Goal: Task Accomplishment & Management: Manage account settings

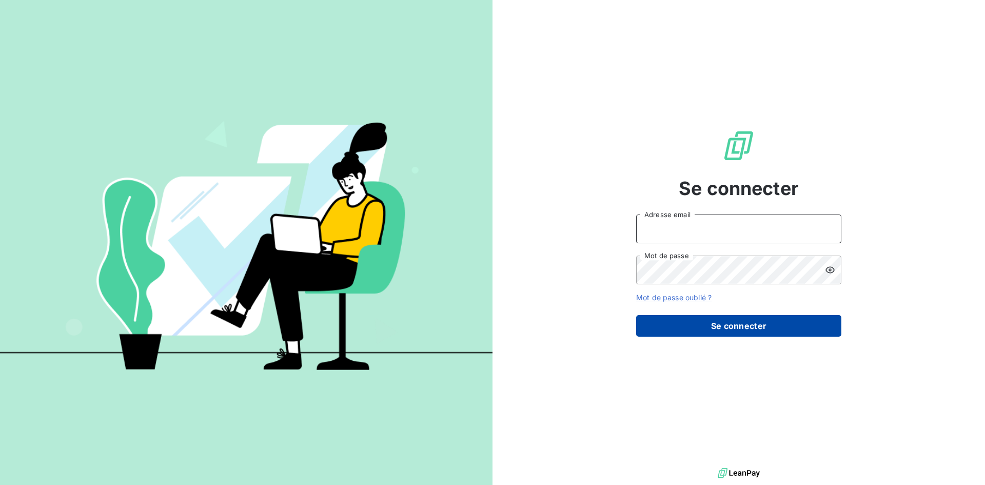
type input "[PERSON_NAME][EMAIL_ADDRESS][DOMAIN_NAME]"
click at [727, 331] on button "Se connecter" at bounding box center [738, 326] width 205 height 22
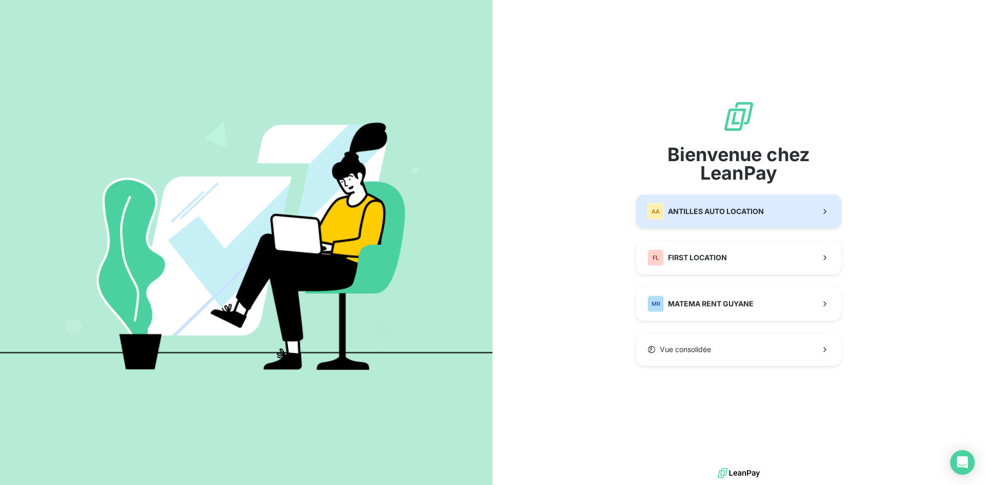
click at [699, 209] on span "ANTILLES AUTO LOCATION" at bounding box center [716, 211] width 96 height 10
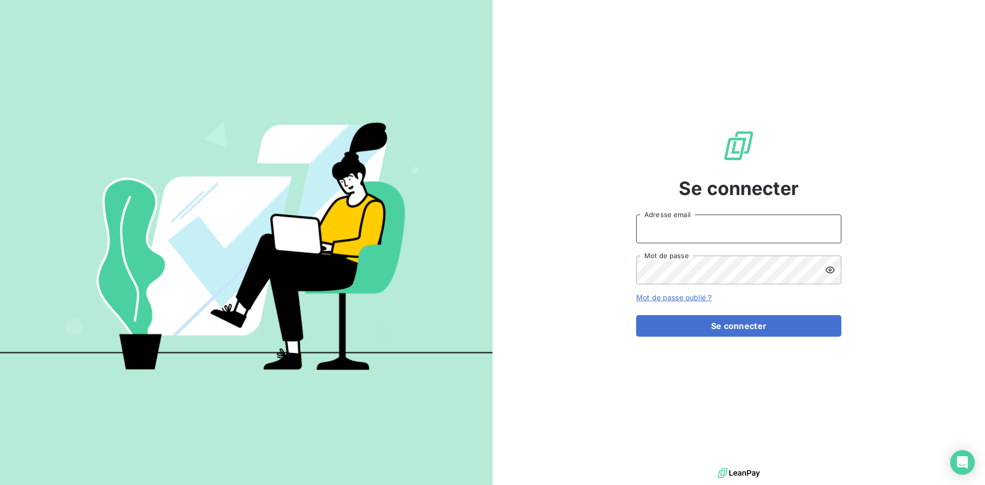
type input "[PERSON_NAME][EMAIL_ADDRESS][DOMAIN_NAME]"
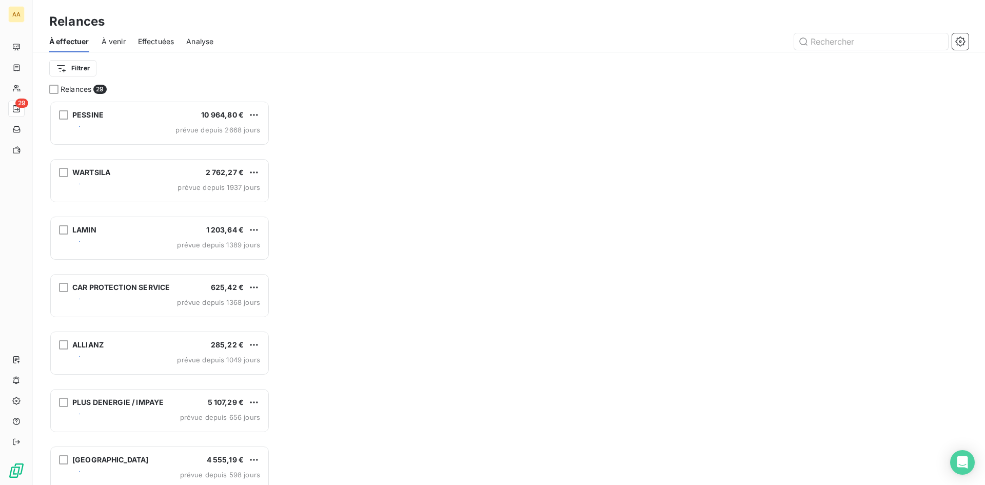
scroll to position [377, 213]
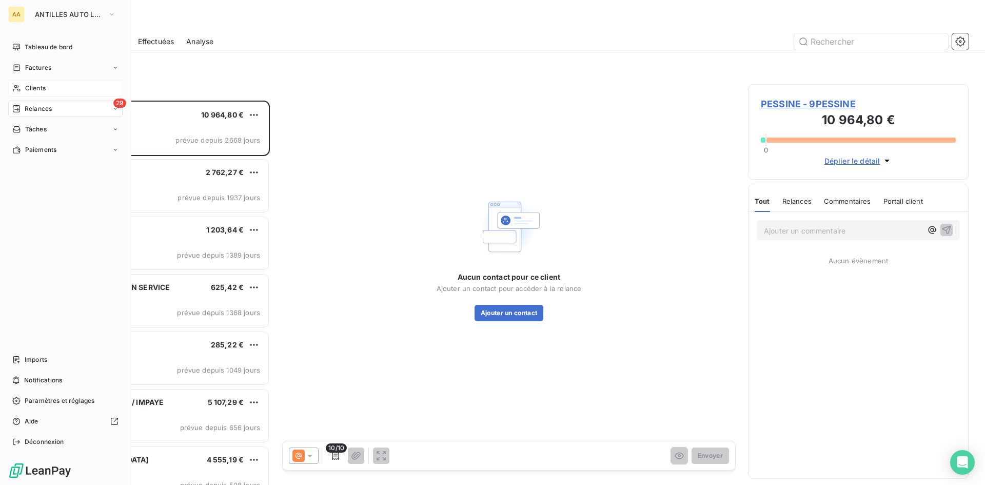
click at [18, 83] on div "Clients" at bounding box center [65, 88] width 114 height 16
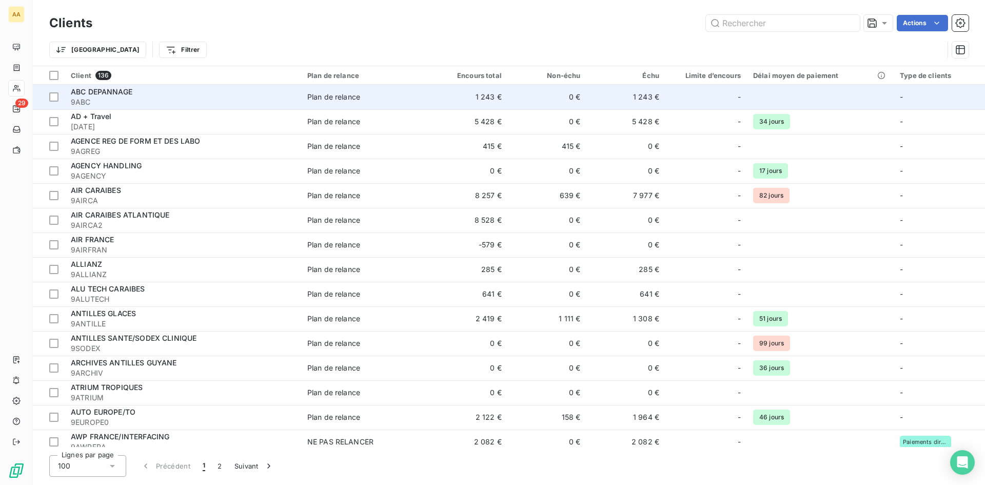
click at [152, 92] on div "ABC DEPANNAGE" at bounding box center [183, 92] width 224 height 10
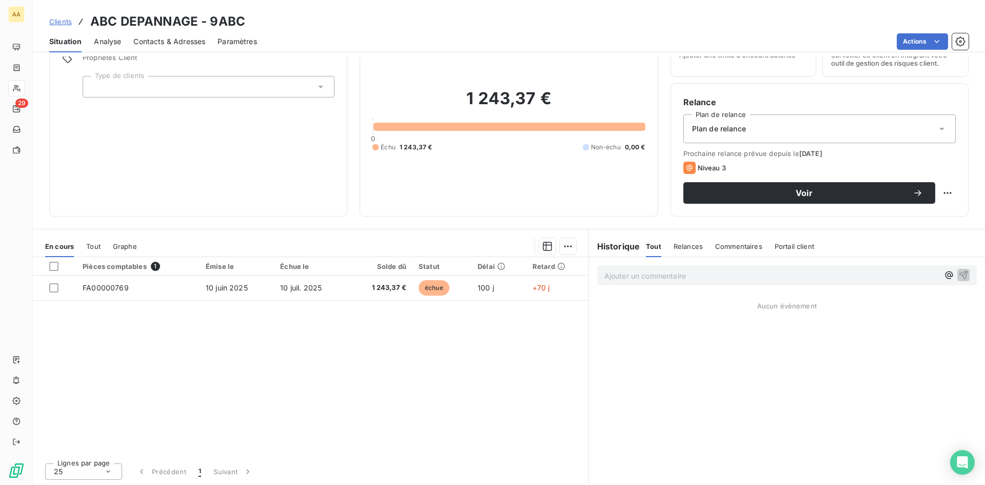
scroll to position [52, 0]
click at [172, 38] on span "Contacts & Adresses" at bounding box center [169, 41] width 72 height 10
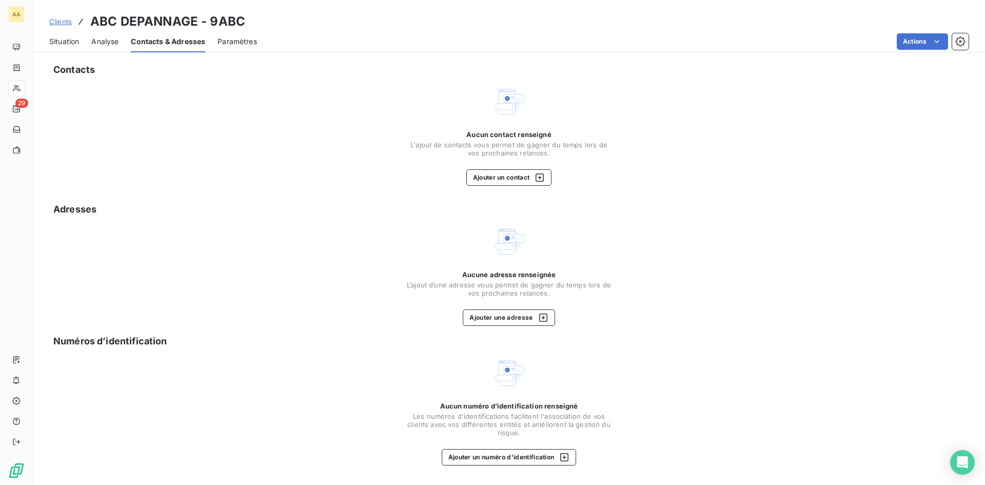
click at [51, 40] on span "Situation" at bounding box center [64, 41] width 30 height 10
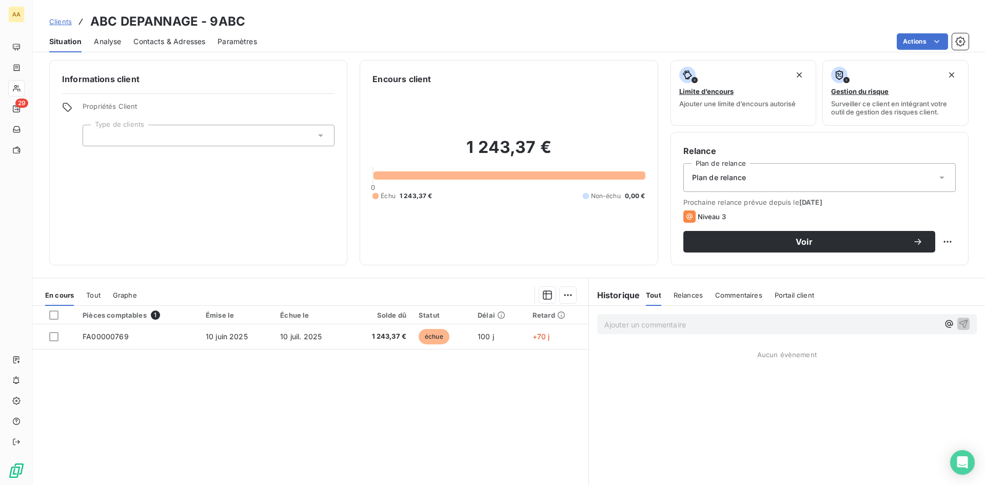
scroll to position [0, 0]
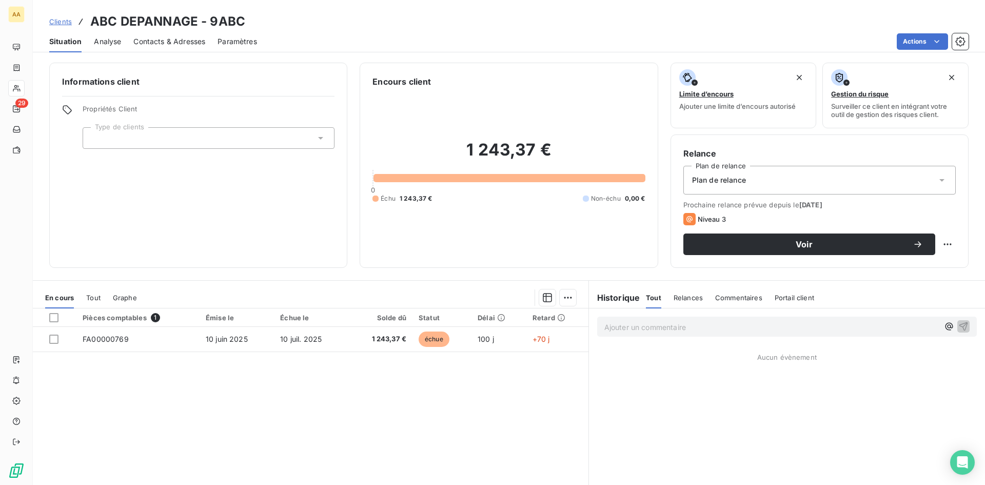
click at [629, 328] on p "Ajouter un commentaire ﻿" at bounding box center [771, 327] width 335 height 13
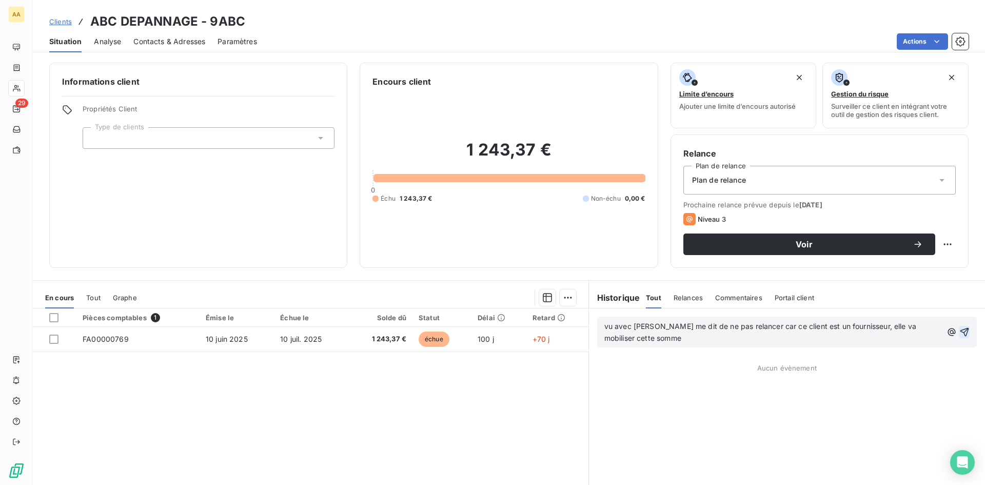
click at [959, 332] on icon "button" at bounding box center [964, 332] width 10 height 10
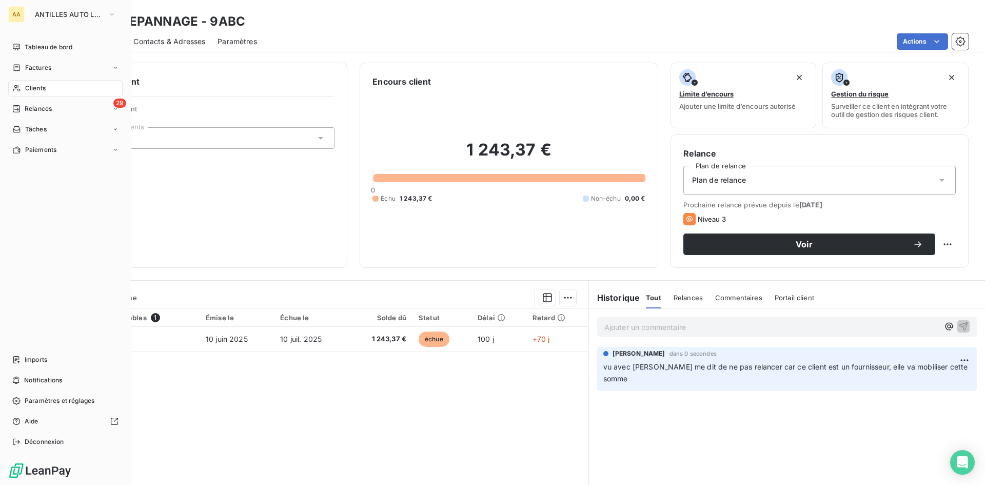
click at [40, 87] on span "Clients" at bounding box center [35, 88] width 21 height 9
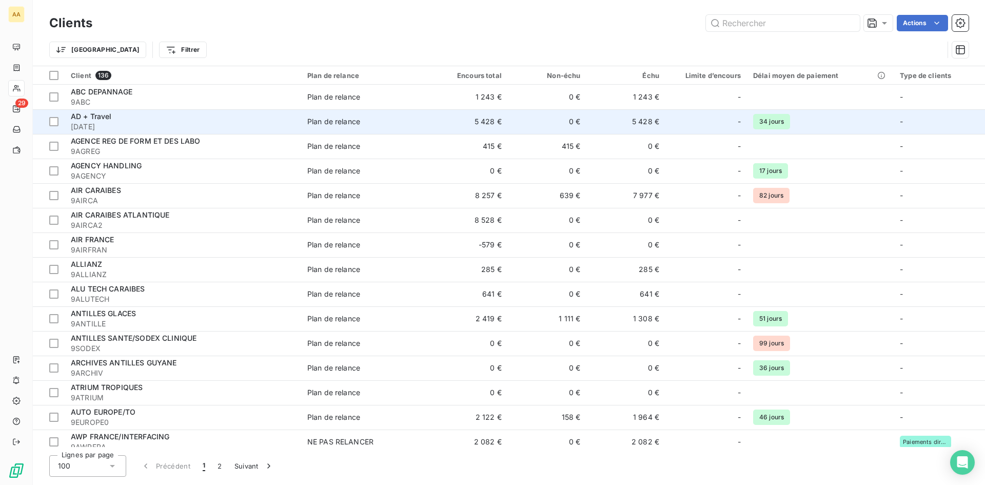
click at [139, 115] on div "AD + Travel" at bounding box center [183, 116] width 224 height 10
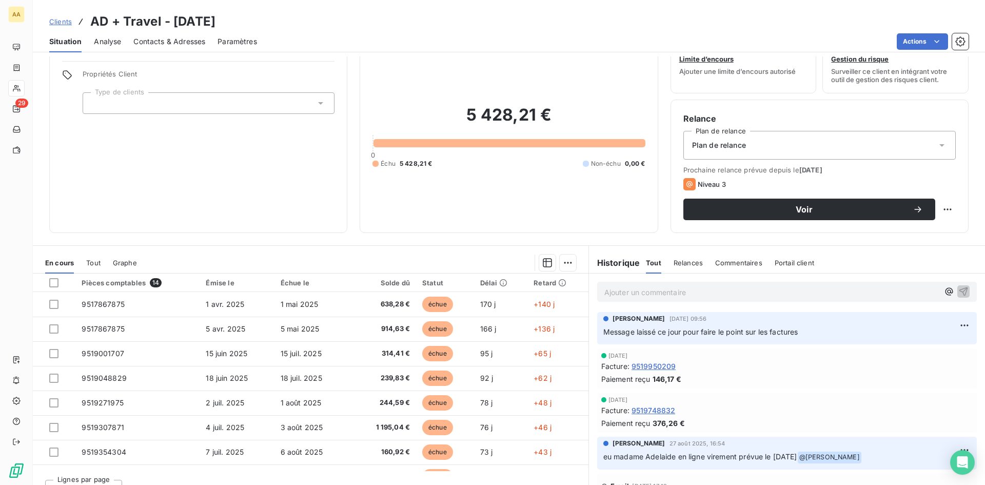
scroll to position [51, 0]
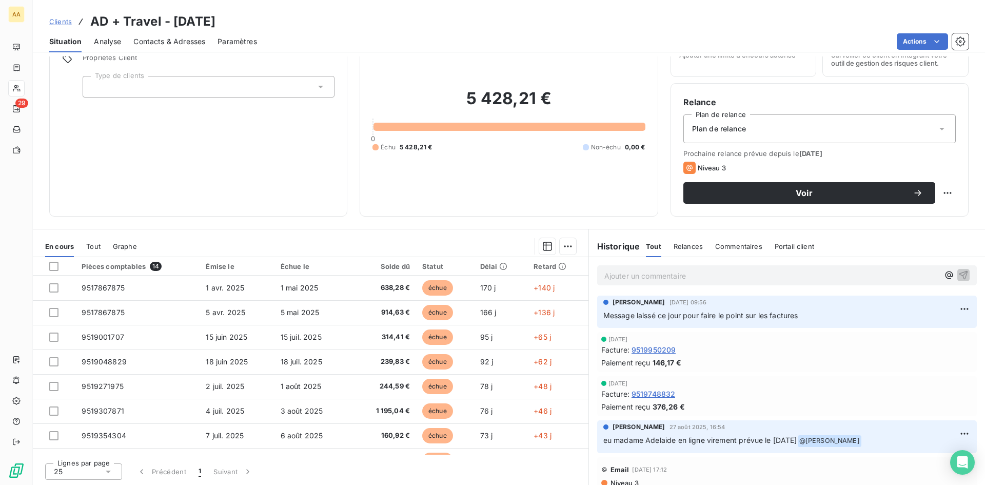
click at [180, 44] on span "Contacts & Adresses" at bounding box center [169, 41] width 72 height 10
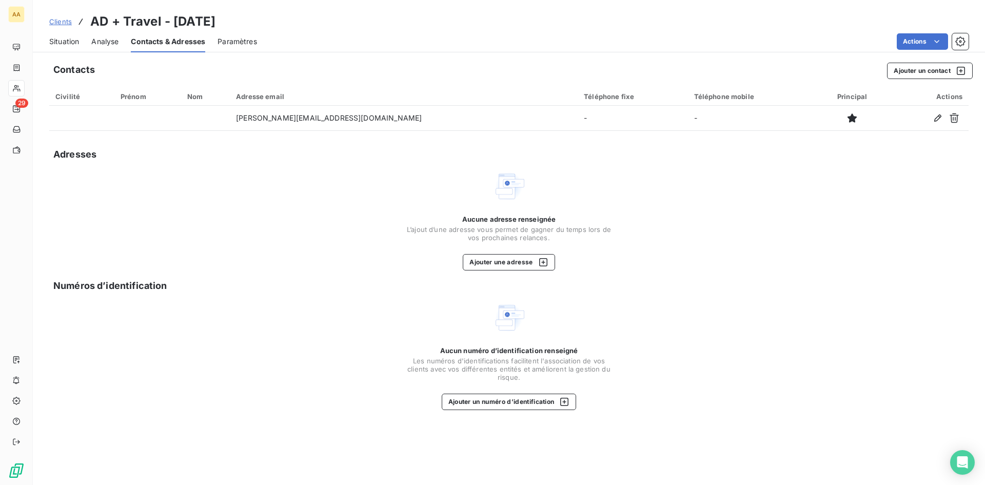
click at [173, 42] on span "Contacts & Adresses" at bounding box center [168, 41] width 74 height 10
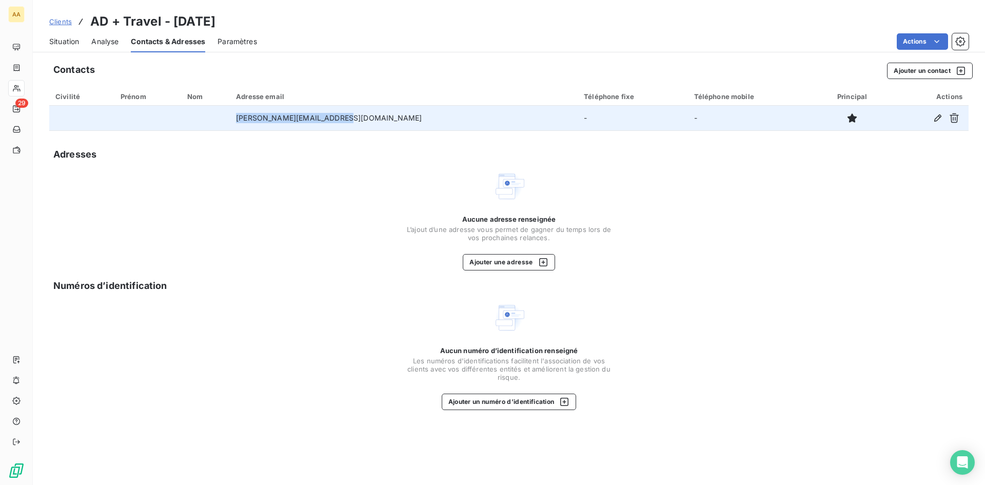
drag, startPoint x: 372, startPoint y: 116, endPoint x: 262, endPoint y: 125, distance: 110.7
click at [262, 125] on tr "elisabeth@adplustravel.com - -" at bounding box center [508, 118] width 919 height 25
copy tr "elisabeth@adplustravel.com"
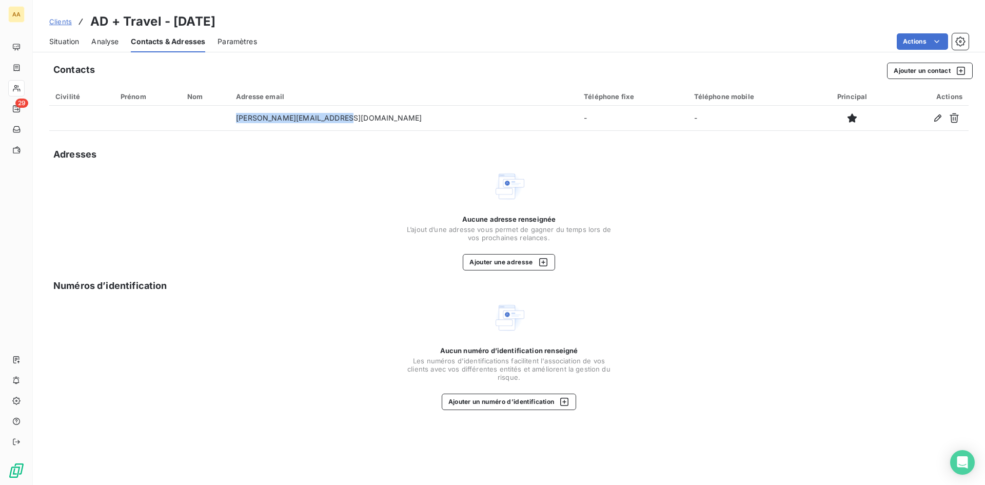
click at [65, 44] on span "Situation" at bounding box center [64, 41] width 30 height 10
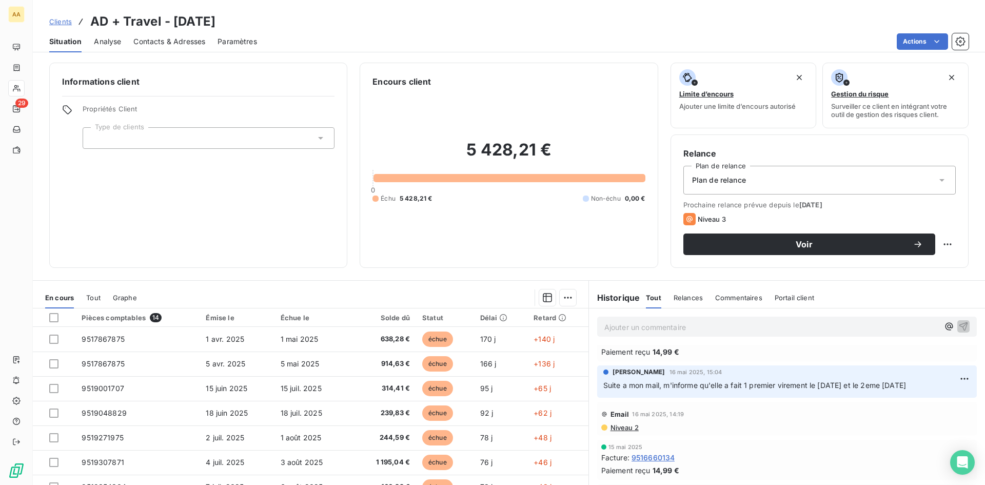
scroll to position [667, 0]
click at [634, 318] on div "Ajouter un commentaire ﻿" at bounding box center [787, 327] width 380 height 20
click at [612, 335] on div "Ajouter un commentaire ﻿" at bounding box center [787, 327] width 380 height 20
click at [618, 328] on p "Ajouter un commentaire ﻿" at bounding box center [771, 327] width 335 height 13
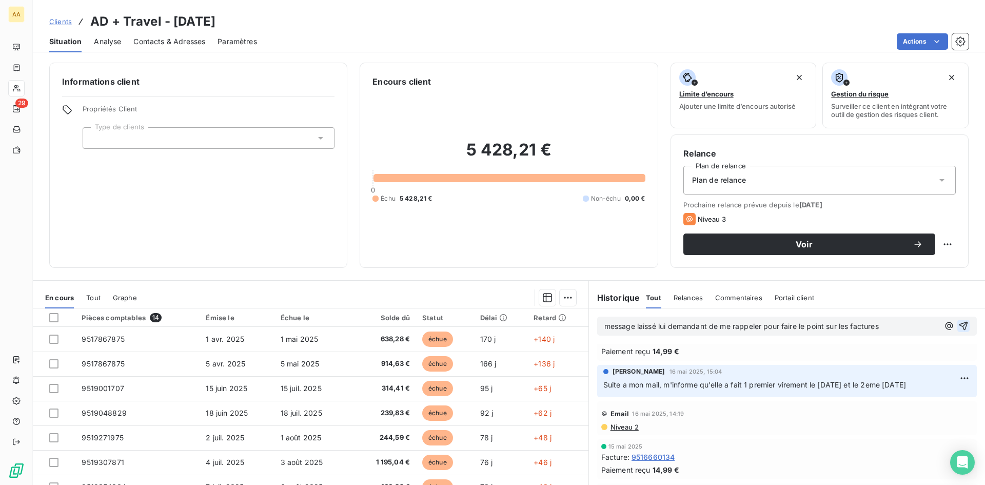
click at [959, 324] on icon "button" at bounding box center [963, 326] width 9 height 9
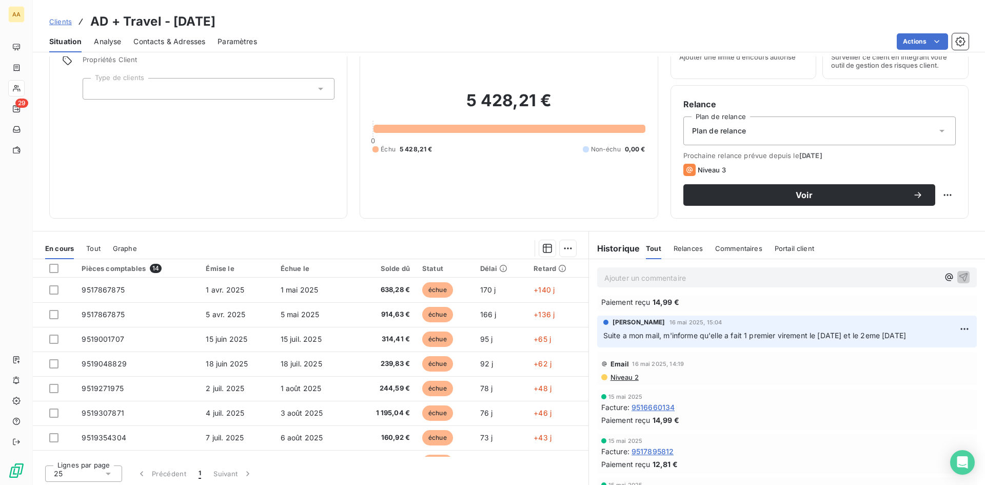
scroll to position [52, 0]
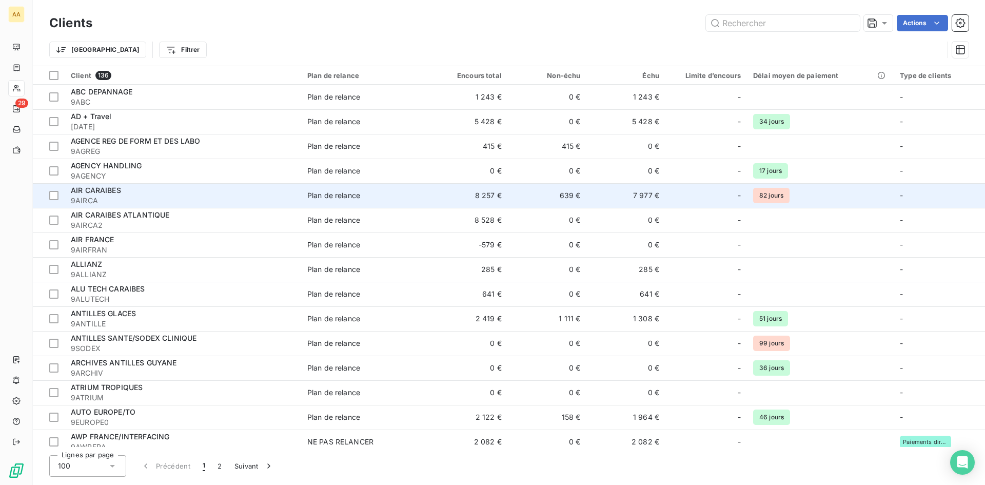
click at [147, 193] on div "AIR CARAIBES" at bounding box center [183, 190] width 224 height 10
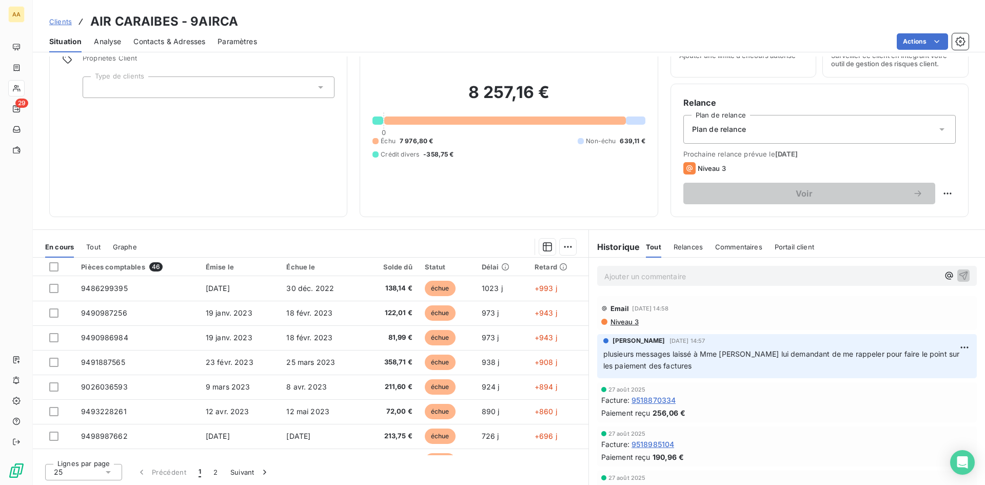
scroll to position [52, 0]
drag, startPoint x: 627, startPoint y: 279, endPoint x: 628, endPoint y: 274, distance: 5.2
click at [627, 279] on p "Ajouter un commentaire ﻿" at bounding box center [771, 275] width 335 height 13
click at [959, 272] on icon "button" at bounding box center [963, 274] width 9 height 9
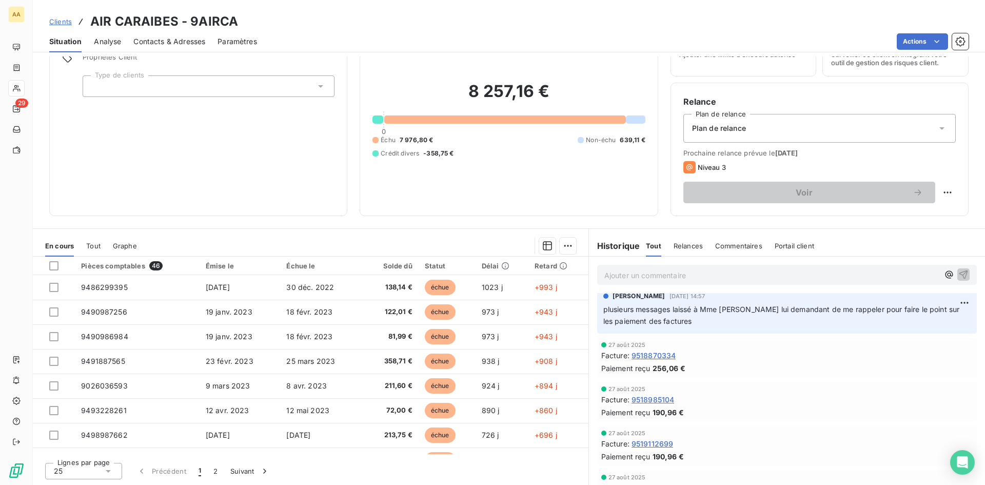
scroll to position [0, 0]
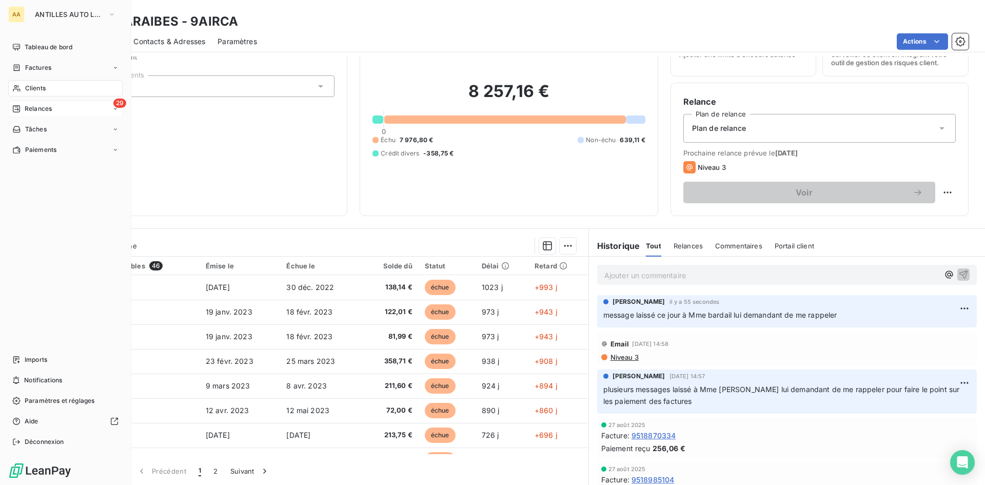
click at [44, 106] on span "Relances" at bounding box center [38, 108] width 27 height 9
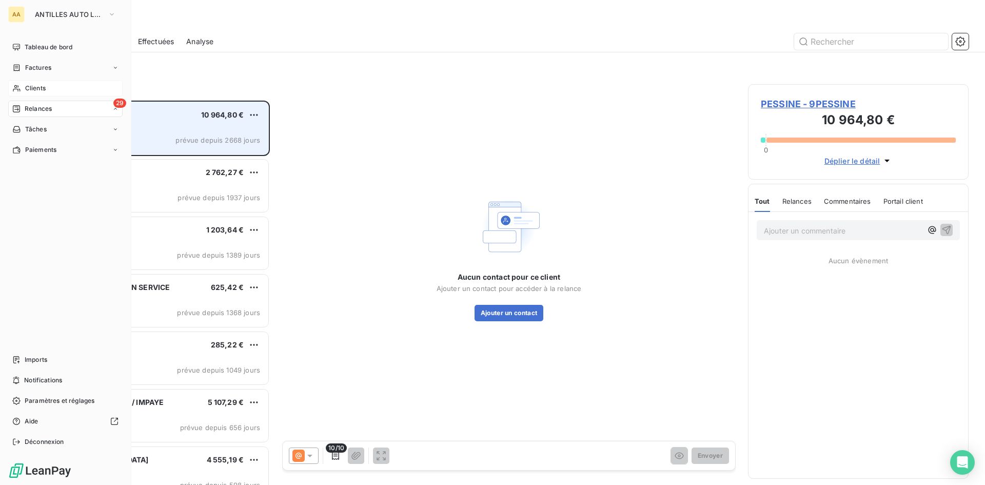
scroll to position [377, 213]
click at [44, 89] on span "Clients" at bounding box center [35, 88] width 21 height 9
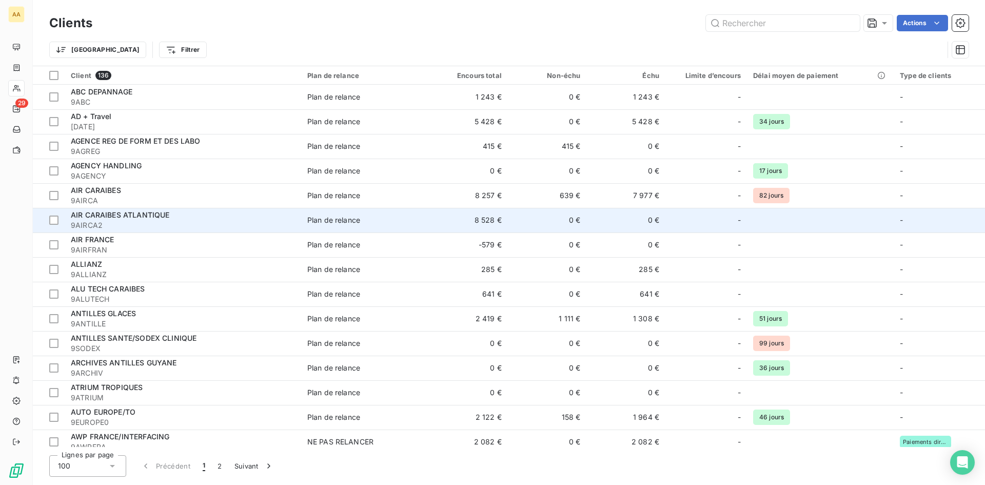
click at [131, 215] on span "AIR CARAIBES ATLANTIQUE" at bounding box center [120, 214] width 99 height 9
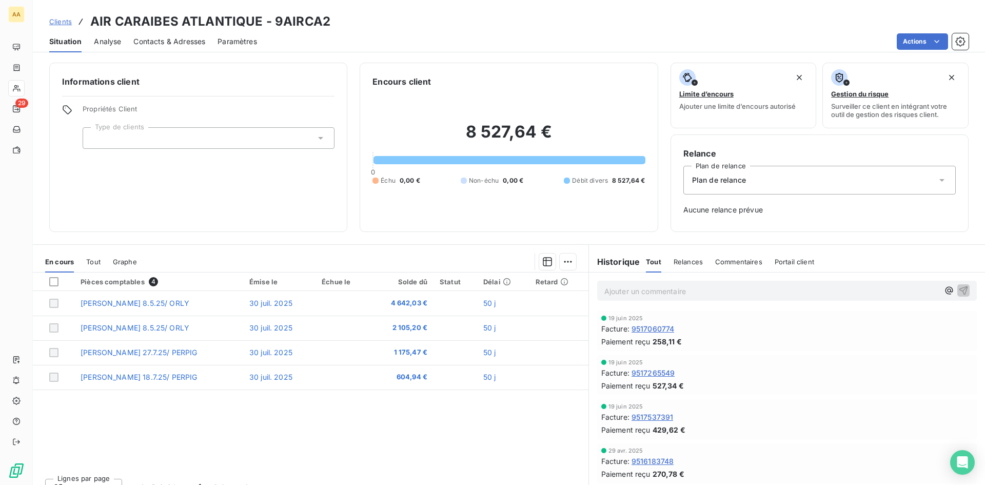
click at [161, 36] on span "Contacts & Adresses" at bounding box center [169, 41] width 72 height 10
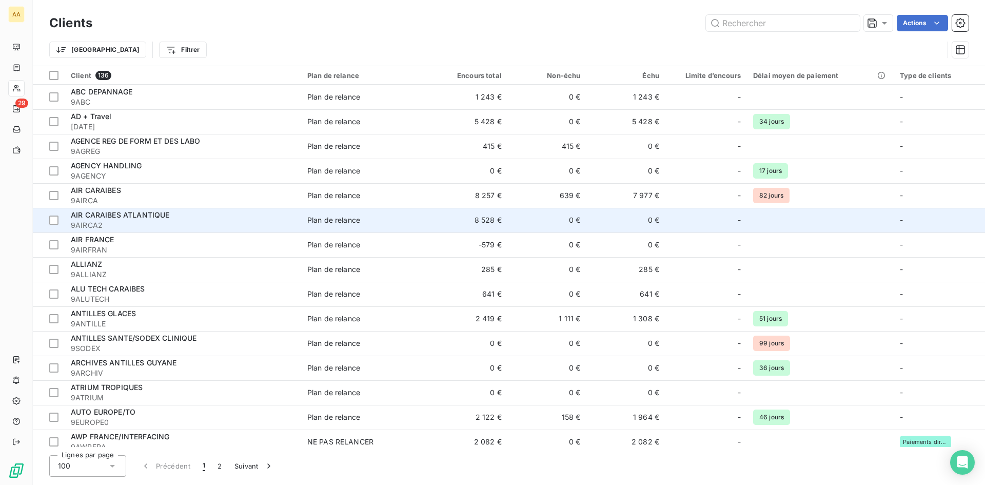
click at [154, 221] on span "9AIRCA2" at bounding box center [183, 225] width 224 height 10
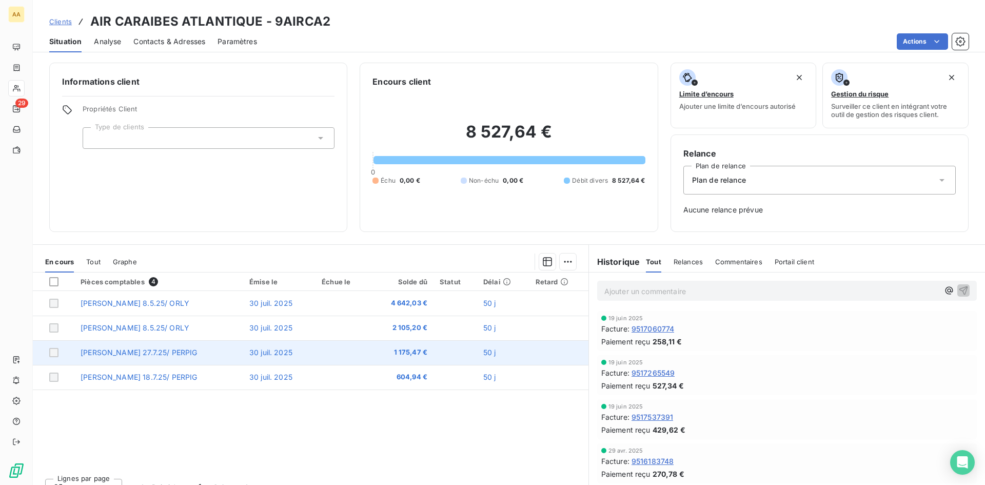
click at [163, 351] on span "Gonzalez Conde 27.7.25/ PERPIG" at bounding box center [139, 352] width 116 height 9
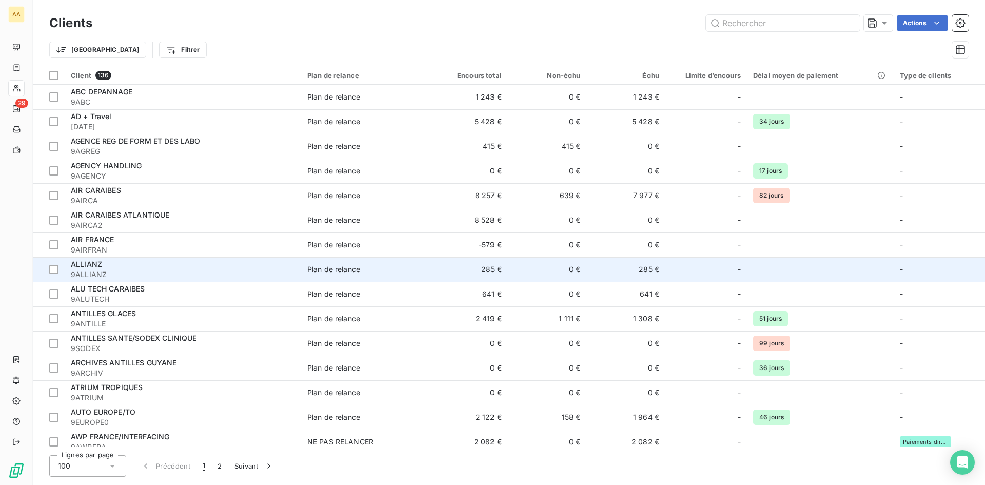
click at [185, 268] on div "ALLIANZ" at bounding box center [183, 264] width 224 height 10
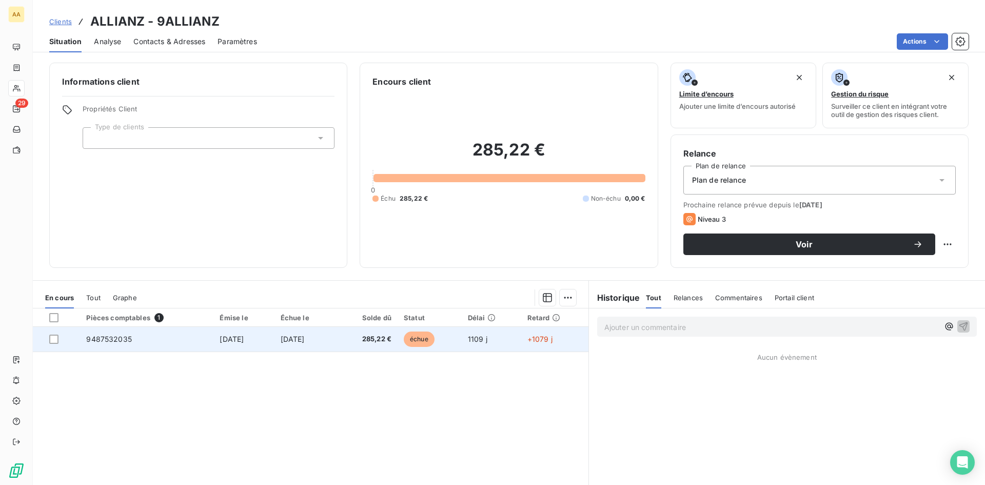
click at [146, 340] on td "9487532035" at bounding box center [146, 339] width 133 height 25
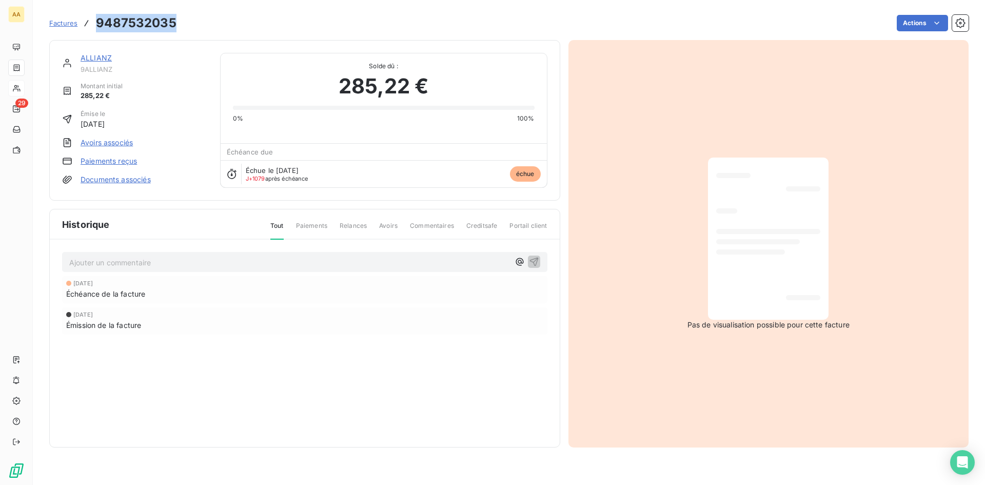
drag, startPoint x: 177, startPoint y: 19, endPoint x: 91, endPoint y: 14, distance: 85.8
click at [91, 14] on div "Factures 9487532035 Actions" at bounding box center [508, 23] width 919 height 22
copy h3 "9487532035"
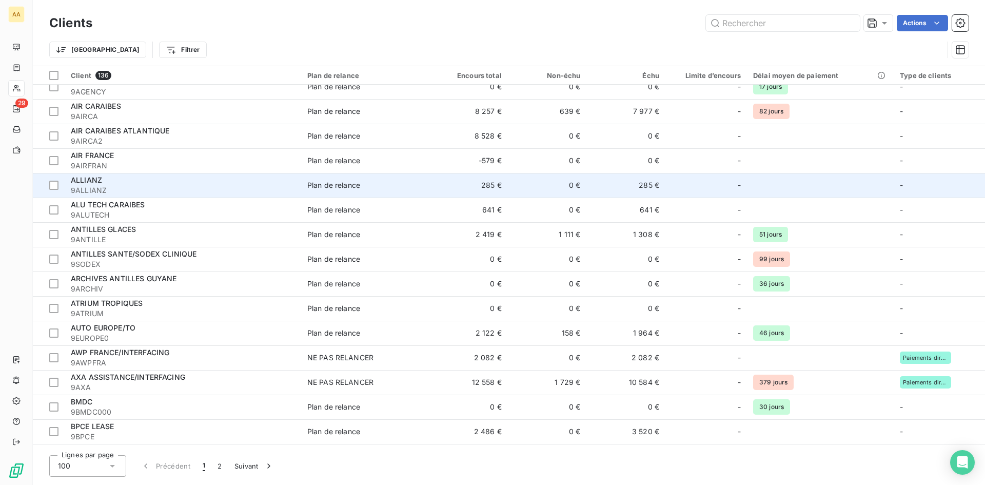
scroll to position [103, 0]
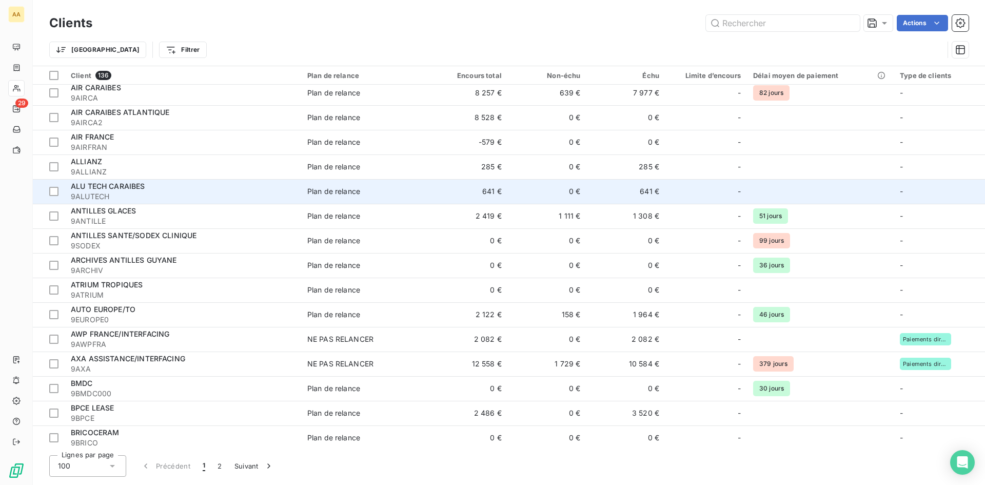
click at [147, 189] on div "ALU TECH CARAIBES" at bounding box center [183, 186] width 224 height 10
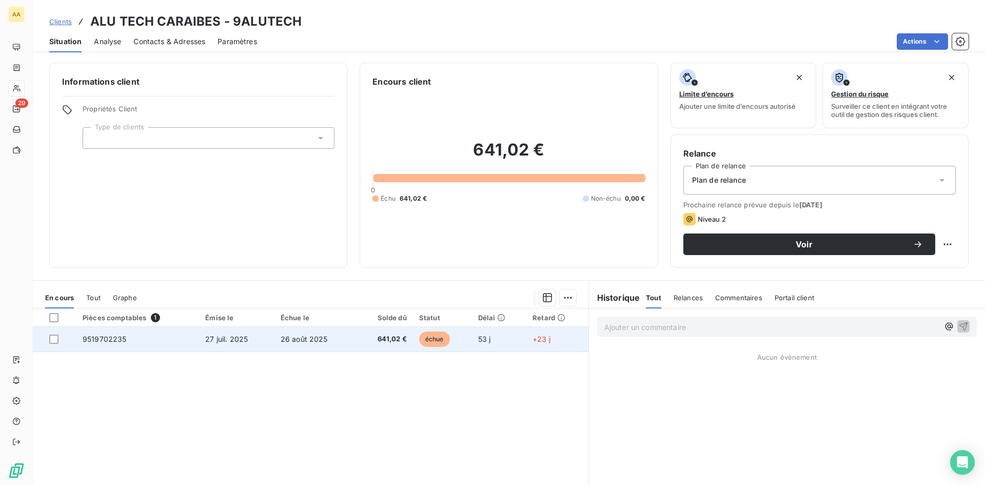
click at [232, 337] on span "27 juil. 2025" at bounding box center [226, 339] width 43 height 9
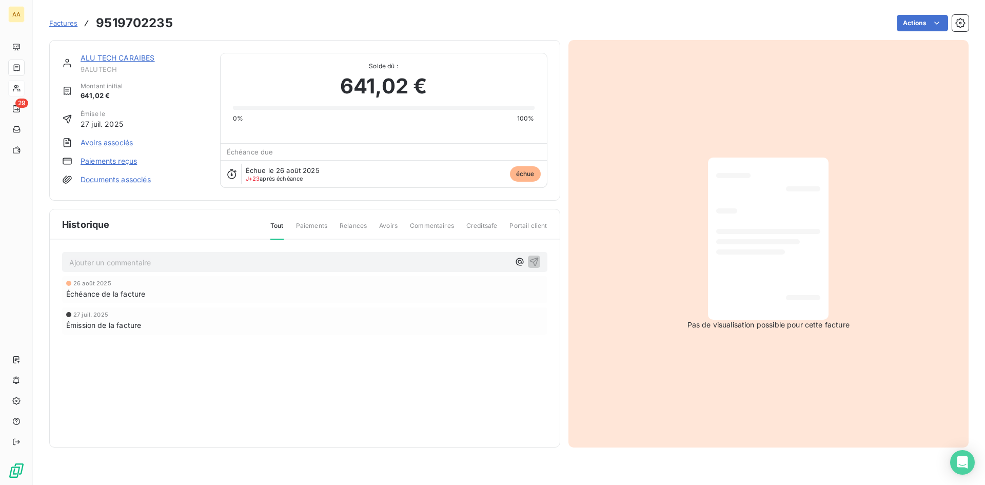
click at [131, 56] on link "ALU TECH CARAIBES" at bounding box center [118, 57] width 74 height 9
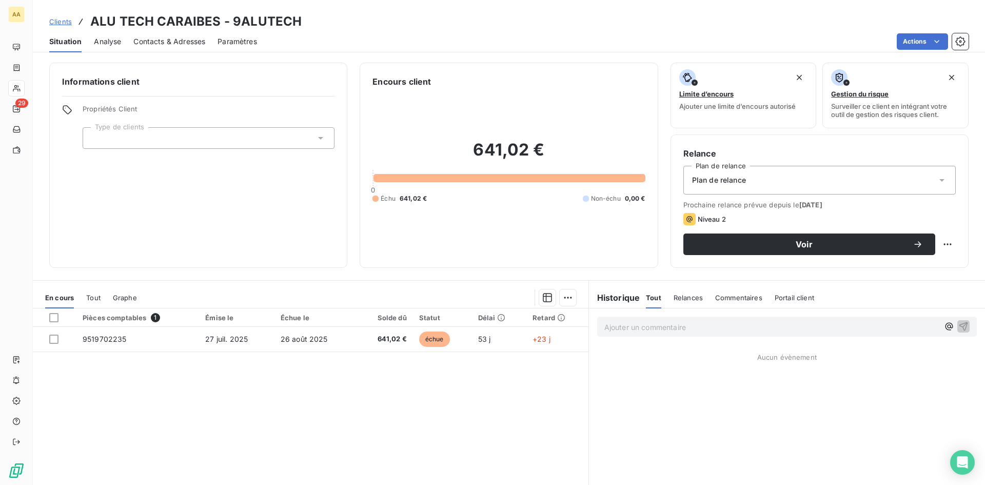
click at [146, 41] on span "Contacts & Adresses" at bounding box center [169, 41] width 72 height 10
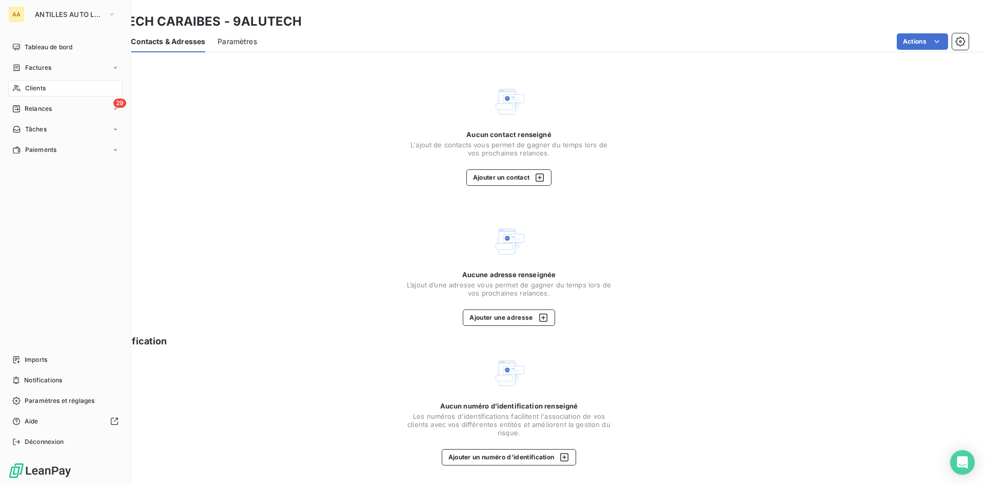
click at [29, 84] on span "Clients" at bounding box center [35, 88] width 21 height 9
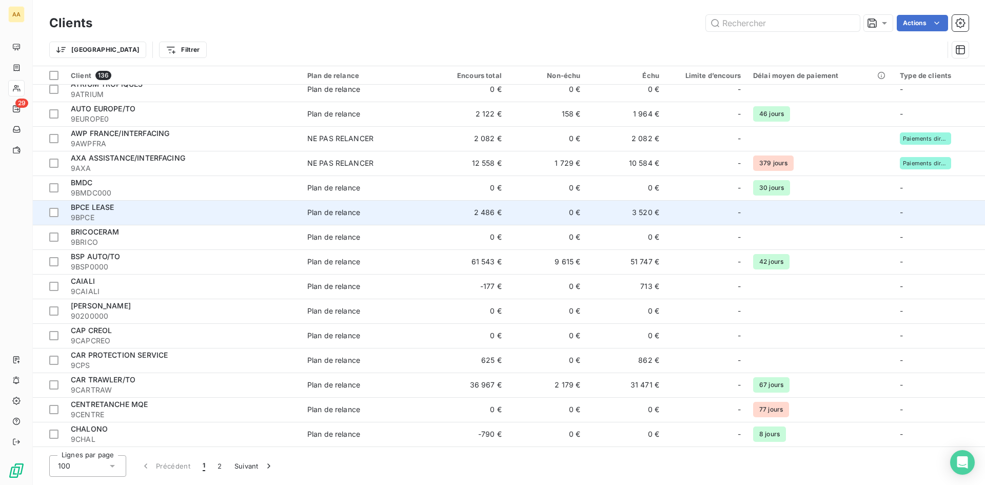
scroll to position [308, 0]
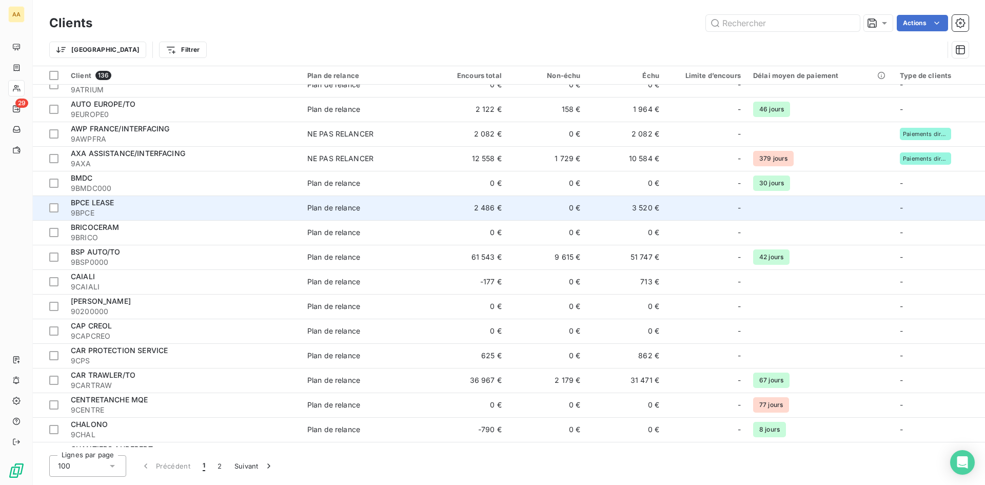
click at [174, 211] on span "9BPCE" at bounding box center [183, 213] width 224 height 10
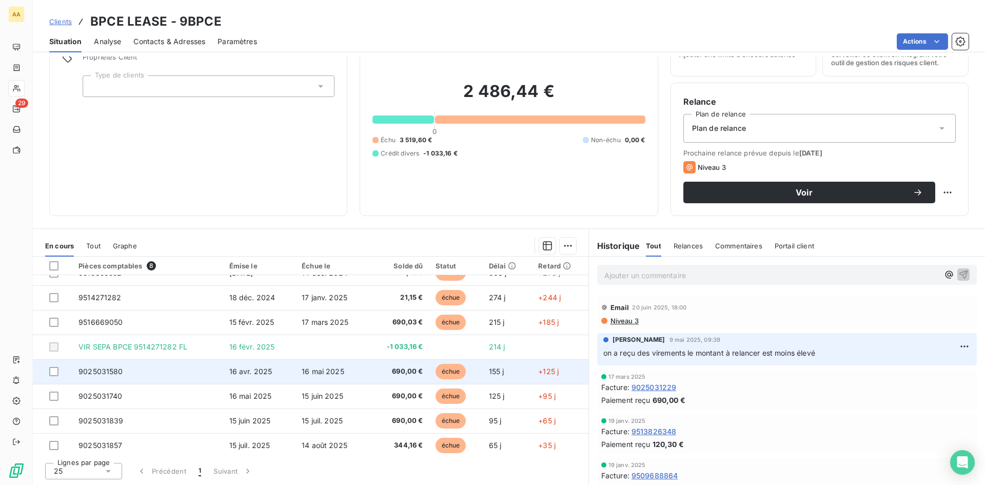
scroll to position [18, 0]
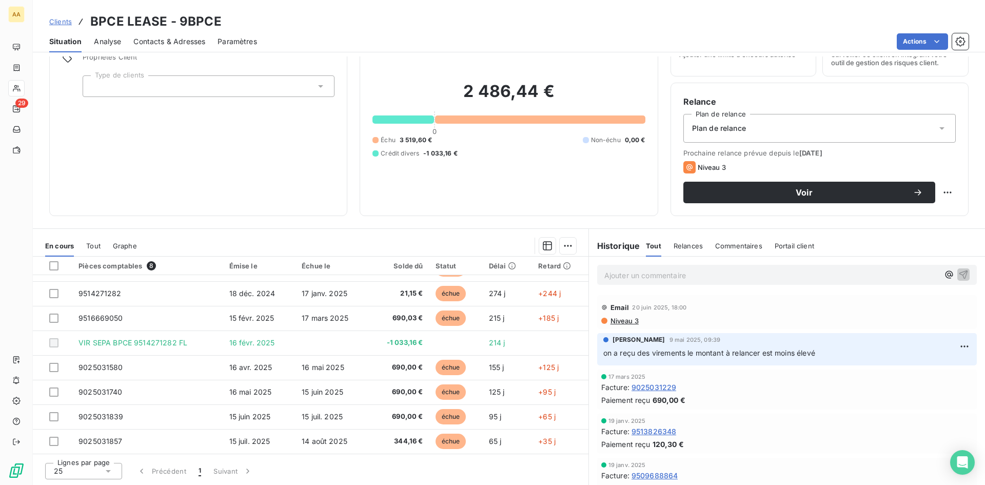
click at [185, 36] on span "Contacts & Adresses" at bounding box center [169, 41] width 72 height 10
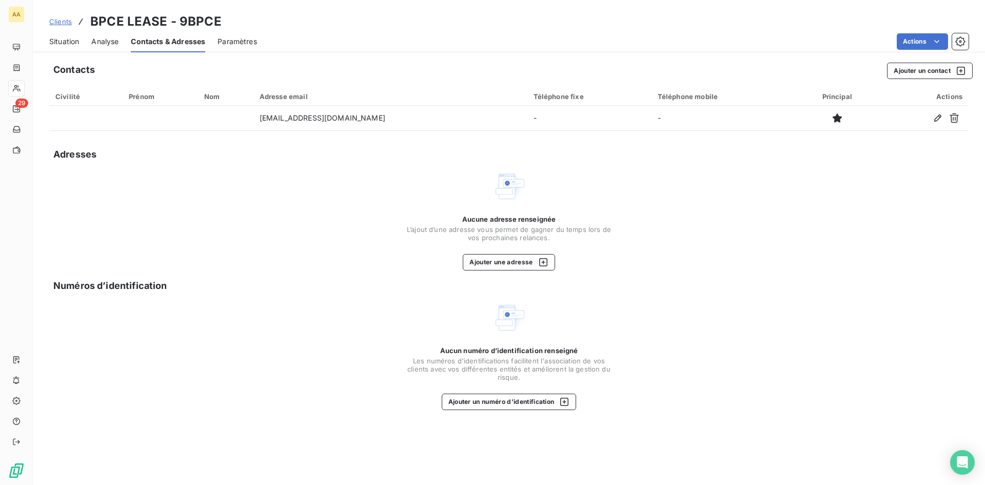
click at [102, 43] on span "Analyse" at bounding box center [104, 41] width 27 height 10
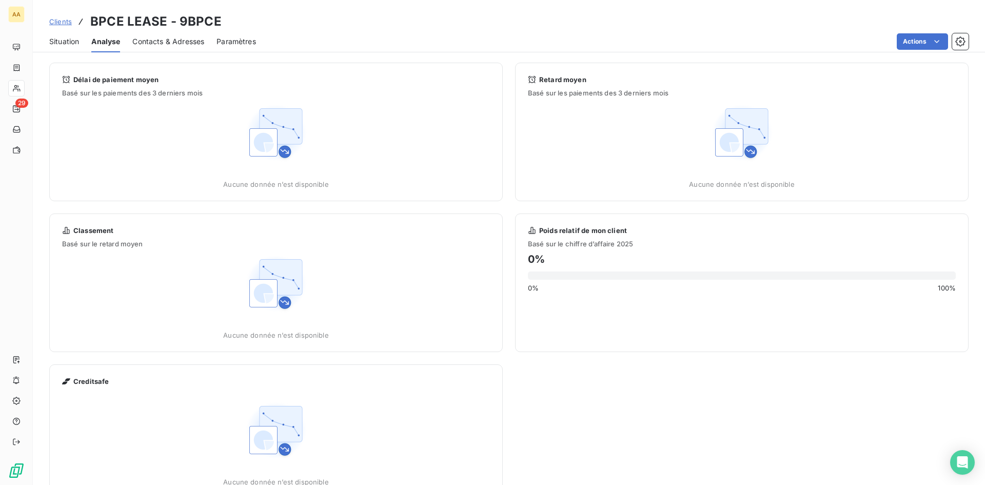
click at [167, 42] on span "Contacts & Adresses" at bounding box center [168, 41] width 72 height 10
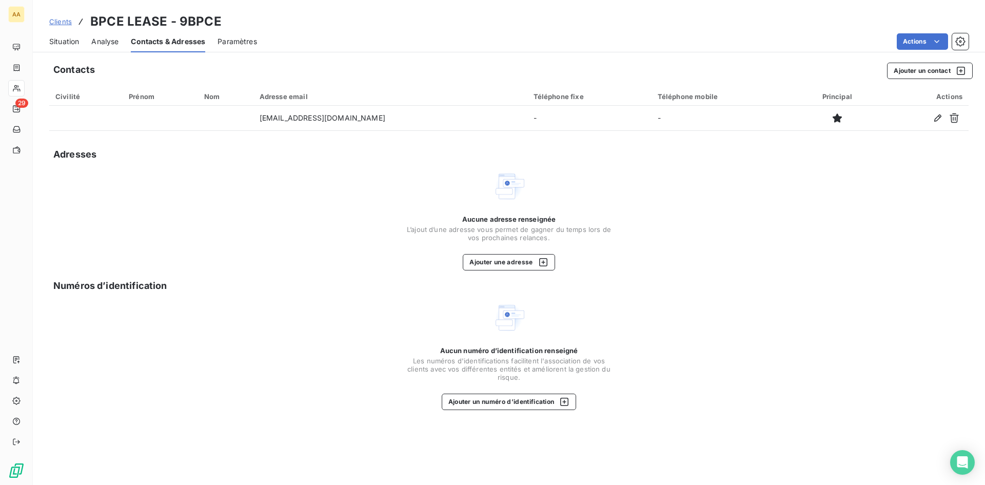
click at [77, 41] on span "Situation" at bounding box center [64, 41] width 30 height 10
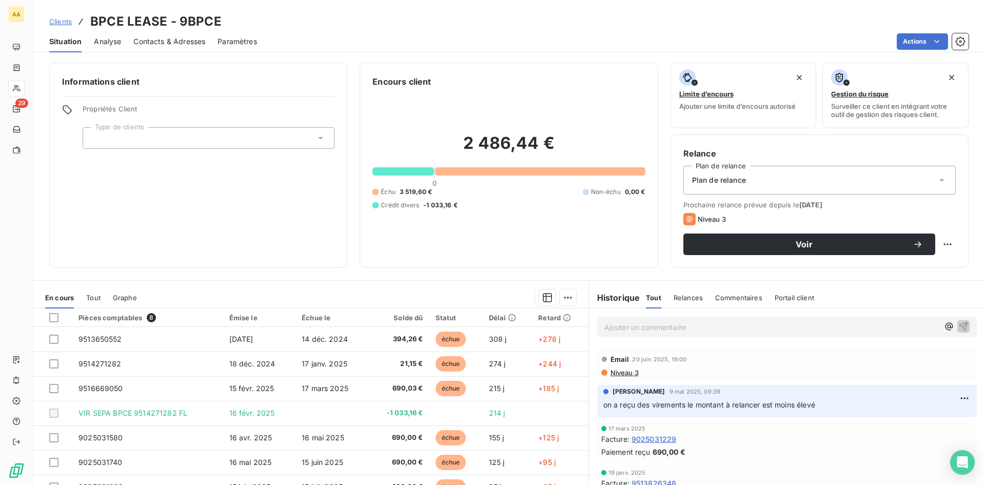
scroll to position [52, 0]
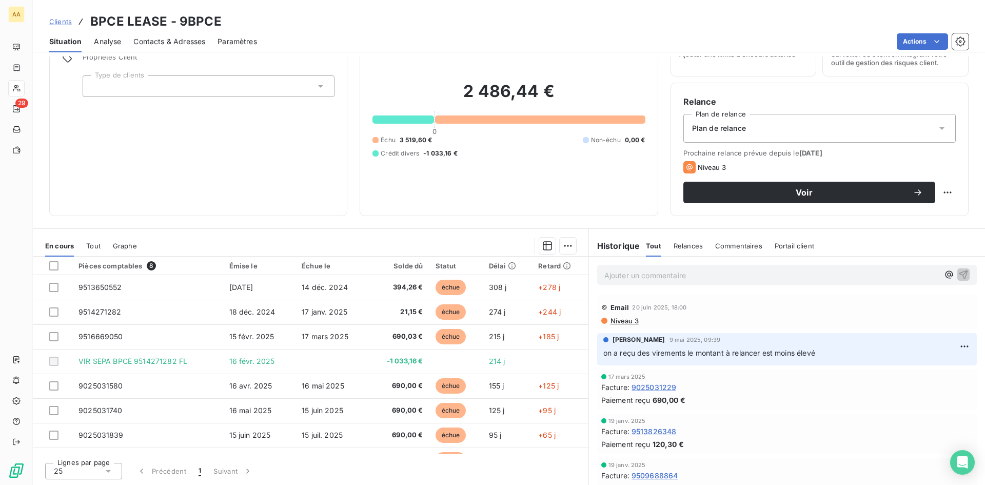
click at [185, 36] on span "Contacts & Adresses" at bounding box center [169, 41] width 72 height 10
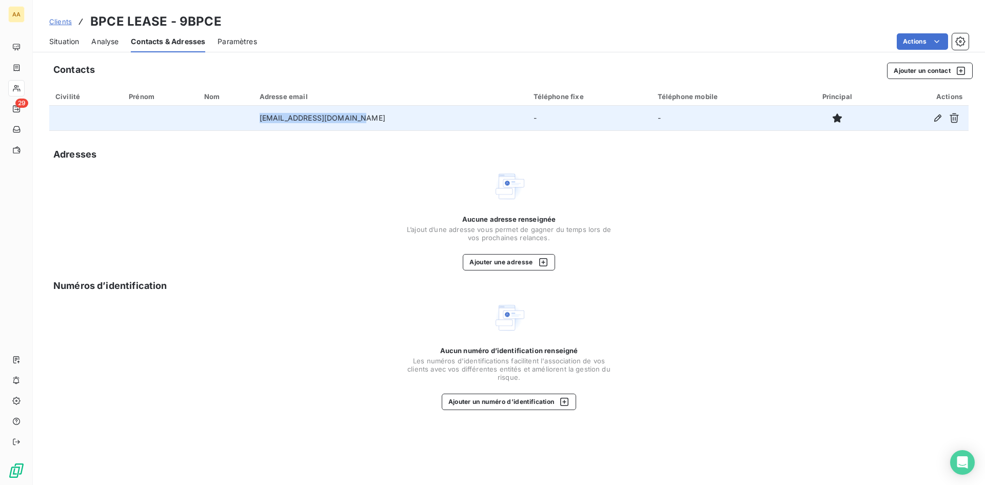
drag, startPoint x: 400, startPoint y: 115, endPoint x: 269, endPoint y: 117, distance: 130.9
click at [269, 117] on td "lease_compta_frs@bpce.fr" at bounding box center [390, 118] width 274 height 25
copy td "lease_compta_frs@bpce.fr"
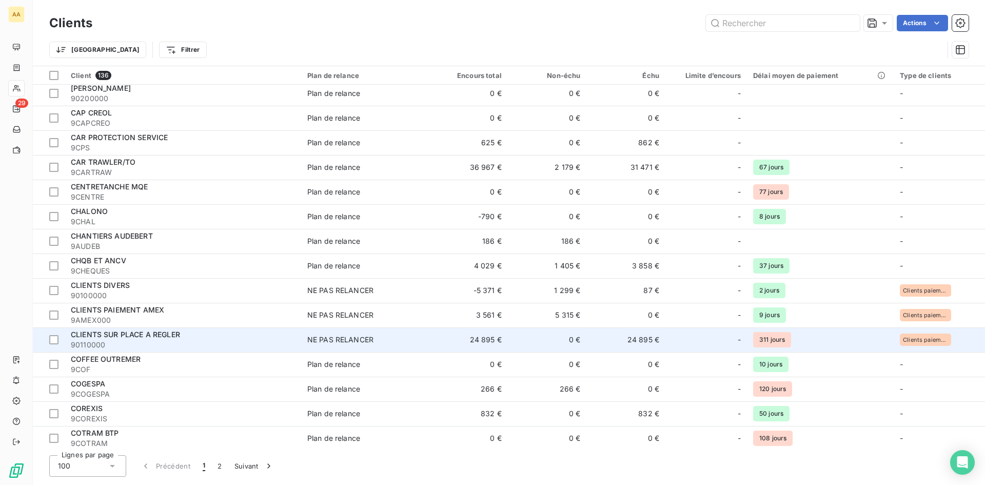
scroll to position [616, 0]
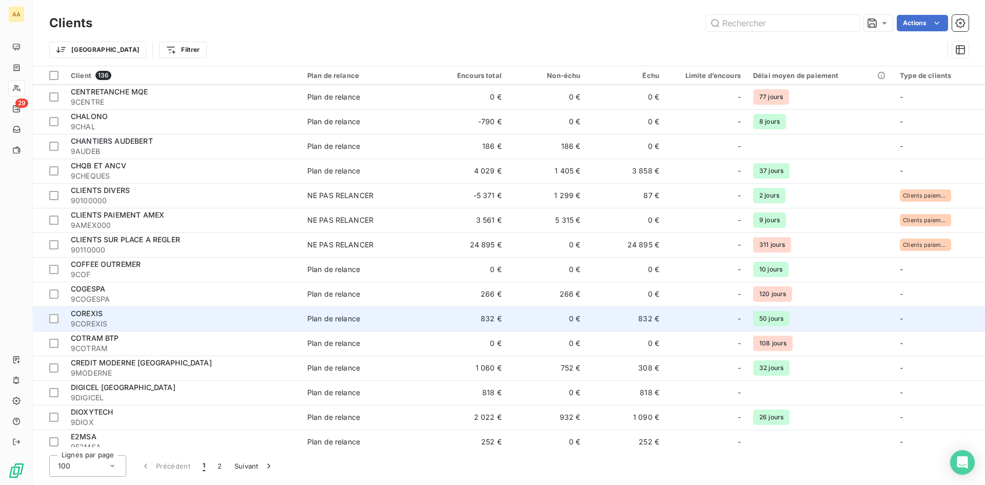
click at [161, 315] on div "COREXIS" at bounding box center [183, 313] width 224 height 10
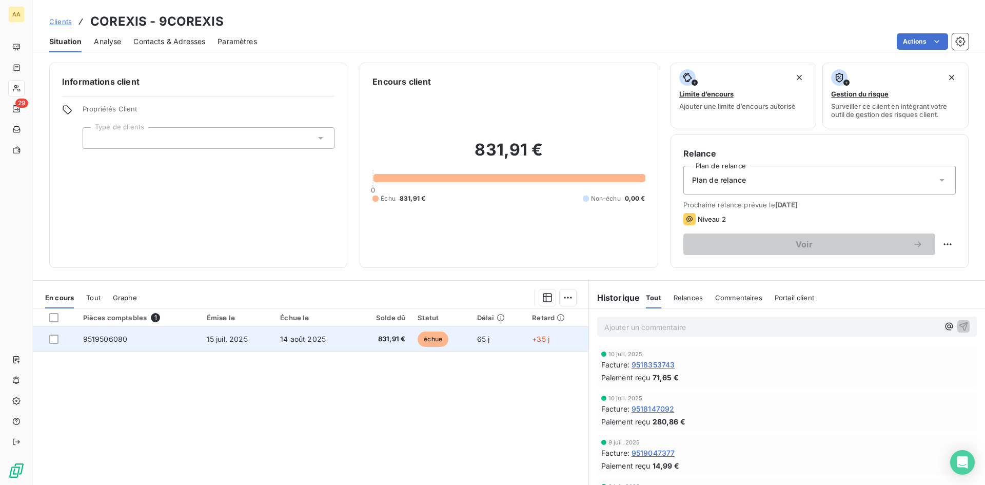
click at [105, 335] on span "9519506080" at bounding box center [105, 339] width 45 height 9
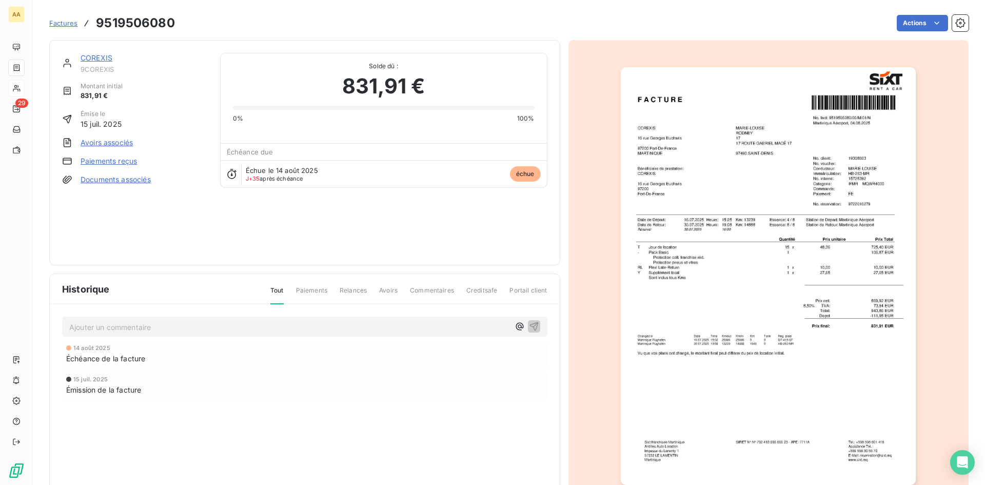
click at [96, 56] on link "COREXIS" at bounding box center [97, 57] width 32 height 9
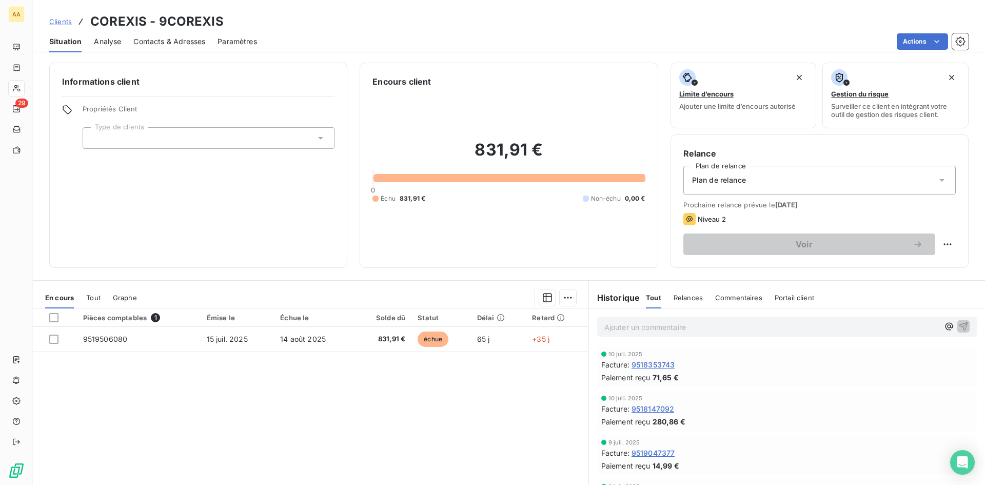
click at [171, 42] on span "Contacts & Adresses" at bounding box center [169, 41] width 72 height 10
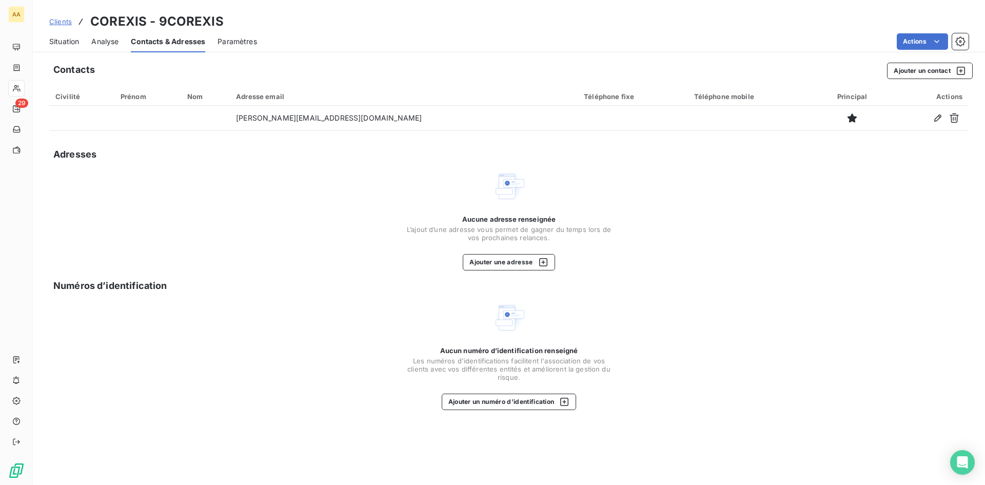
click at [75, 42] on span "Situation" at bounding box center [64, 41] width 30 height 10
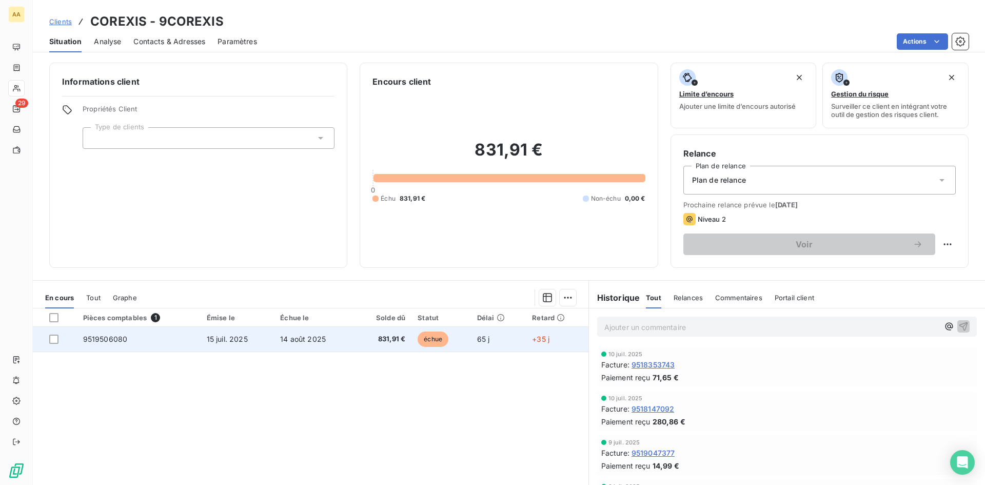
click at [309, 338] on span "14 août 2025" at bounding box center [303, 339] width 46 height 9
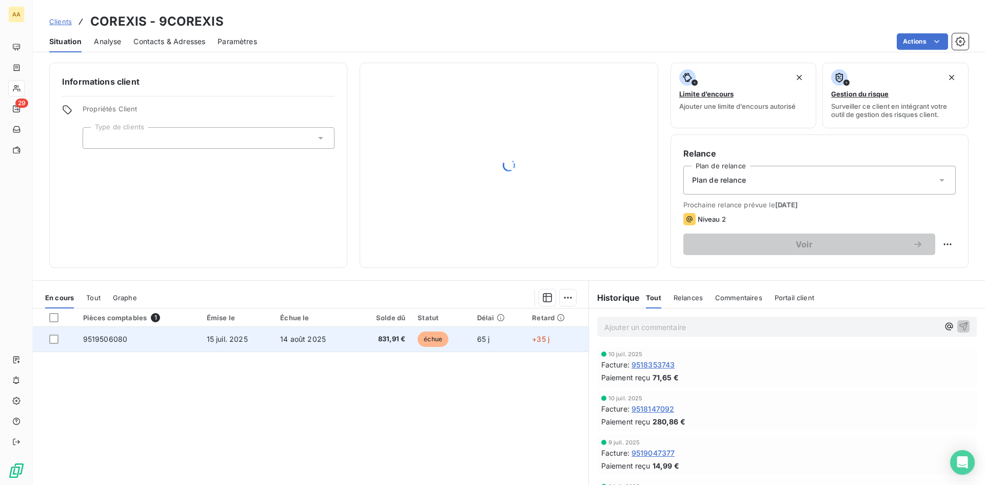
click at [218, 341] on span "15 juil. 2025" at bounding box center [227, 339] width 41 height 9
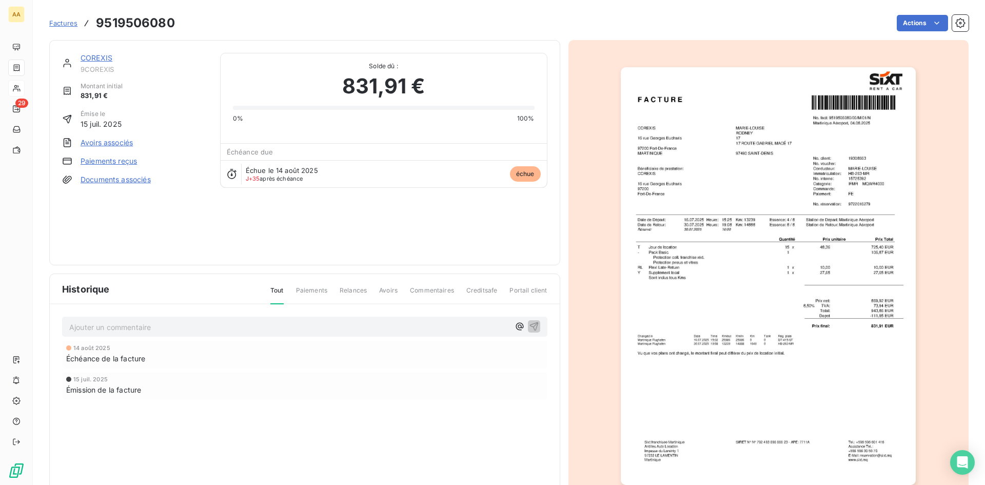
scroll to position [44, 0]
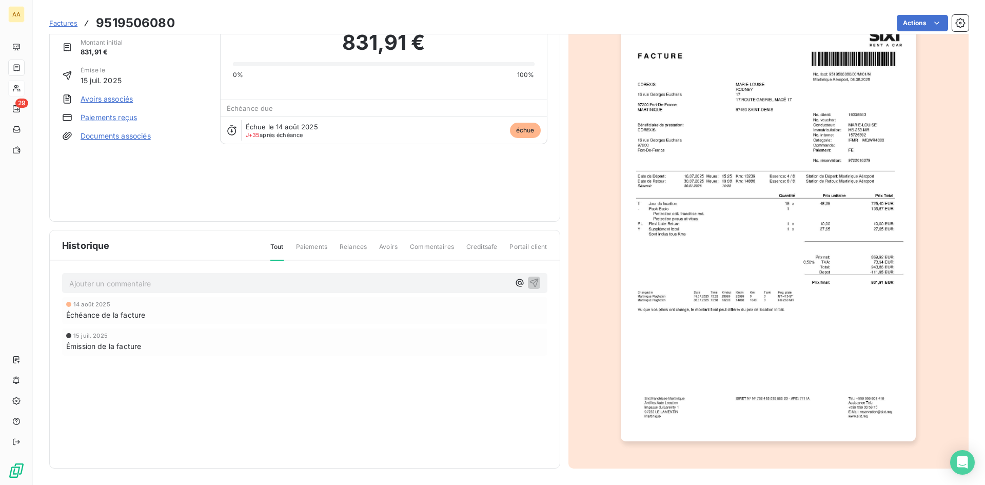
click at [524, 131] on span "échue" at bounding box center [525, 130] width 31 height 15
click at [65, 23] on span "Factures" at bounding box center [63, 23] width 28 height 8
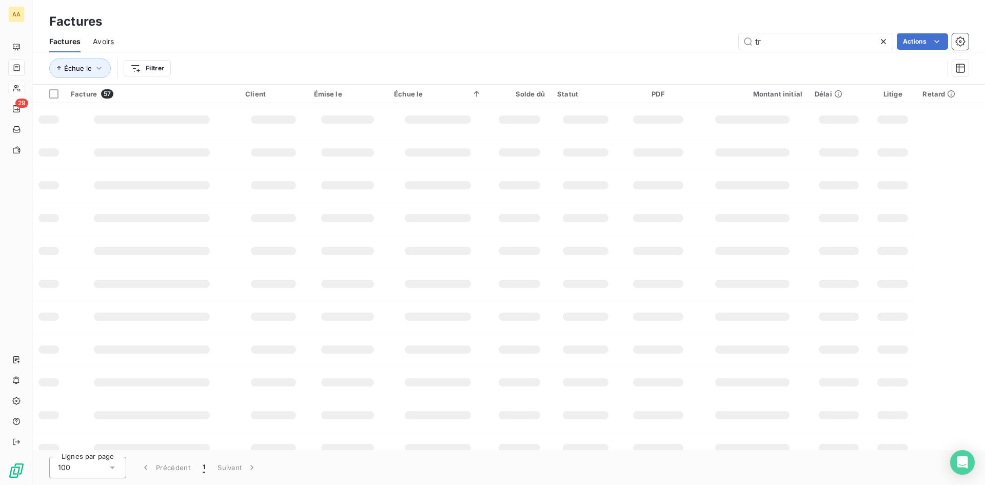
type input "t"
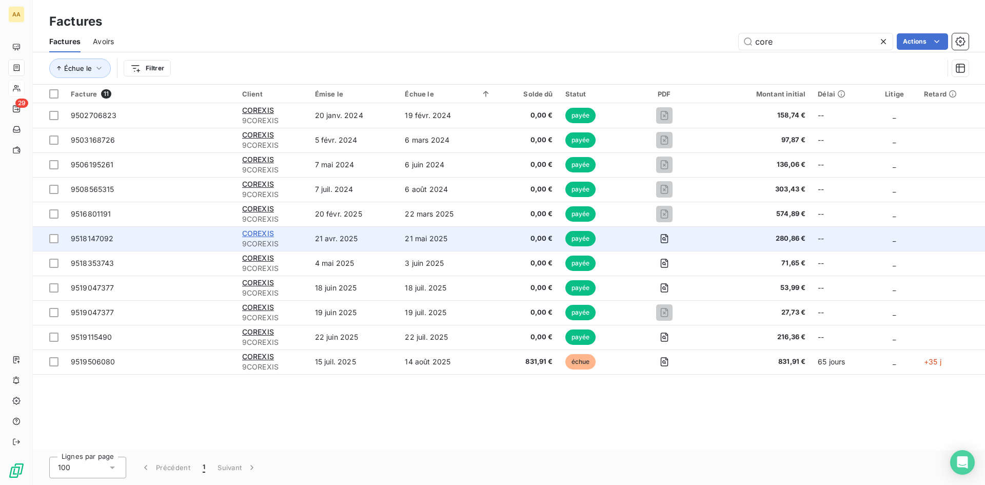
type input "core"
click at [267, 232] on span "COREXIS" at bounding box center [258, 233] width 32 height 9
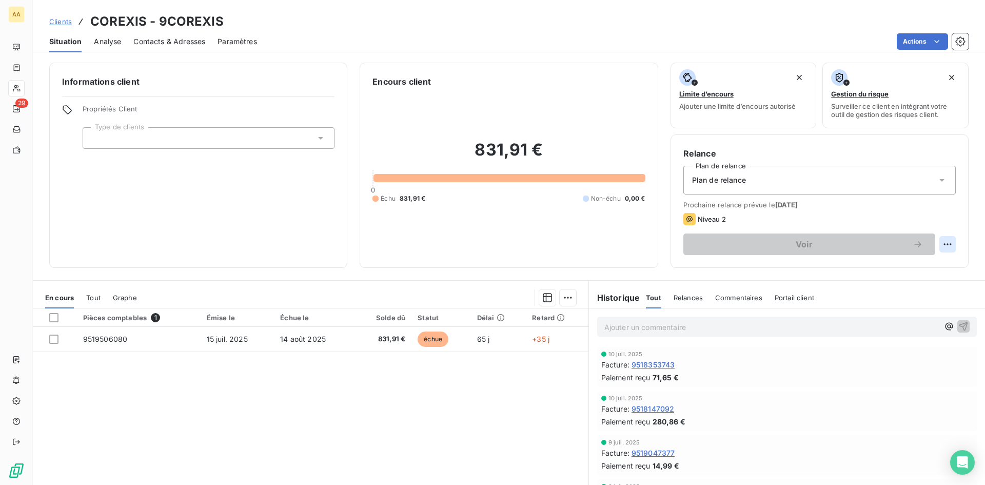
click at [938, 243] on html "AA 29 Clients COREXIS - 9COREXIS Situation Analyse Contacts & Adresses Paramètr…" at bounding box center [492, 242] width 985 height 485
click at [898, 266] on div "Replanifier cette action" at bounding box center [898, 267] width 92 height 16
select select "8"
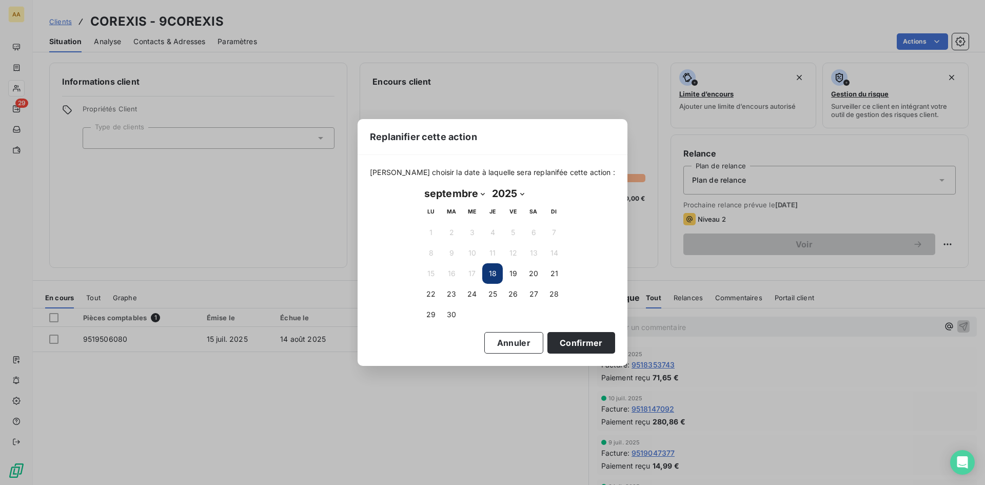
click at [495, 269] on button "18" at bounding box center [492, 273] width 21 height 21
click at [492, 272] on button "18" at bounding box center [492, 273] width 21 height 21
click at [492, 274] on button "18" at bounding box center [492, 273] width 21 height 21
click at [508, 272] on button "19" at bounding box center [513, 273] width 21 height 21
click at [563, 341] on button "Confirmer" at bounding box center [581, 343] width 68 height 22
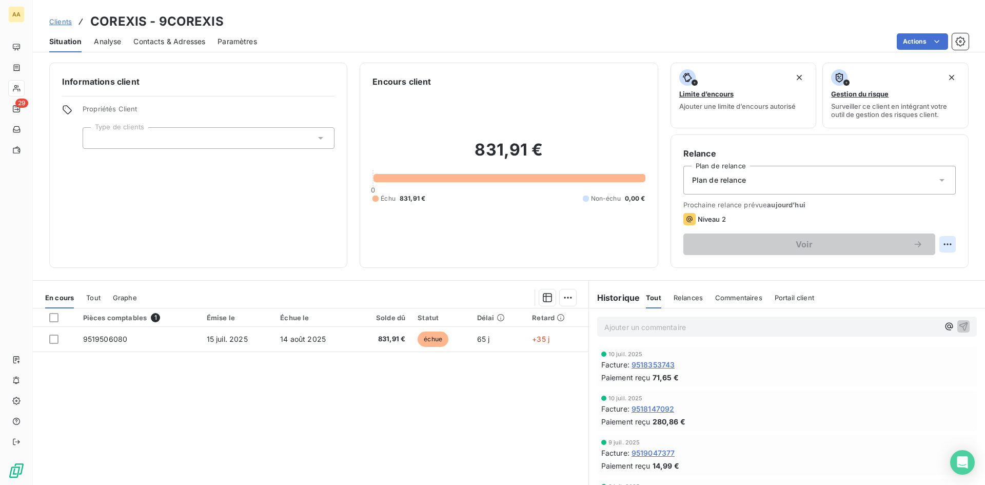
click at [940, 240] on html "AA 29 Clients COREXIS - 9COREXIS Situation Analyse Contacts & Adresses Paramètr…" at bounding box center [492, 242] width 985 height 485
click at [905, 268] on div "Replanifier cette action" at bounding box center [898, 267] width 92 height 16
select select "8"
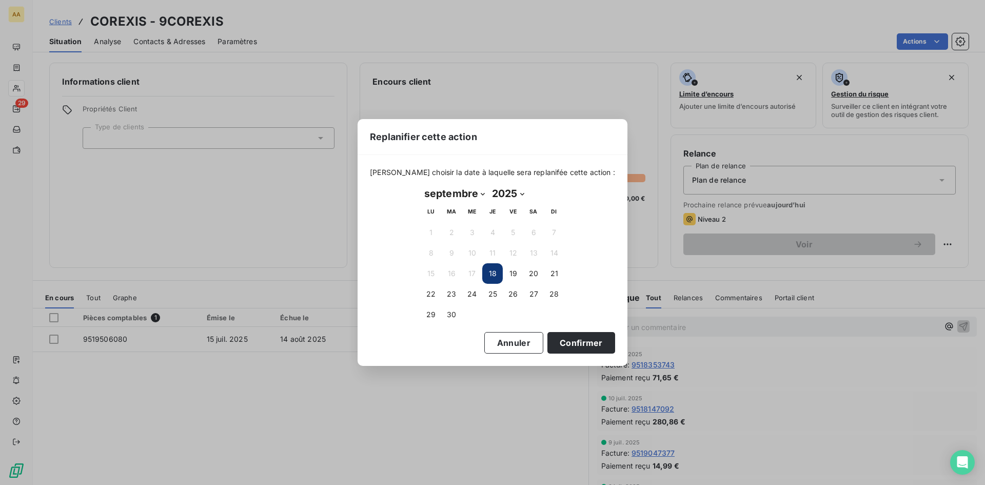
click at [495, 275] on button "18" at bounding box center [492, 273] width 21 height 21
click at [493, 274] on button "18" at bounding box center [492, 273] width 21 height 21
click at [492, 273] on button "18" at bounding box center [492, 273] width 21 height 21
click at [494, 273] on button "18" at bounding box center [492, 273] width 21 height 21
click at [515, 272] on button "19" at bounding box center [513, 273] width 21 height 21
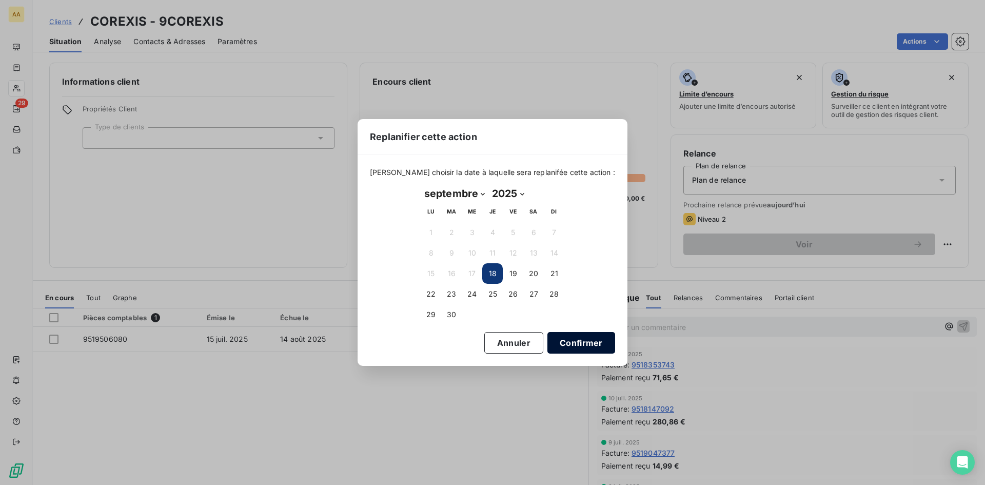
click at [559, 343] on button "Confirmer" at bounding box center [581, 343] width 68 height 22
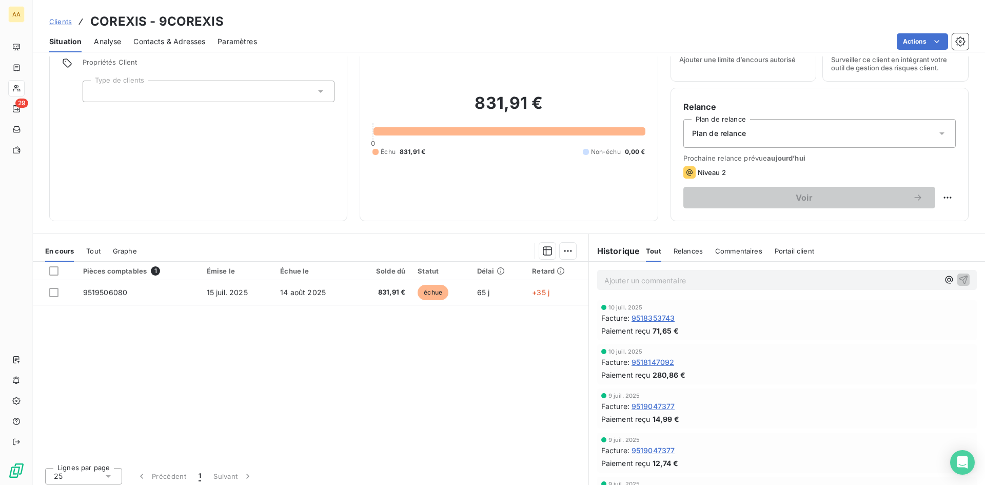
scroll to position [52, 0]
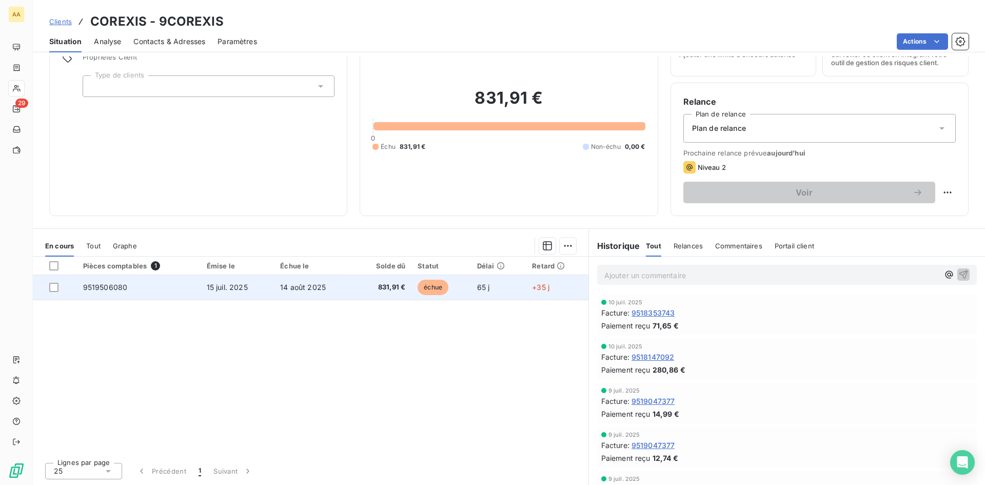
click at [239, 287] on span "15 juil. 2025" at bounding box center [227, 287] width 41 height 9
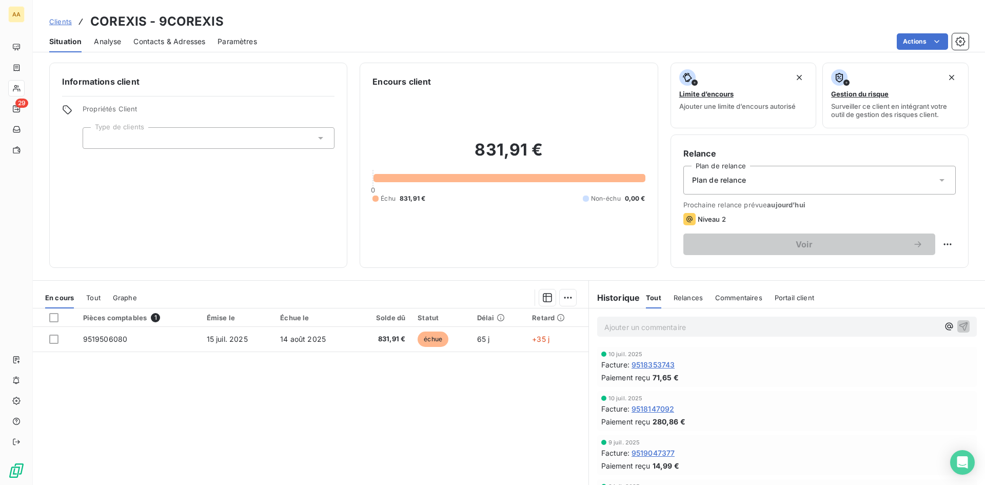
click at [606, 324] on p "Ajouter un commentaire ﻿" at bounding box center [771, 327] width 335 height 13
click at [185, 42] on span "Contacts & Adresses" at bounding box center [169, 41] width 72 height 10
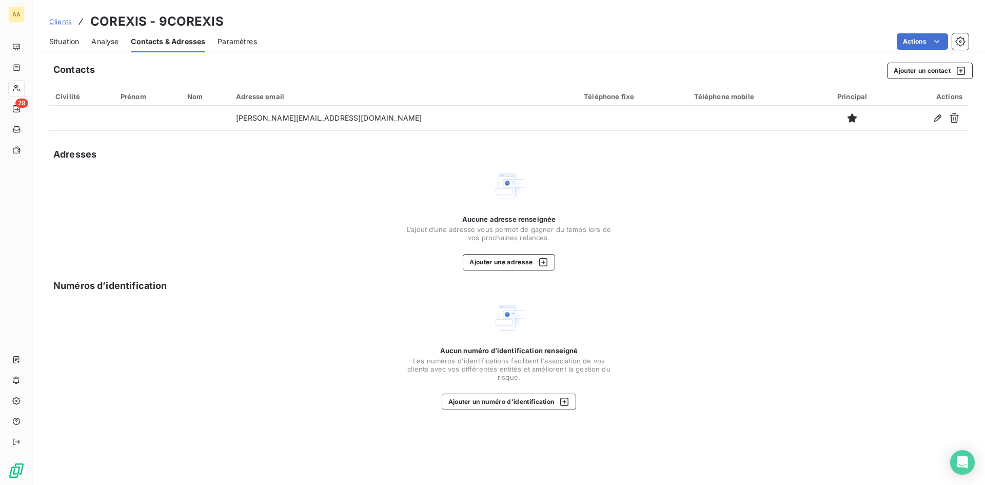
click at [63, 41] on span "Situation" at bounding box center [64, 41] width 30 height 10
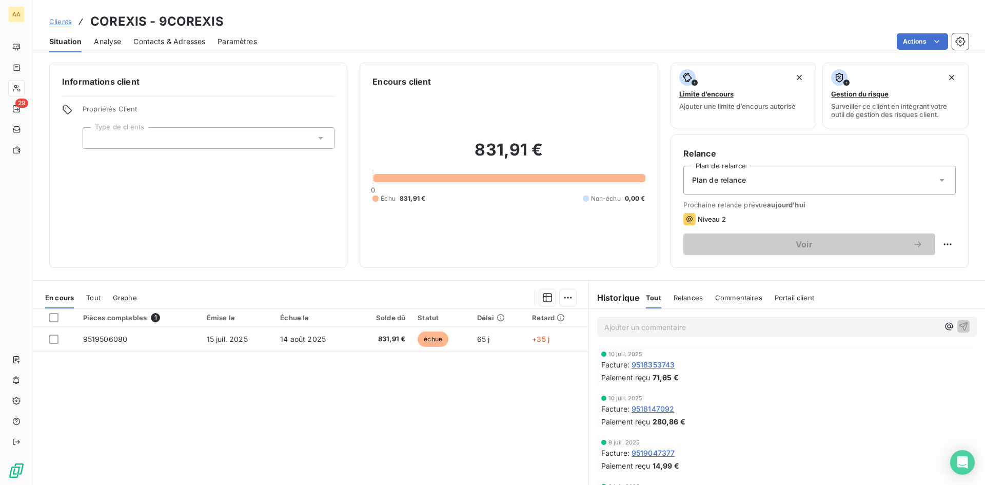
scroll to position [52, 0]
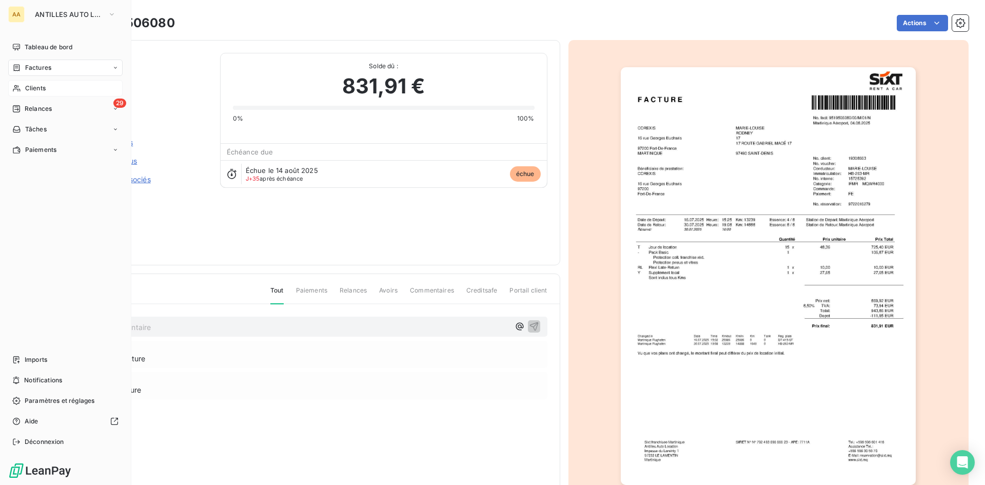
click at [19, 85] on icon at bounding box center [16, 88] width 9 height 8
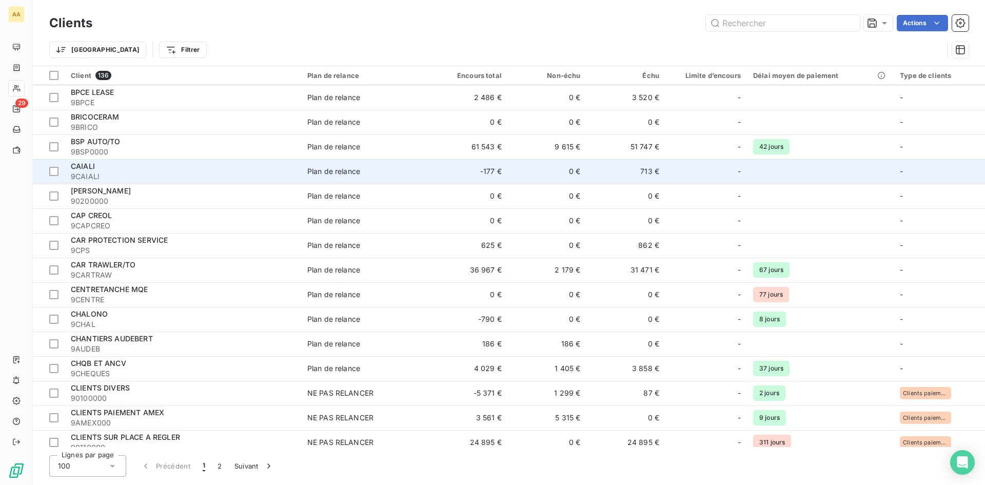
scroll to position [513, 0]
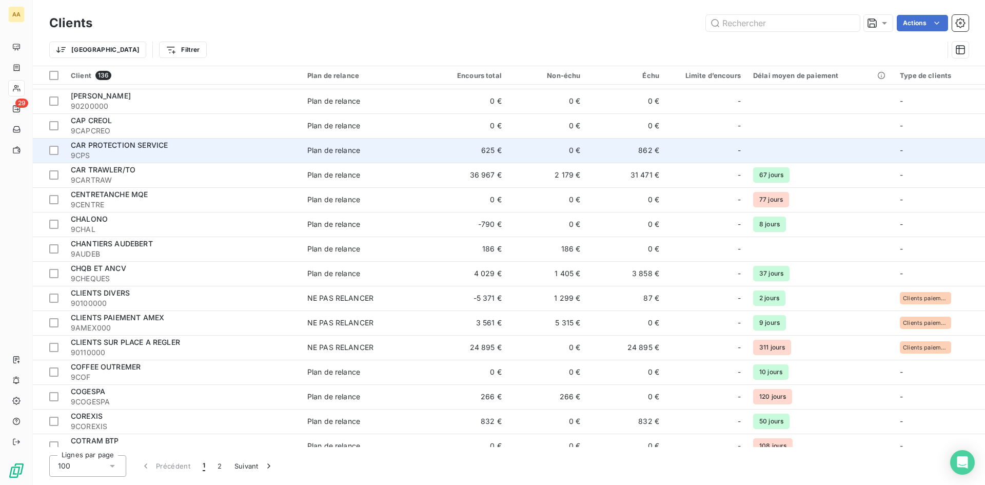
click at [145, 151] on span "9CPS" at bounding box center [183, 155] width 224 height 10
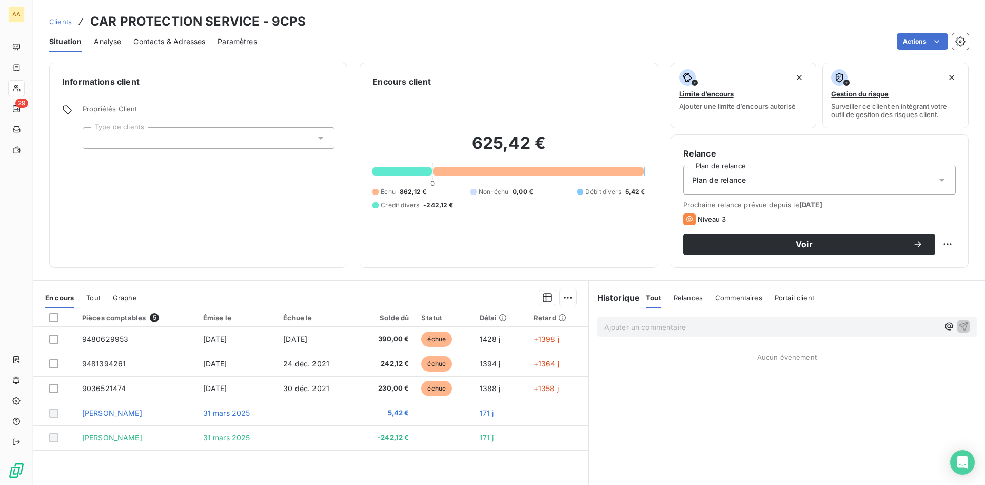
click at [162, 38] on span "Contacts & Adresses" at bounding box center [169, 41] width 72 height 10
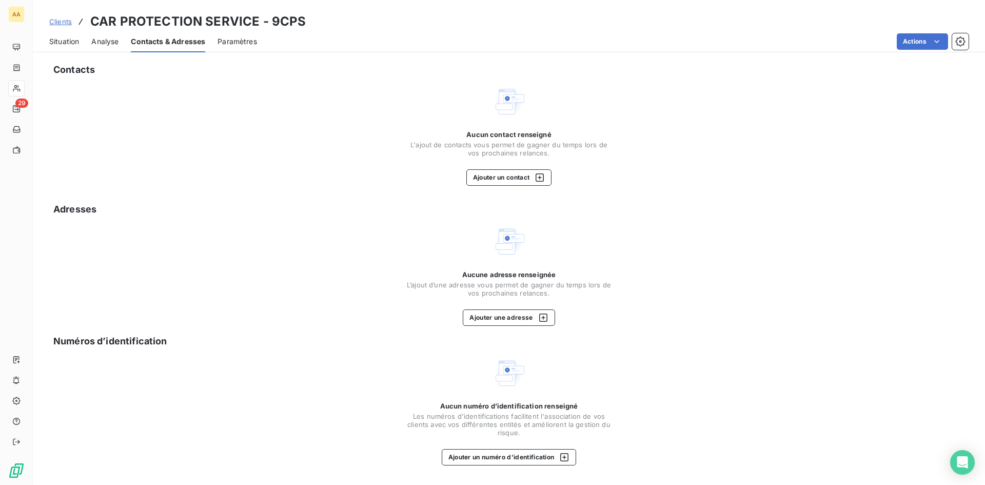
click at [72, 41] on span "Situation" at bounding box center [64, 41] width 30 height 10
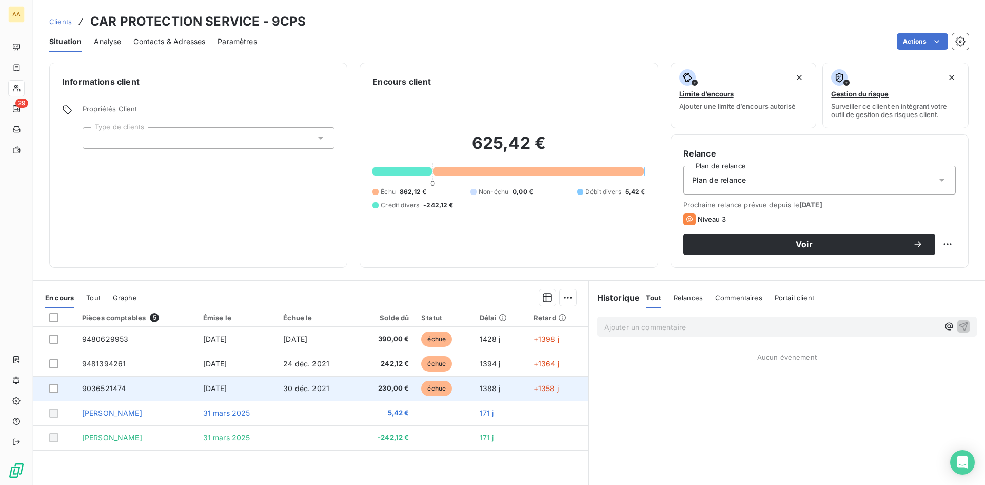
click at [132, 389] on td "9036521474" at bounding box center [136, 388] width 121 height 25
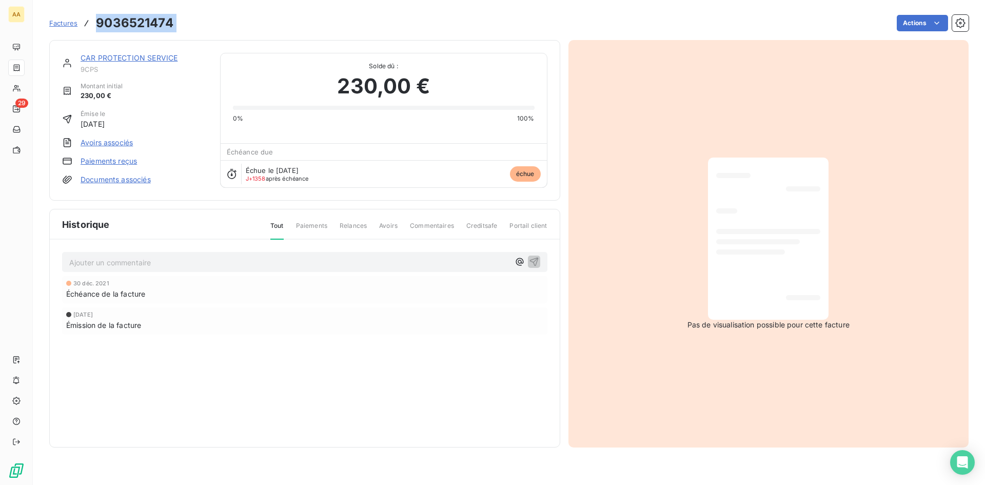
drag, startPoint x: 184, startPoint y: 22, endPoint x: 114, endPoint y: 22, distance: 70.3
click at [97, 19] on div "Factures 9036521474 Actions" at bounding box center [508, 23] width 919 height 22
copy section "9036521474 Actions"
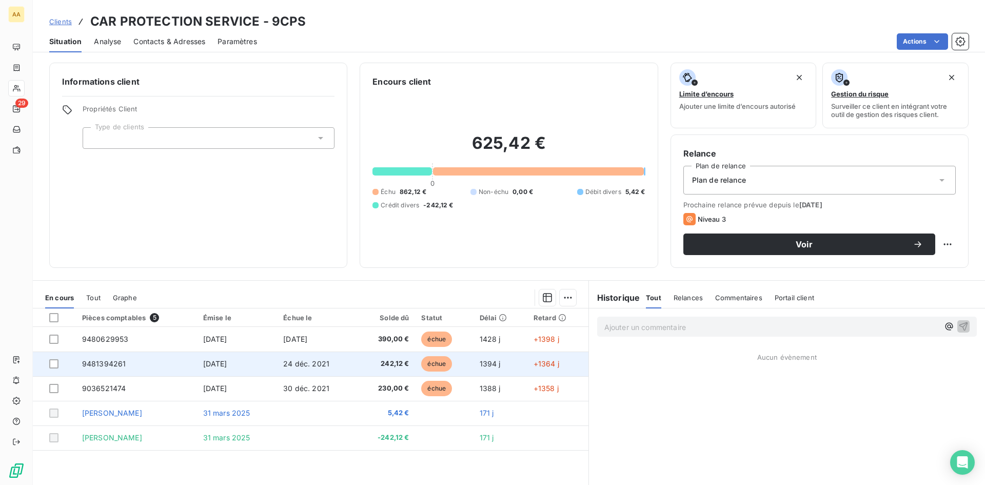
click at [110, 361] on span "9481394261" at bounding box center [104, 363] width 44 height 9
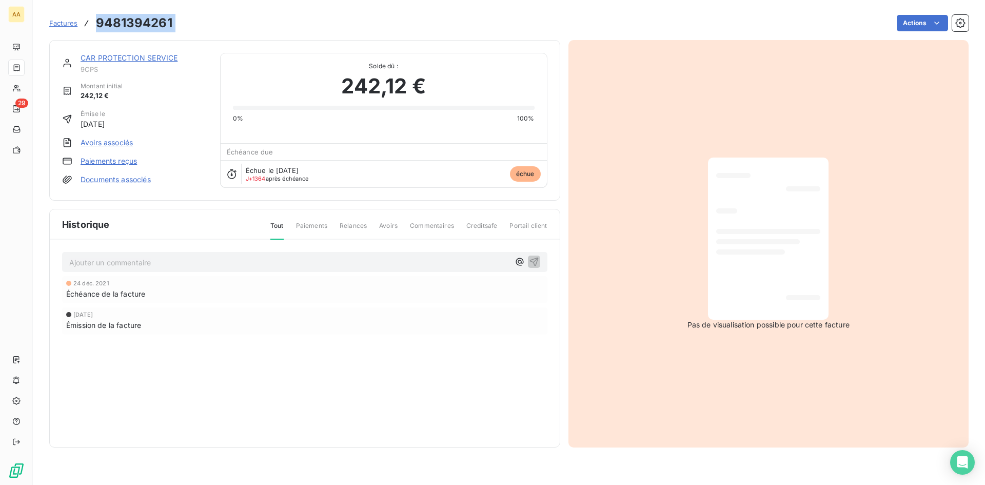
drag, startPoint x: 183, startPoint y: 26, endPoint x: 91, endPoint y: 25, distance: 92.4
click at [91, 25] on div "Factures 9481394261 Actions" at bounding box center [508, 23] width 919 height 22
copy section "9481394261 Actions"
click at [126, 55] on link "CAR PROTECTION SERVICE" at bounding box center [129, 57] width 97 height 9
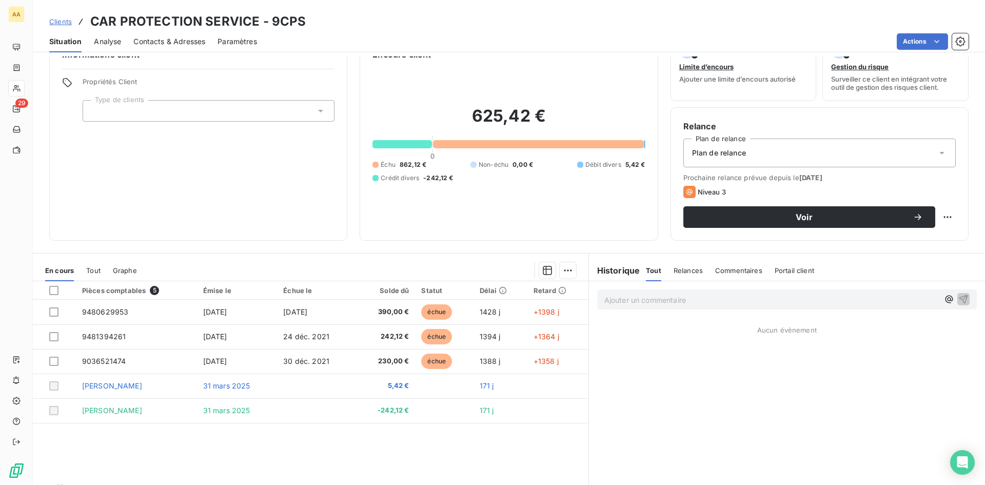
scroll to position [52, 0]
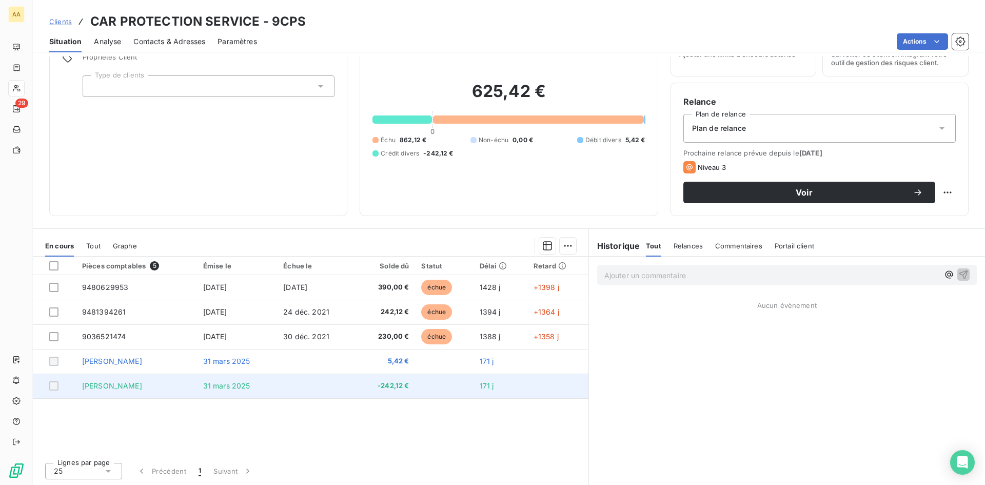
click at [271, 389] on td "31 mars 2025" at bounding box center [237, 386] width 81 height 25
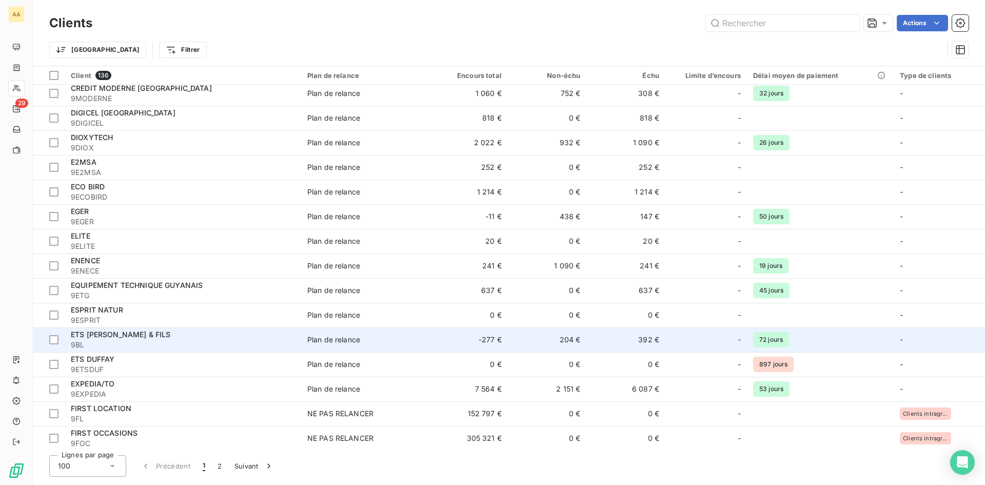
scroll to position [872, 0]
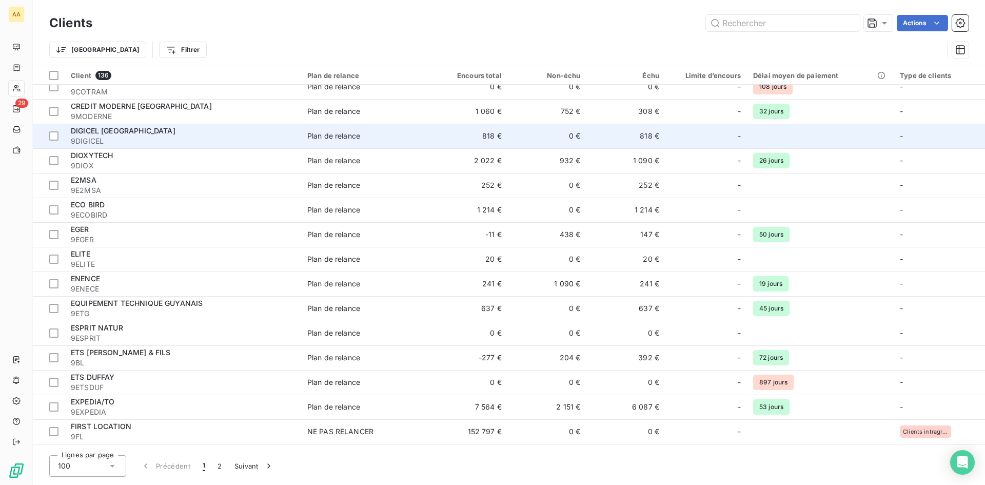
click at [228, 144] on span "9DIGICEL" at bounding box center [183, 141] width 224 height 10
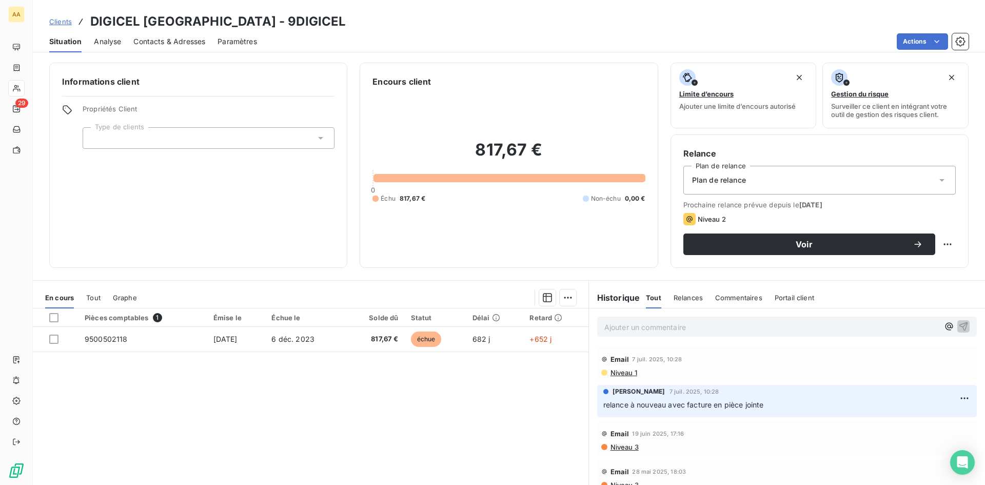
click at [199, 43] on span "Contacts & Adresses" at bounding box center [169, 41] width 72 height 10
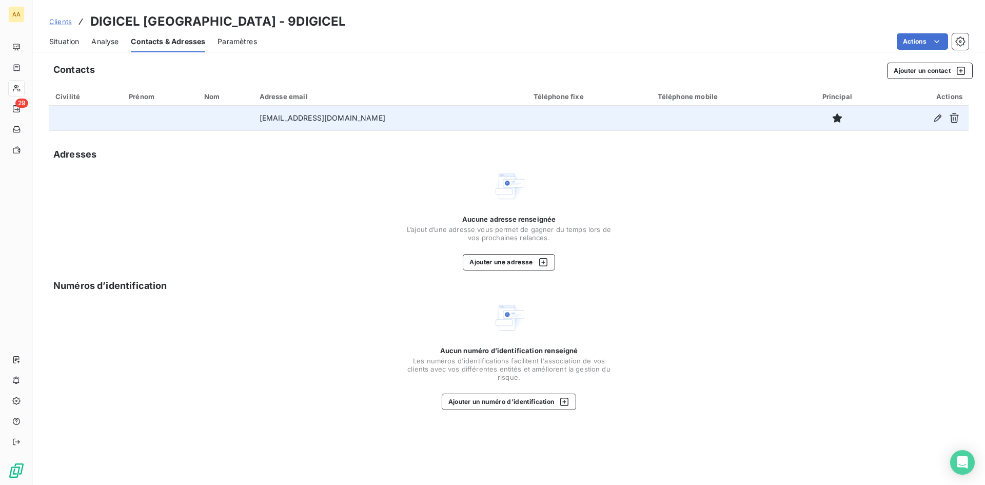
drag, startPoint x: 397, startPoint y: 116, endPoint x: 246, endPoint y: 123, distance: 150.5
click at [246, 123] on tr "comptafournisseurs@digicelgroup.fr" at bounding box center [508, 118] width 919 height 25
copy tr "comptafournisseurs@digicelgroup.fr"
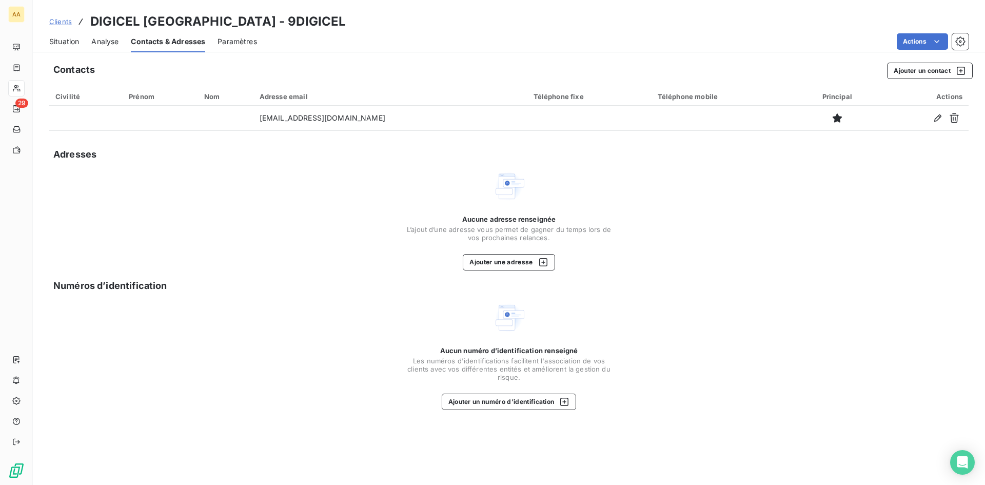
click at [70, 44] on span "Situation" at bounding box center [64, 41] width 30 height 10
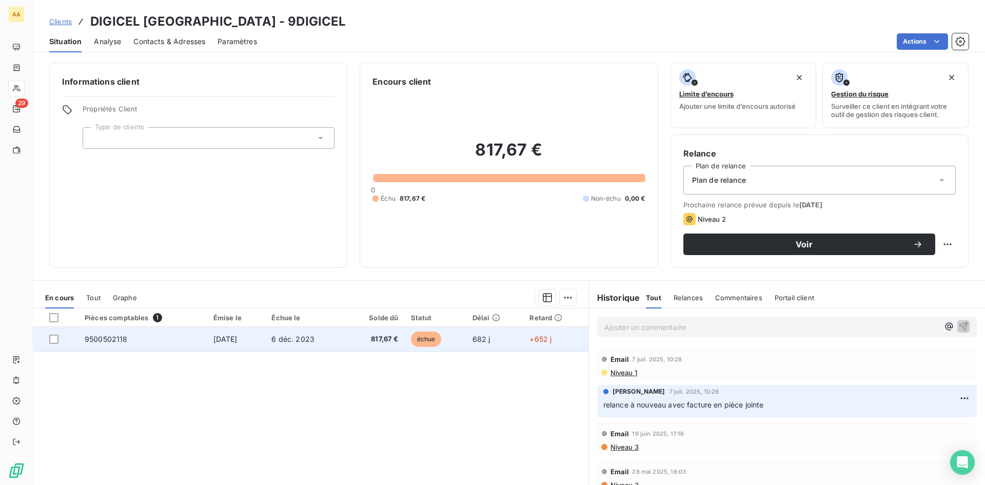
click at [102, 342] on span "9500502118" at bounding box center [106, 339] width 43 height 9
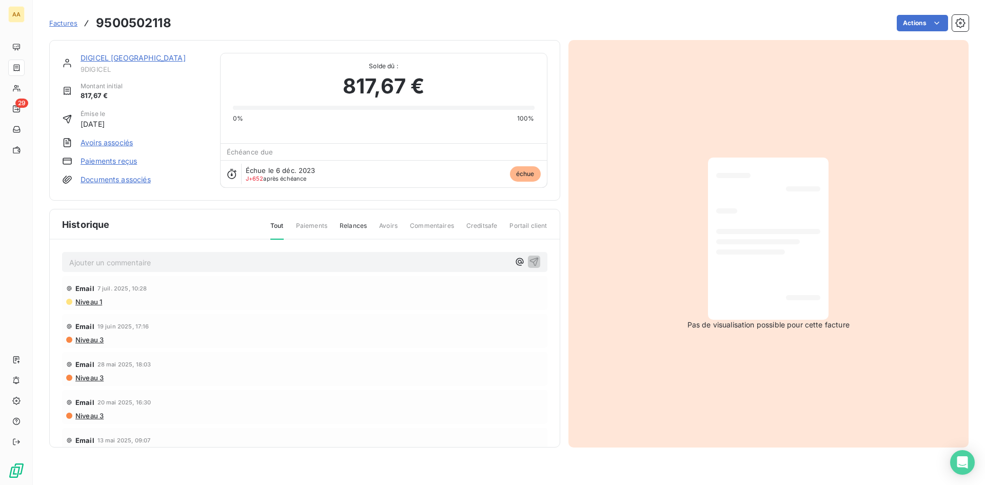
click at [163, 55] on link "DIGICEL [GEOGRAPHIC_DATA]" at bounding box center [133, 57] width 105 height 9
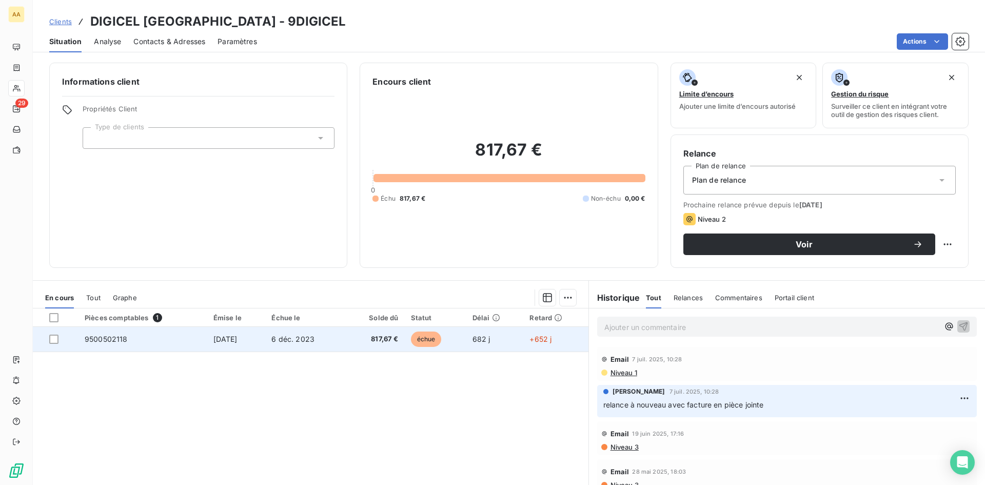
click at [139, 338] on td "9500502118" at bounding box center [143, 339] width 129 height 25
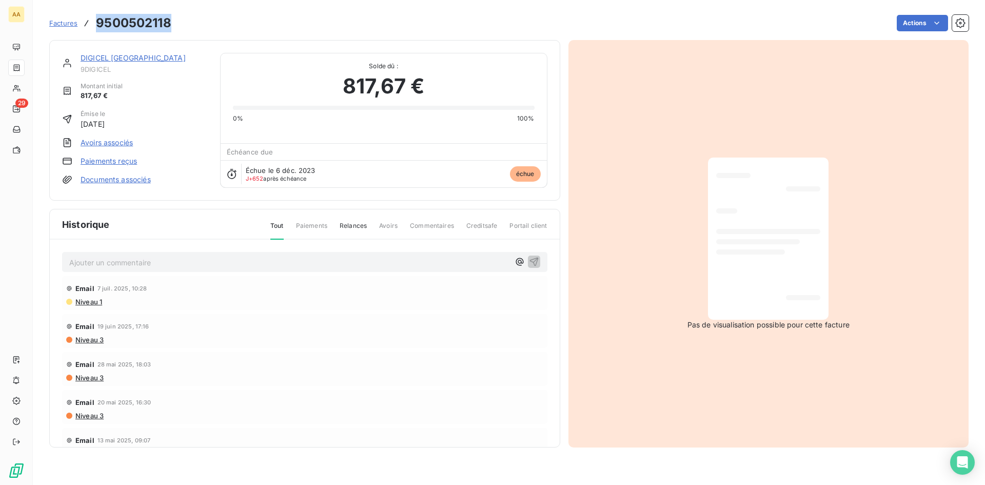
drag, startPoint x: 176, startPoint y: 25, endPoint x: 105, endPoint y: 28, distance: 71.4
click at [88, 30] on div "Factures 9500502118 Actions" at bounding box center [508, 23] width 919 height 22
copy h3 "9500502118"
click at [154, 59] on link "DIGICEL [GEOGRAPHIC_DATA]" at bounding box center [133, 57] width 105 height 9
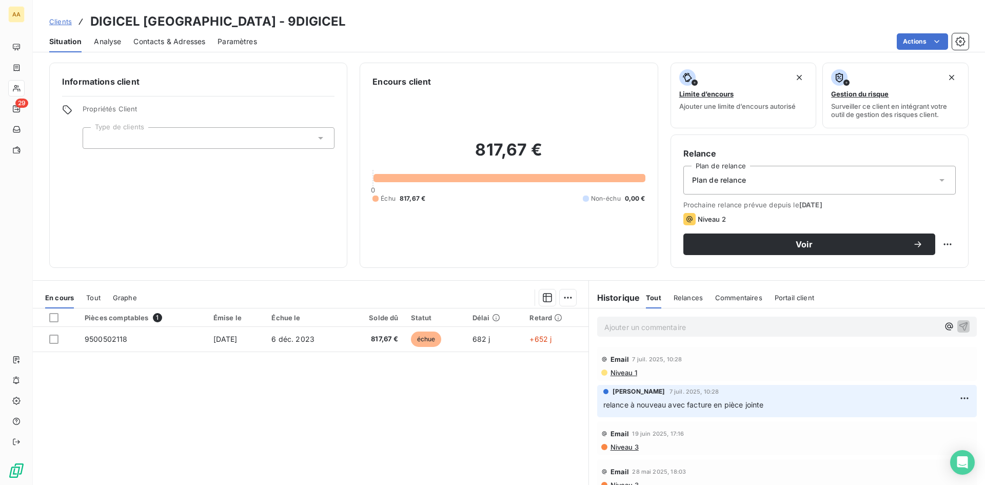
click at [171, 37] on span "Contacts & Adresses" at bounding box center [169, 41] width 72 height 10
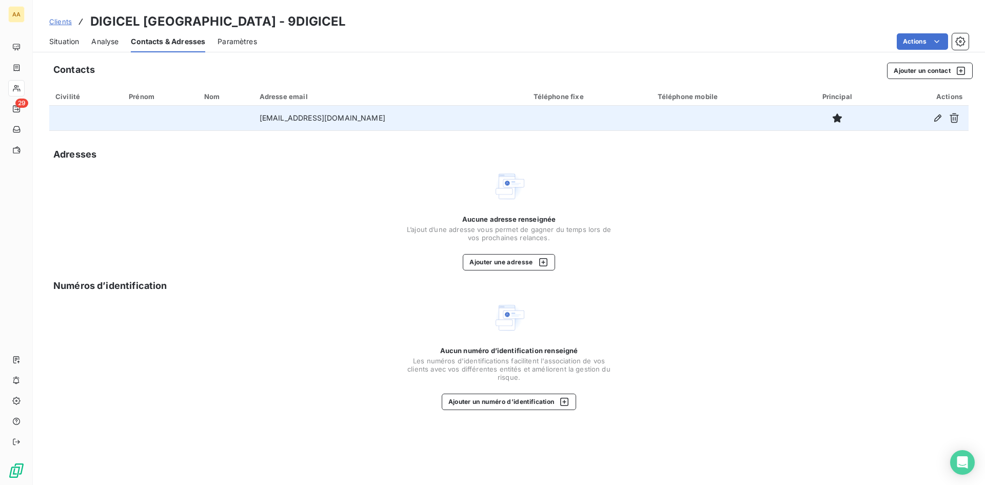
click at [402, 116] on td "comptafournisseurs@digicelgroup.fr" at bounding box center [390, 118] width 274 height 25
drag, startPoint x: 388, startPoint y: 116, endPoint x: 253, endPoint y: 118, distance: 134.4
click at [253, 118] on td "comptafournisseurs@digicelgroup.fr" at bounding box center [390, 118] width 274 height 25
copy td "comptafournisseurs@digicelgroup.fr"
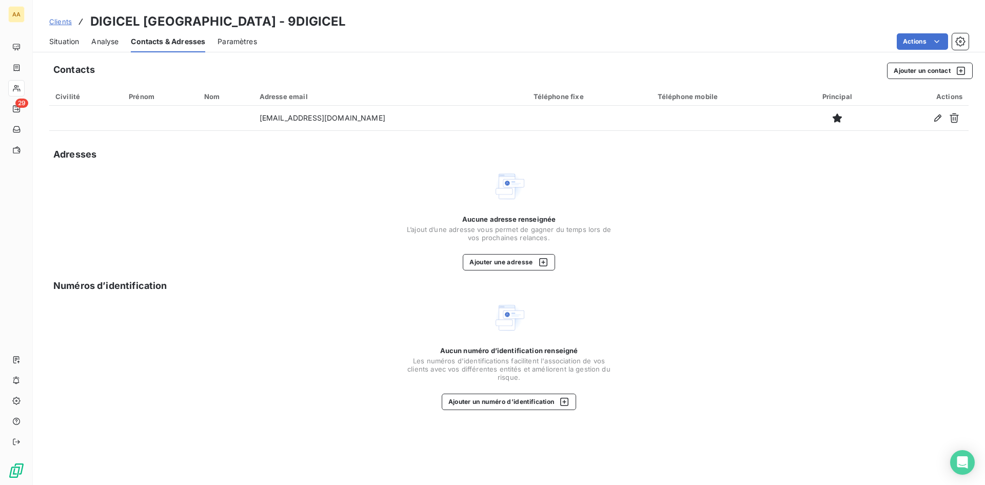
click at [62, 40] on span "Situation" at bounding box center [64, 41] width 30 height 10
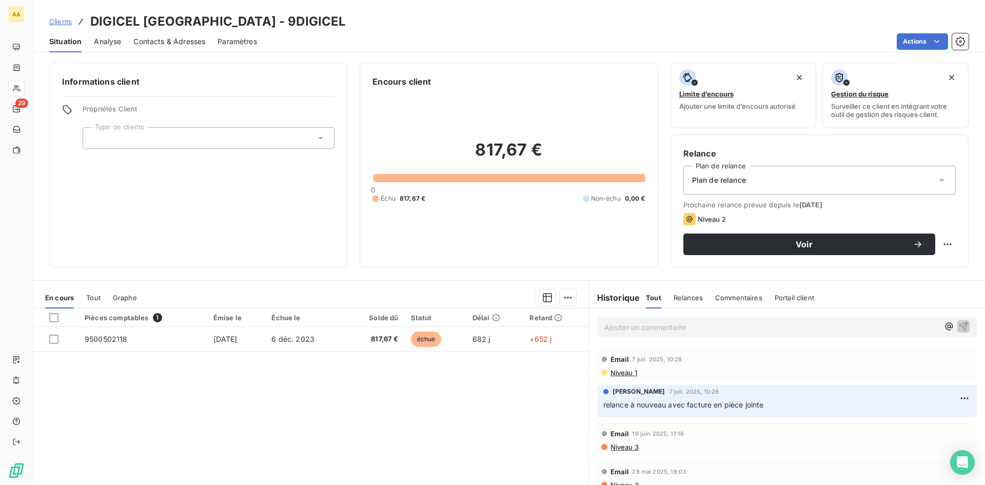
click at [640, 322] on p "Ajouter un commentaire ﻿" at bounding box center [771, 327] width 335 height 13
click at [165, 40] on span "Contacts & Adresses" at bounding box center [169, 41] width 72 height 10
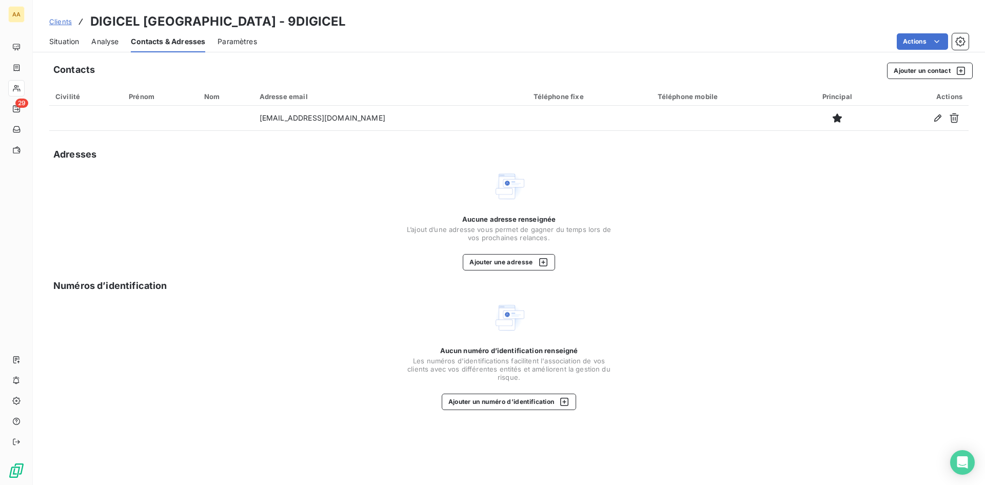
click at [112, 40] on span "Analyse" at bounding box center [104, 41] width 27 height 10
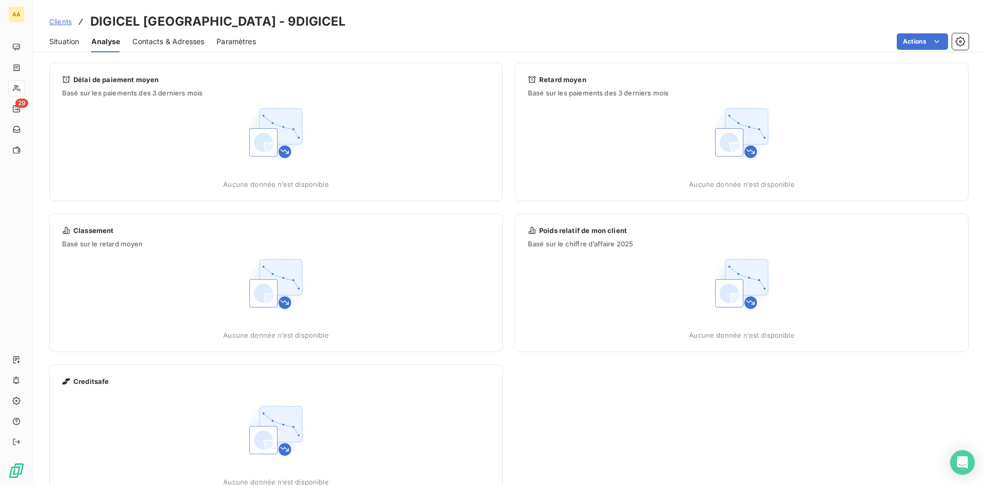
click at [58, 35] on div "Situation" at bounding box center [64, 42] width 30 height 22
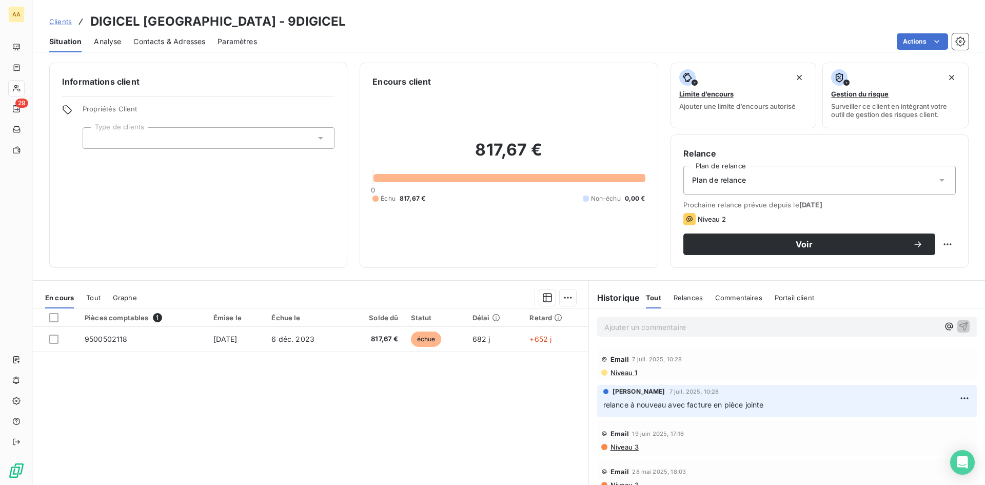
click at [636, 312] on div "Ajouter un commentaire ﻿" at bounding box center [787, 326] width 396 height 36
click at [628, 329] on p "Ajouter un commentaire ﻿" at bounding box center [771, 327] width 335 height 13
click at [825, 322] on p "email envoyé ce jour avec la facture en pièce jointe," at bounding box center [771, 327] width 335 height 12
click at [959, 323] on icon "button" at bounding box center [963, 326] width 9 height 9
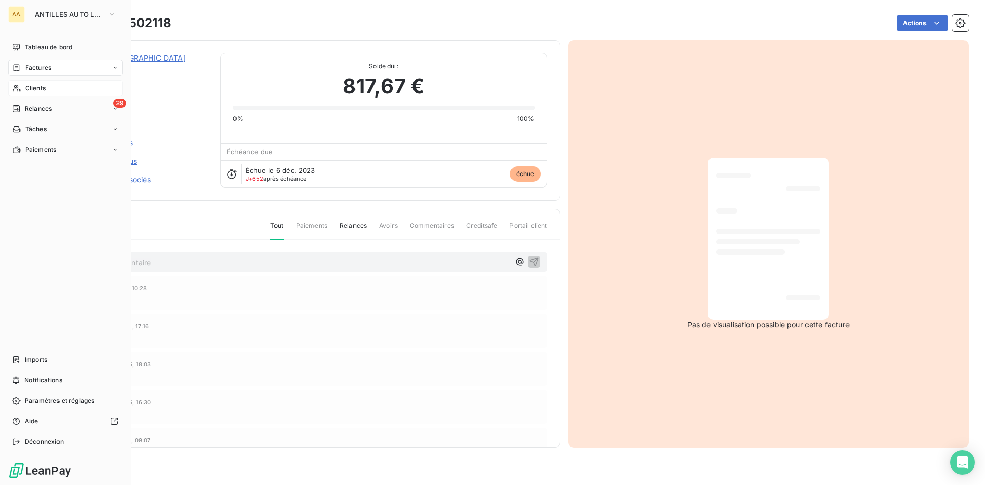
click at [35, 87] on span "Clients" at bounding box center [35, 88] width 21 height 9
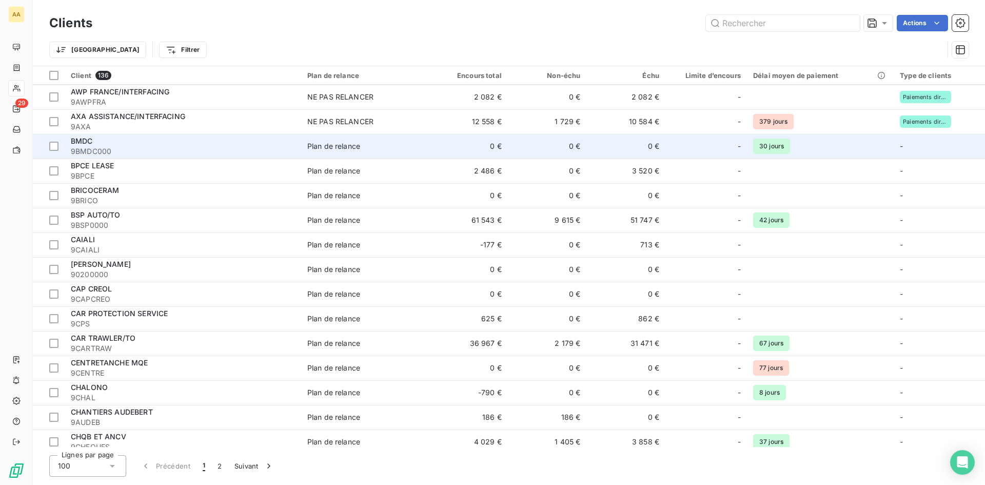
scroll to position [410, 0]
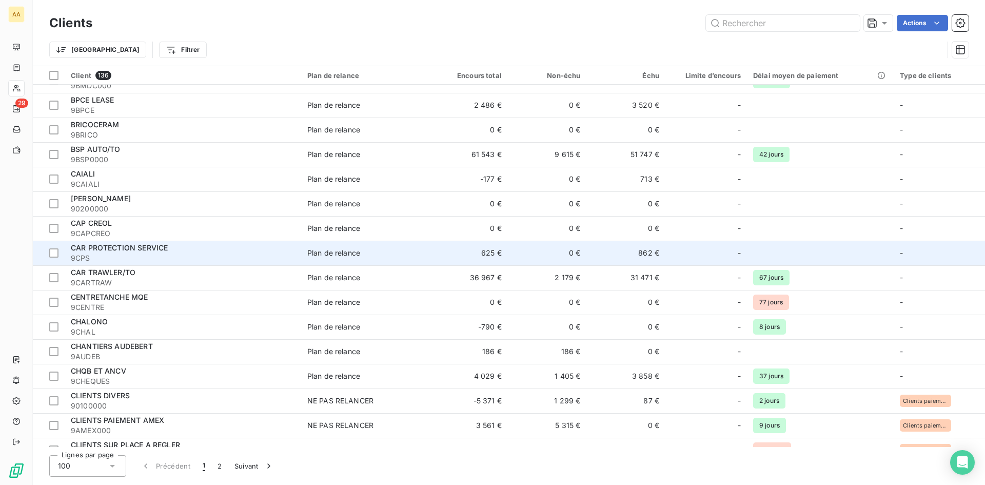
click at [192, 248] on div "CAR PROTECTION SERVICE" at bounding box center [183, 248] width 224 height 10
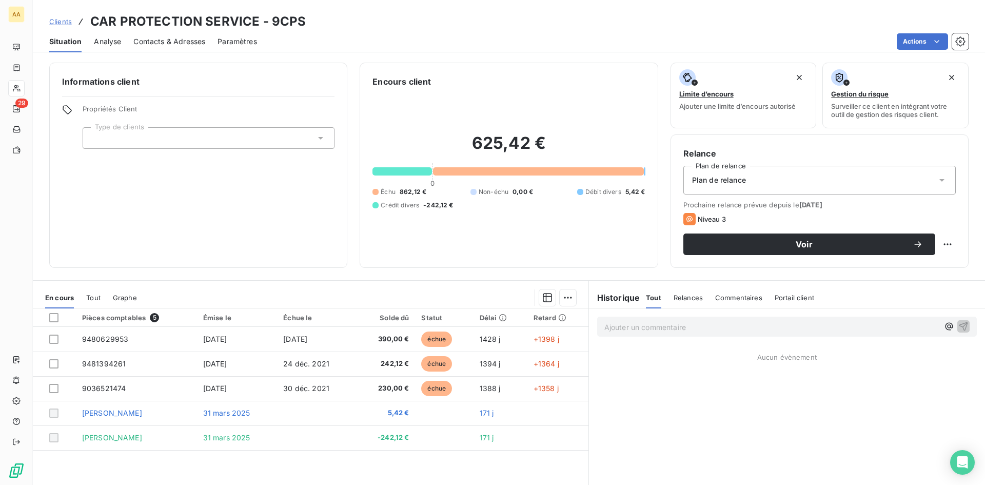
click at [667, 325] on p "Ajouter un commentaire ﻿" at bounding box center [771, 327] width 335 height 13
click at [959, 326] on icon "button" at bounding box center [963, 326] width 9 height 9
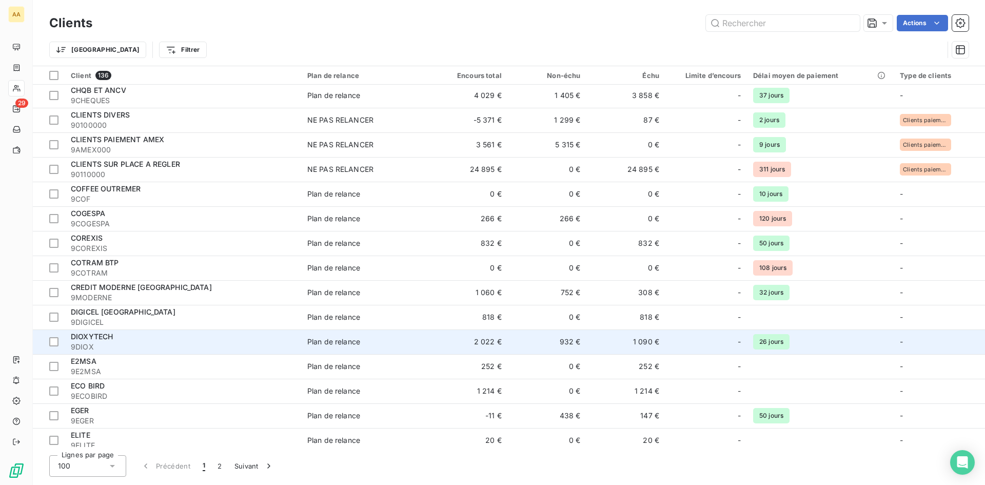
scroll to position [667, 0]
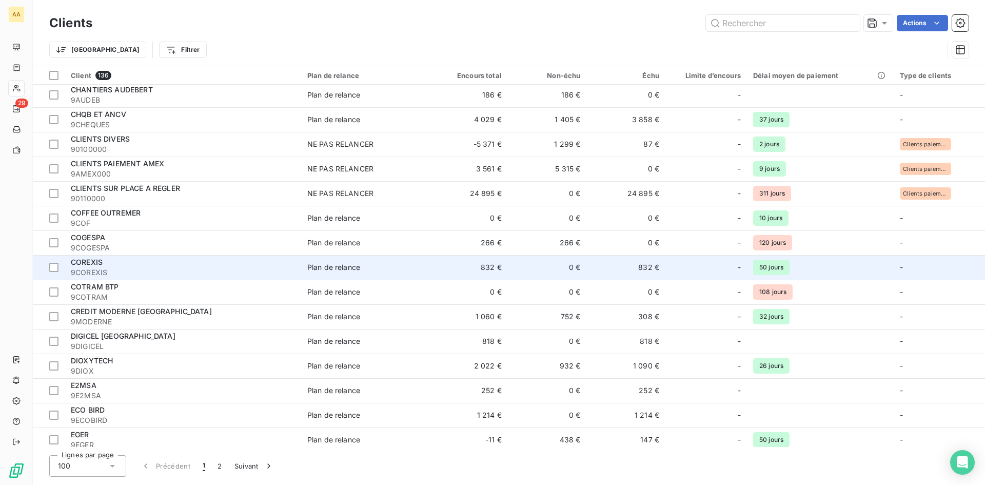
click at [162, 261] on div "COREXIS" at bounding box center [183, 262] width 224 height 10
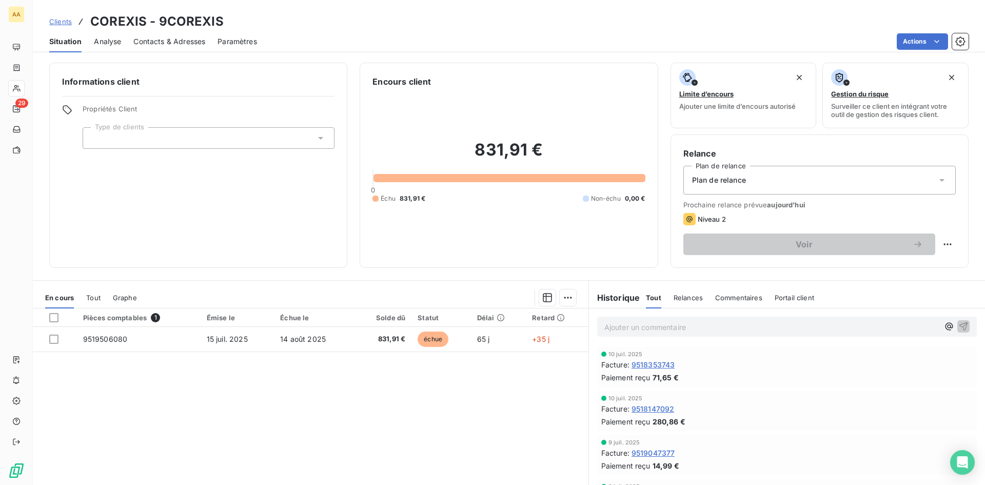
click at [693, 324] on p "Ajouter un commentaire ﻿" at bounding box center [771, 327] width 335 height 13
click at [959, 326] on icon "button" at bounding box center [963, 326] width 9 height 9
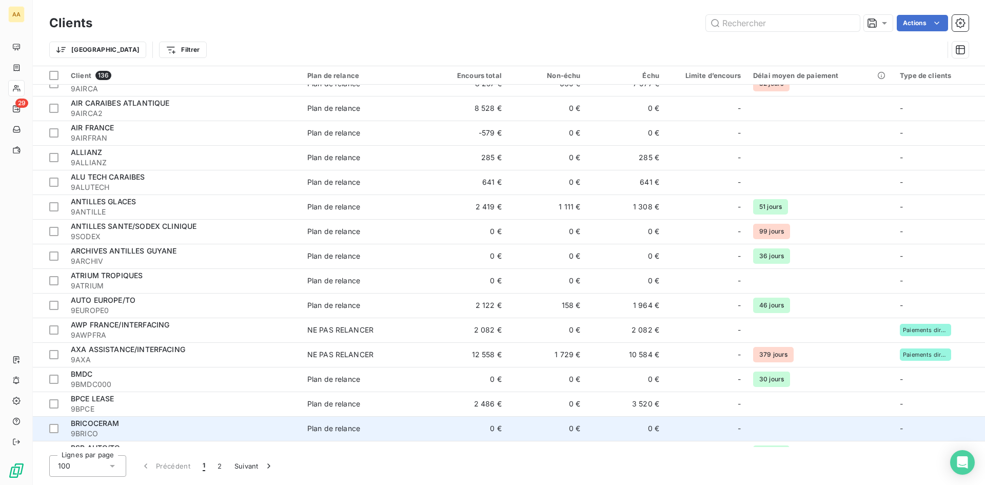
scroll to position [205, 0]
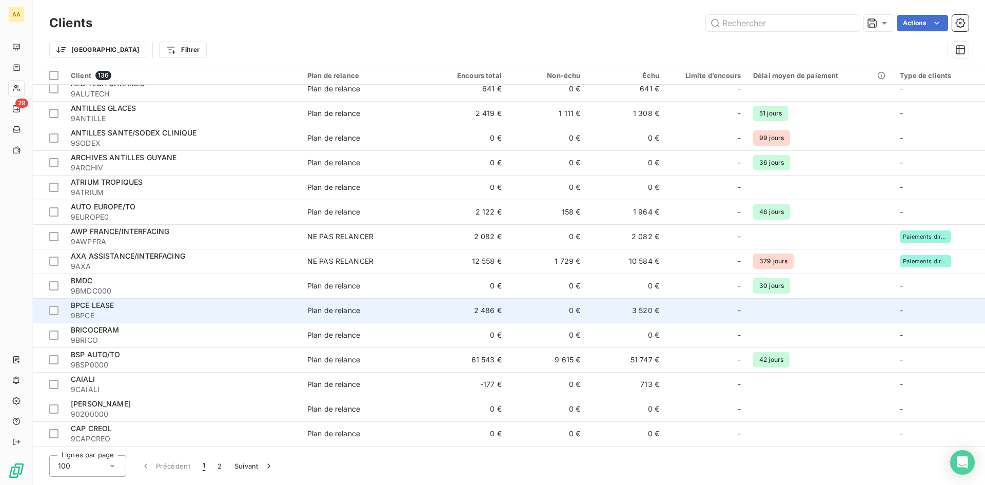
click at [125, 308] on div "BPCE LEASE" at bounding box center [183, 305] width 224 height 10
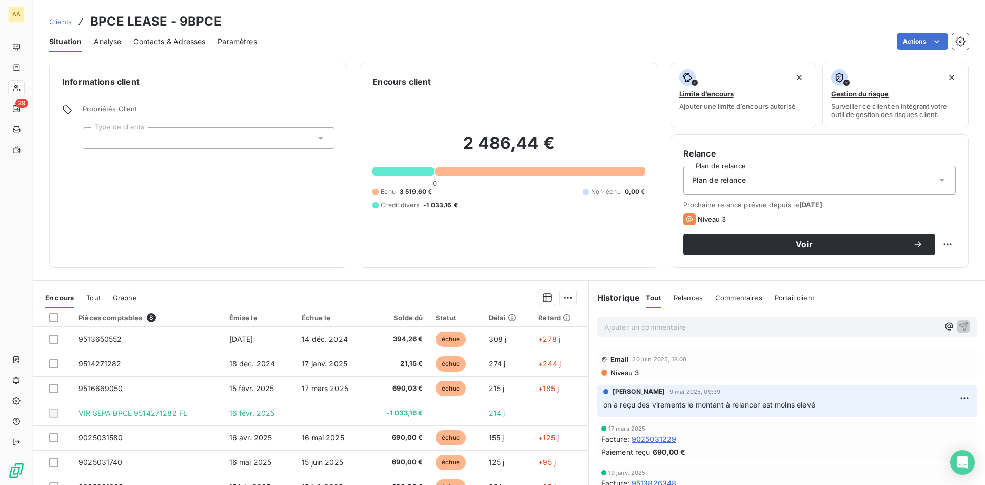
click at [659, 325] on p "Ajouter un commentaire ﻿" at bounding box center [771, 327] width 335 height 13
click at [172, 37] on span "Contacts & Adresses" at bounding box center [169, 41] width 72 height 10
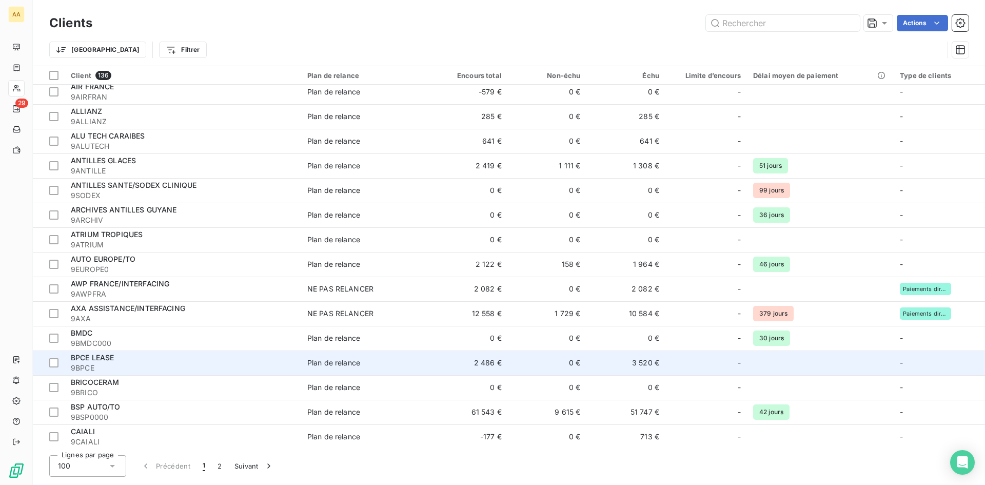
scroll to position [154, 0]
click at [138, 354] on div "BPCE LEASE" at bounding box center [183, 356] width 224 height 10
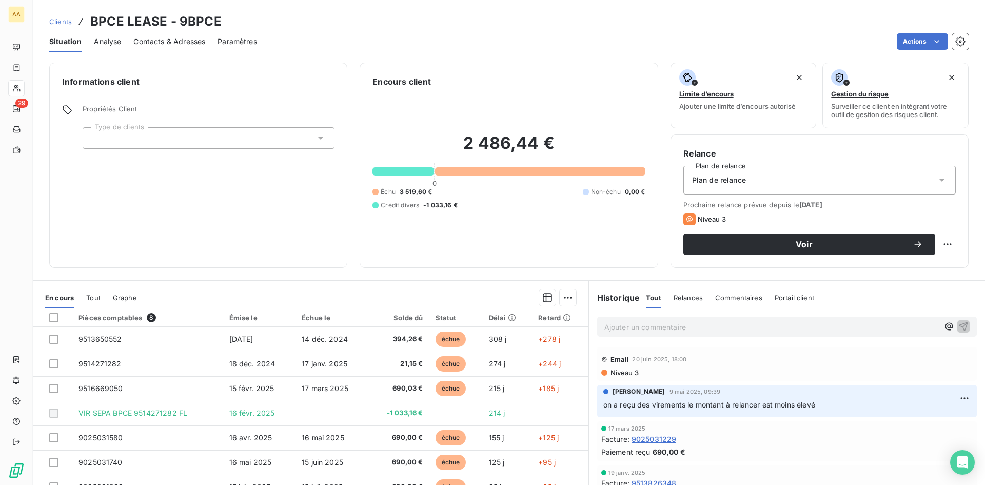
click at [673, 319] on div "Ajouter un commentaire ﻿" at bounding box center [787, 327] width 380 height 20
click at [651, 328] on p "Ajouter un commentaire ﻿" at bounding box center [771, 327] width 335 height 13
click at [841, 325] on p "relance envoyé avec les relevés de compte, surveillez paiement" at bounding box center [771, 327] width 335 height 12
click at [959, 326] on icon "button" at bounding box center [963, 326] width 9 height 9
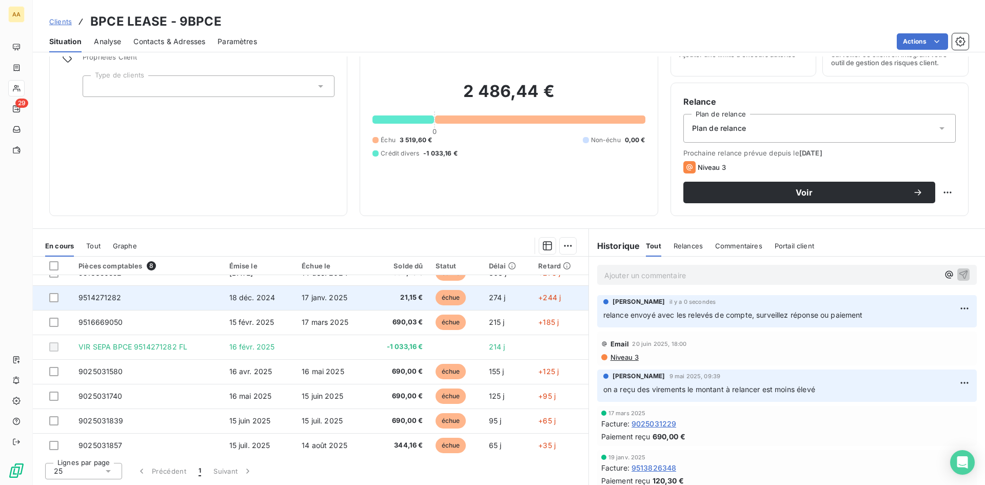
scroll to position [18, 0]
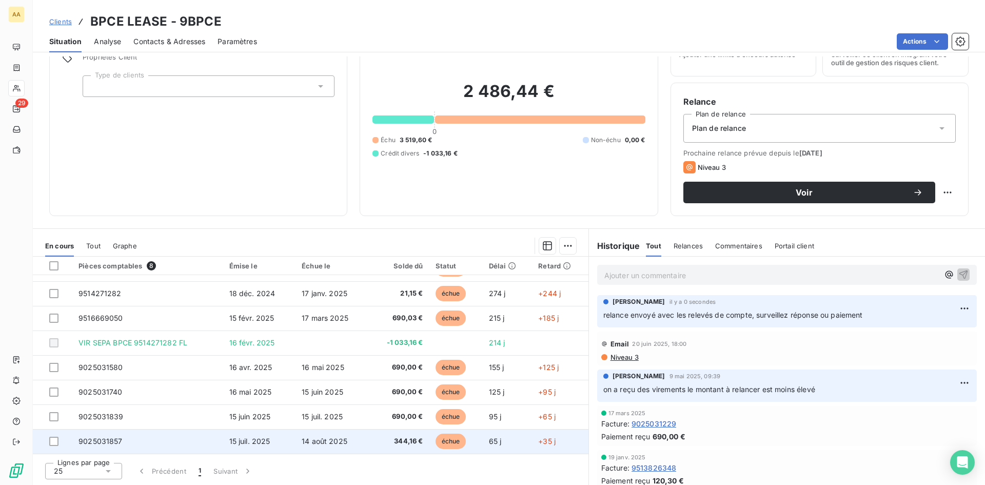
click at [322, 442] on span "14 août 2025" at bounding box center [325, 441] width 46 height 9
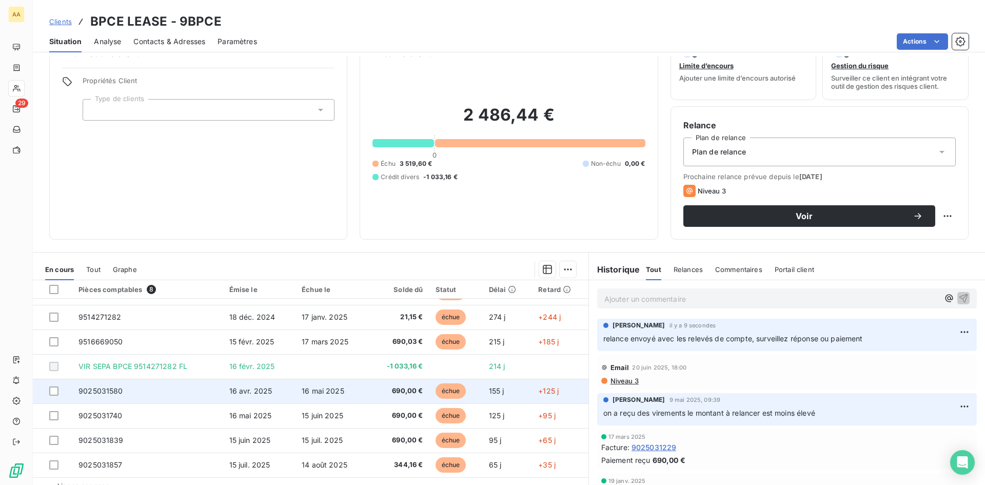
scroll to position [52, 0]
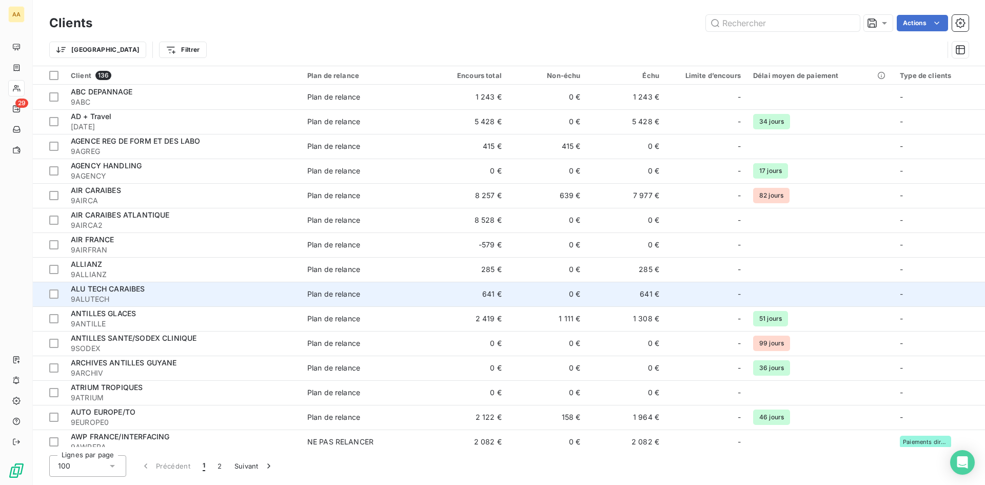
click at [154, 290] on div "ALU TECH CARAIBES" at bounding box center [183, 289] width 224 height 10
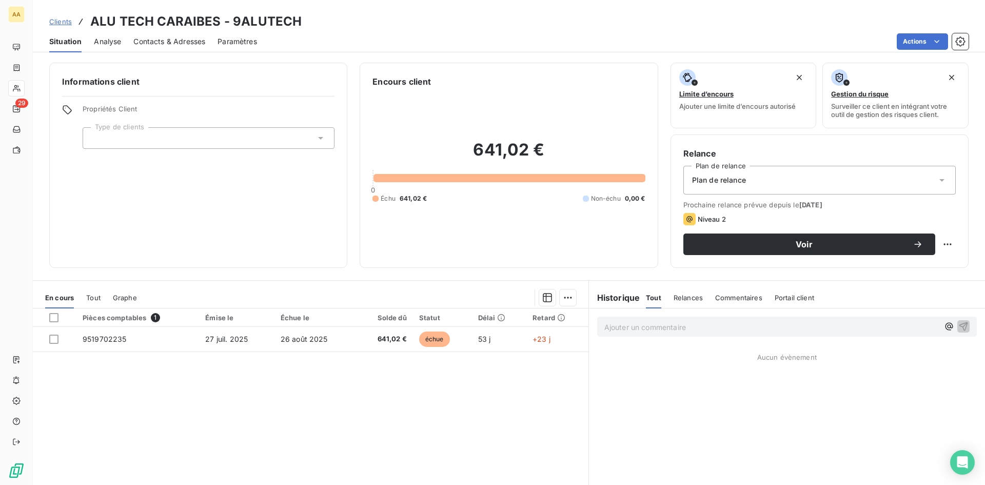
click at [741, 330] on p "Ajouter un commentaire ﻿" at bounding box center [771, 327] width 335 height 13
click at [958, 324] on icon "button" at bounding box center [963, 326] width 10 height 10
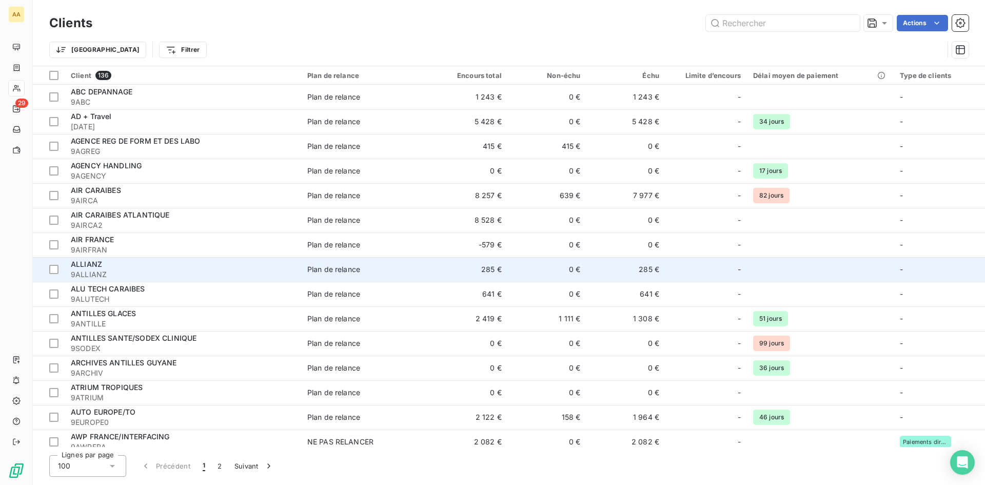
click at [186, 270] on span "9ALLIANZ" at bounding box center [183, 274] width 224 height 10
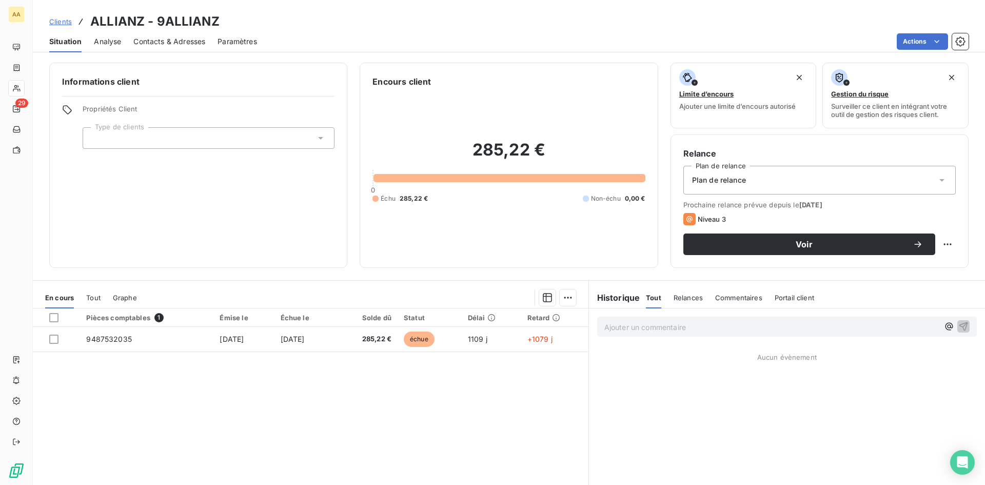
click at [178, 37] on span "Contacts & Adresses" at bounding box center [169, 41] width 72 height 10
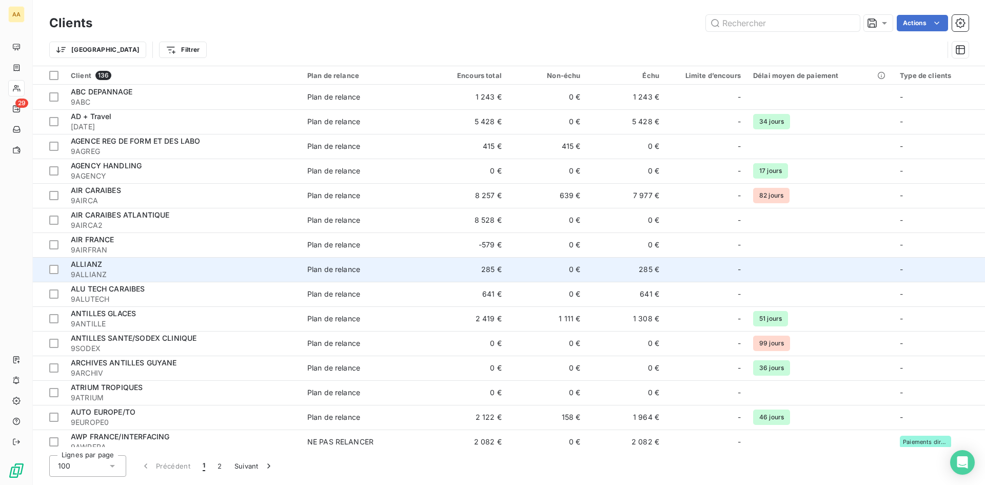
click at [119, 262] on div "ALLIANZ" at bounding box center [183, 264] width 224 height 10
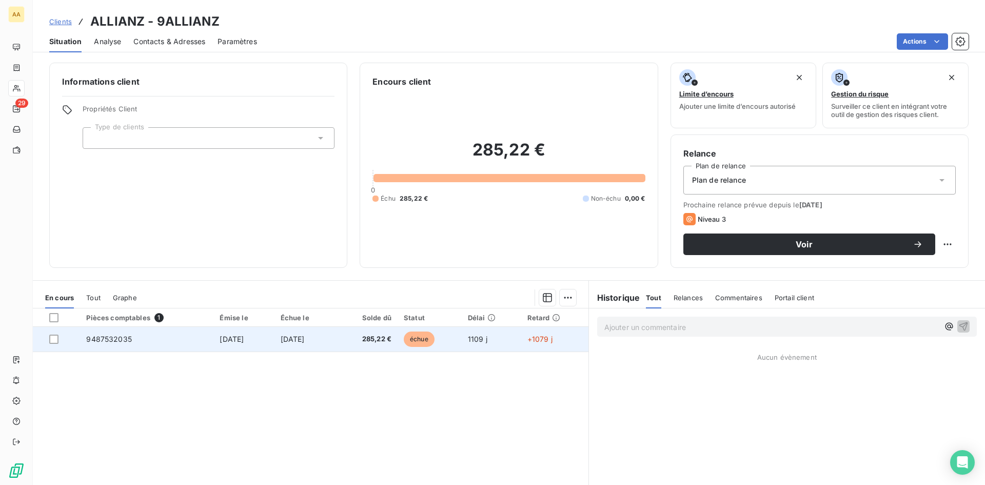
click at [101, 339] on span "9487532035" at bounding box center [109, 339] width 46 height 9
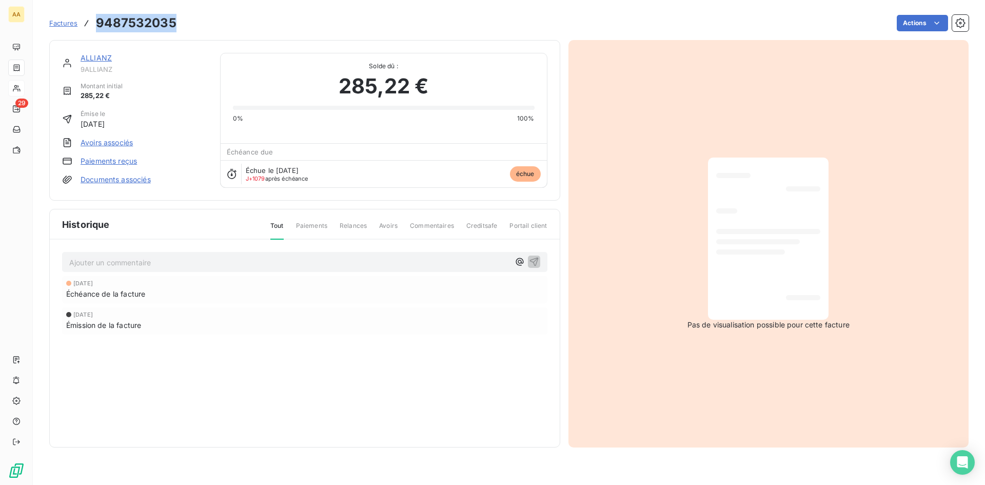
drag, startPoint x: 180, startPoint y: 17, endPoint x: 115, endPoint y: 27, distance: 65.3
click at [96, 27] on div "Factures 9487532035 Actions" at bounding box center [508, 23] width 919 height 22
copy h3 "9487532035"
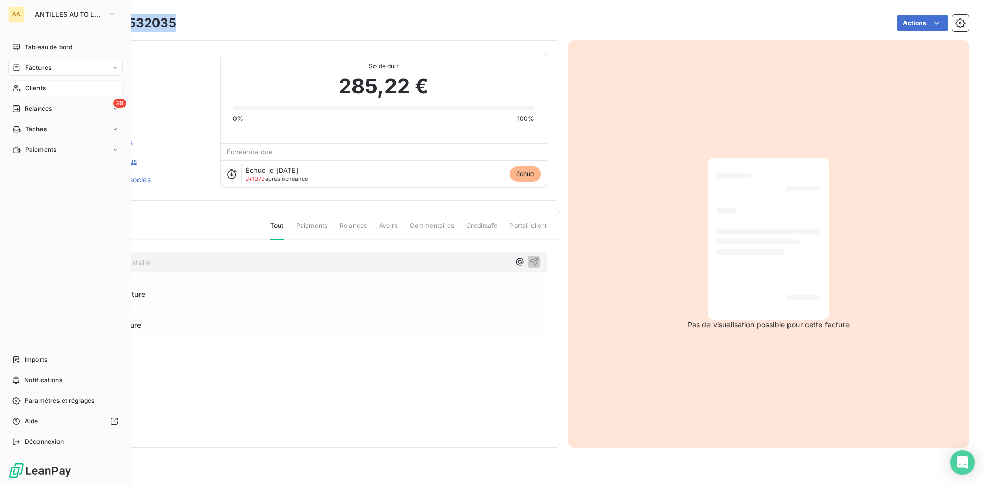
click at [57, 89] on div "Clients" at bounding box center [65, 88] width 114 height 16
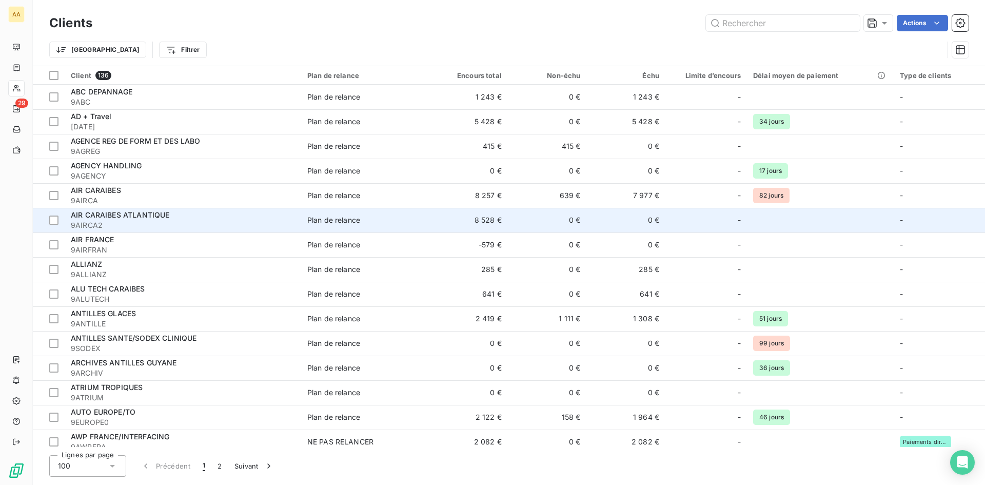
click at [166, 220] on span "9AIRCA2" at bounding box center [183, 225] width 224 height 10
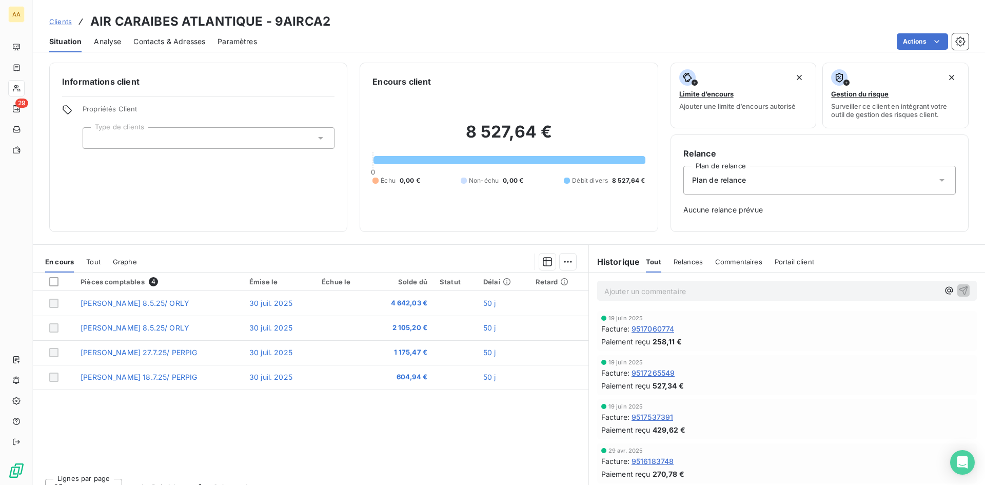
click at [650, 290] on p "Ajouter un commentaire ﻿" at bounding box center [771, 291] width 335 height 13
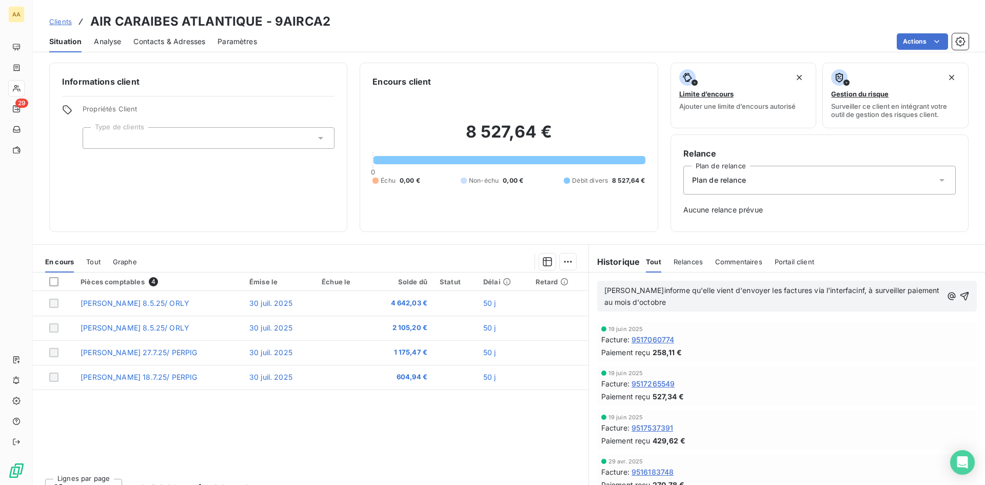
click at [835, 291] on span "amalia m'informe qu'elle vient d'envoyer les factures via l'interfacinf, à surv…" at bounding box center [773, 296] width 338 height 21
click at [837, 289] on span "amalia m'informe qu'elle vient d'envoyer les factures via l'interfacinf, à surv…" at bounding box center [773, 296] width 338 height 21
drag, startPoint x: 814, startPoint y: 293, endPoint x: 788, endPoint y: 352, distance: 65.0
click at [787, 352] on div "Paiement reçu 258,11 €" at bounding box center [786, 352] width 371 height 11
click at [604, 290] on span "amalia m'informe qu'elle vient d'envoyer les factures via l'interfacing, à surv…" at bounding box center [774, 296] width 340 height 21
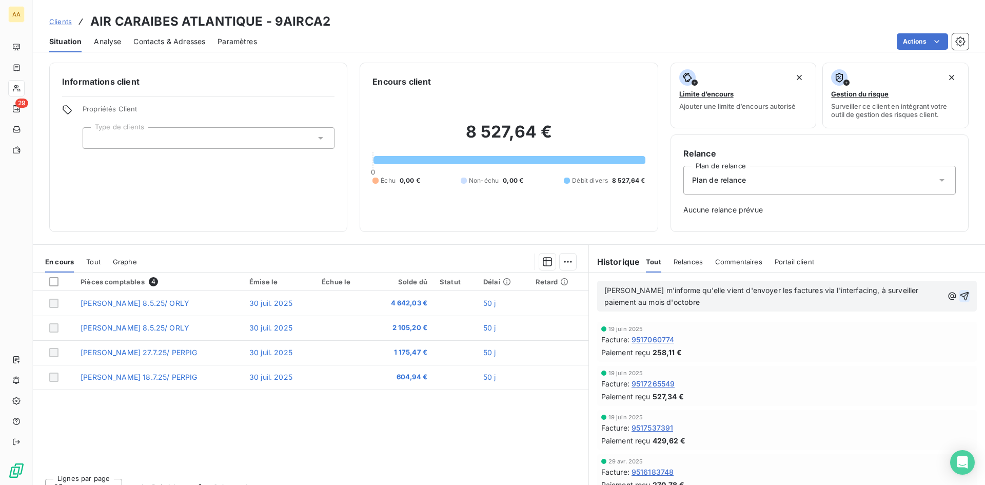
click at [959, 293] on icon "button" at bounding box center [964, 296] width 10 height 10
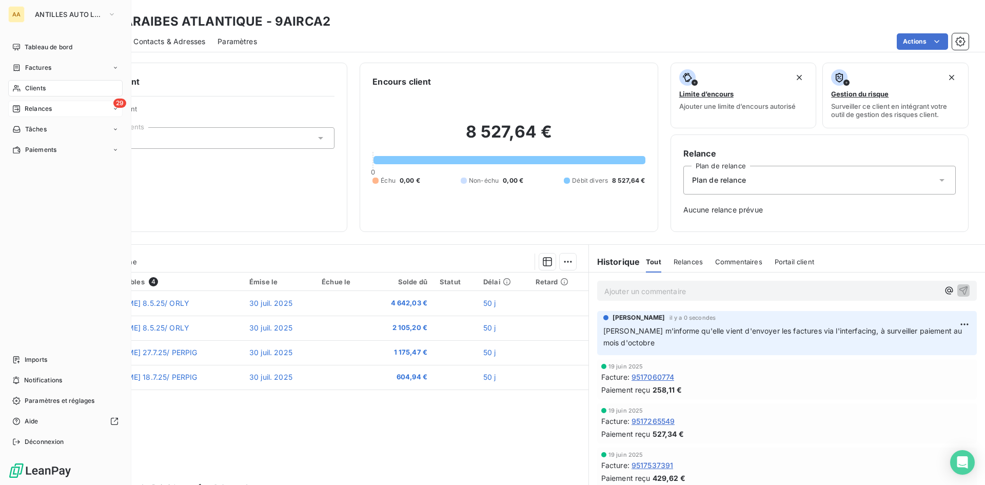
click at [45, 106] on span "Relances" at bounding box center [38, 108] width 27 height 9
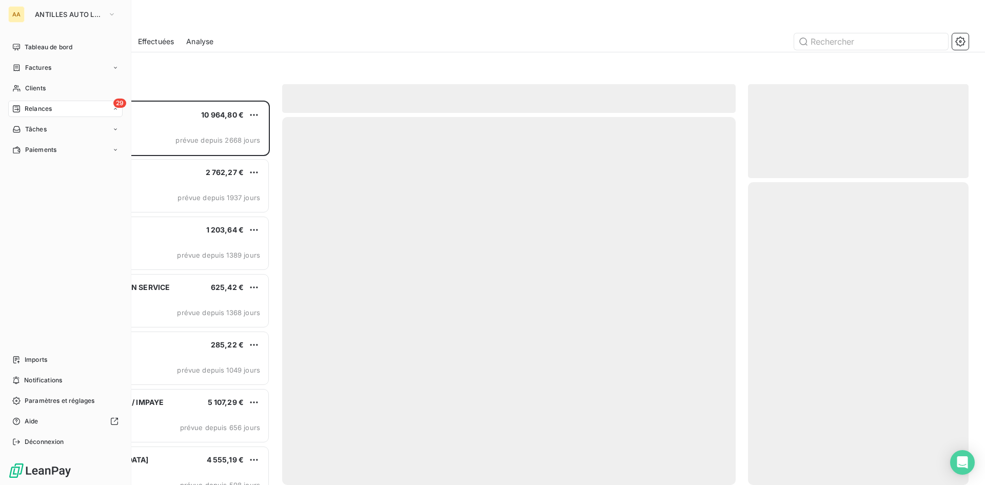
scroll to position [377, 213]
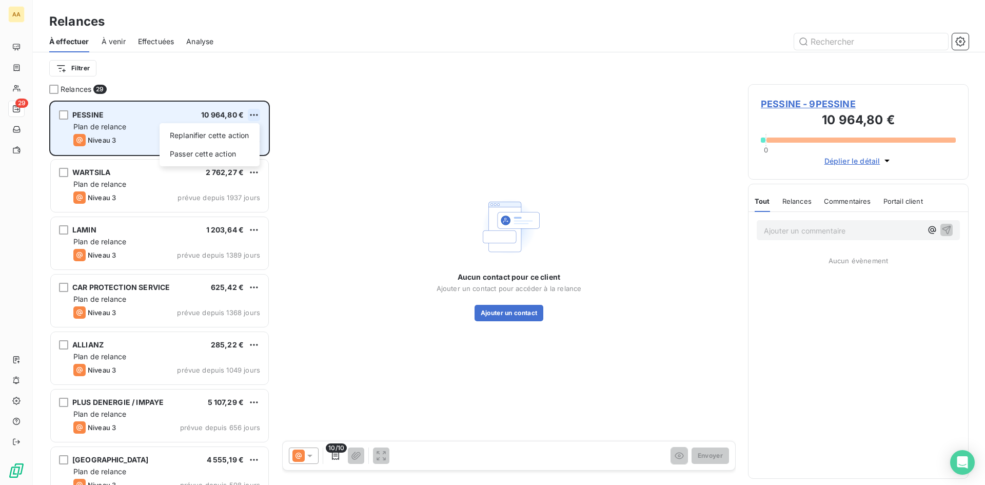
click at [253, 110] on html "AA 29 Relances À effectuer À venir Effectuées Analyse Filtrer Relances 29 PESSI…" at bounding box center [492, 242] width 985 height 485
click at [219, 152] on div "Passer cette action" at bounding box center [210, 154] width 92 height 16
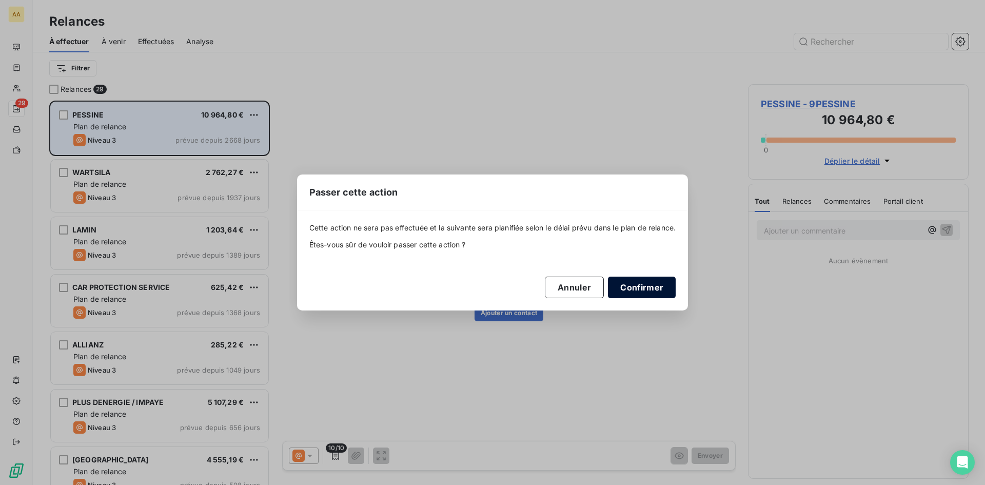
click at [663, 285] on button "Confirmer" at bounding box center [642, 288] width 68 height 22
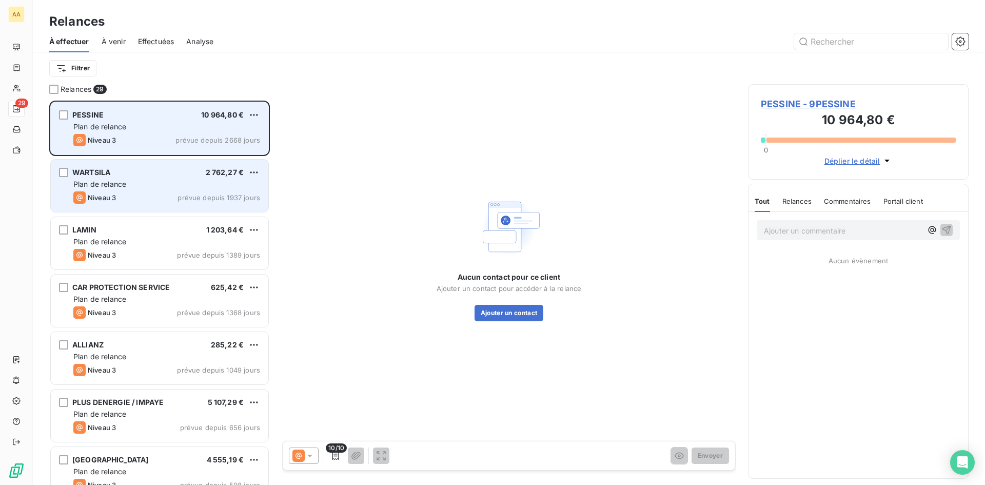
click at [219, 194] on span "prévue depuis 1937 jours" at bounding box center [219, 197] width 83 height 8
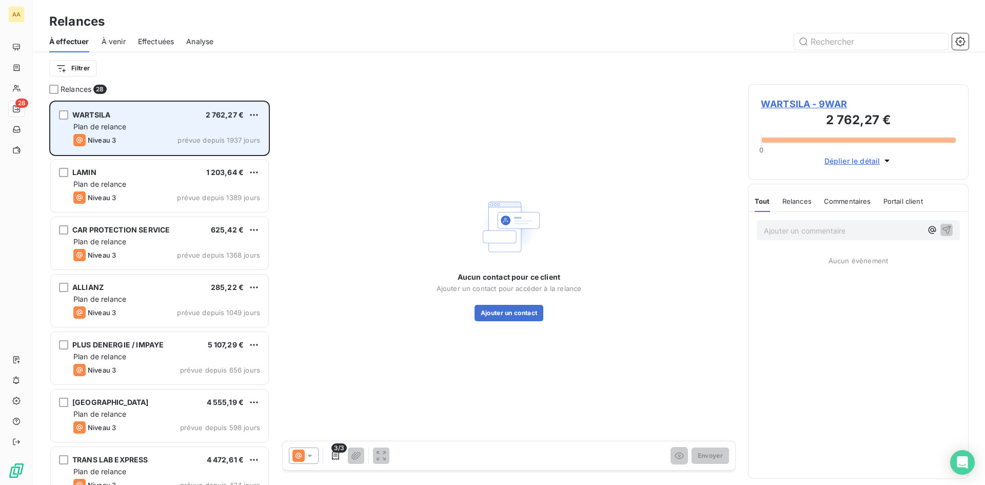
click at [123, 125] on span "Plan de relance" at bounding box center [99, 126] width 53 height 9
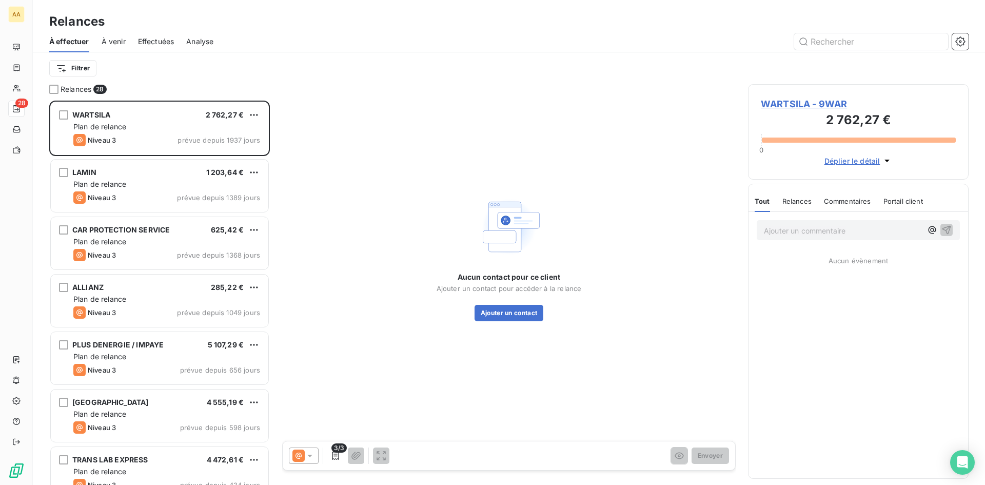
click at [806, 104] on span "WARTSILA - 9WAR" at bounding box center [858, 104] width 195 height 14
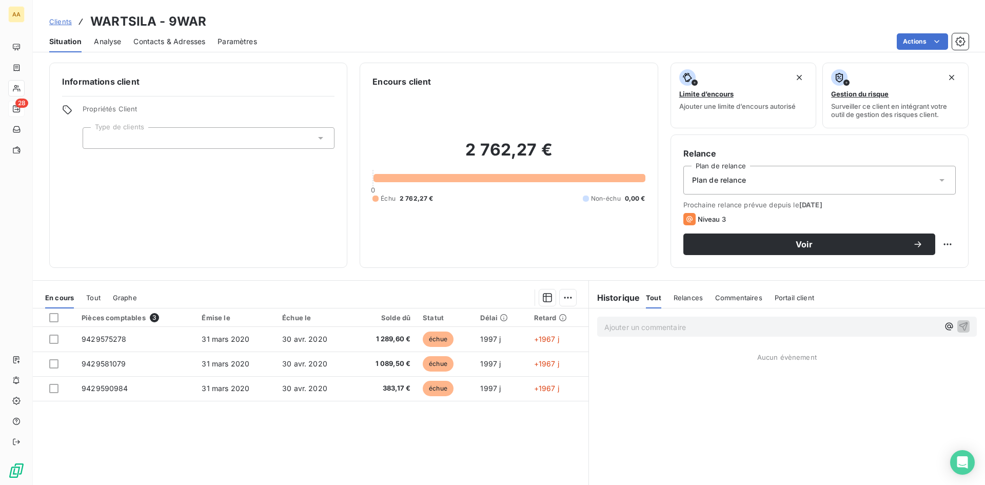
click at [188, 39] on span "Contacts & Adresses" at bounding box center [169, 41] width 72 height 10
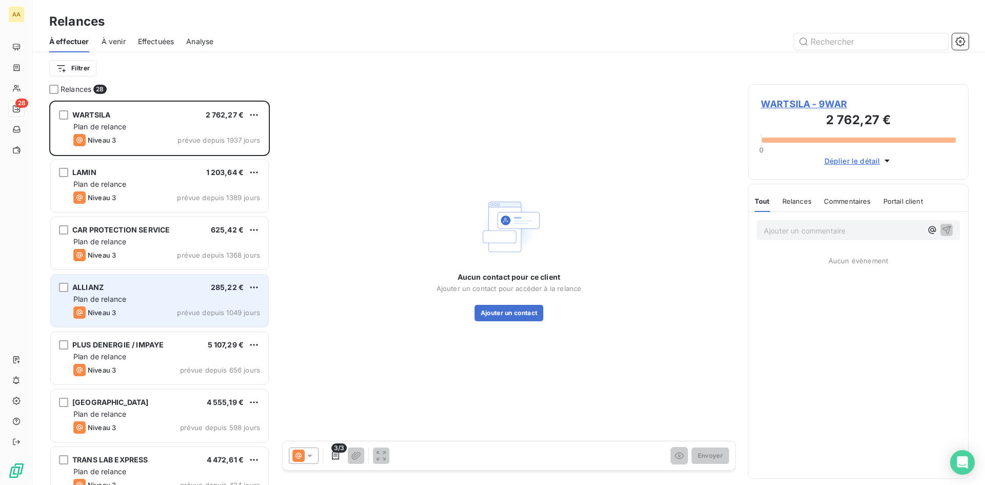
scroll to position [154, 0]
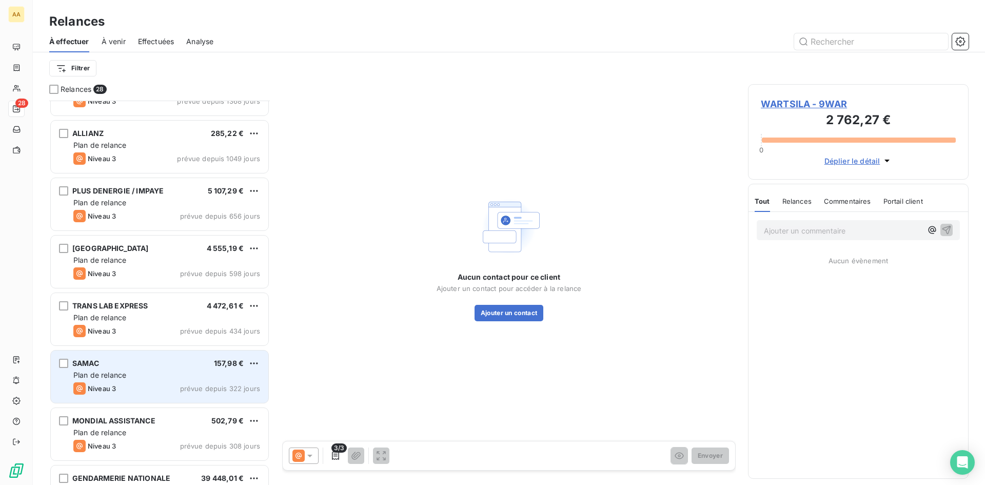
click at [245, 361] on div "SAMAC 157,98 €" at bounding box center [166, 363] width 187 height 9
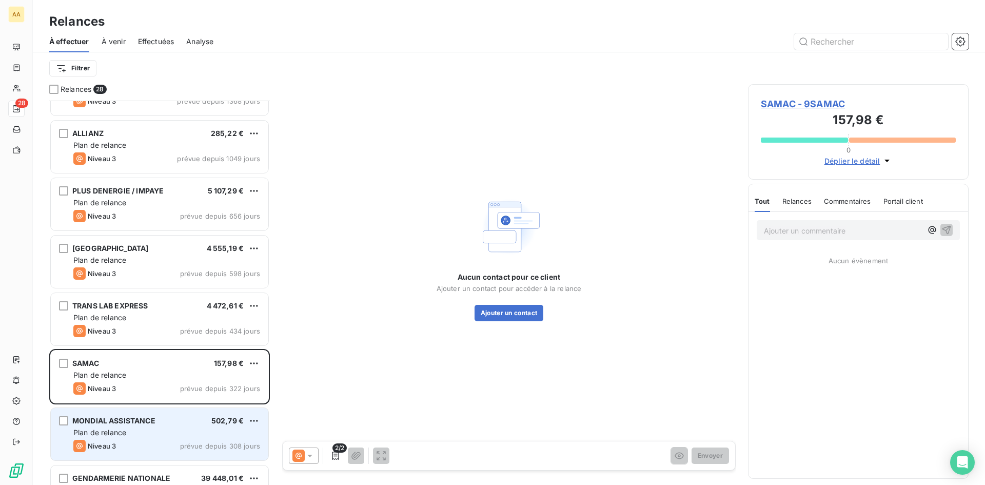
click at [197, 436] on div "Plan de relance" at bounding box center [166, 432] width 187 height 10
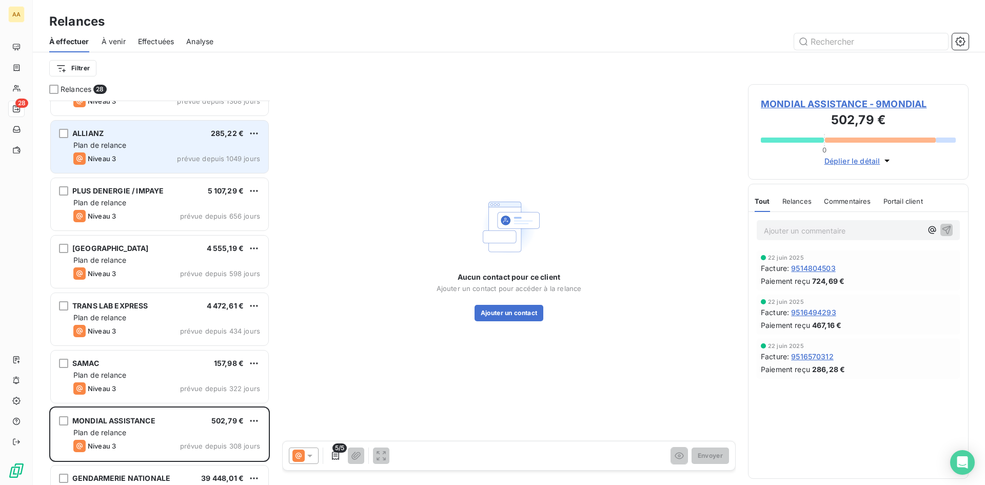
click at [144, 129] on div "ALLIANZ 285,22 €" at bounding box center [166, 133] width 187 height 9
click at [144, 130] on div "ALLIANZ 285,22 €" at bounding box center [166, 133] width 187 height 9
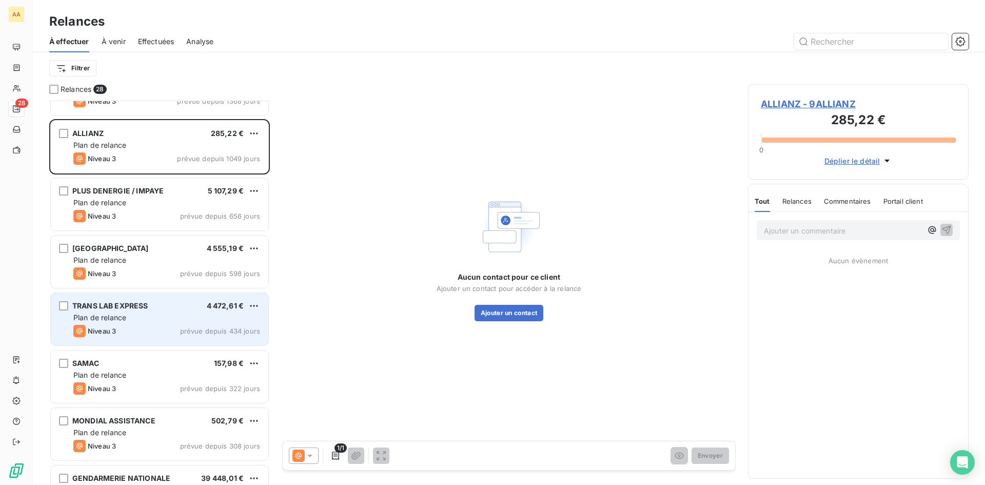
click at [156, 321] on div "Plan de relance" at bounding box center [166, 317] width 187 height 10
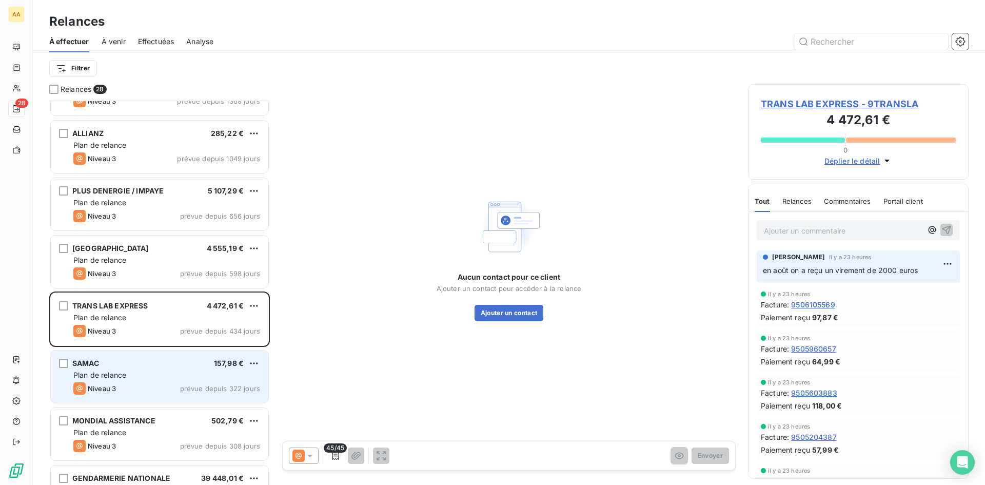
click at [224, 352] on div "SAMAC 157,98 € Plan de relance Niveau 3 prévue depuis 322 jours" at bounding box center [160, 376] width 218 height 52
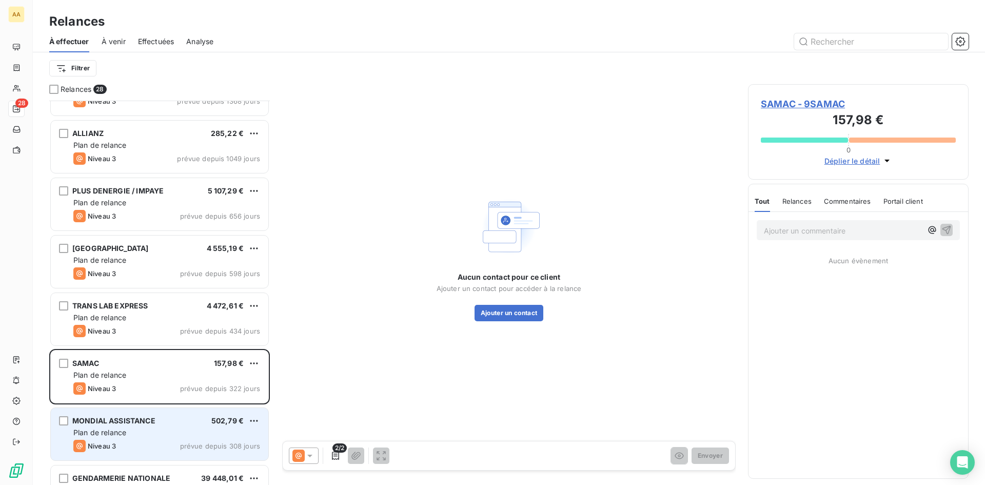
click at [204, 428] on div "Plan de relance" at bounding box center [166, 432] width 187 height 10
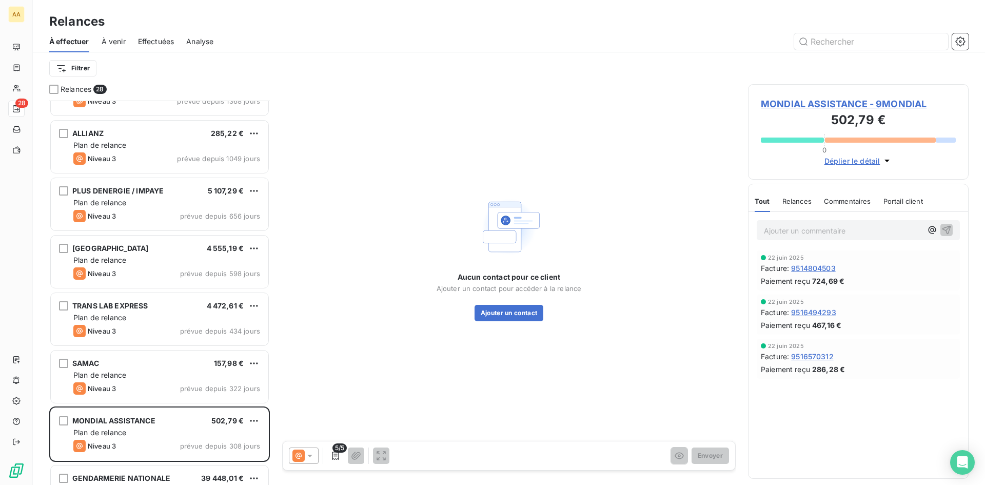
click at [857, 100] on span "MONDIAL ASSISTANCE - 9MONDIAL" at bounding box center [858, 104] width 195 height 14
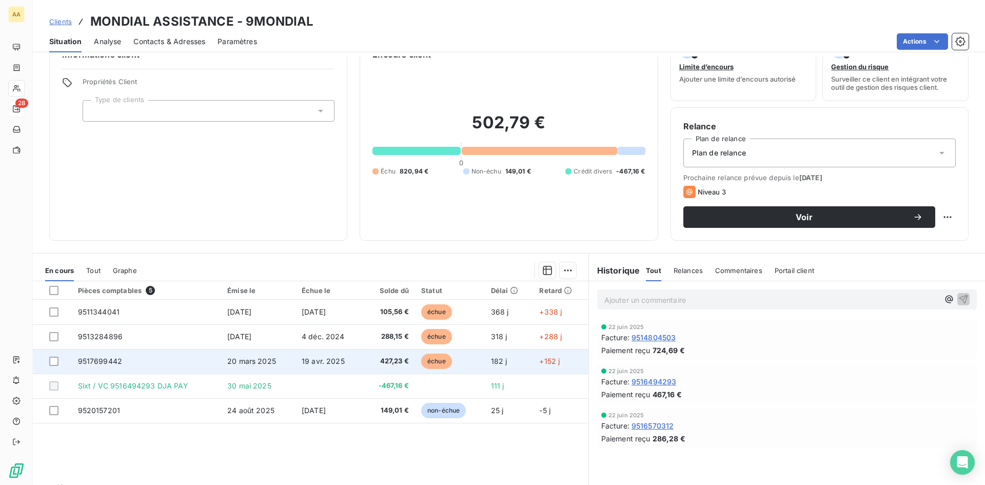
scroll to position [52, 0]
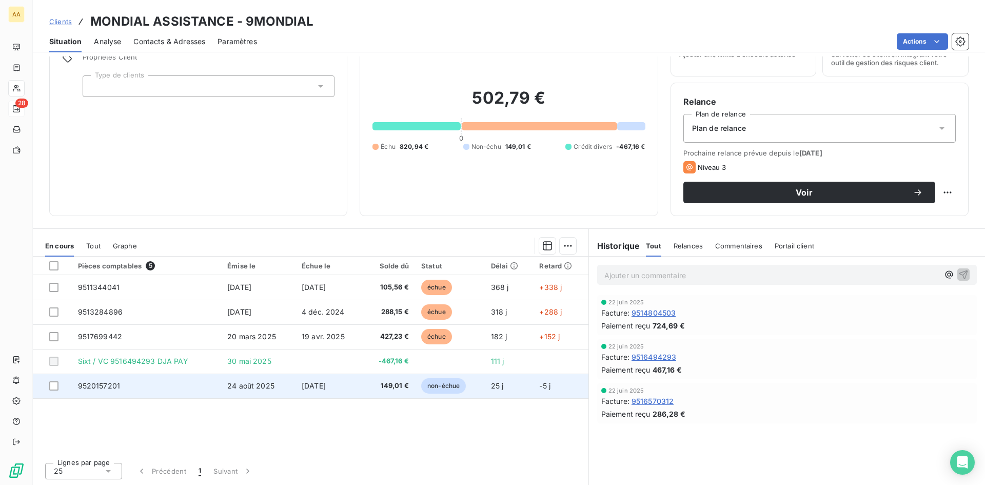
click at [315, 388] on span "23 sept. 2025" at bounding box center [314, 385] width 24 height 9
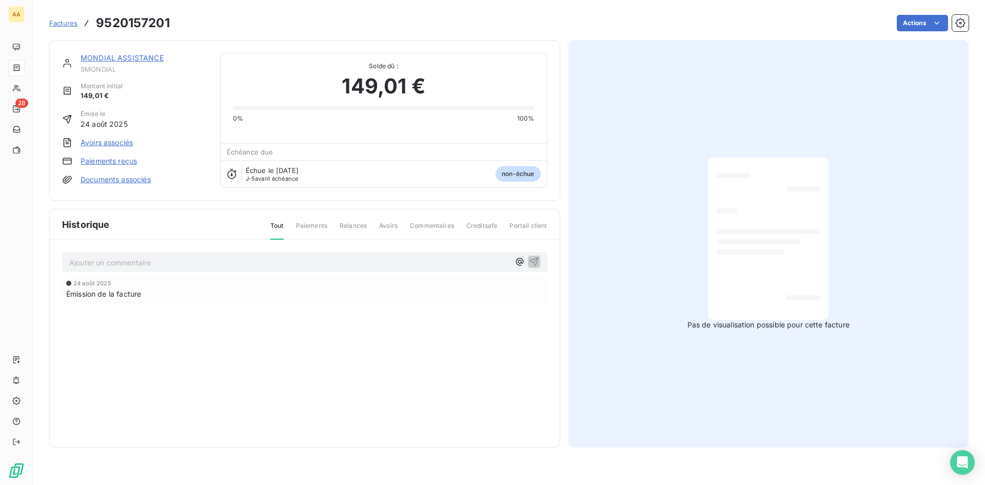
click at [141, 57] on link "MONDIAL ASSISTANCE" at bounding box center [122, 57] width 83 height 9
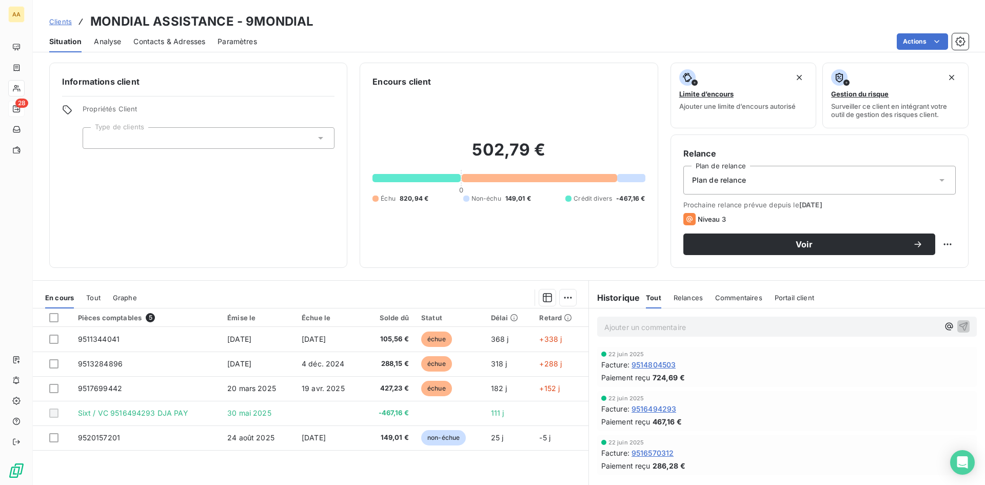
click at [177, 44] on span "Contacts & Adresses" at bounding box center [169, 41] width 72 height 10
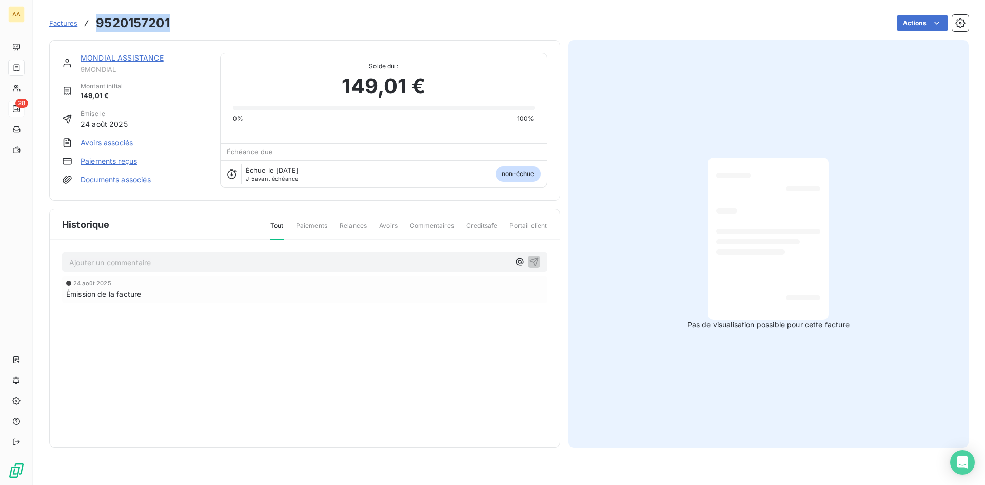
drag, startPoint x: 174, startPoint y: 18, endPoint x: 93, endPoint y: 22, distance: 81.1
click at [93, 22] on div "Factures 9520157201 Actions" at bounding box center [508, 23] width 919 height 22
copy h3 "9520157201"
click at [146, 53] on div "MONDIAL ASSISTANCE" at bounding box center [144, 58] width 127 height 10
click at [141, 57] on link "MONDIAL ASSISTANCE" at bounding box center [122, 57] width 83 height 9
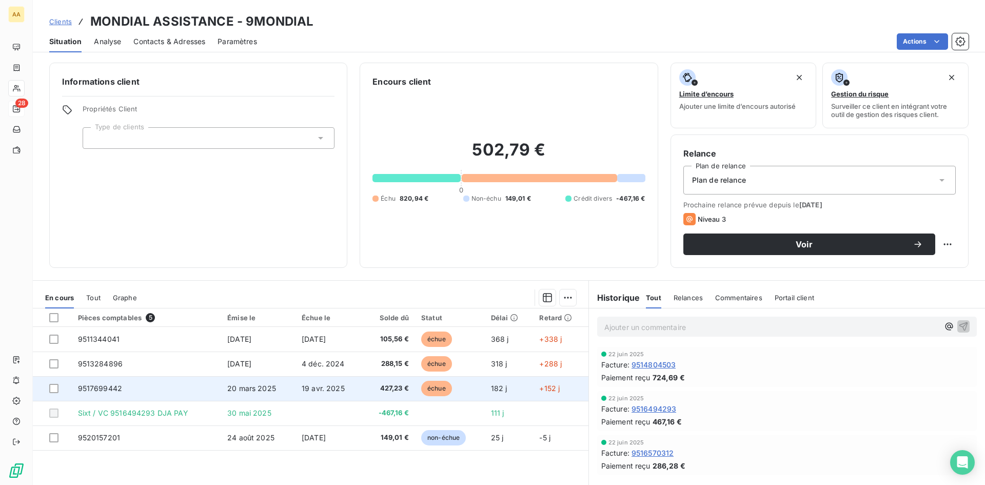
click at [156, 387] on td "9517699442" at bounding box center [147, 388] width 150 height 25
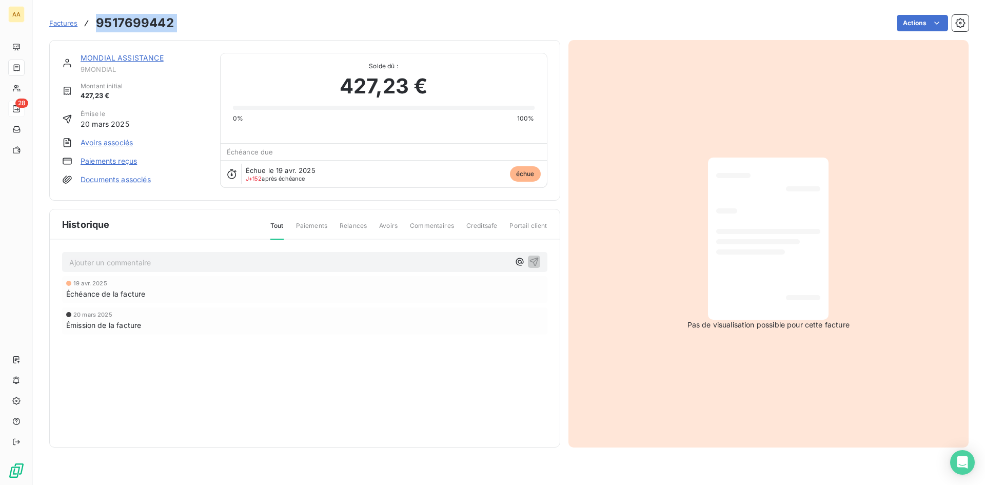
drag, startPoint x: 180, startPoint y: 25, endPoint x: 95, endPoint y: 26, distance: 84.2
click at [95, 26] on div "Factures 9517699442 Actions" at bounding box center [508, 23] width 919 height 22
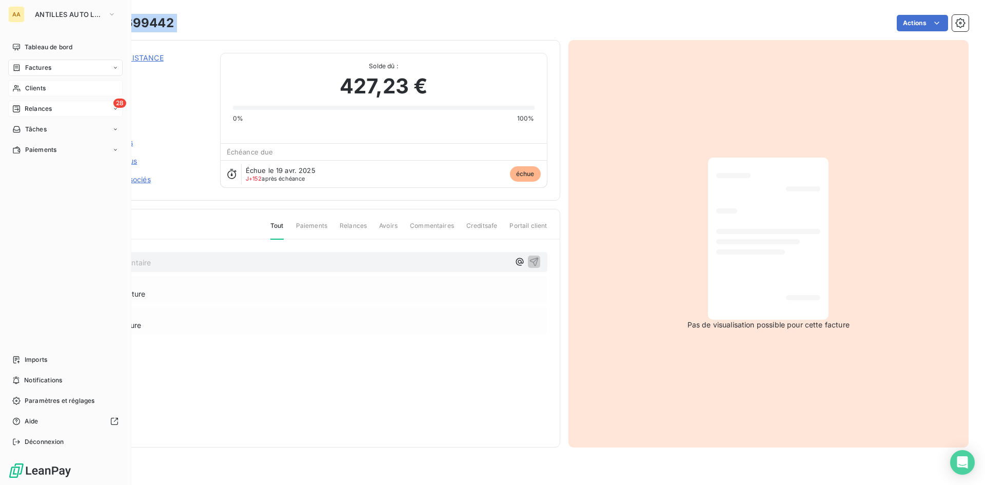
click at [44, 90] on span "Clients" at bounding box center [35, 88] width 21 height 9
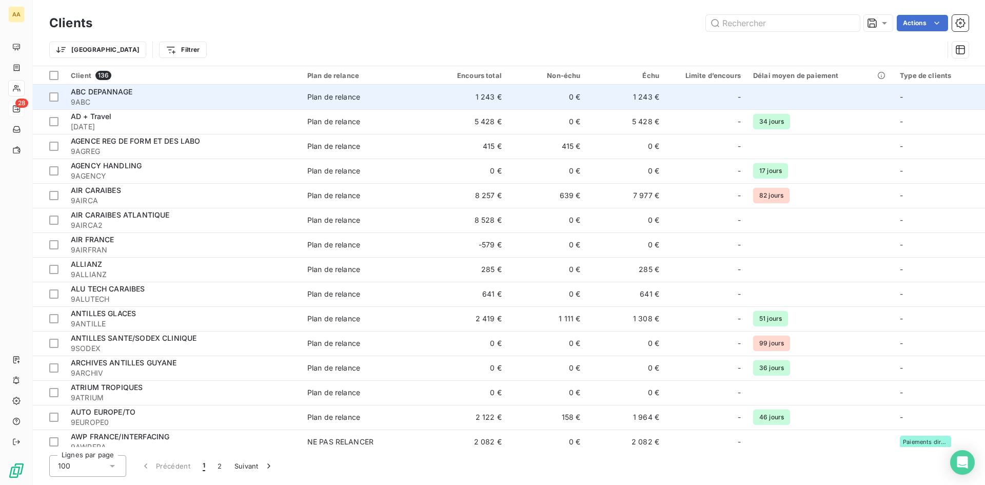
click at [152, 90] on div "ABC DEPANNAGE" at bounding box center [183, 92] width 224 height 10
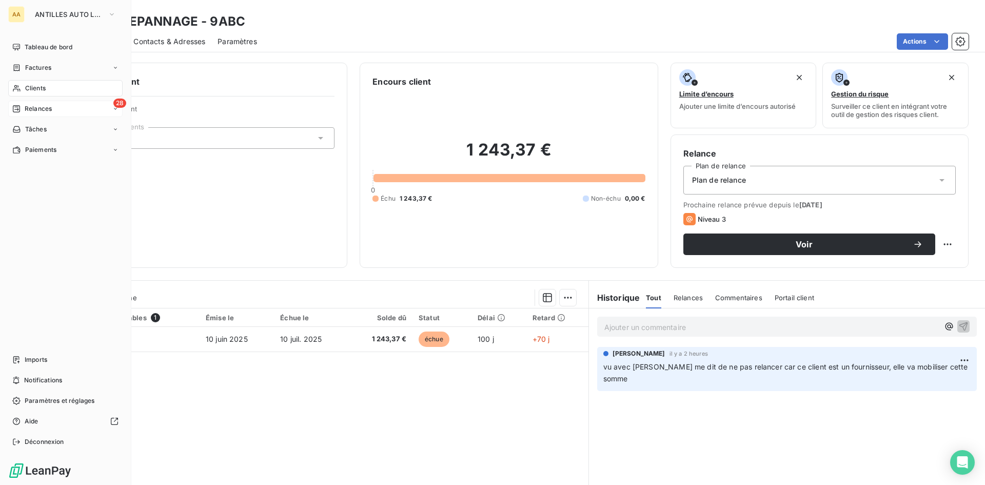
click at [46, 88] on span "Clients" at bounding box center [35, 88] width 21 height 9
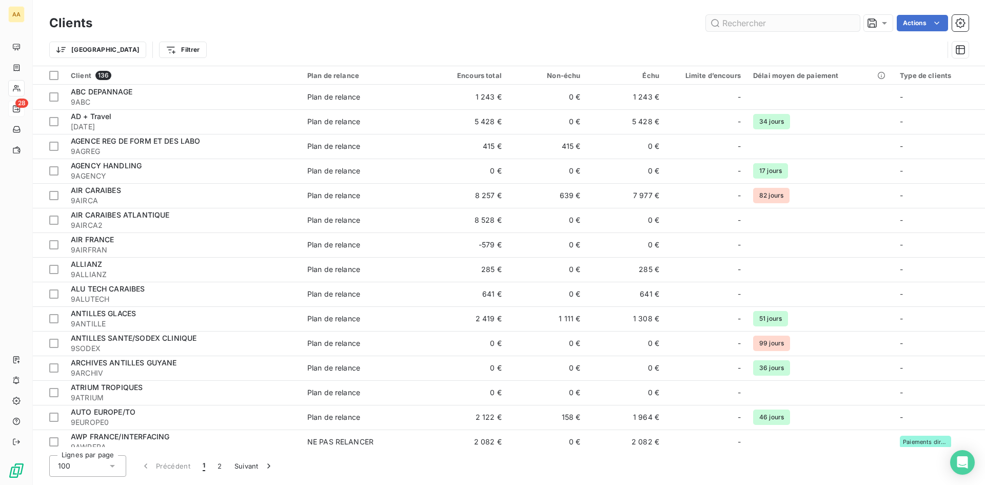
click at [752, 20] on input "text" at bounding box center [783, 23] width 154 height 16
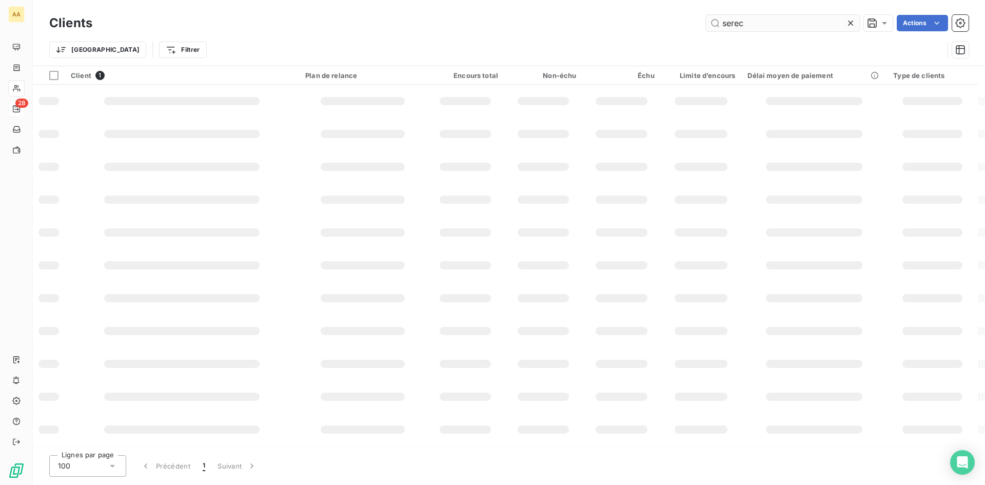
type input "serec"
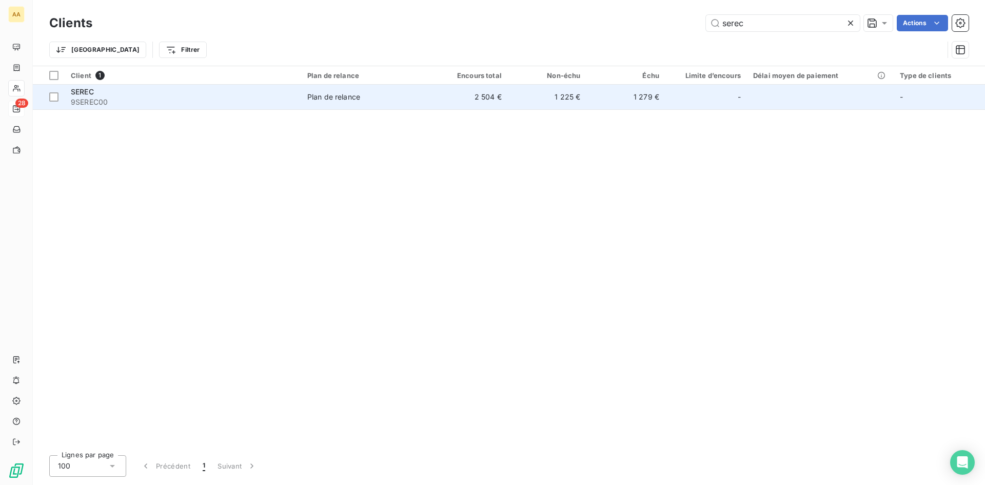
click at [348, 95] on div "Plan de relance" at bounding box center [333, 97] width 53 height 10
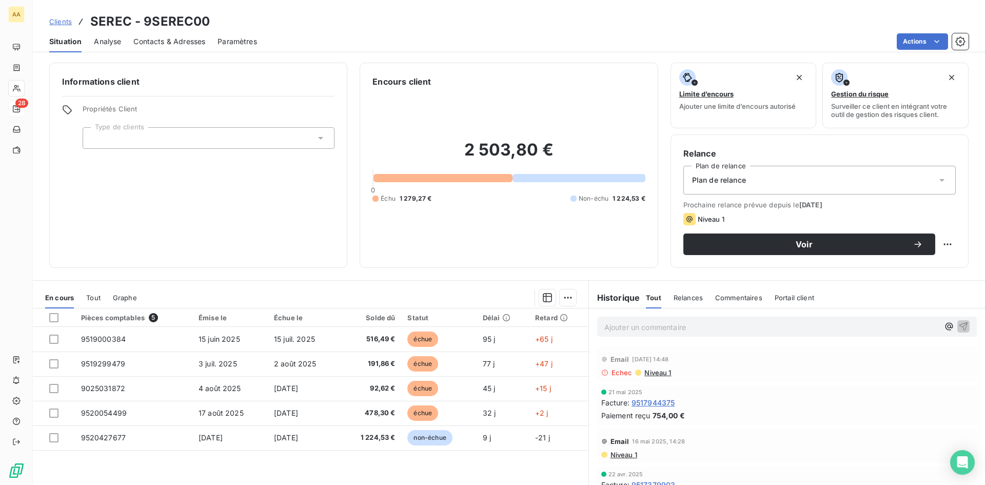
click at [685, 292] on div "Relances" at bounding box center [688, 298] width 29 height 22
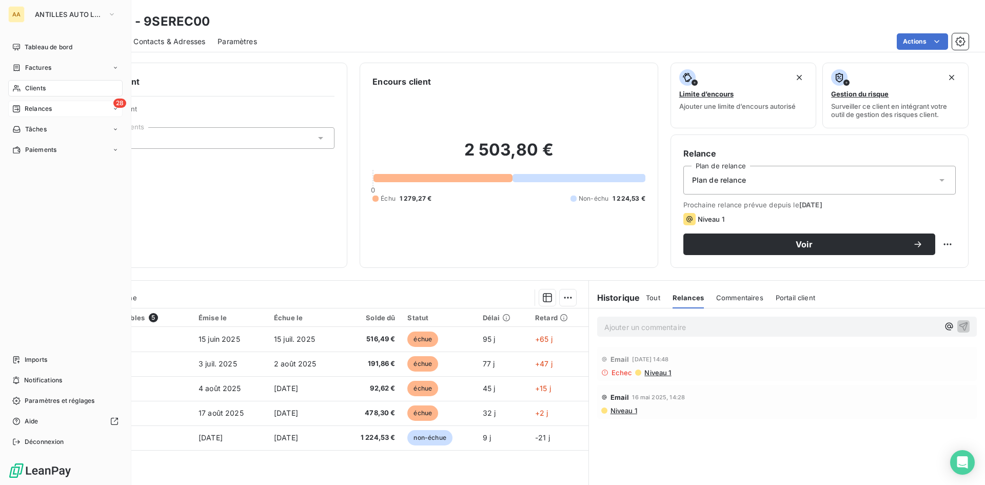
drag, startPoint x: 38, startPoint y: 106, endPoint x: 44, endPoint y: 102, distance: 6.7
click at [40, 106] on span "Relances" at bounding box center [38, 108] width 27 height 9
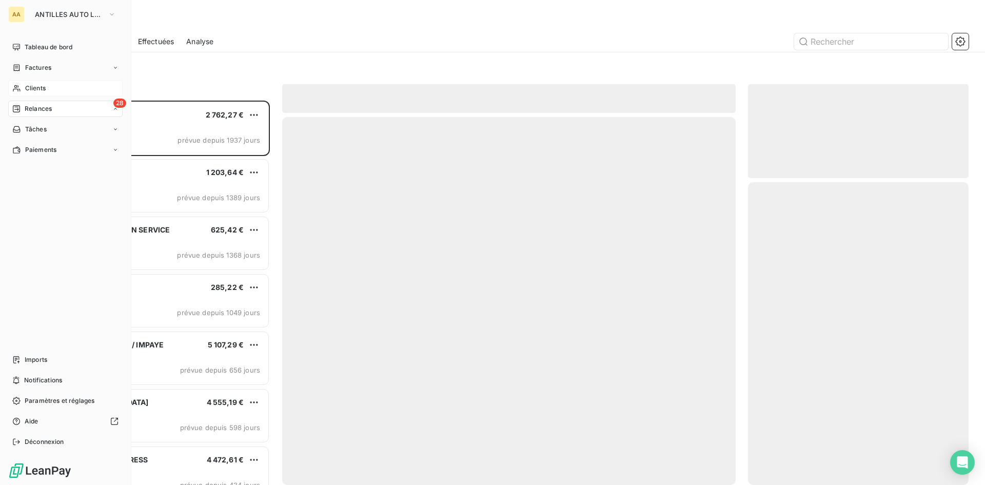
scroll to position [377, 213]
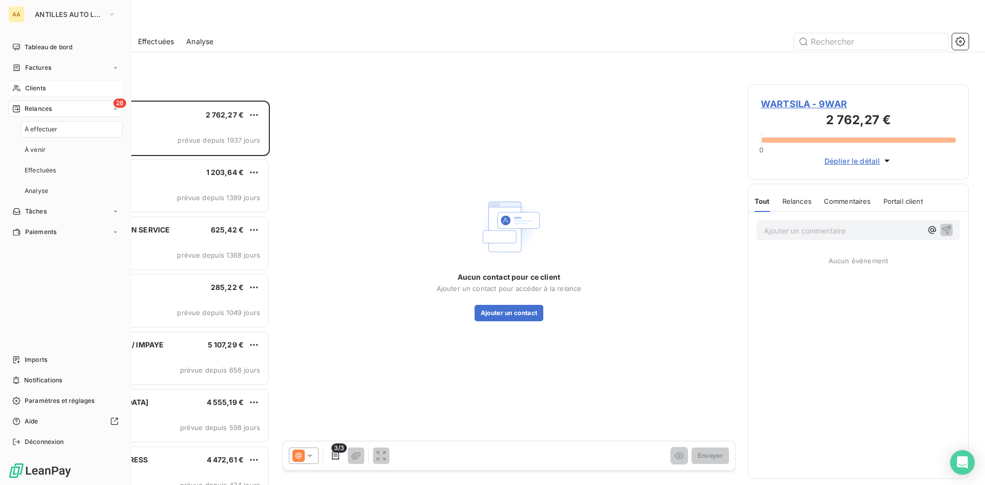
click at [40, 107] on span "Relances" at bounding box center [38, 108] width 27 height 9
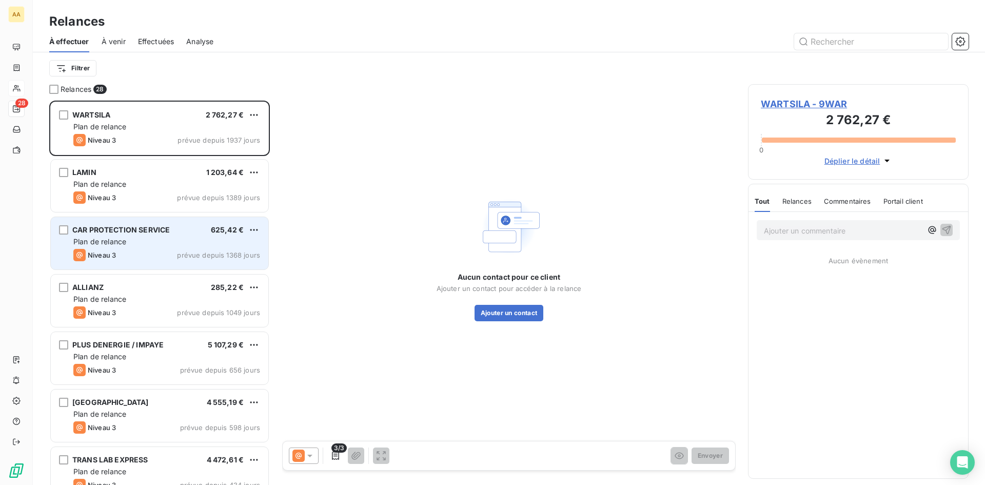
click at [207, 242] on div "Plan de relance" at bounding box center [166, 242] width 187 height 10
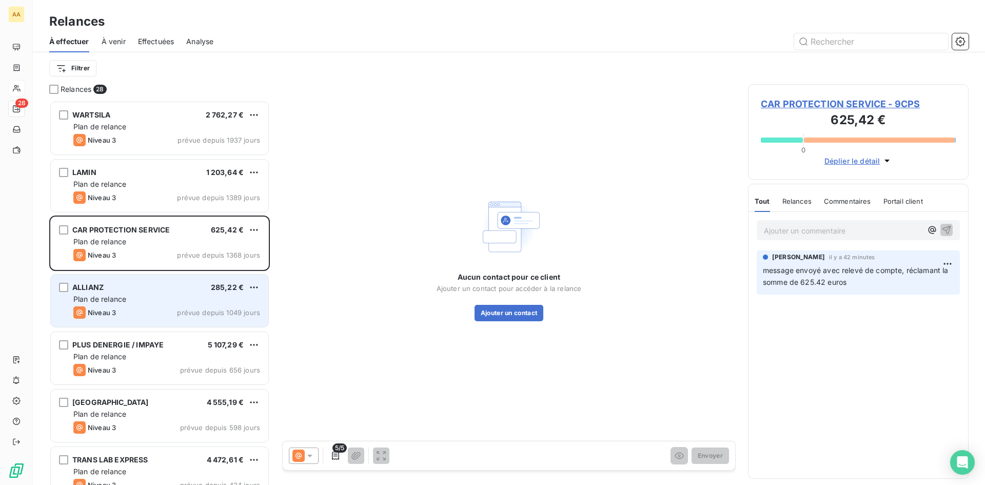
click at [200, 295] on div "Plan de relance" at bounding box center [166, 299] width 187 height 10
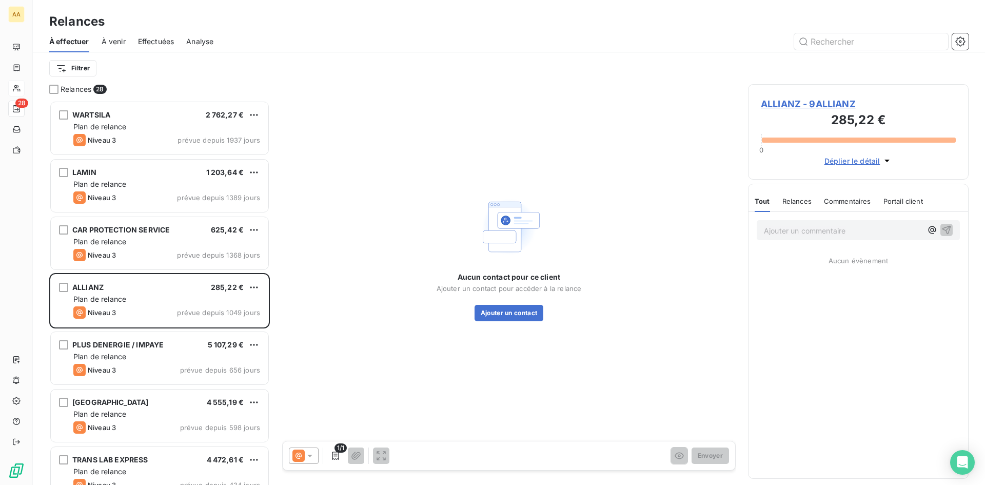
click at [847, 201] on span "Commentaires" at bounding box center [847, 201] width 47 height 8
click at [796, 227] on p "Ajouter un commentaire ﻿" at bounding box center [843, 230] width 158 height 13
click at [949, 235] on icon "button" at bounding box center [948, 235] width 10 height 10
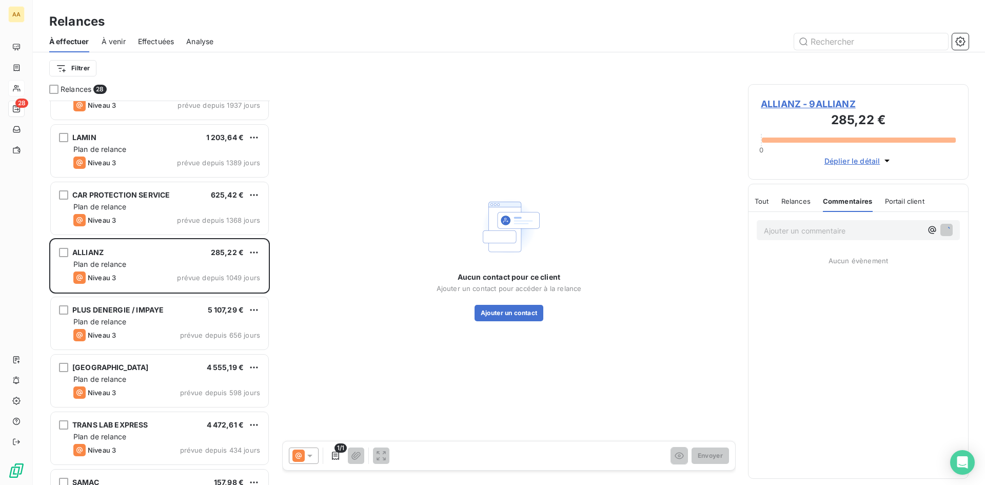
scroll to position [103, 0]
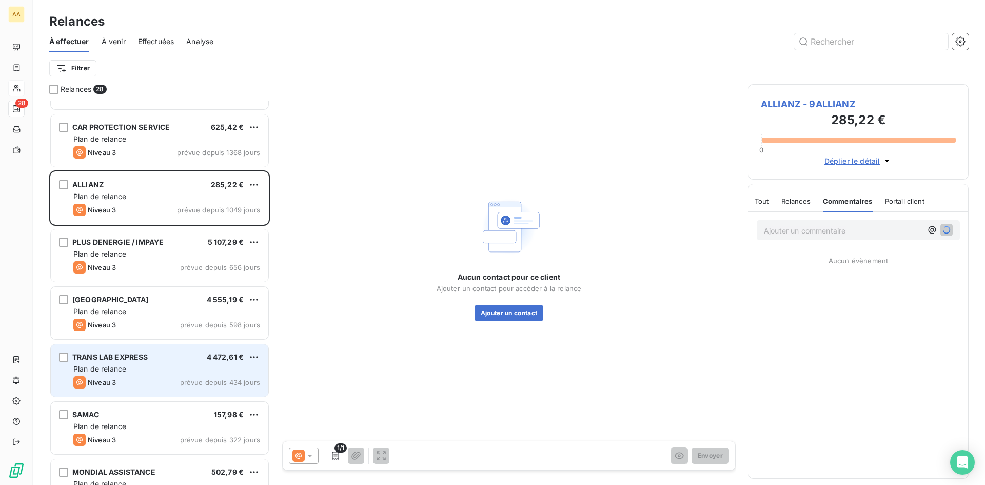
click at [211, 372] on div "Plan de relance" at bounding box center [166, 369] width 187 height 10
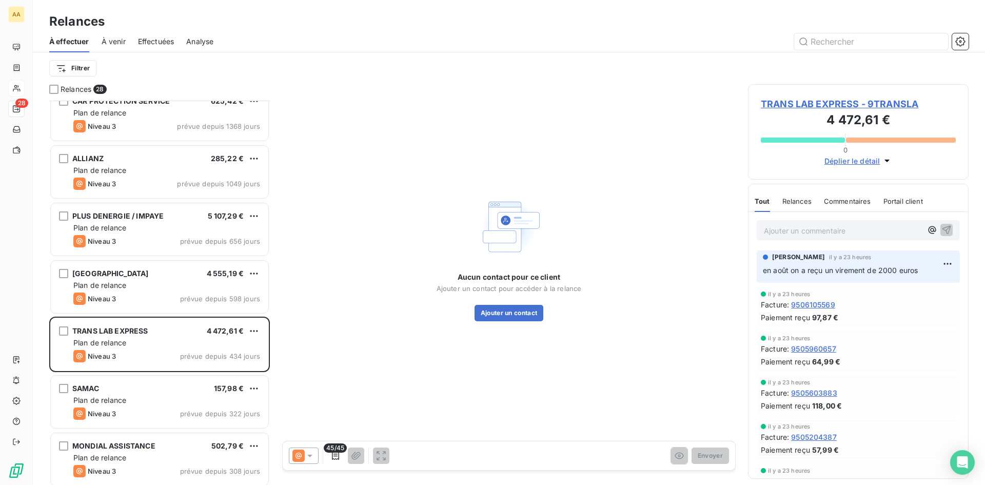
scroll to position [154, 0]
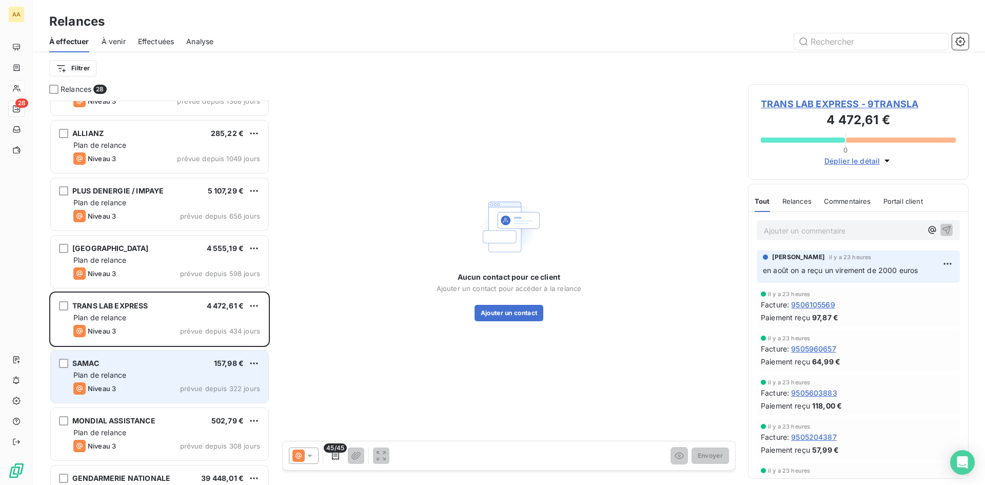
click at [198, 375] on div "Plan de relance" at bounding box center [166, 375] width 187 height 10
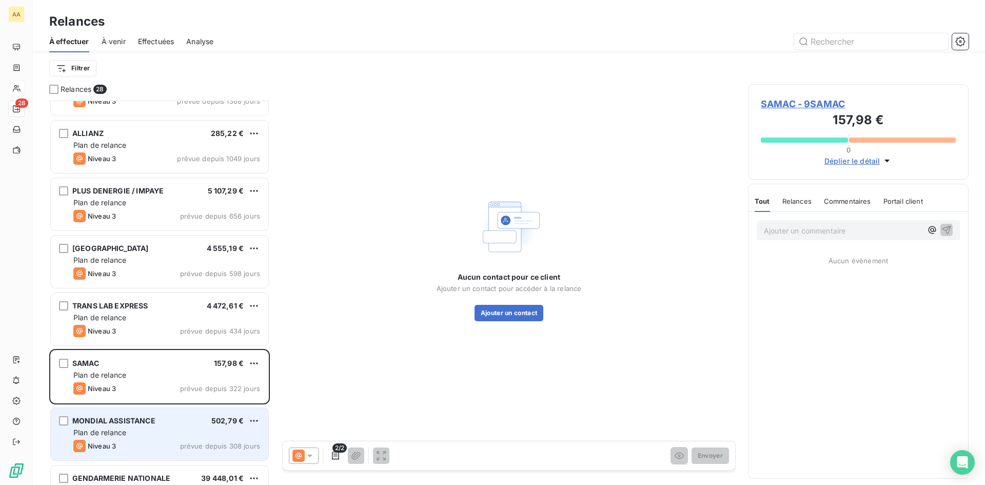
click at [193, 414] on div "MONDIAL ASSISTANCE 502,79 € Plan de relance Niveau 3 prévue depuis 308 jours" at bounding box center [160, 434] width 218 height 52
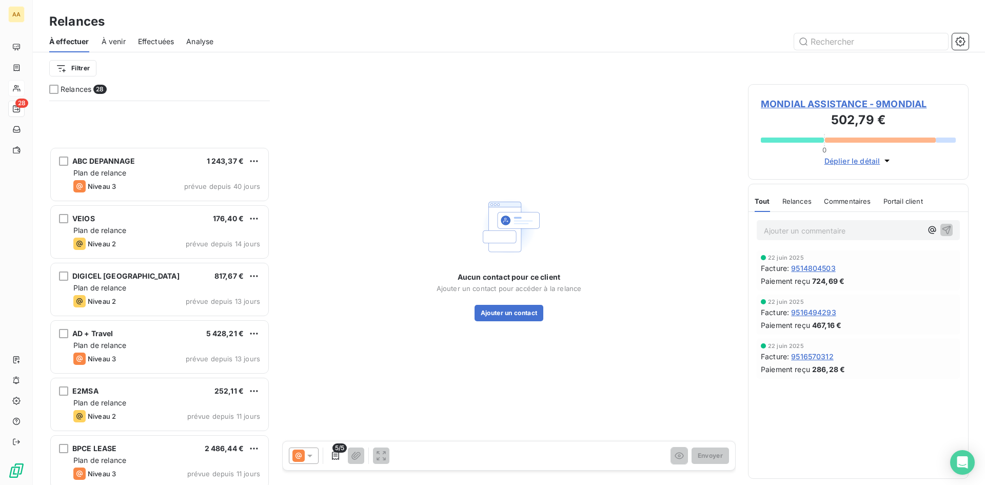
scroll to position [1027, 0]
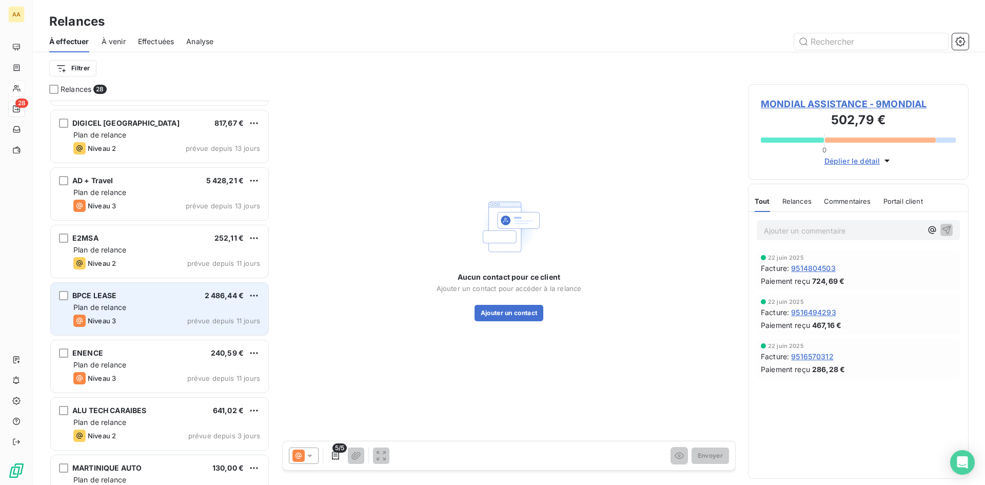
click at [170, 306] on div "Plan de relance" at bounding box center [166, 307] width 187 height 10
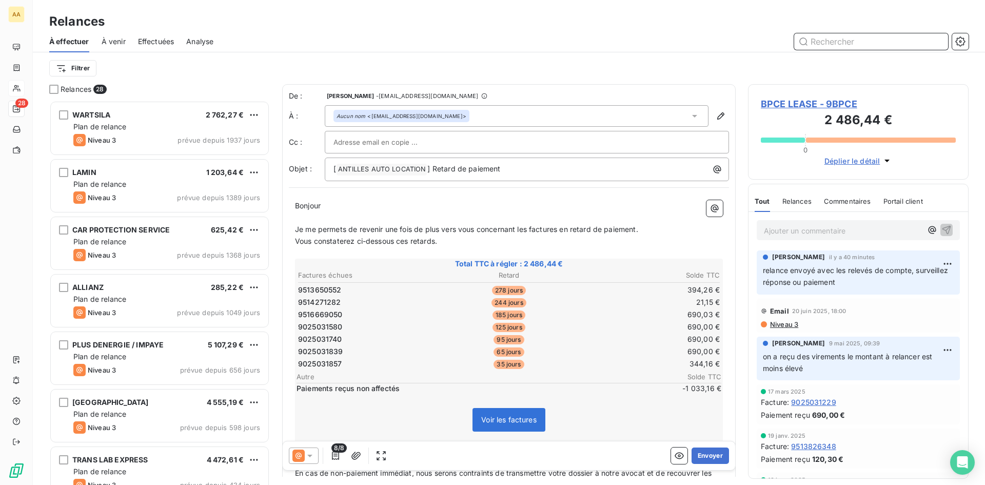
click at [813, 42] on input "text" at bounding box center [871, 41] width 154 height 16
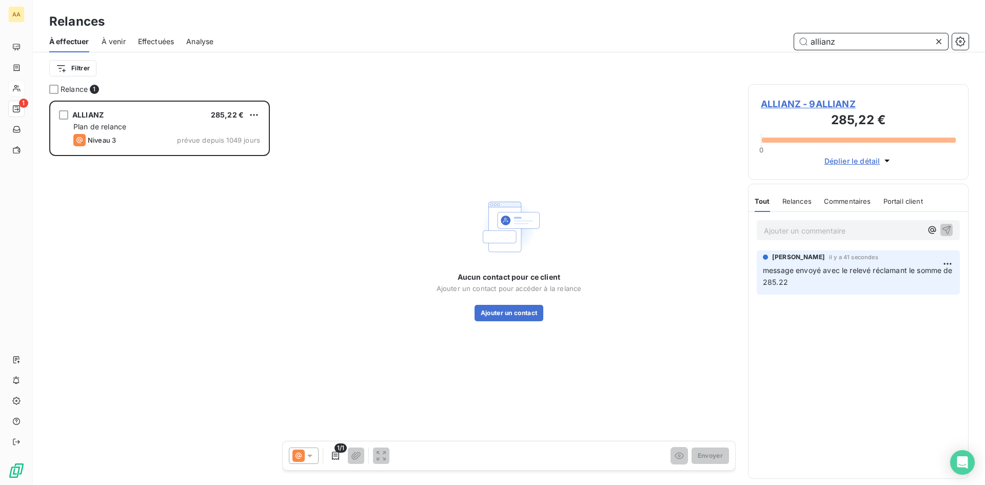
scroll to position [377, 213]
type input "allianz"
click at [829, 105] on span "ALLIANZ - 9ALLIANZ" at bounding box center [858, 104] width 195 height 14
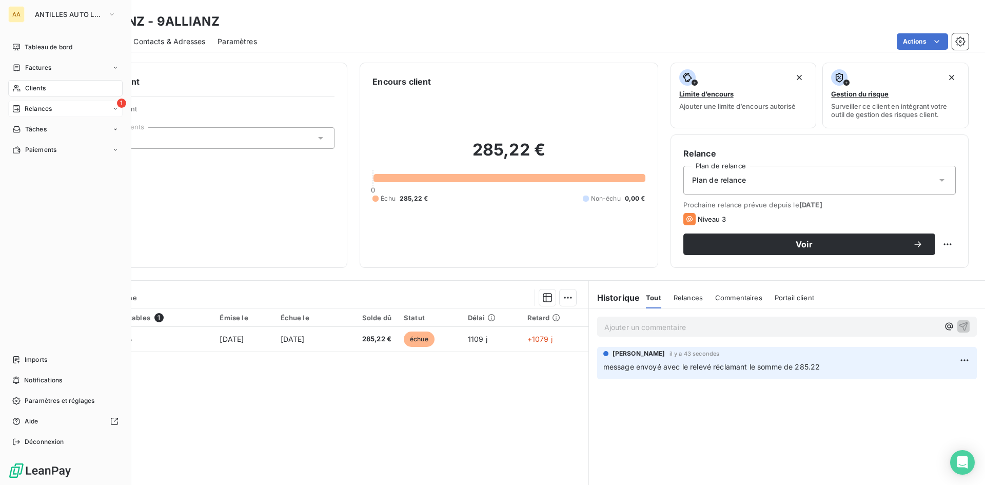
click at [30, 88] on span "Clients" at bounding box center [35, 88] width 21 height 9
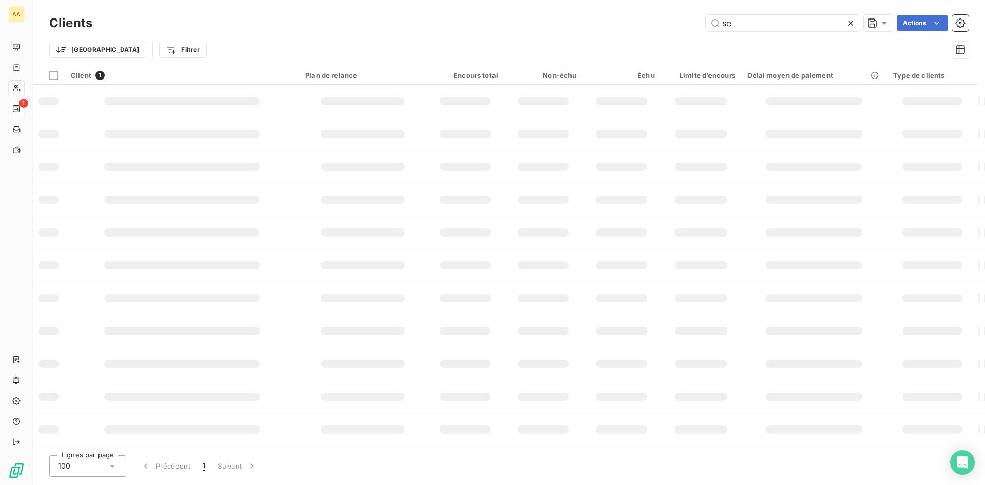
type input "s"
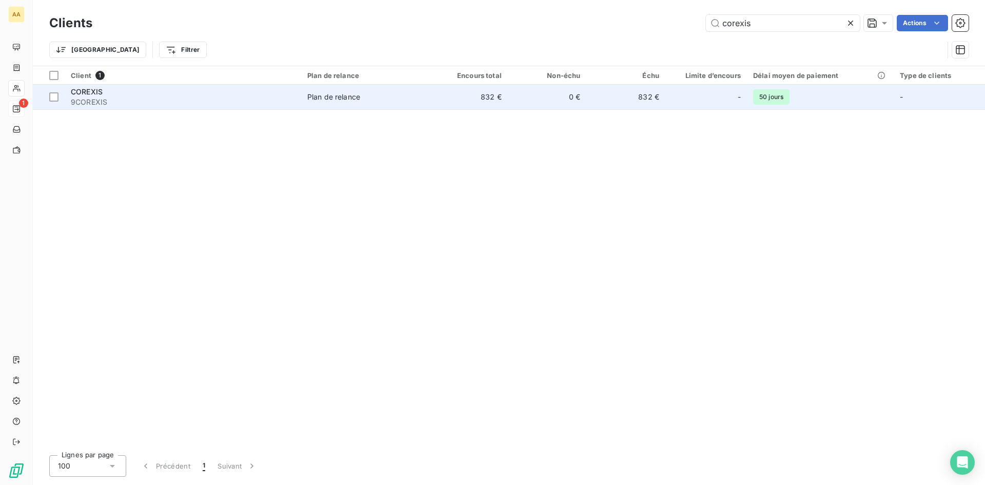
type input "corexis"
click at [344, 97] on div "Plan de relance" at bounding box center [333, 97] width 53 height 10
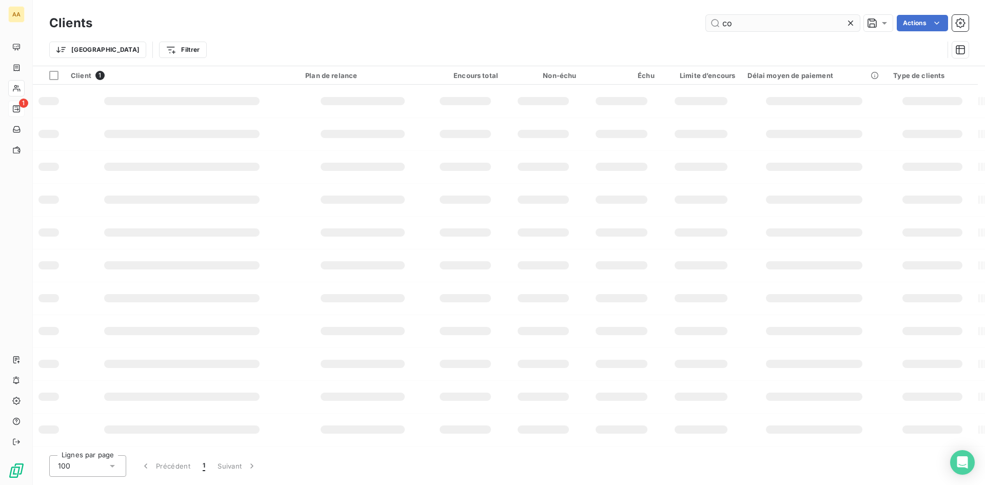
type input "c"
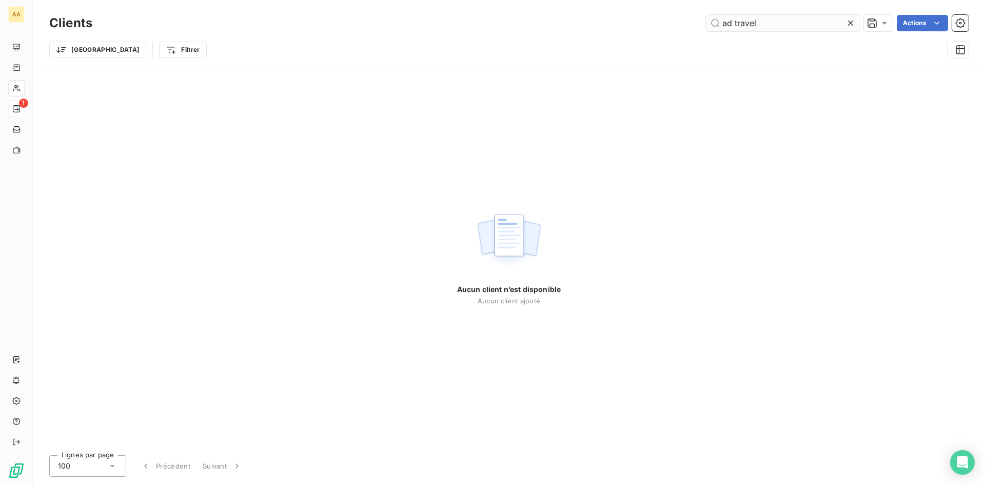
click at [730, 25] on input "ad travel" at bounding box center [783, 23] width 154 height 16
click at [772, 21] on input "ad+ travel" at bounding box center [783, 23] width 154 height 16
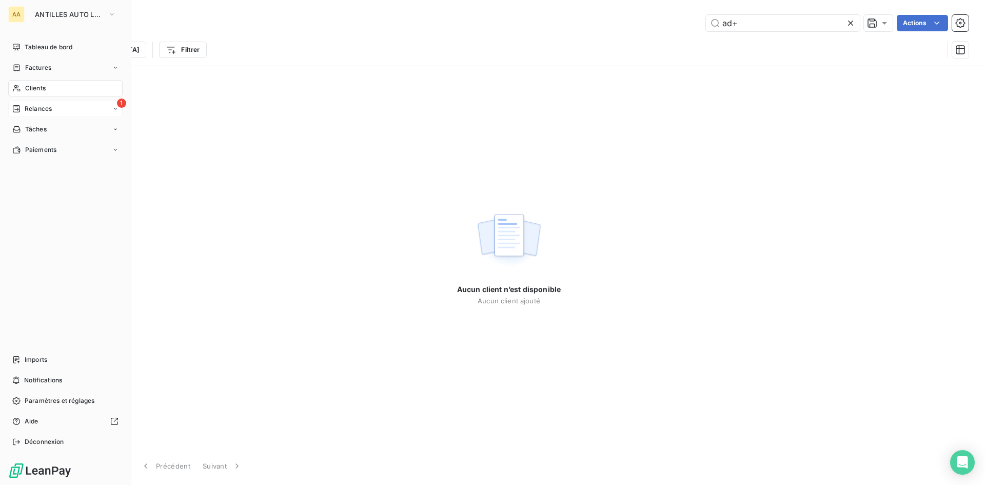
click at [57, 87] on div "Clients" at bounding box center [65, 88] width 114 height 16
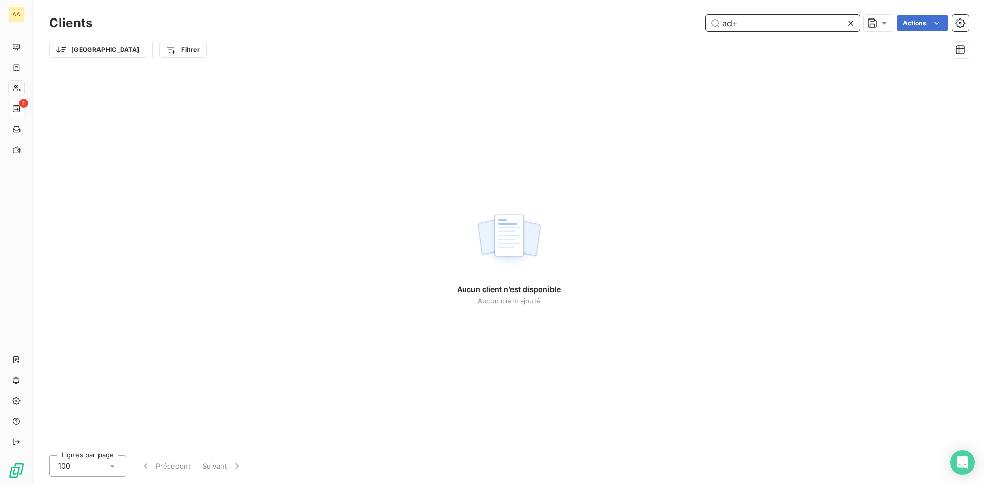
click at [755, 23] on input "ad+" at bounding box center [783, 23] width 154 height 16
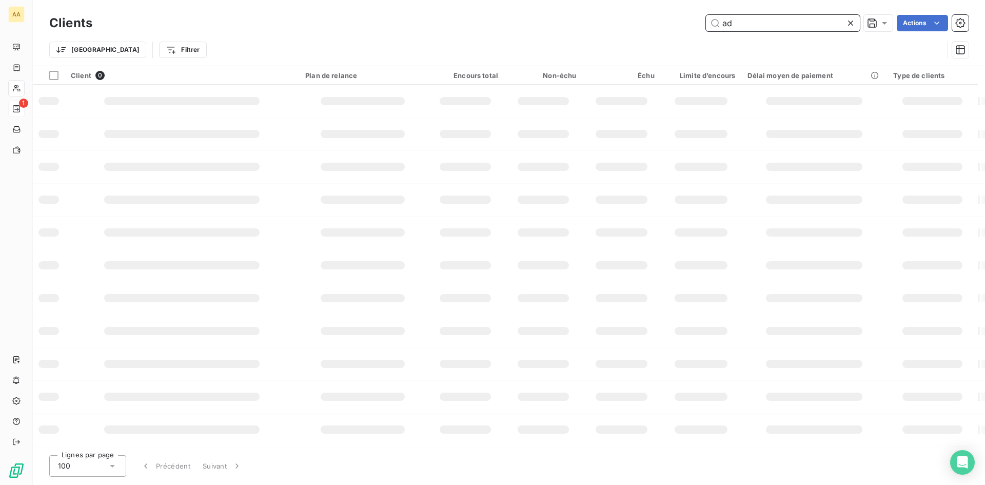
type input "a"
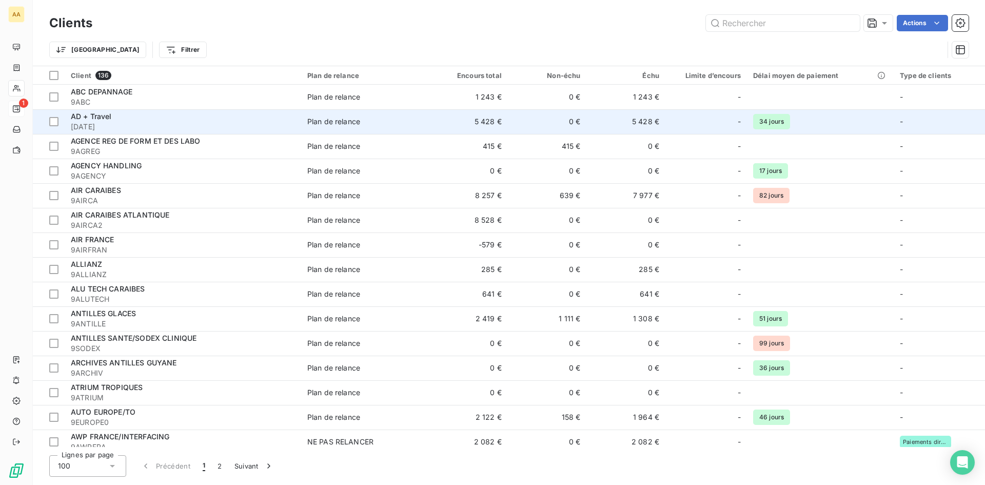
click at [270, 130] on span "[DATE]" at bounding box center [183, 127] width 224 height 10
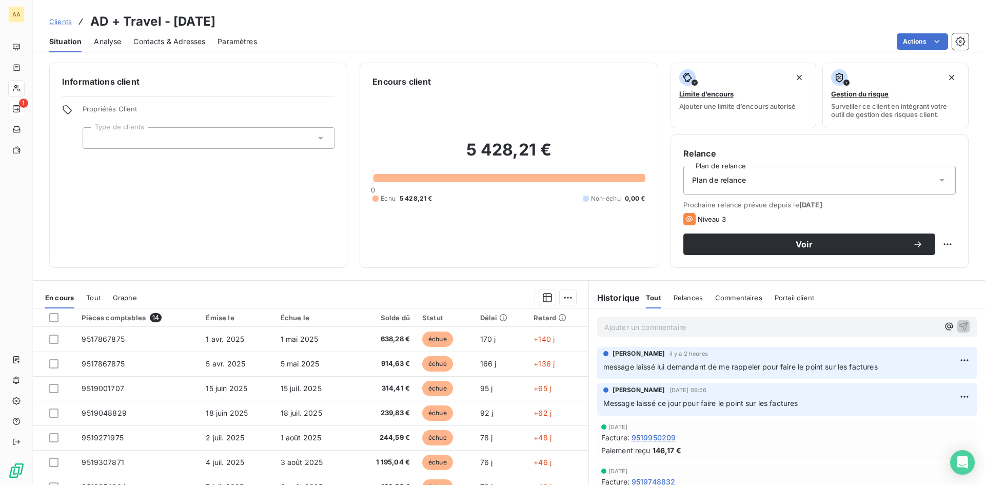
click at [683, 329] on p "Ajouter un commentaire ﻿" at bounding box center [771, 327] width 335 height 13
click at [958, 327] on icon "button" at bounding box center [963, 326] width 10 height 10
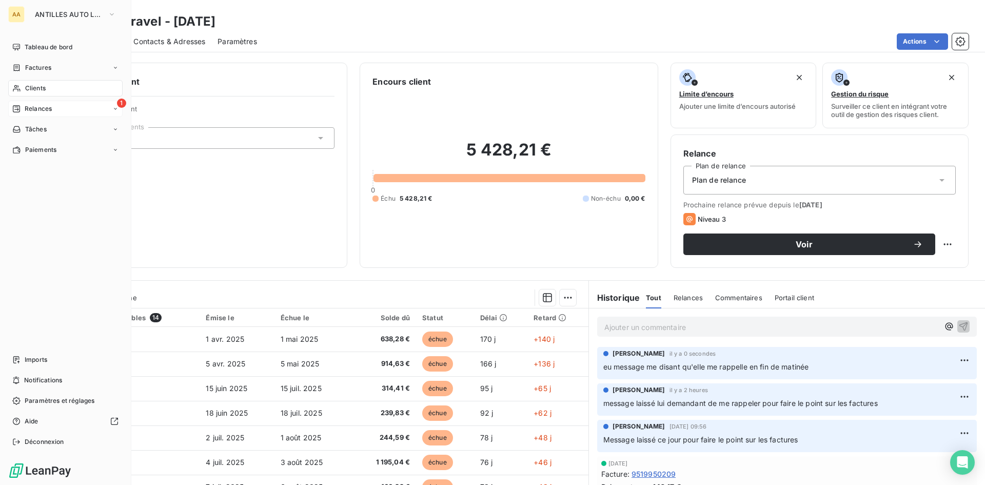
click at [37, 90] on span "Clients" at bounding box center [35, 88] width 21 height 9
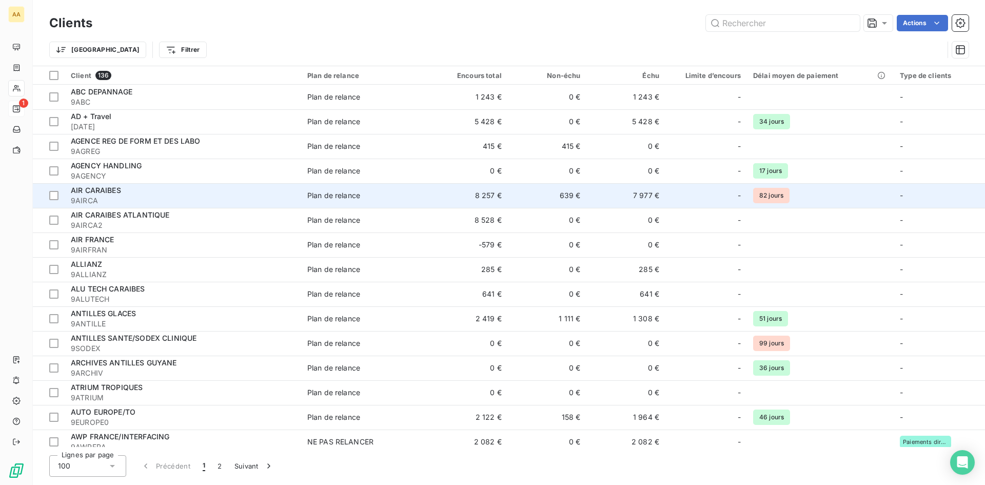
click at [142, 183] on td "AIR CARAIBES 9AIRCA" at bounding box center [183, 195] width 237 height 25
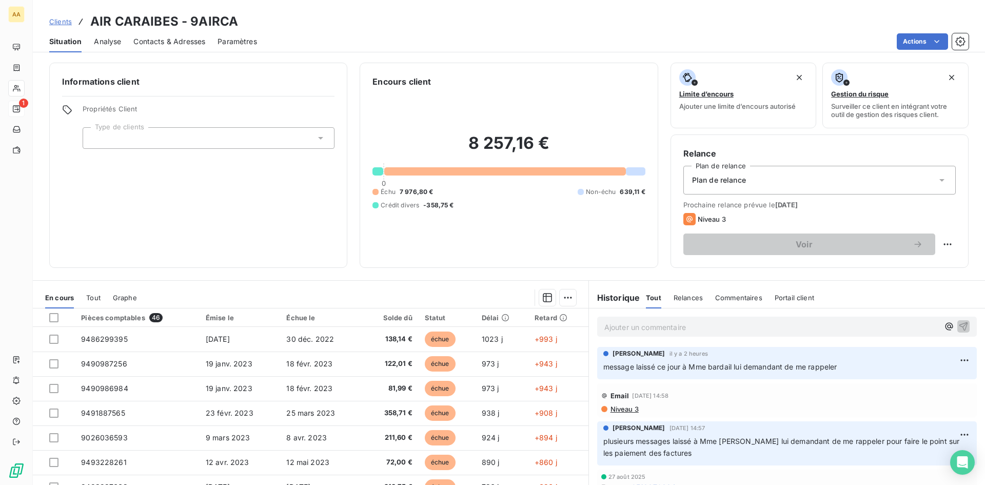
click at [671, 324] on p "Ajouter un commentaire ﻿" at bounding box center [771, 327] width 335 height 13
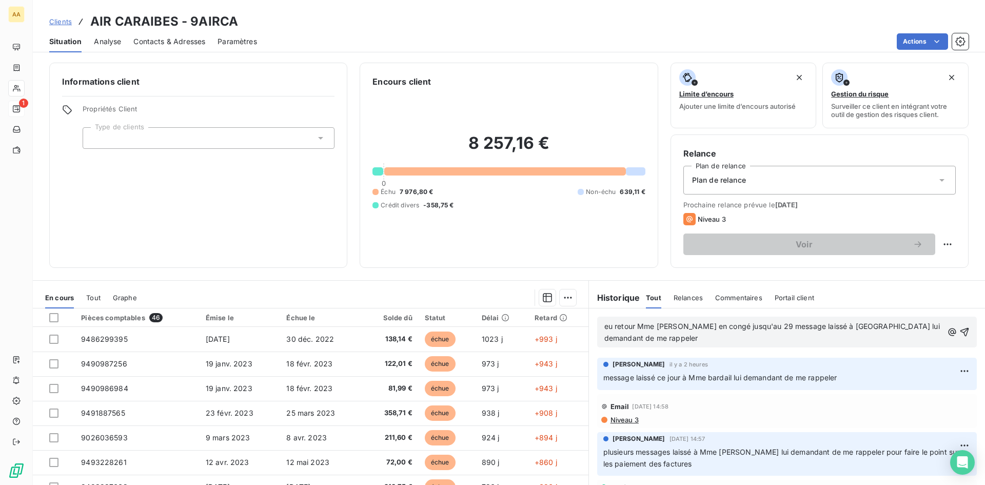
click at [954, 332] on div "eu retour Mme Bardail en congé jusqu'au 29 message laissé à Iphose lui demandan…" at bounding box center [787, 332] width 380 height 31
click at [959, 335] on icon "button" at bounding box center [964, 332] width 10 height 10
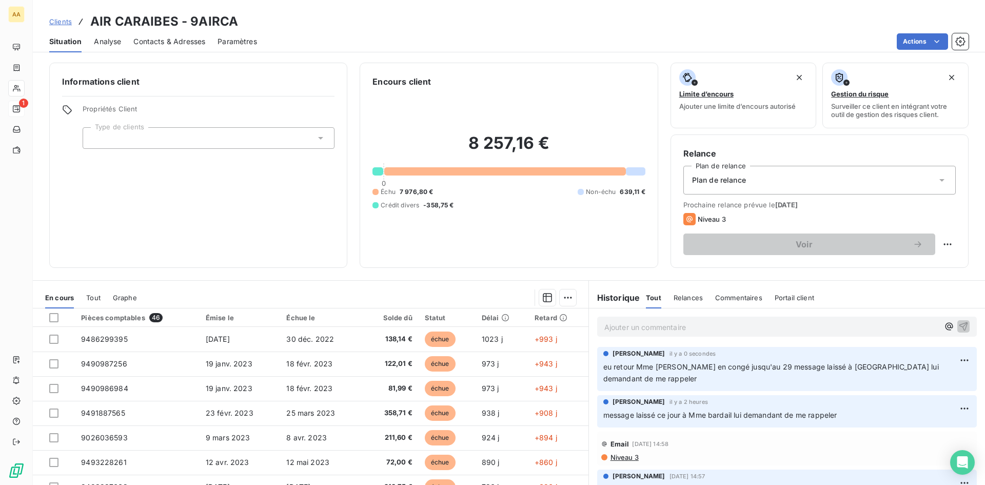
scroll to position [52, 0]
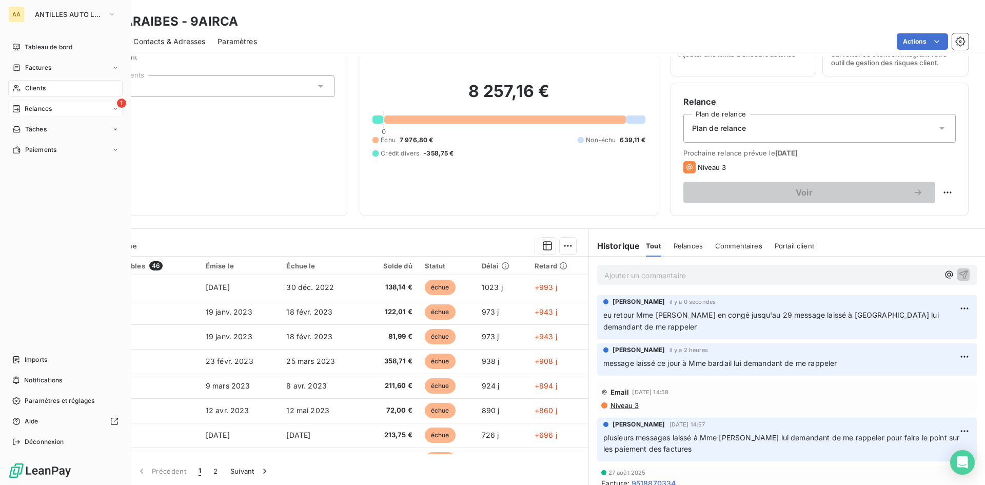
click at [39, 87] on span "Clients" at bounding box center [35, 88] width 21 height 9
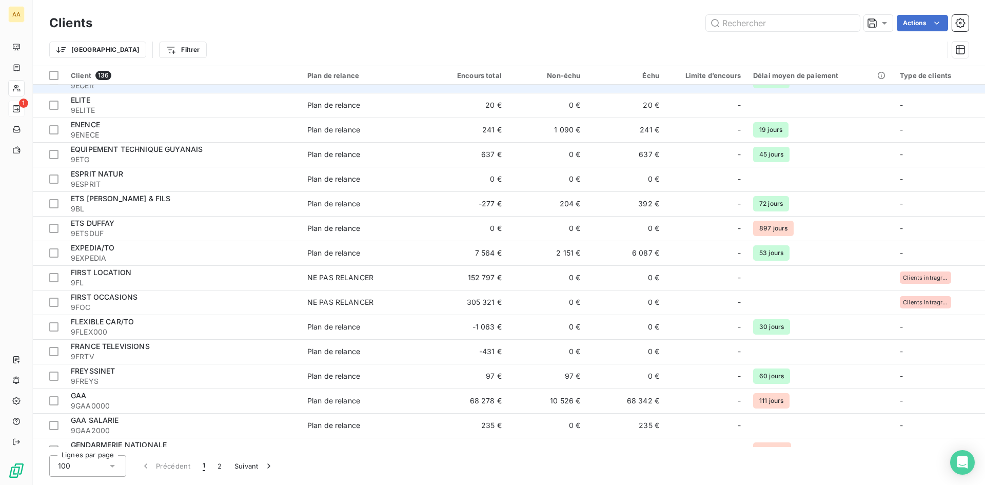
scroll to position [821, 0]
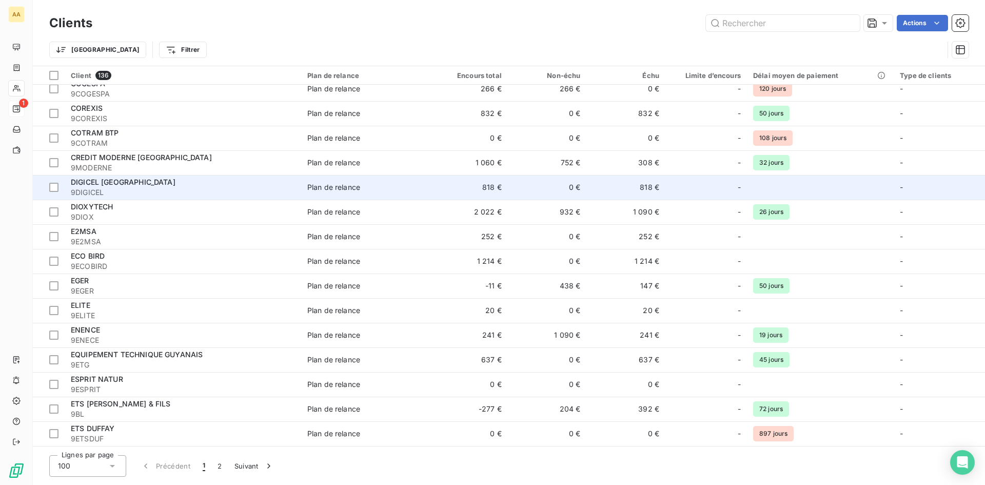
click at [133, 179] on span "DIGICEL [GEOGRAPHIC_DATA]" at bounding box center [123, 182] width 105 height 9
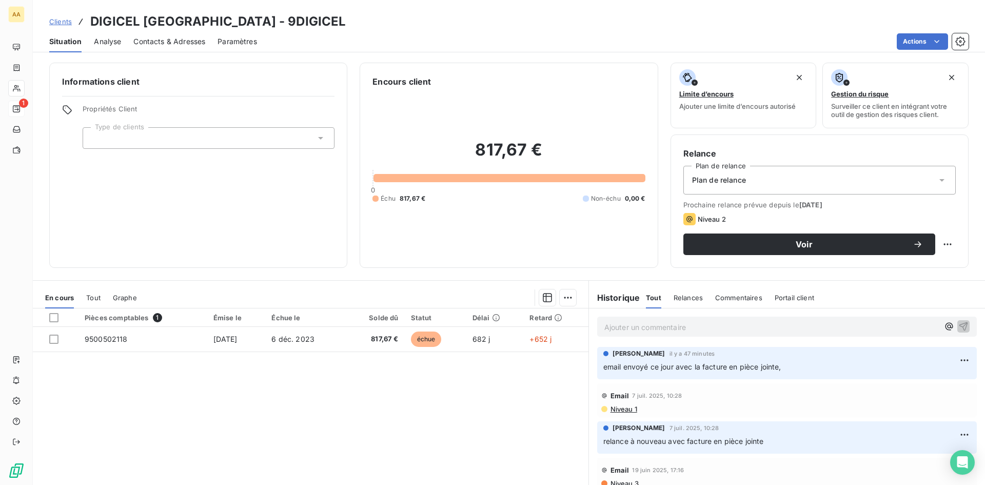
click at [182, 42] on span "Contacts & Adresses" at bounding box center [169, 41] width 72 height 10
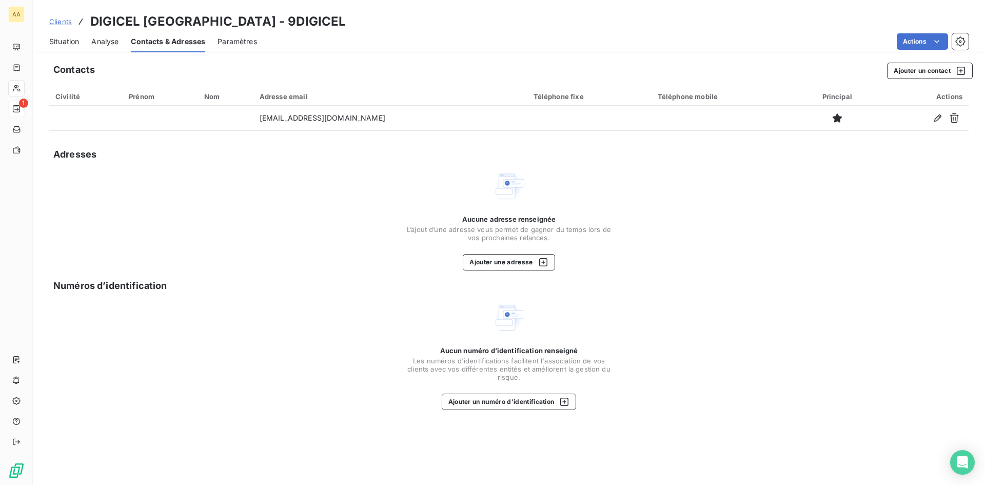
click at [61, 40] on span "Situation" at bounding box center [64, 41] width 30 height 10
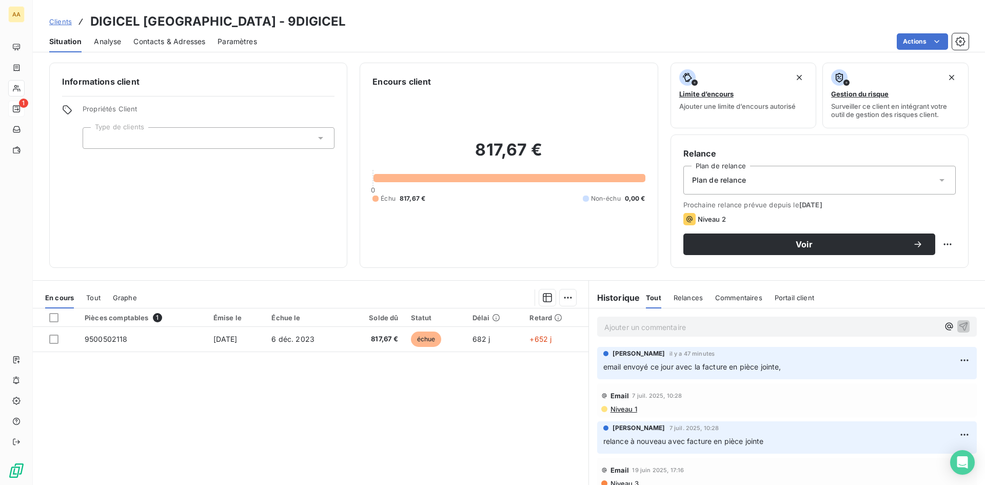
click at [159, 42] on span "Contacts & Adresses" at bounding box center [169, 41] width 72 height 10
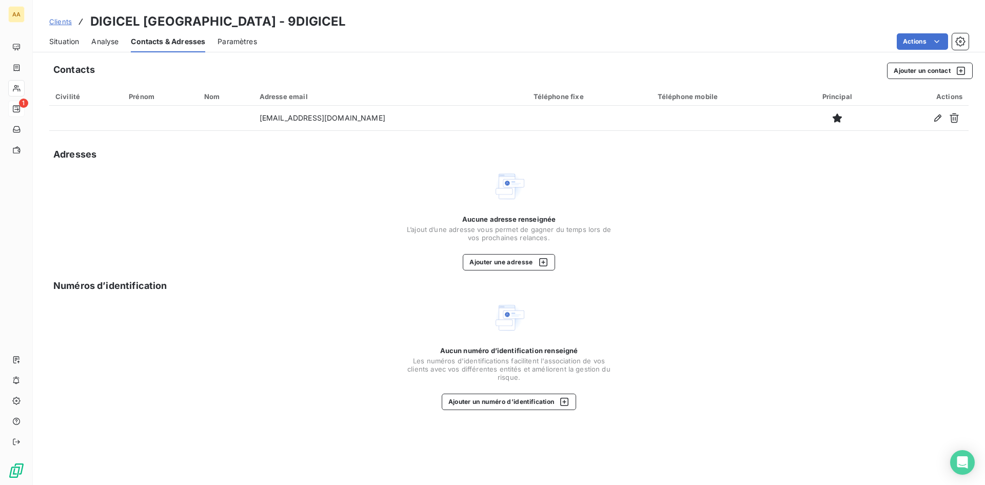
click at [56, 42] on span "Situation" at bounding box center [64, 41] width 30 height 10
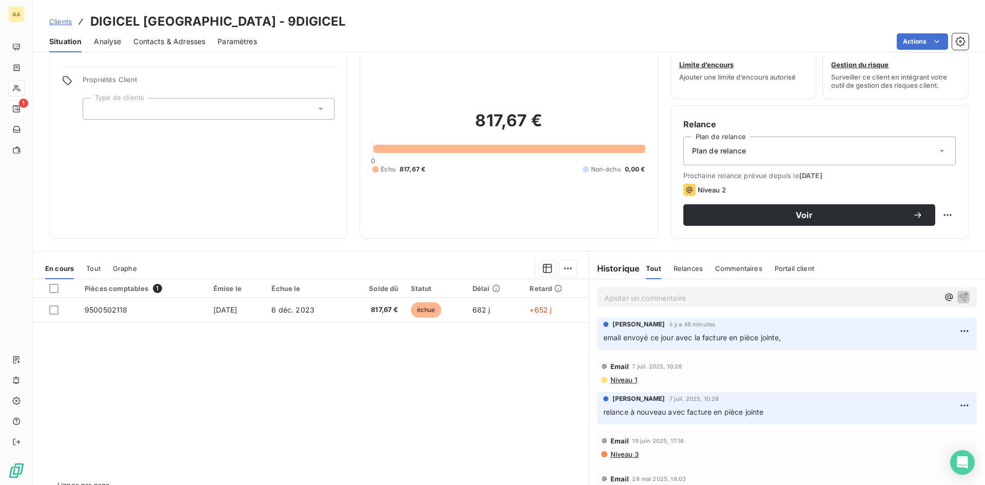
scroll to position [52, 0]
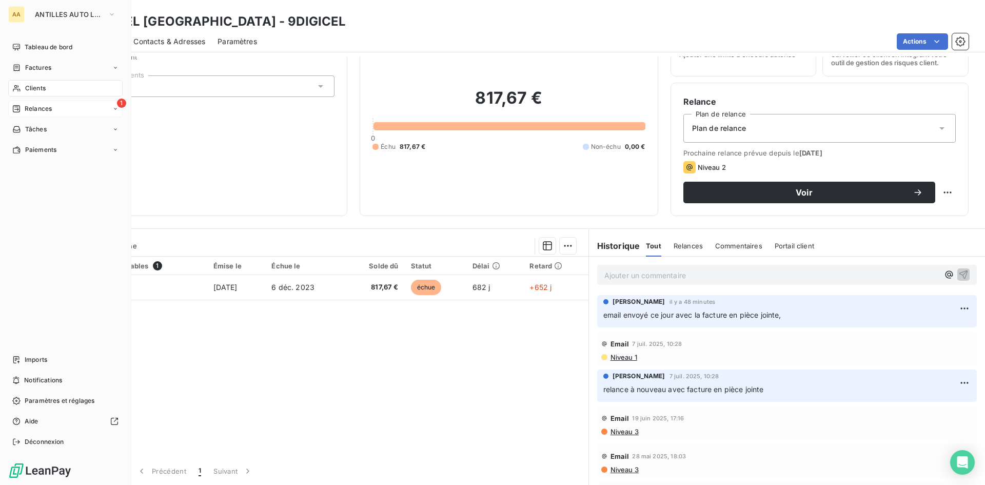
click at [38, 85] on span "Clients" at bounding box center [35, 88] width 21 height 9
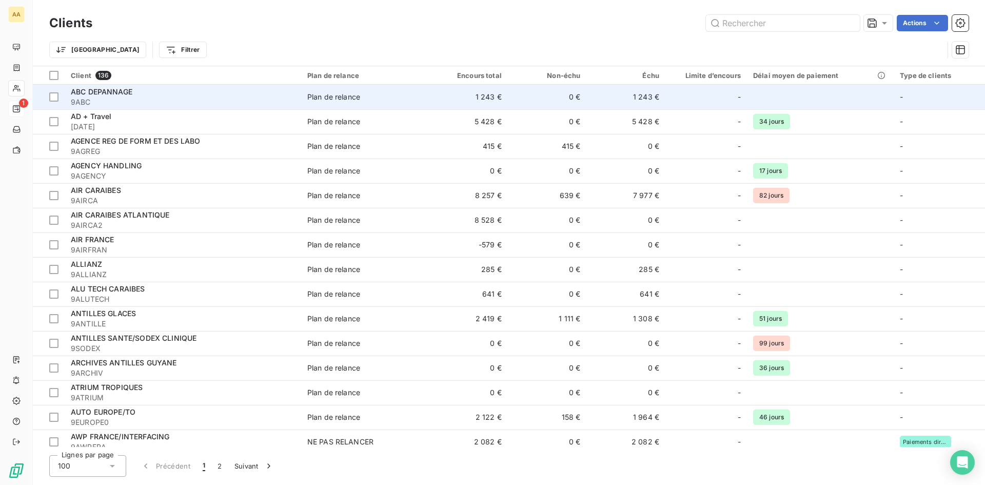
click at [143, 92] on div "ABC DEPANNAGE" at bounding box center [183, 92] width 224 height 10
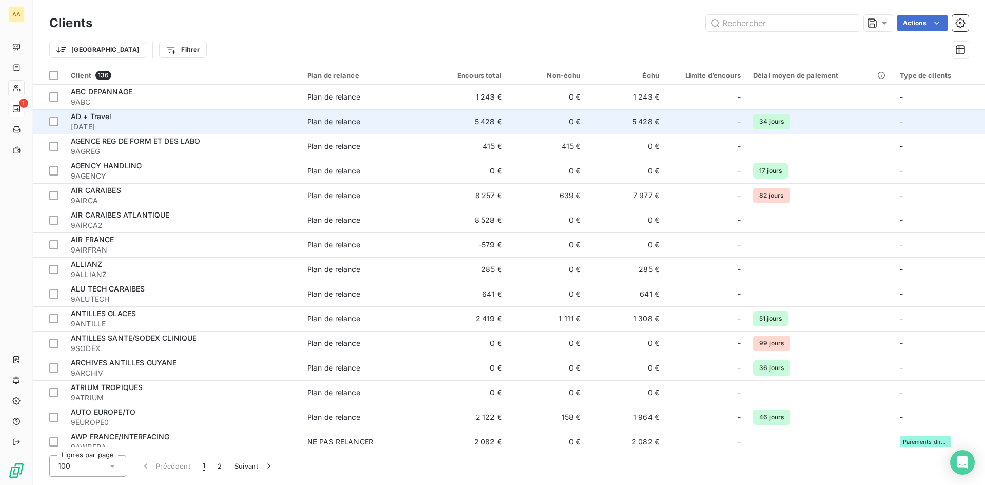
click at [159, 122] on span "[DATE]" at bounding box center [183, 127] width 224 height 10
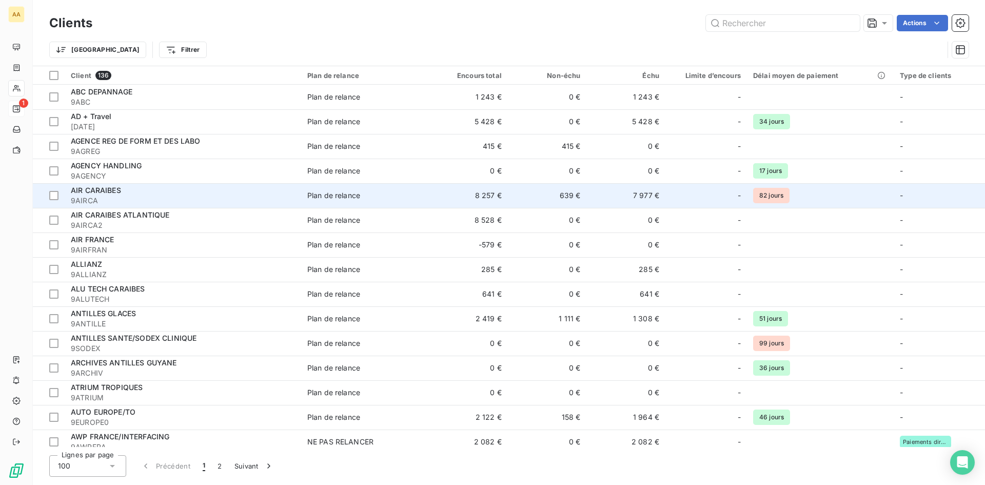
click at [165, 192] on div "AIR CARAIBES" at bounding box center [183, 190] width 224 height 10
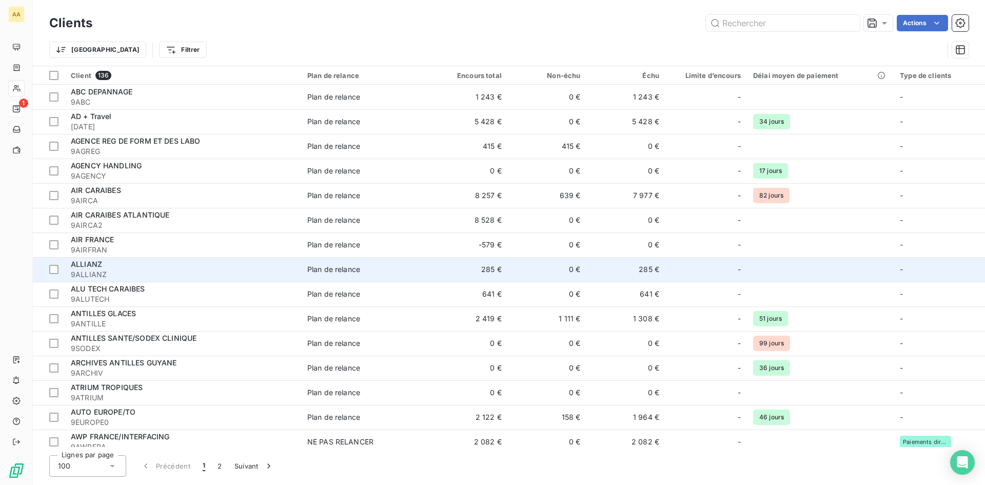
click at [170, 259] on td "ALLIANZ 9ALLIANZ" at bounding box center [183, 269] width 237 height 25
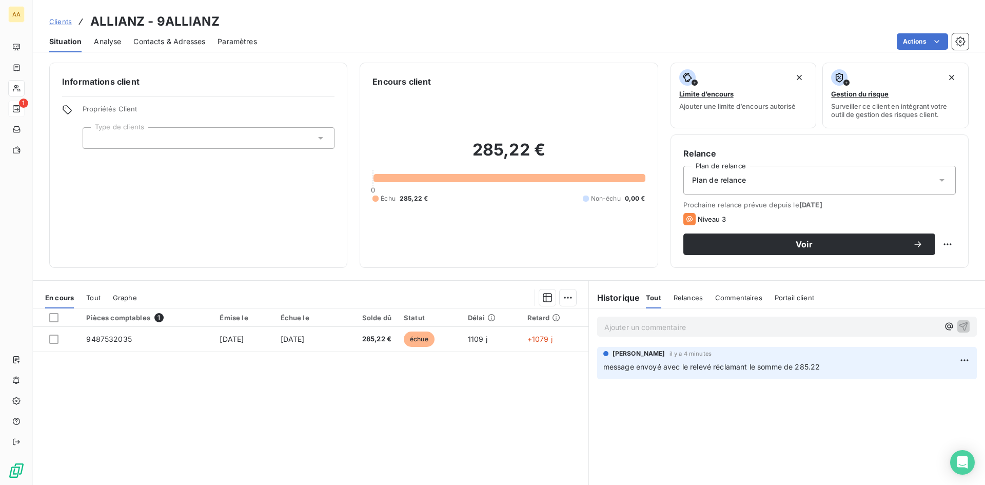
click at [175, 36] on span "Contacts & Adresses" at bounding box center [169, 41] width 72 height 10
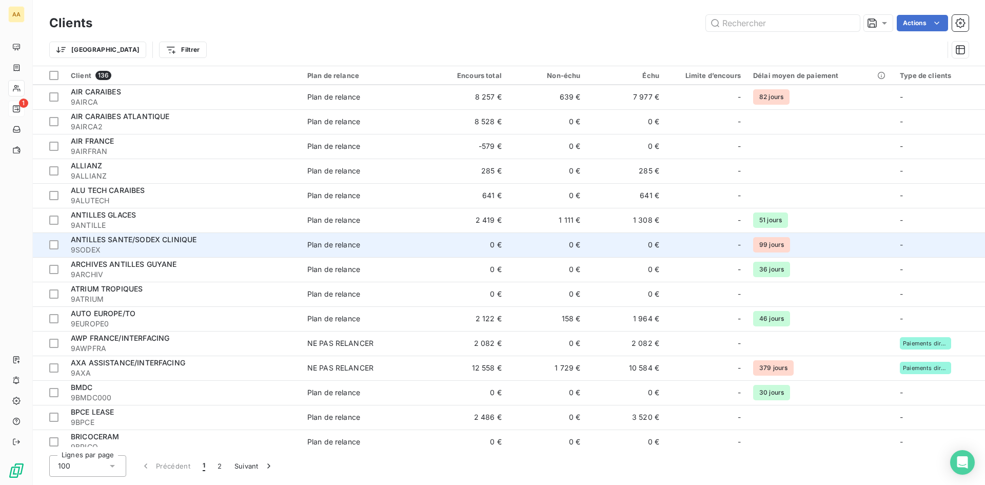
scroll to position [103, 0]
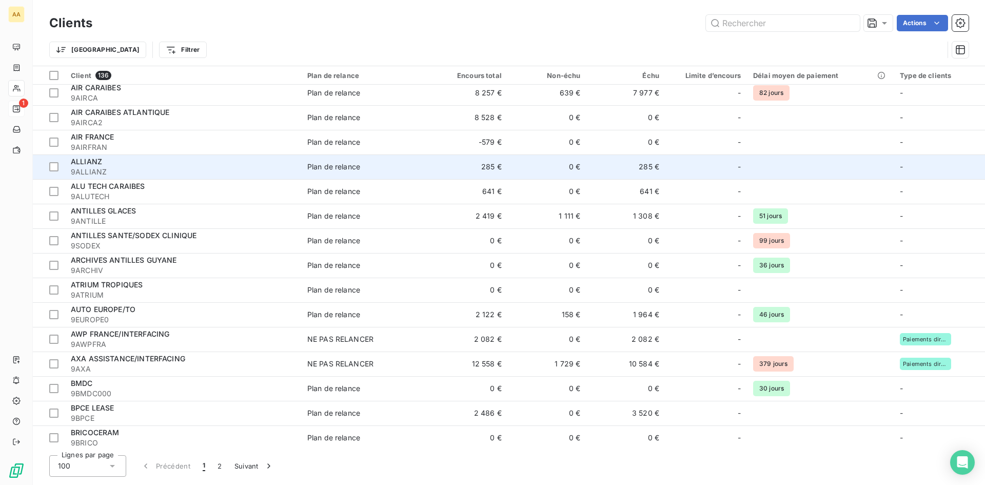
click at [129, 178] on td "ALLIANZ 9ALLIANZ" at bounding box center [183, 166] width 237 height 25
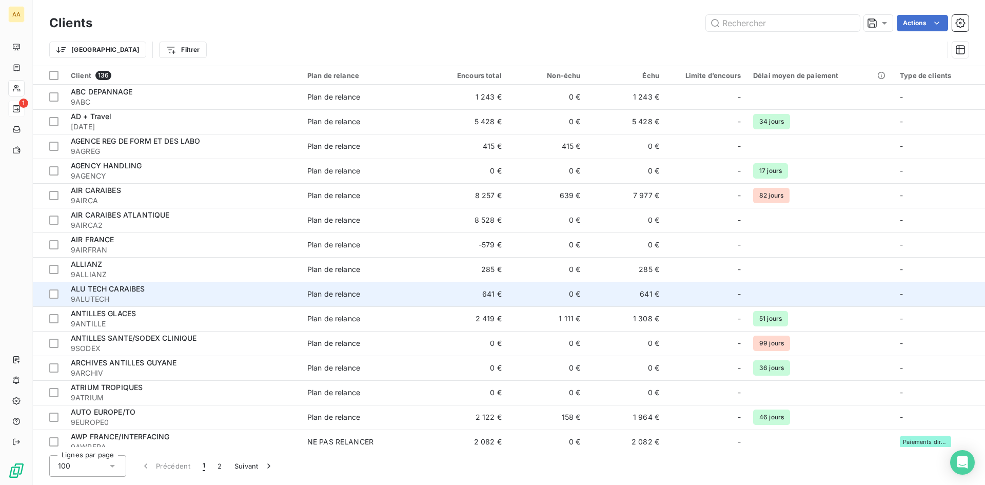
click at [189, 292] on div "ALU TECH CARAIBES" at bounding box center [183, 289] width 224 height 10
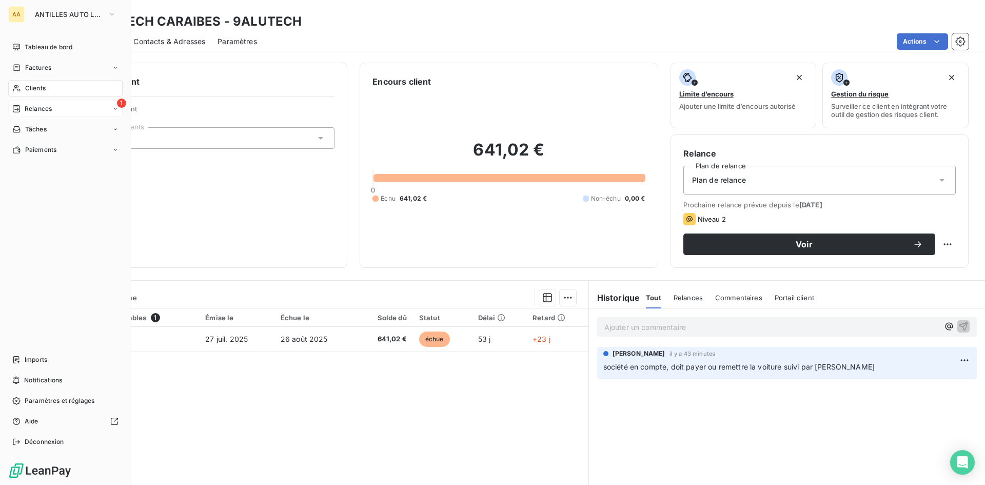
click at [8, 0] on div "AA ANTILLES AUTO LOCATION Tableau de bord Factures Clients 1 Relances Tâches Pa…" at bounding box center [65, 242] width 131 height 485
click at [37, 86] on span "Clients" at bounding box center [35, 88] width 21 height 9
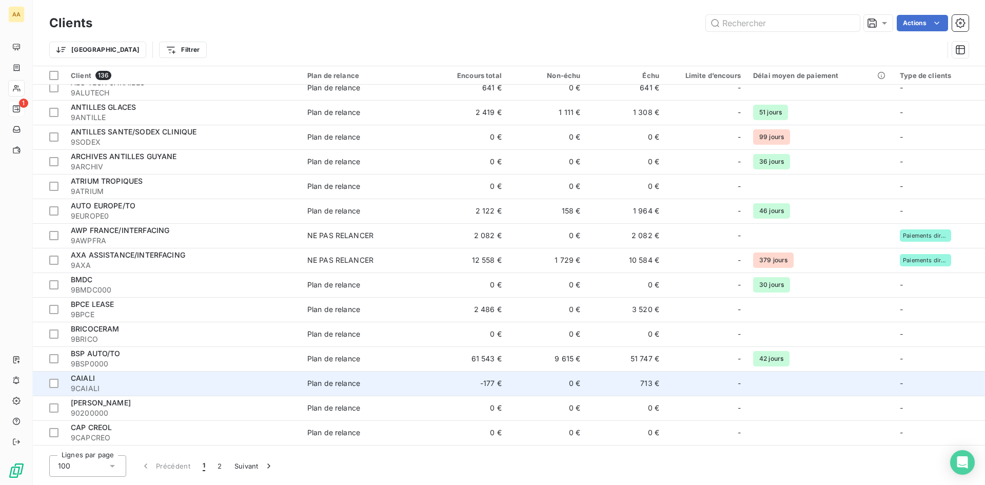
scroll to position [257, 0]
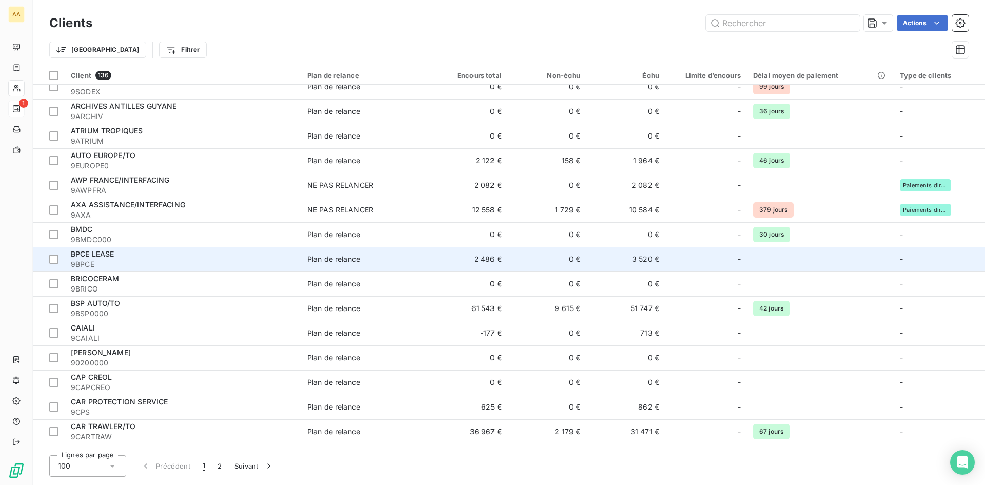
click at [121, 259] on div "BPCE LEASE" at bounding box center [183, 254] width 224 height 10
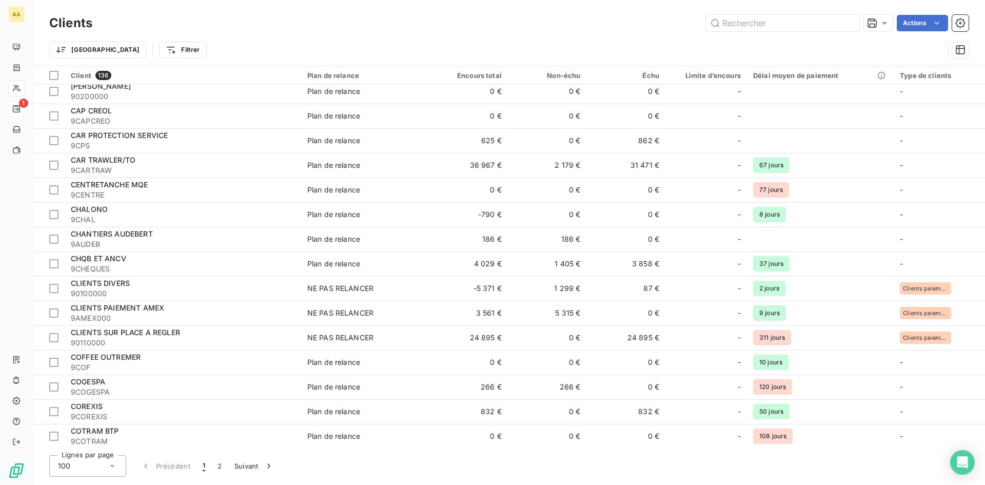
scroll to position [616, 0]
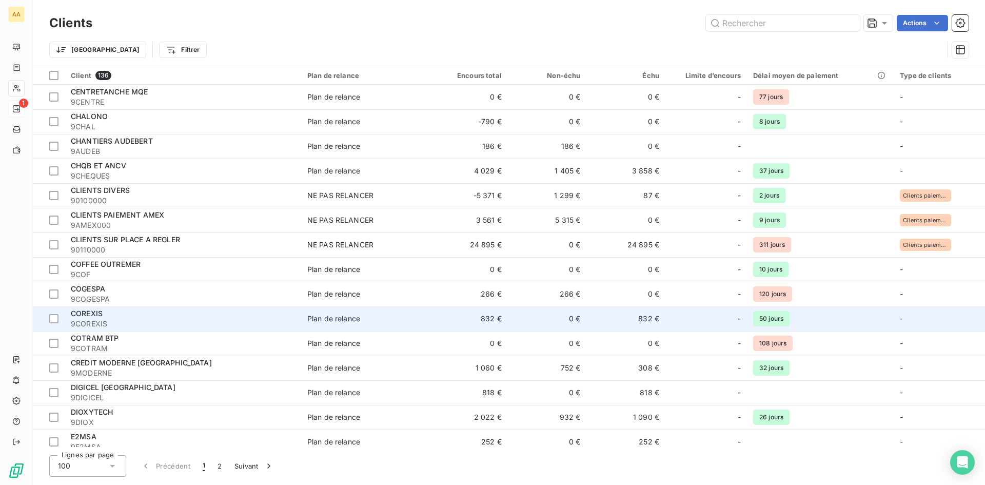
click at [111, 317] on div "COREXIS" at bounding box center [183, 313] width 224 height 10
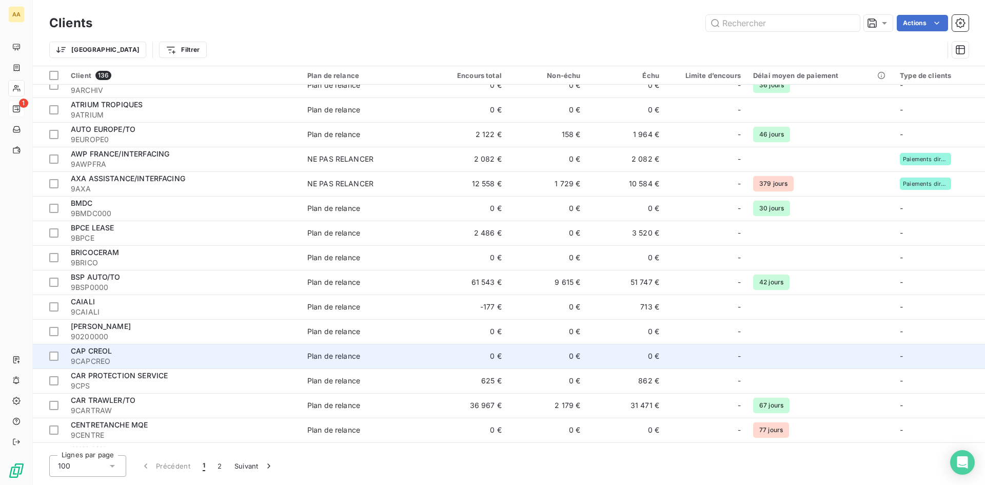
scroll to position [359, 0]
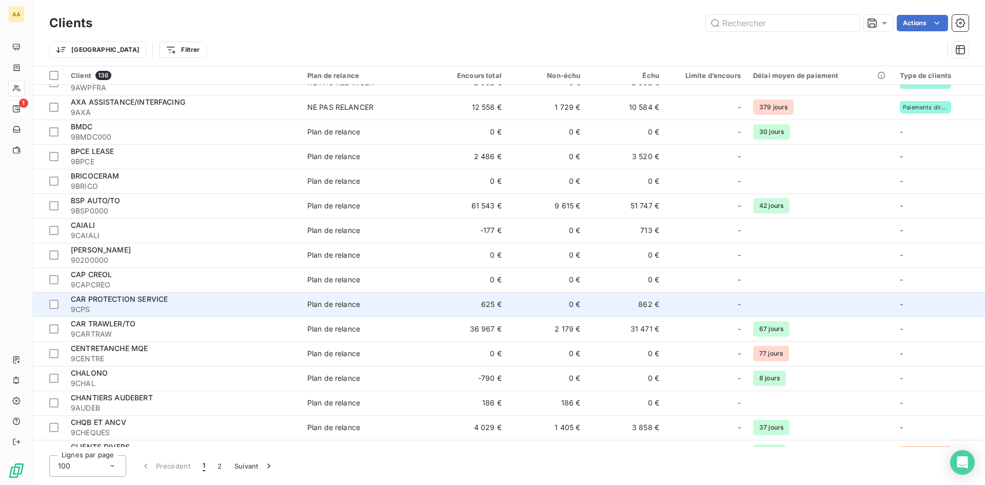
click at [135, 301] on span "CAR PROTECTION SERVICE" at bounding box center [119, 299] width 97 height 9
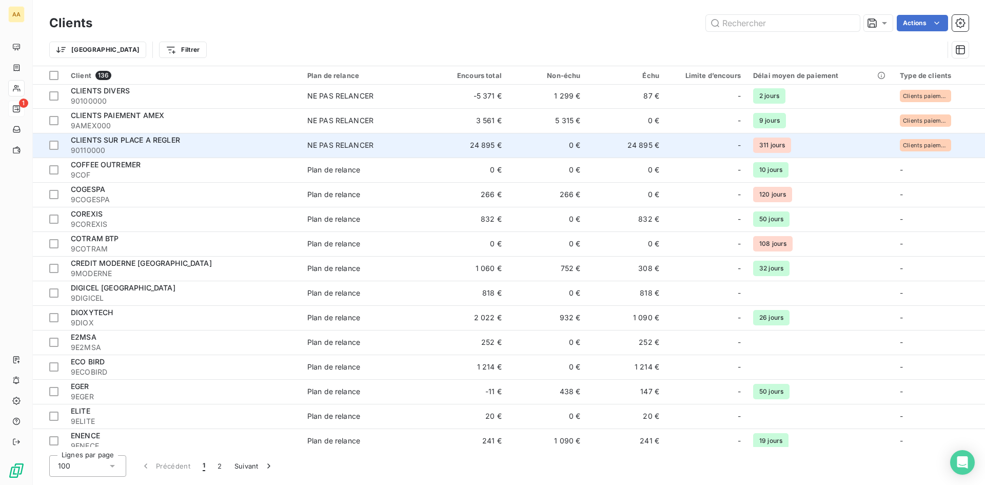
scroll to position [718, 0]
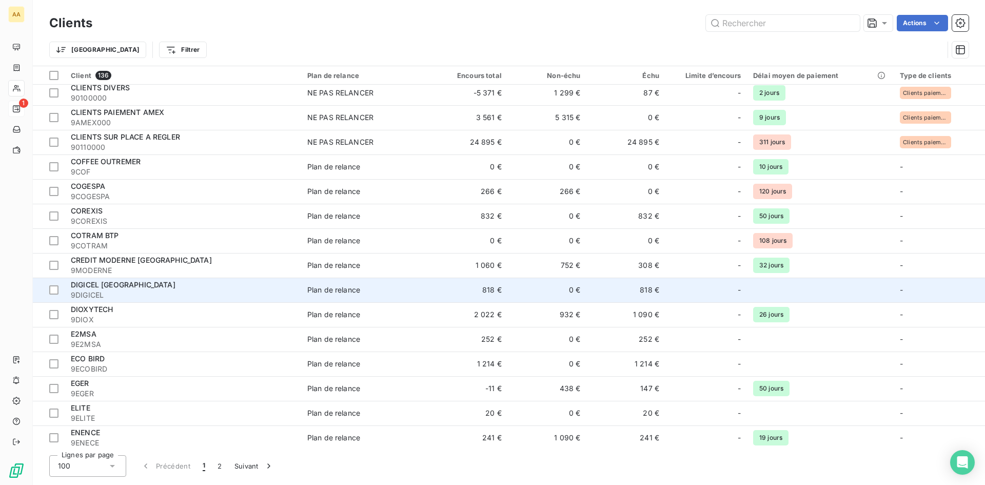
click at [135, 289] on div "DIGICEL [GEOGRAPHIC_DATA]" at bounding box center [183, 285] width 224 height 10
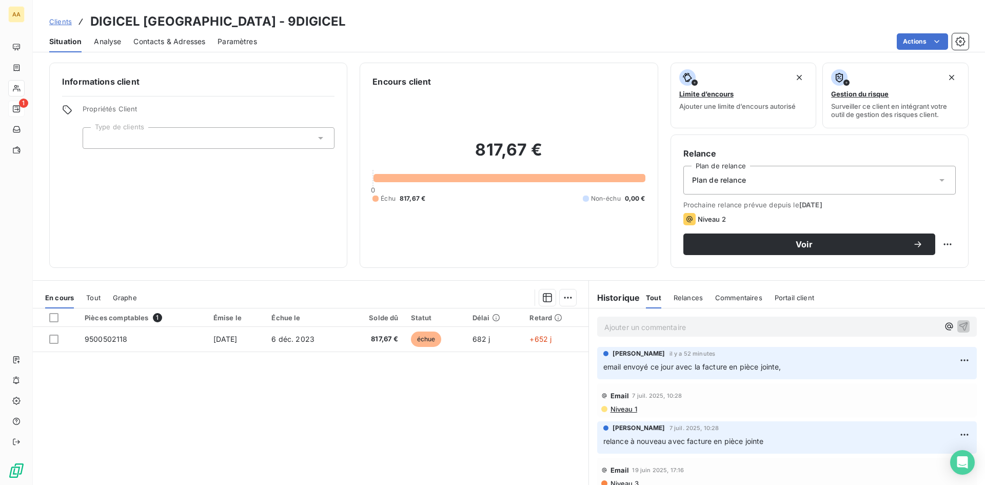
click at [181, 38] on span "Contacts & Adresses" at bounding box center [169, 41] width 72 height 10
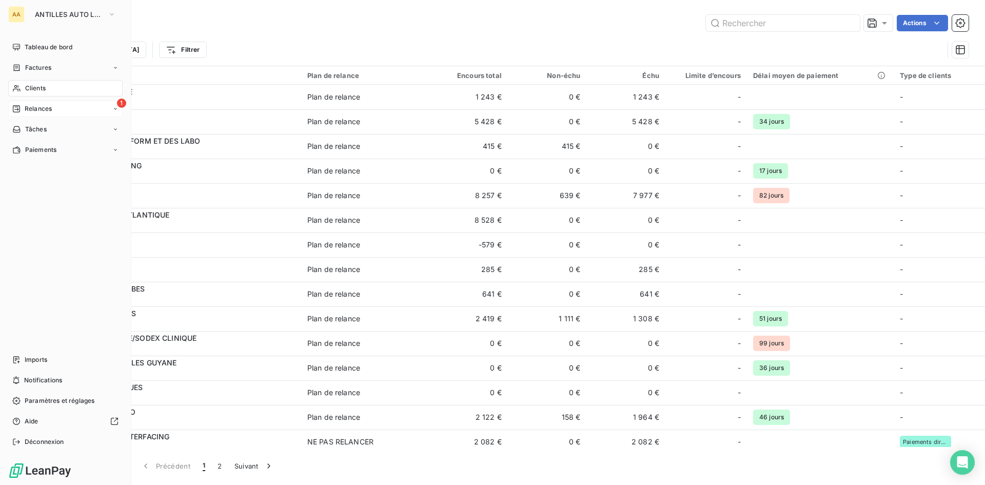
click at [37, 106] on span "Relances" at bounding box center [38, 108] width 27 height 9
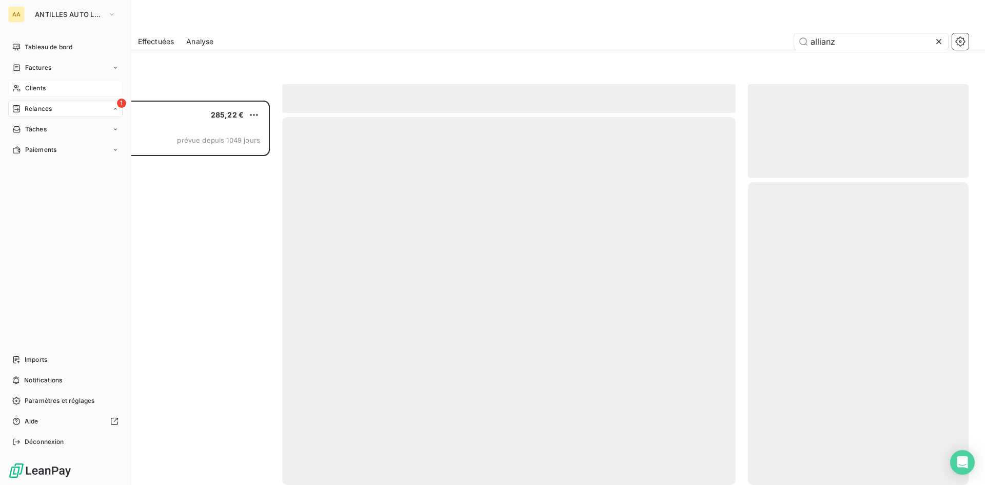
scroll to position [377, 213]
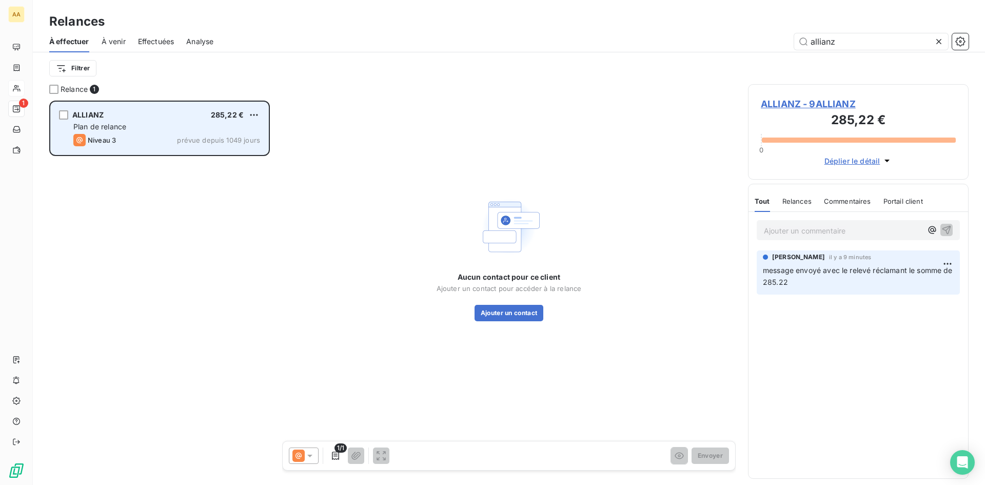
click at [206, 140] on span "prévue depuis 1049 jours" at bounding box center [218, 140] width 83 height 8
click at [259, 111] on html "AA 1 Relances À effectuer À venir Effectuées Analyse allianz Filtrer Relance 1 …" at bounding box center [492, 242] width 985 height 485
click at [241, 132] on div "Replanifier cette action" at bounding box center [210, 135] width 92 height 16
select select "8"
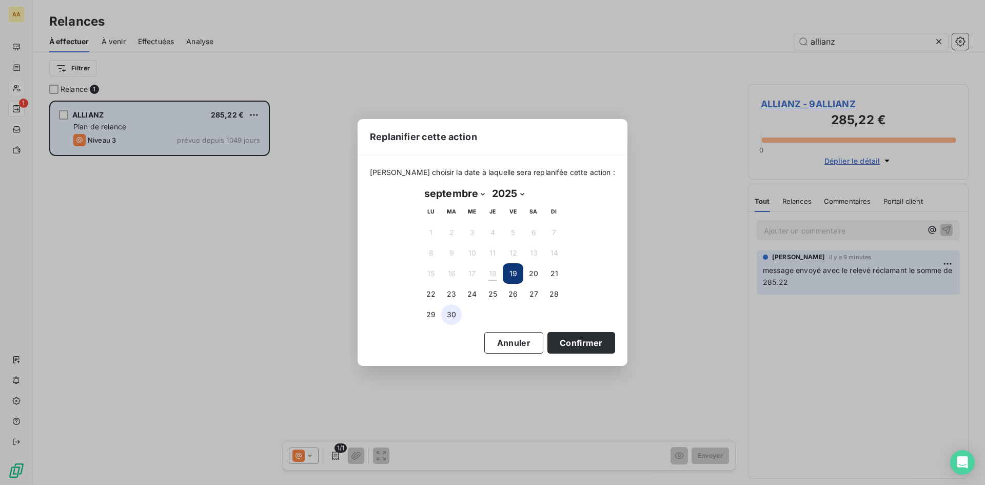
click at [453, 312] on button "30" at bounding box center [451, 314] width 21 height 21
click at [583, 343] on button "Confirmer" at bounding box center [581, 343] width 68 height 22
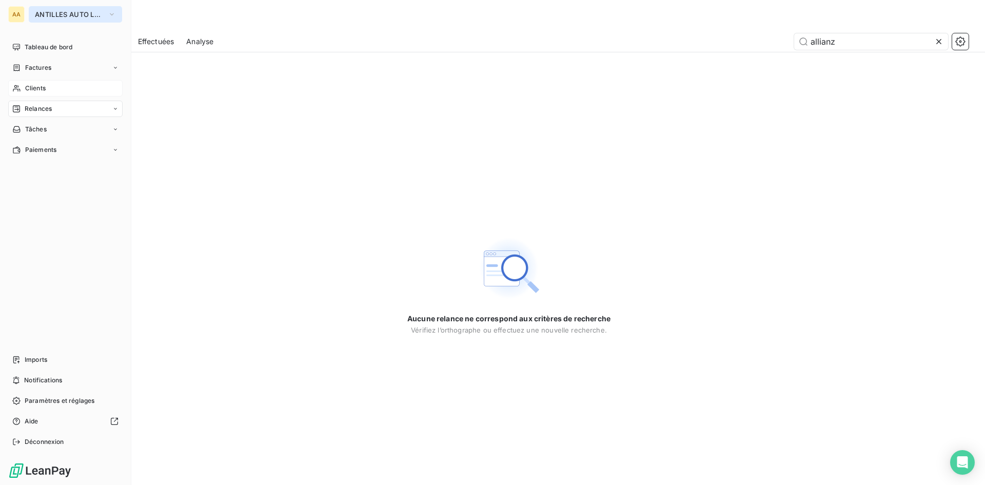
click at [115, 12] on icon "button" at bounding box center [112, 14] width 8 height 10
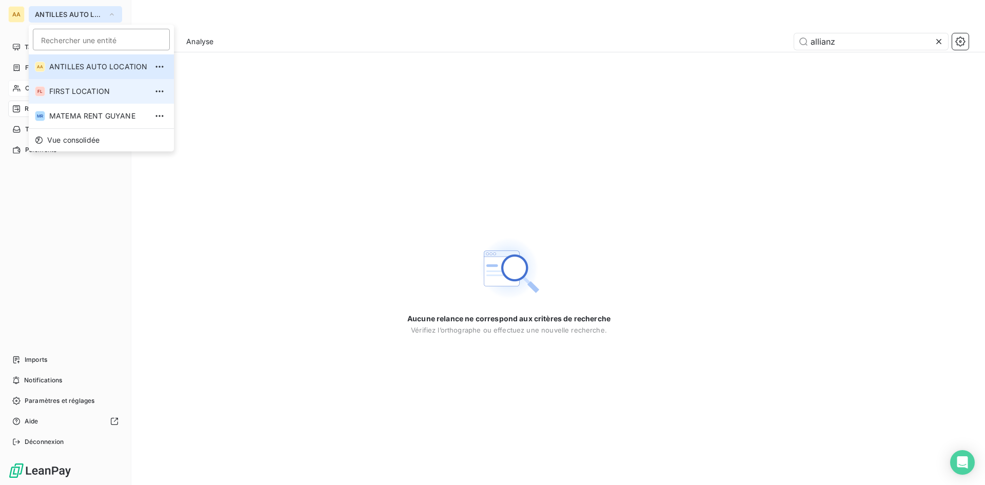
click at [99, 89] on span "FIRST LOCATION" at bounding box center [98, 91] width 98 height 10
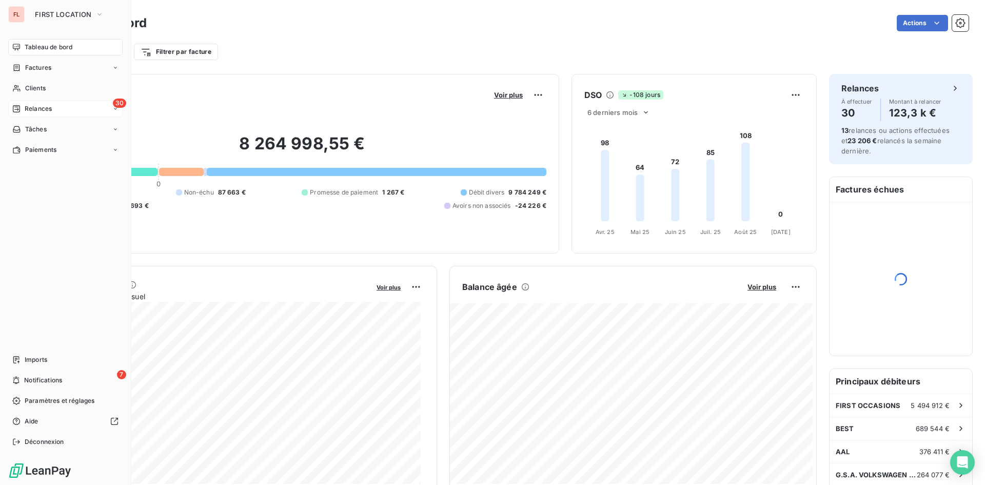
click at [87, 107] on div "30 Relances" at bounding box center [65, 109] width 114 height 16
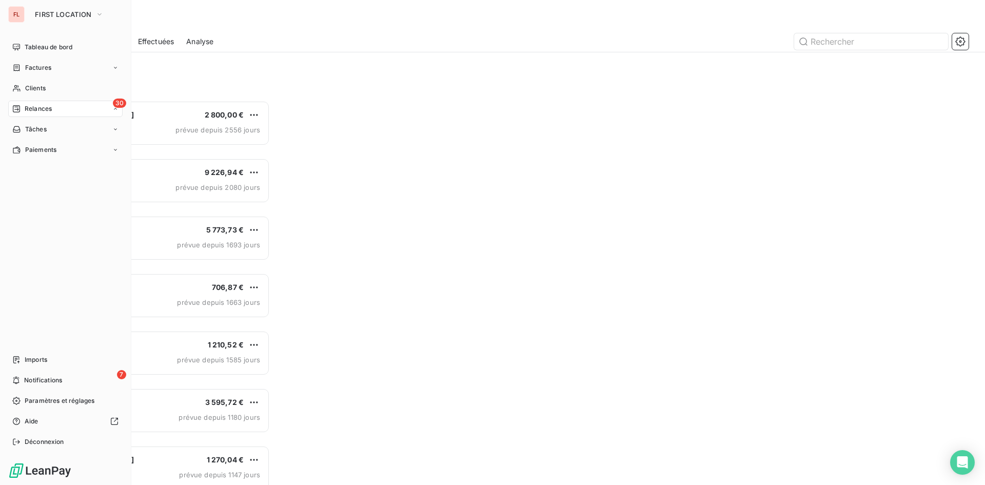
scroll to position [8, 8]
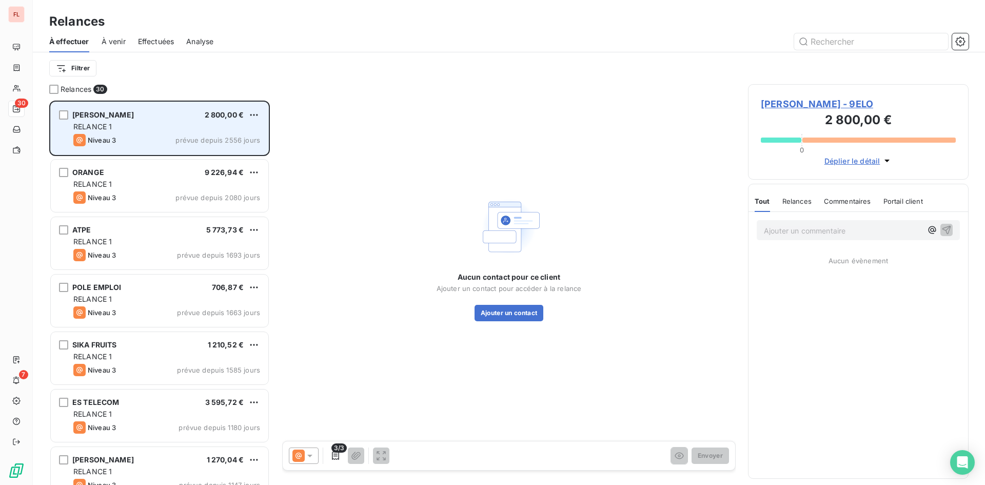
click at [123, 112] on span "[PERSON_NAME]" at bounding box center [103, 114] width 62 height 9
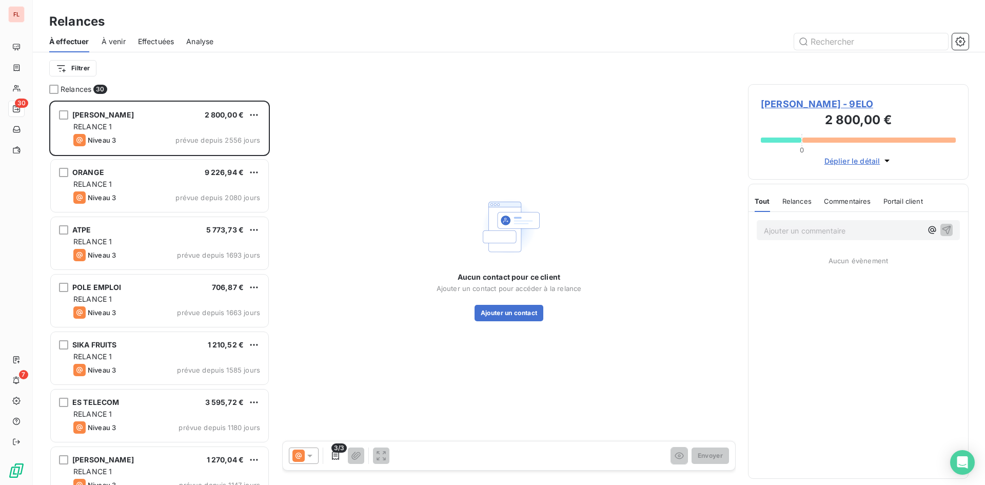
click at [823, 105] on span "ELODON CEDRIC - 9ELO" at bounding box center [858, 104] width 195 height 14
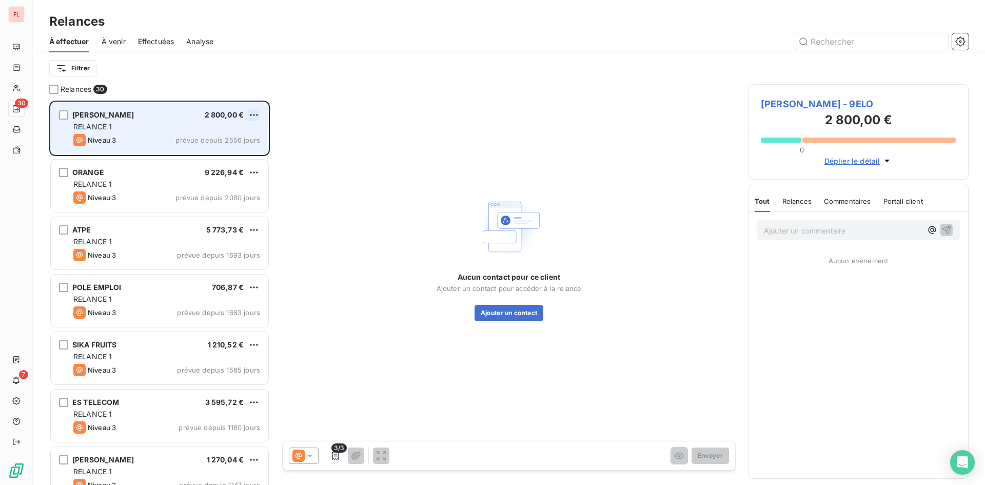
click at [255, 111] on html "FL 30 7 Relances À effectuer À venir Effectuées Analyse Filtrer Relances 30 ELO…" at bounding box center [492, 242] width 985 height 485
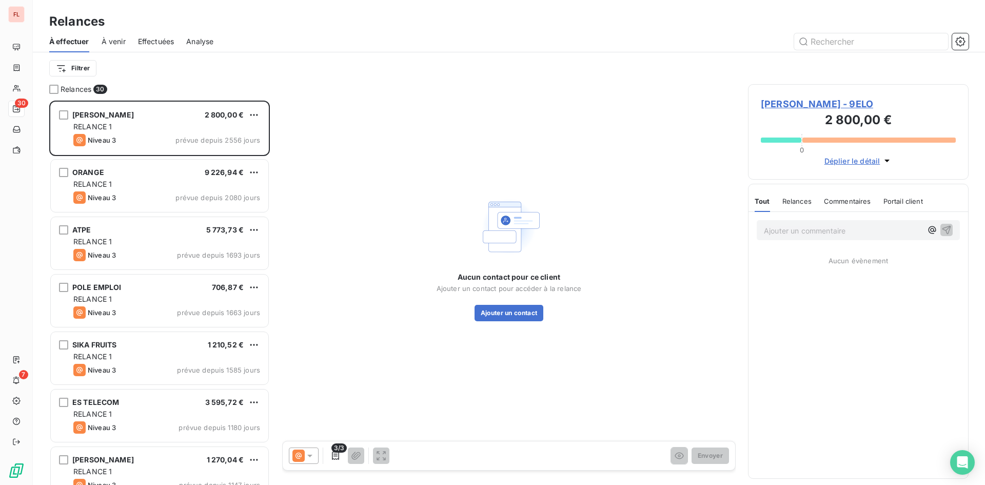
click at [353, 147] on html "FL 30 7 Relances À effectuer À venir Effectuées Analyse Filtrer Relances 30 ELO…" at bounding box center [492, 242] width 985 height 485
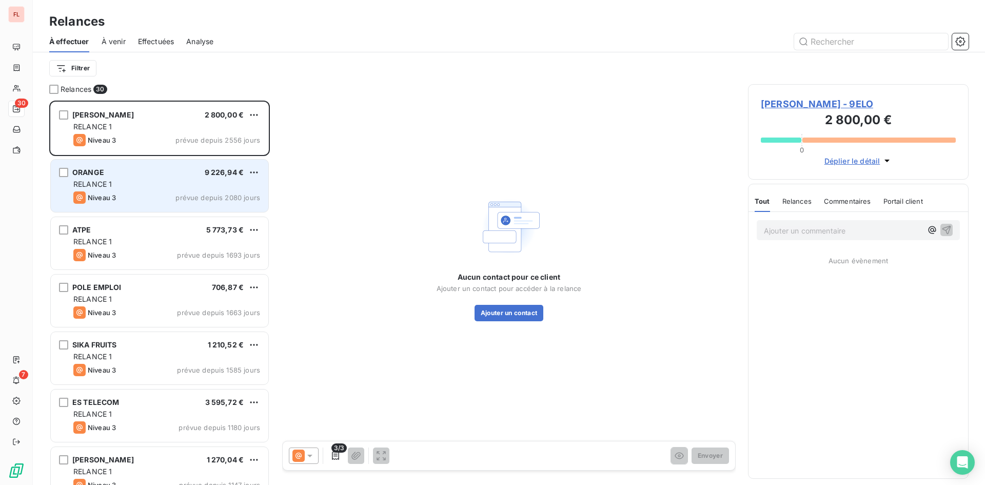
click at [225, 174] on span "9 226,94 €" at bounding box center [225, 172] width 40 height 9
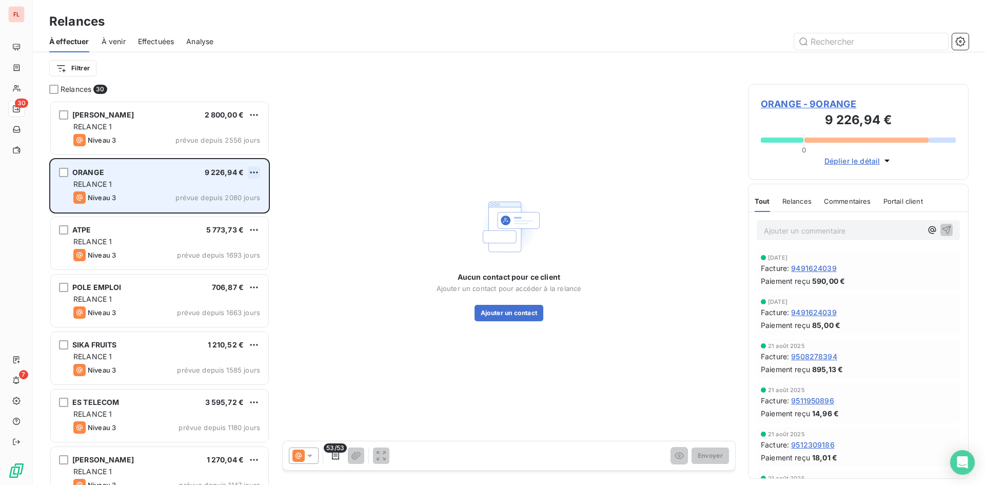
click at [249, 173] on html "FL 30 7 Relances À effectuer À venir Effectuées Analyse Filtrer Relances 30 ELO…" at bounding box center [492, 242] width 985 height 485
click at [232, 207] on div "Passer cette action" at bounding box center [210, 211] width 92 height 16
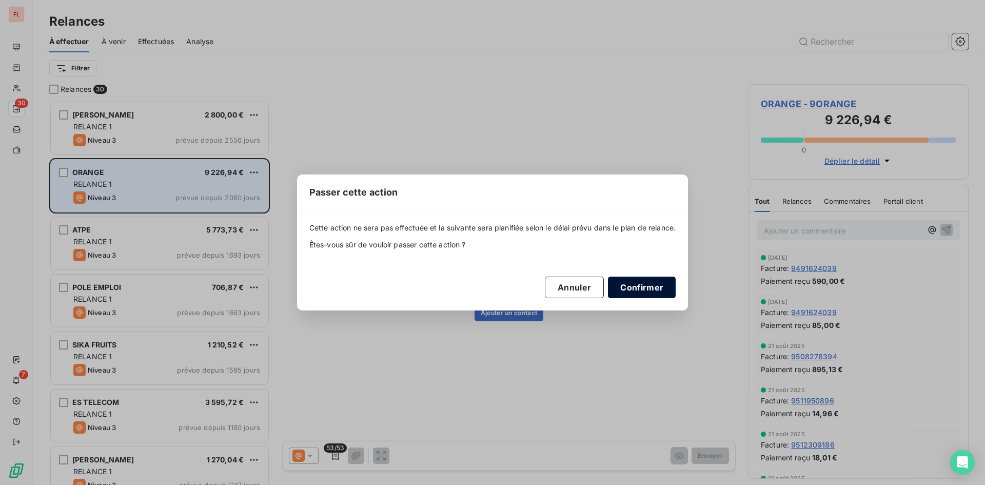
click at [652, 288] on button "Confirmer" at bounding box center [642, 288] width 68 height 22
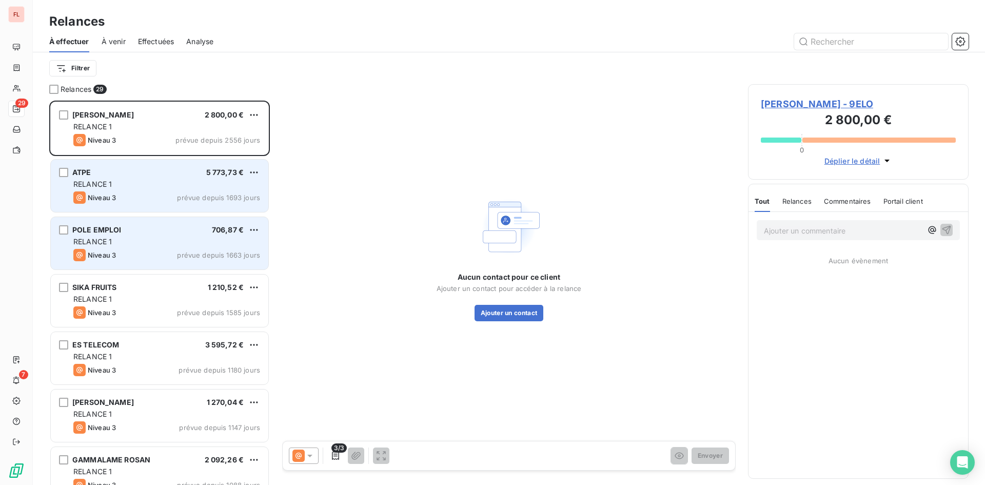
click at [233, 244] on div "RELANCE 1" at bounding box center [166, 242] width 187 height 10
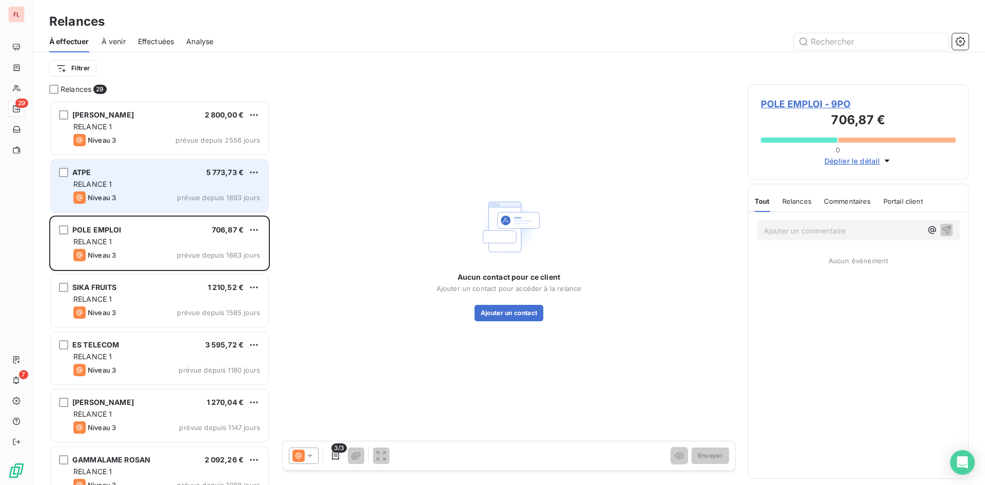
click at [829, 105] on span "POLE EMPLOI - 9PO" at bounding box center [858, 104] width 195 height 14
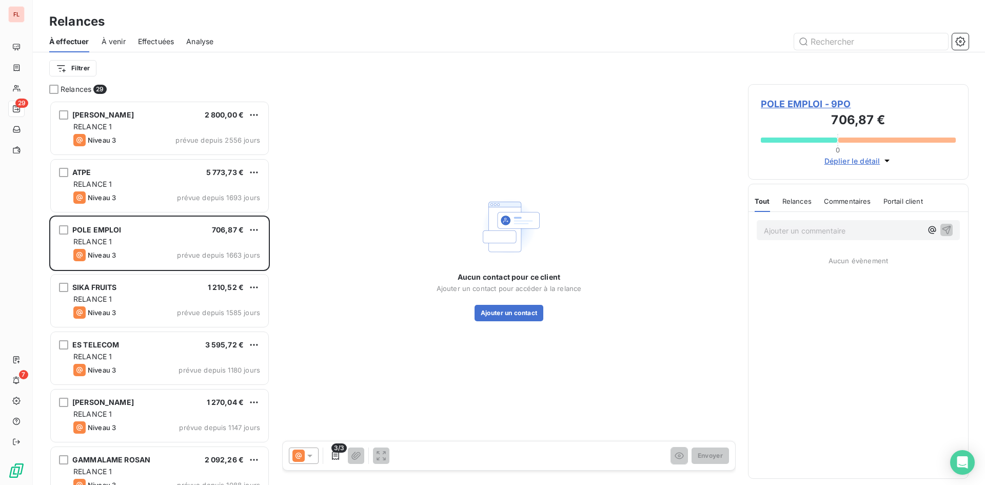
scroll to position [377, 213]
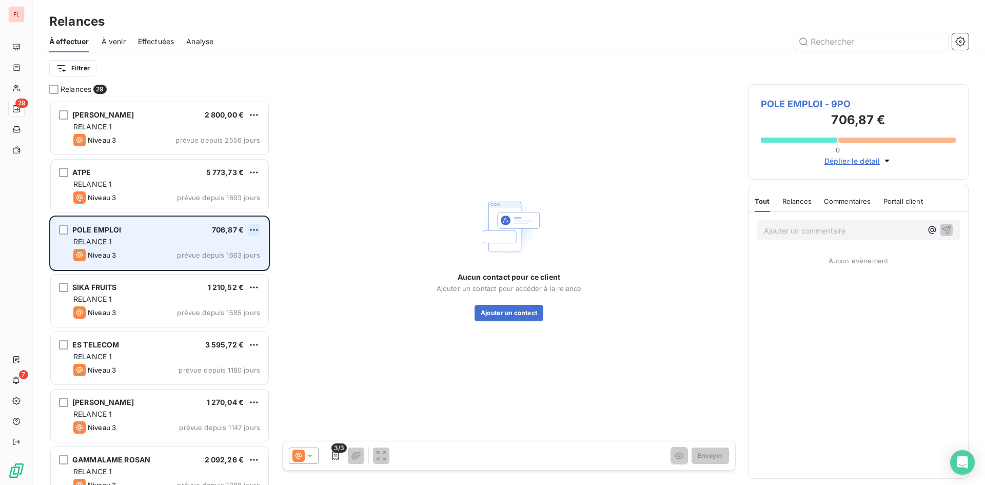
click at [250, 231] on html "FL 29 7 Relances À effectuer À venir Effectuées Analyse Filtrer Relances 29 ELO…" at bounding box center [492, 242] width 985 height 485
click at [245, 271] on div "Passer cette action" at bounding box center [210, 269] width 92 height 16
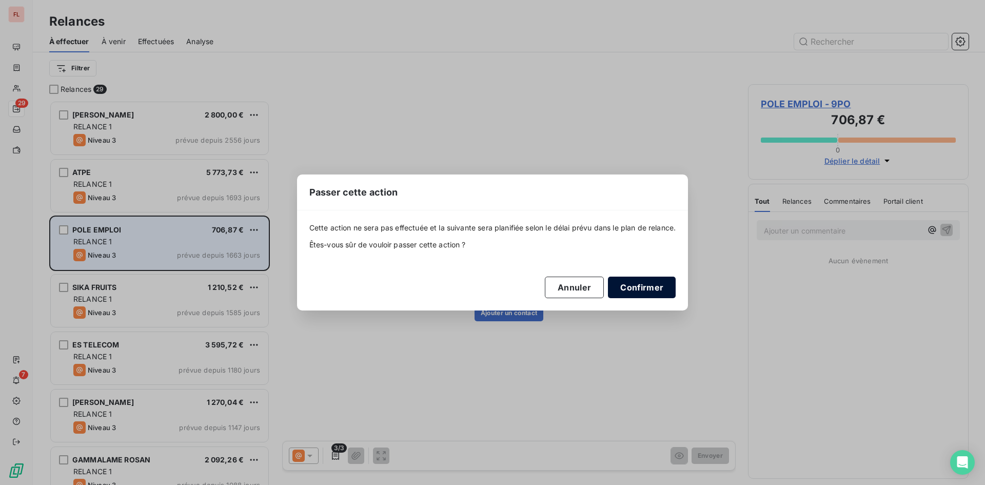
click at [641, 285] on button "Confirmer" at bounding box center [642, 288] width 68 height 22
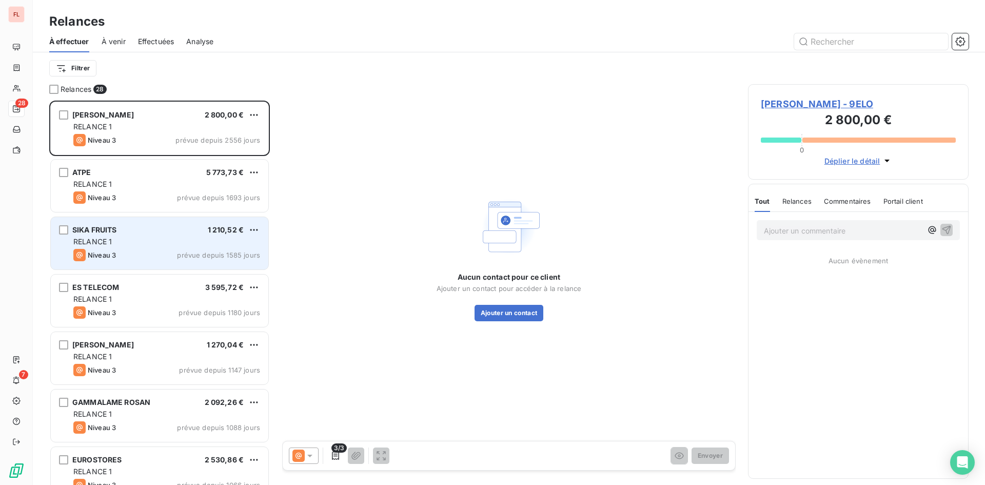
click at [236, 256] on span "prévue depuis 1585 jours" at bounding box center [218, 255] width 83 height 8
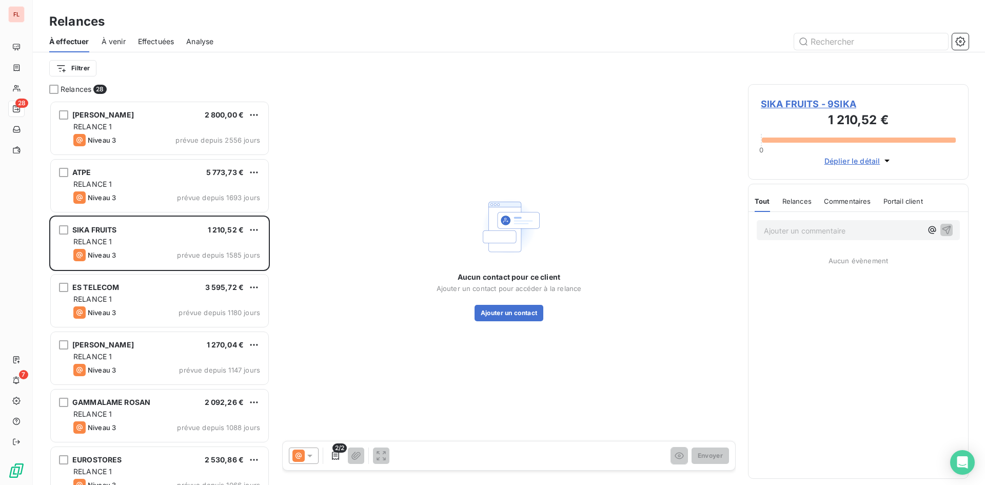
click at [815, 102] on span "SIKA FRUITS - 9SIKA" at bounding box center [858, 104] width 195 height 14
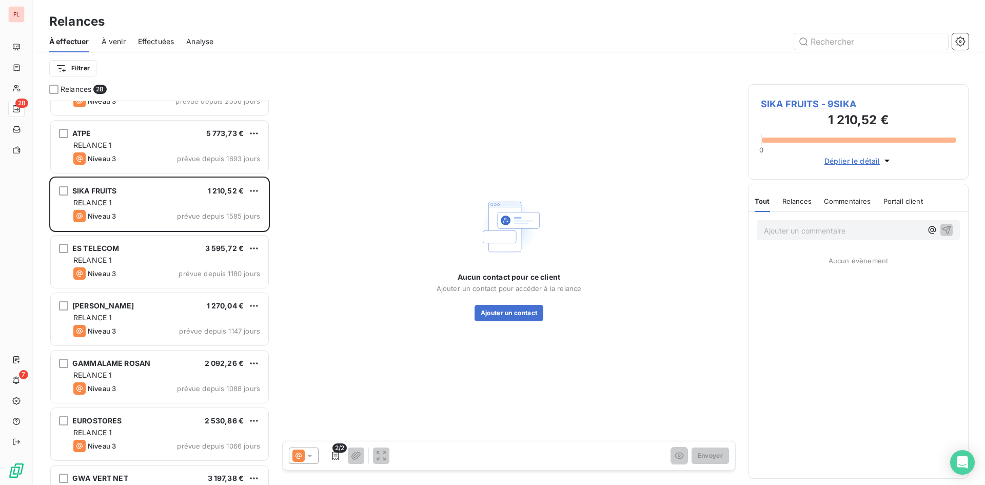
scroll to position [103, 0]
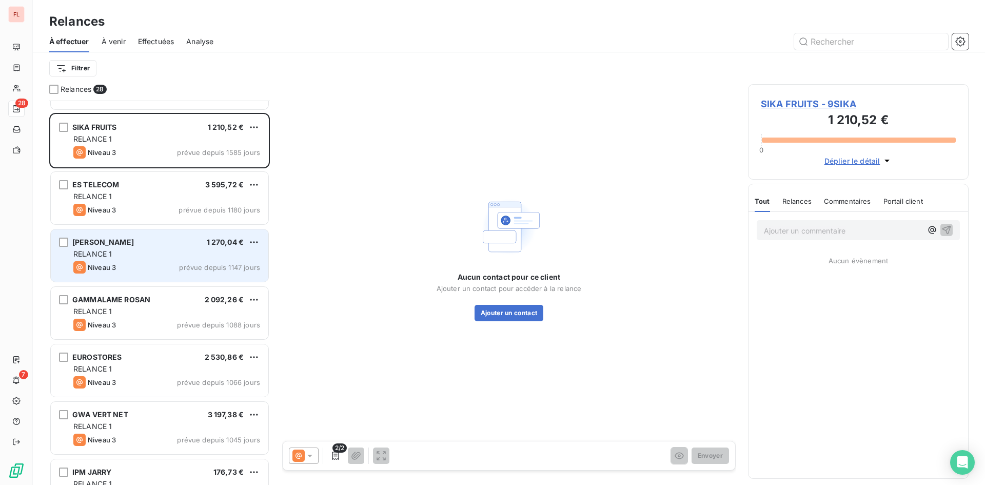
click at [203, 249] on div "RELANCE 1" at bounding box center [166, 254] width 187 height 10
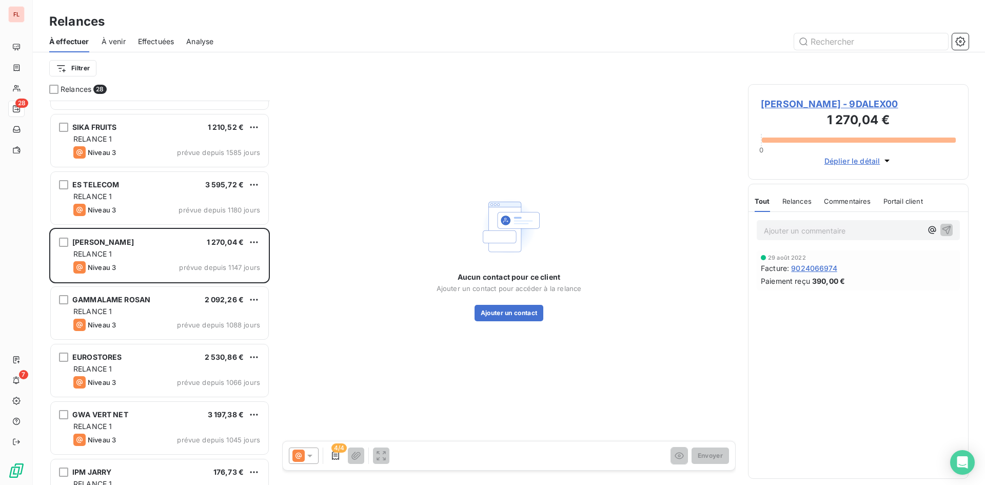
click at [804, 104] on span "D'ALEXIS DANIEL - 9DALEX00" at bounding box center [858, 104] width 195 height 14
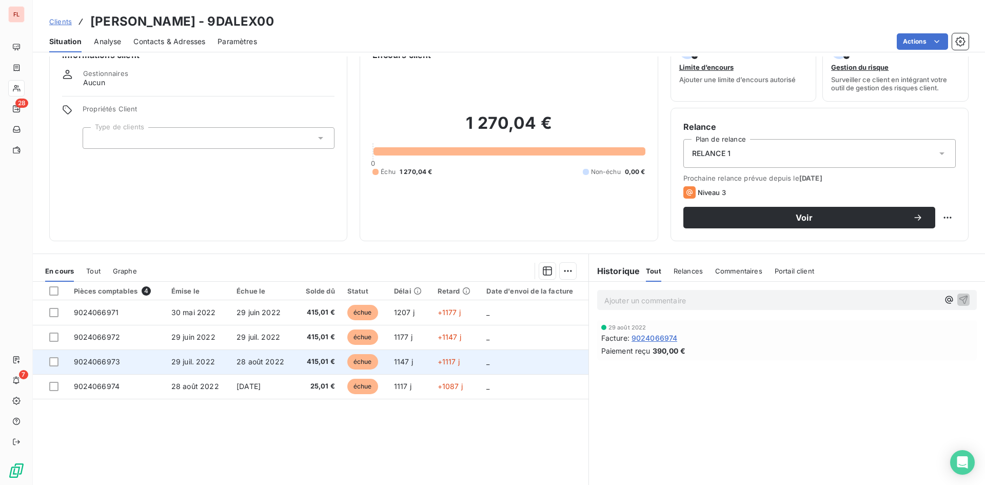
scroll to position [52, 0]
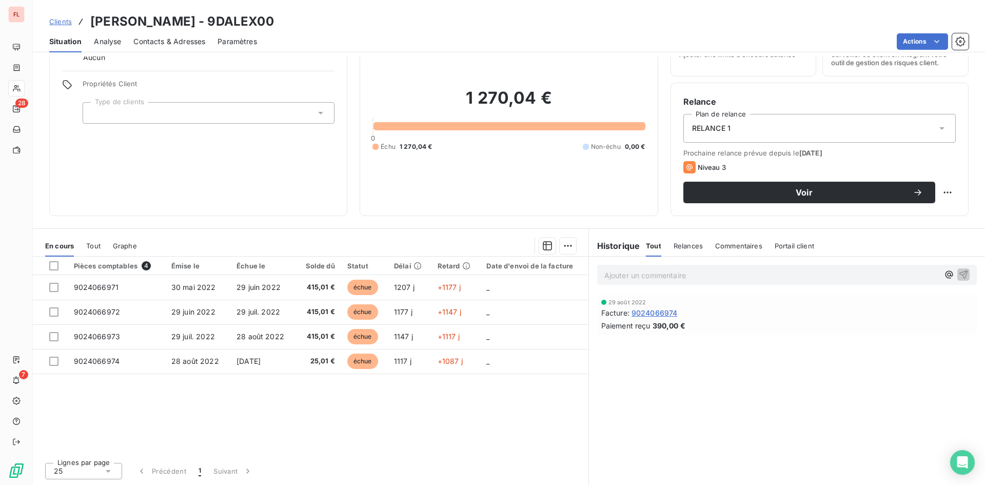
click at [166, 42] on span "Contacts & Adresses" at bounding box center [169, 41] width 72 height 10
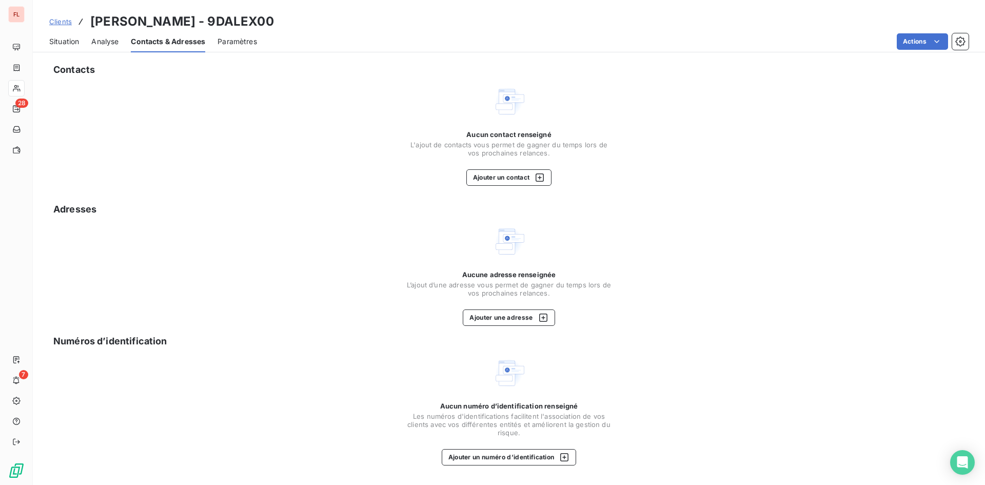
click at [73, 38] on span "Situation" at bounding box center [64, 41] width 30 height 10
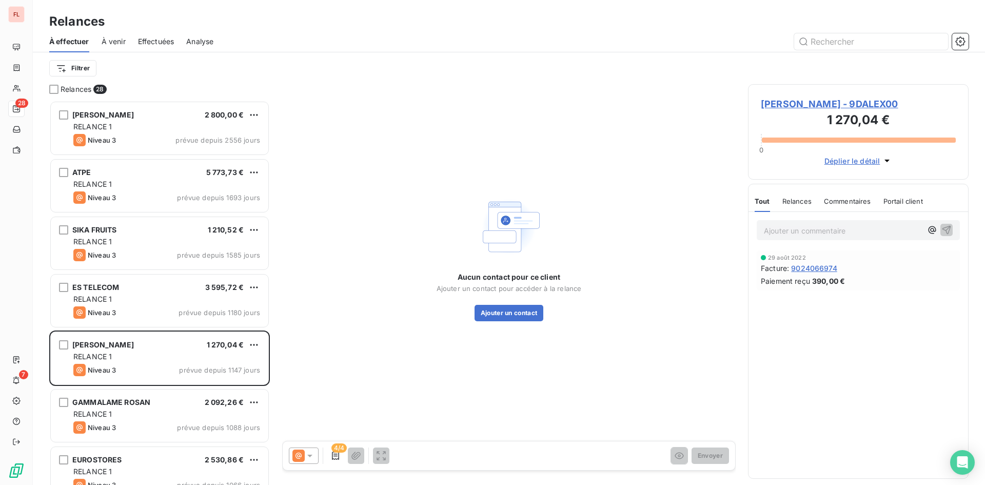
scroll to position [377, 213]
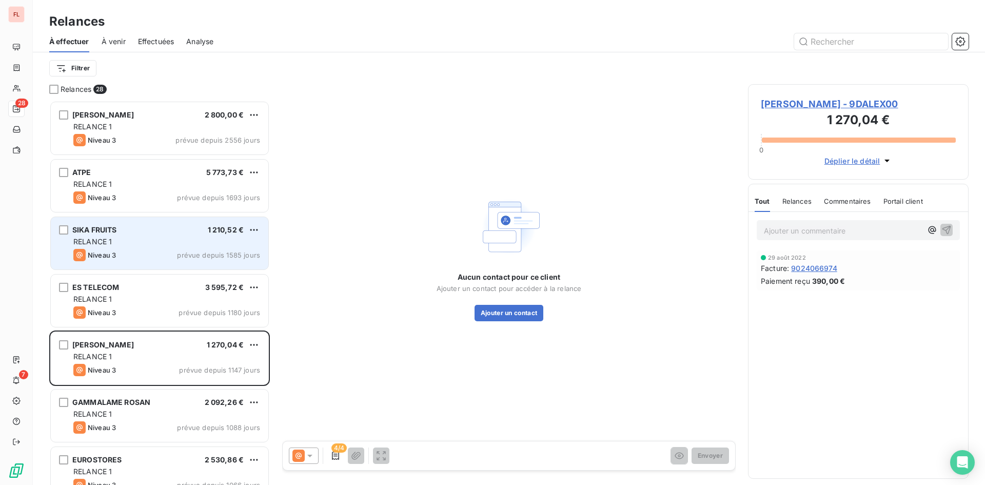
click at [128, 233] on div "SIKA FRUITS 1 210,52 €" at bounding box center [166, 229] width 187 height 9
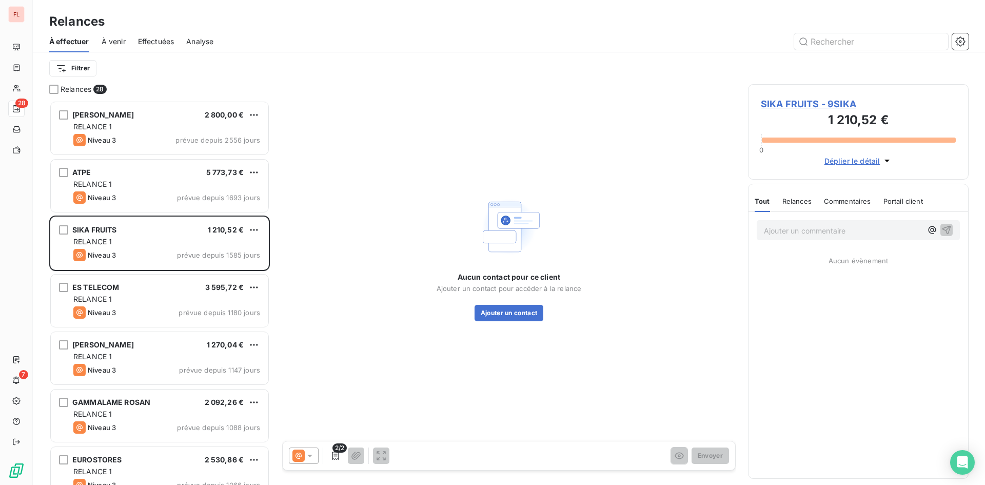
click at [792, 106] on span "SIKA FRUITS - 9SIKA" at bounding box center [858, 104] width 195 height 14
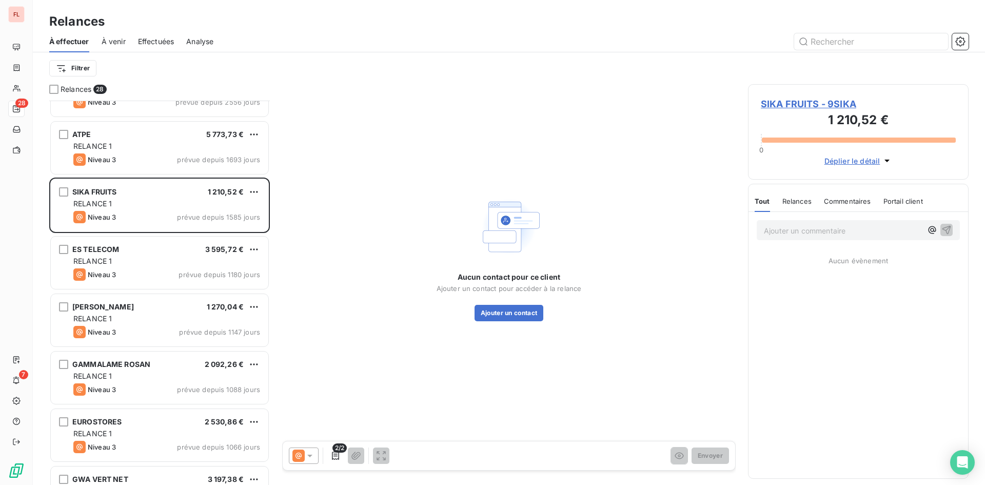
scroll to position [103, 0]
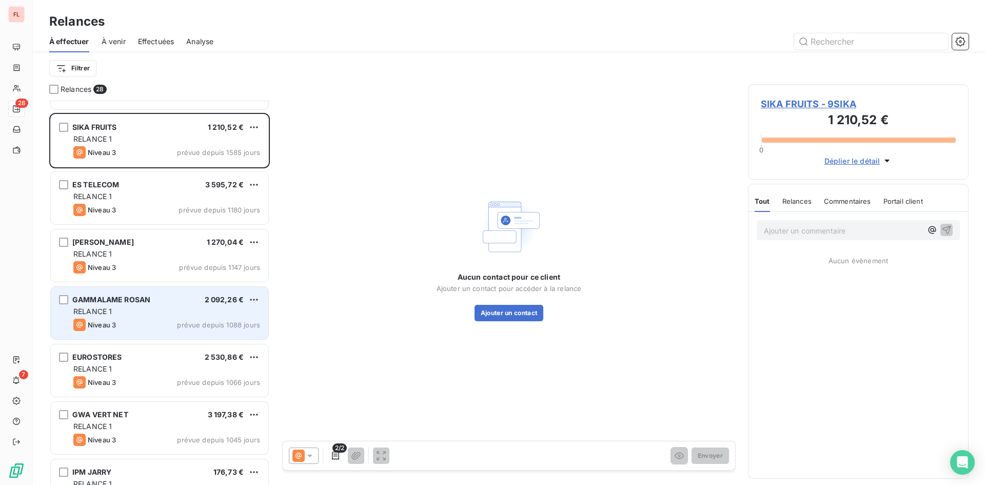
click at [155, 297] on div "GAMMALAME ROSAN 2 092,26 €" at bounding box center [166, 299] width 187 height 9
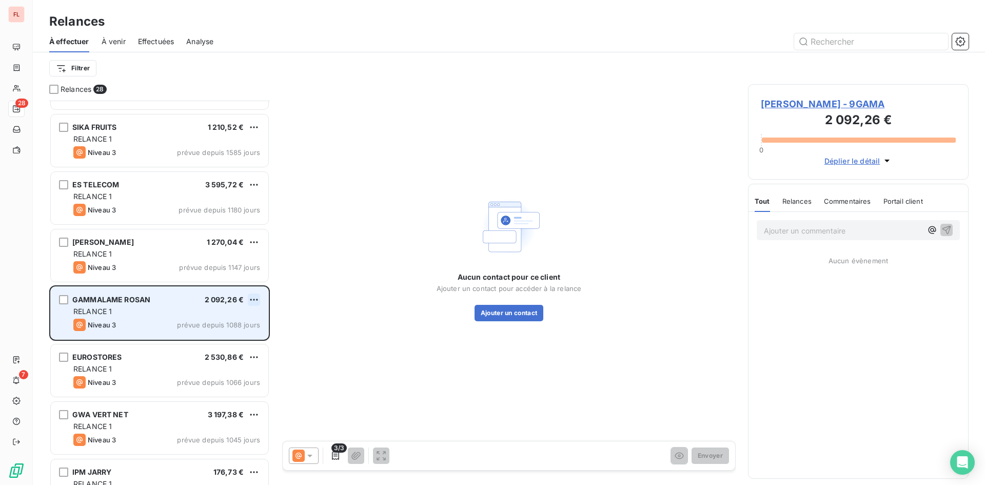
click at [257, 296] on html "FL 28 7 Relances À effectuer À venir Effectuées Analyse Filtrer Relances 28 ELO…" at bounding box center [492, 242] width 985 height 485
click at [229, 346] on div "Passer cette action" at bounding box center [210, 338] width 92 height 16
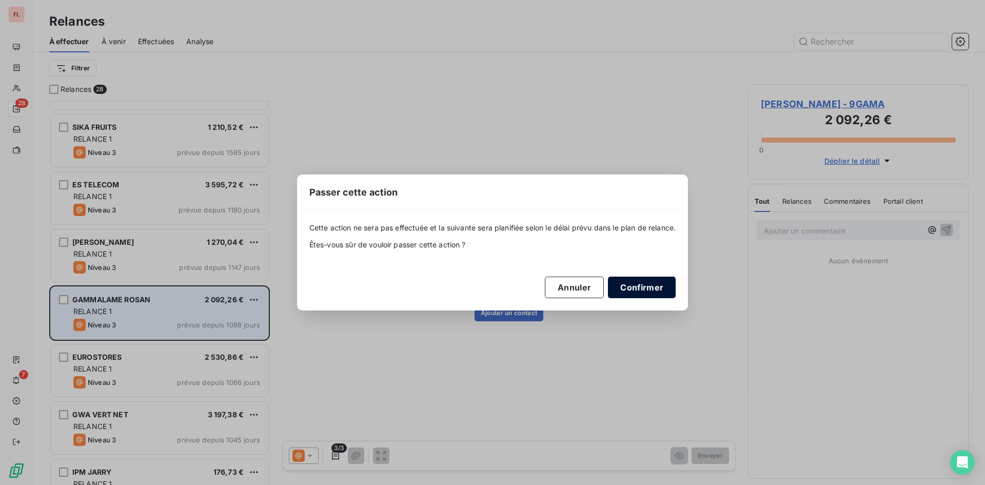
click at [629, 288] on button "Confirmer" at bounding box center [642, 288] width 68 height 22
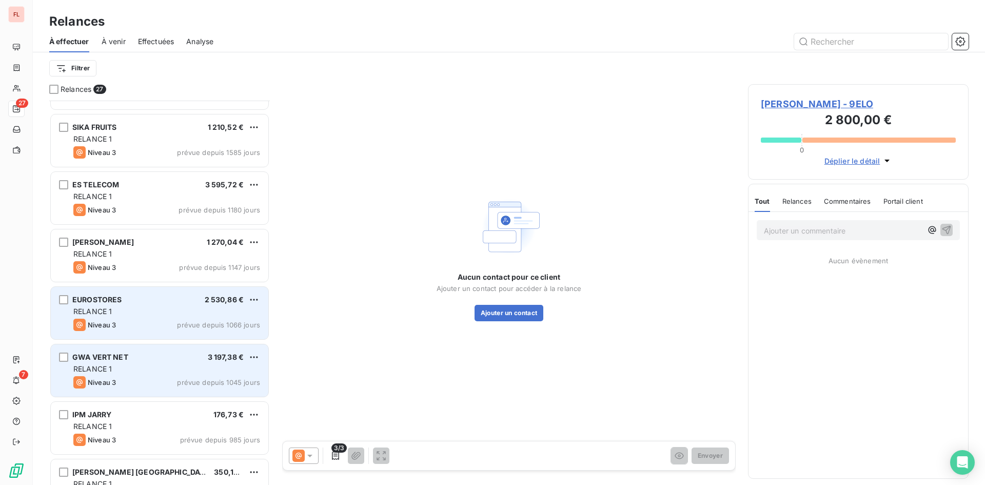
click at [238, 362] on div "3 197,38 €" at bounding box center [226, 357] width 36 height 10
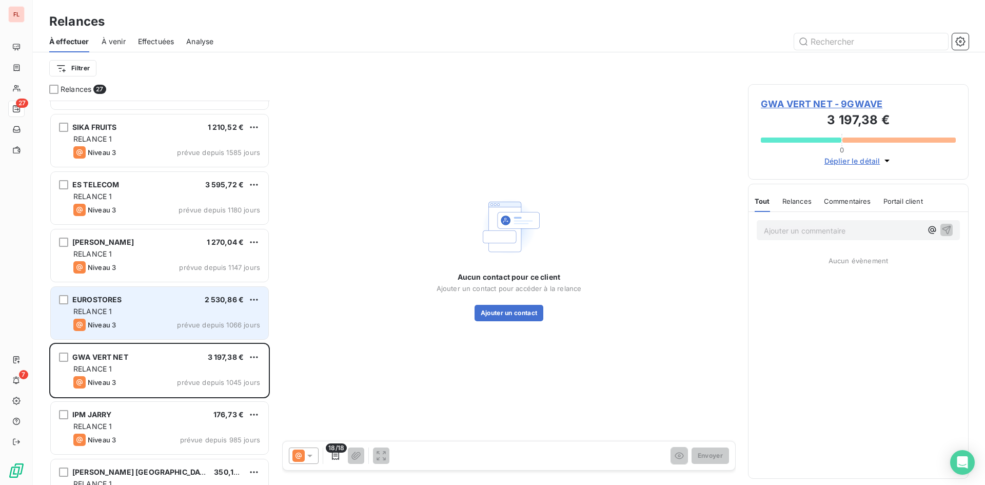
click at [793, 104] on span "GWA VERT NET - 9GWAVE" at bounding box center [858, 104] width 195 height 14
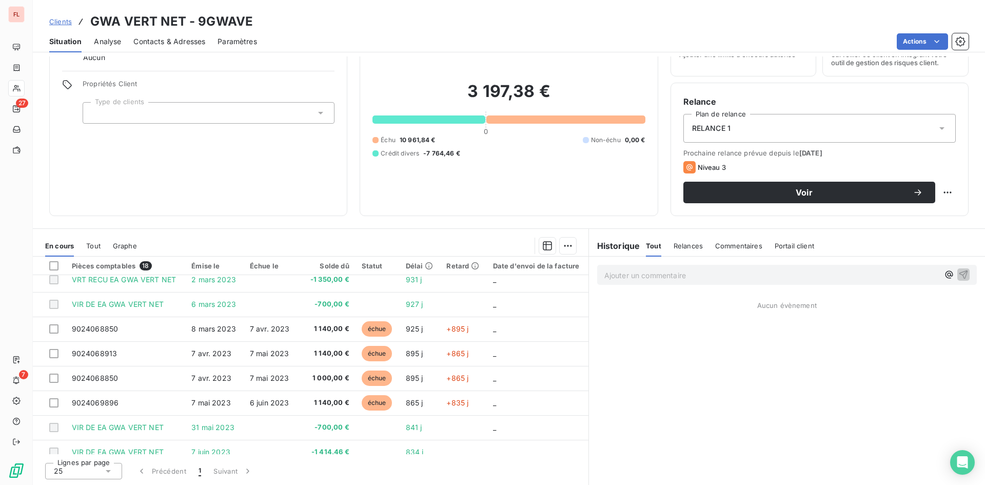
scroll to position [265, 0]
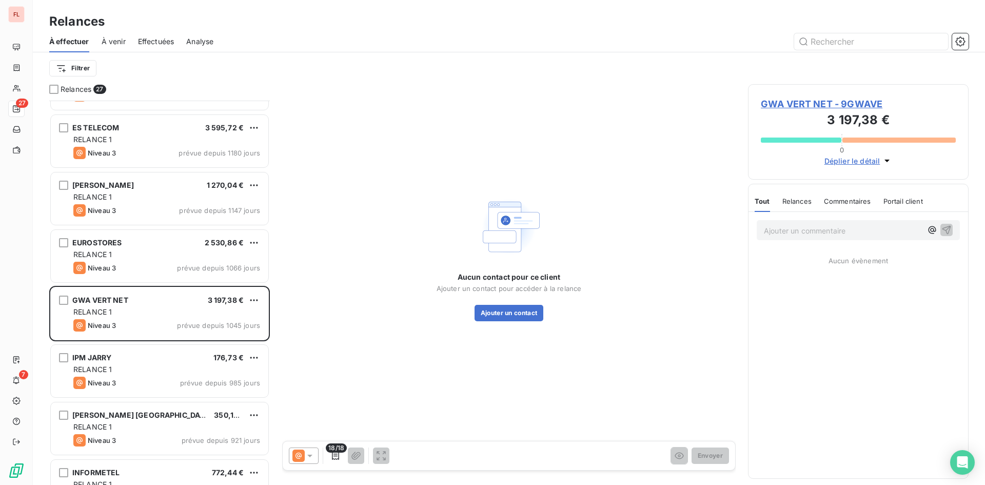
scroll to position [257, 0]
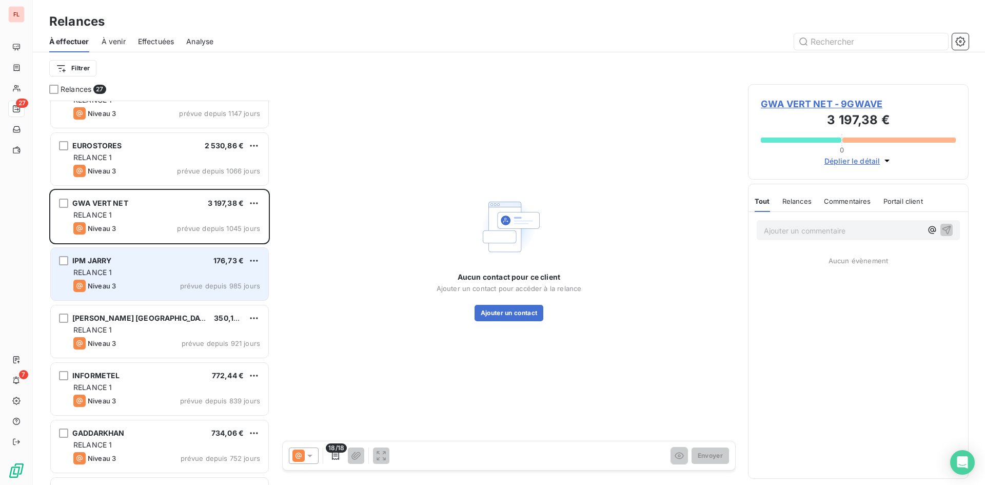
click at [197, 282] on span "prévue depuis 985 jours" at bounding box center [220, 286] width 80 height 8
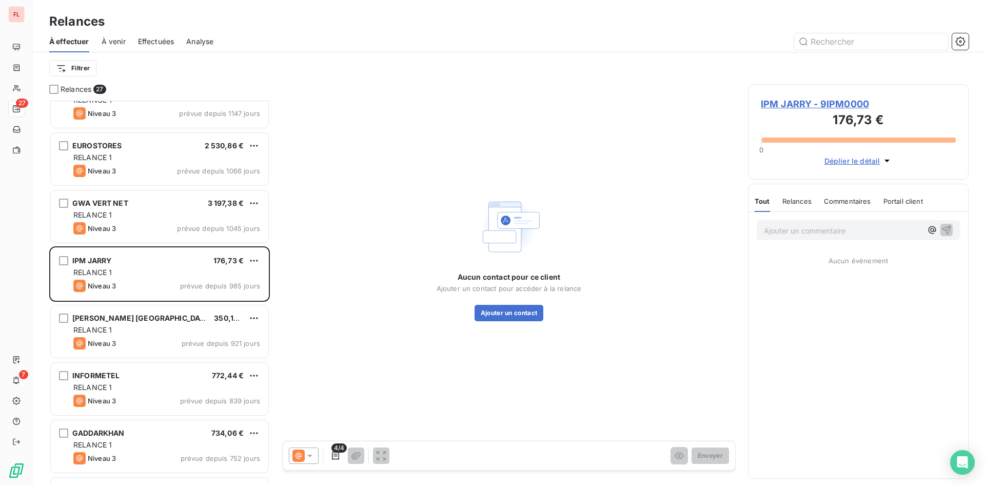
click at [826, 106] on span "IPM JARRY - 9IPM0000" at bounding box center [858, 104] width 195 height 14
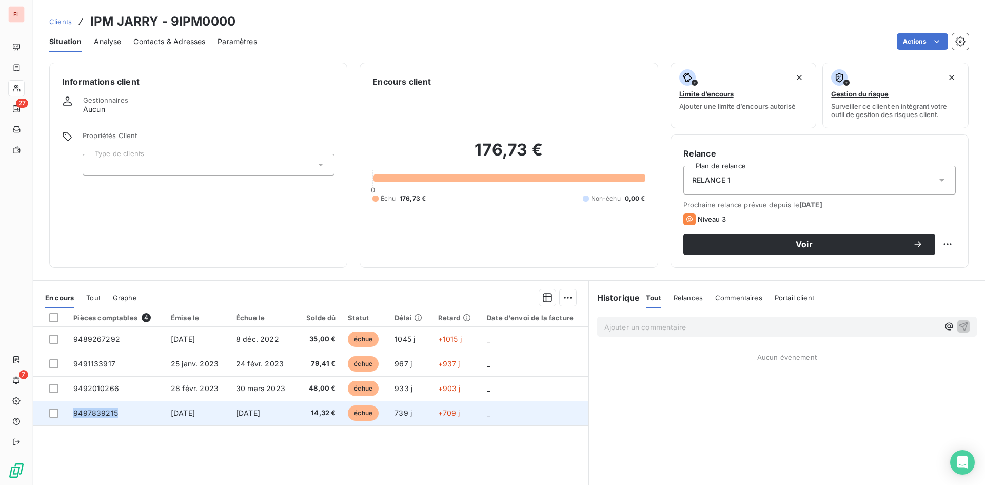
drag, startPoint x: 130, startPoint y: 412, endPoint x: 71, endPoint y: 411, distance: 59.0
click at [71, 411] on td "9497839215" at bounding box center [115, 413] width 97 height 25
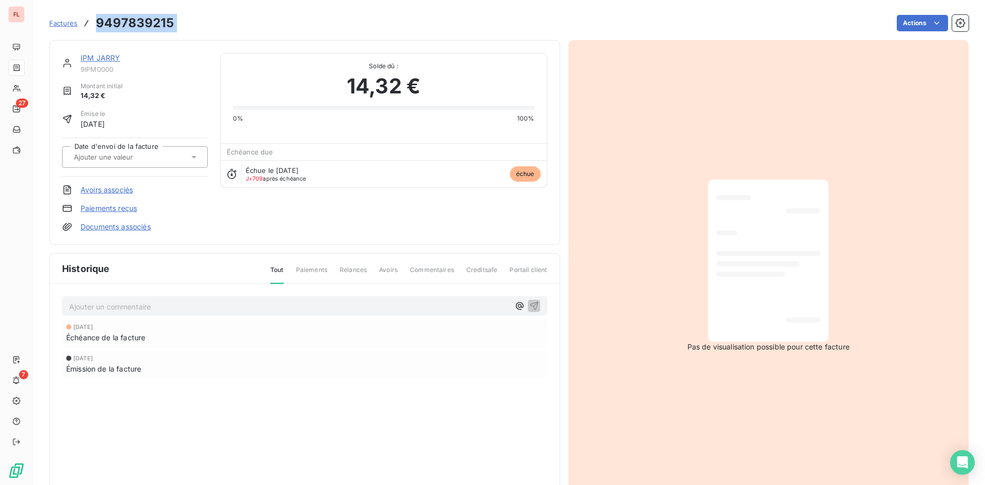
drag, startPoint x: 179, startPoint y: 19, endPoint x: 95, endPoint y: 22, distance: 84.2
click at [85, 22] on div "Factures 9497839215 Actions" at bounding box center [508, 23] width 919 height 22
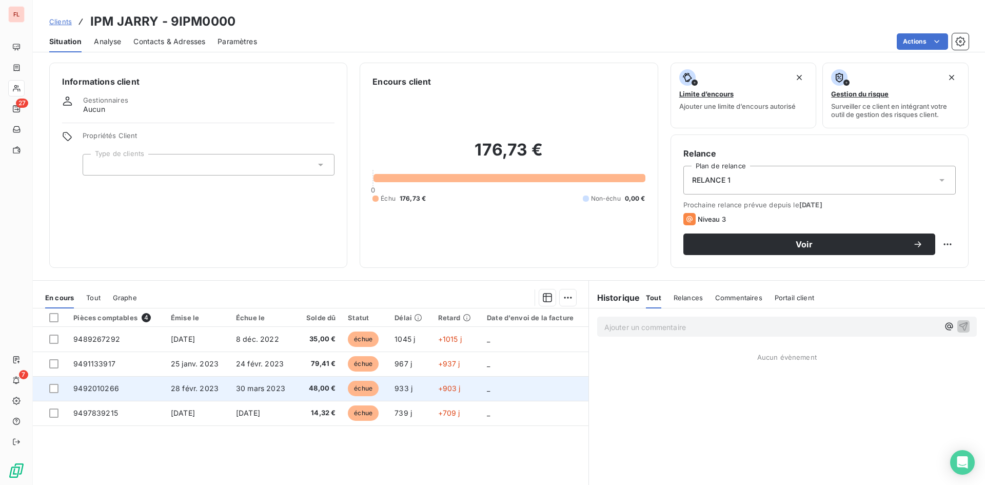
click at [185, 385] on span "28 févr. 2023" at bounding box center [195, 388] width 48 height 9
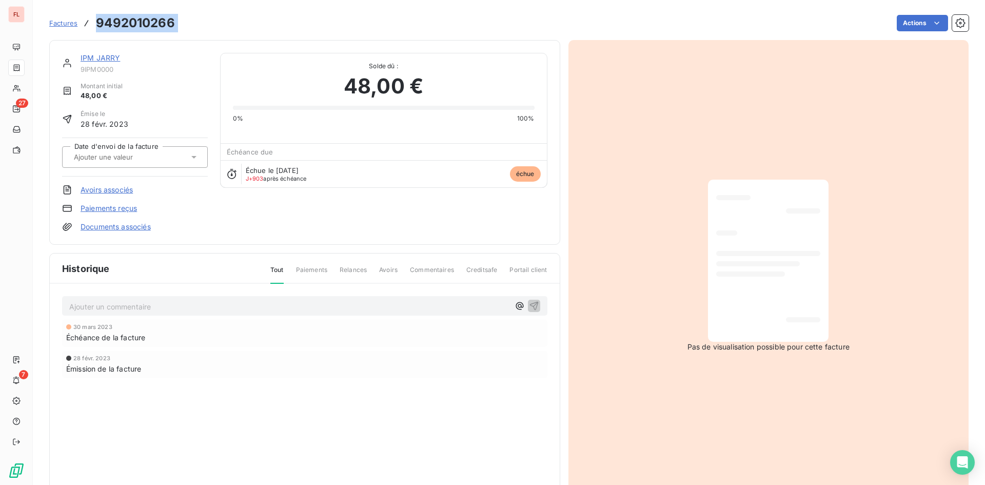
drag, startPoint x: 185, startPoint y: 22, endPoint x: 92, endPoint y: 23, distance: 92.9
click at [92, 23] on div "Factures 9492010266 Actions" at bounding box center [508, 23] width 919 height 22
click at [54, 22] on span "Factures" at bounding box center [63, 23] width 28 height 8
click at [67, 26] on span "Factures" at bounding box center [63, 23] width 28 height 8
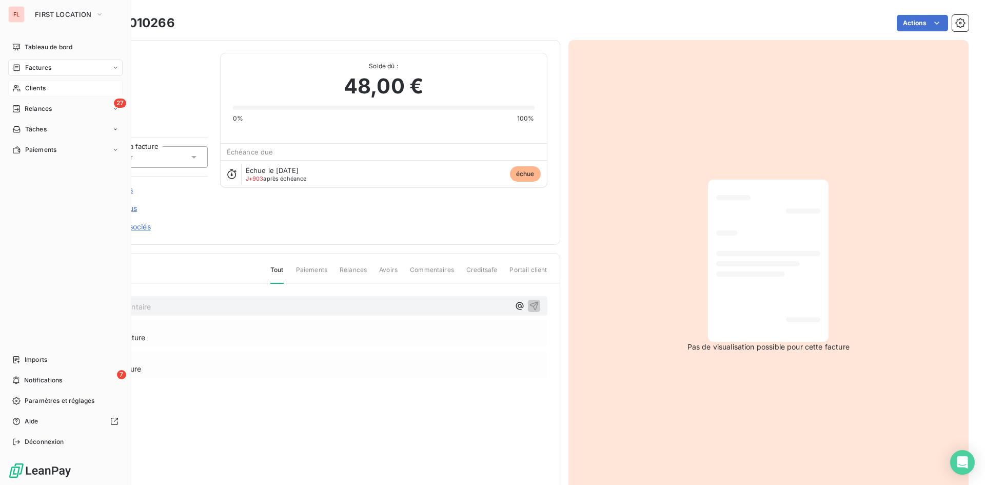
click at [51, 89] on div "Clients" at bounding box center [65, 88] width 114 height 16
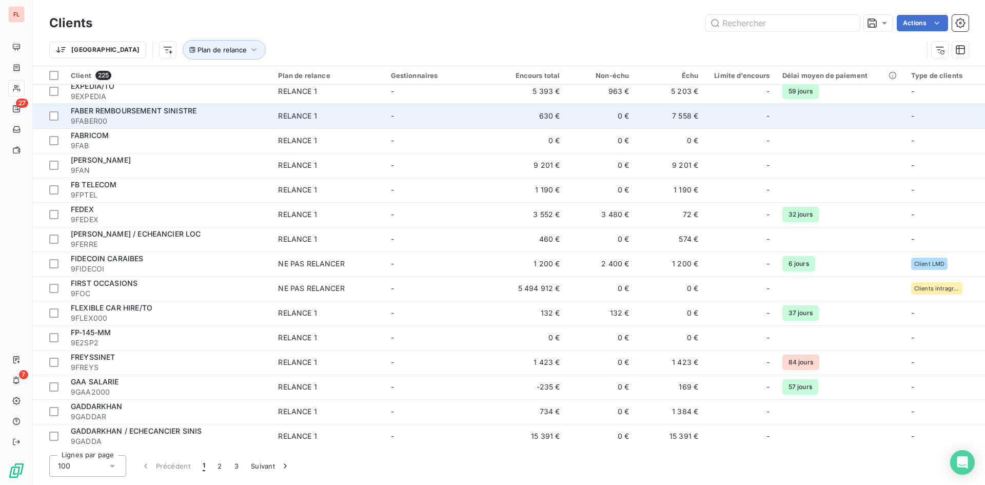
scroll to position [2101, 0]
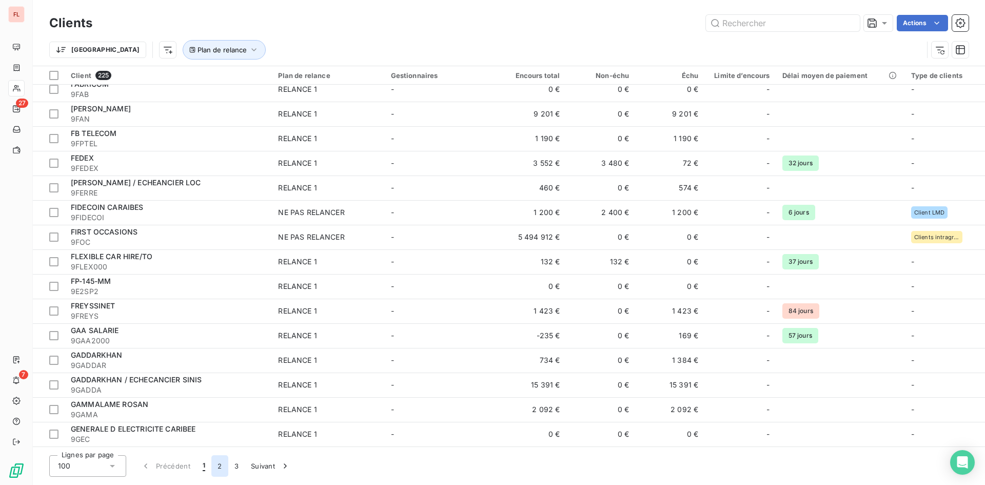
click at [220, 464] on button "2" at bounding box center [219, 466] width 16 height 22
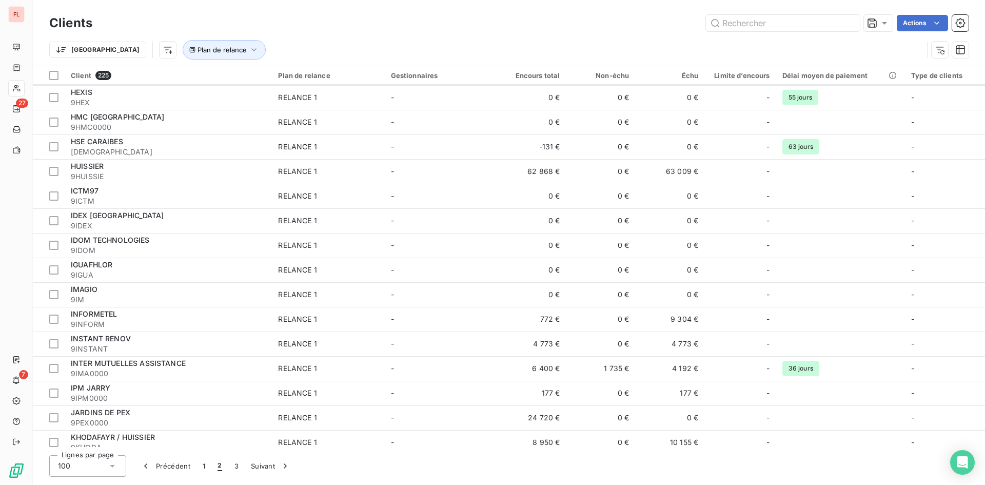
scroll to position [459, 0]
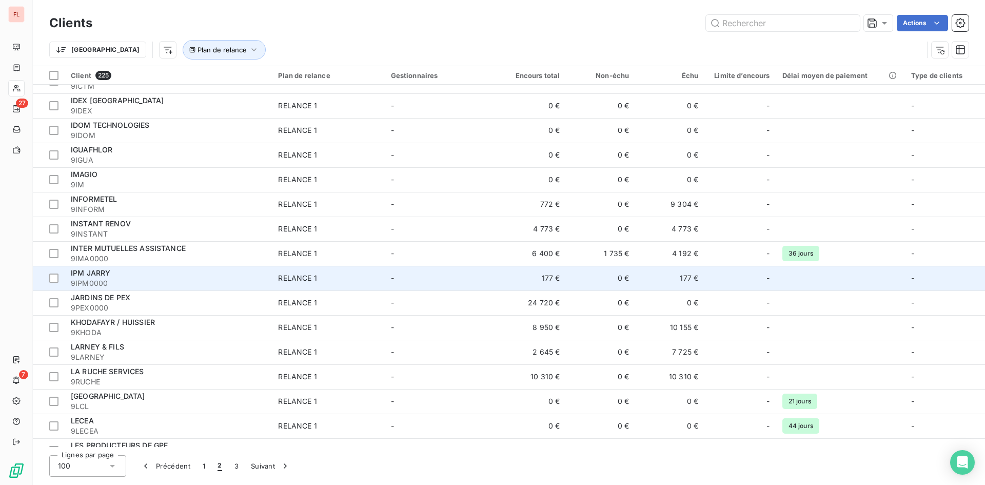
click at [104, 274] on span "IPM JARRY" at bounding box center [91, 272] width 40 height 9
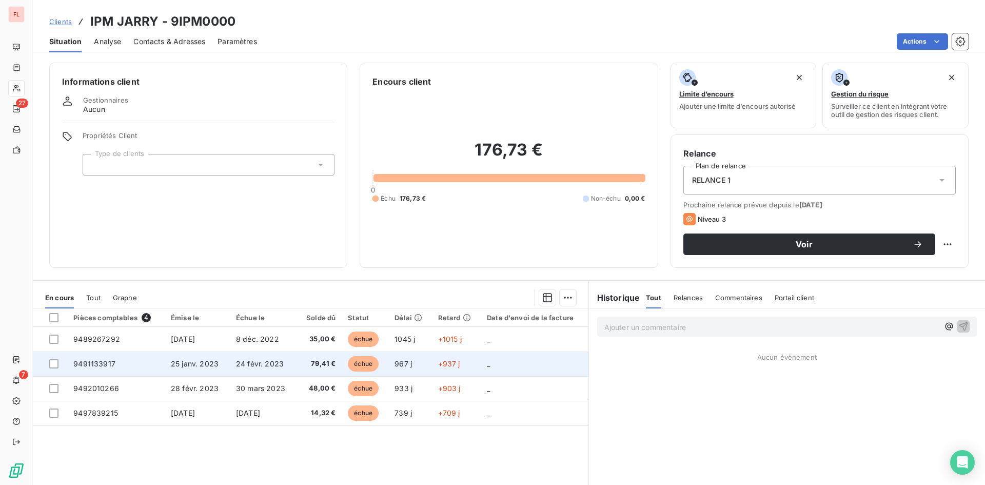
click at [208, 365] on span "25 janv. 2023" at bounding box center [195, 363] width 48 height 9
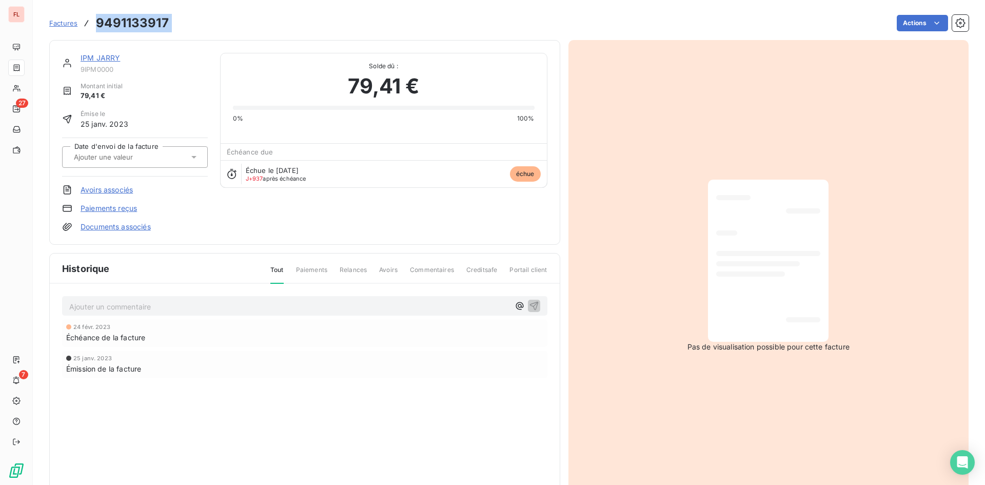
drag, startPoint x: 195, startPoint y: 25, endPoint x: 89, endPoint y: 23, distance: 106.2
click at [89, 23] on div "Factures 9491133917 Actions" at bounding box center [508, 23] width 919 height 22
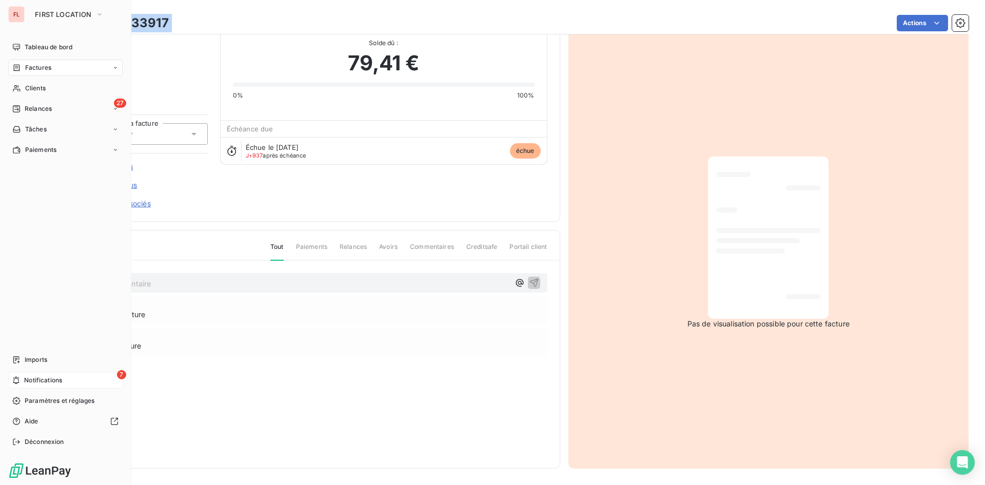
click at [22, 375] on div "7 Notifications" at bounding box center [65, 380] width 114 height 16
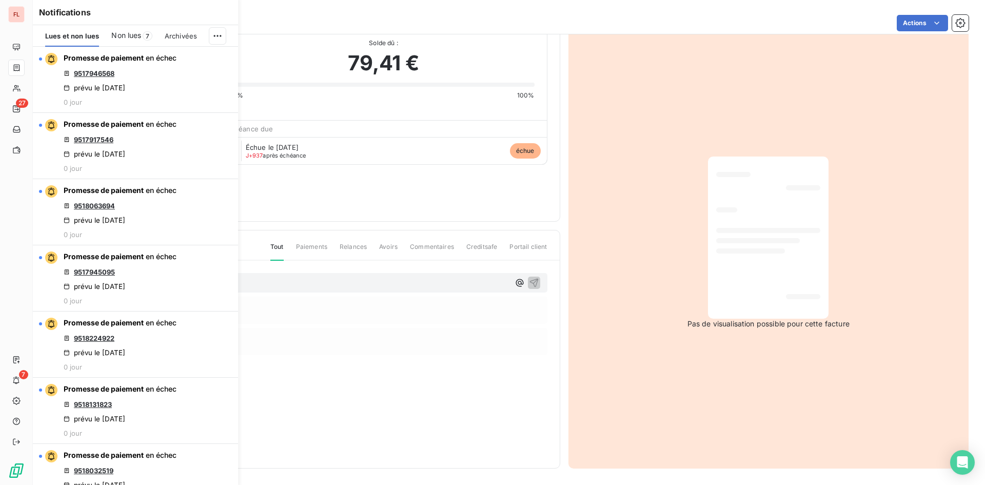
click at [128, 32] on span "Non lues" at bounding box center [126, 35] width 30 height 10
click at [130, 32] on span "Non lues" at bounding box center [128, 35] width 32 height 10
click at [180, 35] on span "Archivées" at bounding box center [183, 36] width 32 height 8
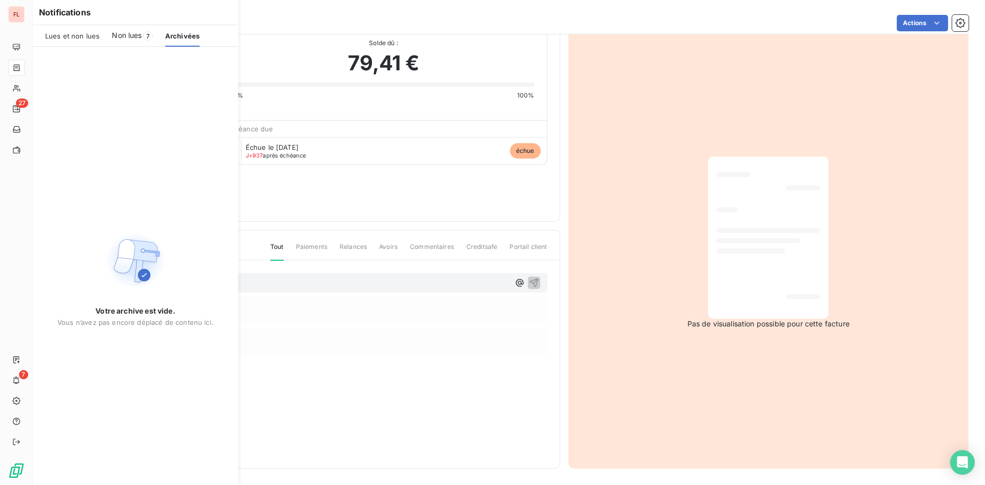
click at [141, 34] on div "Non lues 7" at bounding box center [132, 36] width 41 height 22
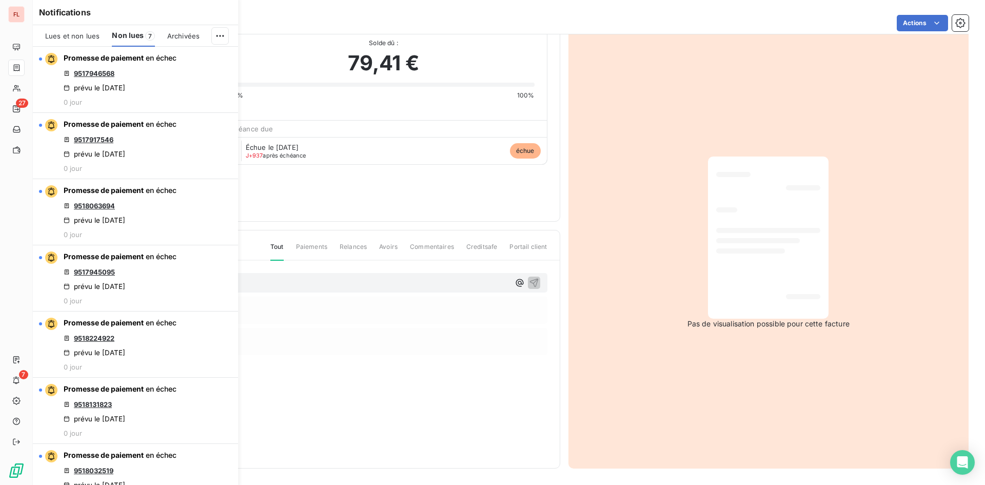
scroll to position [25, 0]
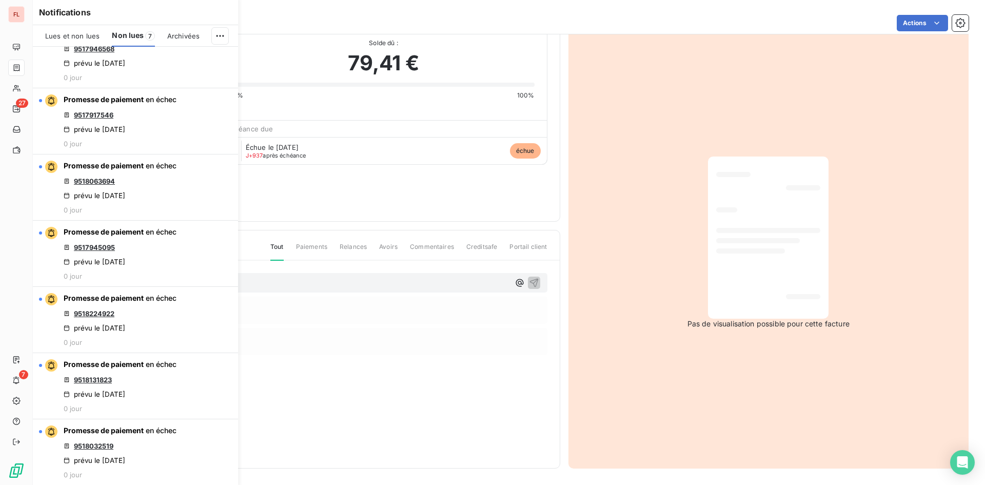
click at [75, 30] on div "Lues et non lues" at bounding box center [72, 36] width 54 height 22
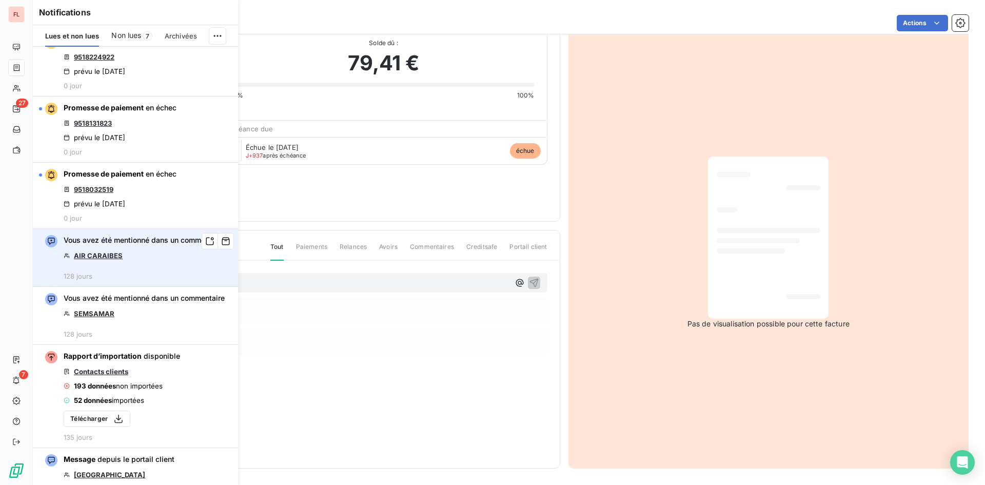
scroll to position [429, 0]
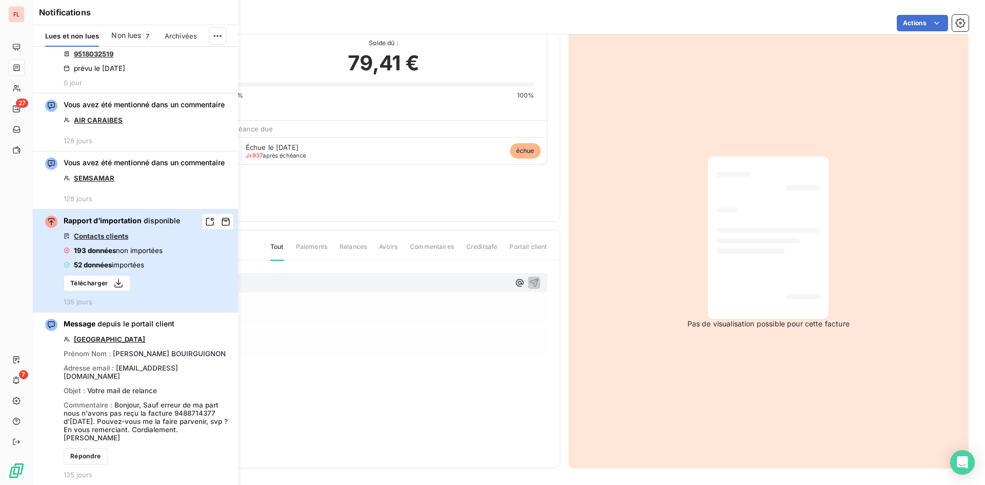
click at [100, 254] on span "193 données" at bounding box center [95, 250] width 42 height 8
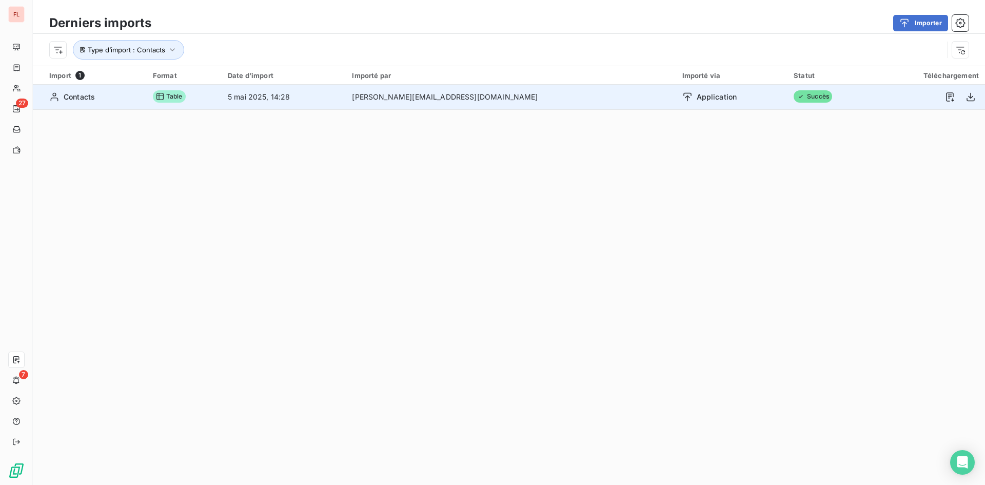
click at [186, 100] on span "Table" at bounding box center [169, 96] width 33 height 12
click at [697, 98] on span "Application" at bounding box center [717, 97] width 41 height 10
click at [794, 96] on span "Succès" at bounding box center [813, 96] width 38 height 12
click at [966, 97] on icon "button" at bounding box center [971, 97] width 10 height 10
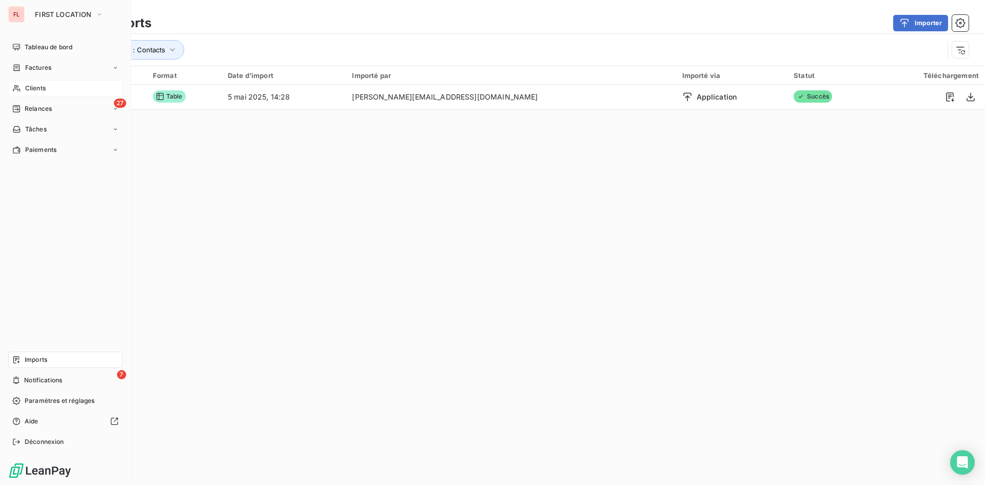
click at [38, 87] on span "Clients" at bounding box center [35, 88] width 21 height 9
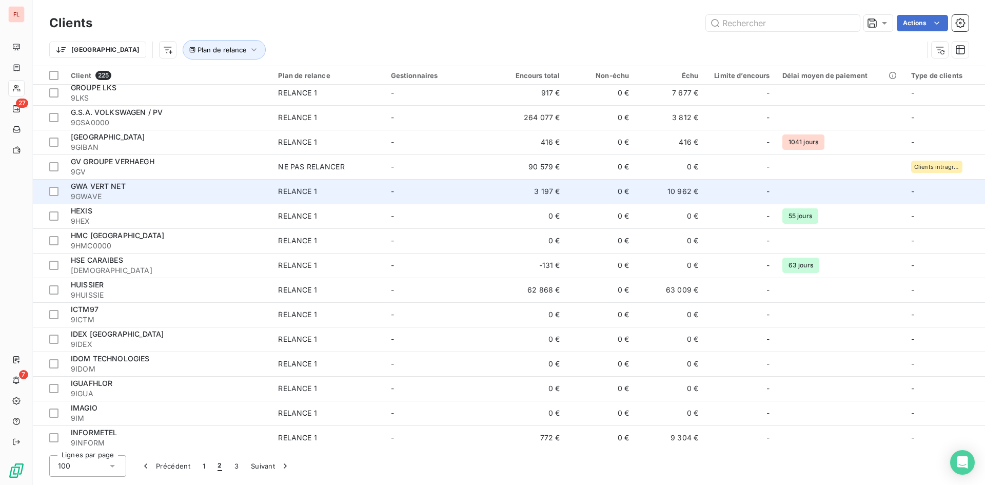
scroll to position [359, 0]
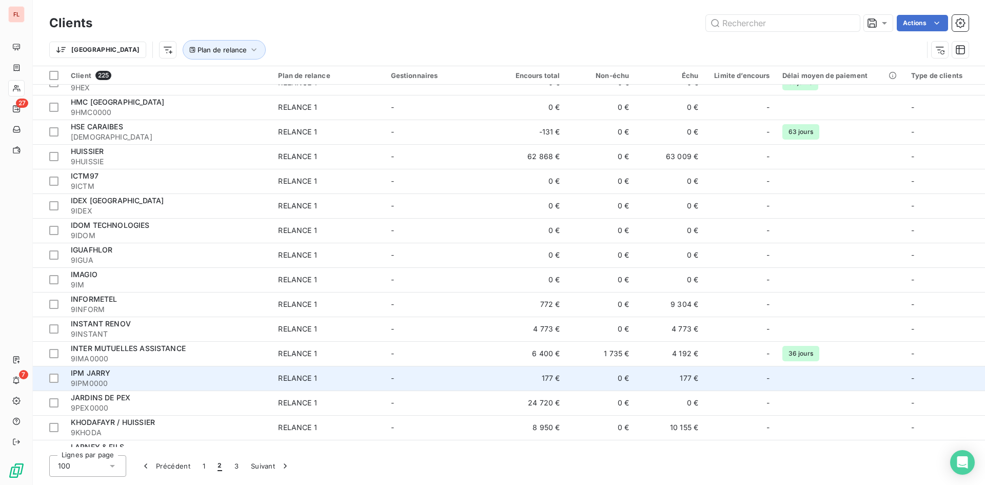
click at [109, 374] on span "IPM JARRY" at bounding box center [91, 372] width 40 height 9
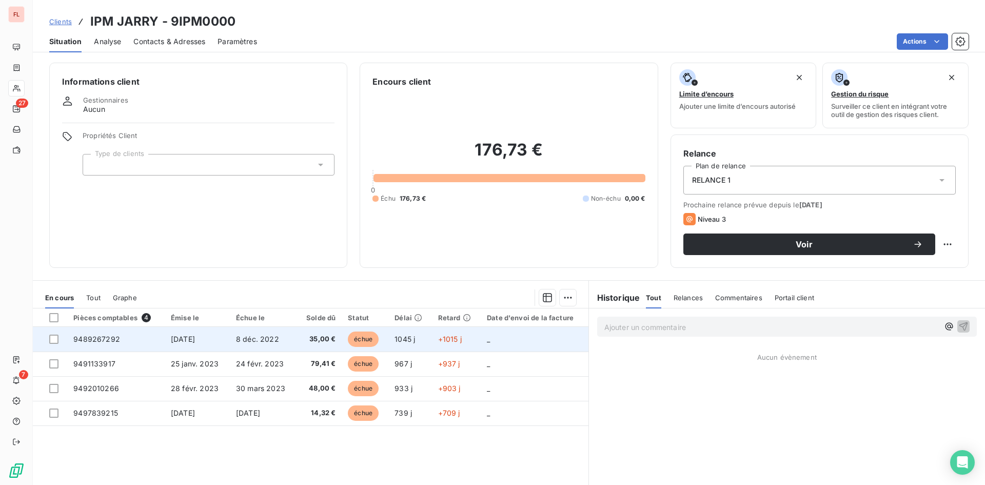
click at [258, 345] on td "8 déc. 2022" at bounding box center [263, 339] width 67 height 25
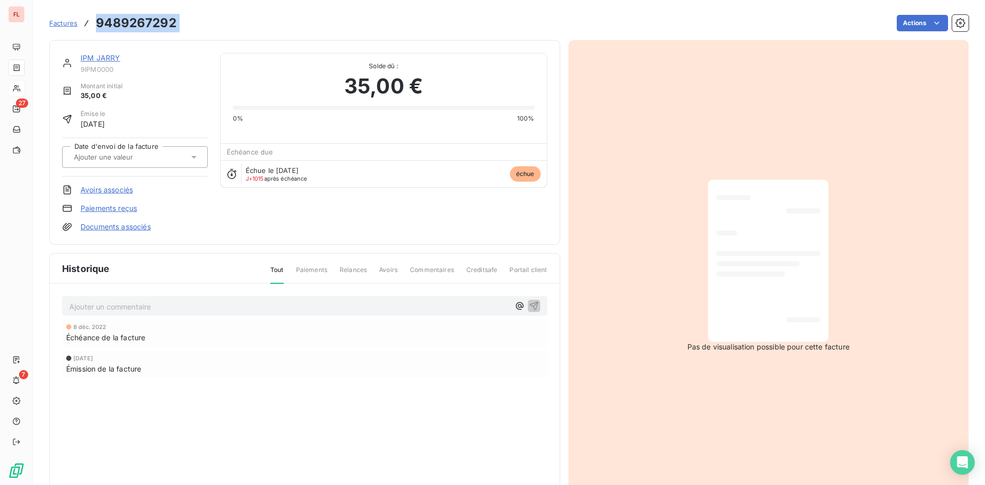
drag, startPoint x: 192, startPoint y: 26, endPoint x: 92, endPoint y: 24, distance: 99.5
click at [92, 24] on div "Factures 9489267292 Actions" at bounding box center [508, 23] width 919 height 22
click at [100, 57] on link "IPM JARRY" at bounding box center [101, 57] width 40 height 9
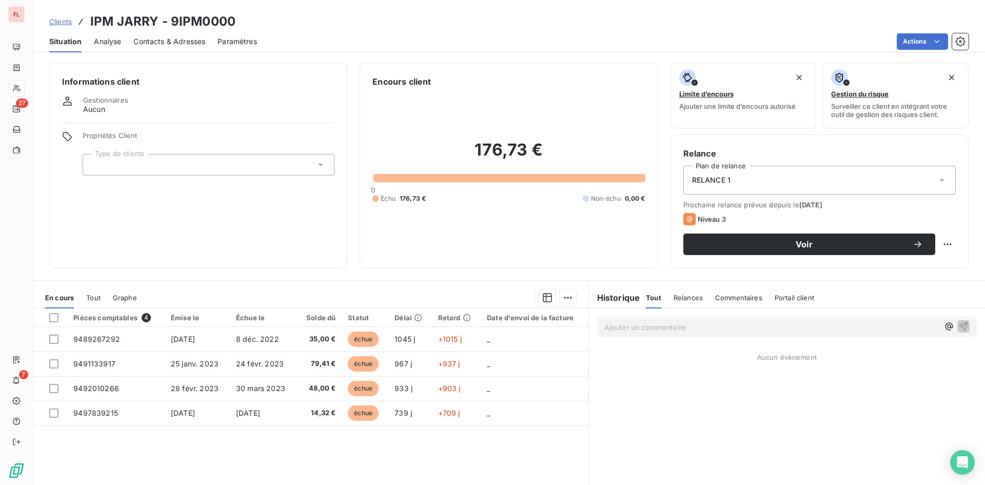
click at [154, 37] on div "Contacts & Adresses" at bounding box center [169, 42] width 72 height 22
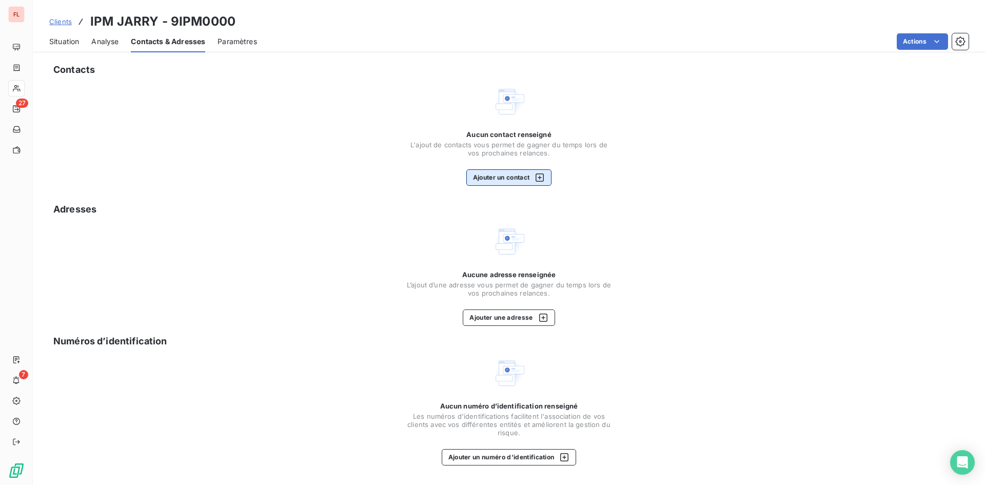
click at [516, 180] on button "Ajouter un contact" at bounding box center [509, 177] width 86 height 16
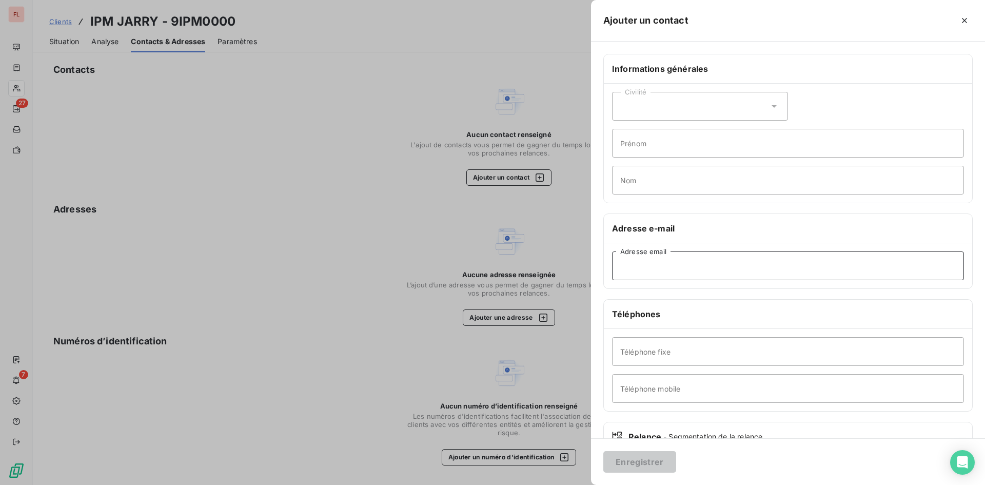
click at [633, 260] on input "Adresse email" at bounding box center [788, 265] width 352 height 29
paste input "vc@ipmag.biz"
type input "vc@ipmag.biz"
click at [642, 463] on button "Enregistrer" at bounding box center [639, 462] width 73 height 22
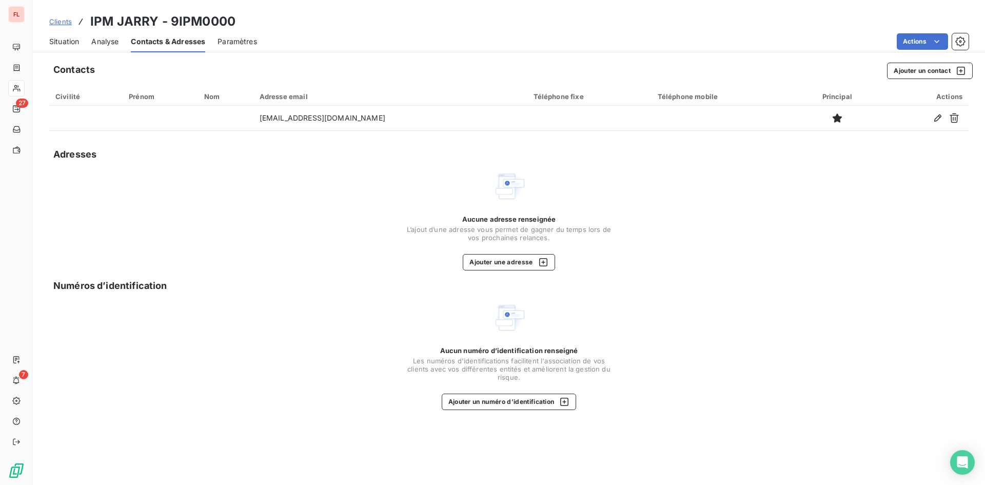
click at [57, 46] on span "Situation" at bounding box center [64, 41] width 30 height 10
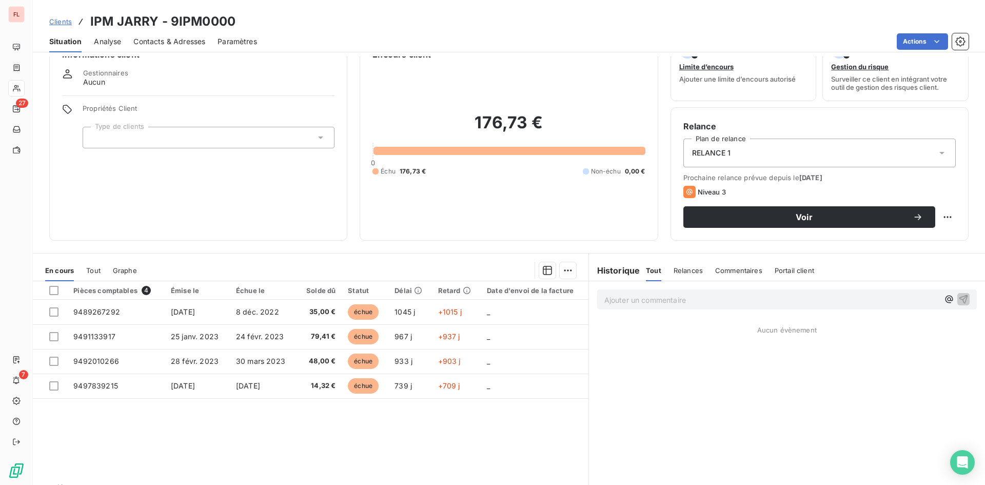
scroll to position [52, 0]
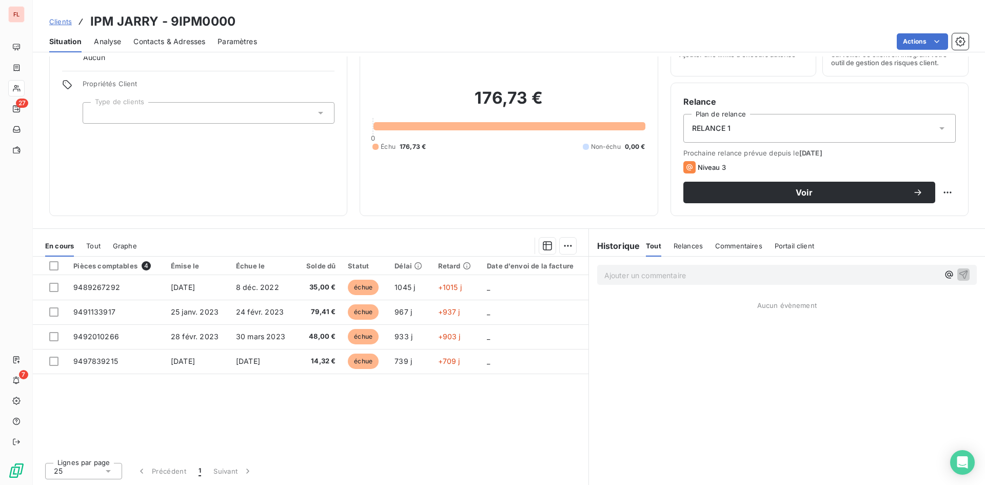
click at [652, 272] on p "Ajouter un commentaire ﻿" at bounding box center [771, 275] width 335 height 13
click at [958, 273] on icon "button" at bounding box center [963, 274] width 10 height 10
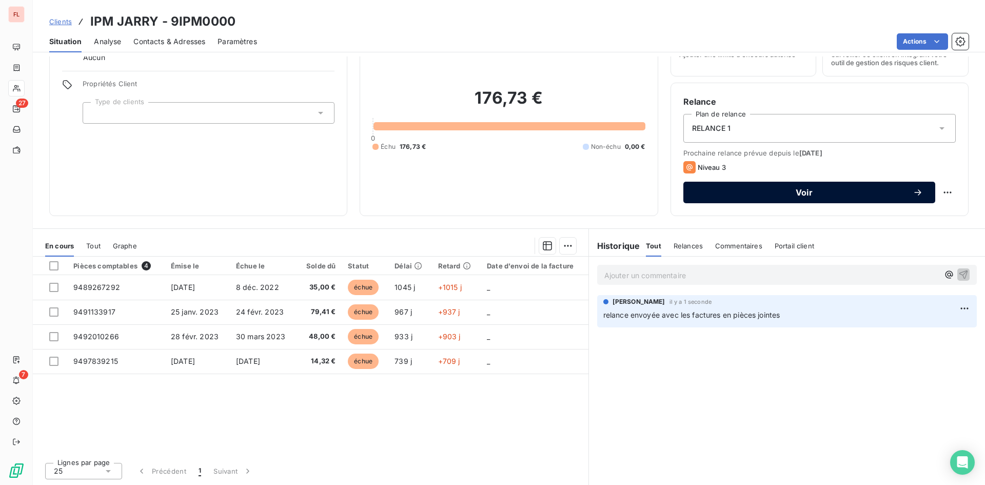
click at [826, 189] on span "Voir" at bounding box center [804, 192] width 217 height 8
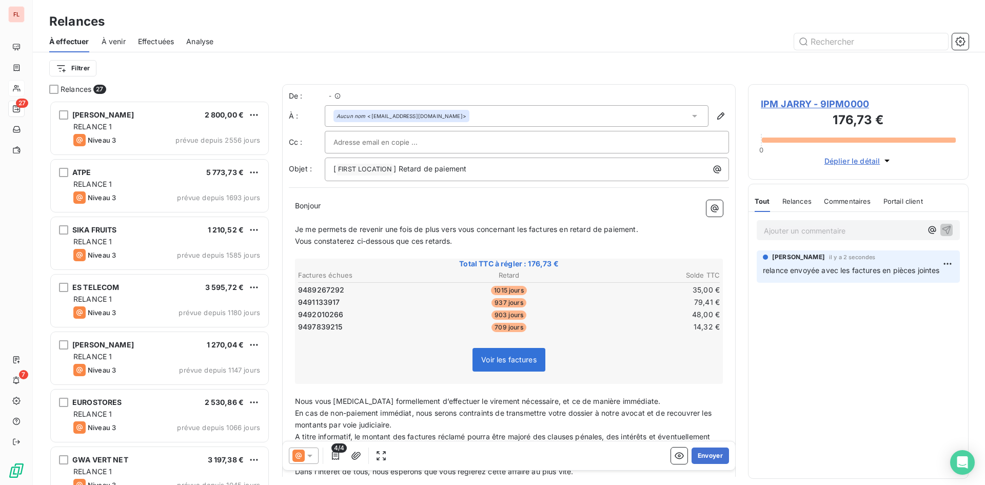
scroll to position [377, 213]
click at [310, 457] on icon at bounding box center [309, 456] width 5 height 3
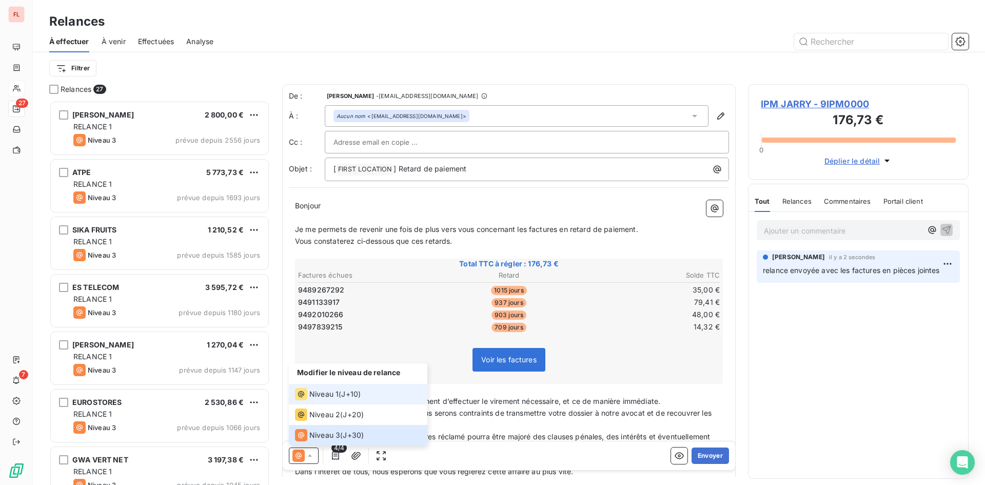
click at [325, 391] on span "Niveau 1" at bounding box center [323, 394] width 29 height 10
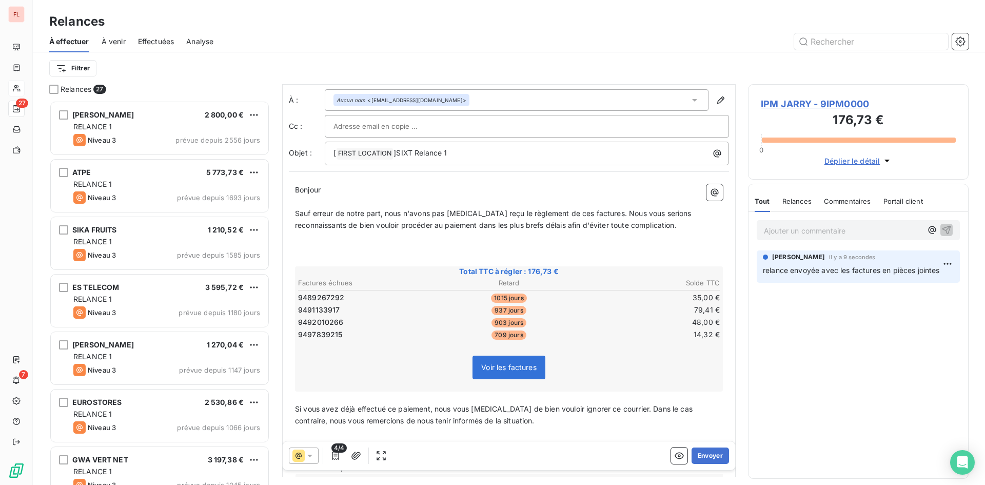
scroll to position [1, 0]
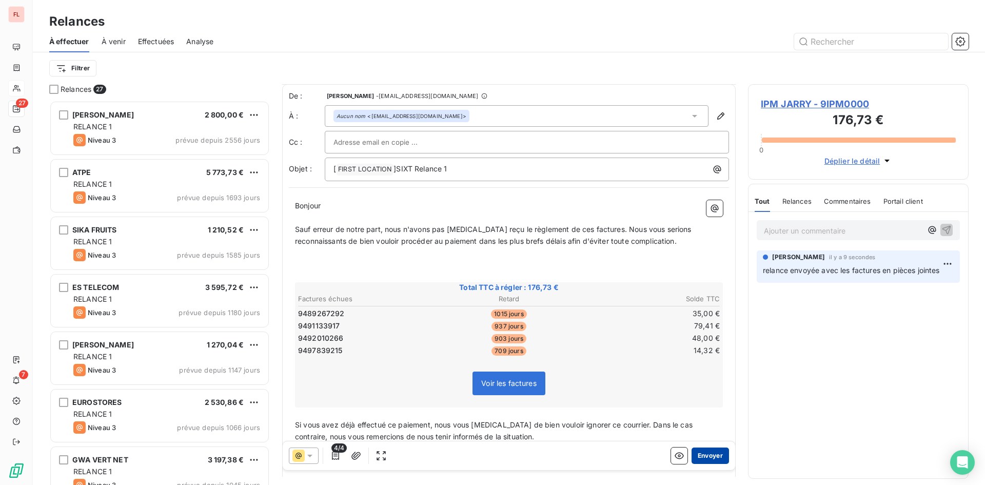
click at [704, 455] on button "Envoyer" at bounding box center [710, 455] width 37 height 16
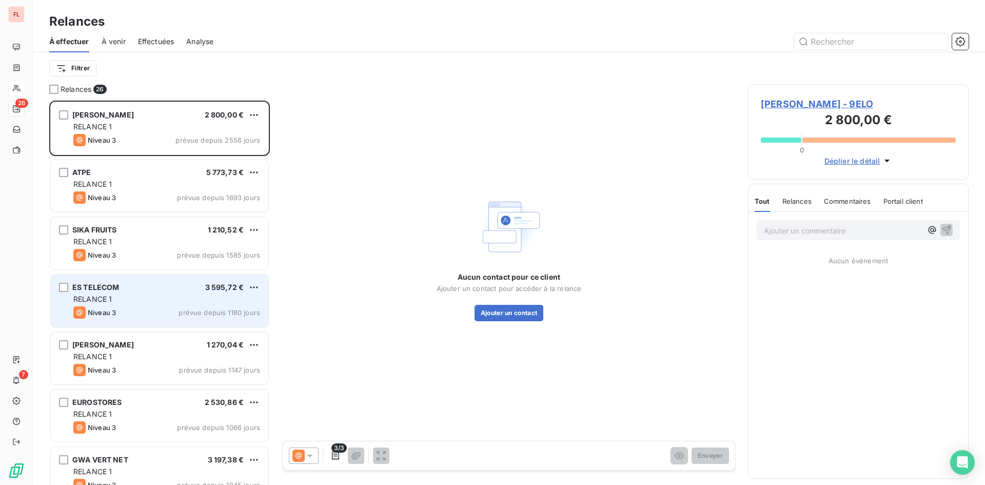
click at [220, 297] on div "RELANCE 1" at bounding box center [166, 299] width 187 height 10
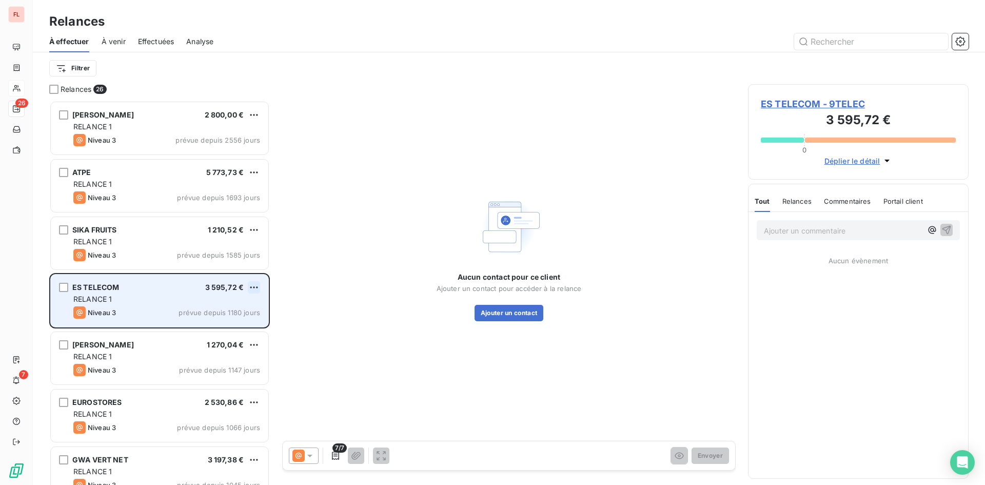
click at [258, 284] on html "FL 26 7 Relances À effectuer À venir Effectuées Analyse Filtrer Relances 26 ELO…" at bounding box center [492, 242] width 985 height 485
click at [236, 328] on div "Passer cette action" at bounding box center [210, 326] width 92 height 16
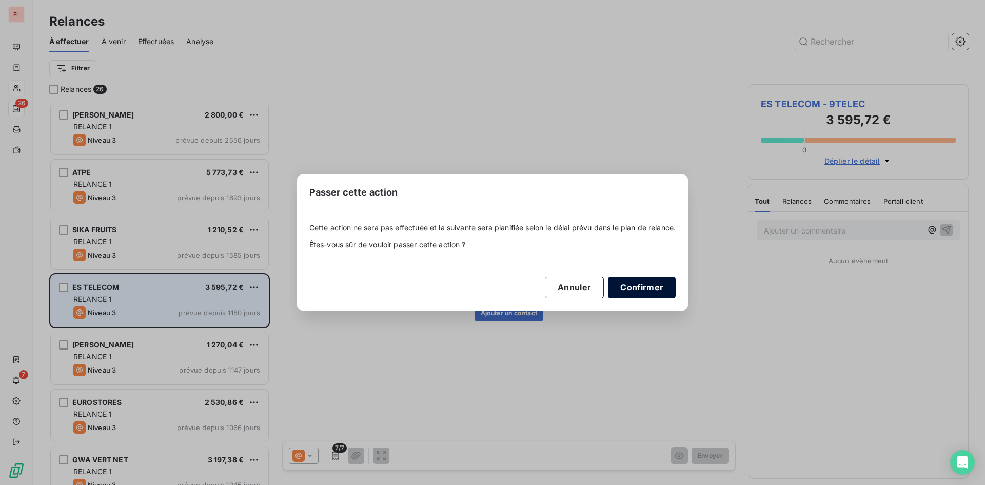
drag, startPoint x: 656, startPoint y: 288, endPoint x: 637, endPoint y: 289, distance: 19.0
click at [656, 288] on button "Confirmer" at bounding box center [642, 288] width 68 height 22
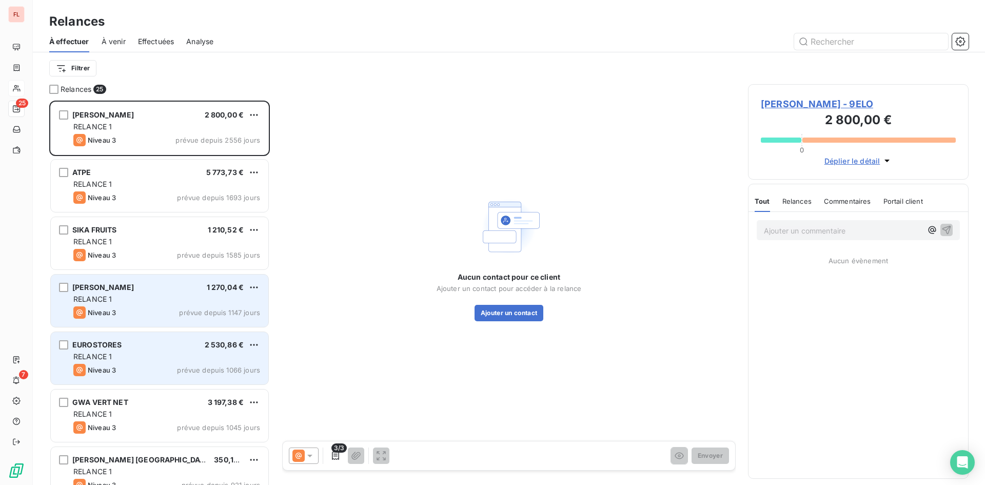
click at [241, 365] on div "Niveau 3 prévue depuis 1066 jours" at bounding box center [166, 370] width 187 height 12
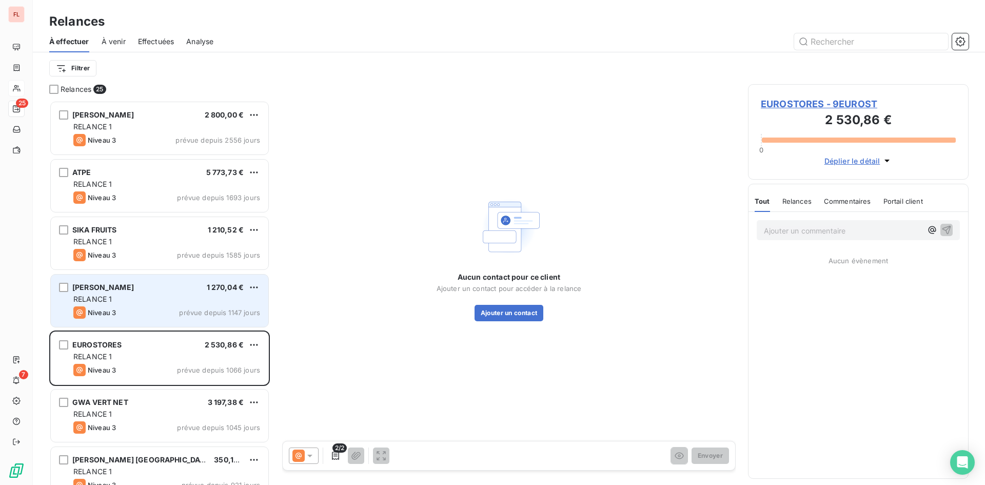
click at [238, 305] on div "D'ALEXIS DANIEL 1 270,04 € RELANCE 1 Niveau 3 prévue depuis 1147 jours" at bounding box center [160, 300] width 218 height 52
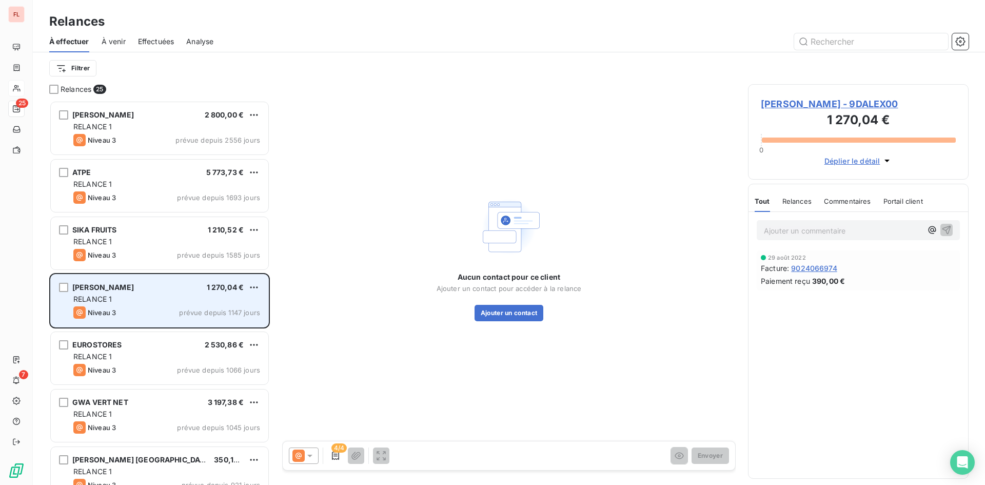
click at [262, 286] on div "D'ALEXIS DANIEL 1 270,04 € RELANCE 1 Niveau 3 prévue depuis 1147 jours" at bounding box center [160, 300] width 218 height 52
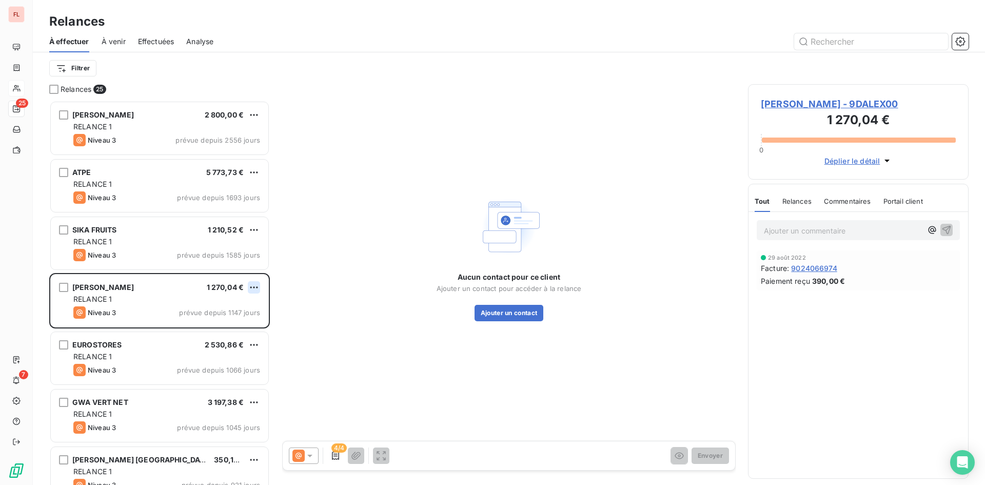
click at [253, 286] on html "FL 25 7 Relances À effectuer À venir Effectuées Analyse Filtrer Relances 25 ELO…" at bounding box center [492, 242] width 985 height 485
click at [235, 325] on div "Passer cette action" at bounding box center [210, 326] width 92 height 16
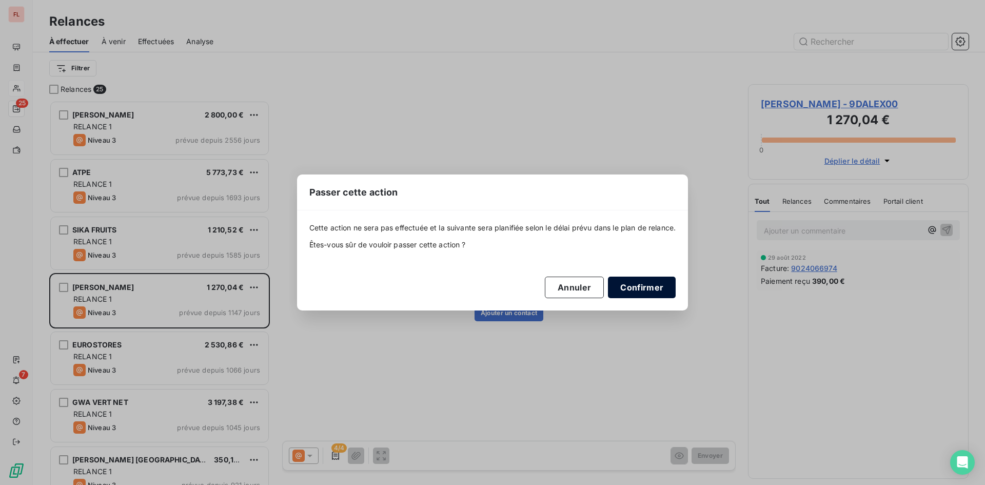
click at [635, 284] on button "Confirmer" at bounding box center [642, 288] width 68 height 22
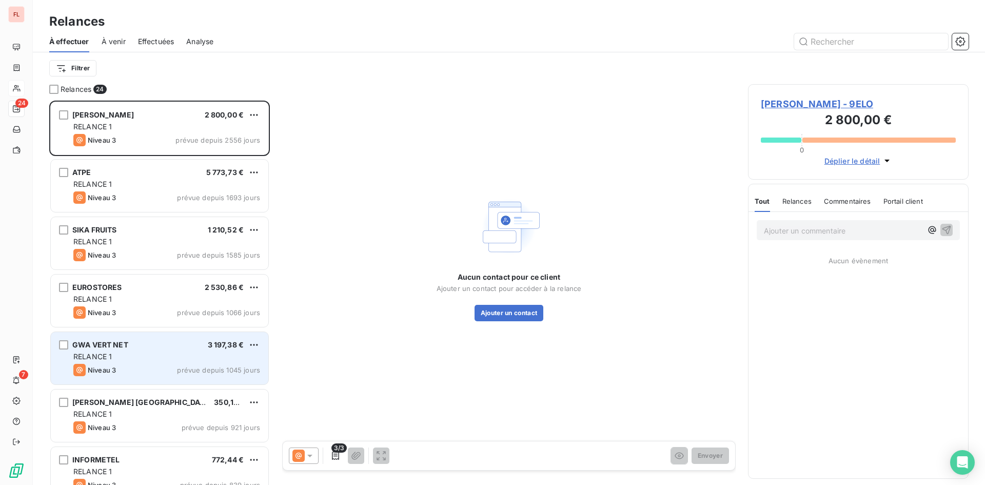
click at [235, 358] on div "RELANCE 1" at bounding box center [166, 356] width 187 height 10
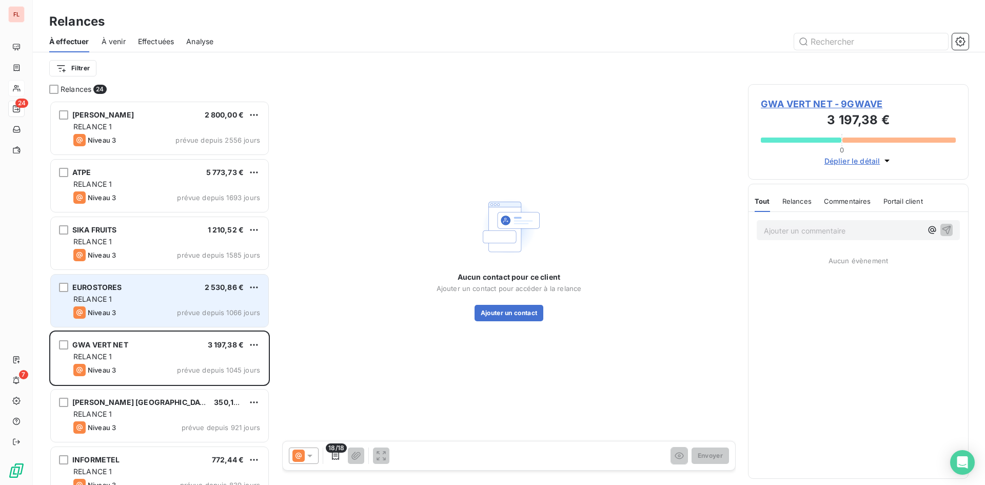
click at [241, 303] on div "RELANCE 1" at bounding box center [166, 299] width 187 height 10
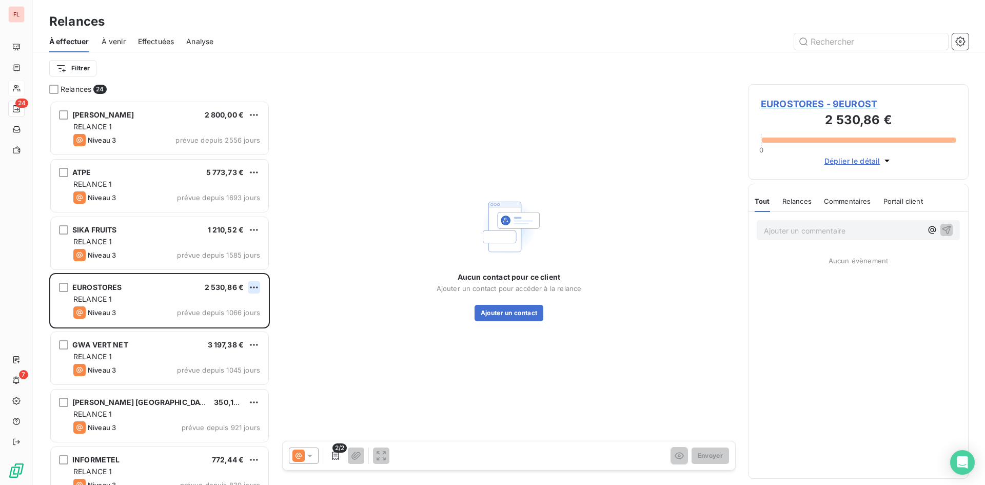
click at [254, 286] on html "FL 24 7 Relances À effectuer À venir Effectuées Analyse Filtrer Relances 24 ELO…" at bounding box center [492, 242] width 985 height 485
click at [234, 325] on div "Passer cette action" at bounding box center [210, 326] width 92 height 16
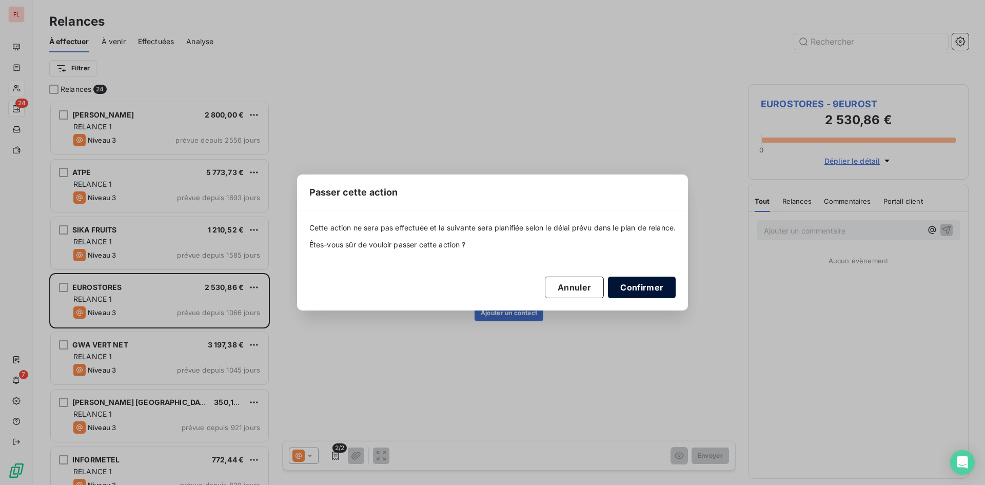
click at [650, 281] on button "Confirmer" at bounding box center [642, 288] width 68 height 22
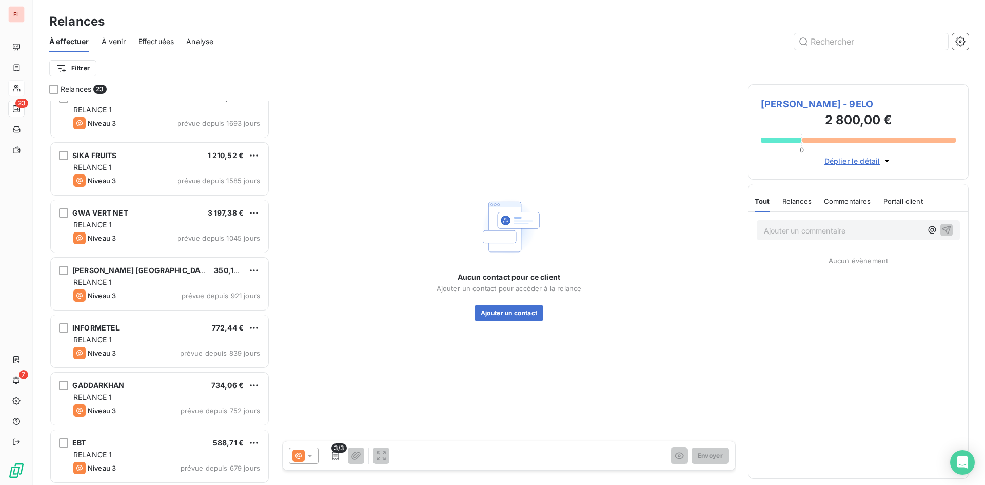
scroll to position [154, 0]
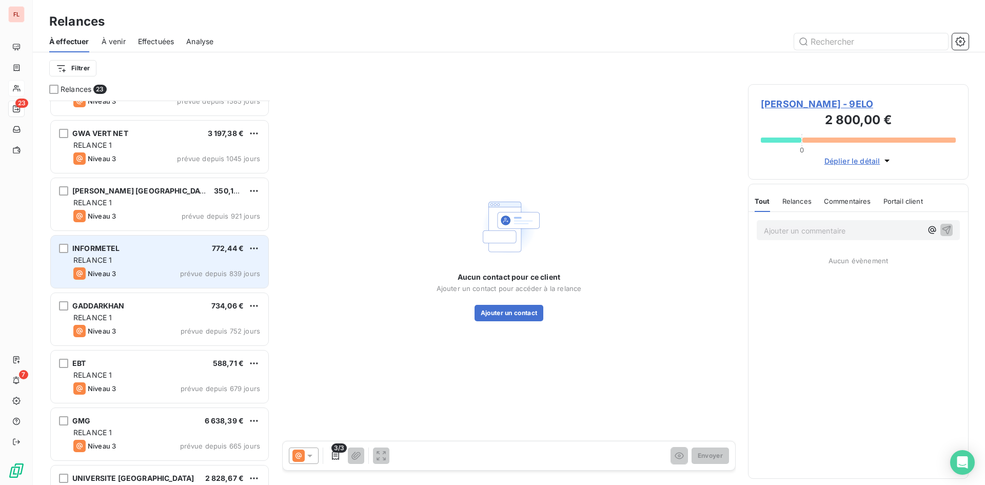
click at [201, 273] on span "prévue depuis 839 jours" at bounding box center [220, 273] width 80 height 8
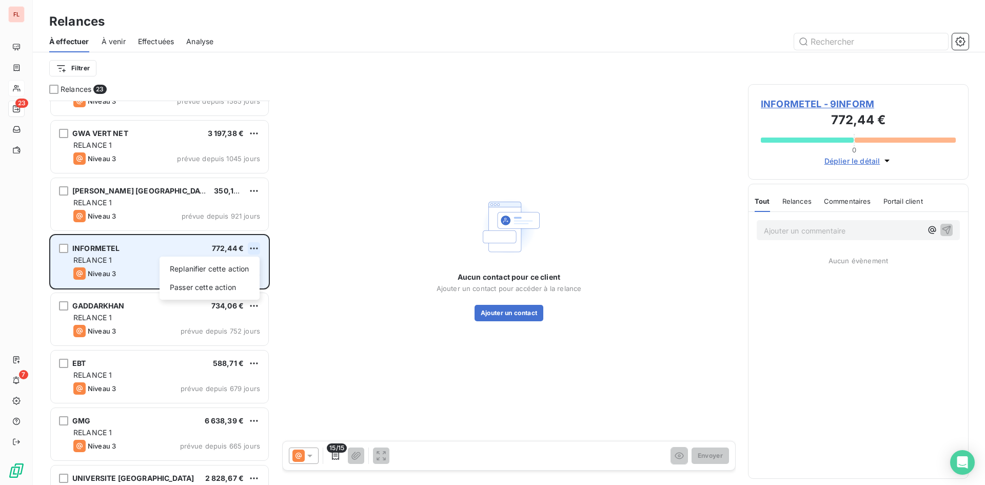
click at [252, 248] on html "FL 23 7 Relances À effectuer À venir Effectuées Analyse Filtrer Relances 23 ATP…" at bounding box center [492, 242] width 985 height 485
click at [239, 286] on div "Passer cette action" at bounding box center [210, 287] width 92 height 16
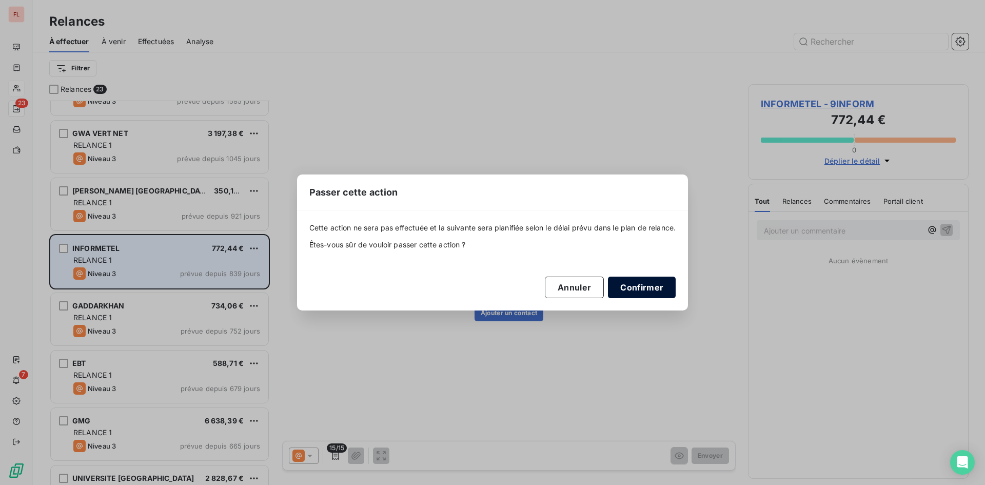
click at [660, 281] on button "Confirmer" at bounding box center [642, 288] width 68 height 22
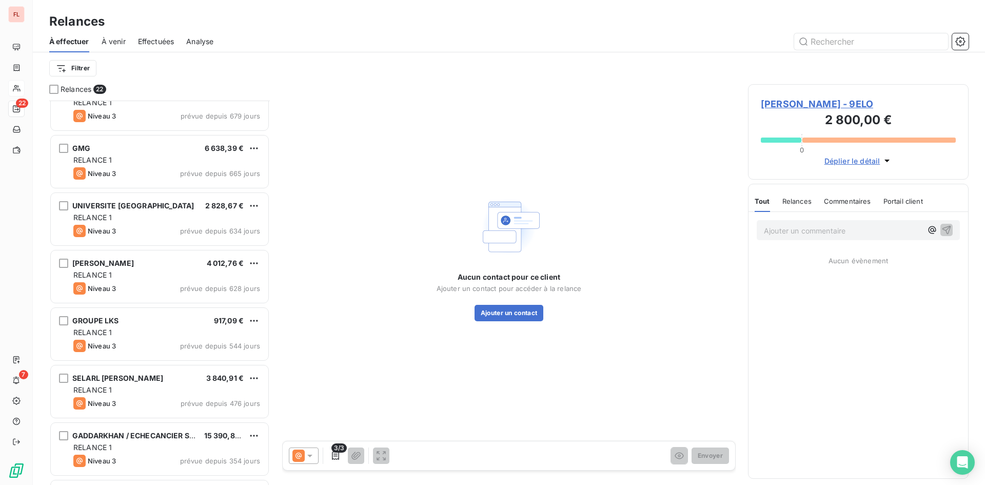
scroll to position [462, 0]
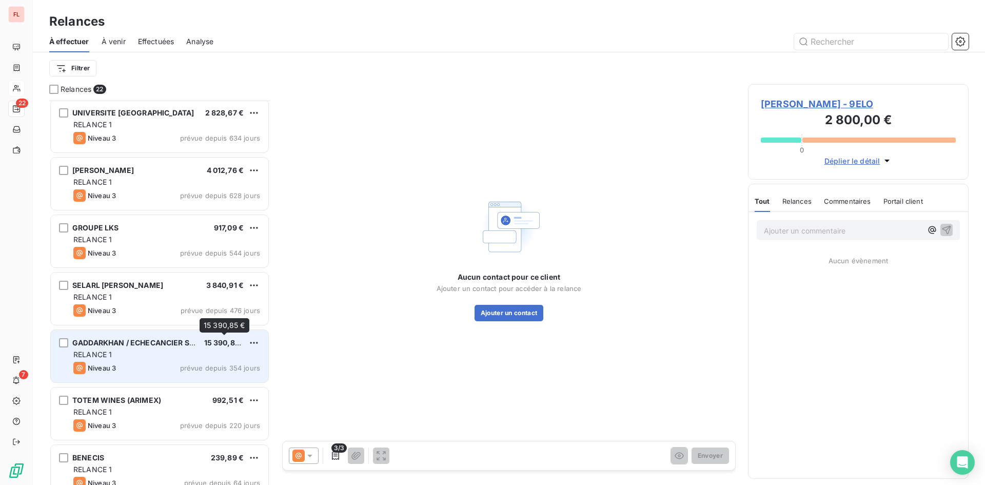
click at [237, 345] on span "15 390,85 €" at bounding box center [225, 342] width 43 height 9
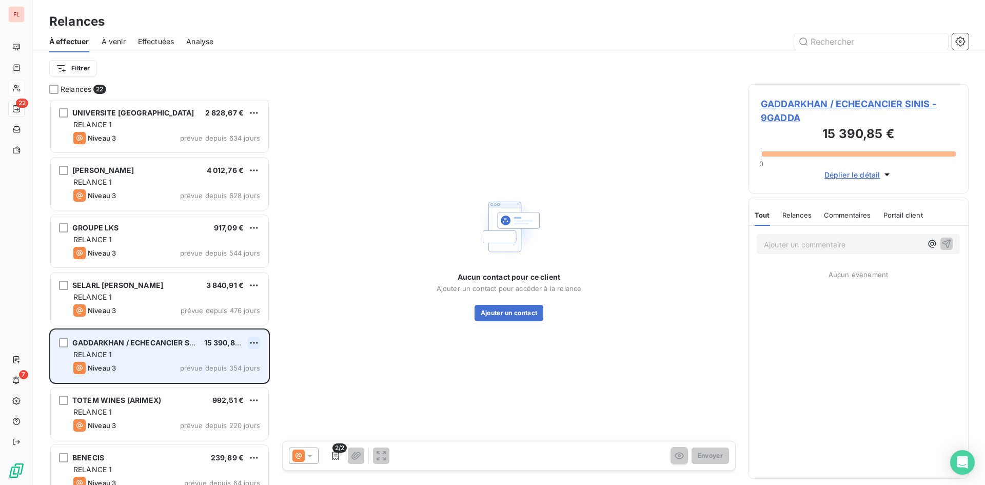
click at [255, 341] on html "FL 22 7 Relances À effectuer À venir Effectuées Analyse Filtrer Relances 22 GMG…" at bounding box center [492, 242] width 985 height 485
click at [232, 383] on div "Passer cette action" at bounding box center [210, 382] width 92 height 16
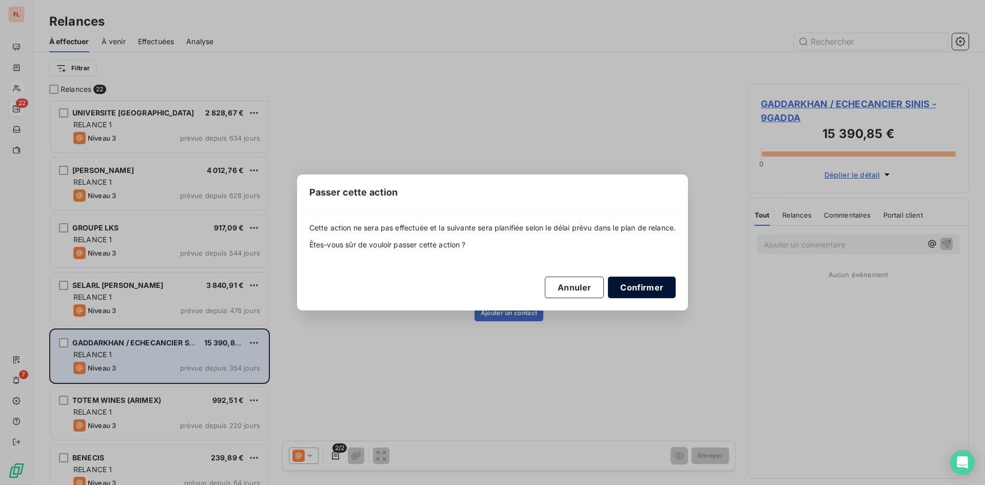
drag, startPoint x: 654, startPoint y: 288, endPoint x: 638, endPoint y: 287, distance: 16.0
click at [654, 289] on button "Confirmer" at bounding box center [642, 288] width 68 height 22
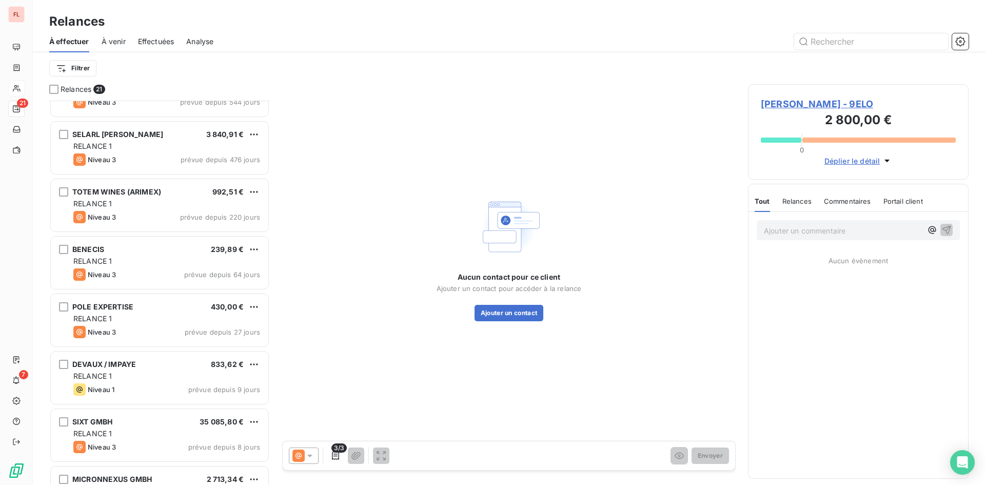
scroll to position [719, 0]
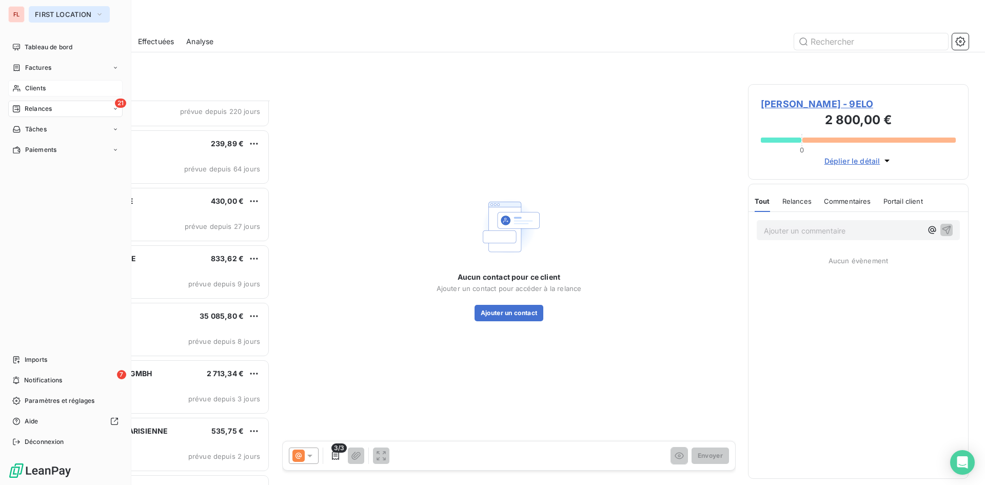
click at [97, 10] on icon "button" at bounding box center [99, 14] width 8 height 10
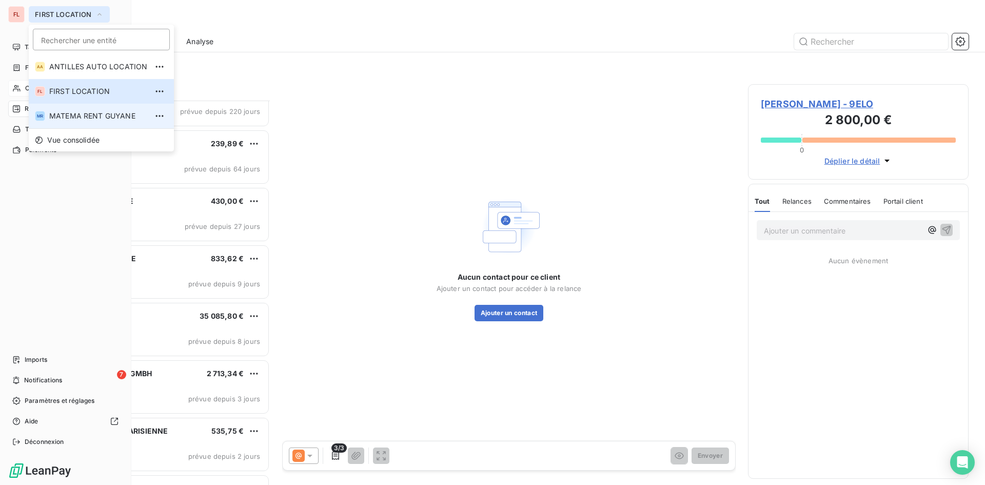
click at [68, 113] on span "MATEMA RENT GUYANE" at bounding box center [98, 116] width 98 height 10
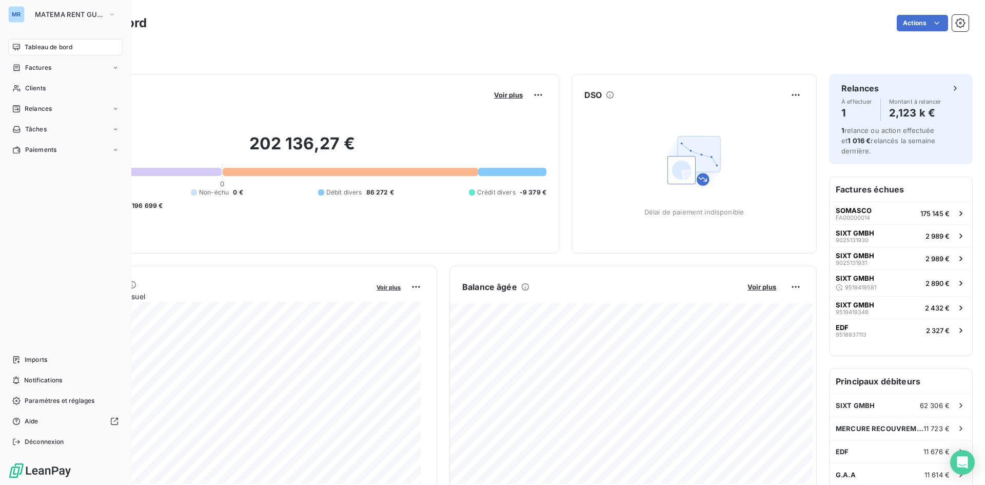
click at [84, 119] on nav "Tableau de bord Factures Clients Relances Tâches Paiements" at bounding box center [65, 98] width 114 height 119
click at [83, 110] on div "Relances" at bounding box center [65, 109] width 114 height 16
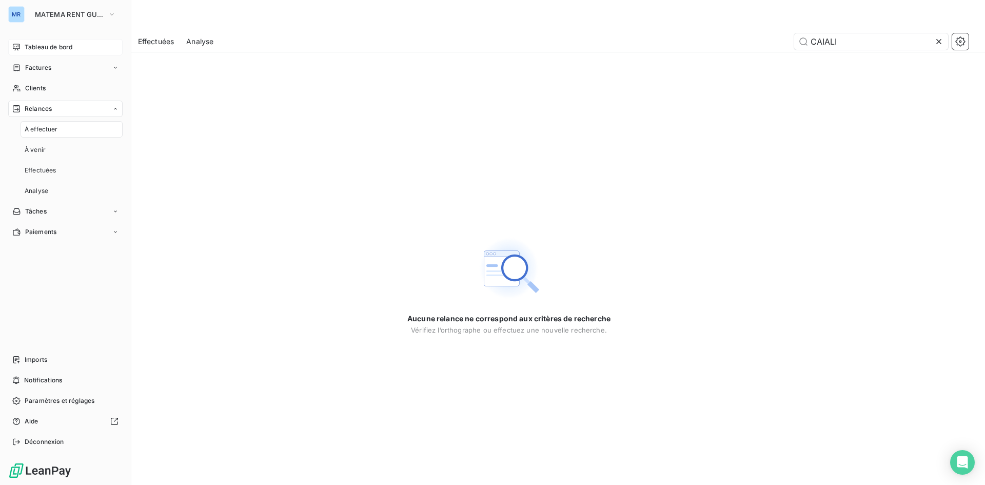
click at [67, 45] on span "Tableau de bord" at bounding box center [49, 47] width 48 height 9
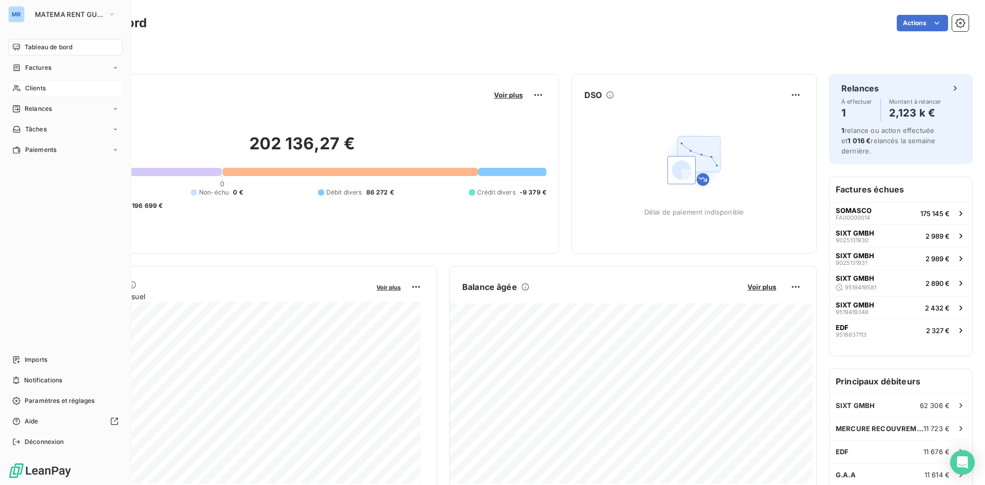
click at [29, 83] on div "Clients" at bounding box center [65, 88] width 114 height 16
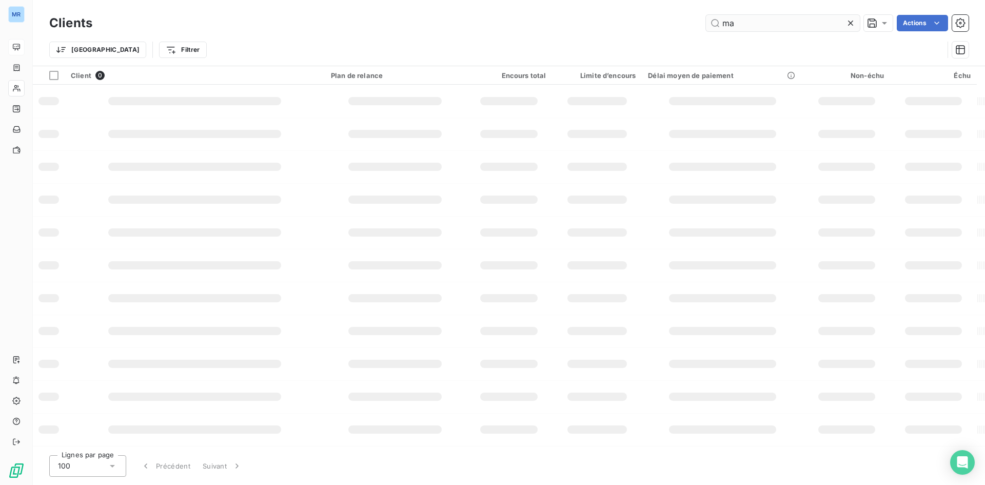
type input "m"
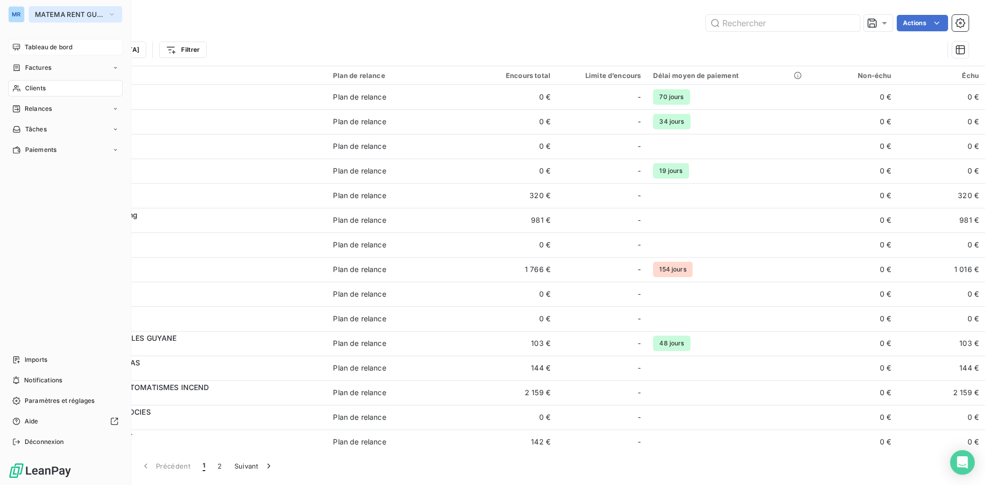
click at [108, 12] on icon "button" at bounding box center [112, 14] width 8 height 10
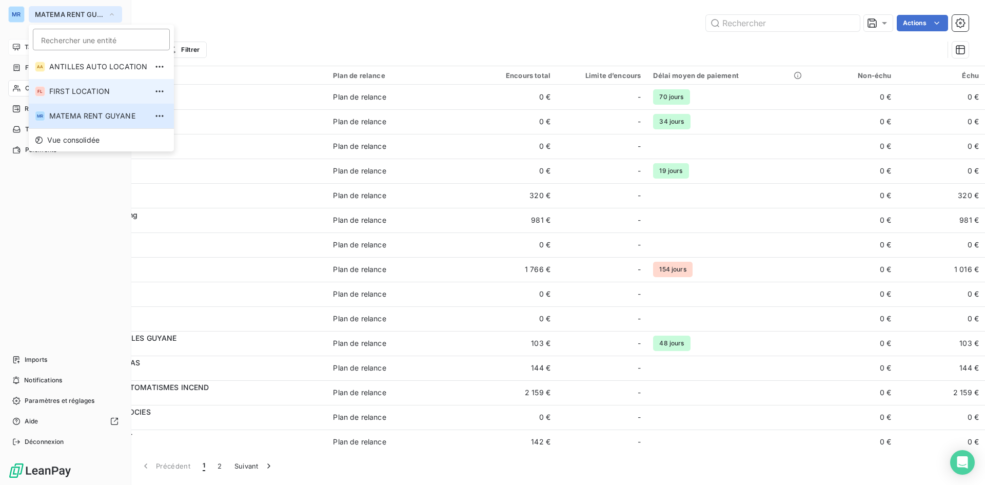
click at [97, 90] on span "FIRST LOCATION" at bounding box center [98, 91] width 98 height 10
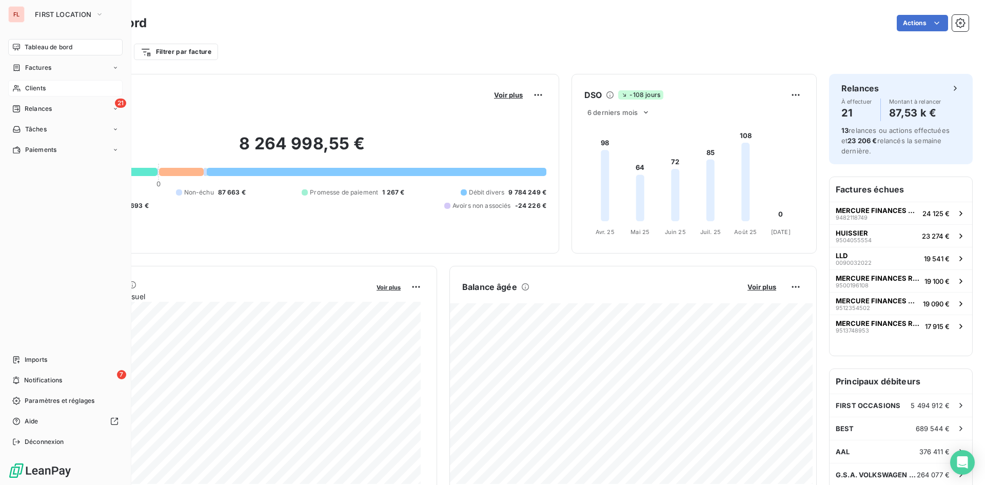
click at [68, 87] on div "Clients" at bounding box center [65, 88] width 114 height 16
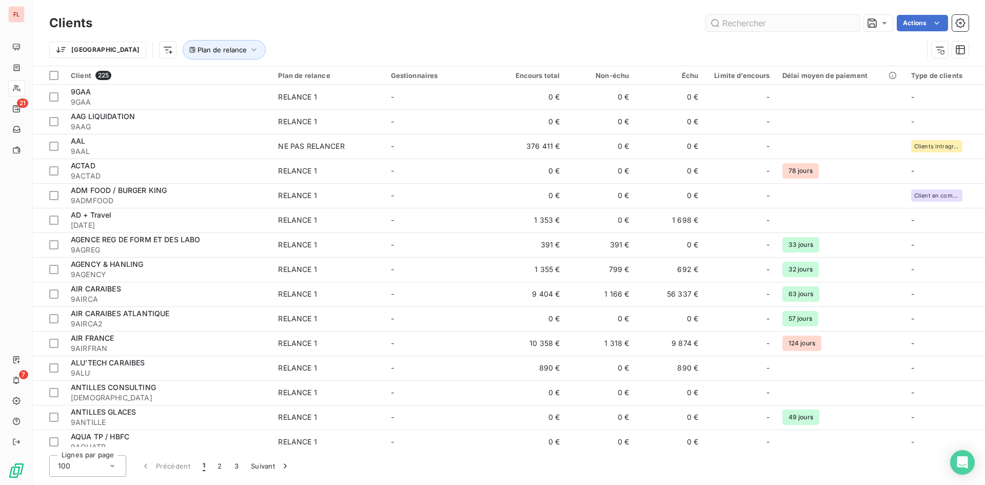
click at [766, 18] on input "text" at bounding box center [783, 23] width 154 height 16
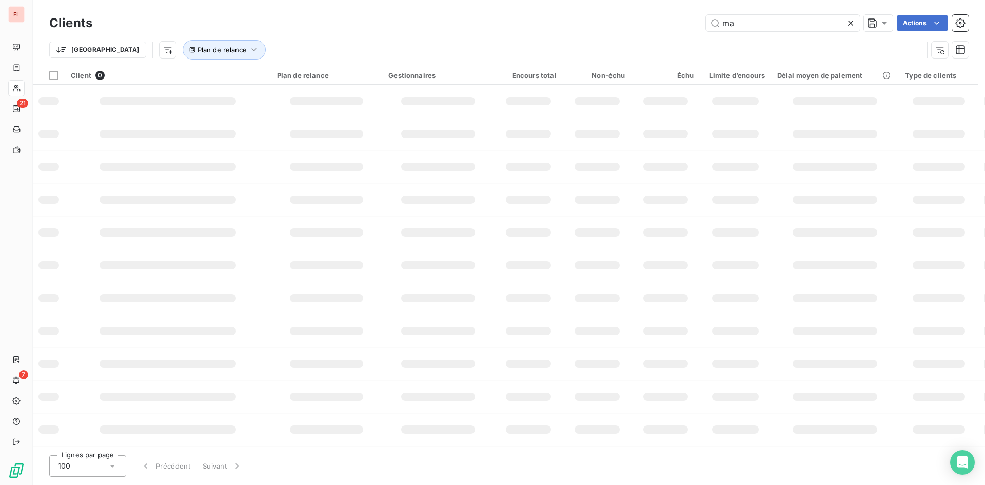
type input "m"
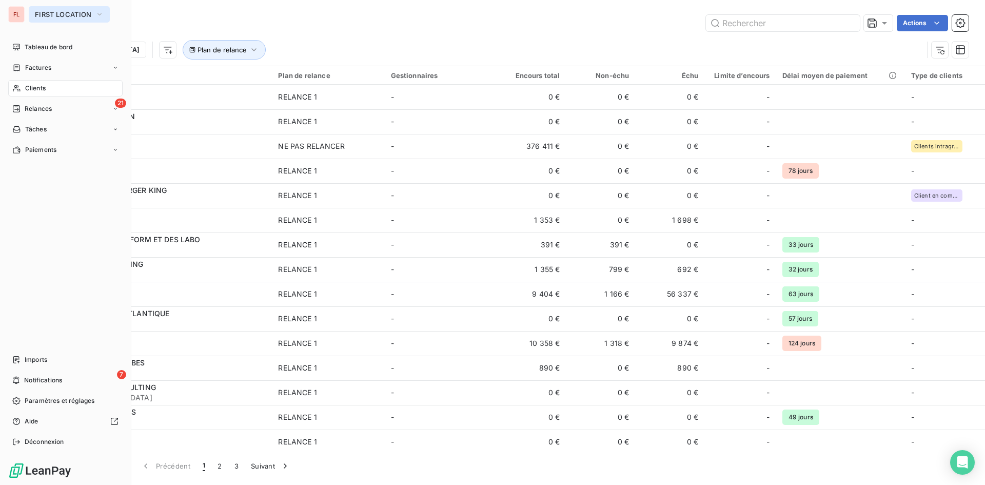
click at [99, 12] on icon "button" at bounding box center [99, 14] width 8 height 10
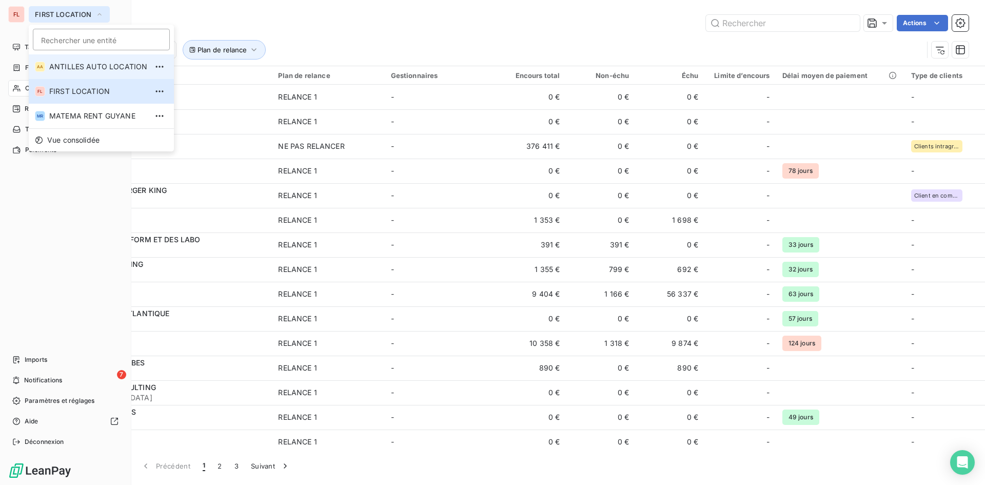
click at [102, 64] on span "ANTILLES AUTO LOCATION" at bounding box center [98, 67] width 98 height 10
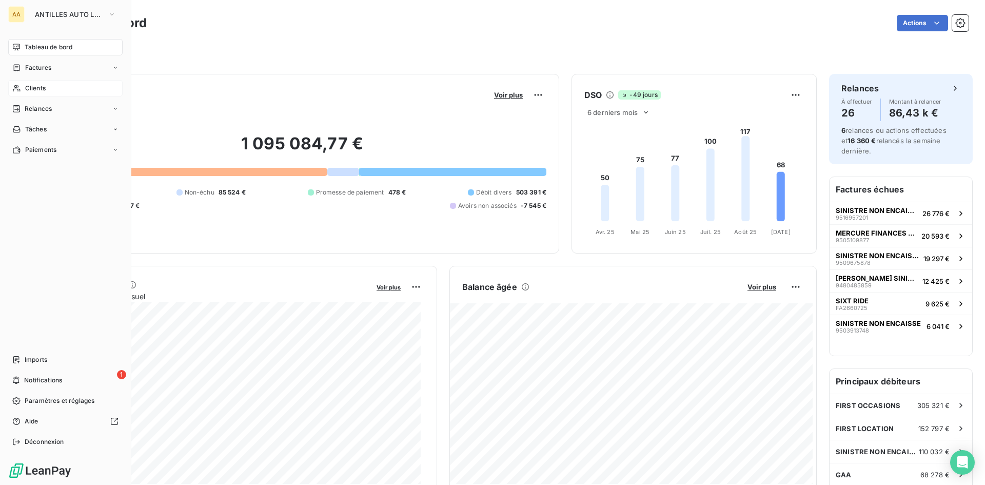
click at [39, 87] on span "Clients" at bounding box center [35, 88] width 21 height 9
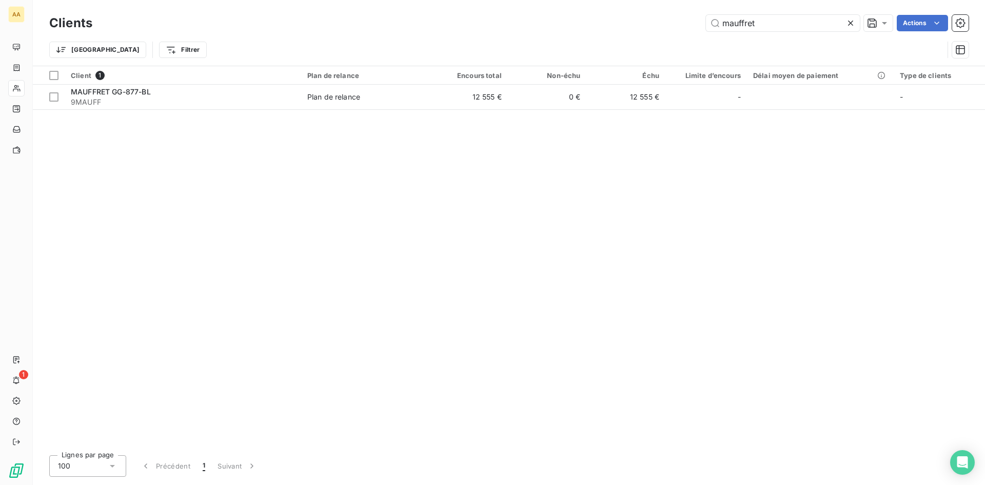
type input "mauffret"
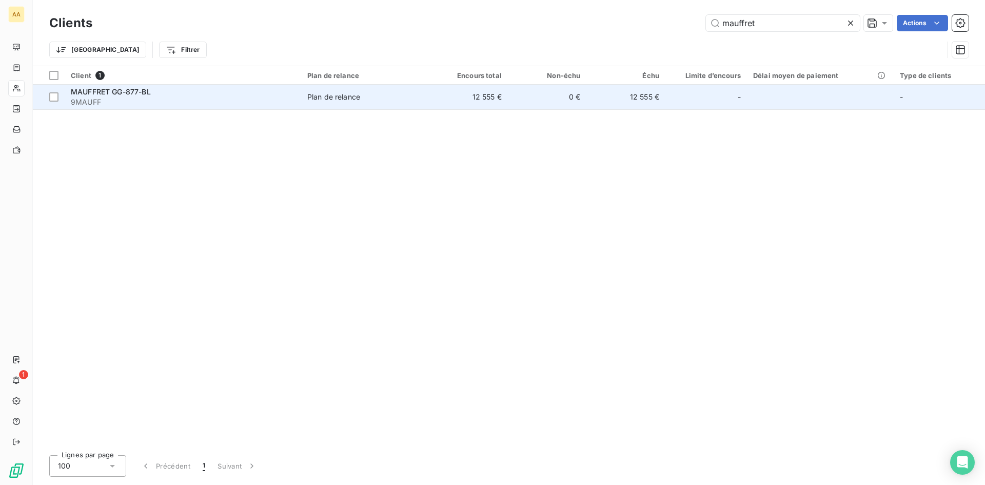
click at [336, 100] on div "Plan de relance" at bounding box center [333, 97] width 53 height 10
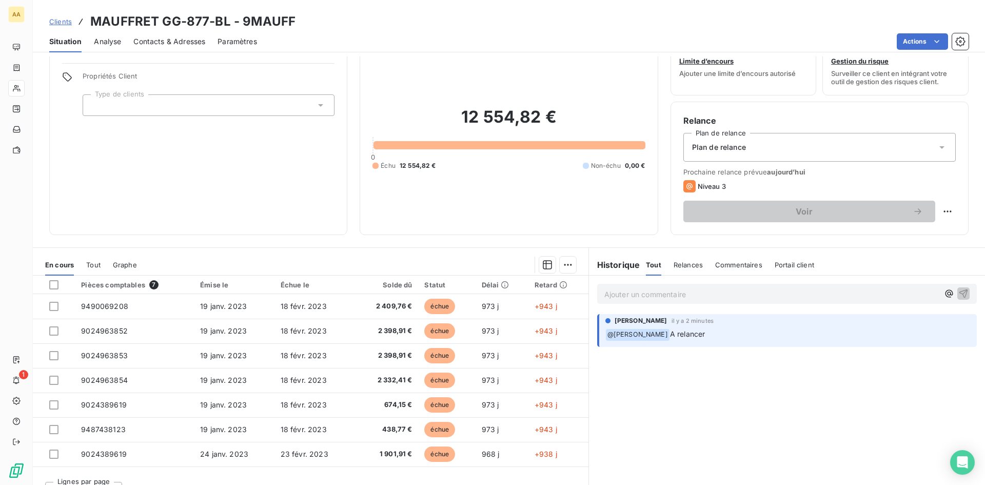
scroll to position [52, 0]
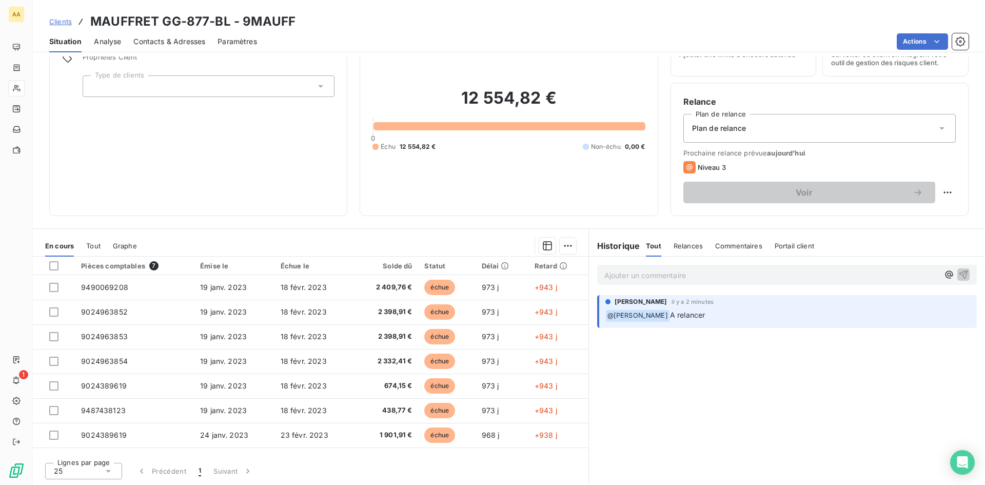
click at [159, 21] on h3 "MAUFFRET GG-877-BL - 9MAUFF" at bounding box center [192, 21] width 205 height 18
click at [195, 46] on span "Contacts & Adresses" at bounding box center [169, 41] width 72 height 10
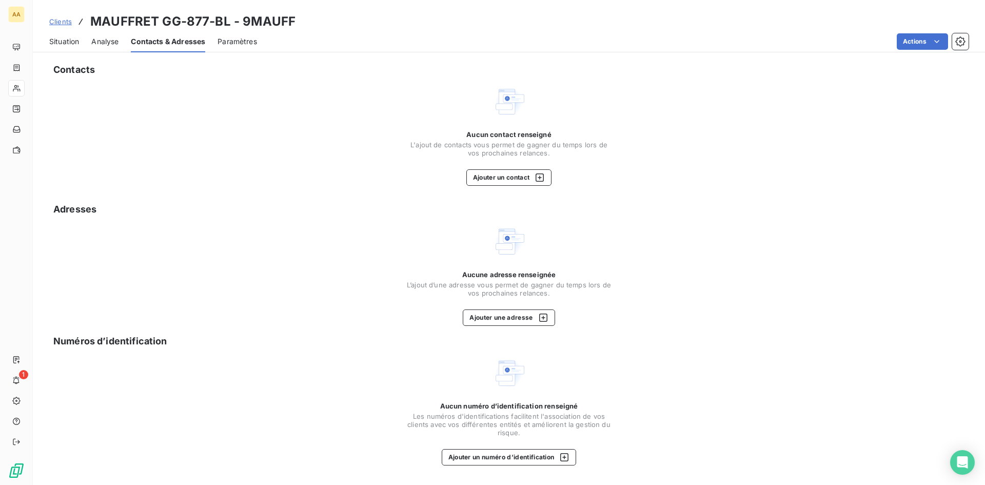
click at [112, 40] on span "Analyse" at bounding box center [104, 41] width 27 height 10
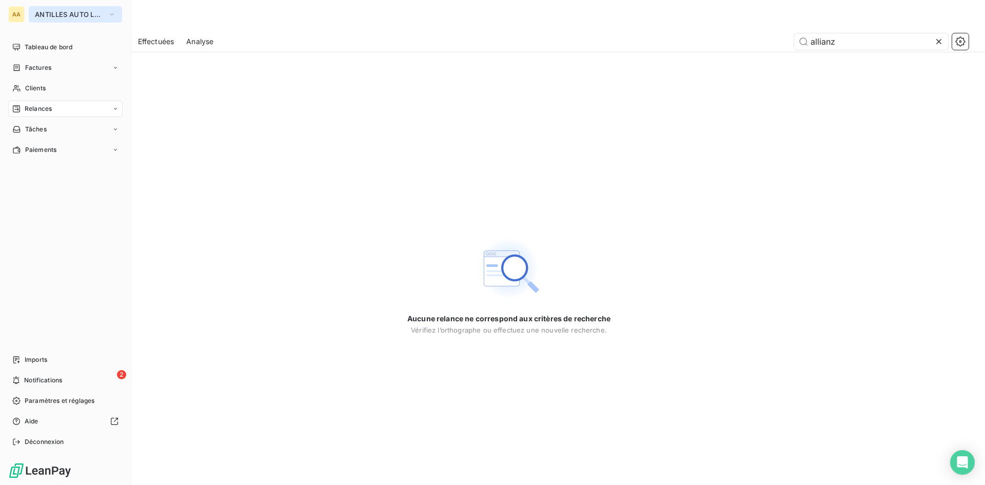
click at [107, 15] on button "ANTILLES AUTO LOCATION" at bounding box center [75, 14] width 93 height 16
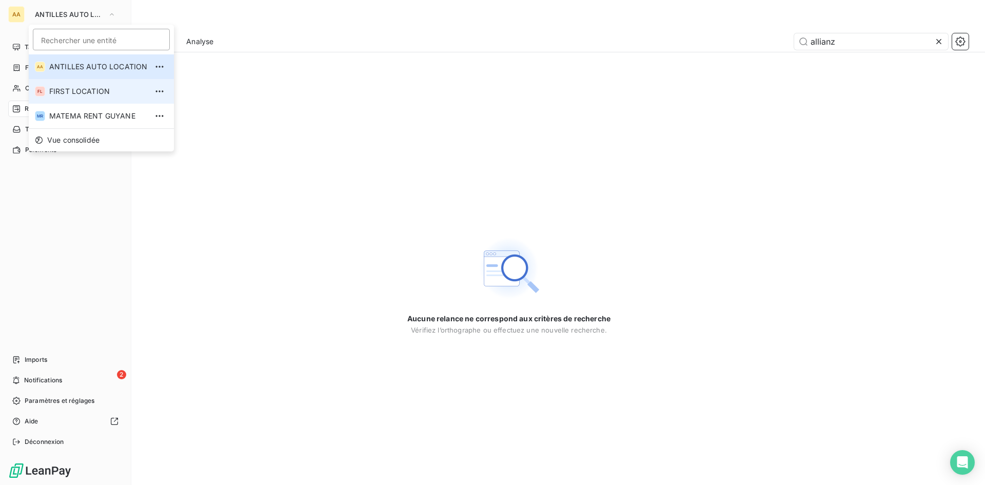
click at [95, 89] on span "FIRST LOCATION" at bounding box center [98, 91] width 98 height 10
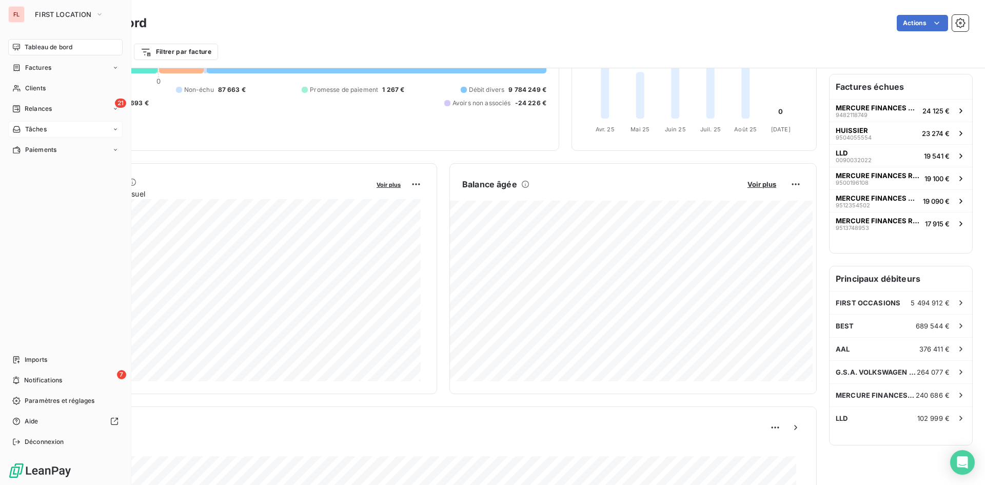
scroll to position [104, 0]
click at [40, 87] on span "Clients" at bounding box center [35, 88] width 21 height 9
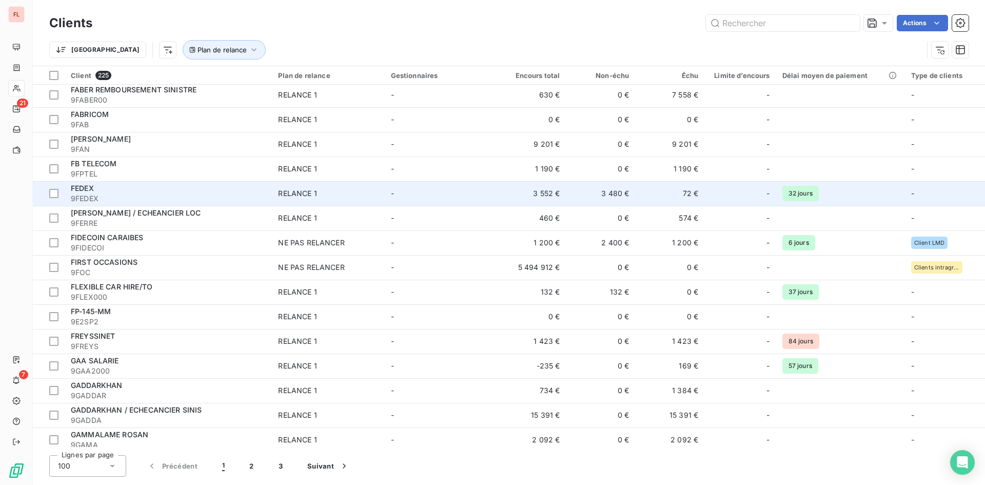
scroll to position [2101, 0]
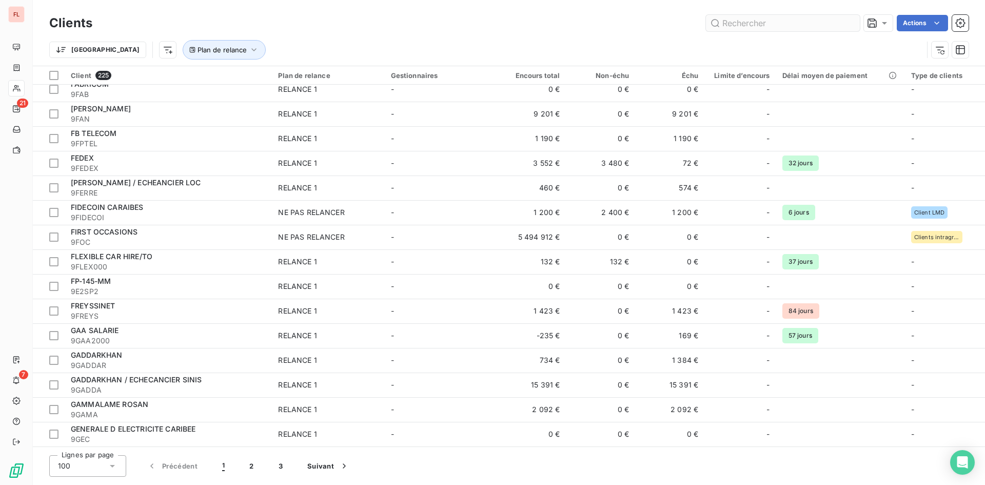
drag, startPoint x: 750, startPoint y: 21, endPoint x: 743, endPoint y: 24, distance: 7.3
click at [750, 22] on input "text" at bounding box center [783, 23] width 154 height 16
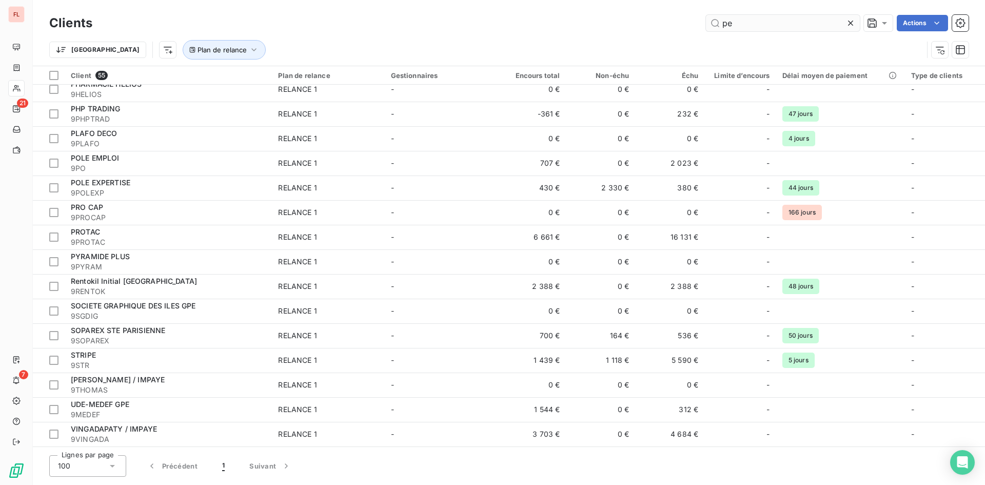
scroll to position [131, 0]
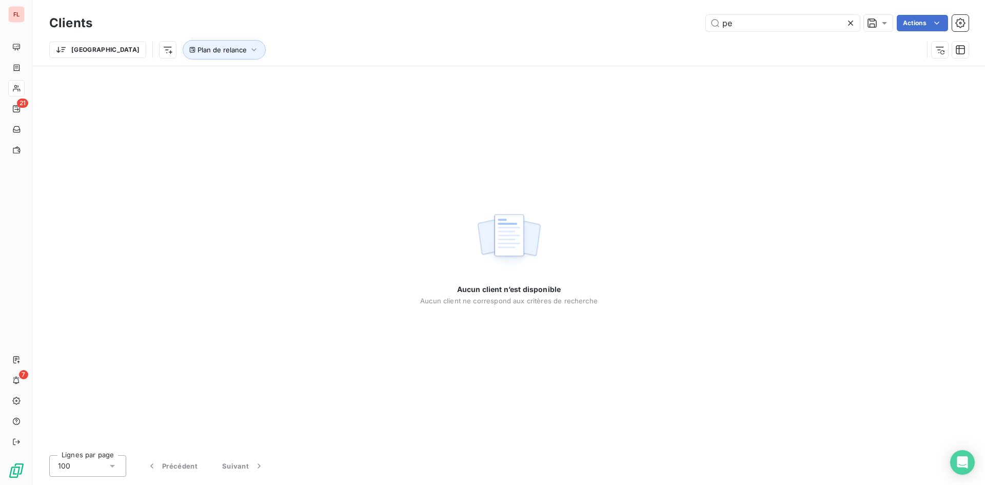
type input "p"
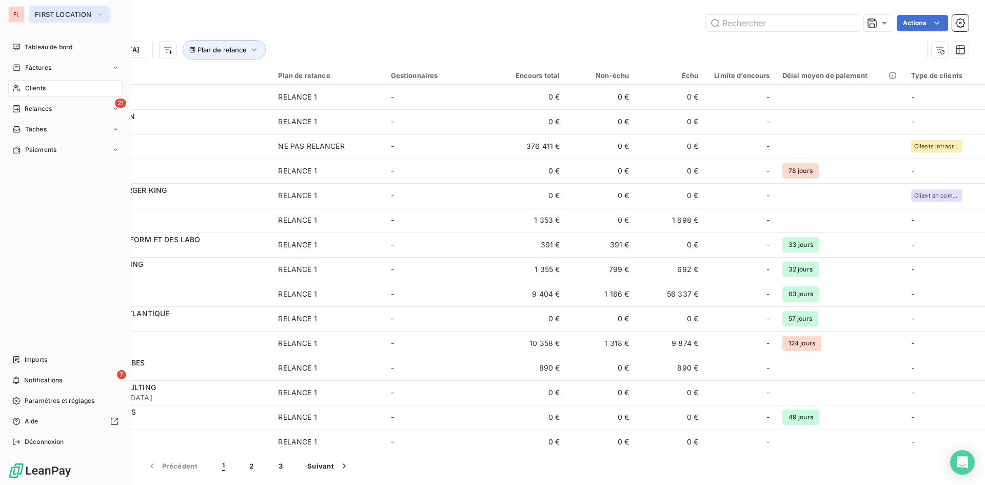
click at [96, 10] on icon "button" at bounding box center [99, 14] width 8 height 10
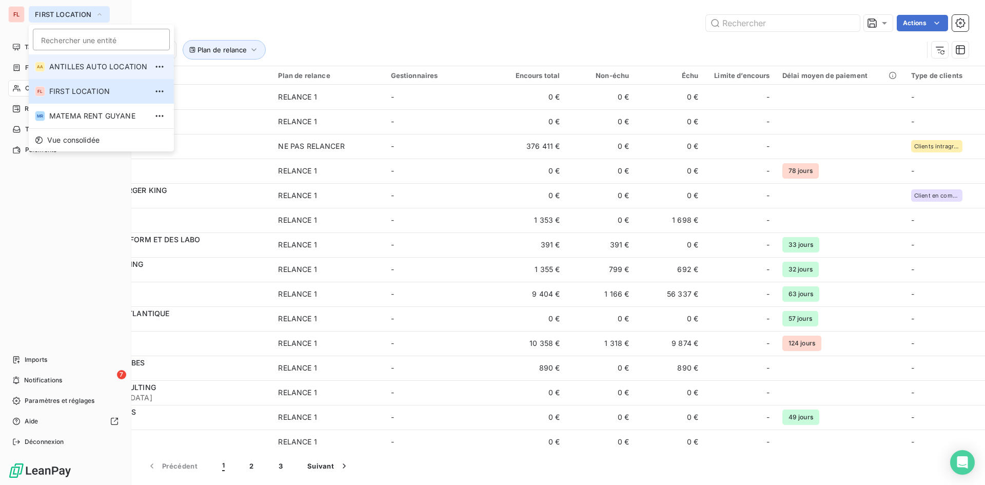
click at [94, 65] on span "ANTILLES AUTO LOCATION" at bounding box center [98, 67] width 98 height 10
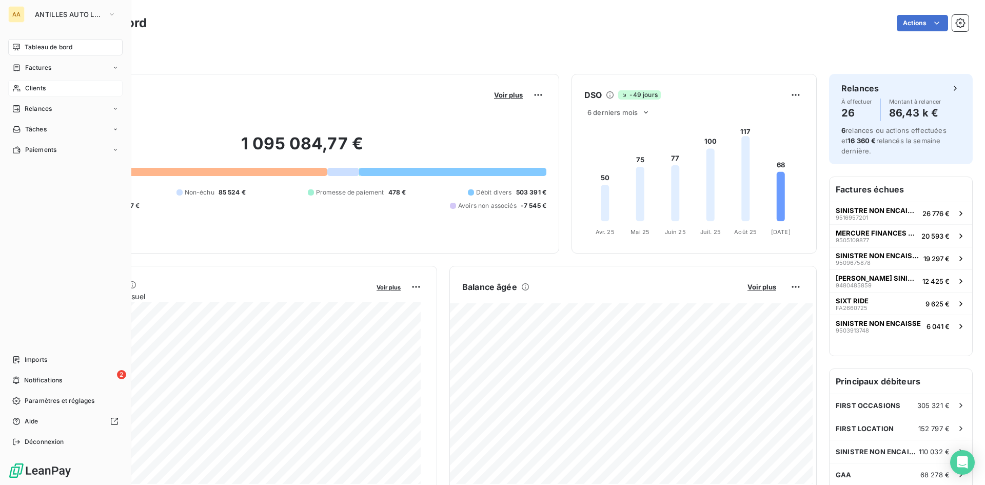
click at [45, 90] on span "Clients" at bounding box center [35, 88] width 21 height 9
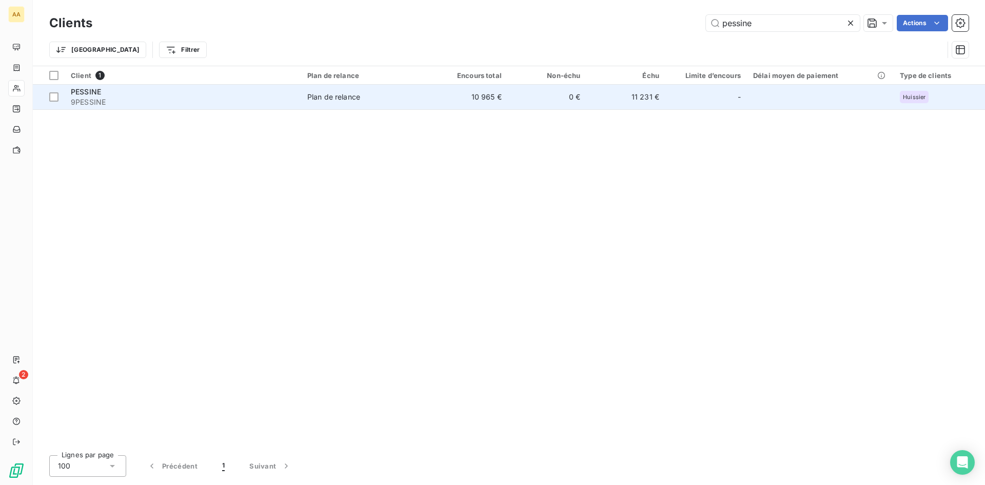
type input "pessine"
click at [354, 98] on div "Plan de relance" at bounding box center [333, 97] width 53 height 10
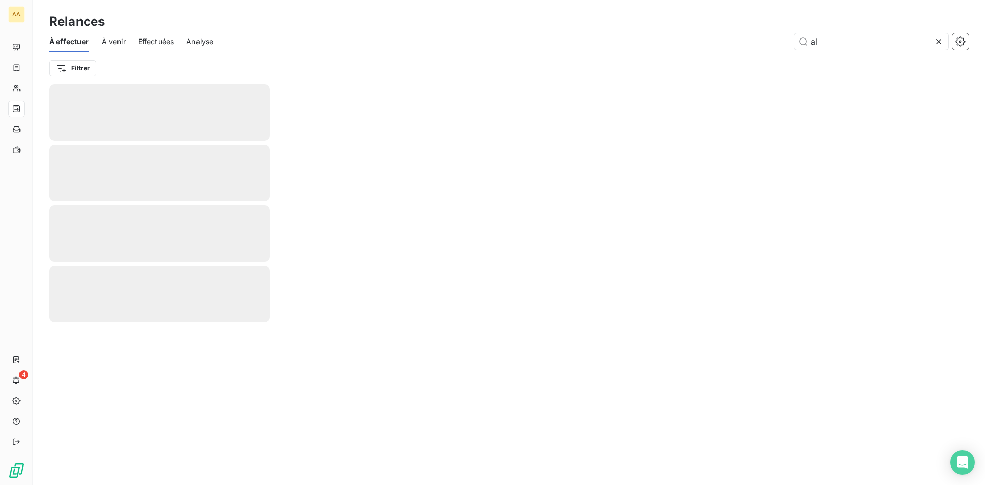
type input "a"
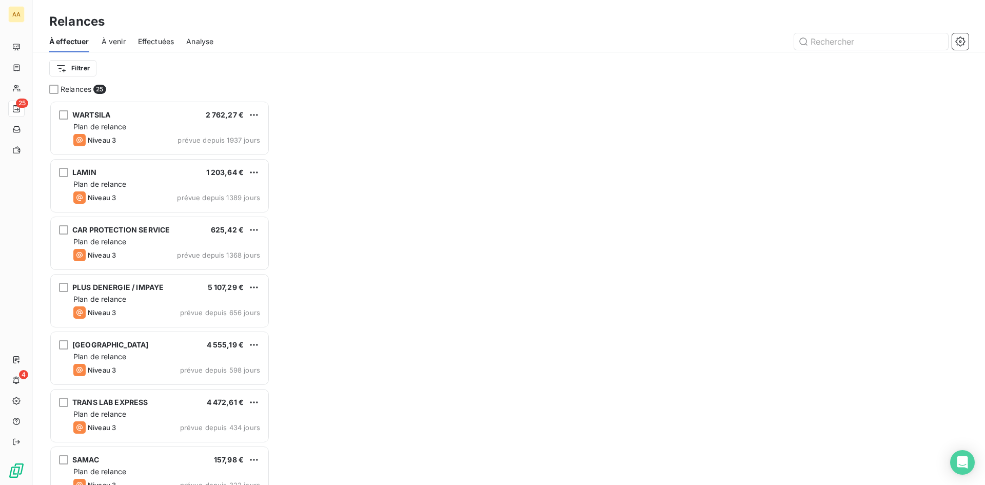
scroll to position [377, 213]
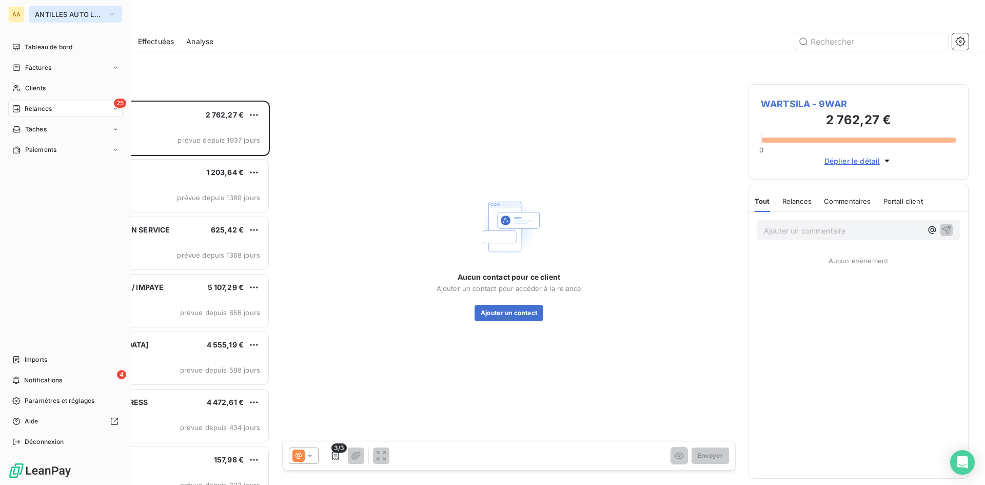
click at [110, 12] on icon "button" at bounding box center [112, 14] width 8 height 10
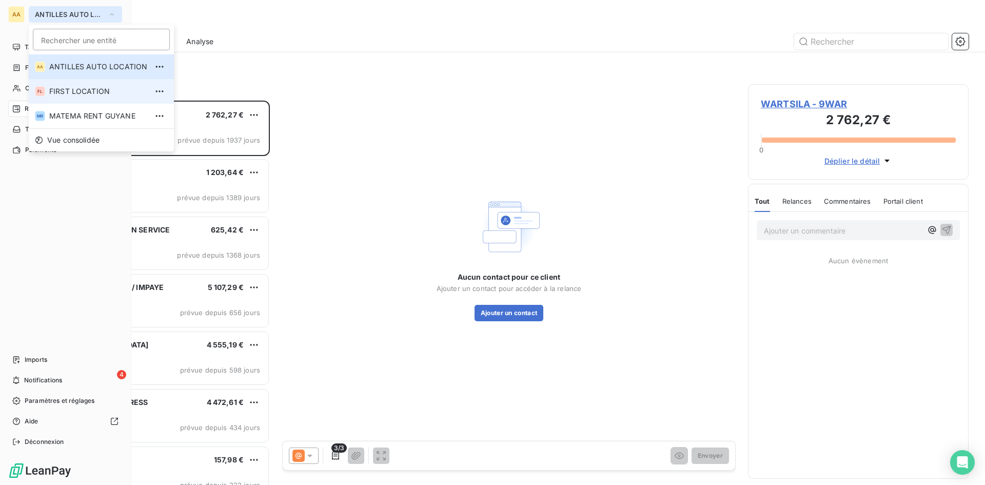
click at [83, 88] on span "FIRST LOCATION" at bounding box center [98, 91] width 98 height 10
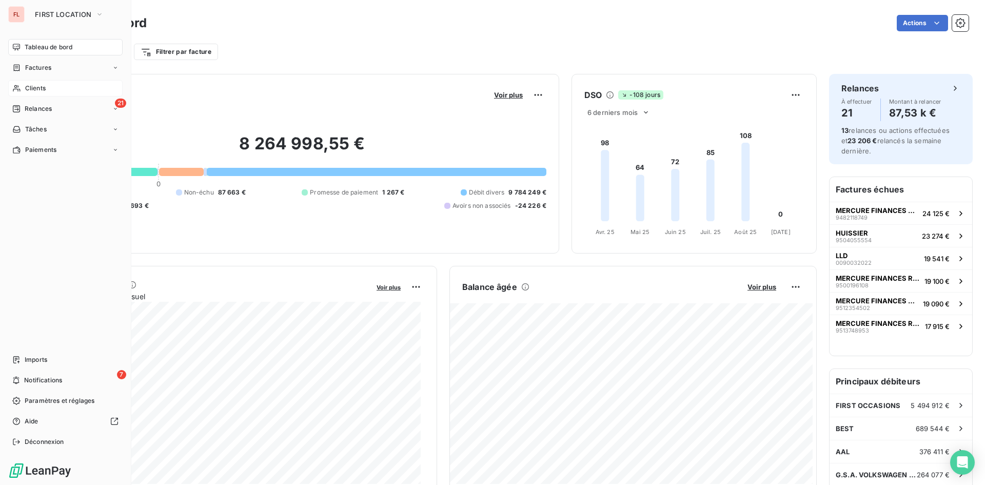
click at [46, 88] on span "Clients" at bounding box center [35, 88] width 21 height 9
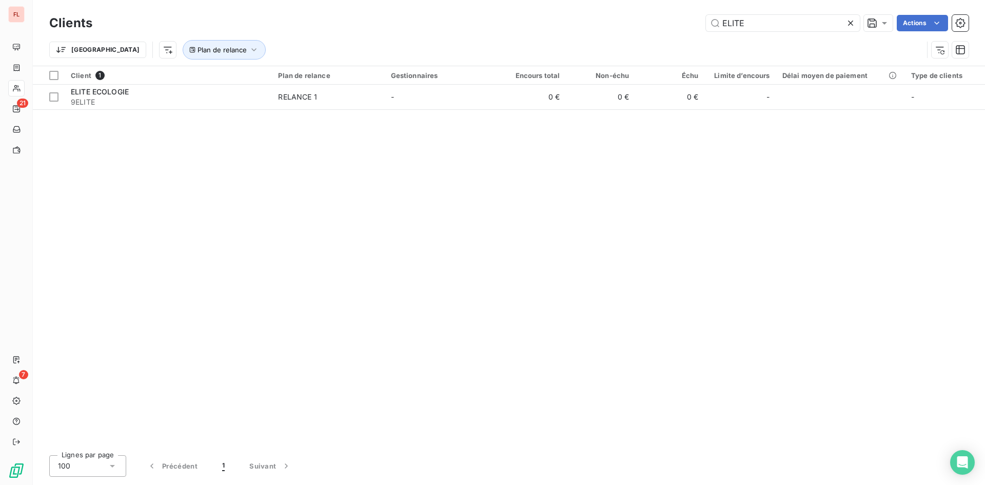
type input "ELITE"
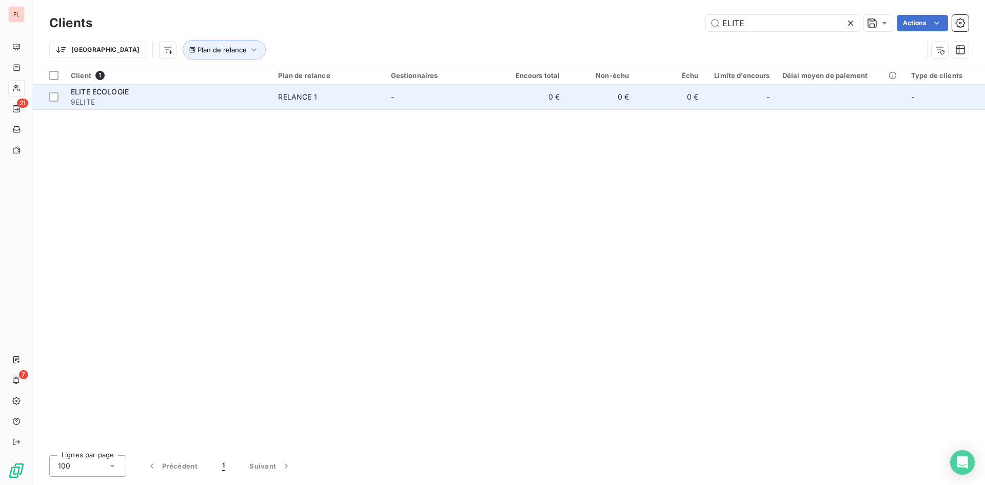
click at [305, 95] on div "RELANCE 1" at bounding box center [297, 97] width 38 height 10
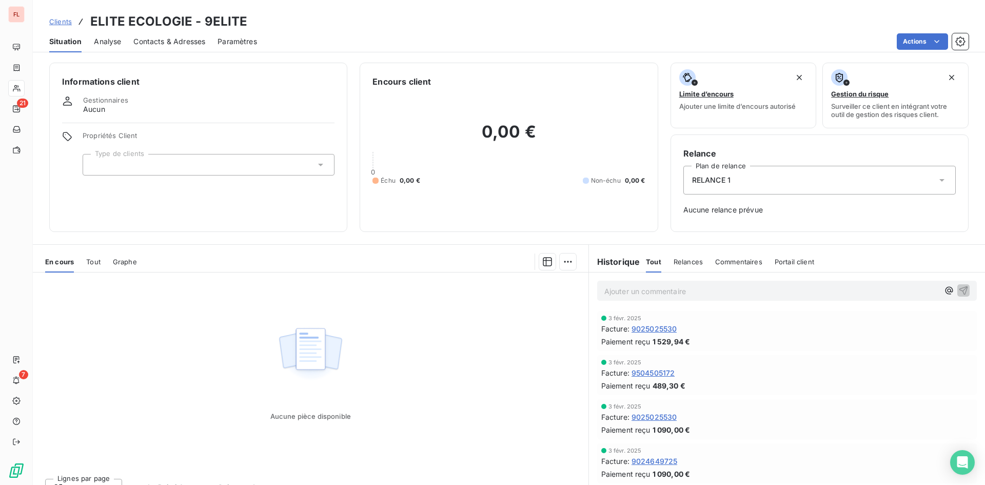
click at [176, 42] on span "Contacts & Adresses" at bounding box center [169, 41] width 72 height 10
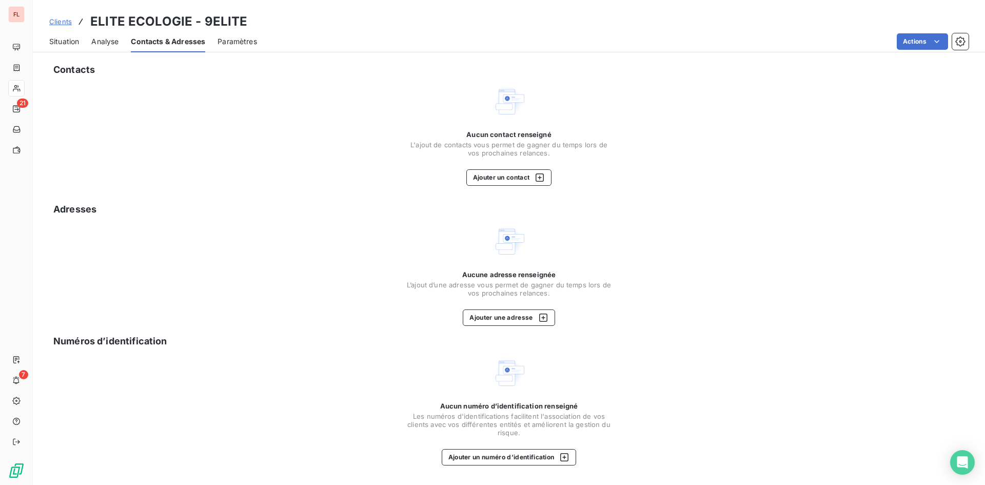
click at [110, 43] on span "Analyse" at bounding box center [104, 41] width 27 height 10
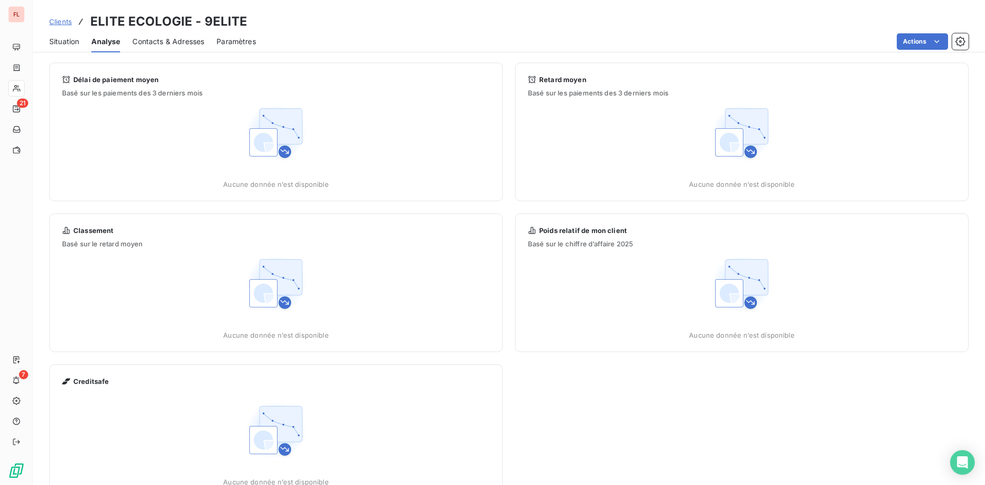
click at [60, 20] on span "Clients" at bounding box center [60, 21] width 23 height 8
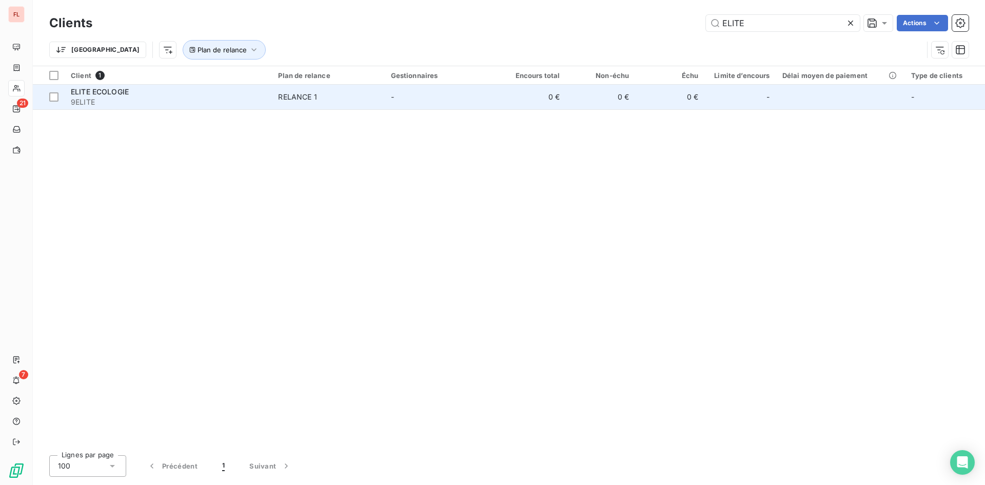
click at [286, 95] on div "RELANCE 1" at bounding box center [297, 97] width 38 height 10
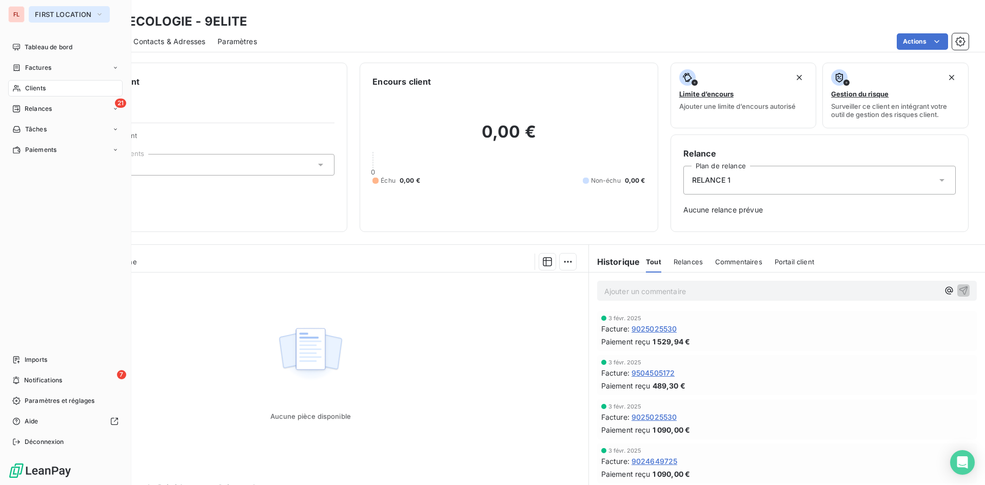
click at [97, 12] on icon "button" at bounding box center [99, 14] width 8 height 10
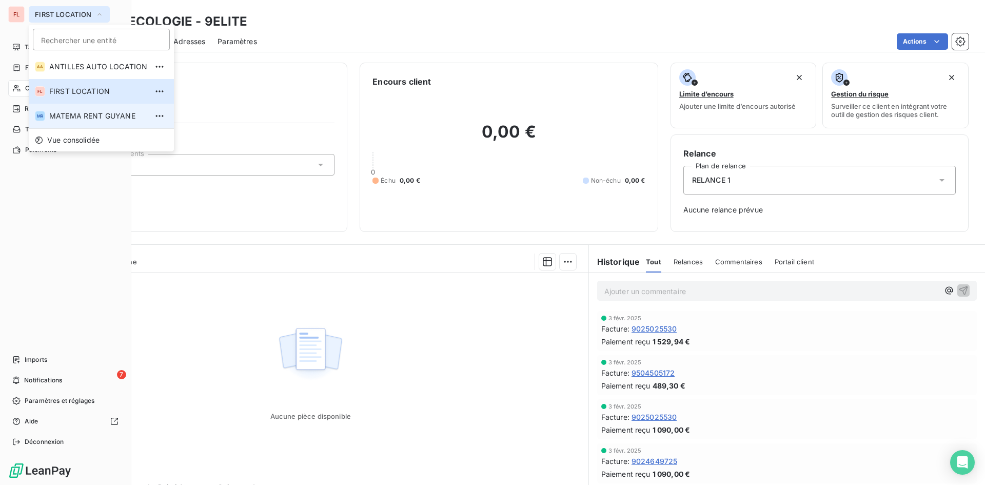
click at [93, 116] on span "MATEMA RENT GUYANE" at bounding box center [98, 116] width 98 height 10
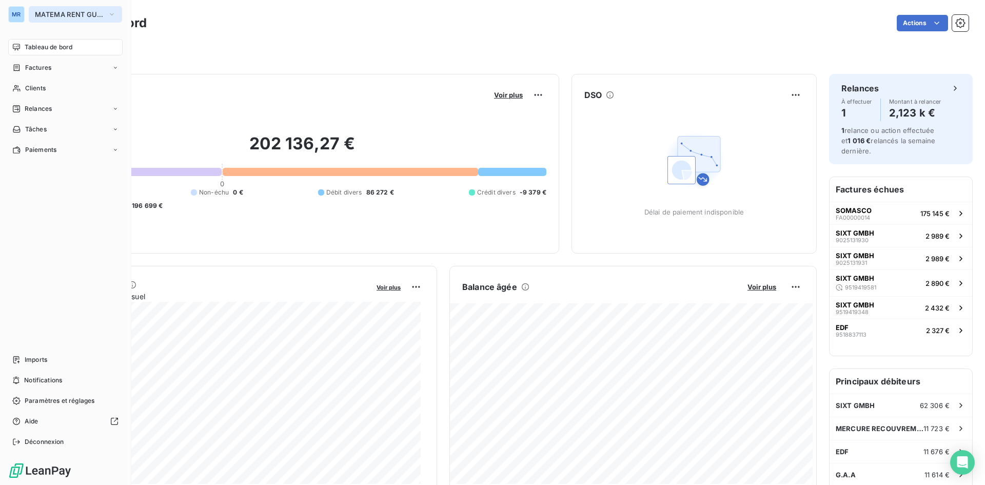
click at [109, 16] on icon "button" at bounding box center [112, 14] width 8 height 10
type input "ELITE"
click at [101, 40] on input "ELITE" at bounding box center [98, 40] width 130 height 22
click at [41, 89] on span "Clients" at bounding box center [35, 88] width 21 height 9
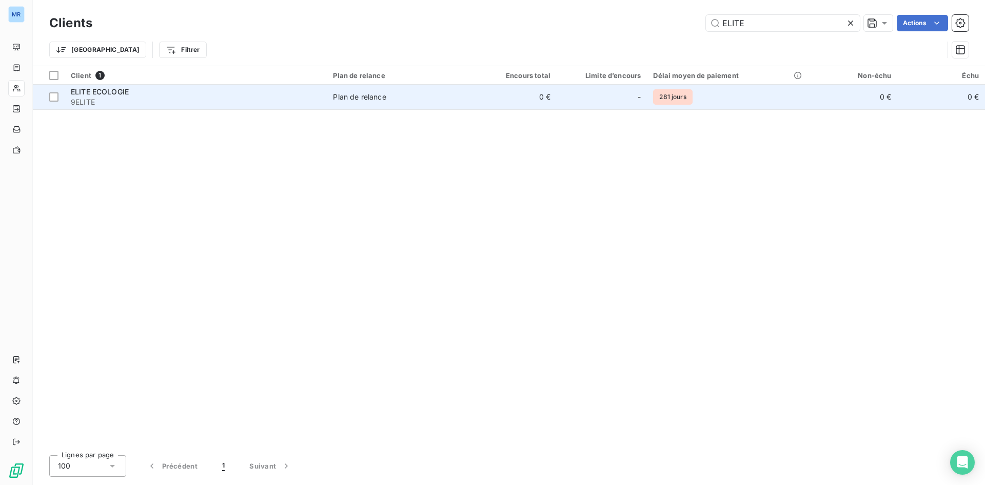
click at [336, 96] on div "Plan de relance" at bounding box center [359, 97] width 53 height 10
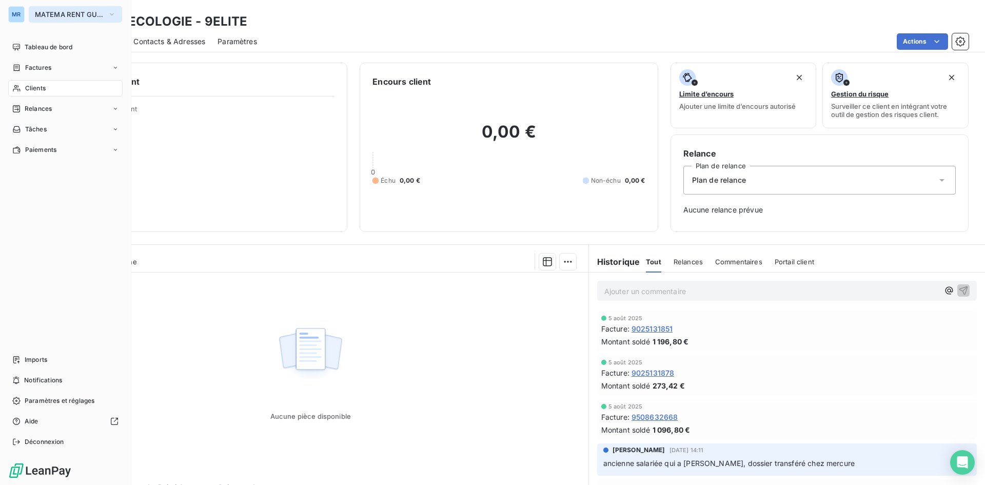
click at [110, 17] on icon "button" at bounding box center [112, 14] width 8 height 10
type input "E"
click at [107, 11] on button "MATEMA RENT GUYANE" at bounding box center [75, 14] width 93 height 16
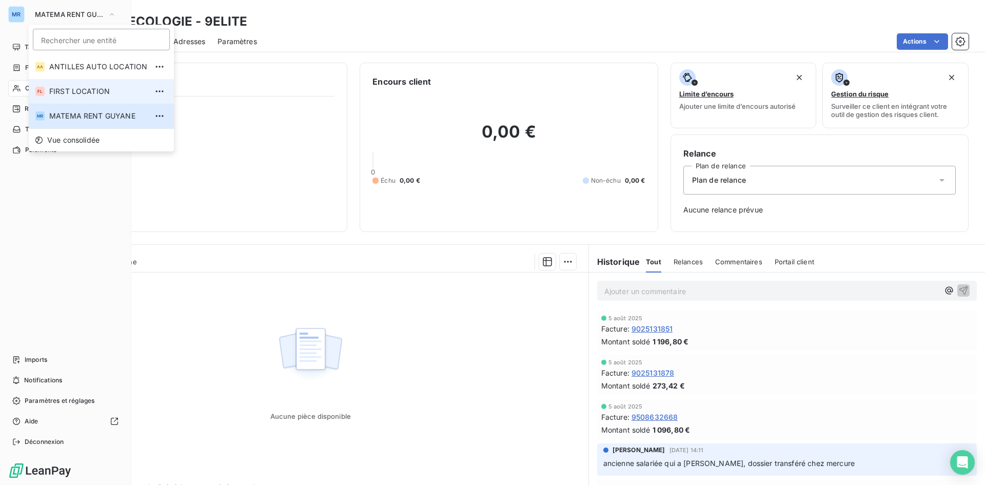
click at [76, 88] on span "FIRST LOCATION" at bounding box center [98, 91] width 98 height 10
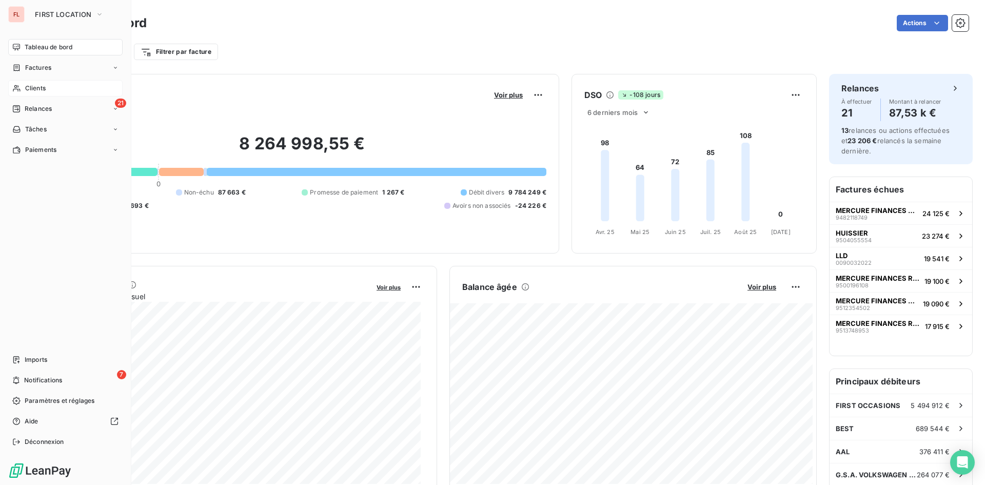
click at [36, 83] on div "Clients" at bounding box center [65, 88] width 114 height 16
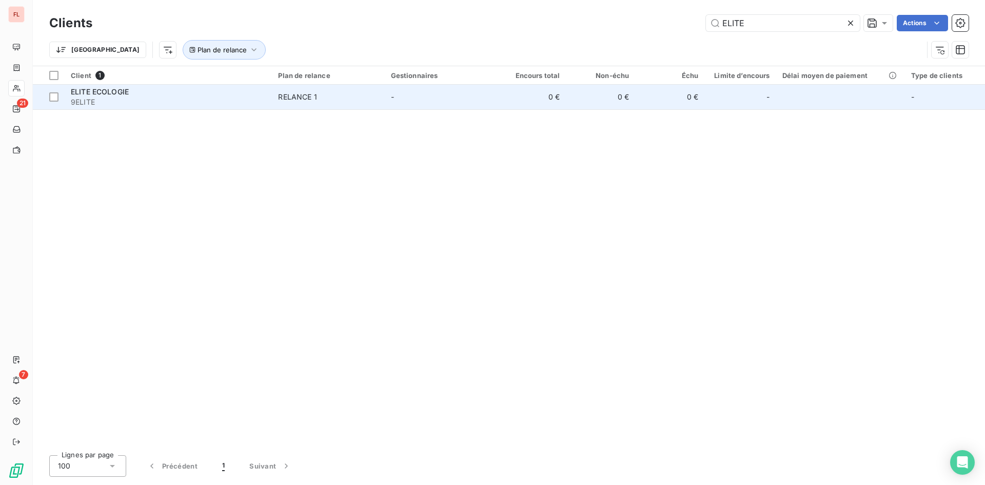
click at [299, 98] on div "RELANCE 1" at bounding box center [297, 97] width 38 height 10
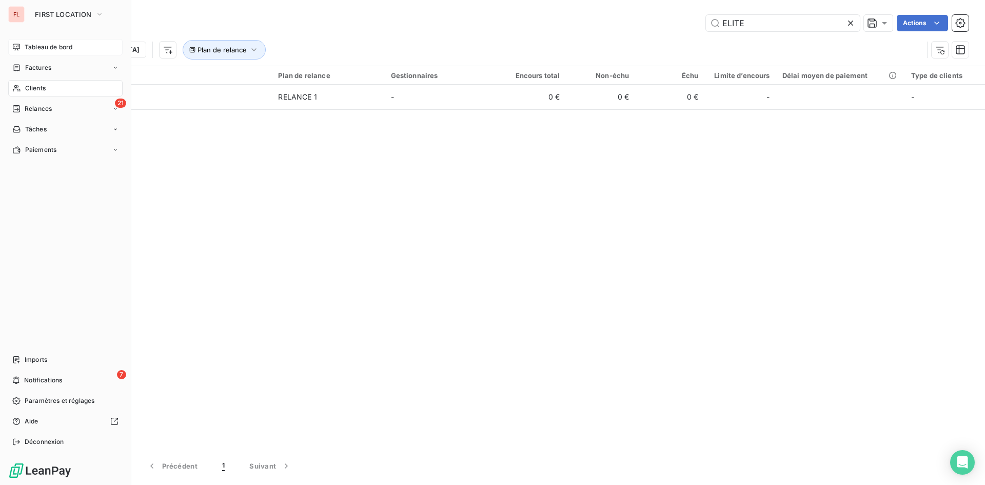
click at [48, 47] on span "Tableau de bord" at bounding box center [49, 47] width 48 height 9
click at [103, 13] on icon "button" at bounding box center [99, 14] width 8 height 10
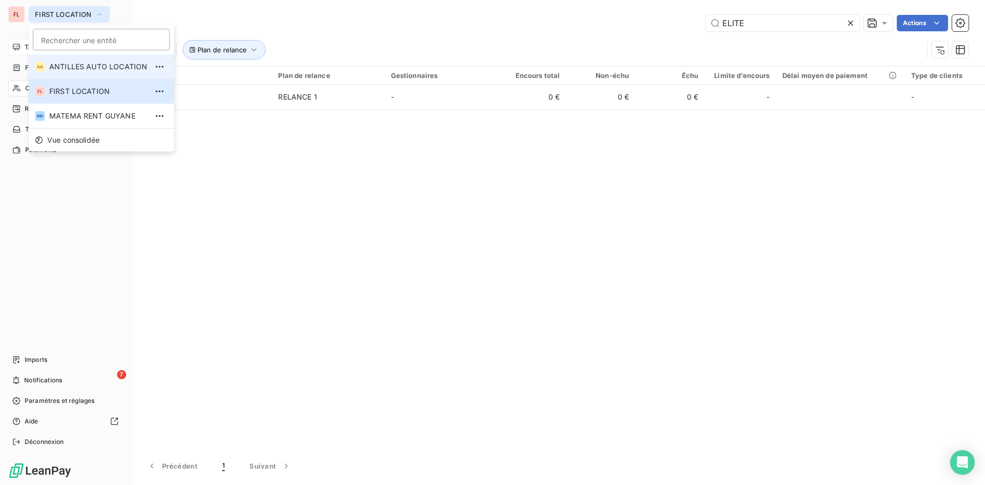
click at [88, 71] on span "ANTILLES AUTO LOCATION" at bounding box center [98, 67] width 98 height 10
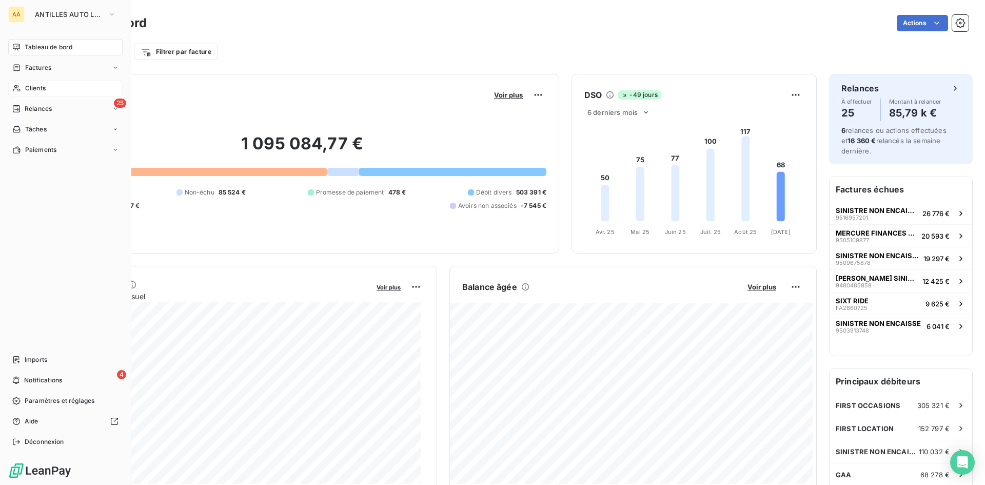
click at [43, 87] on span "Clients" at bounding box center [35, 88] width 21 height 9
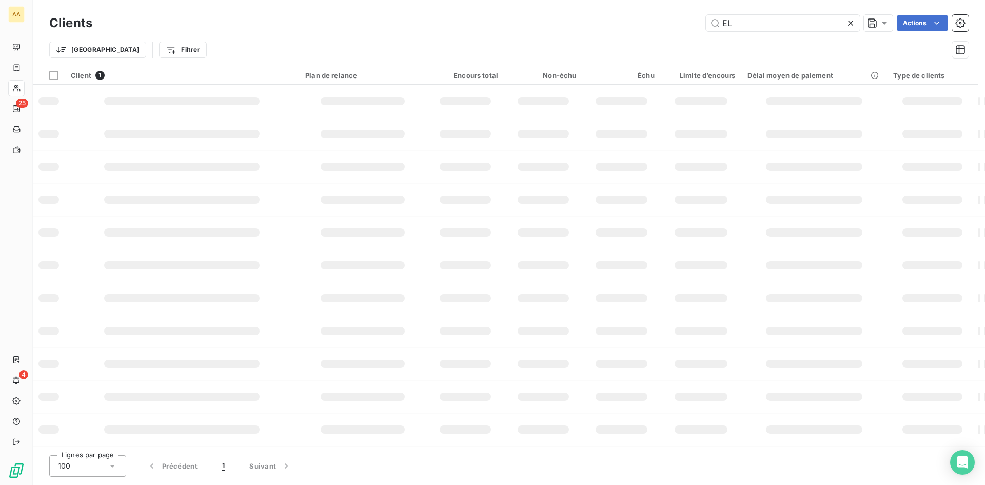
type input "E"
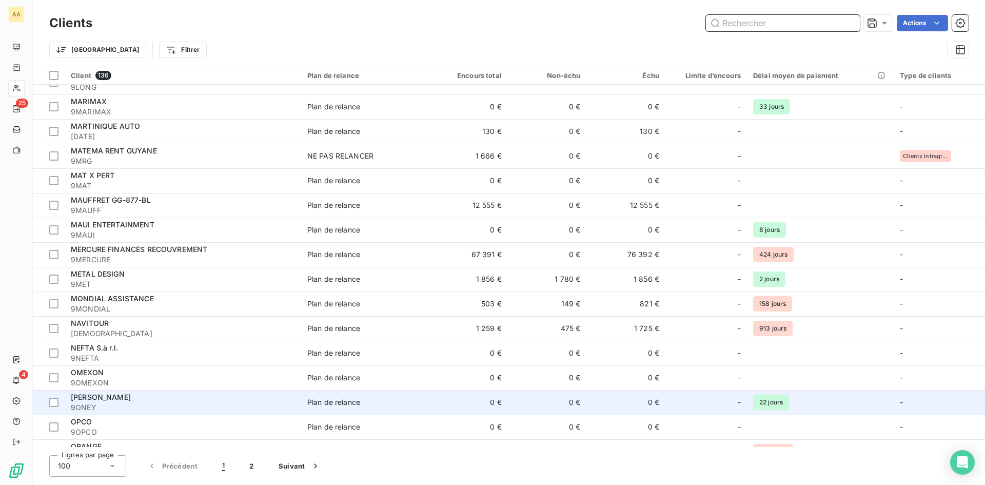
scroll to position [2101, 0]
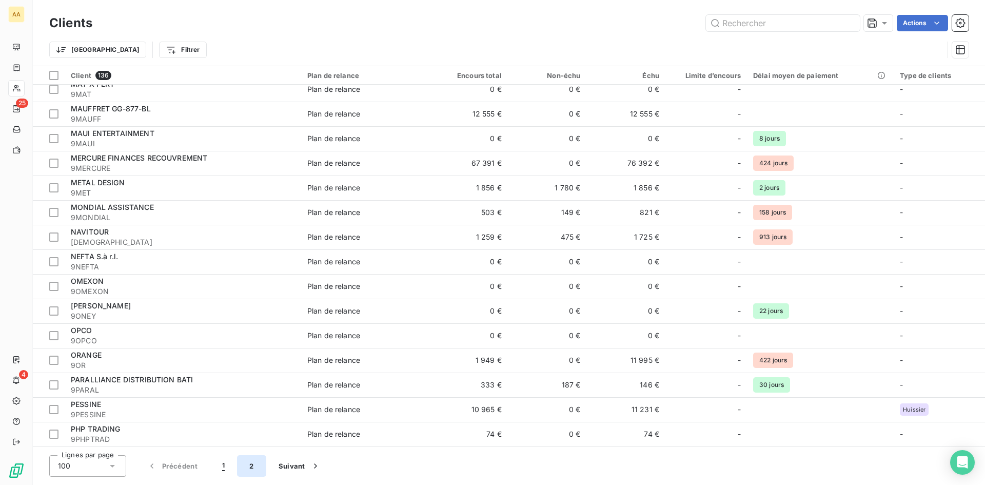
click at [247, 466] on button "2" at bounding box center [251, 466] width 29 height 22
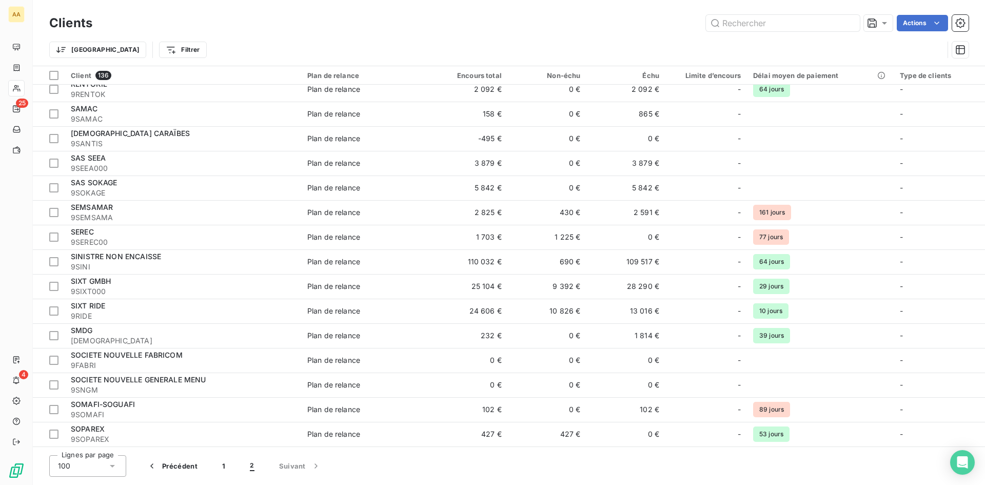
scroll to position [525, 0]
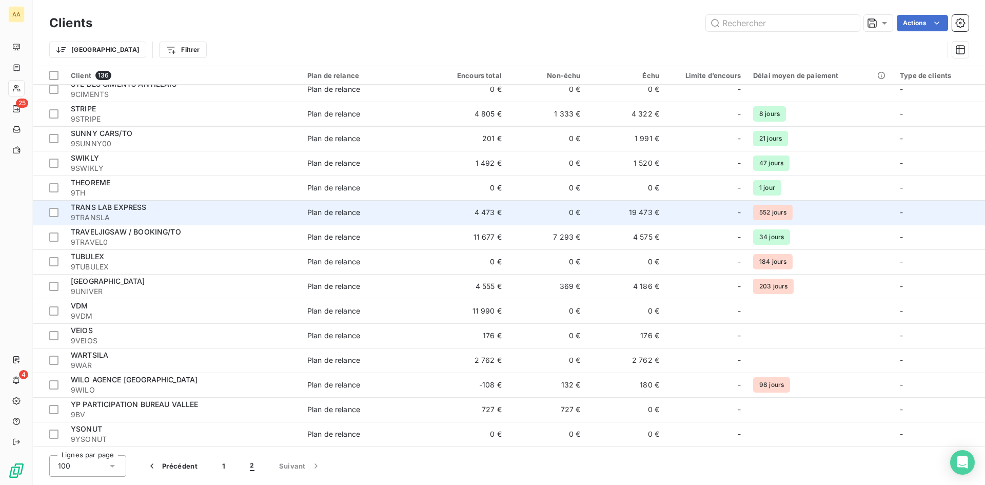
click at [135, 206] on span "TRANS LAB EXPRESS" at bounding box center [109, 207] width 76 height 9
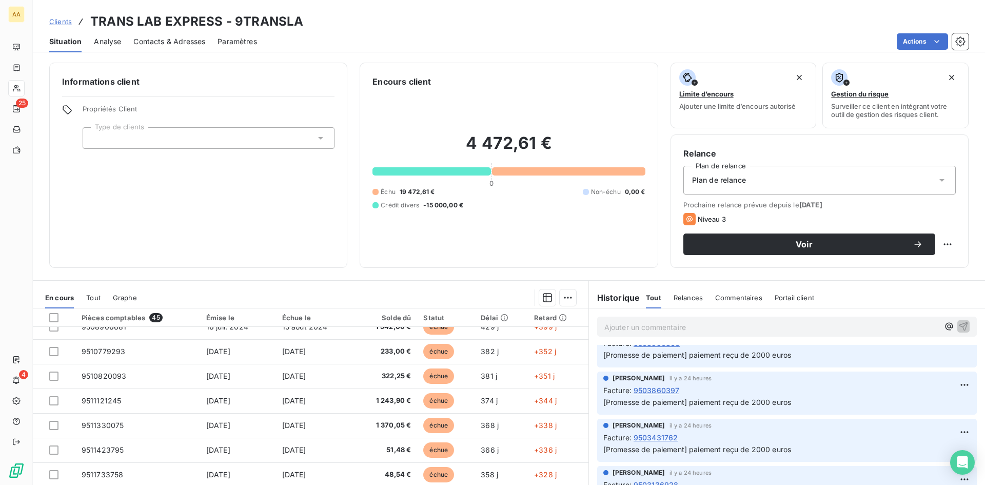
scroll to position [1349, 0]
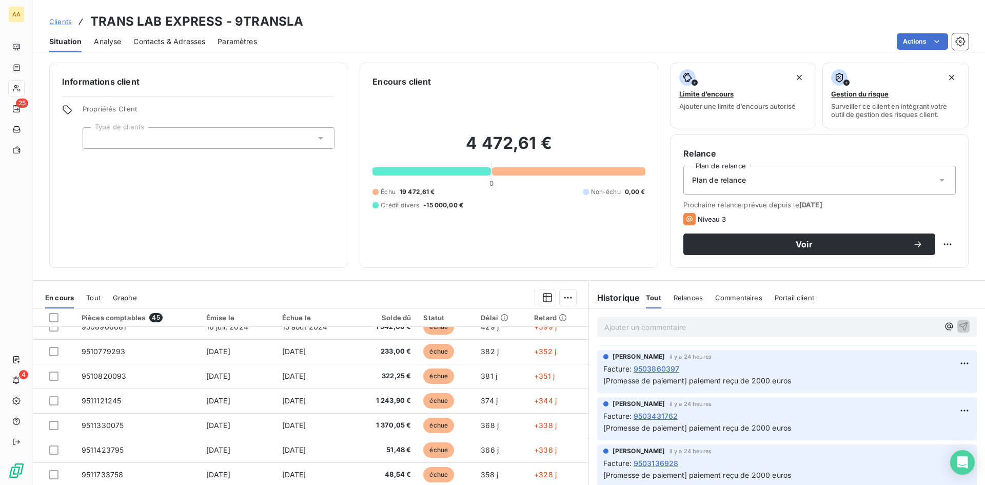
click at [647, 415] on span "9503431762" at bounding box center [656, 415] width 45 height 11
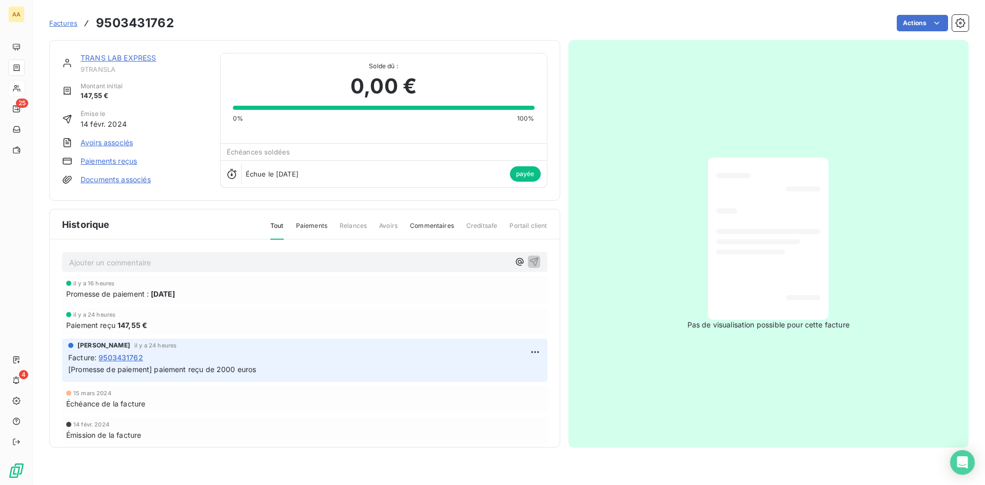
click at [117, 162] on link "Paiements reçus" at bounding box center [109, 161] width 56 height 10
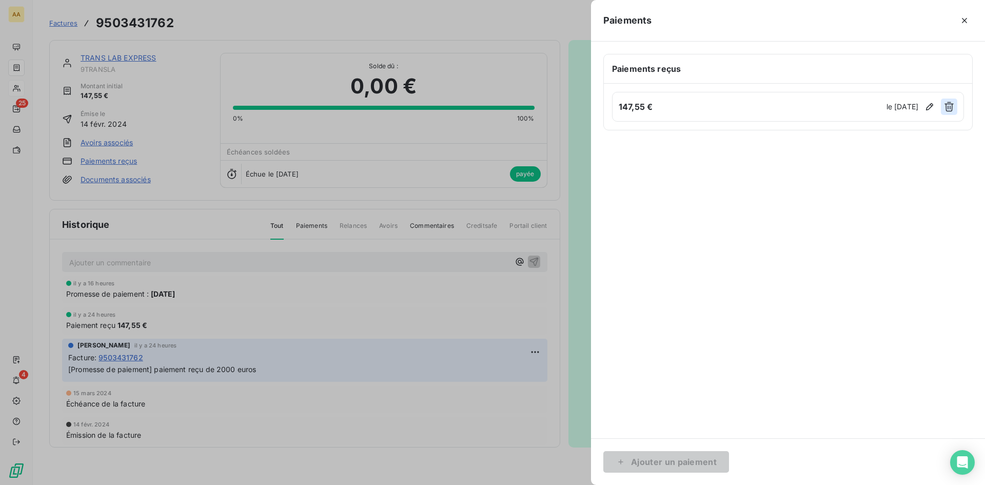
click at [945, 104] on icon "button" at bounding box center [949, 107] width 10 height 10
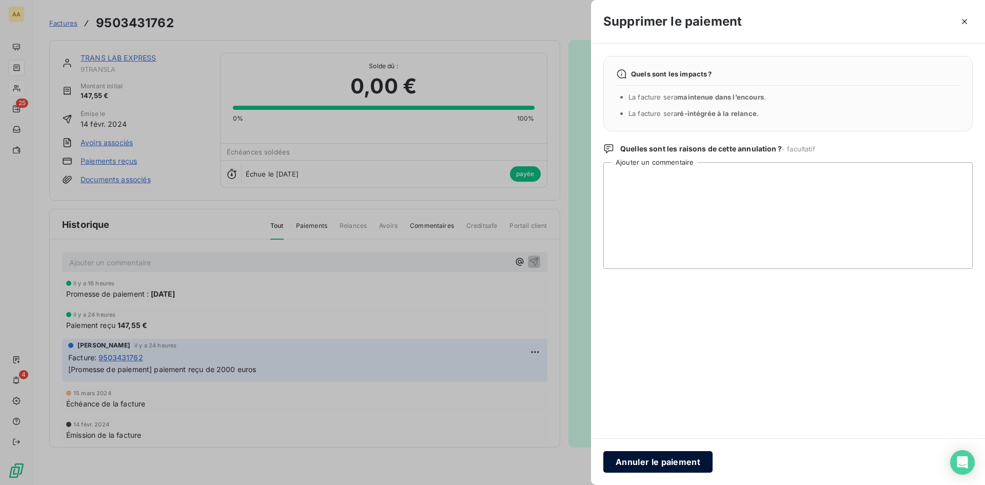
click at [646, 463] on button "Annuler le paiement" at bounding box center [657, 462] width 109 height 22
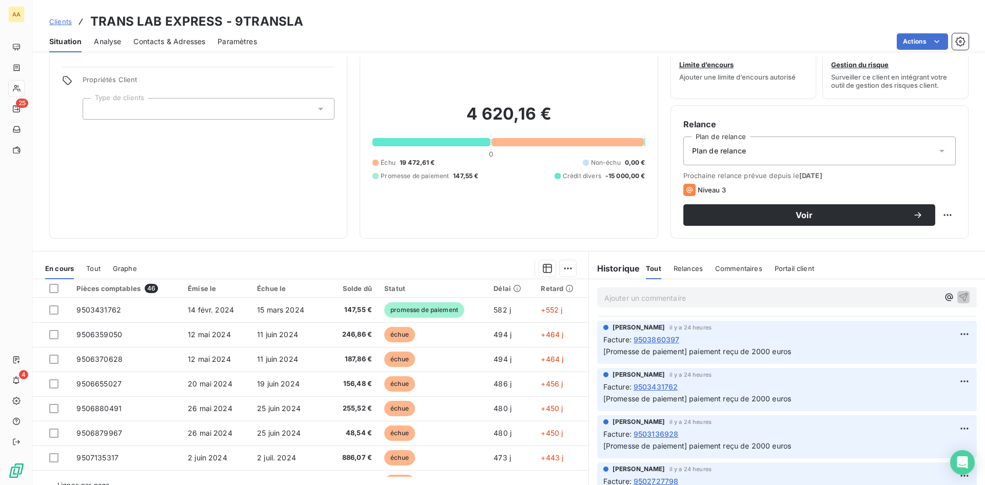
scroll to position [52, 0]
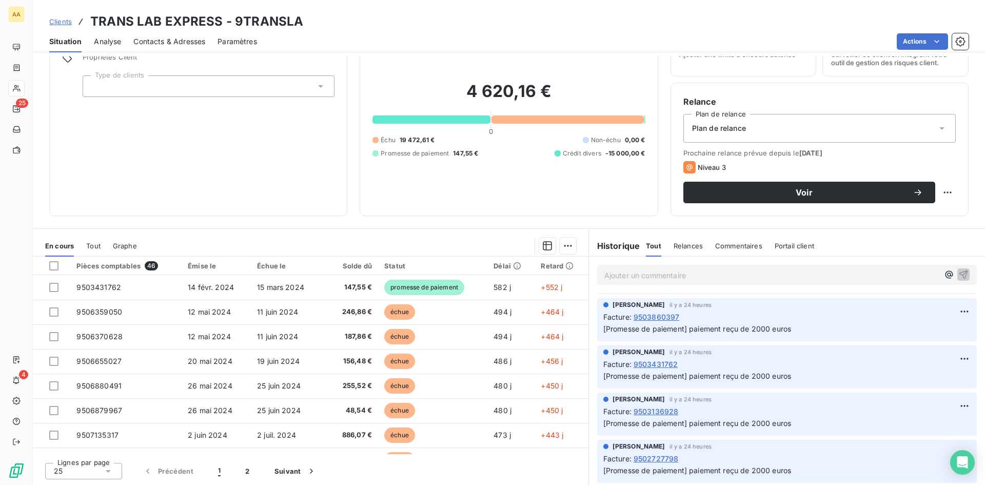
click at [640, 457] on span "9502727798" at bounding box center [656, 458] width 45 height 11
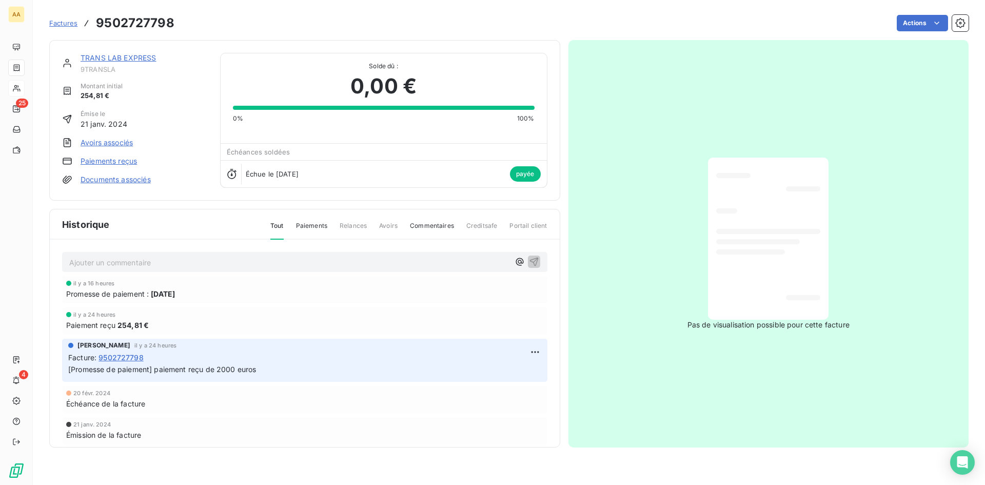
click at [101, 158] on link "Paiements reçus" at bounding box center [109, 161] width 56 height 10
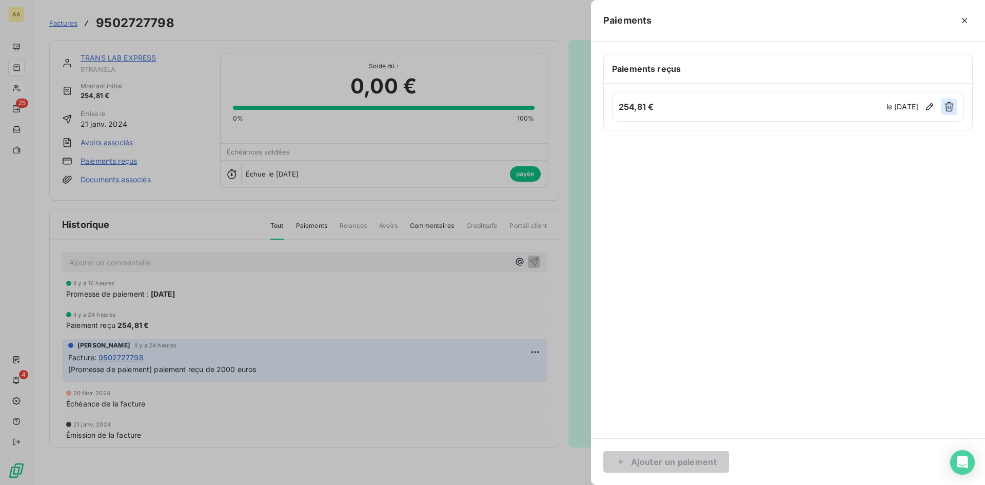
click at [946, 105] on icon "button" at bounding box center [949, 107] width 9 height 10
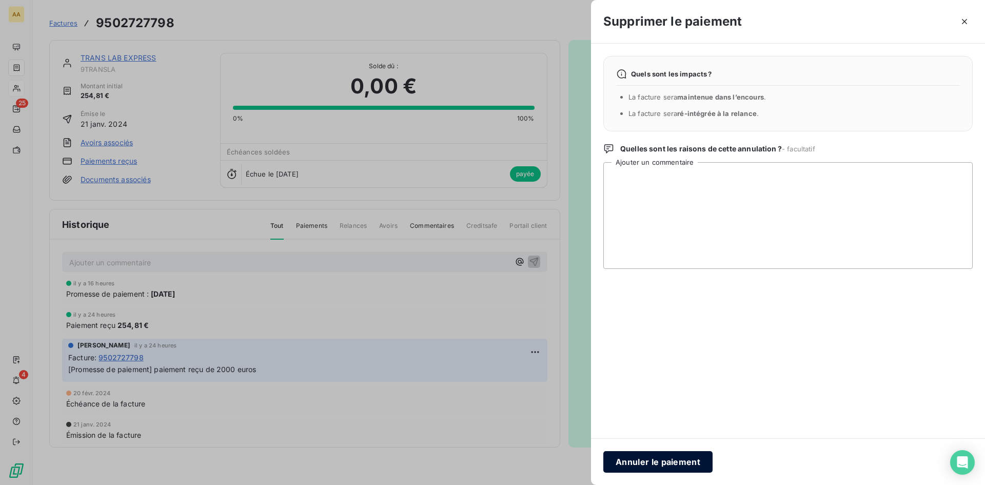
click at [675, 461] on button "Annuler le paiement" at bounding box center [657, 462] width 109 height 22
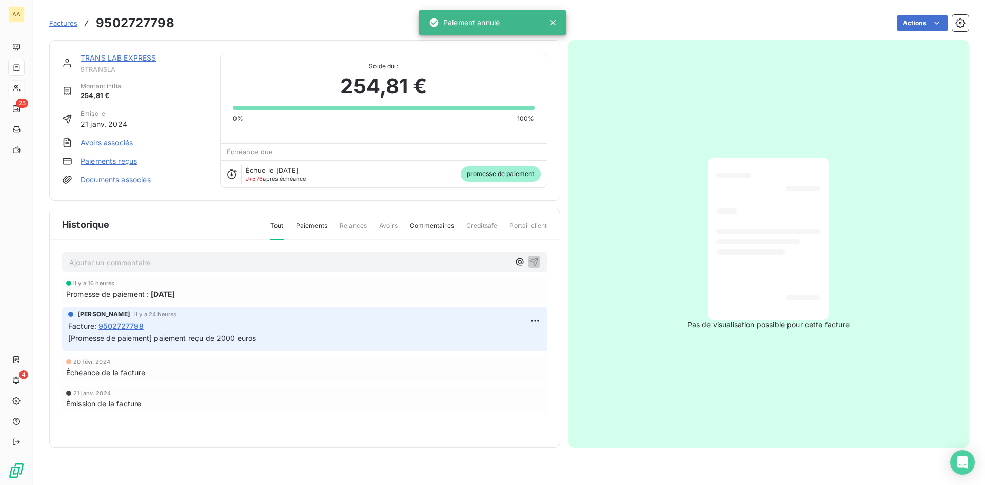
click at [145, 57] on link "TRANS LAB EXPRESS" at bounding box center [119, 57] width 76 height 9
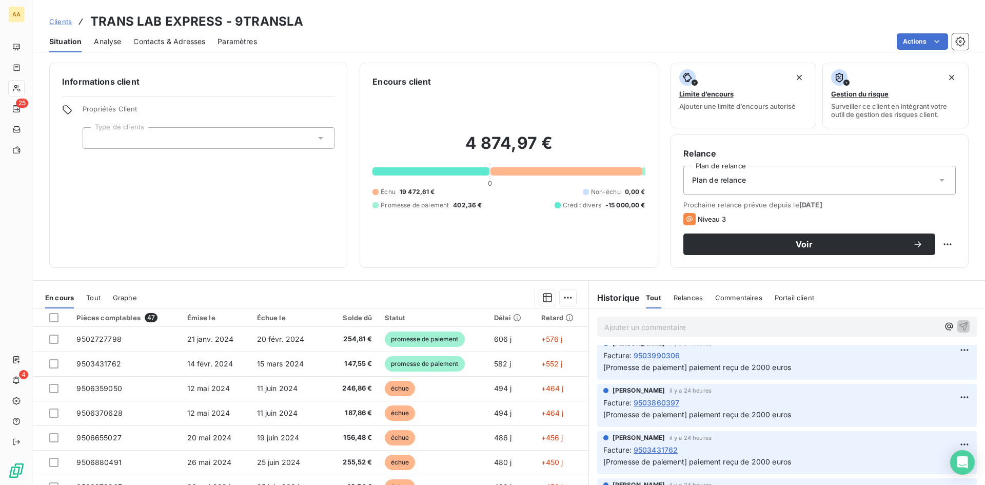
scroll to position [1261, 0]
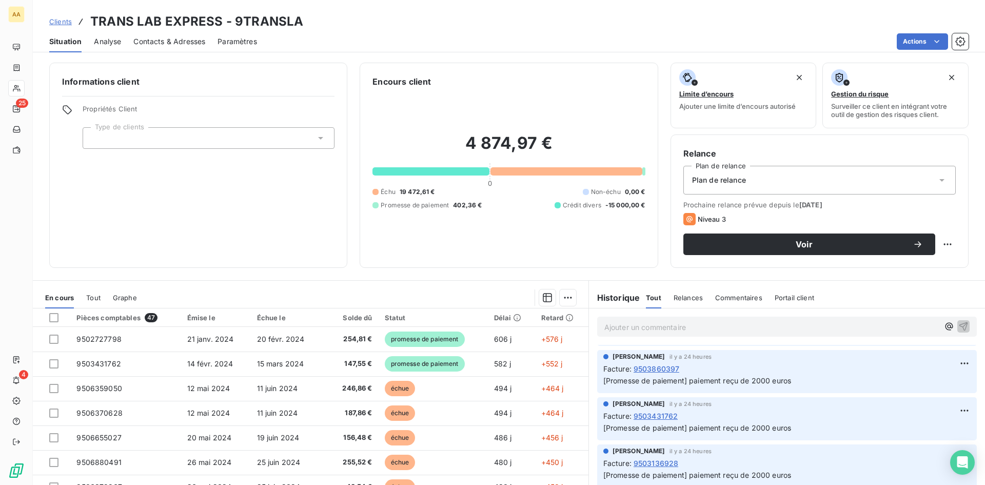
click at [663, 462] on span "9503136928" at bounding box center [656, 463] width 45 height 11
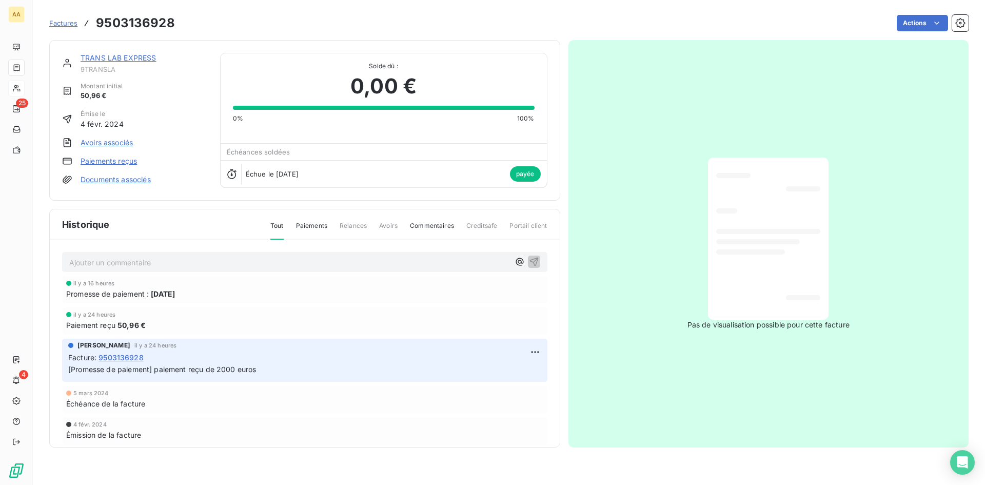
click at [125, 160] on link "Paiements reçus" at bounding box center [109, 161] width 56 height 10
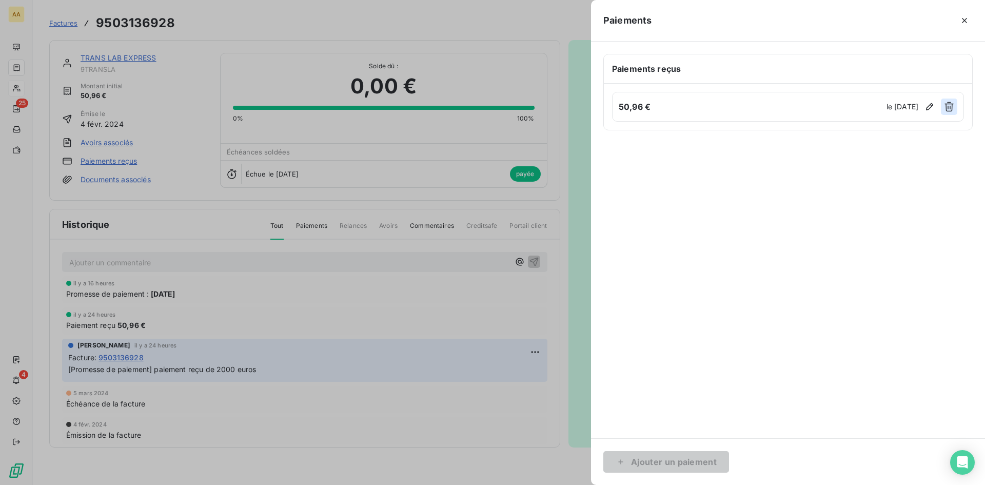
click at [949, 105] on icon "button" at bounding box center [949, 107] width 10 height 10
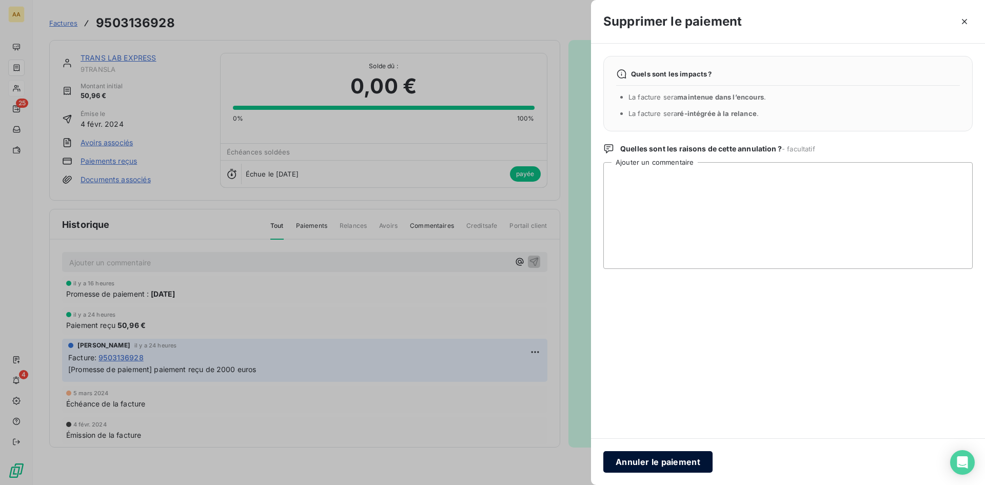
click at [669, 457] on button "Annuler le paiement" at bounding box center [657, 462] width 109 height 22
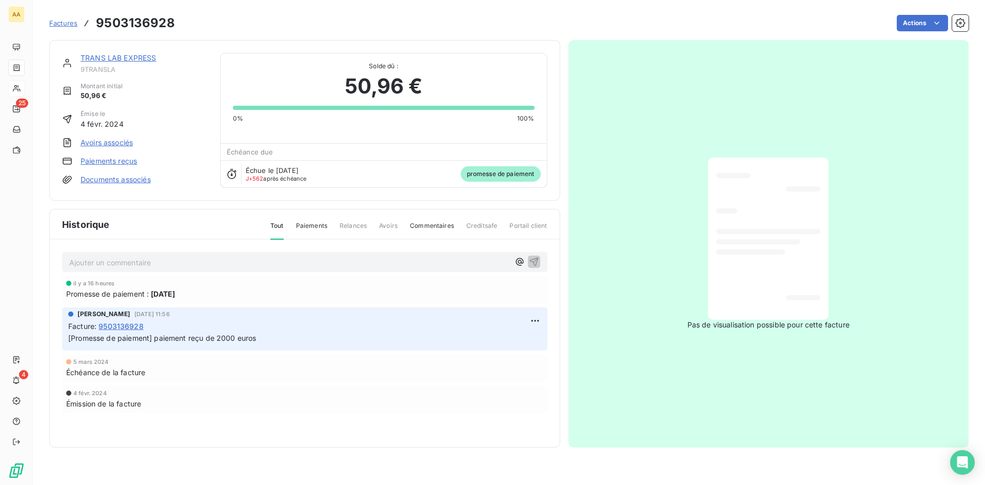
click at [72, 25] on span "Factures" at bounding box center [63, 23] width 28 height 8
click at [112, 62] on link "TRANS LAB EXPRESS" at bounding box center [119, 57] width 76 height 9
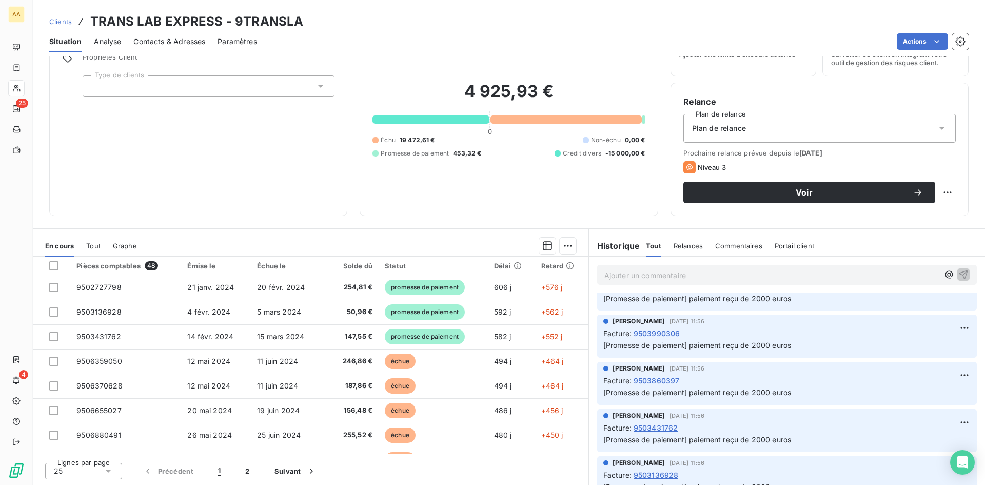
scroll to position [1217, 0]
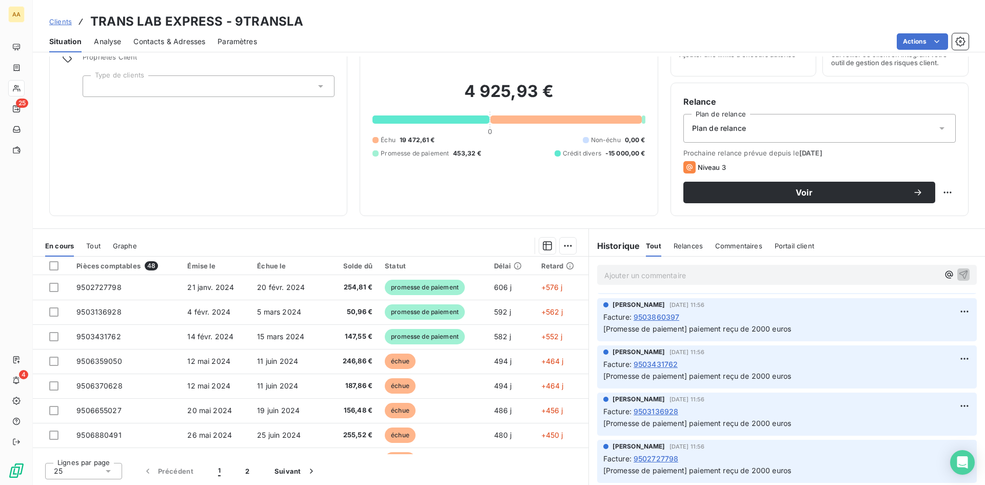
click at [653, 456] on span "9502727798" at bounding box center [656, 458] width 45 height 11
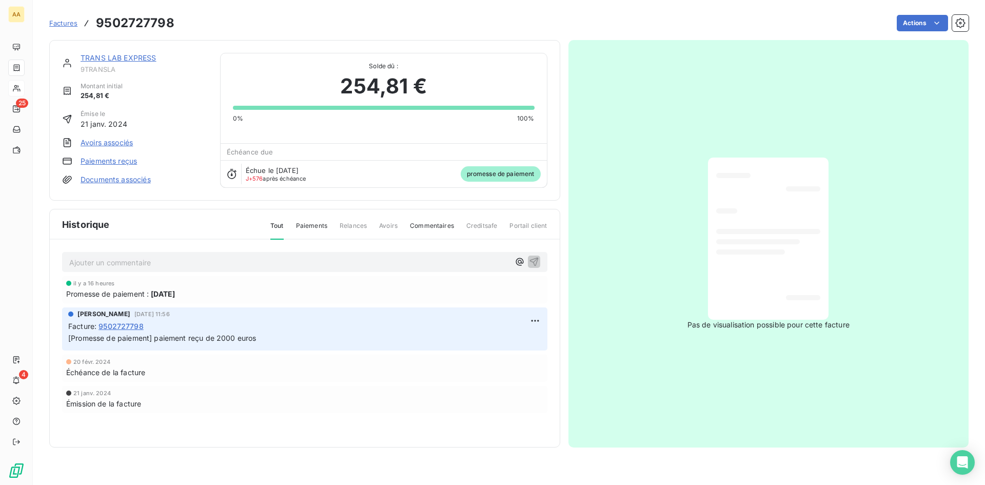
click at [122, 163] on link "Paiements reçus" at bounding box center [109, 161] width 56 height 10
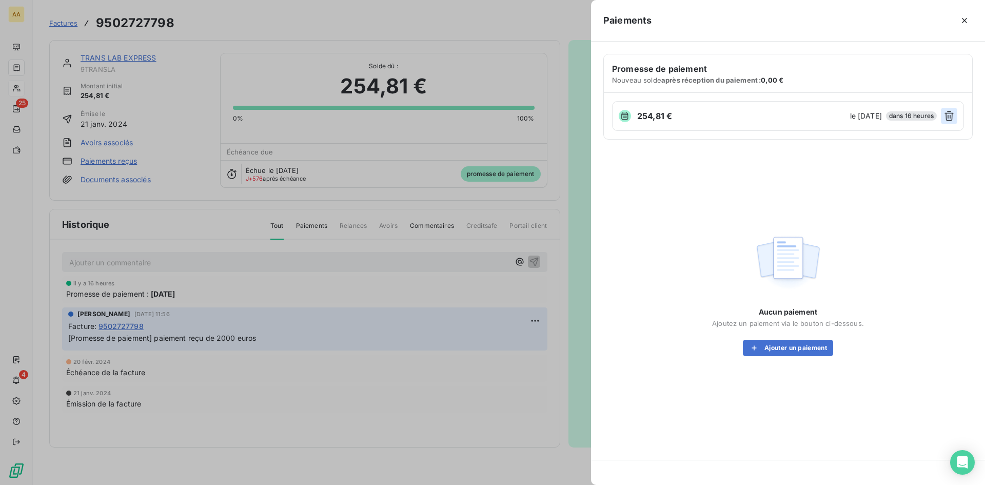
click at [951, 111] on icon "button" at bounding box center [949, 116] width 10 height 10
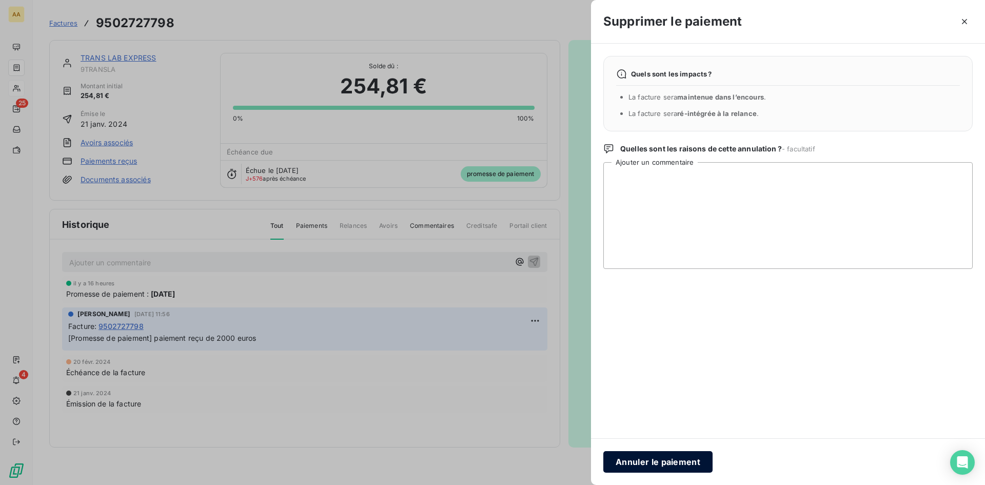
click at [651, 464] on button "Annuler le paiement" at bounding box center [657, 462] width 109 height 22
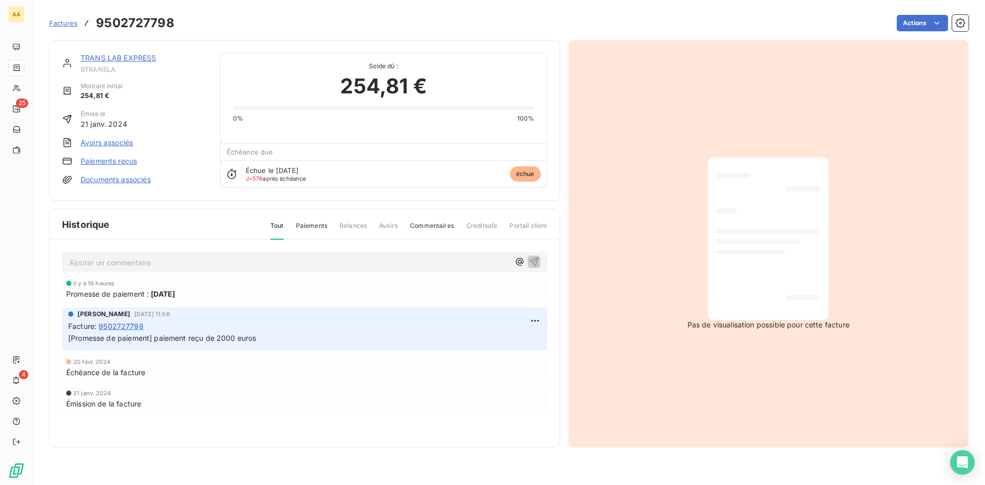
click at [136, 58] on link "TRANS LAB EXPRESS" at bounding box center [119, 57] width 76 height 9
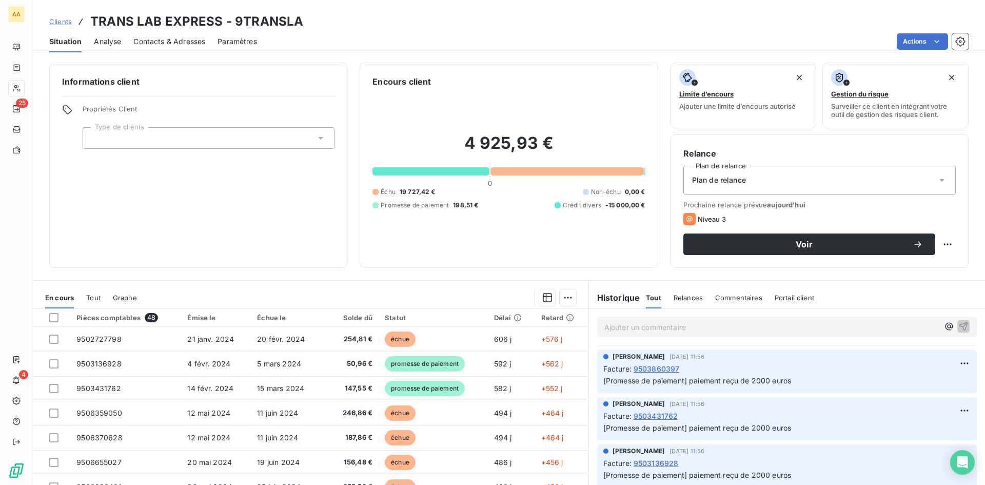
scroll to position [52, 0]
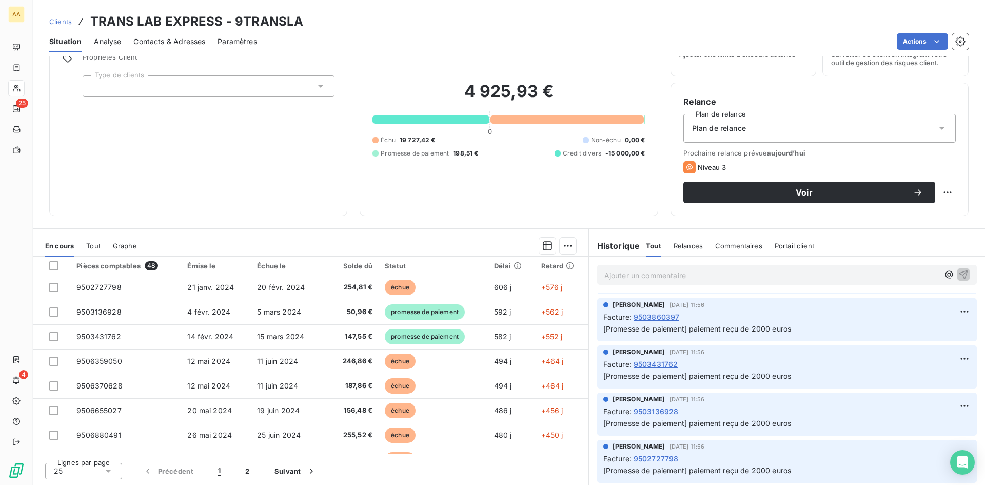
click at [653, 458] on span "9502727798" at bounding box center [656, 458] width 45 height 11
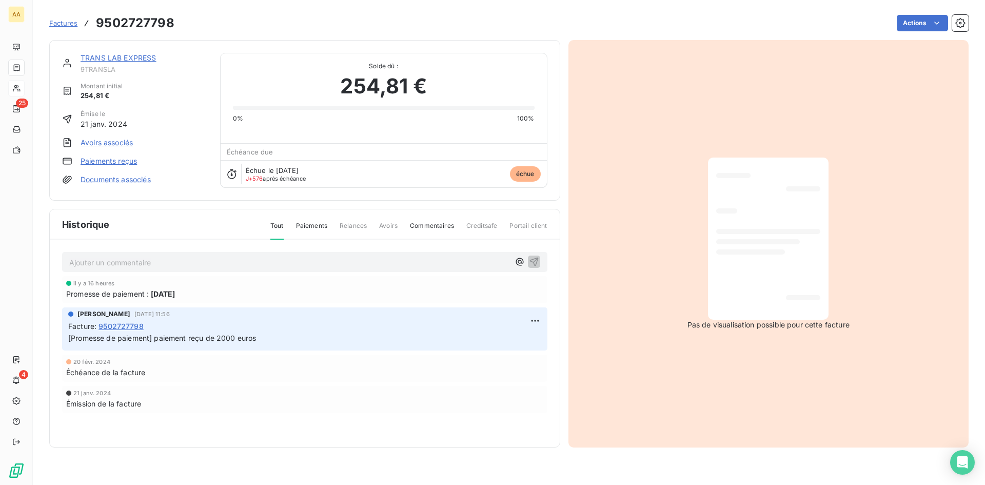
click at [115, 161] on link "Paiements reçus" at bounding box center [109, 161] width 56 height 10
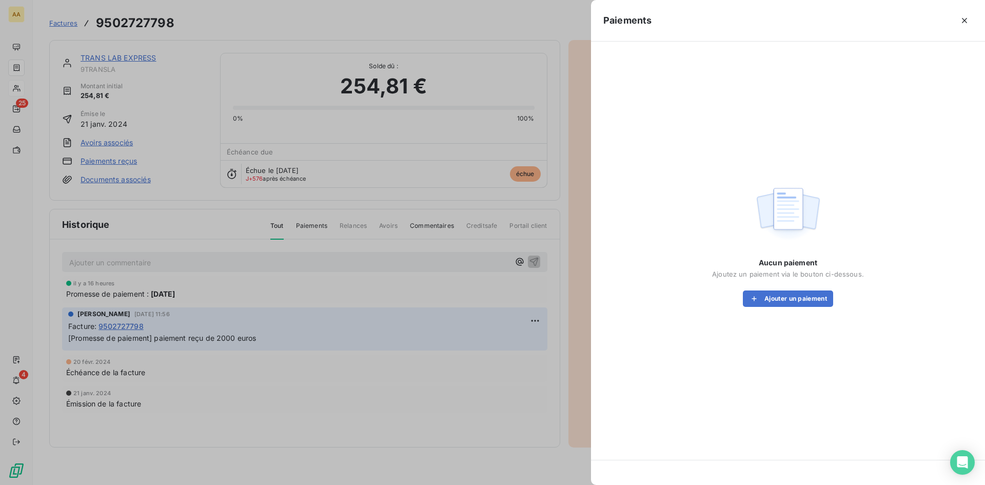
click at [333, 396] on div at bounding box center [492, 242] width 985 height 485
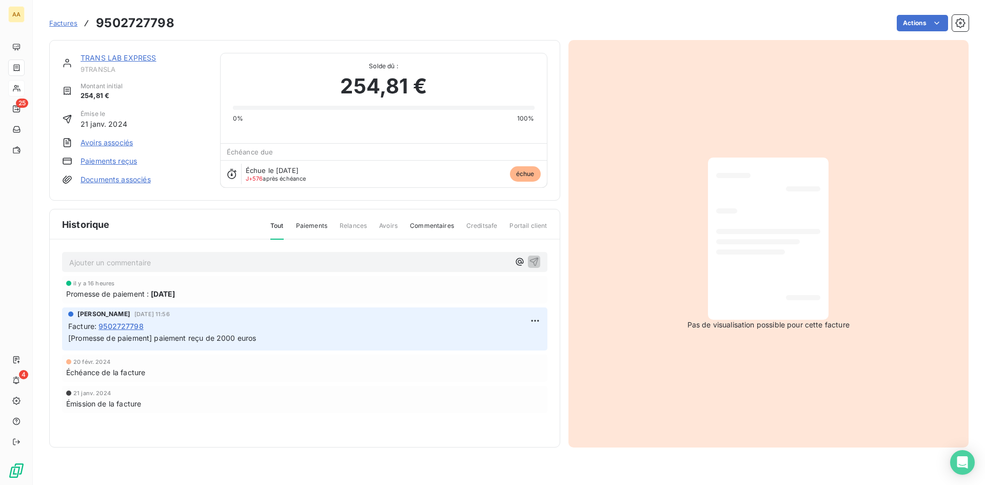
click at [66, 22] on span "Factures" at bounding box center [63, 23] width 28 height 8
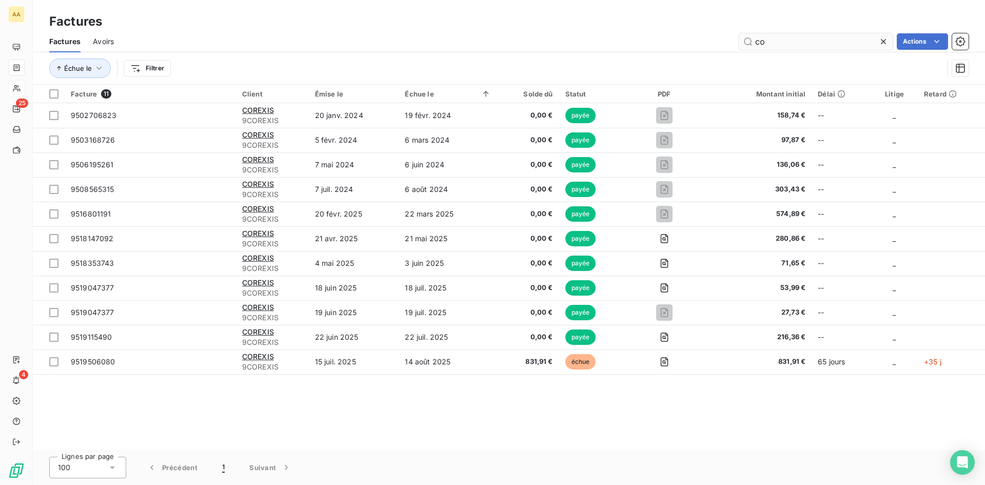
type input "c"
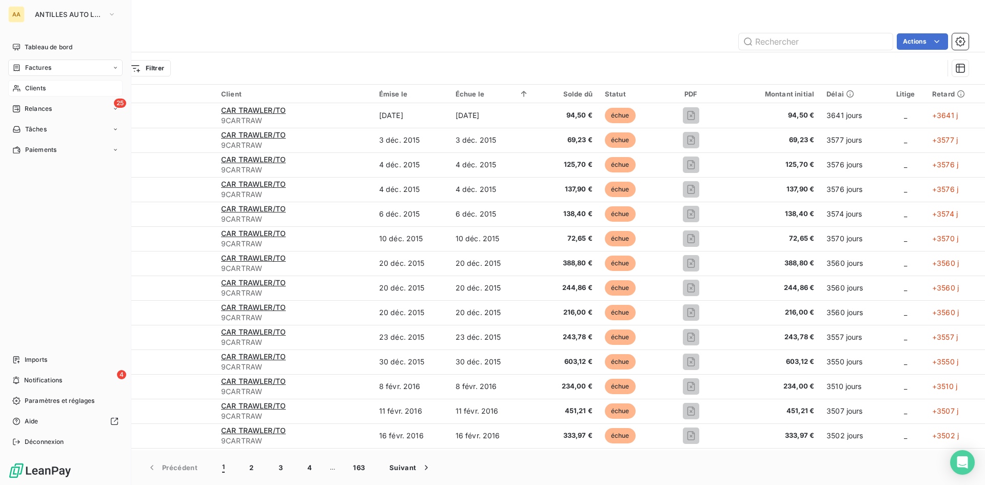
click at [36, 85] on span "Clients" at bounding box center [35, 88] width 21 height 9
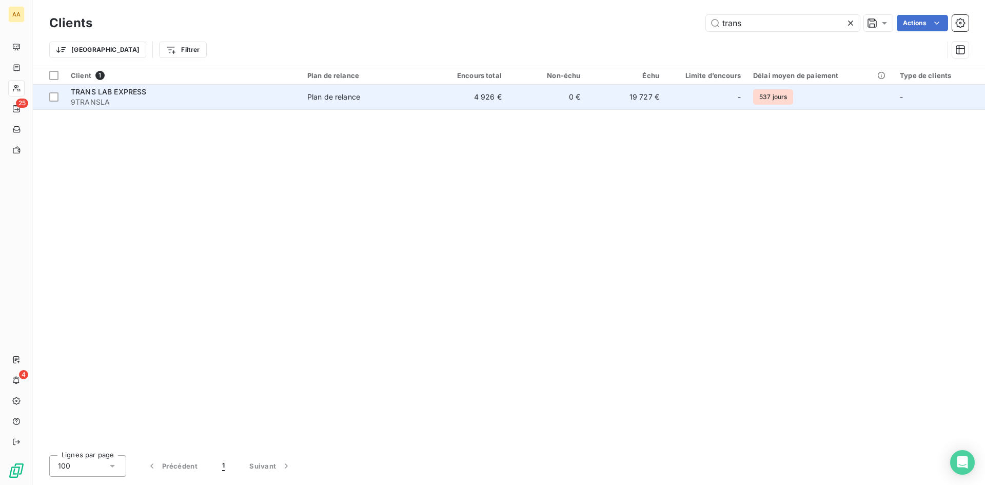
type input "trans"
click at [113, 93] on span "TRANS LAB EXPRESS" at bounding box center [109, 91] width 76 height 9
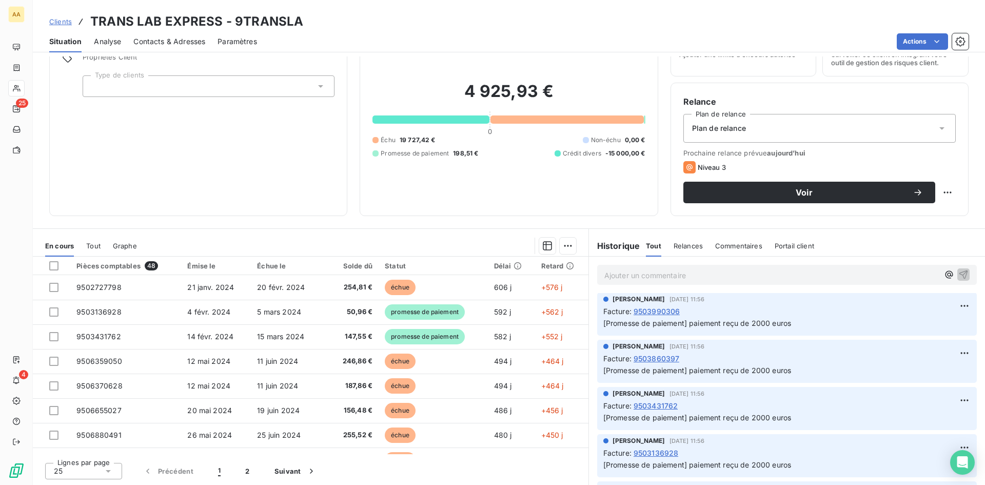
scroll to position [1217, 0]
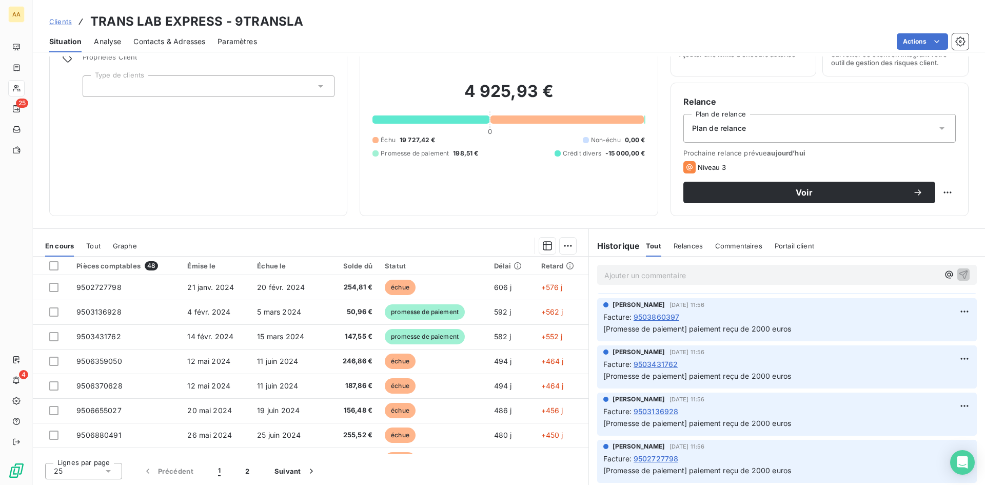
click at [648, 458] on span "9502727798" at bounding box center [656, 458] width 45 height 11
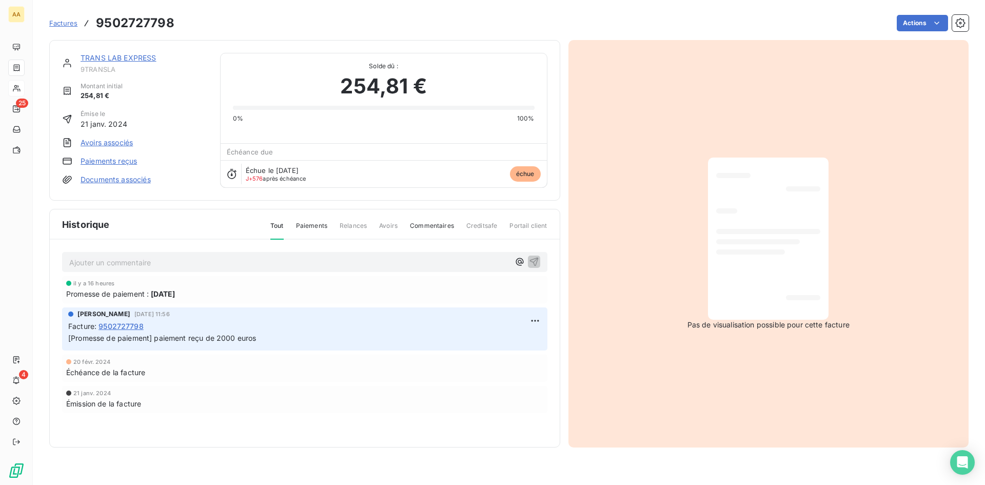
click at [95, 162] on link "Paiements reçus" at bounding box center [109, 161] width 56 height 10
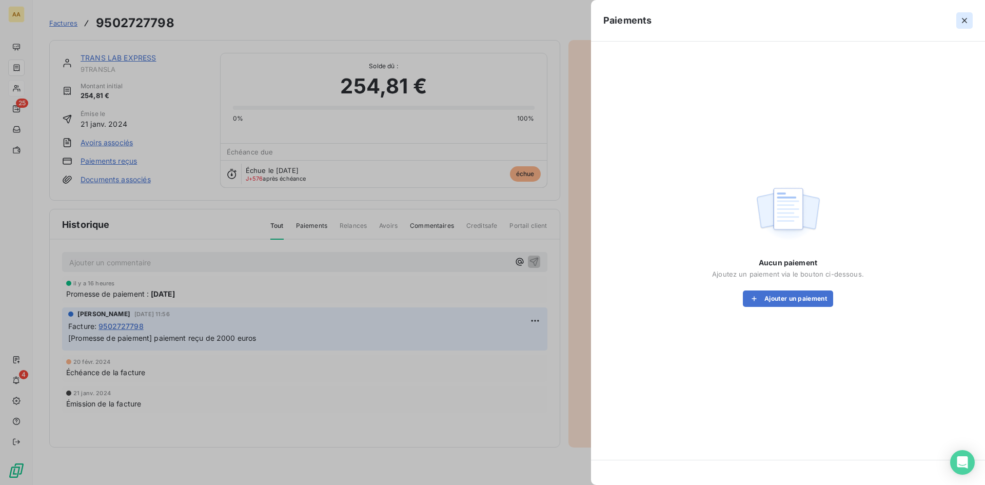
click at [963, 17] on icon "button" at bounding box center [964, 20] width 10 height 10
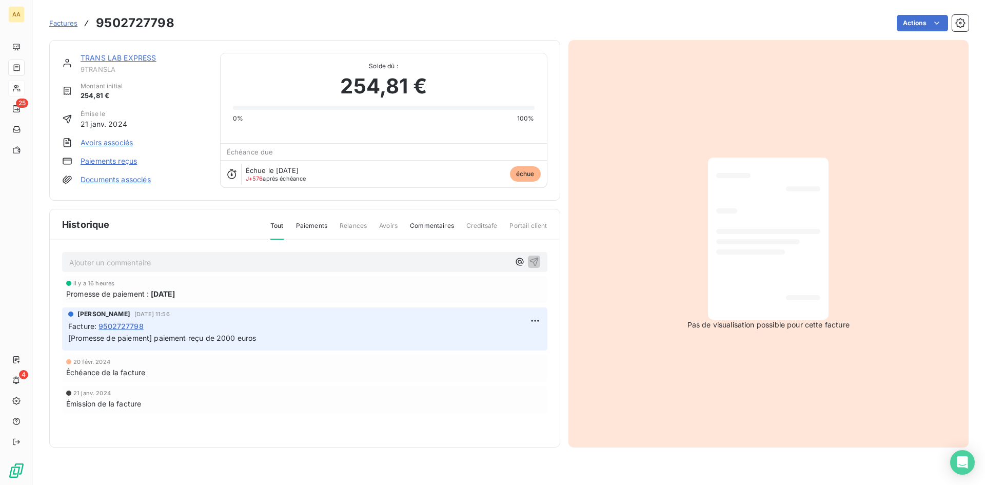
click at [94, 160] on link "Paiements reçus" at bounding box center [109, 161] width 56 height 10
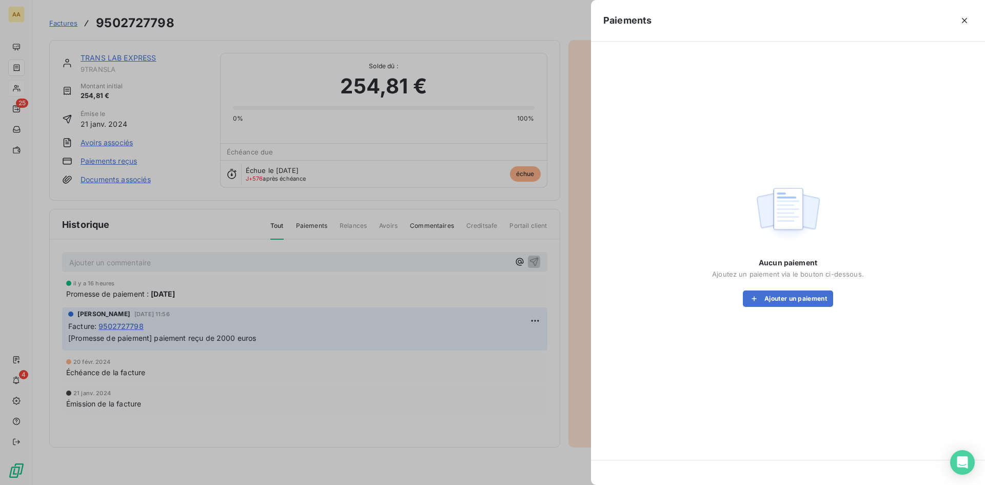
click at [70, 23] on div at bounding box center [492, 242] width 985 height 485
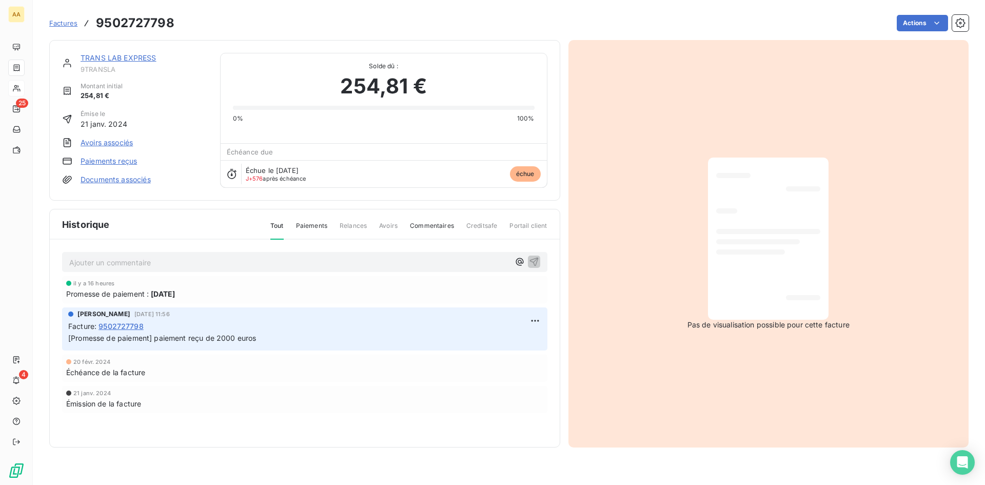
click at [131, 321] on span "9502727798" at bounding box center [121, 326] width 45 height 11
click at [121, 325] on span "9502727798" at bounding box center [121, 326] width 45 height 11
click at [540, 318] on html "AA 25 4 Factures 9502727798 Actions TRANS LAB EXPRESS 9TRANSLA Montant initial …" at bounding box center [492, 242] width 985 height 485
click at [509, 363] on div "Supprimer" at bounding box center [510, 362] width 57 height 16
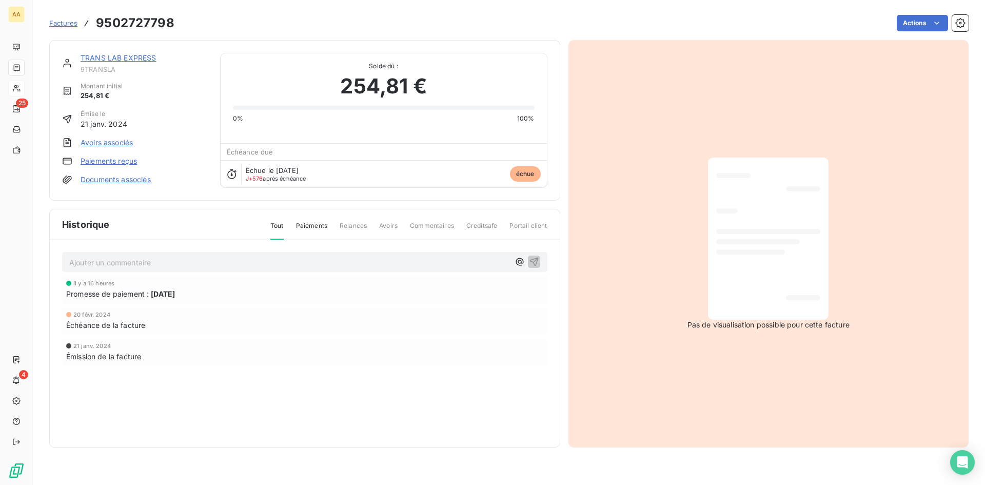
click at [122, 161] on link "Paiements reçus" at bounding box center [109, 161] width 56 height 10
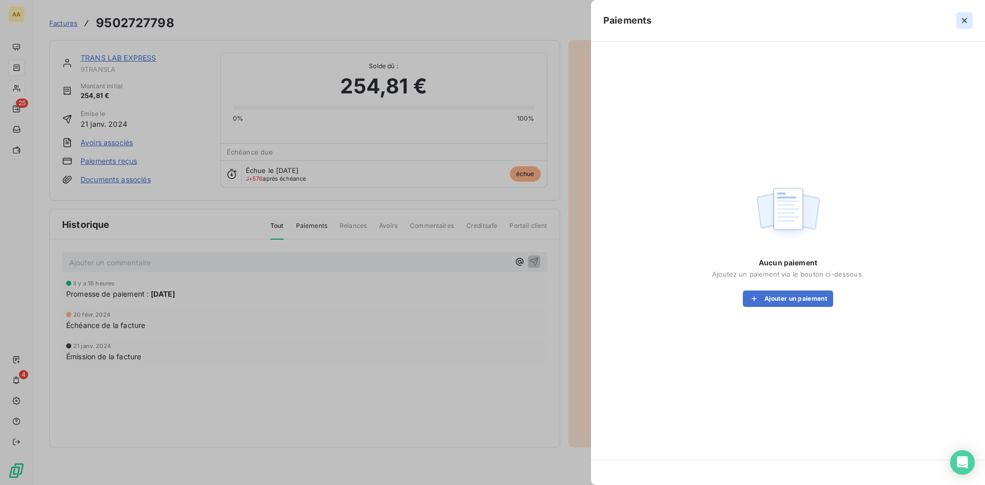
click at [963, 16] on icon "button" at bounding box center [964, 20] width 10 height 10
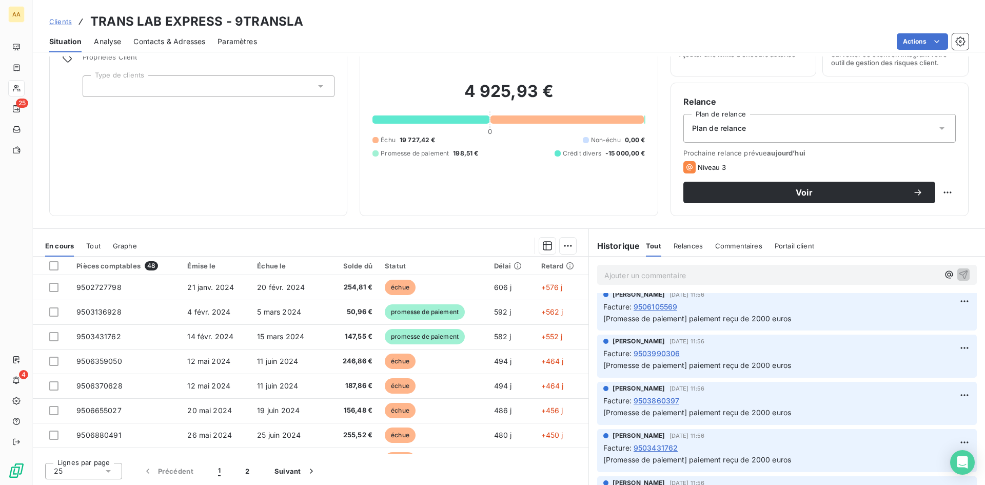
scroll to position [1169, 0]
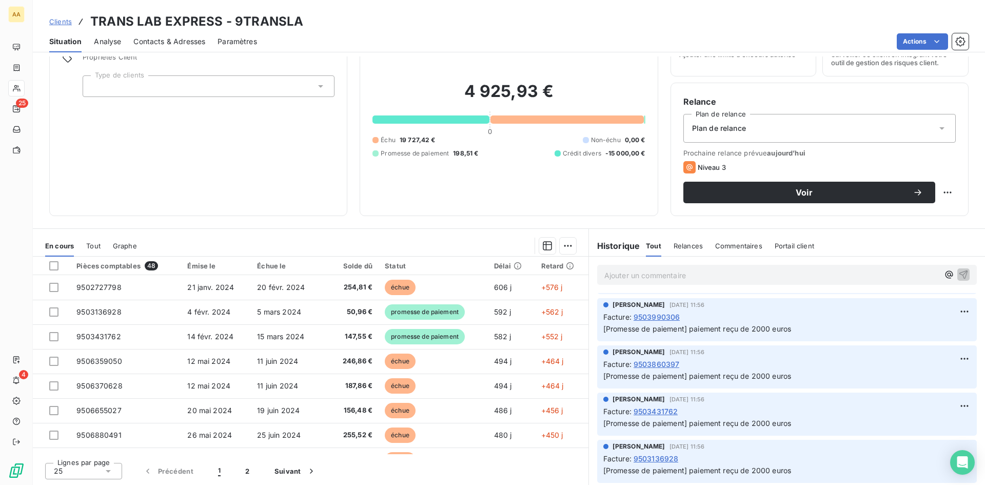
click at [656, 457] on span "9503136928" at bounding box center [656, 458] width 45 height 11
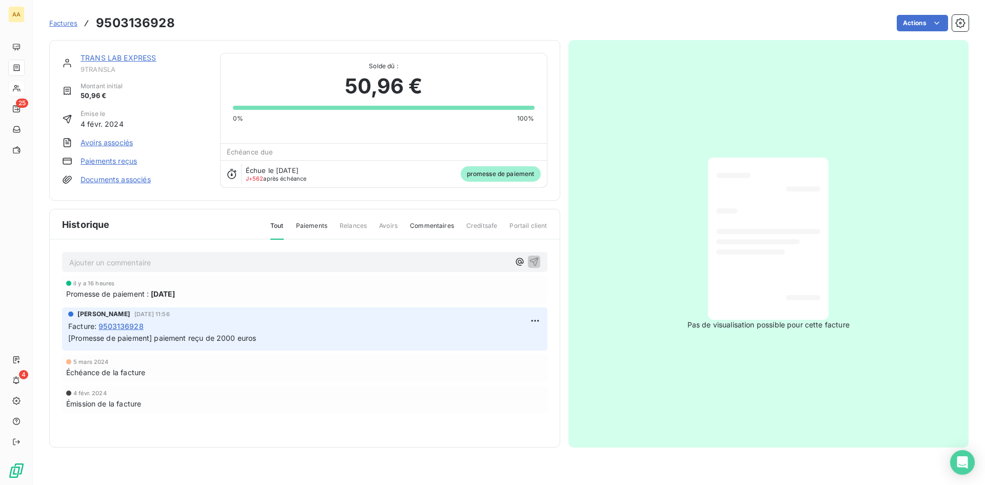
click at [102, 163] on link "Paiements reçus" at bounding box center [109, 161] width 56 height 10
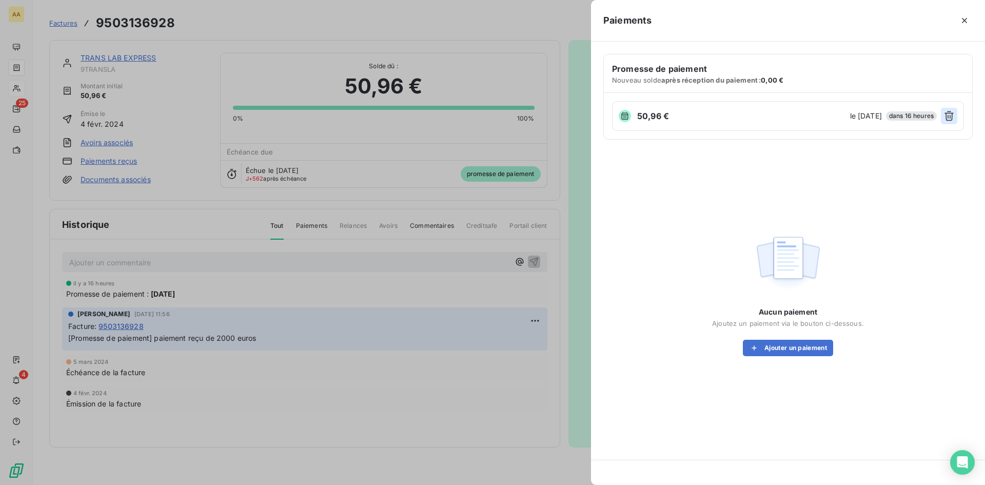
click at [949, 115] on icon "button" at bounding box center [949, 116] width 10 height 10
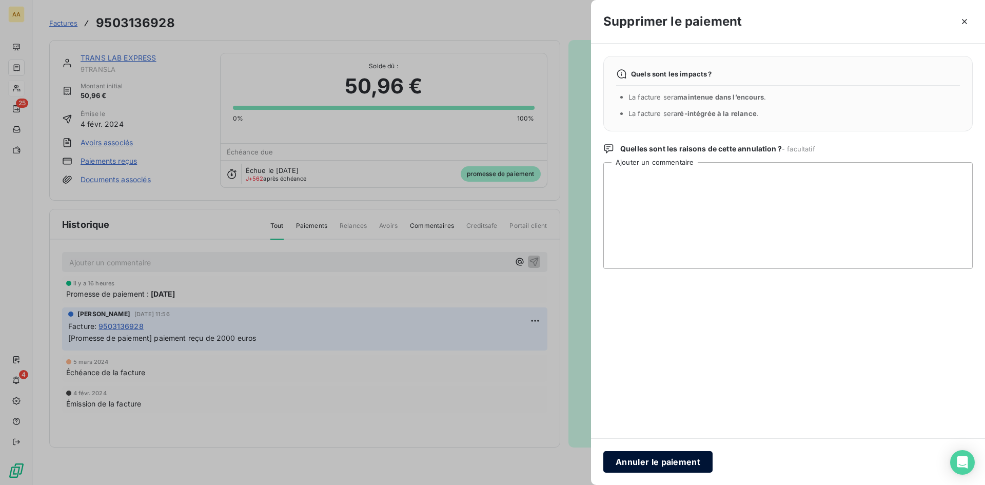
click at [645, 462] on button "Annuler le paiement" at bounding box center [657, 462] width 109 height 22
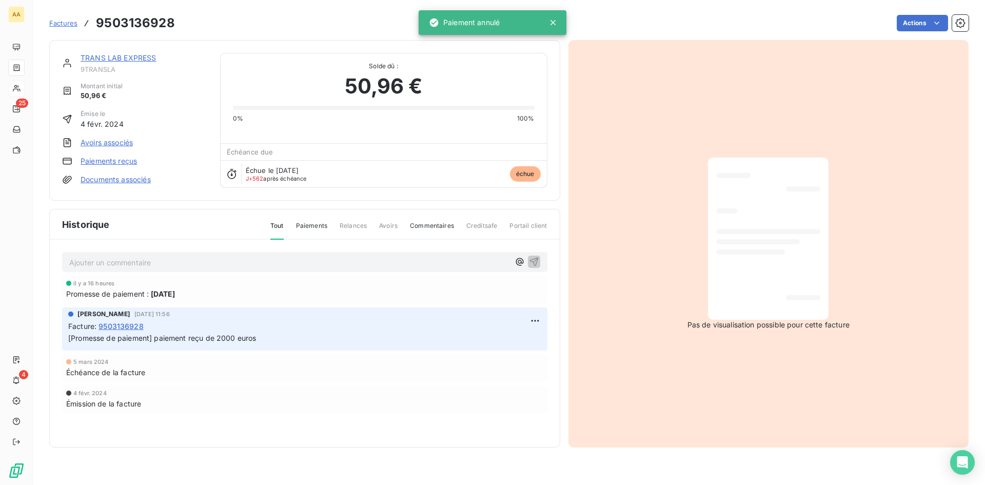
click at [148, 55] on link "TRANS LAB EXPRESS" at bounding box center [119, 57] width 76 height 9
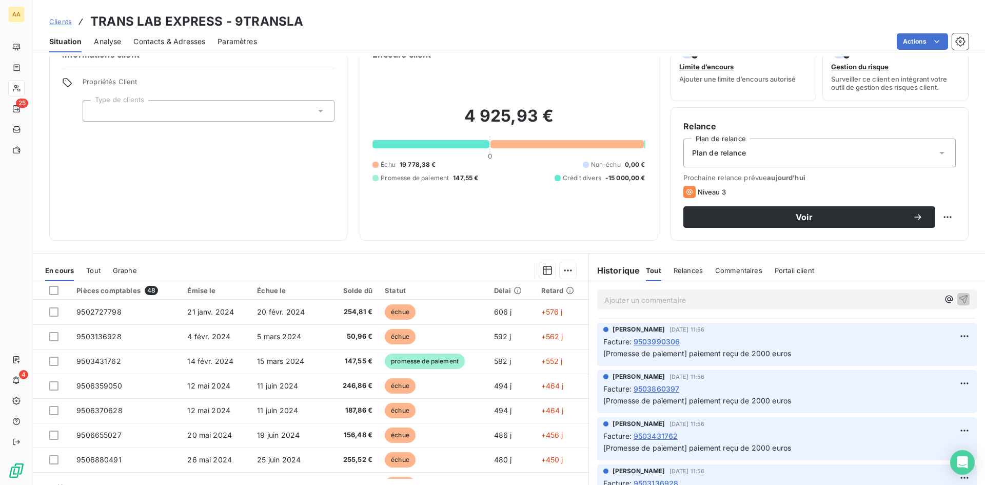
scroll to position [52, 0]
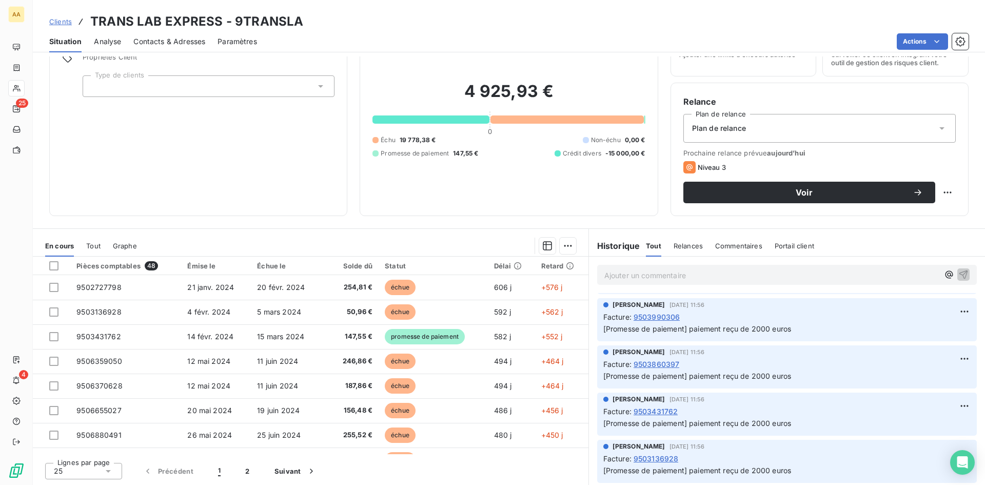
click at [658, 459] on span "9503136928" at bounding box center [656, 458] width 45 height 11
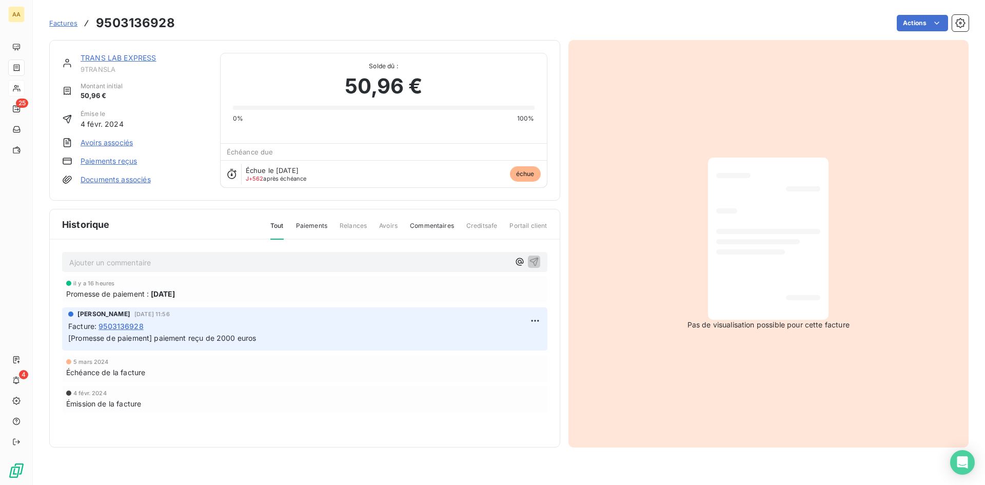
click at [107, 159] on link "Paiements reçus" at bounding box center [109, 161] width 56 height 10
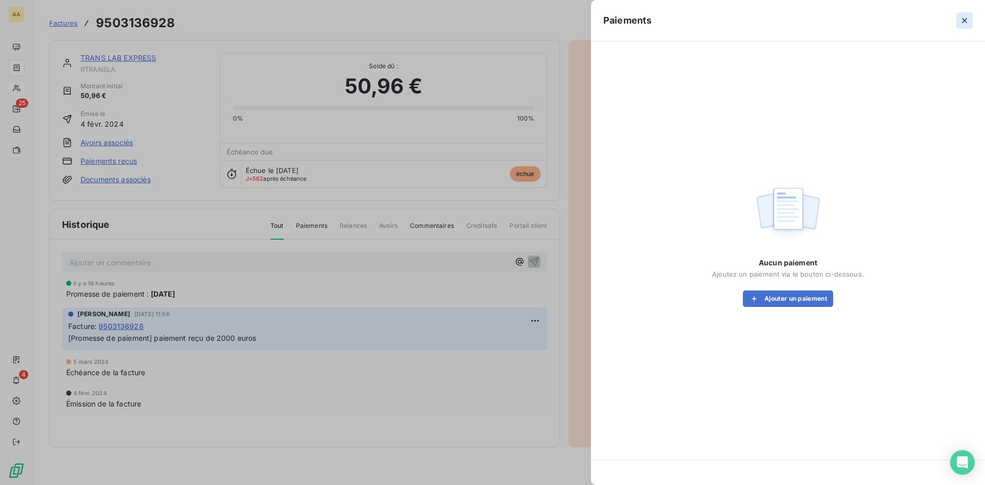
click at [966, 20] on icon "button" at bounding box center [964, 20] width 5 height 5
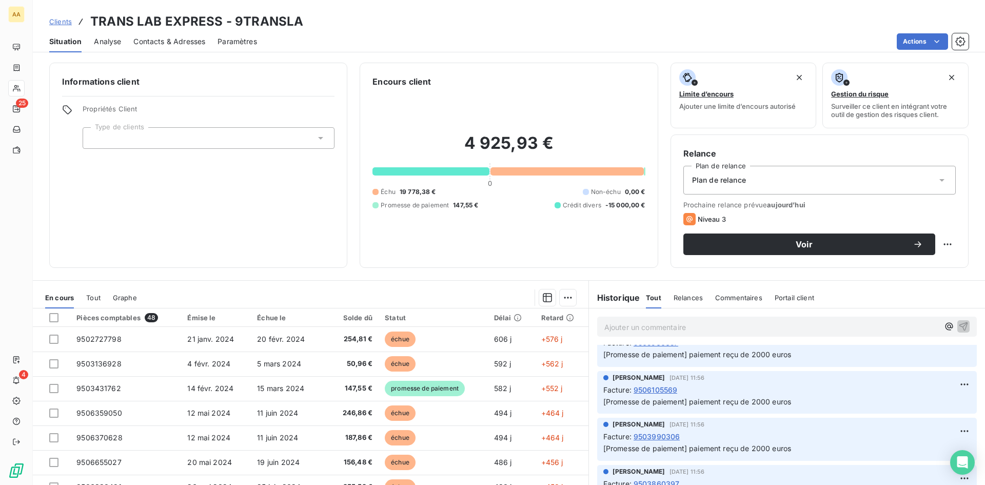
scroll to position [1169, 0]
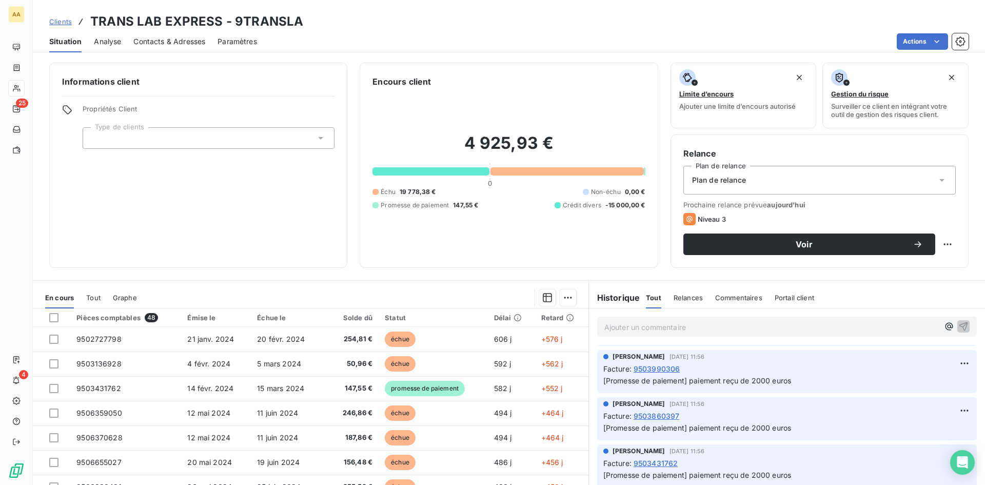
click at [655, 411] on span "9503860397" at bounding box center [657, 415] width 46 height 11
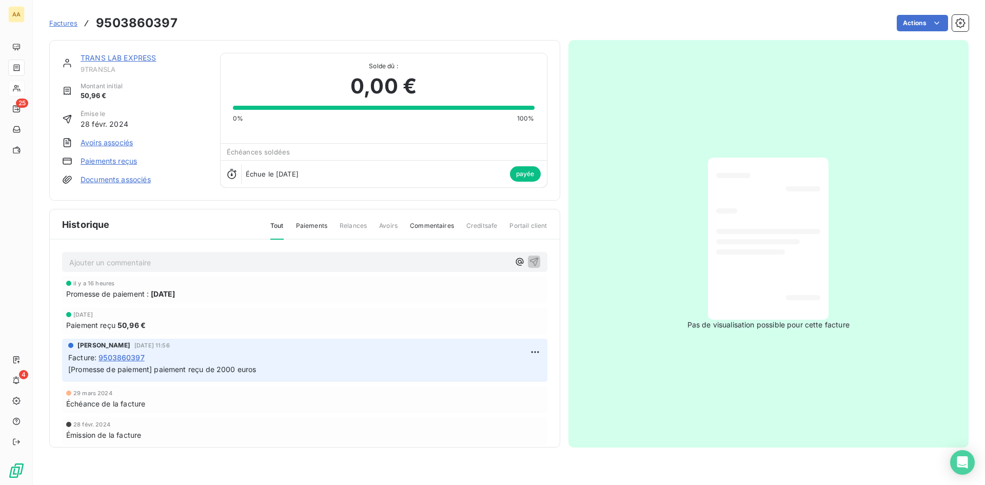
click at [126, 161] on link "Paiements reçus" at bounding box center [109, 161] width 56 height 10
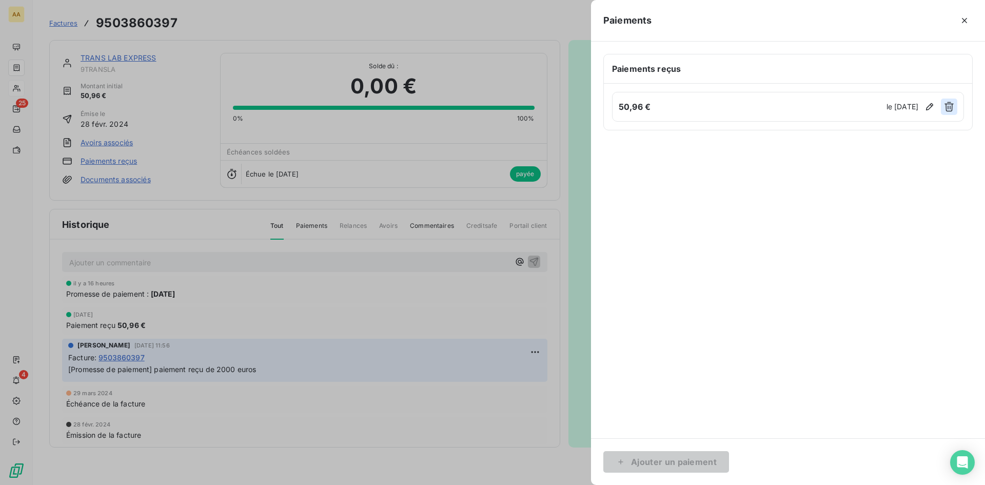
click at [950, 105] on icon "button" at bounding box center [949, 107] width 10 height 10
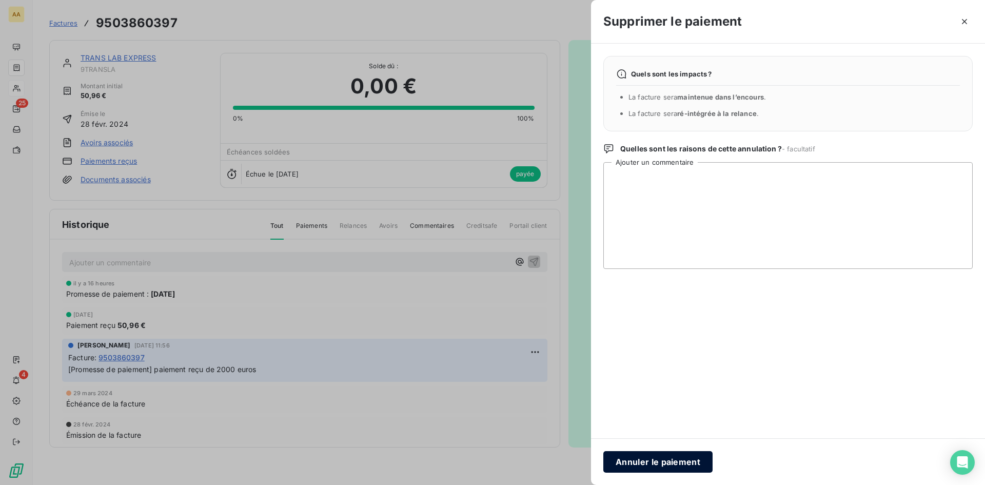
click at [659, 457] on button "Annuler le paiement" at bounding box center [657, 462] width 109 height 22
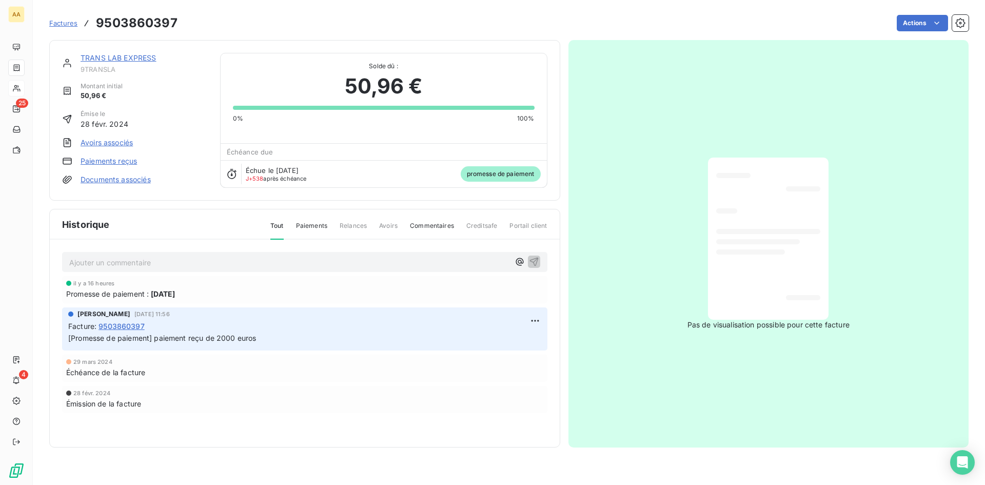
click at [105, 55] on link "TRANS LAB EXPRESS" at bounding box center [119, 57] width 76 height 9
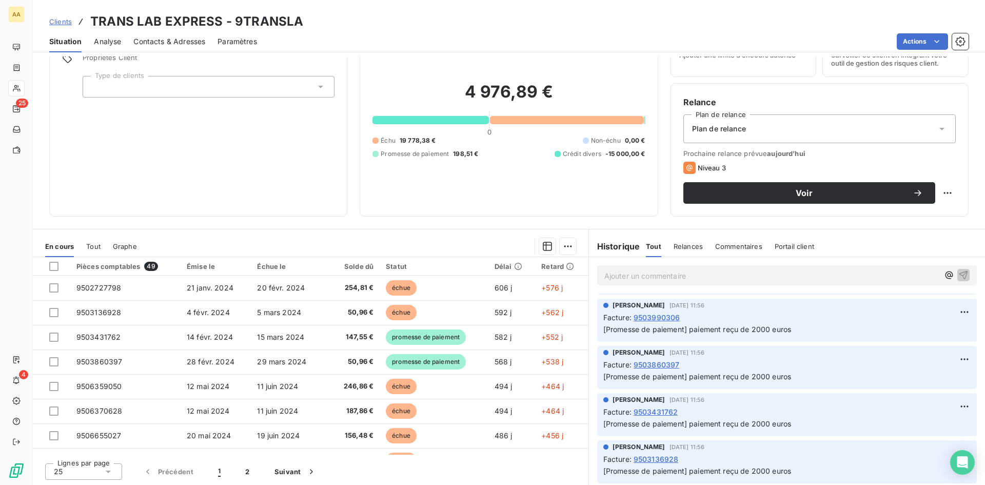
scroll to position [52, 0]
click at [660, 454] on span "9503136928" at bounding box center [656, 458] width 45 height 11
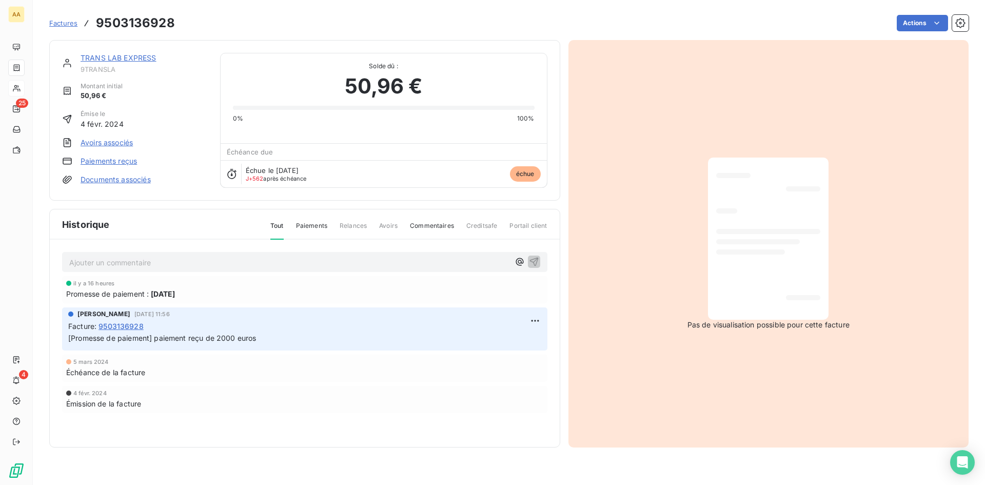
click at [100, 162] on link "Paiements reçus" at bounding box center [109, 161] width 56 height 10
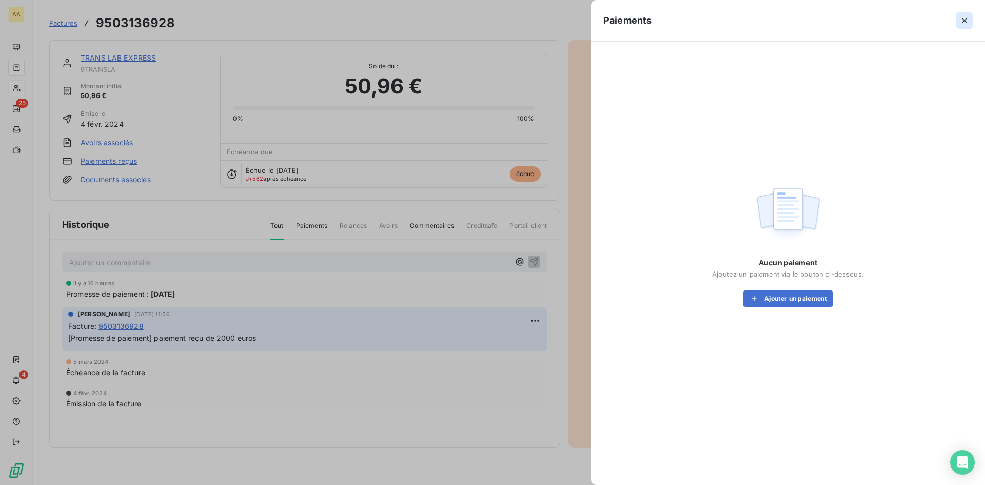
click at [966, 17] on icon "button" at bounding box center [964, 20] width 10 height 10
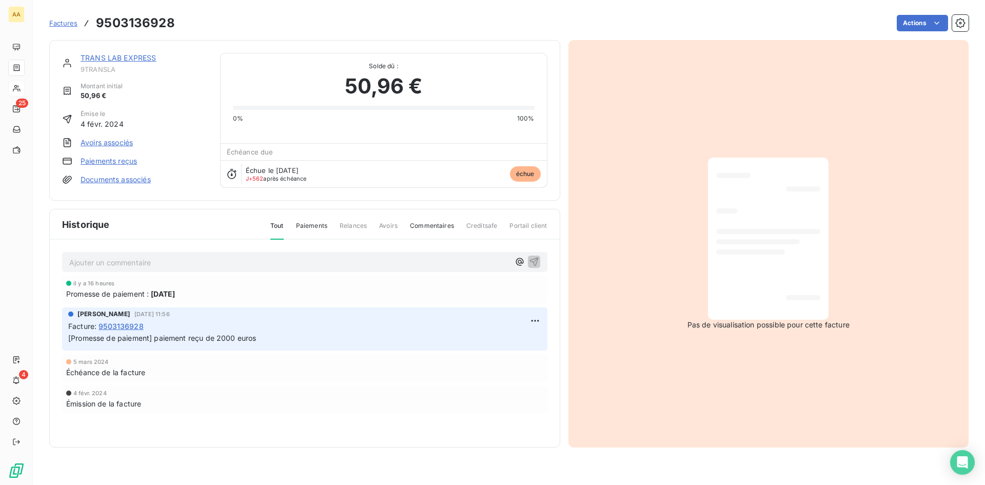
click at [135, 57] on link "TRANS LAB EXPRESS" at bounding box center [119, 57] width 76 height 9
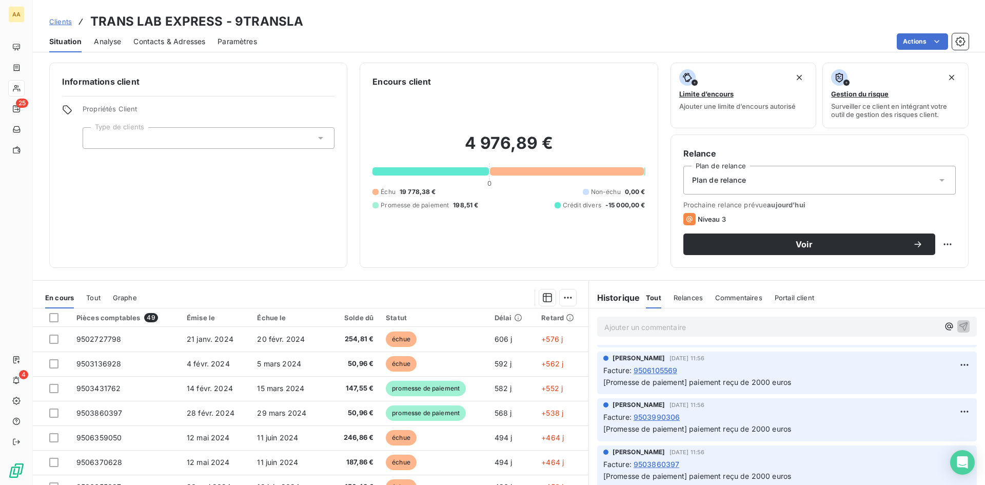
scroll to position [1125, 0]
click at [652, 416] on span "9503860397" at bounding box center [657, 415] width 46 height 11
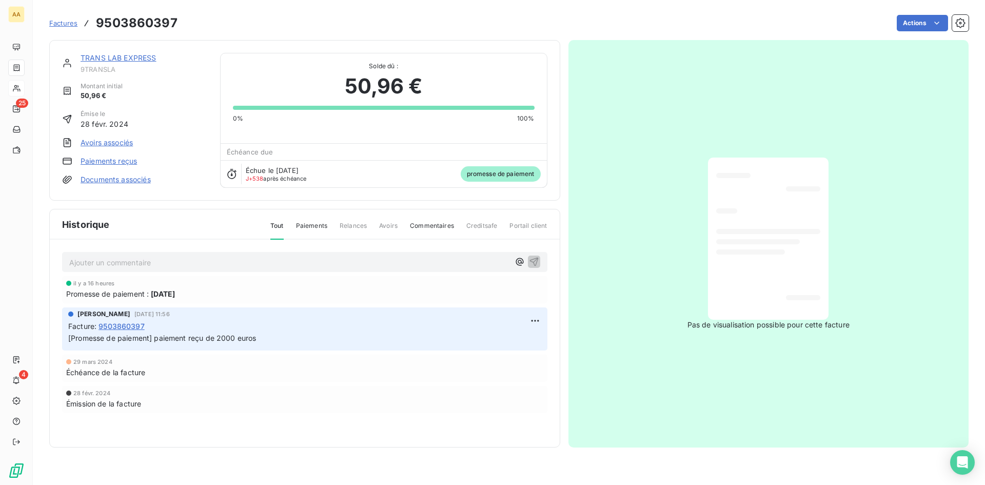
click at [97, 156] on link "Paiements reçus" at bounding box center [109, 161] width 56 height 10
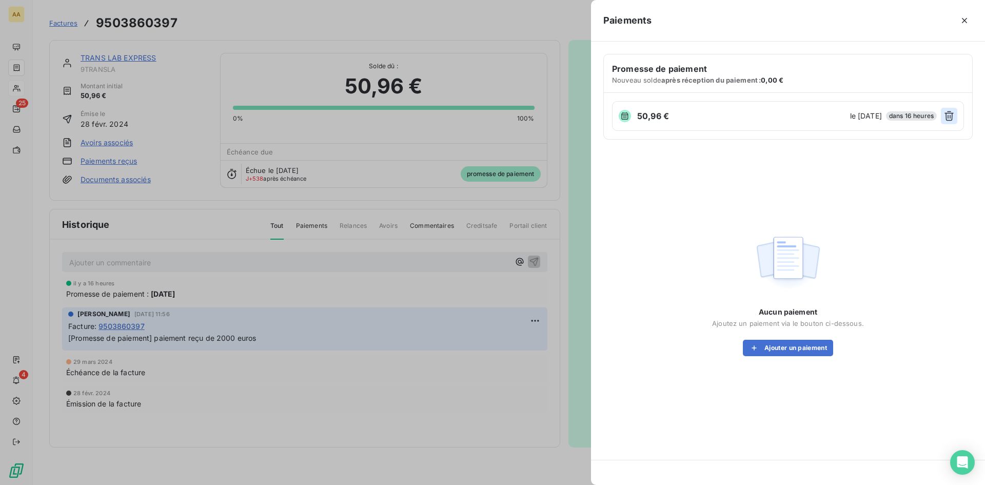
click at [956, 119] on button "button" at bounding box center [949, 116] width 16 height 16
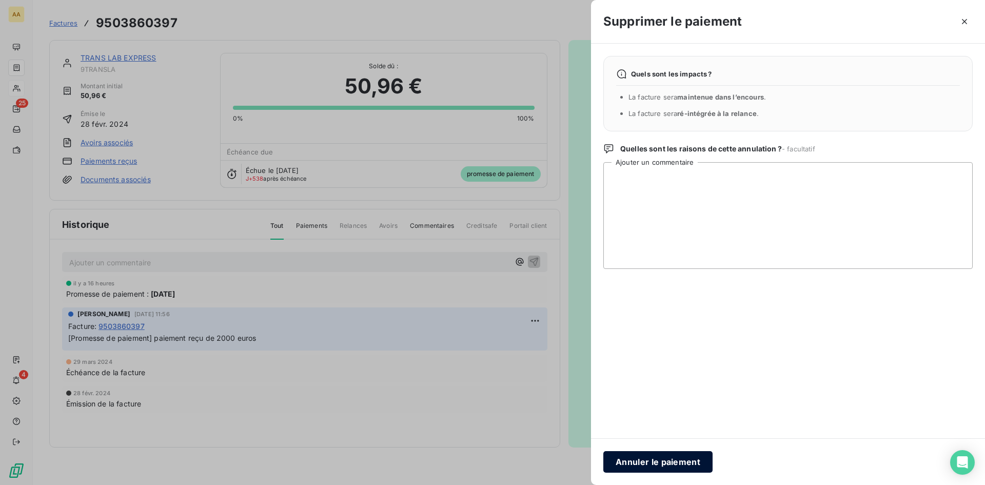
click at [666, 464] on button "Annuler le paiement" at bounding box center [657, 462] width 109 height 22
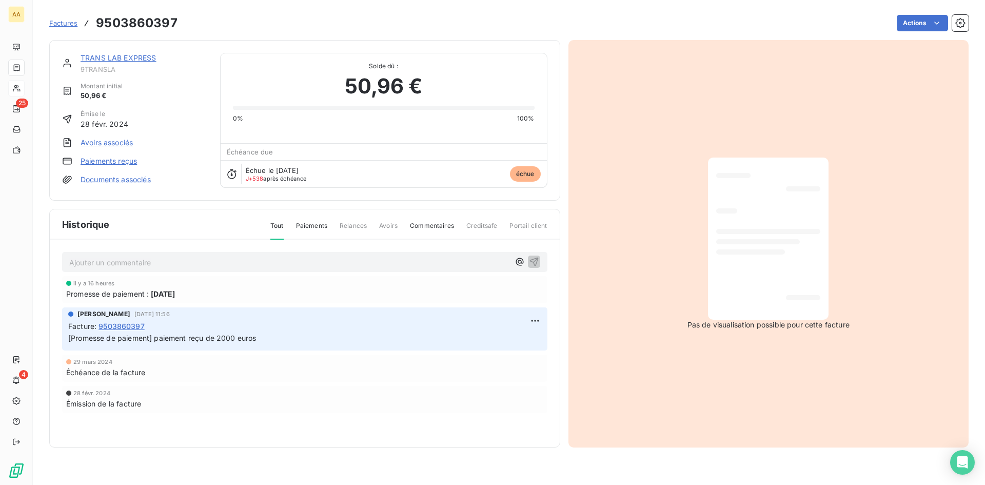
click at [67, 21] on span "Factures" at bounding box center [63, 23] width 28 height 8
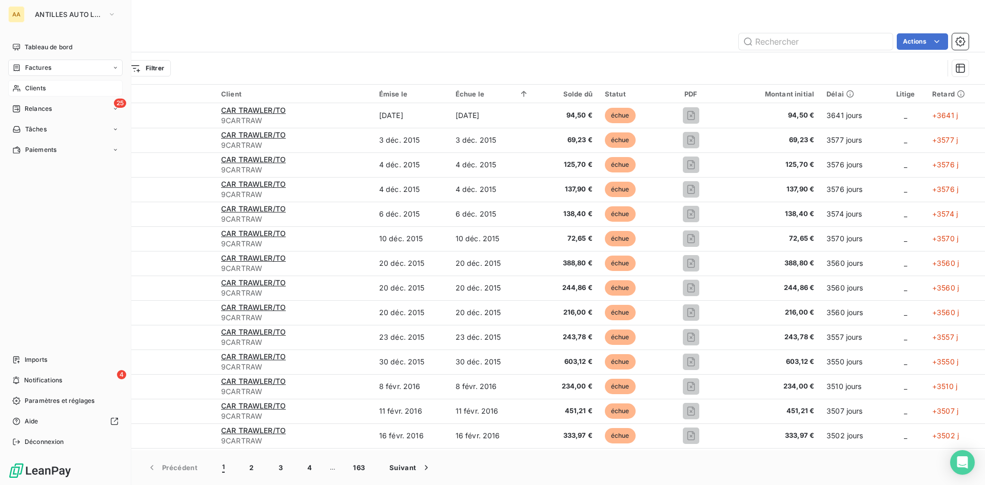
click at [37, 87] on span "Clients" at bounding box center [35, 88] width 21 height 9
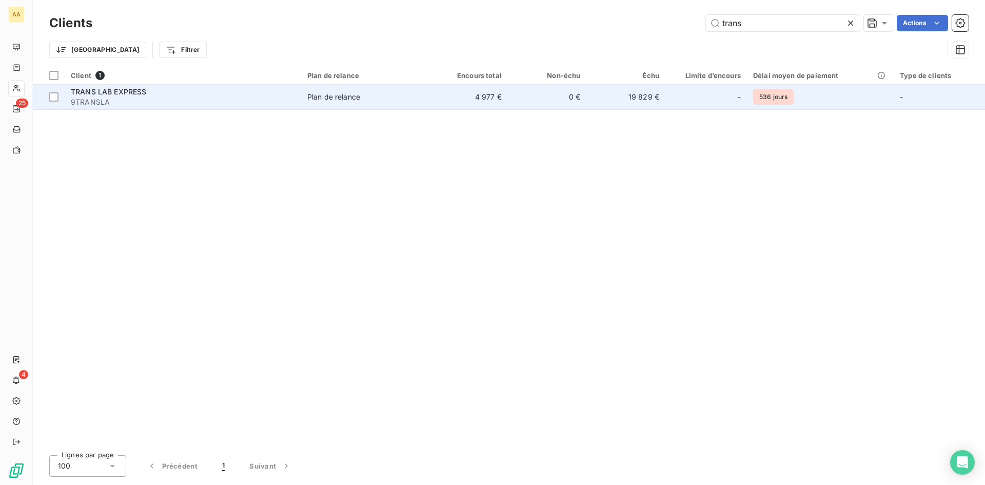
click at [109, 88] on span "TRANS LAB EXPRESS" at bounding box center [109, 91] width 76 height 9
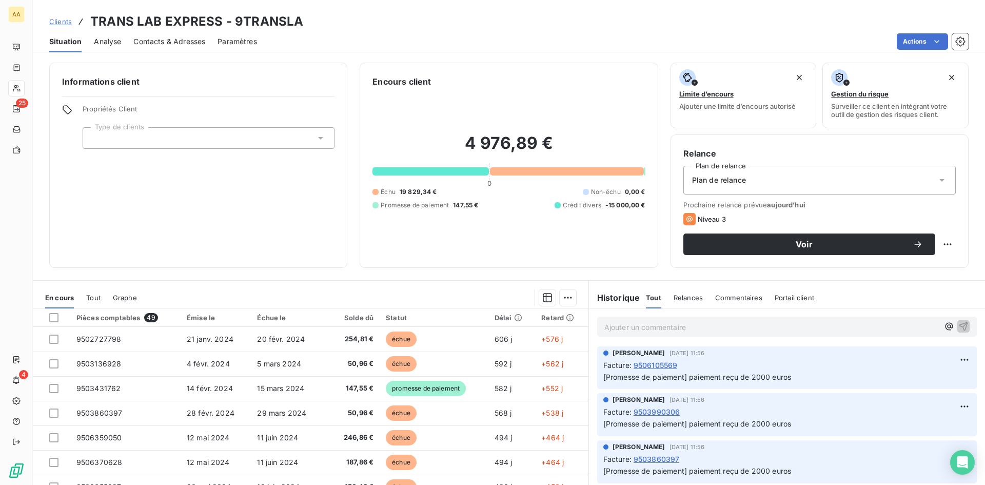
scroll to position [1125, 0]
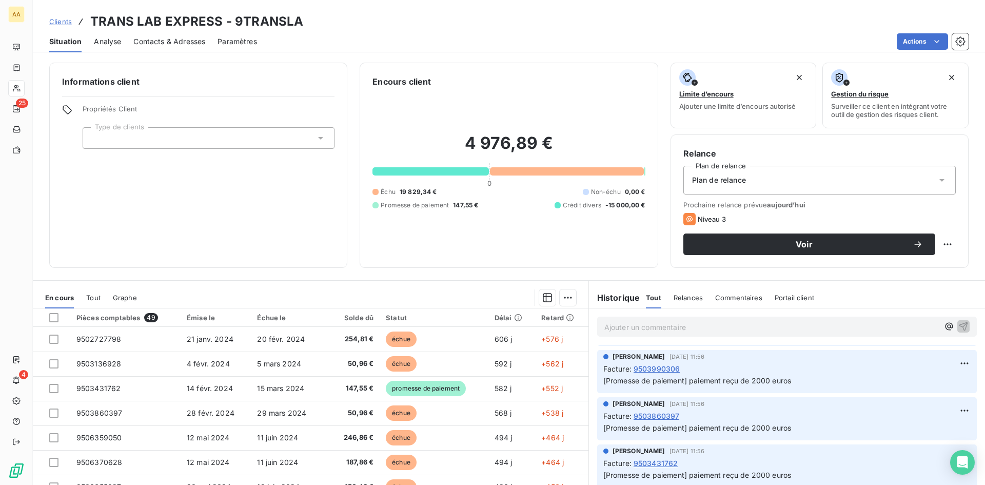
click at [650, 462] on span "9503431762" at bounding box center [656, 463] width 45 height 11
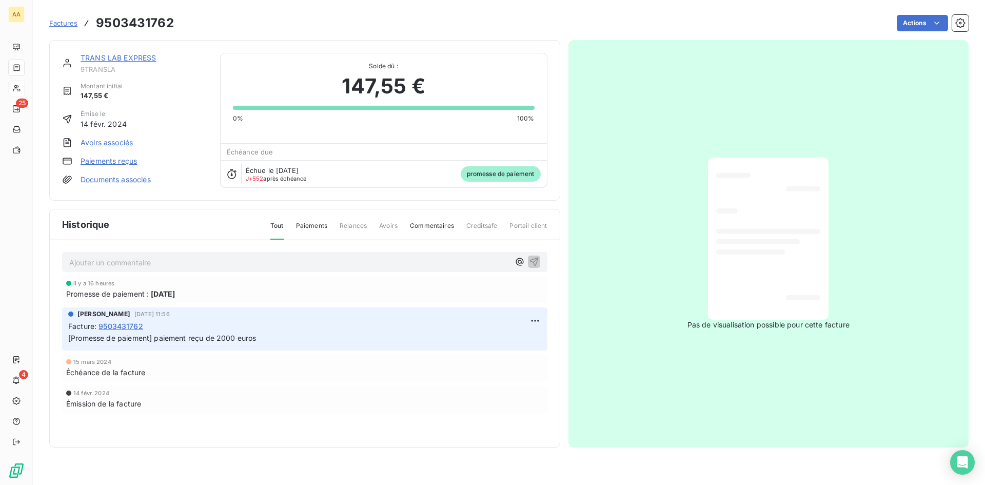
click at [107, 165] on link "Paiements reçus" at bounding box center [109, 161] width 56 height 10
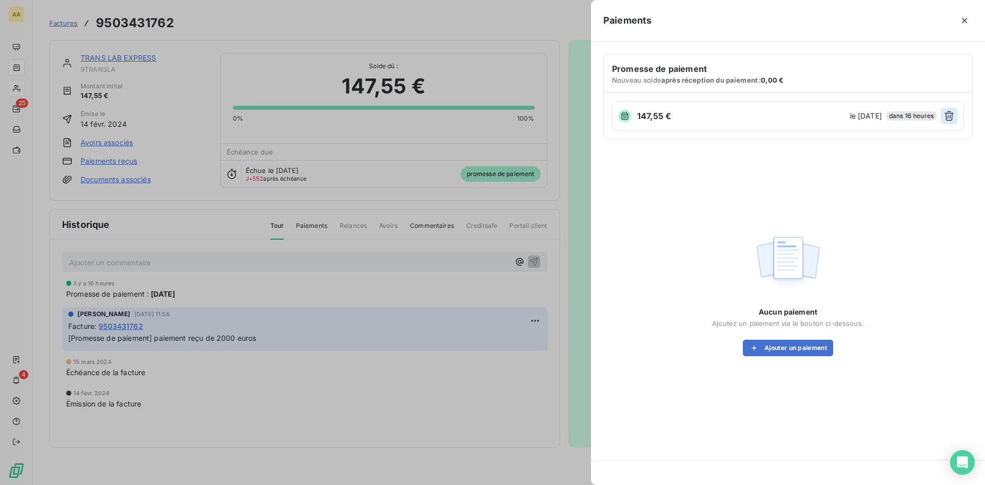
click at [950, 118] on icon "button" at bounding box center [949, 116] width 9 height 10
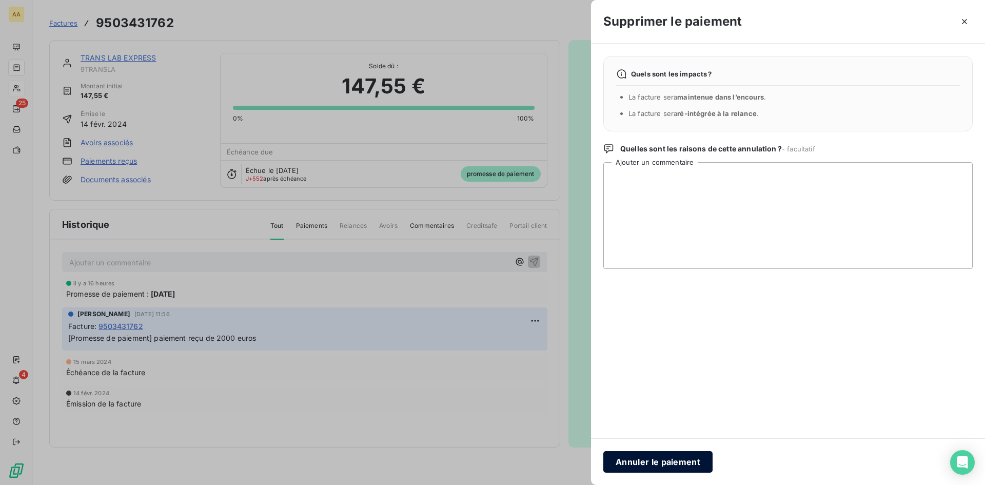
click at [676, 462] on button "Annuler le paiement" at bounding box center [657, 462] width 109 height 22
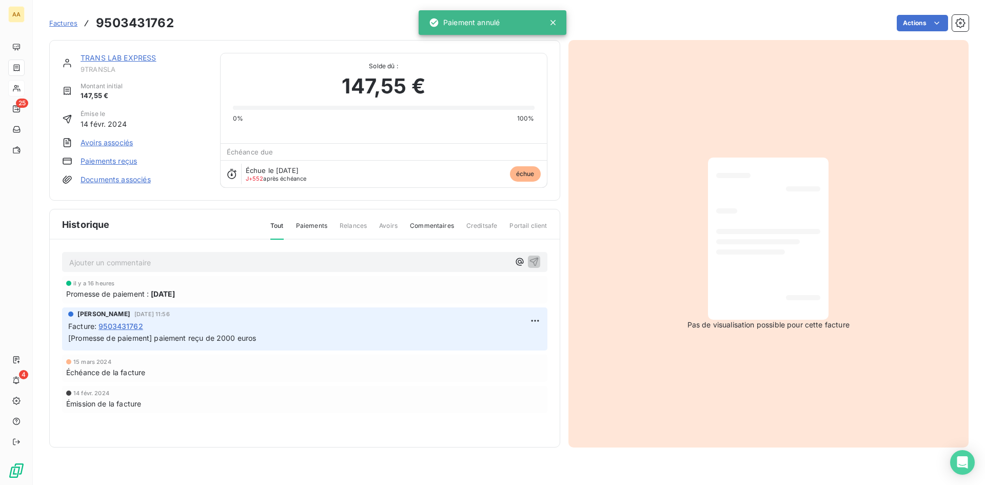
click at [143, 56] on link "TRANS LAB EXPRESS" at bounding box center [119, 57] width 76 height 9
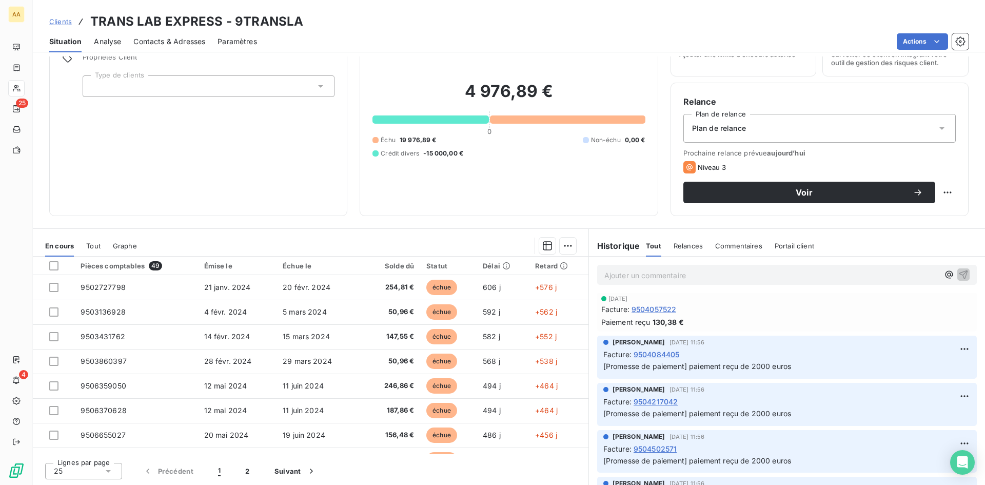
scroll to position [509, 0]
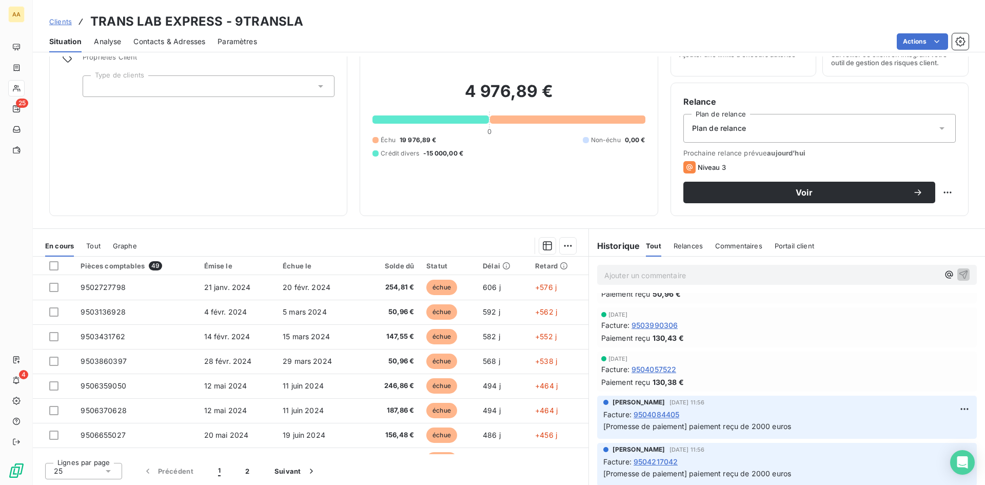
click at [656, 413] on span "9504084405" at bounding box center [657, 414] width 46 height 11
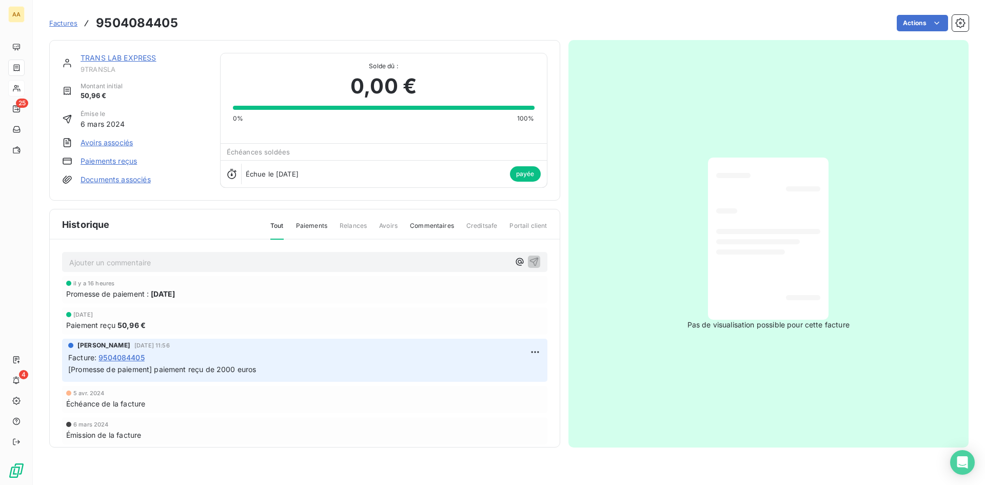
click at [119, 160] on link "Paiements reçus" at bounding box center [109, 161] width 56 height 10
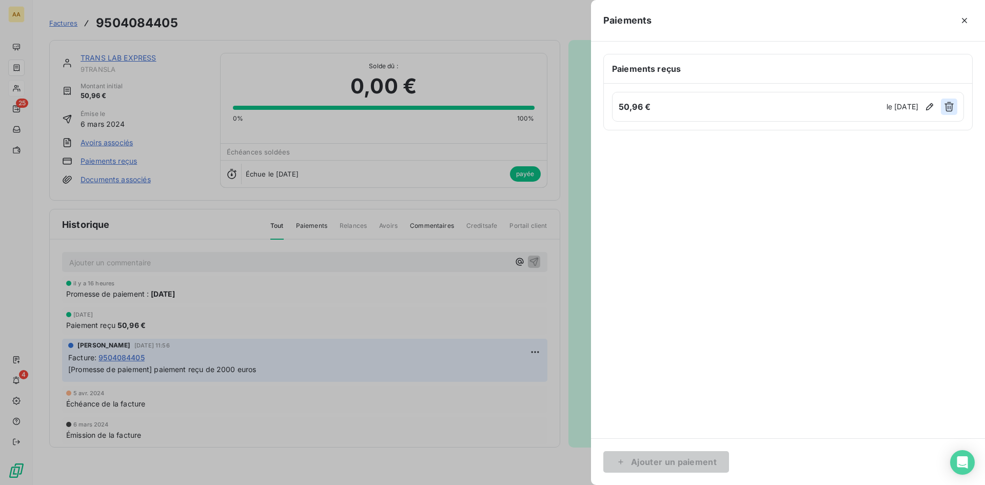
click at [954, 106] on icon "button" at bounding box center [949, 107] width 10 height 10
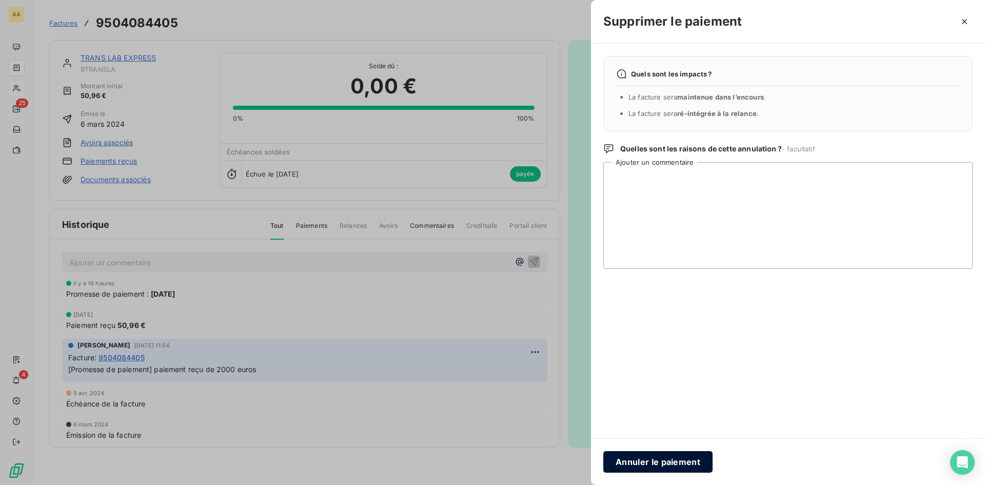
click at [682, 463] on button "Annuler le paiement" at bounding box center [657, 462] width 109 height 22
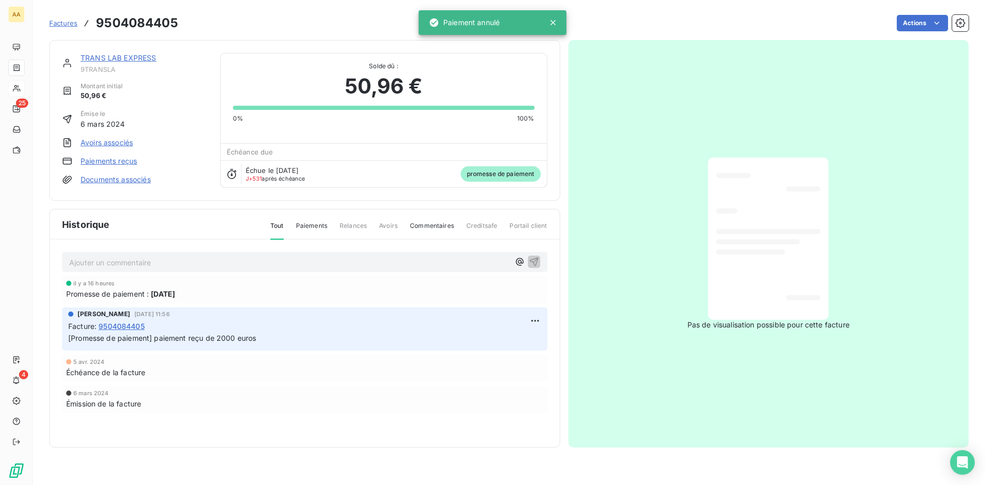
click at [110, 57] on link "TRANS LAB EXPRESS" at bounding box center [119, 57] width 76 height 9
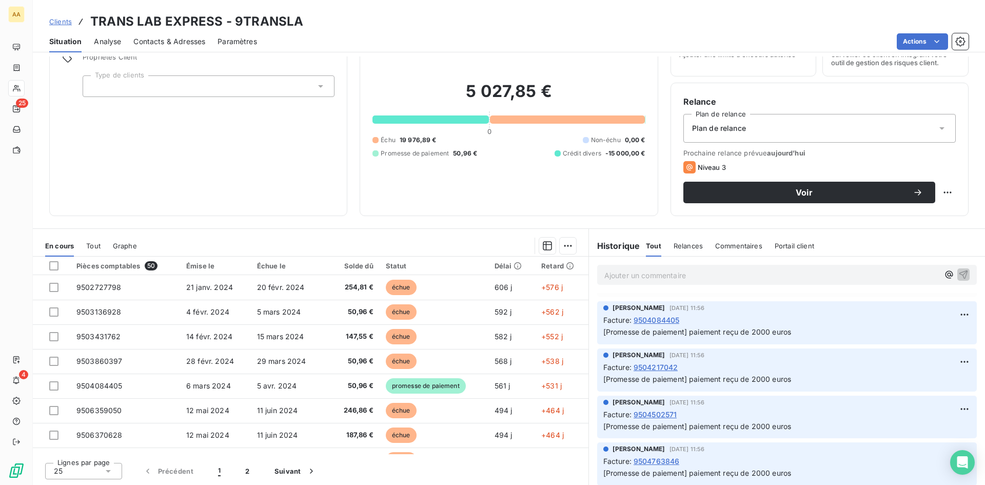
scroll to position [564, 0]
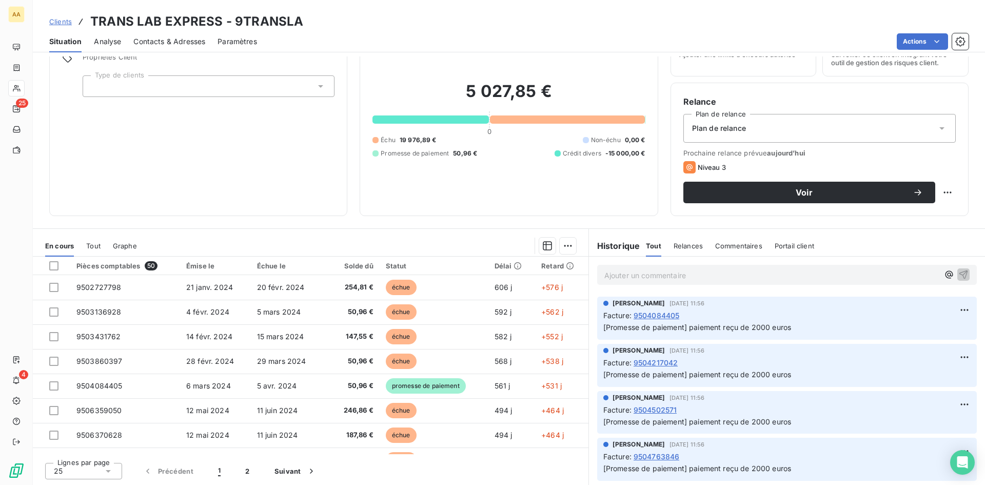
click at [659, 363] on span "9504217042" at bounding box center [656, 362] width 45 height 11
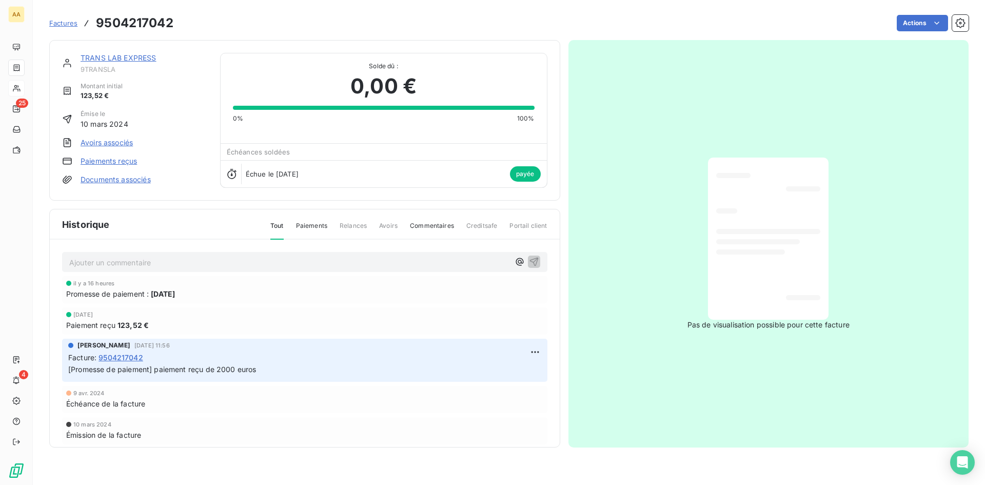
click at [96, 164] on link "Paiements reçus" at bounding box center [109, 161] width 56 height 10
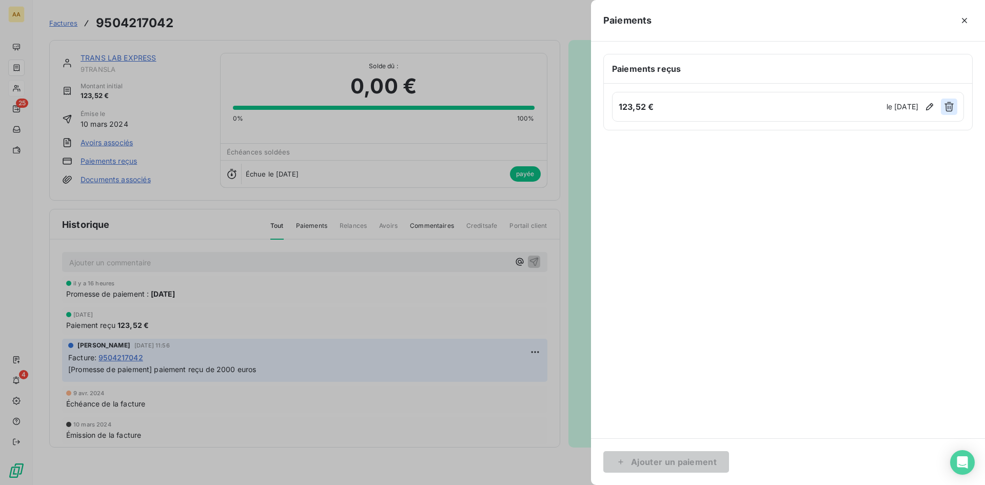
click at [948, 107] on icon "button" at bounding box center [949, 107] width 10 height 10
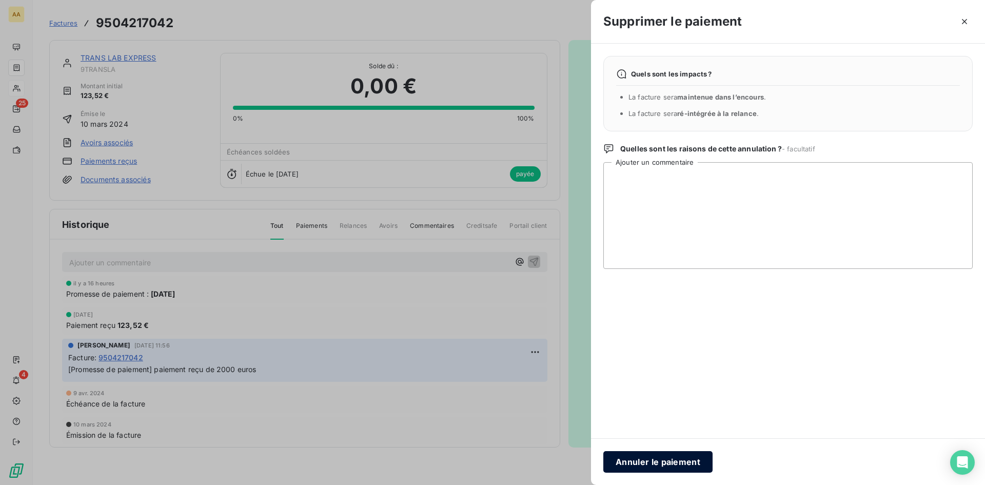
click at [676, 464] on button "Annuler le paiement" at bounding box center [657, 462] width 109 height 22
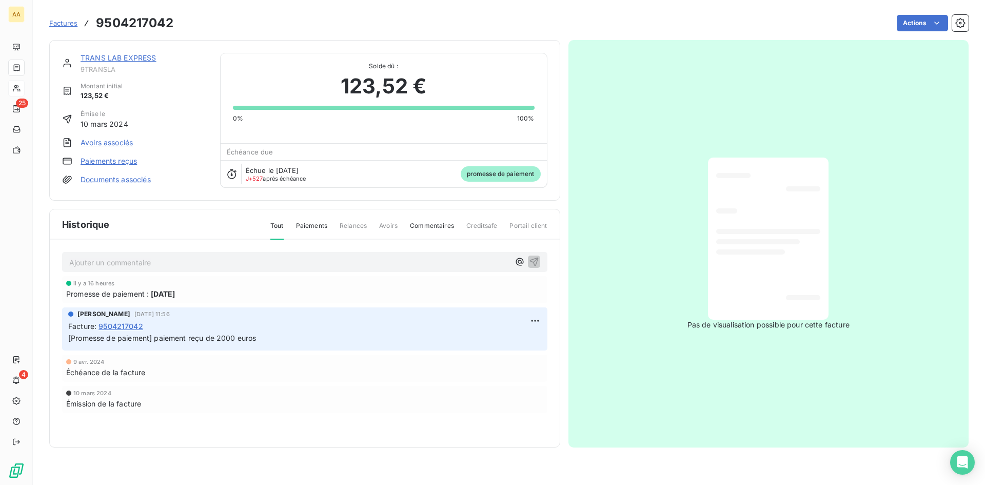
click at [144, 56] on link "TRANS LAB EXPRESS" at bounding box center [119, 57] width 76 height 9
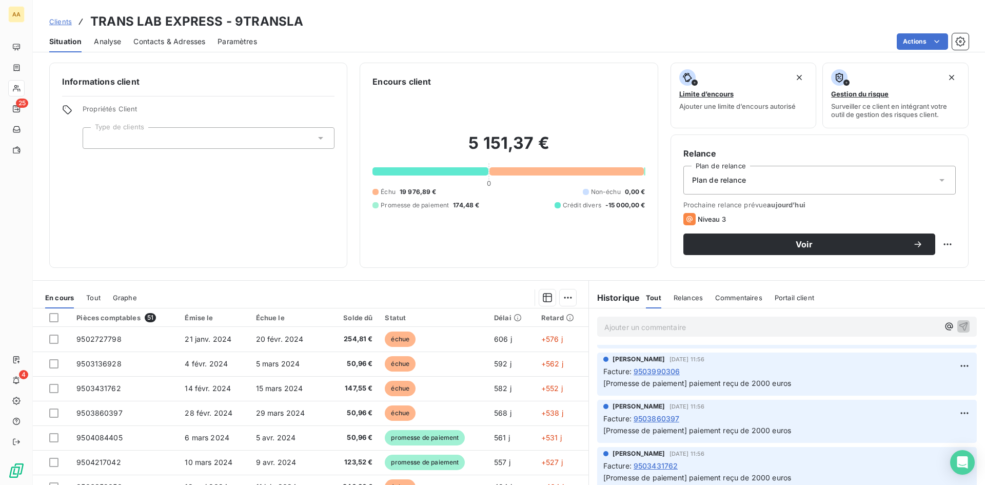
scroll to position [1037, 0]
click at [655, 418] on span "9503860397" at bounding box center [657, 415] width 46 height 11
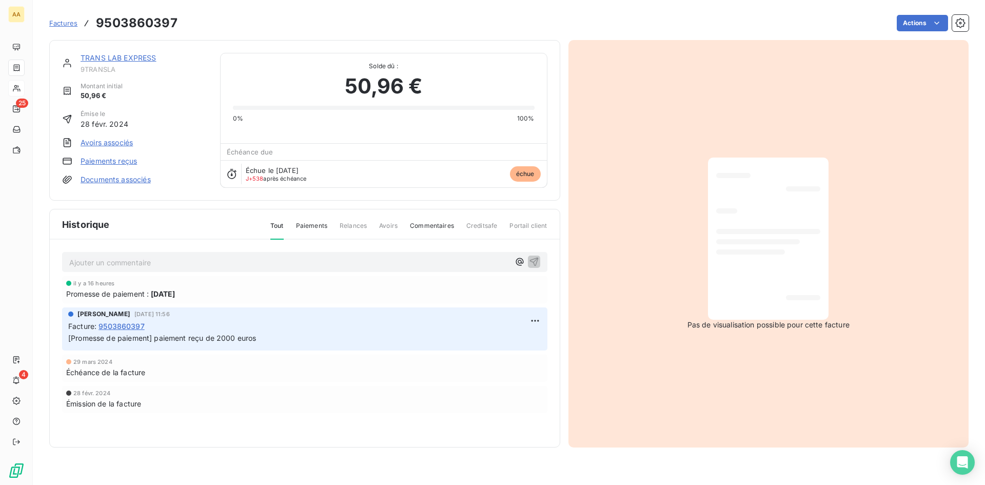
click at [110, 156] on link "Paiements reçus" at bounding box center [109, 161] width 56 height 10
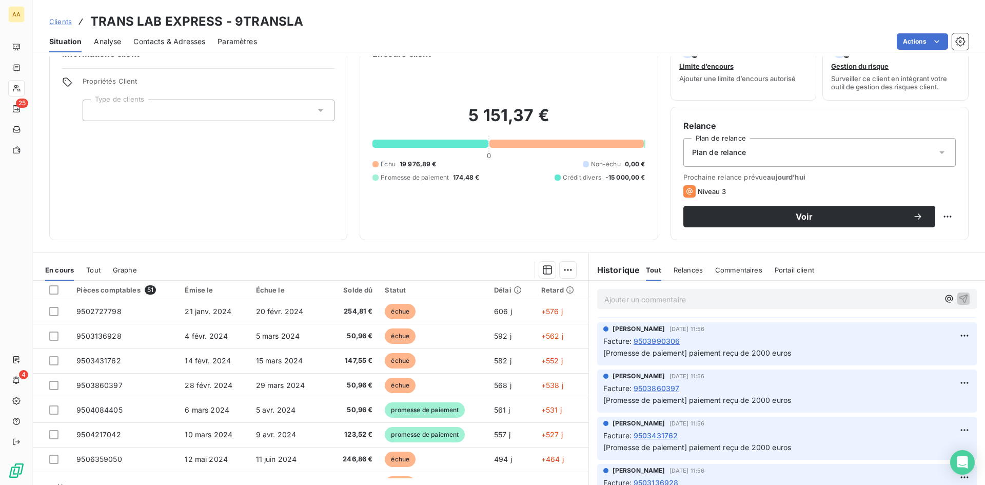
scroll to position [52, 0]
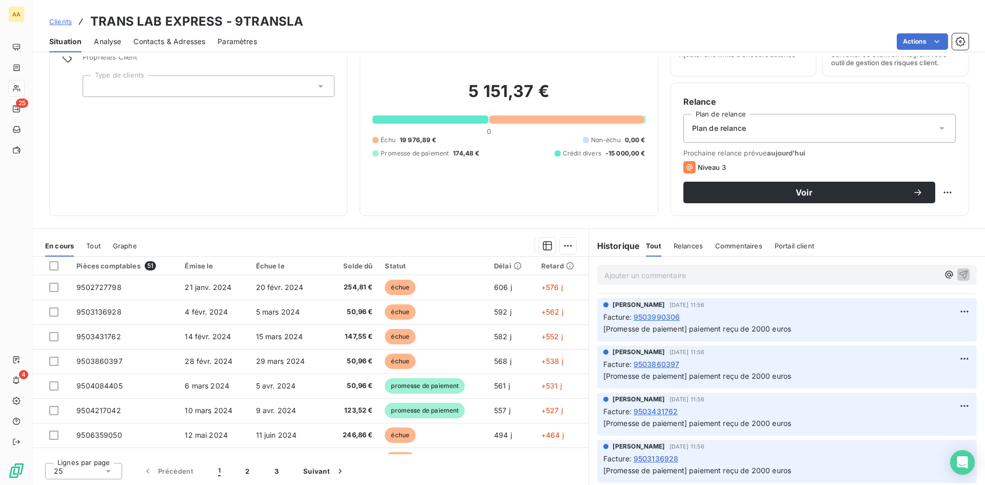
click at [657, 457] on span "9503136928" at bounding box center [656, 458] width 45 height 11
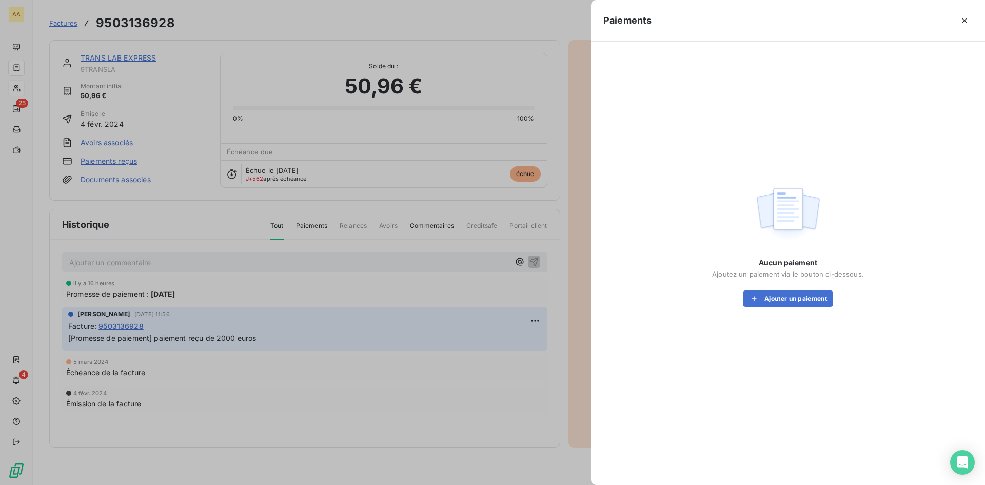
click at [97, 159] on div at bounding box center [492, 242] width 985 height 485
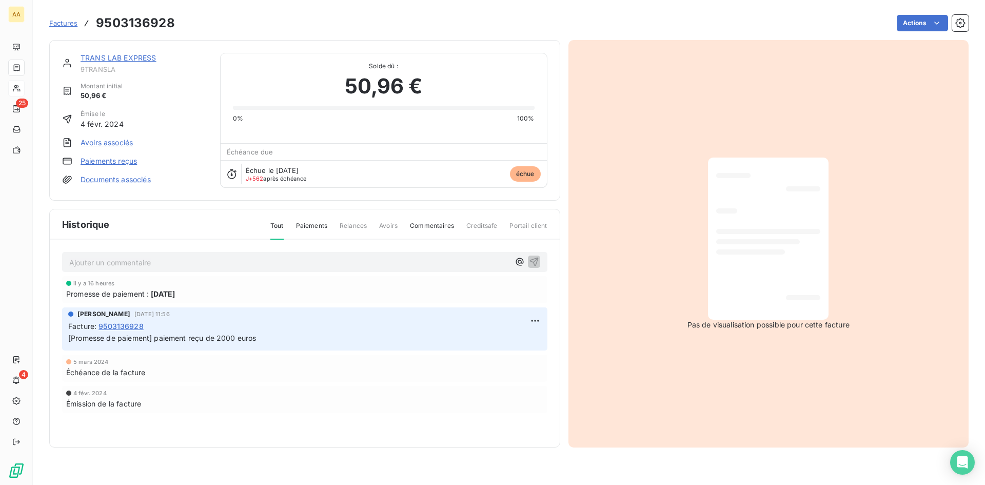
click at [97, 159] on link "Paiements reçus" at bounding box center [109, 161] width 56 height 10
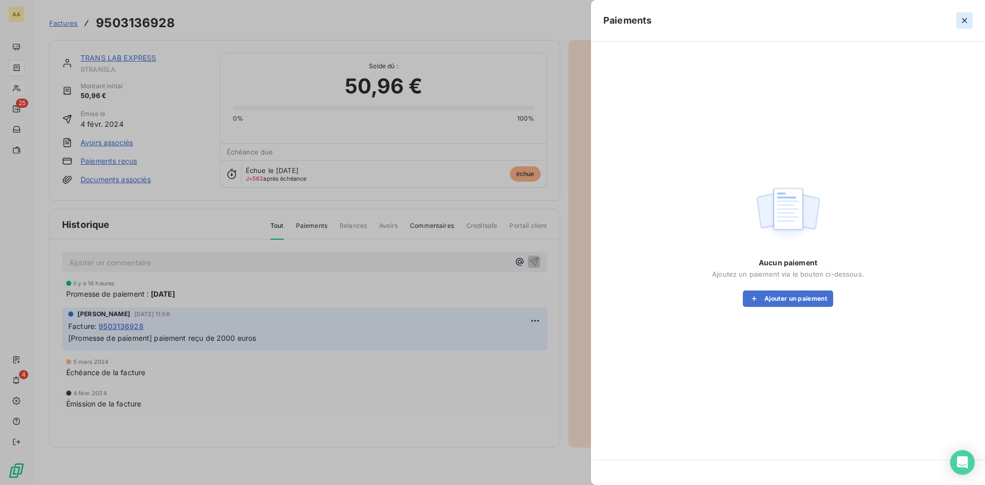
click at [961, 19] on icon "button" at bounding box center [964, 20] width 10 height 10
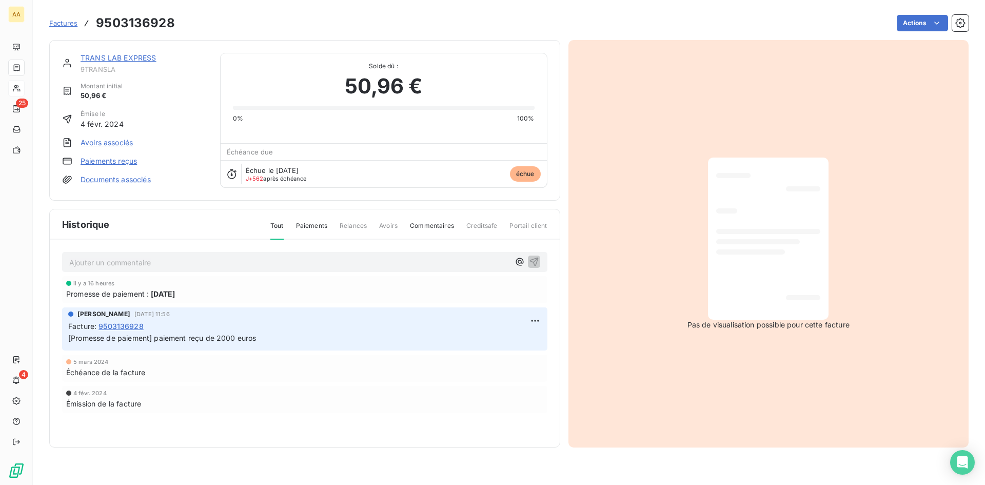
click at [122, 52] on div "TRANS LAB EXPRESS 9TRANSLA Montant initial 50,96 € Émise le [DATE] Avoirs assoc…" at bounding box center [304, 120] width 511 height 161
click at [120, 61] on link "TRANS LAB EXPRESS" at bounding box center [119, 57] width 76 height 9
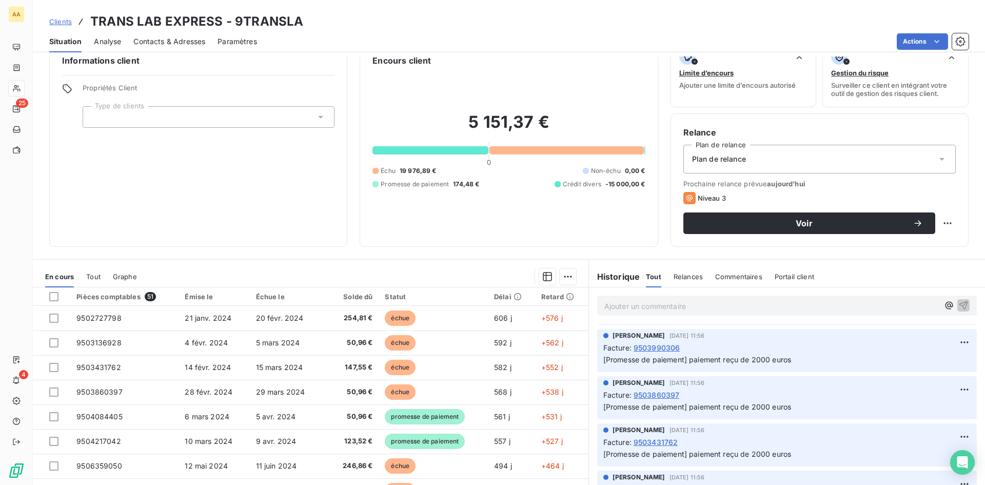
scroll to position [52, 0]
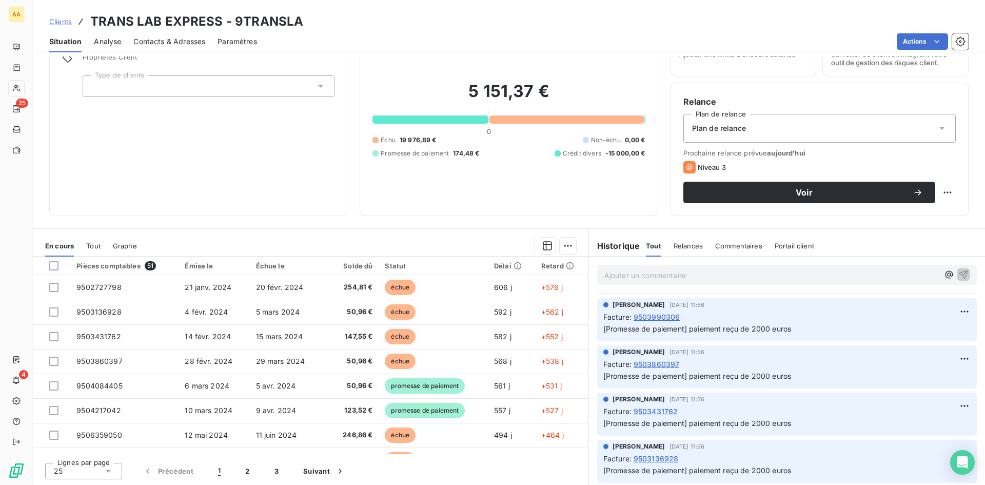
click at [648, 411] on span "9503431762" at bounding box center [656, 411] width 45 height 11
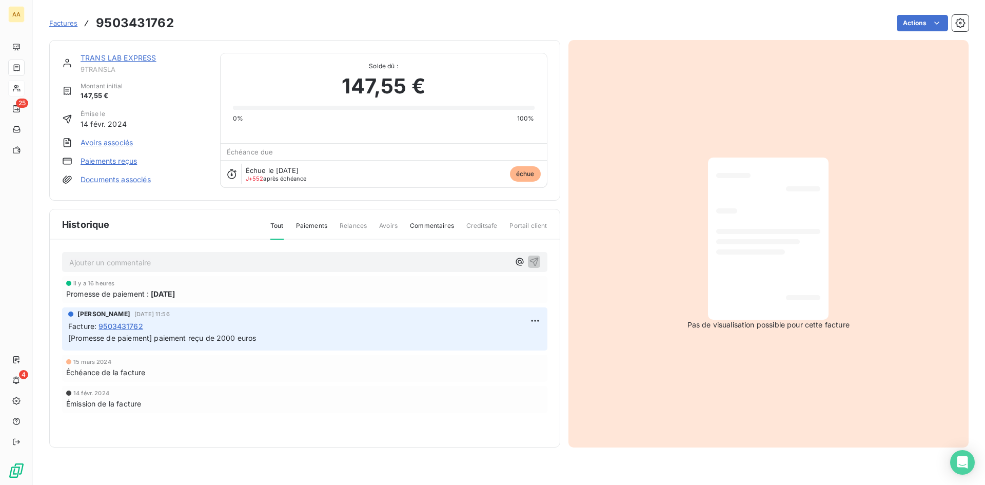
click at [112, 156] on link "Paiements reçus" at bounding box center [109, 161] width 56 height 10
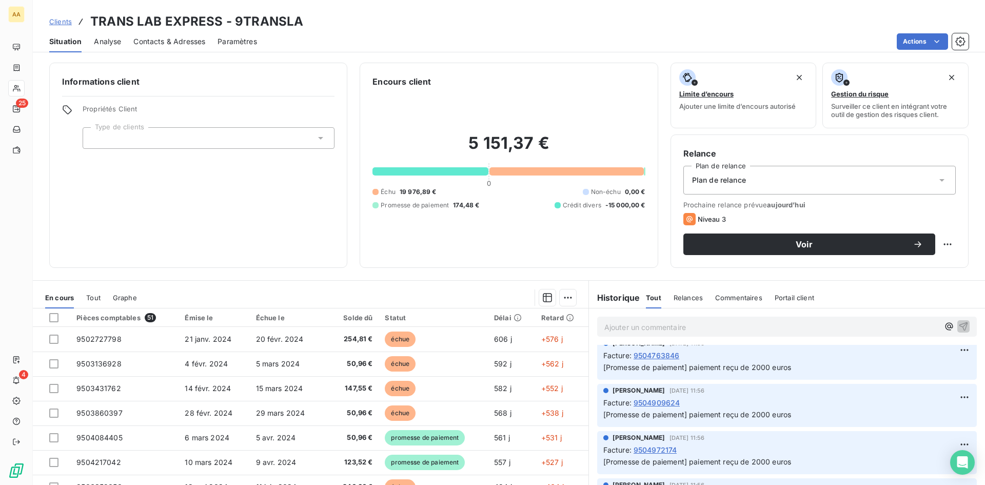
scroll to position [616, 0]
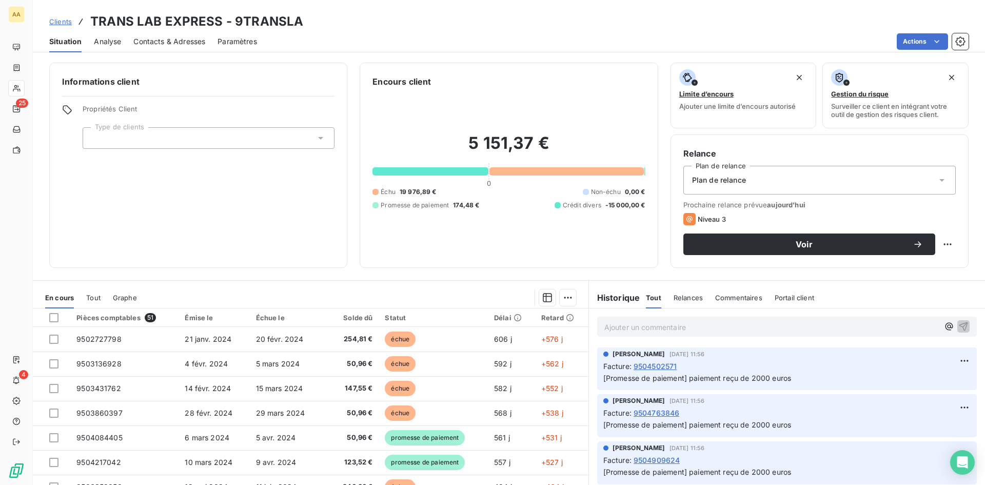
click at [652, 364] on span "9504502571" at bounding box center [656, 366] width 44 height 11
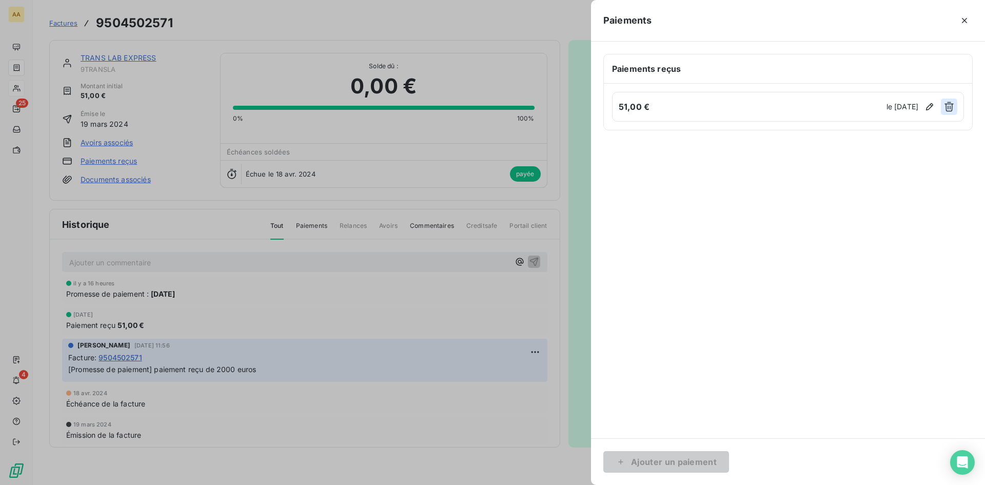
click at [950, 104] on icon "button" at bounding box center [949, 107] width 9 height 10
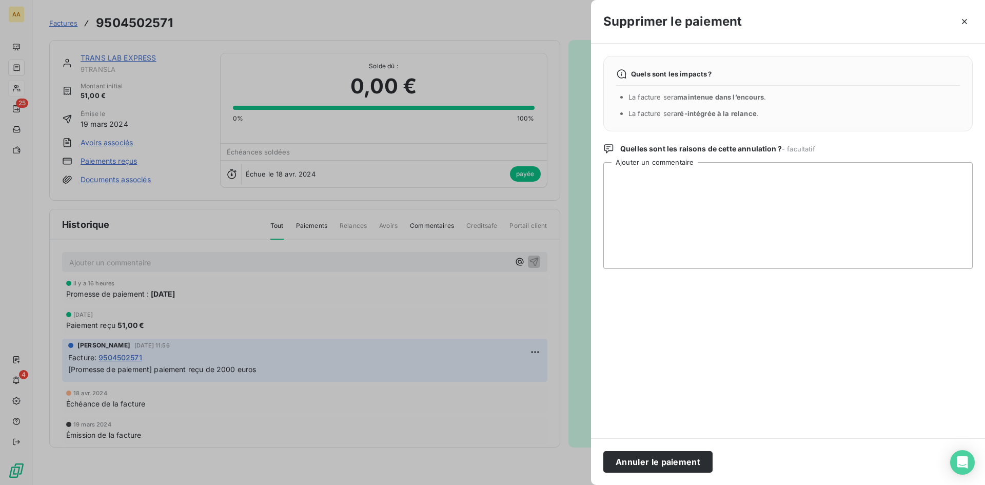
click at [683, 461] on button "Annuler le paiement" at bounding box center [657, 462] width 109 height 22
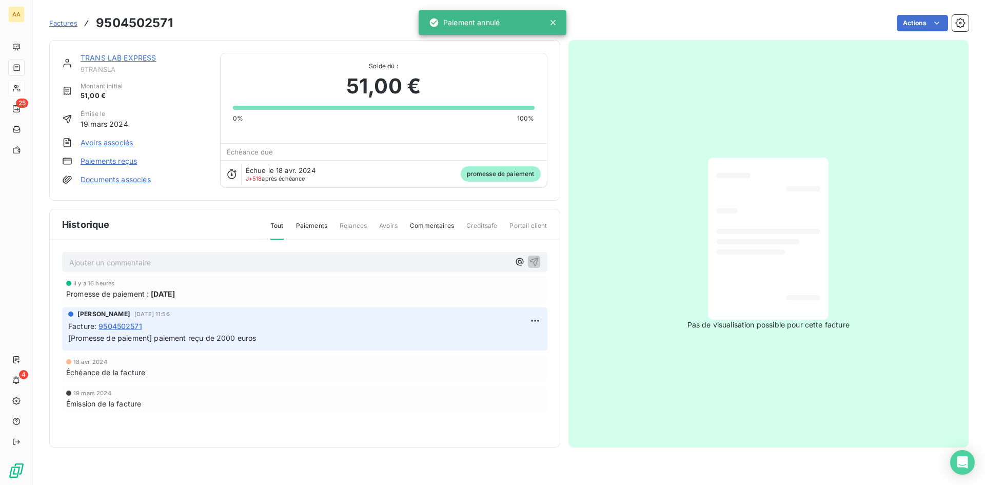
click at [110, 56] on link "TRANS LAB EXPRESS" at bounding box center [119, 57] width 76 height 9
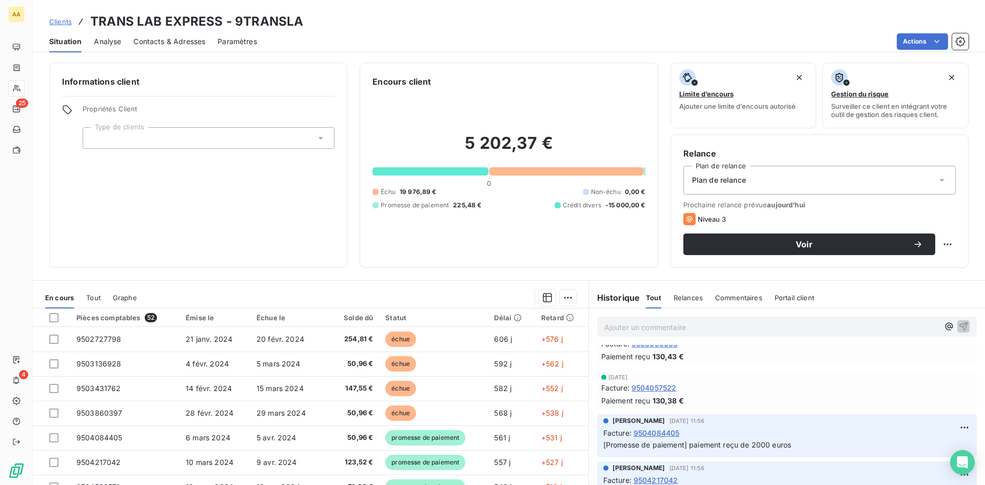
scroll to position [513, 0]
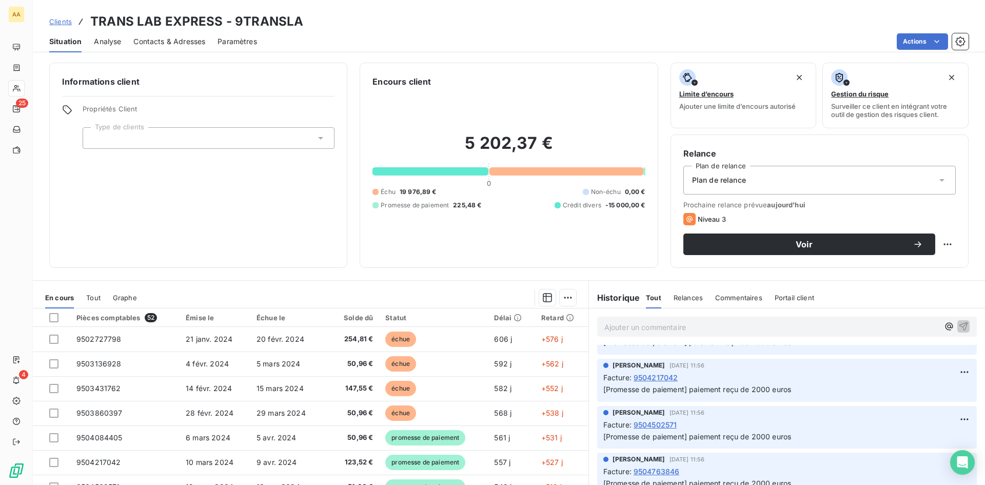
click at [647, 424] on span "9504502571" at bounding box center [656, 424] width 44 height 11
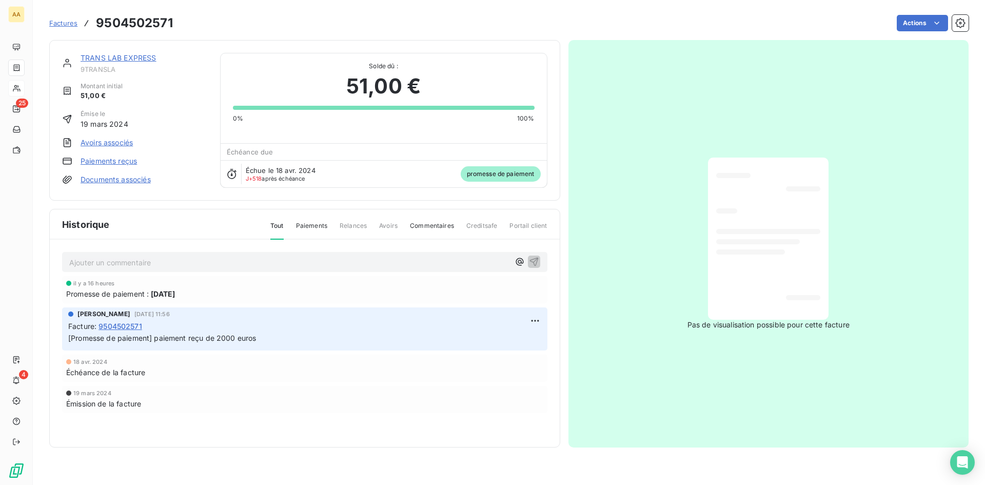
click at [111, 161] on link "Paiements reçus" at bounding box center [109, 161] width 56 height 10
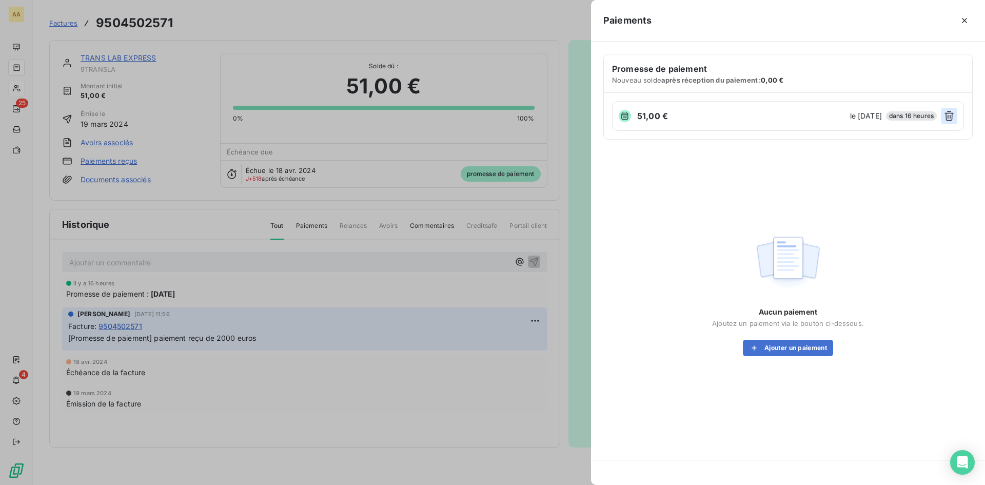
click at [951, 114] on icon "button" at bounding box center [949, 116] width 10 height 10
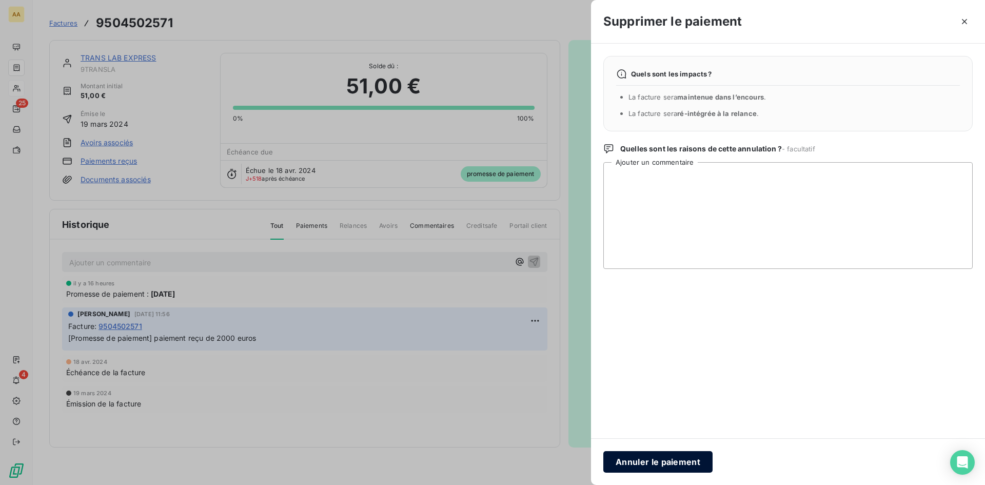
click at [656, 459] on button "Annuler le paiement" at bounding box center [657, 462] width 109 height 22
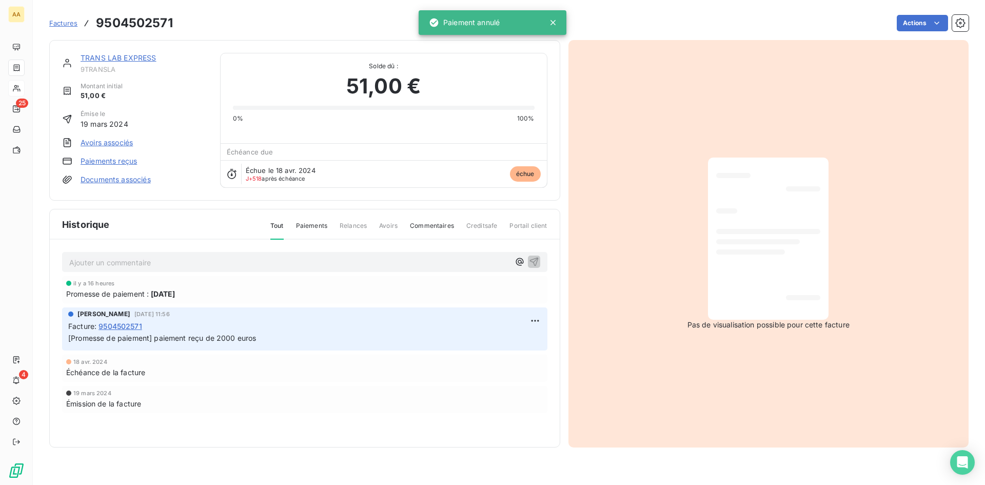
click at [139, 55] on link "TRANS LAB EXPRESS" at bounding box center [119, 57] width 76 height 9
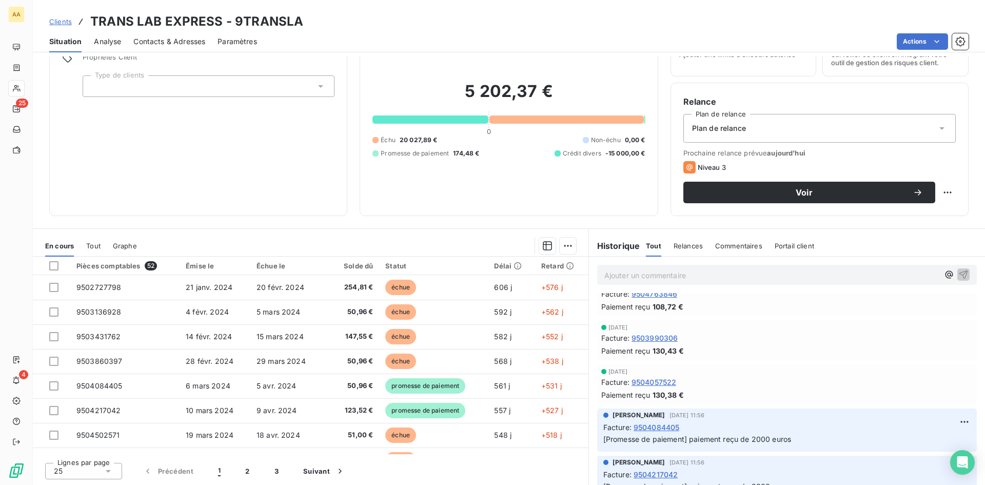
scroll to position [462, 0]
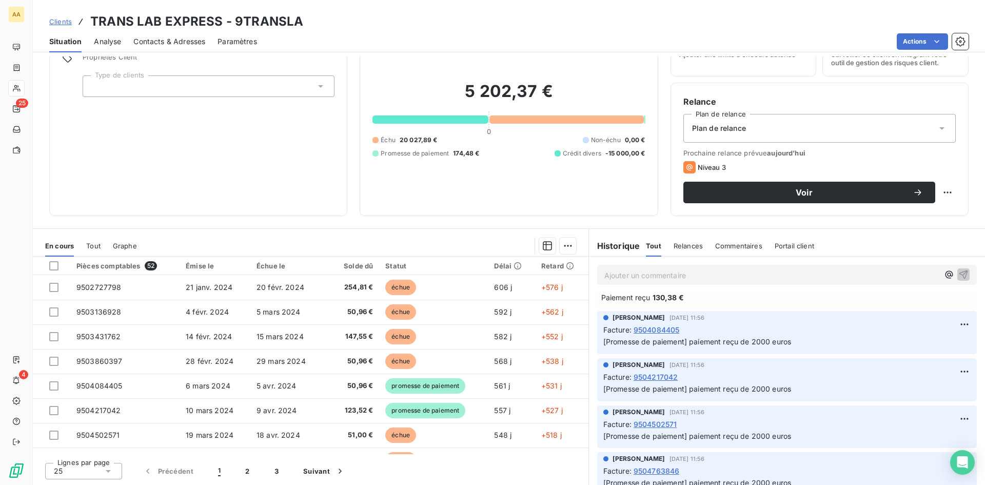
click at [640, 376] on span "9504217042" at bounding box center [656, 376] width 45 height 11
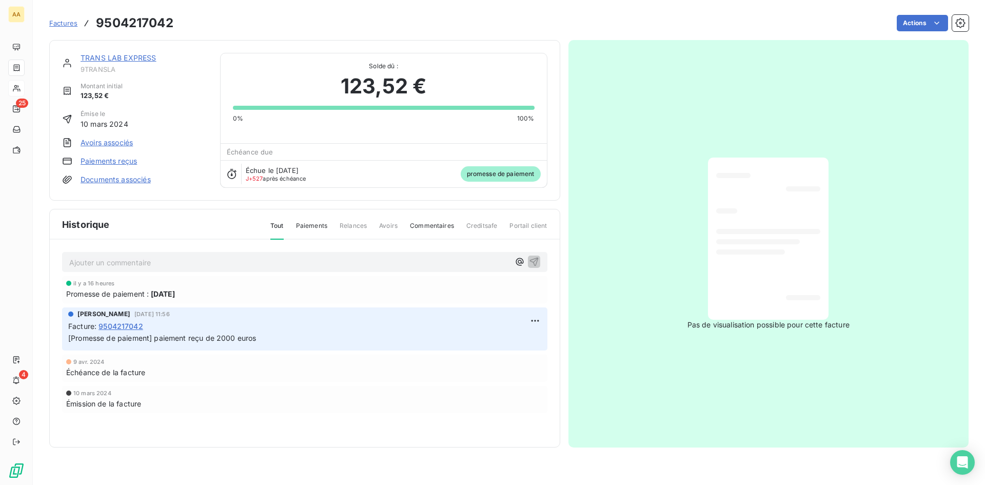
click at [126, 160] on link "Paiements reçus" at bounding box center [109, 161] width 56 height 10
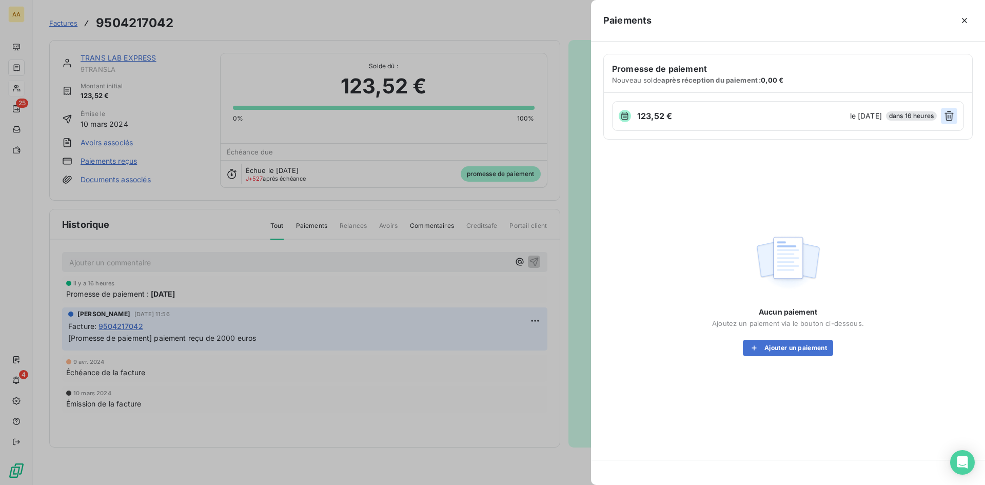
click at [953, 115] on icon "button" at bounding box center [949, 116] width 10 height 10
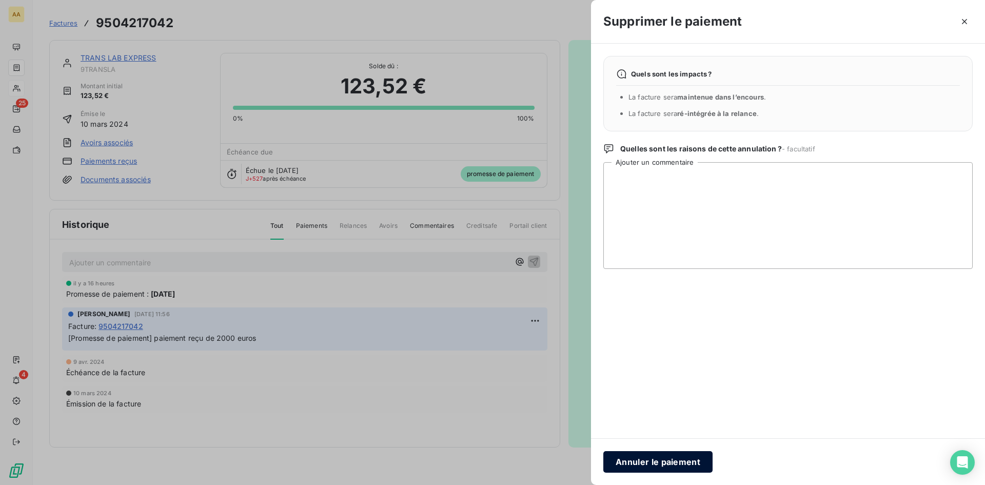
click at [672, 464] on button "Annuler le paiement" at bounding box center [657, 462] width 109 height 22
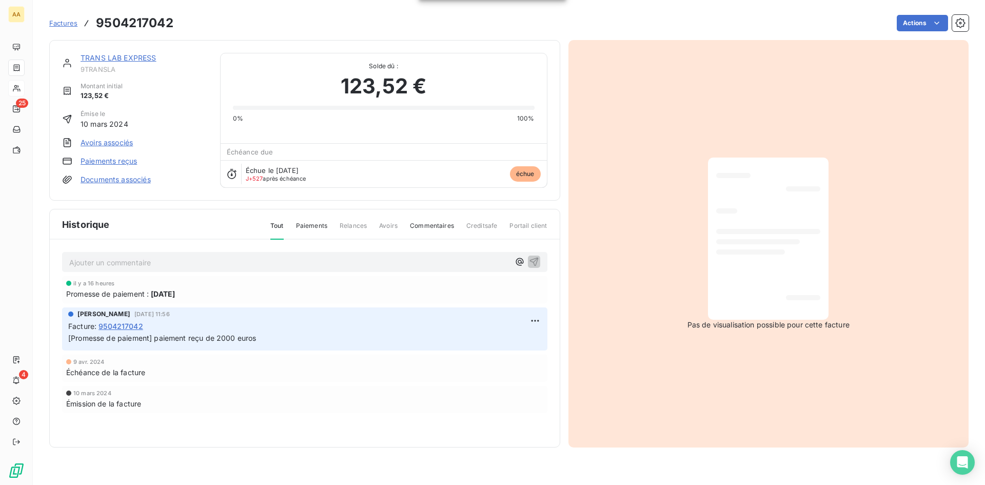
click at [103, 57] on link "TRANS LAB EXPRESS" at bounding box center [119, 57] width 76 height 9
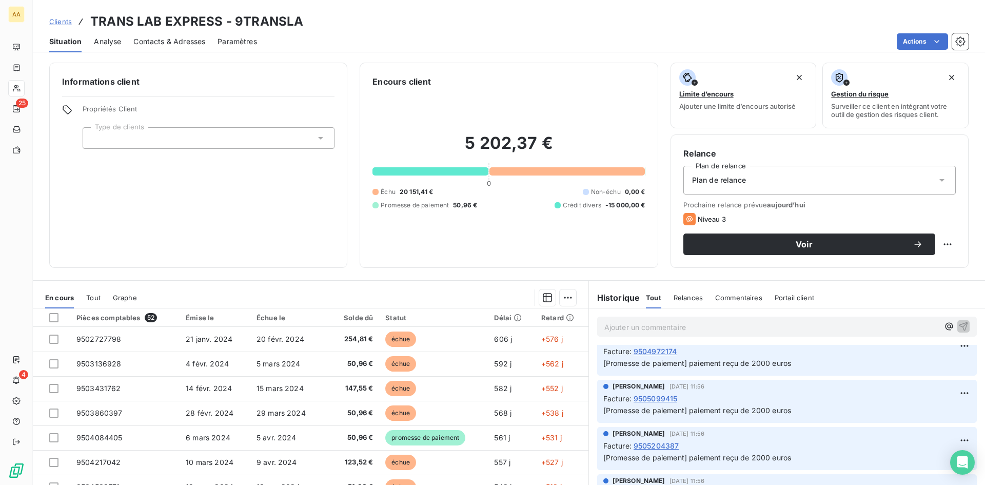
scroll to position [770, 0]
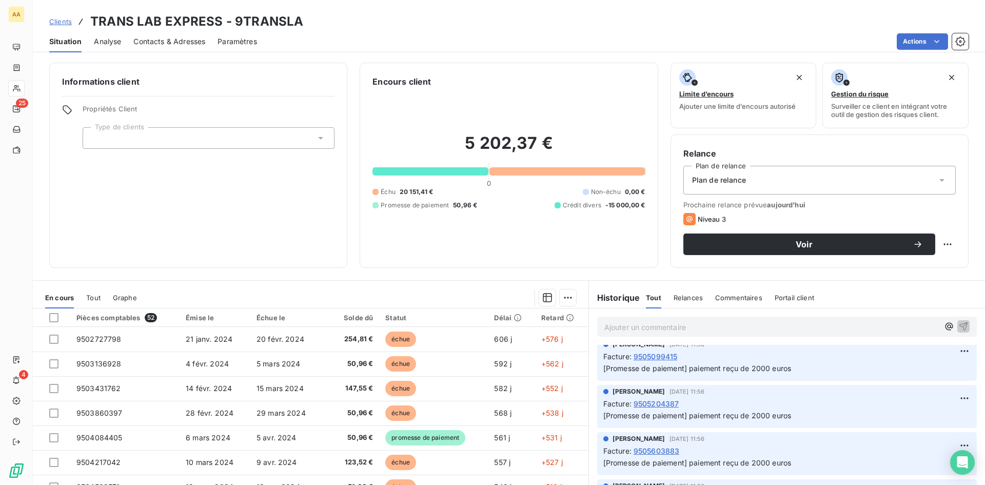
click at [648, 402] on span "9505204387" at bounding box center [657, 403] width 46 height 11
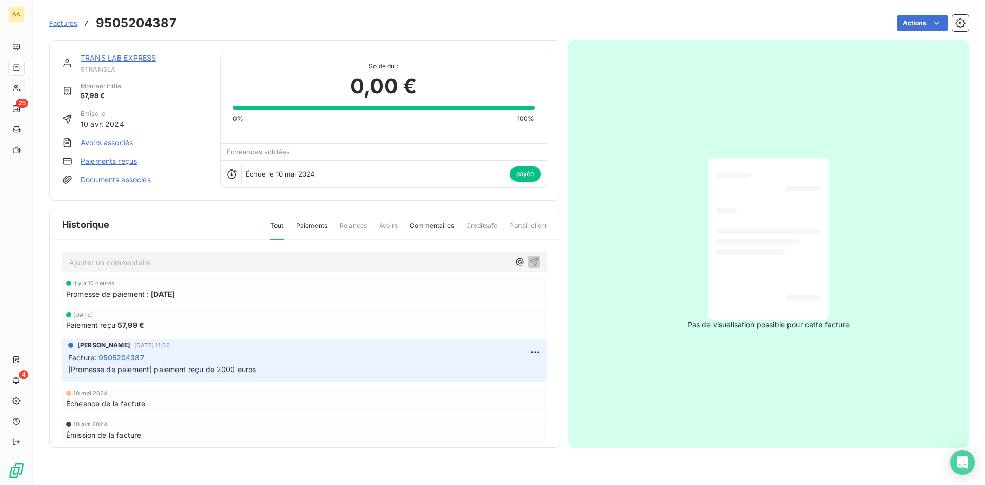
click at [106, 162] on link "Paiements reçus" at bounding box center [109, 161] width 56 height 10
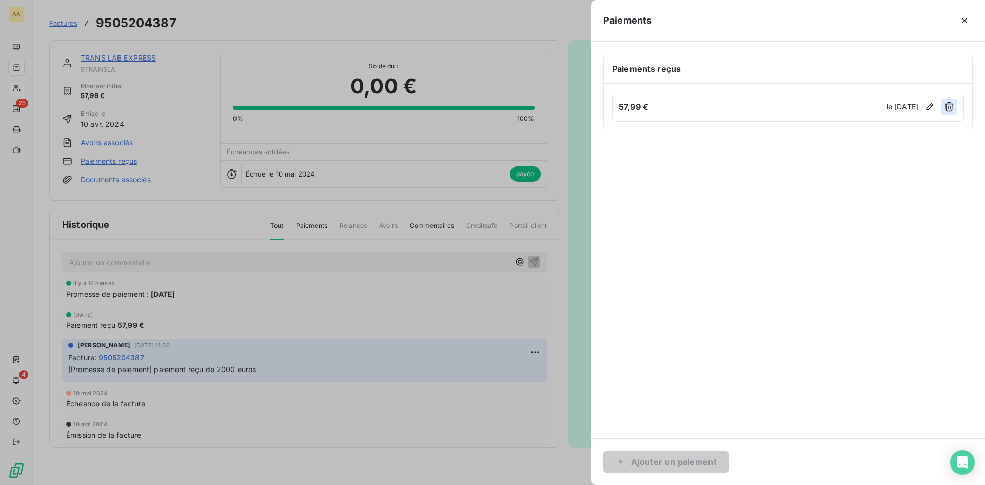
click at [950, 103] on icon "button" at bounding box center [949, 107] width 10 height 10
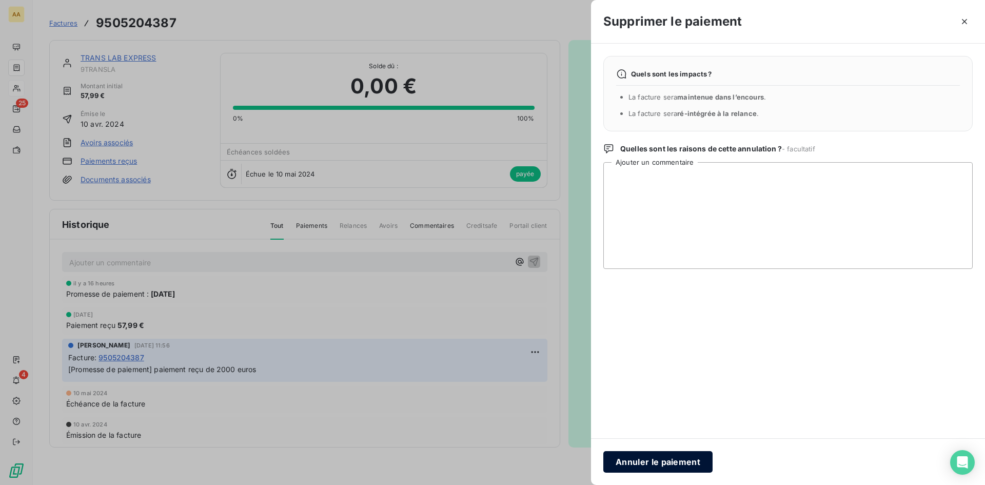
click at [637, 462] on button "Annuler le paiement" at bounding box center [657, 462] width 109 height 22
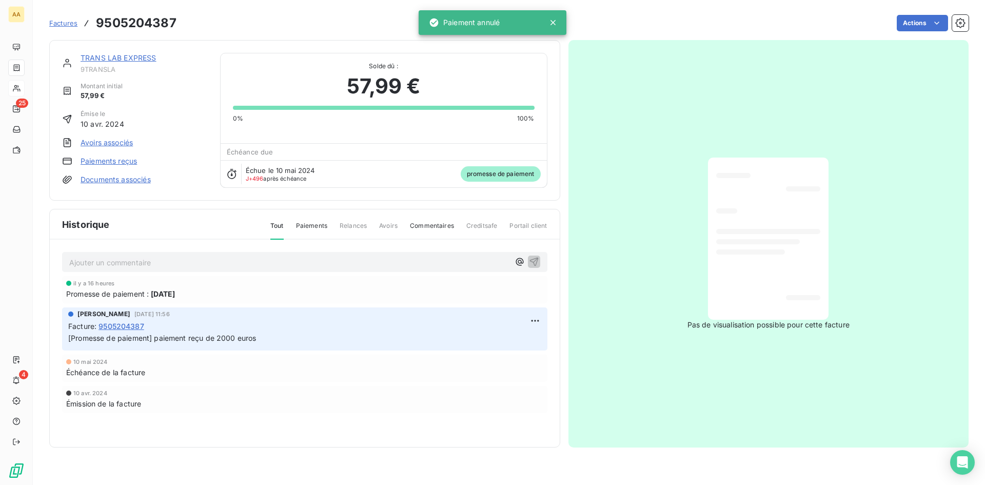
click at [102, 55] on link "TRANS LAB EXPRESS" at bounding box center [119, 57] width 76 height 9
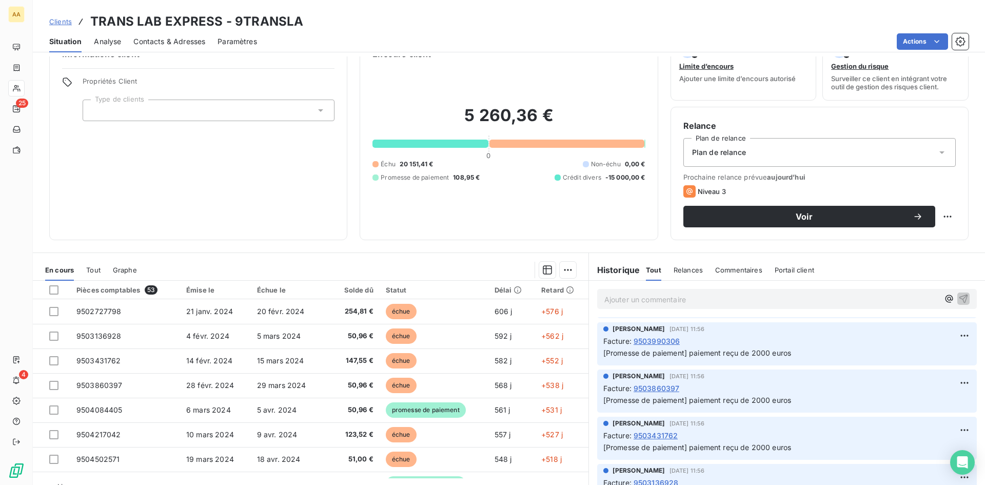
scroll to position [52, 0]
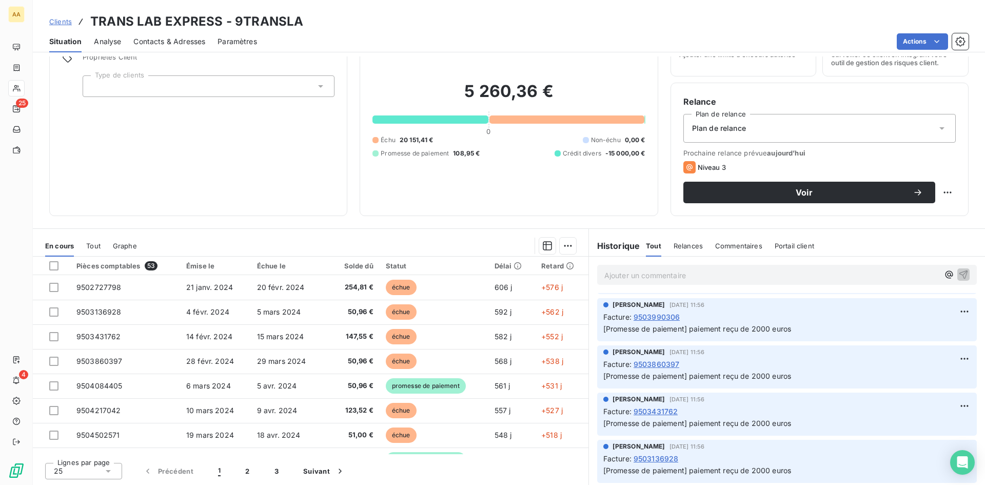
click at [650, 457] on span "9503136928" at bounding box center [656, 458] width 45 height 11
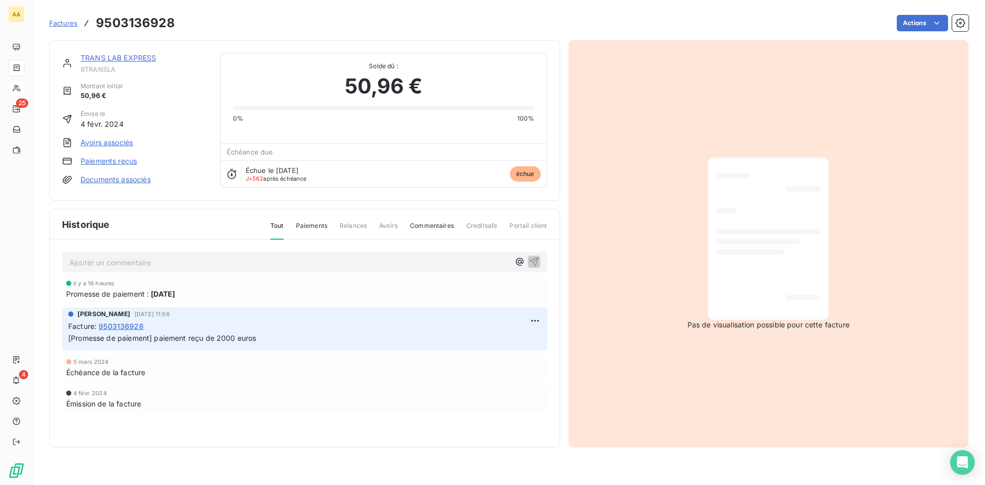
click at [91, 162] on link "Paiements reçus" at bounding box center [109, 161] width 56 height 10
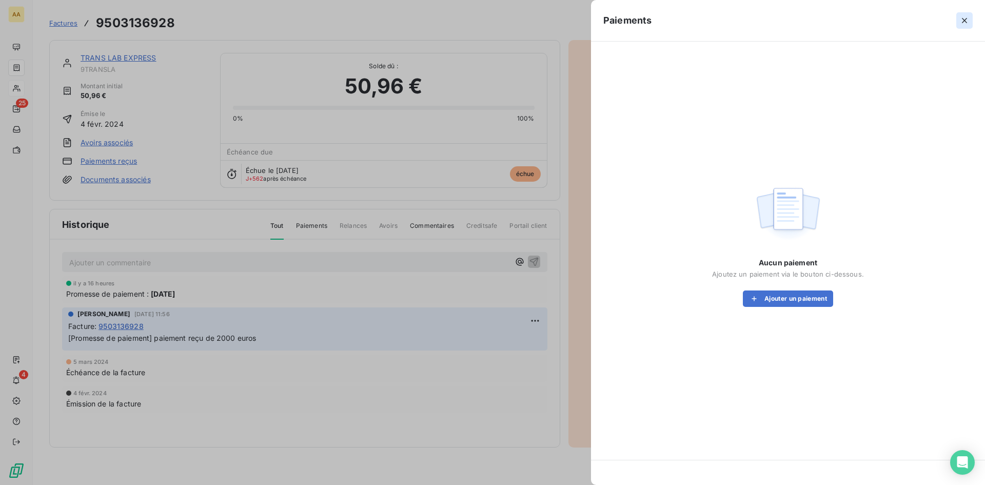
click at [963, 19] on icon "button" at bounding box center [964, 20] width 10 height 10
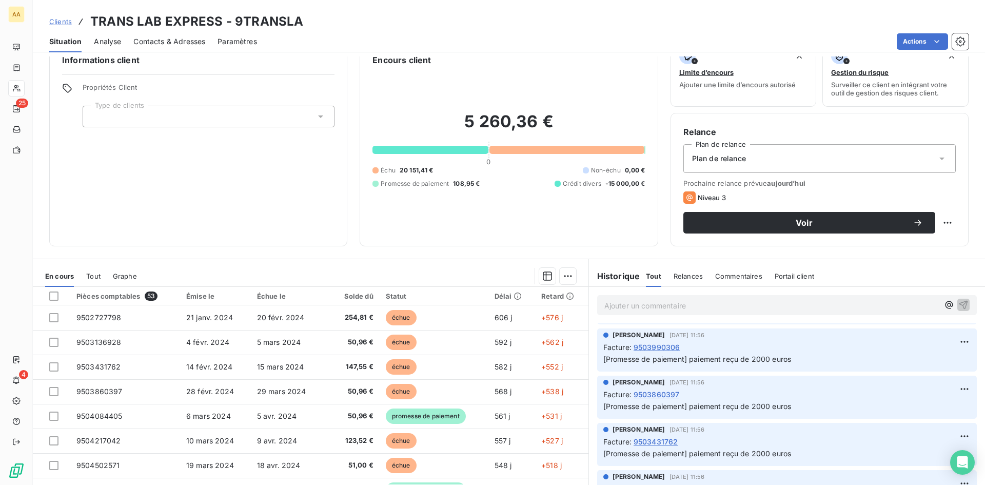
scroll to position [52, 0]
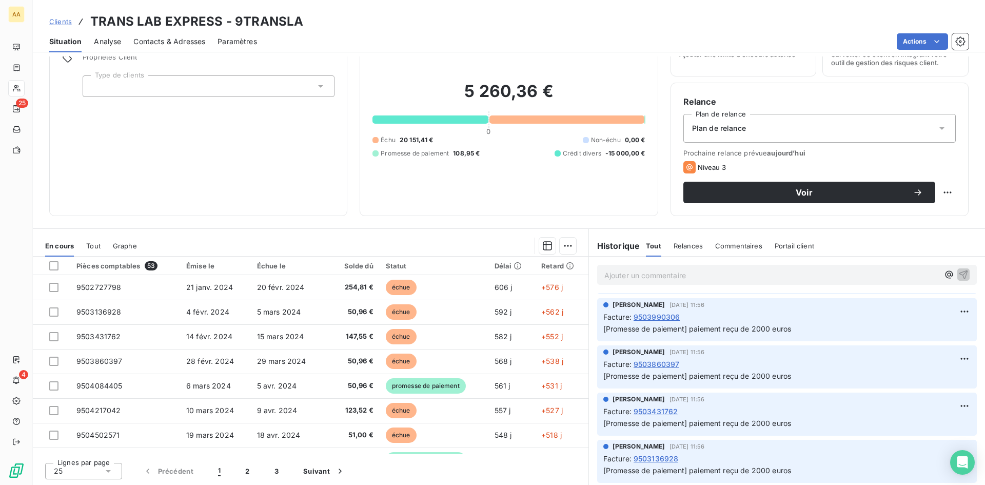
click at [652, 408] on span "9503431762" at bounding box center [656, 411] width 45 height 11
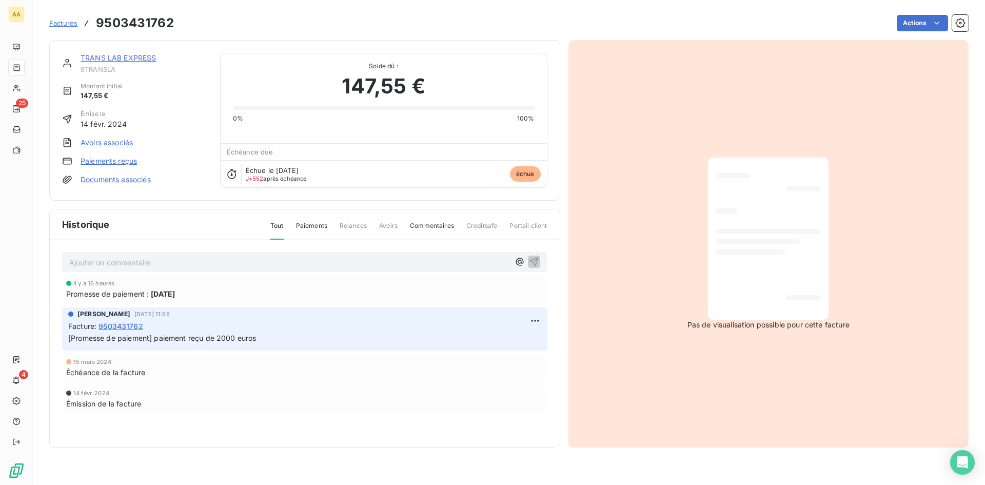
click at [118, 161] on link "Paiements reçus" at bounding box center [109, 161] width 56 height 10
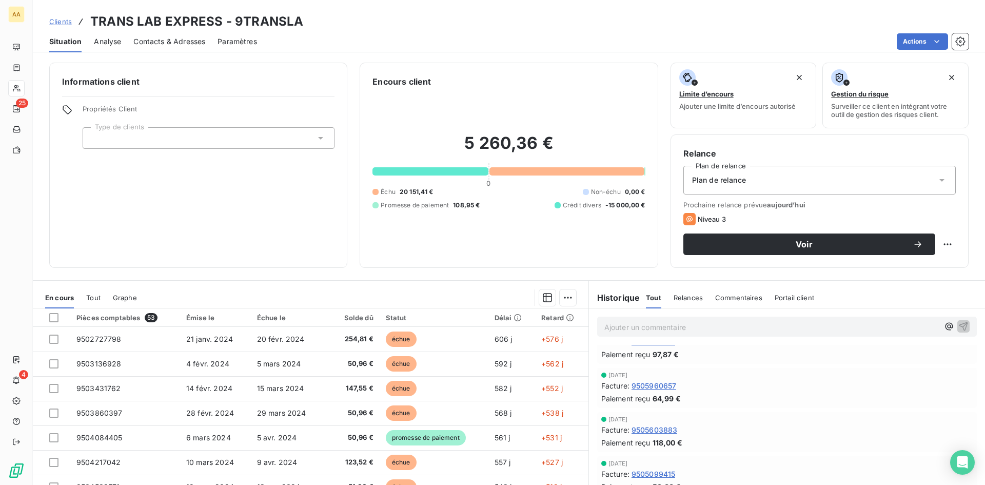
scroll to position [103, 0]
click at [643, 385] on span "9505603883" at bounding box center [655, 386] width 46 height 11
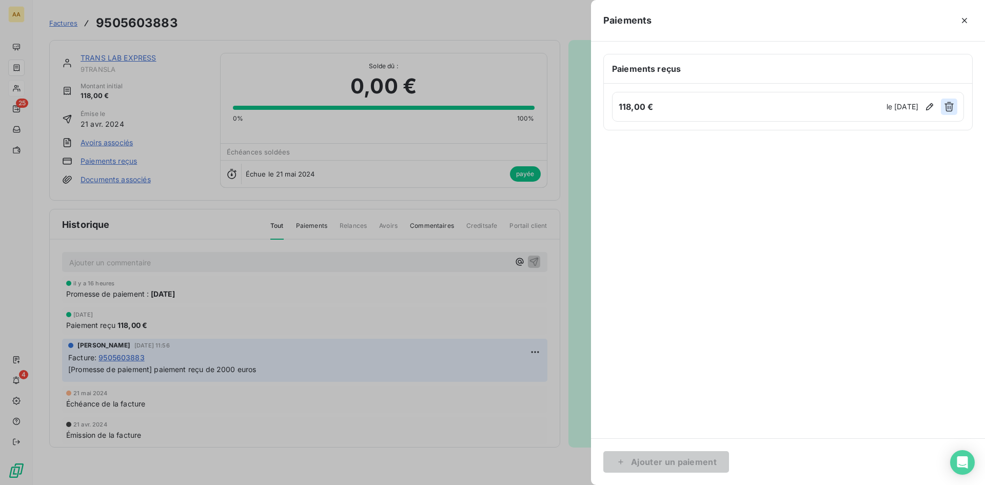
click at [952, 106] on icon "button" at bounding box center [949, 107] width 10 height 10
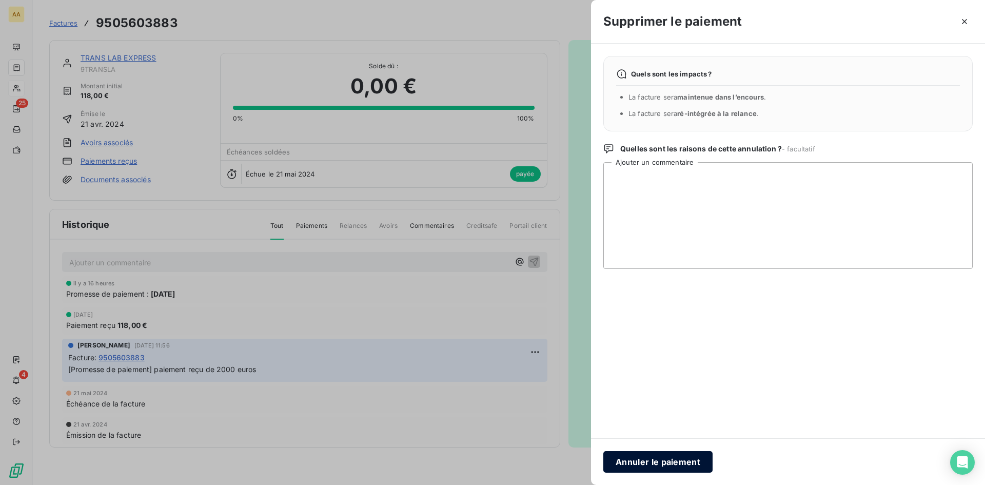
click at [650, 465] on button "Annuler le paiement" at bounding box center [657, 462] width 109 height 22
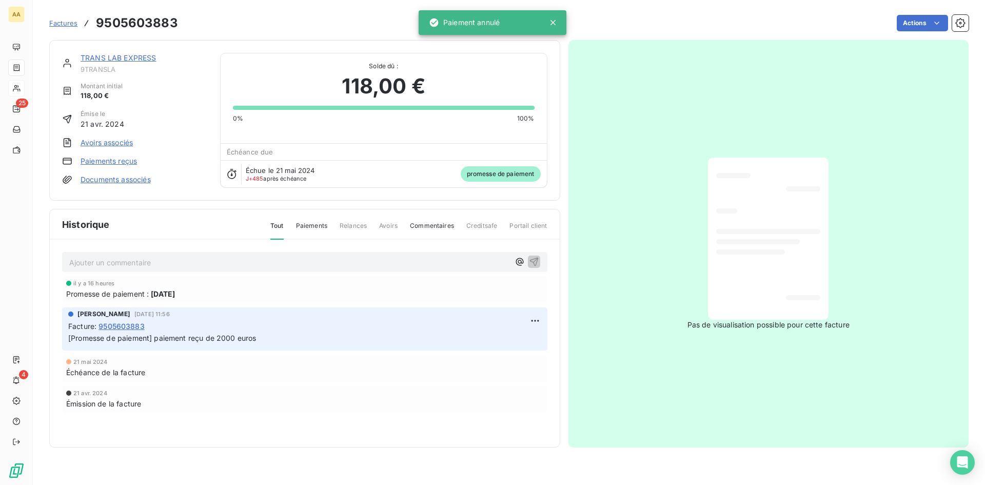
click at [122, 57] on link "TRANS LAB EXPRESS" at bounding box center [119, 57] width 76 height 9
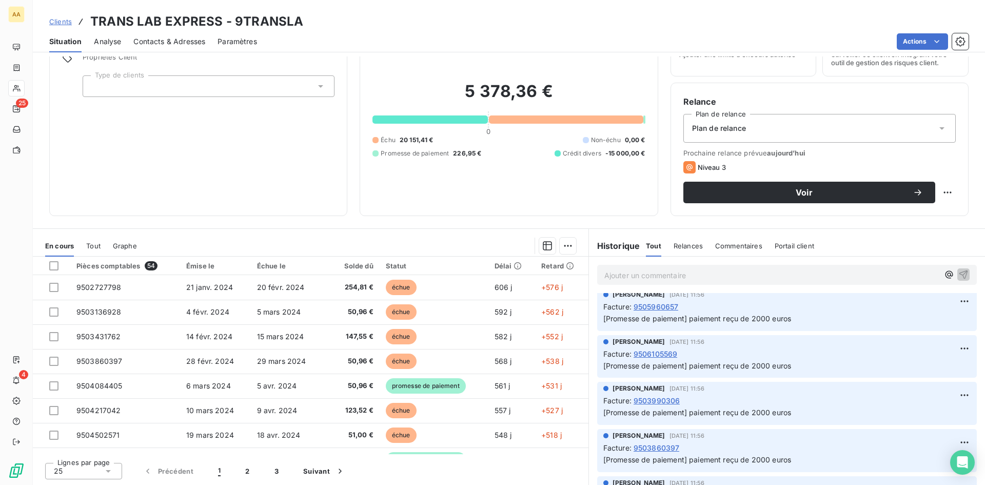
scroll to position [905, 0]
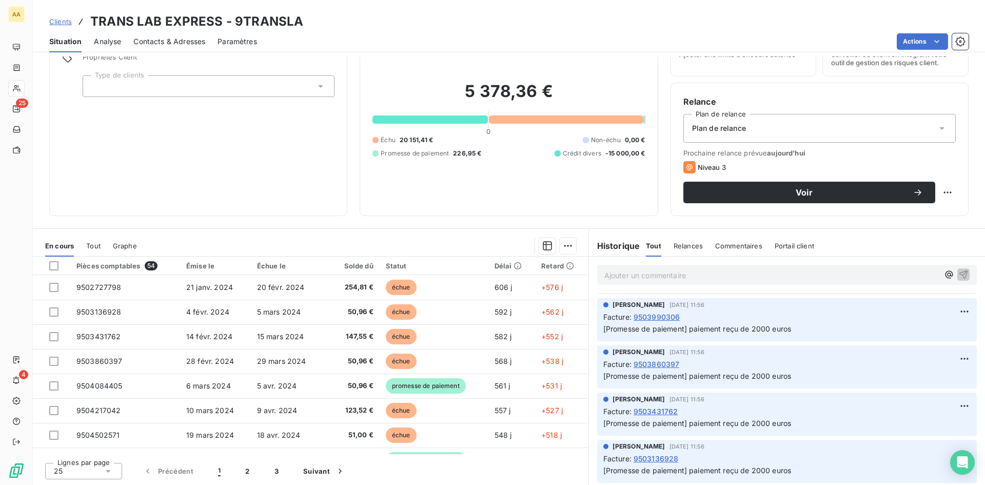
click at [656, 361] on span "9503860397" at bounding box center [657, 364] width 46 height 11
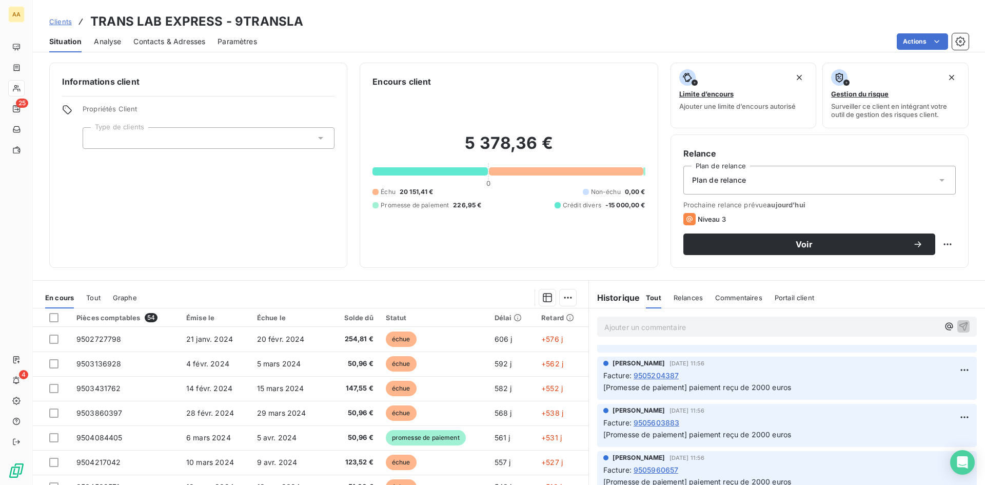
scroll to position [821, 0]
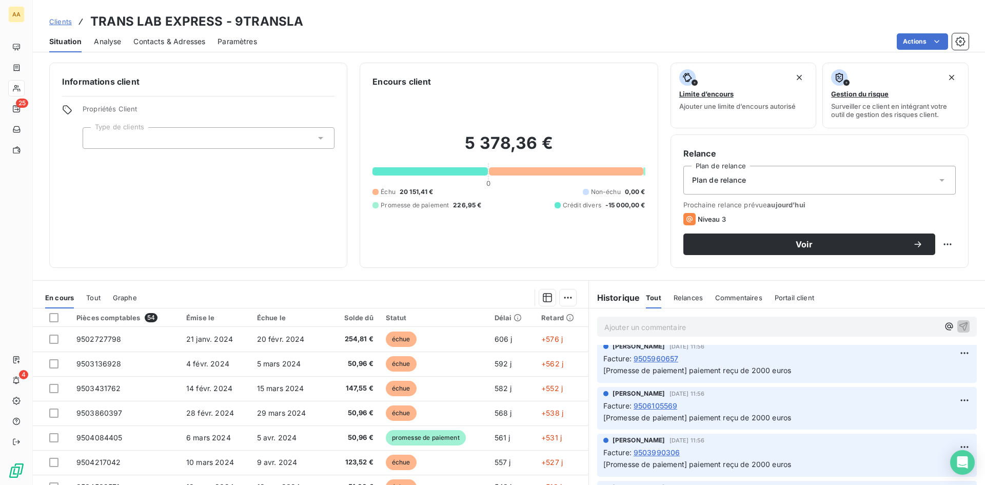
click at [728, 295] on span "Commentaires" at bounding box center [738, 297] width 47 height 8
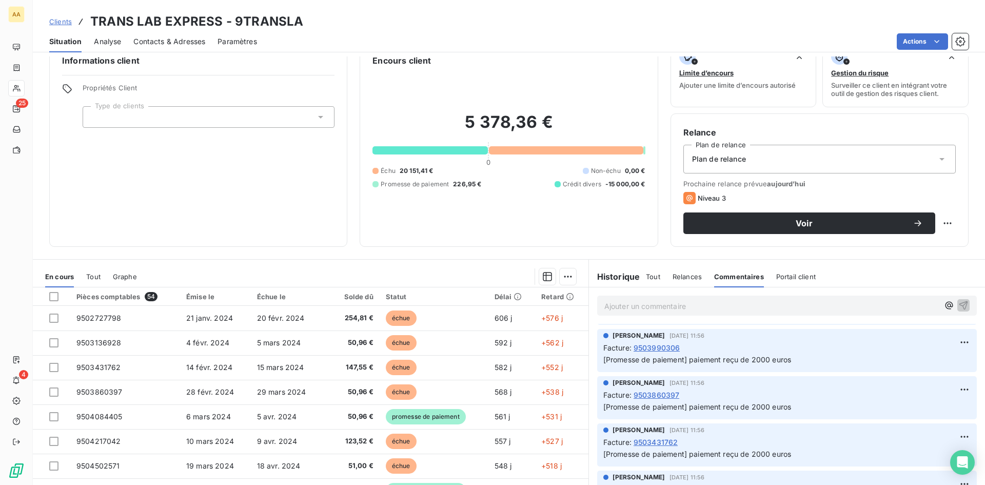
scroll to position [52, 0]
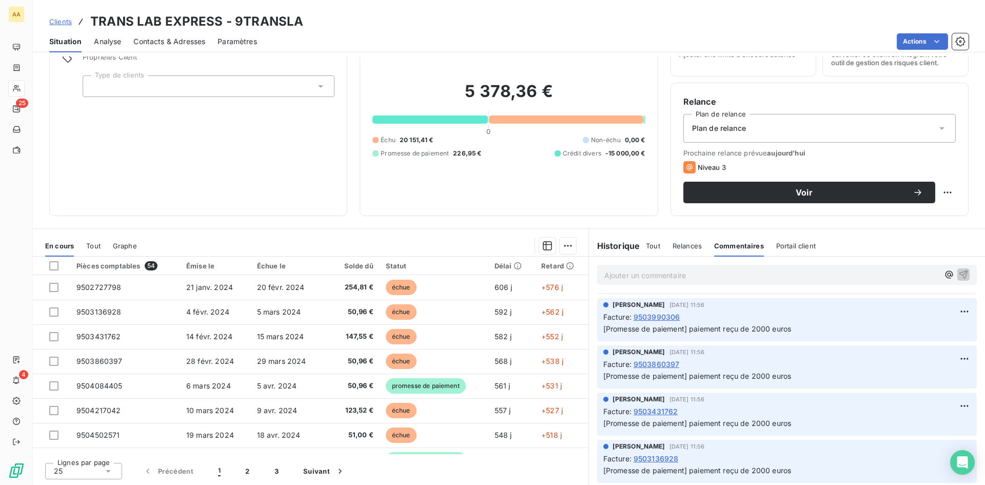
click at [668, 456] on span "9503136928" at bounding box center [656, 458] width 45 height 11
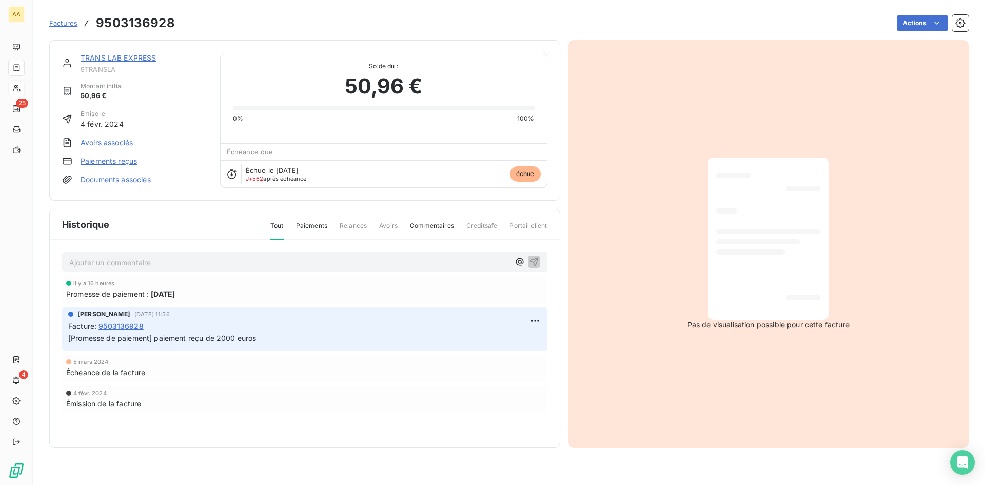
click at [126, 159] on link "Paiements reçus" at bounding box center [109, 161] width 56 height 10
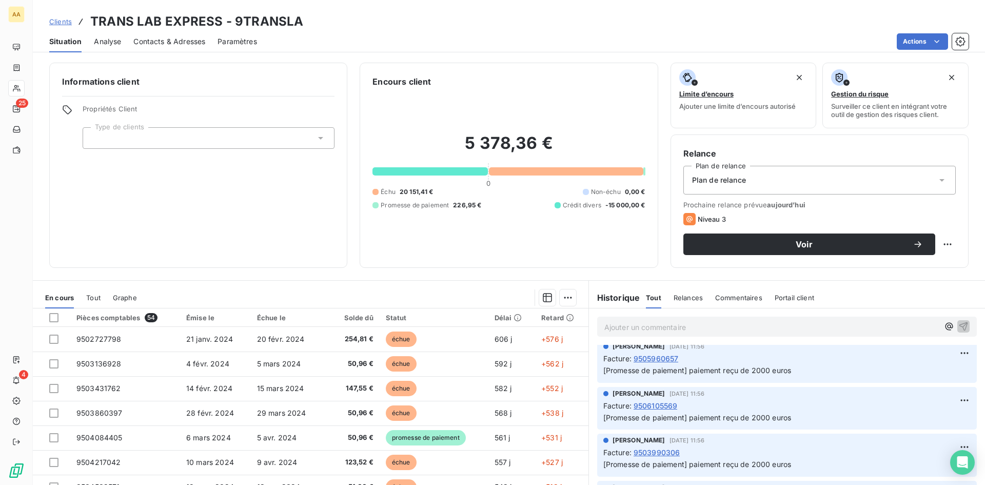
scroll to position [905, 0]
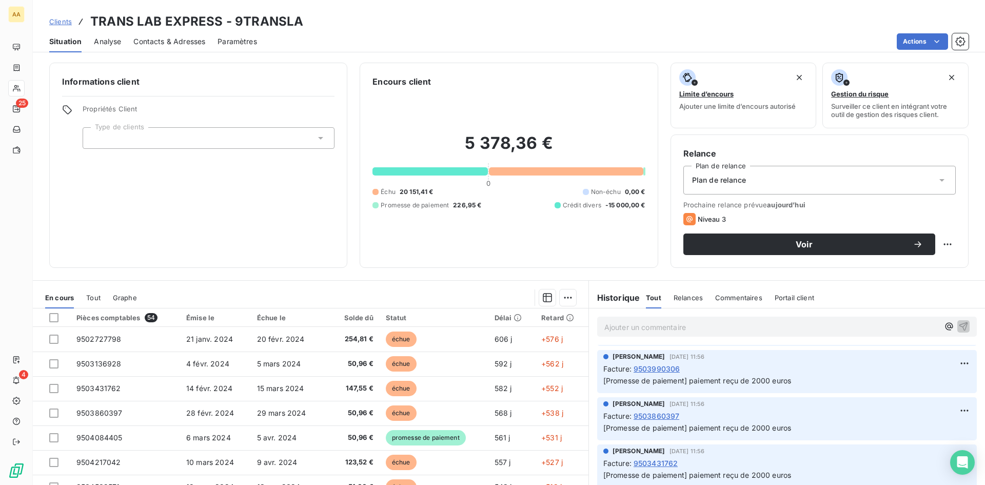
click at [649, 369] on span "9503990306" at bounding box center [657, 368] width 47 height 11
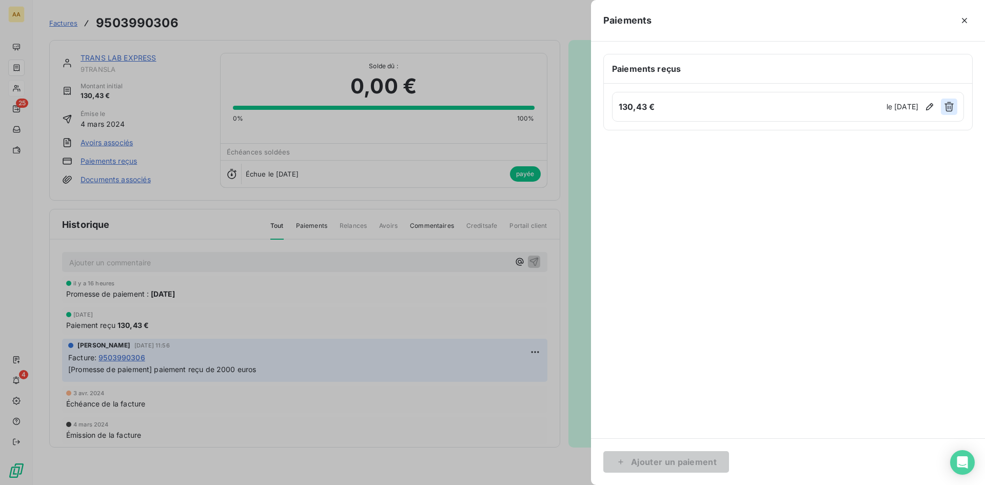
click at [954, 104] on icon "button" at bounding box center [949, 107] width 10 height 10
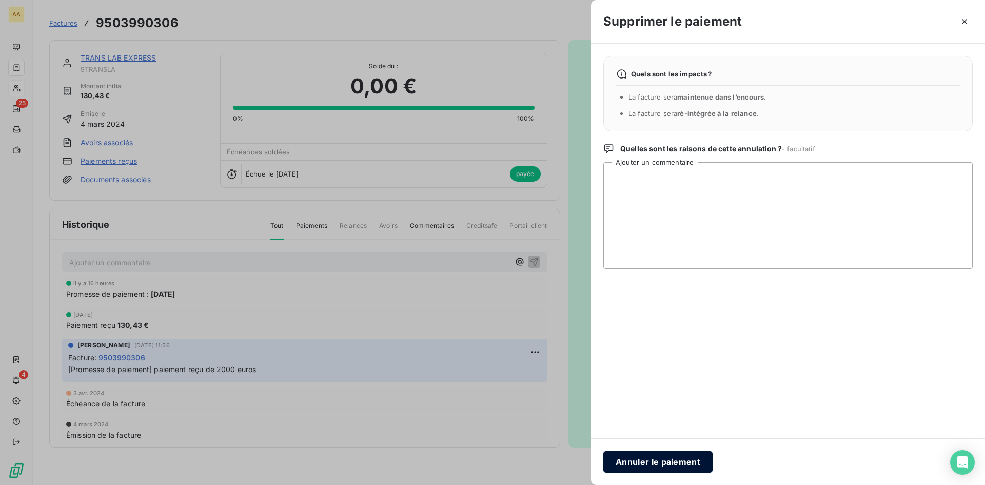
click at [652, 464] on button "Annuler le paiement" at bounding box center [657, 462] width 109 height 22
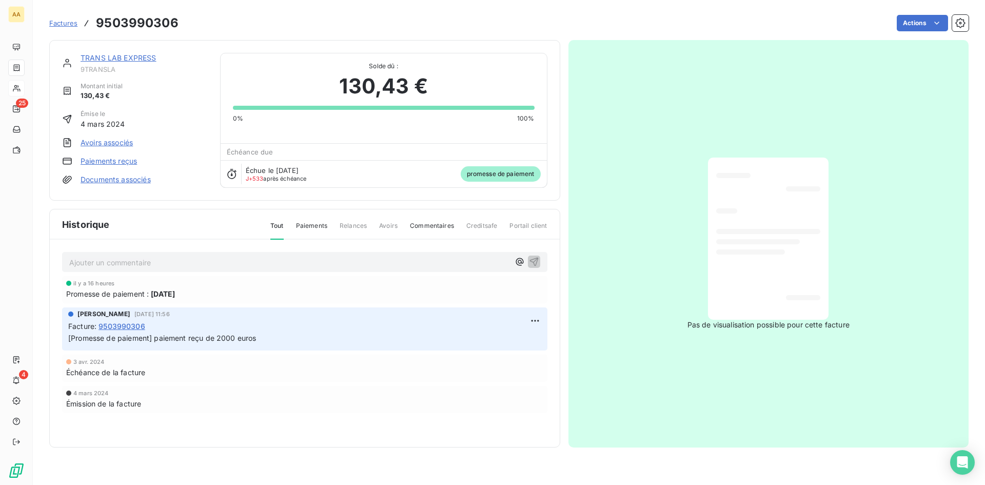
click at [143, 57] on link "TRANS LAB EXPRESS" at bounding box center [119, 57] width 76 height 9
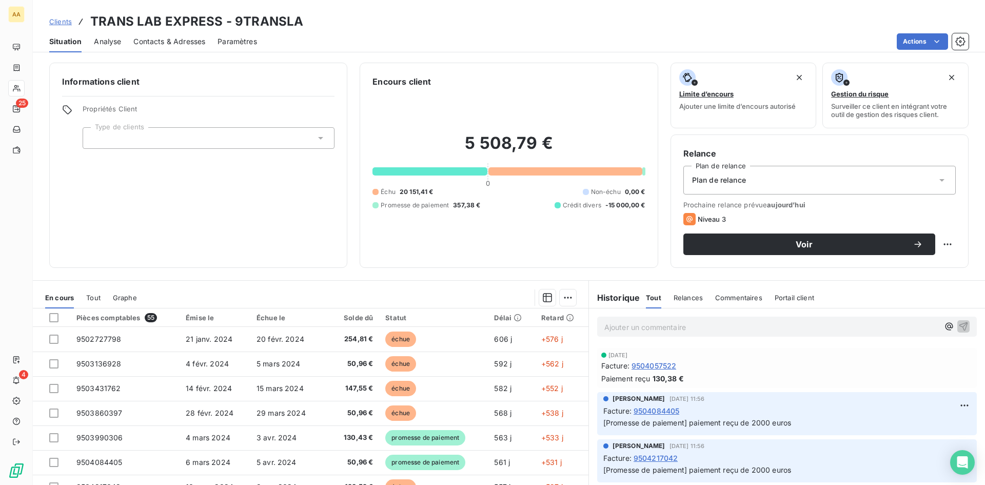
scroll to position [359, 0]
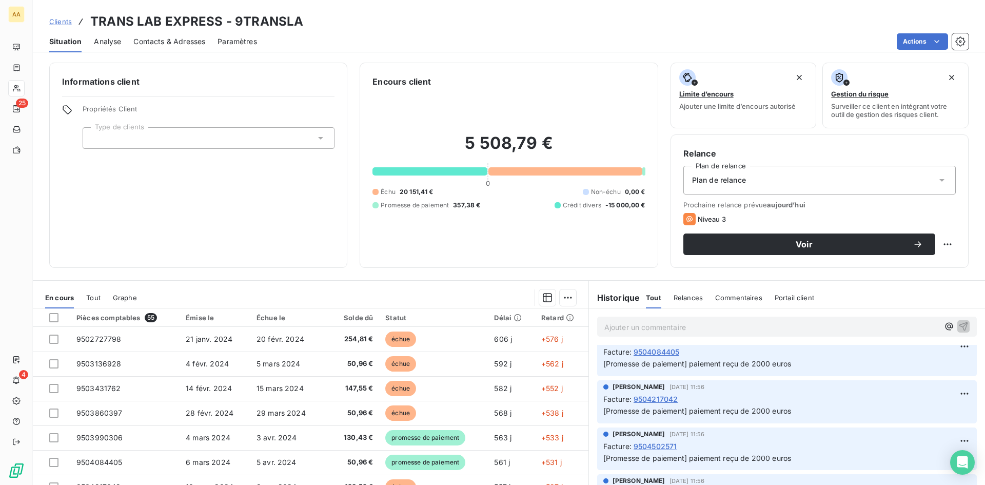
click at [647, 351] on span "9504084405" at bounding box center [657, 351] width 46 height 11
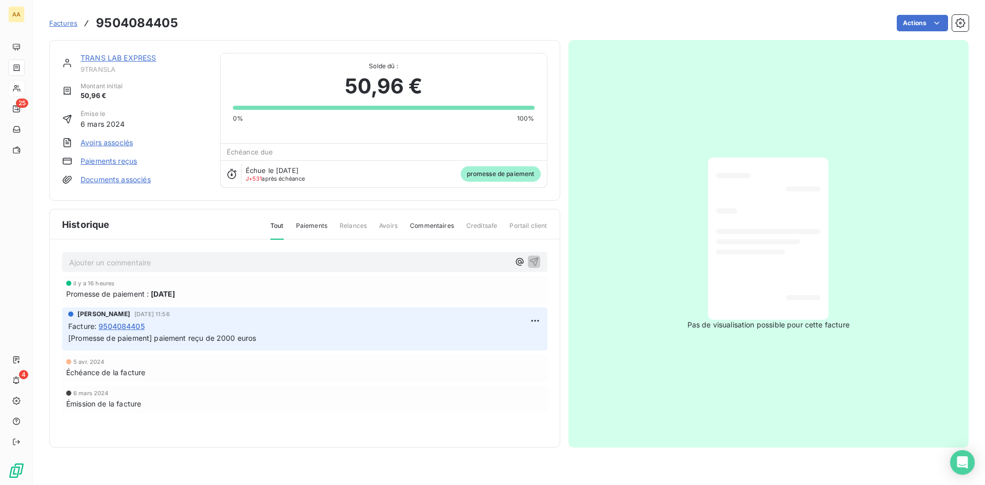
click at [112, 160] on link "Paiements reçus" at bounding box center [109, 161] width 56 height 10
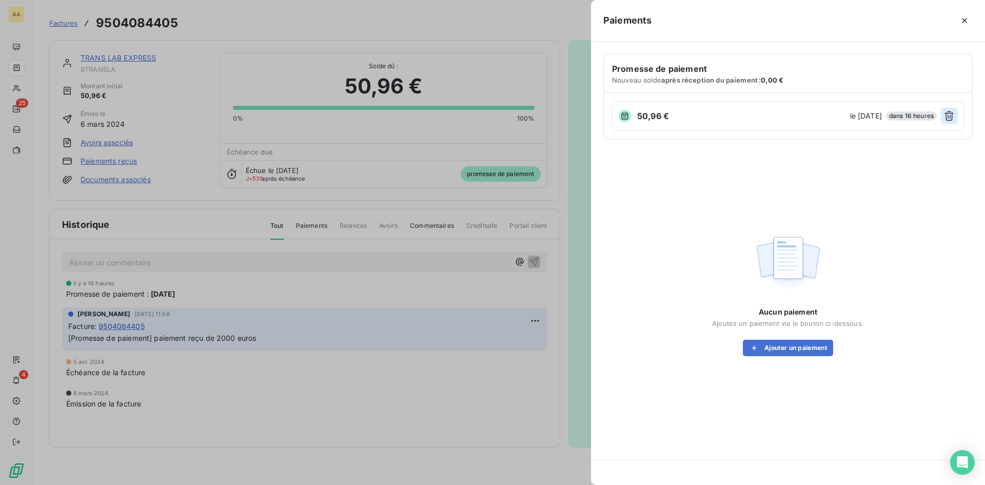
click at [949, 116] on icon "button" at bounding box center [949, 116] width 10 height 10
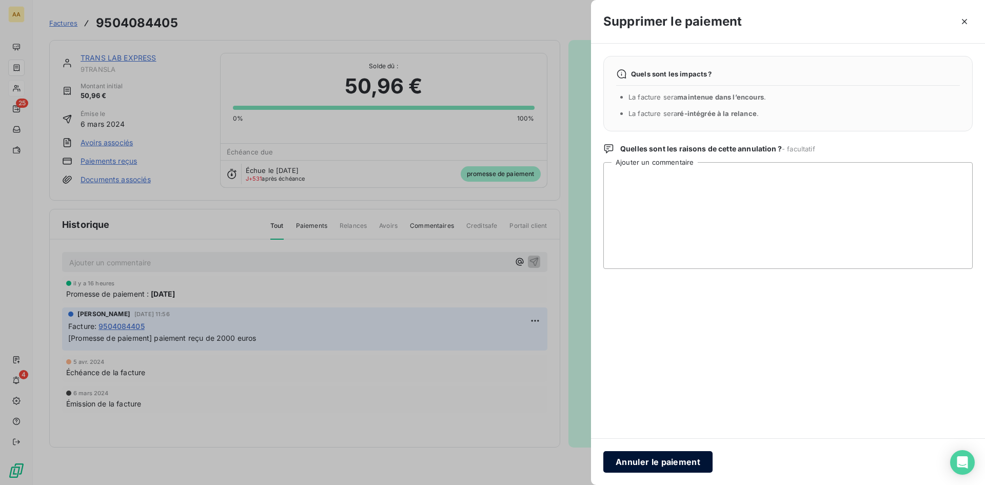
click at [669, 461] on button "Annuler le paiement" at bounding box center [657, 462] width 109 height 22
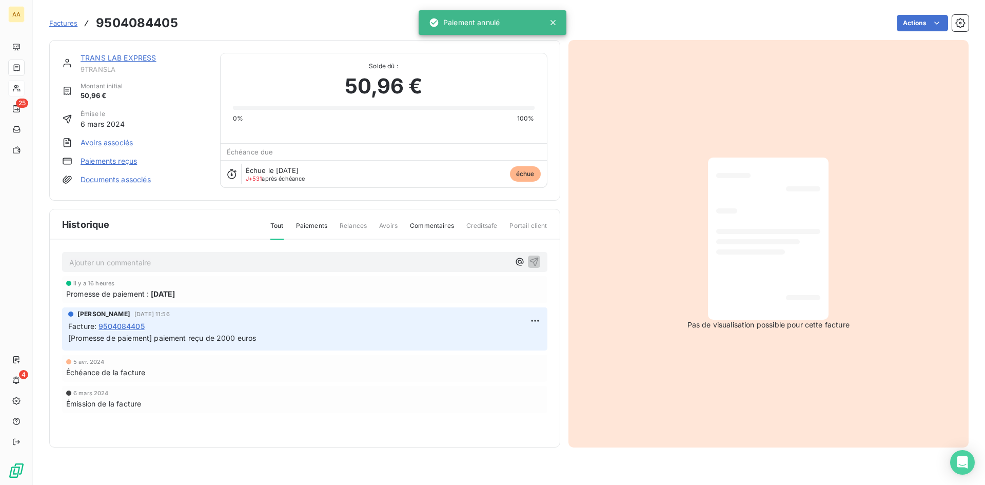
click at [139, 54] on link "TRANS LAB EXPRESS" at bounding box center [119, 57] width 76 height 9
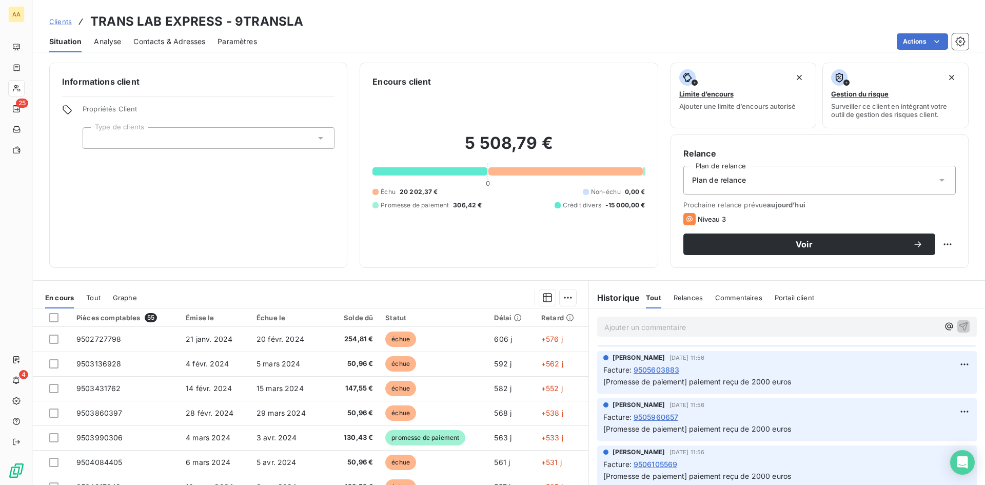
scroll to position [860, 0]
click at [649, 460] on span "9503431762" at bounding box center [656, 463] width 45 height 11
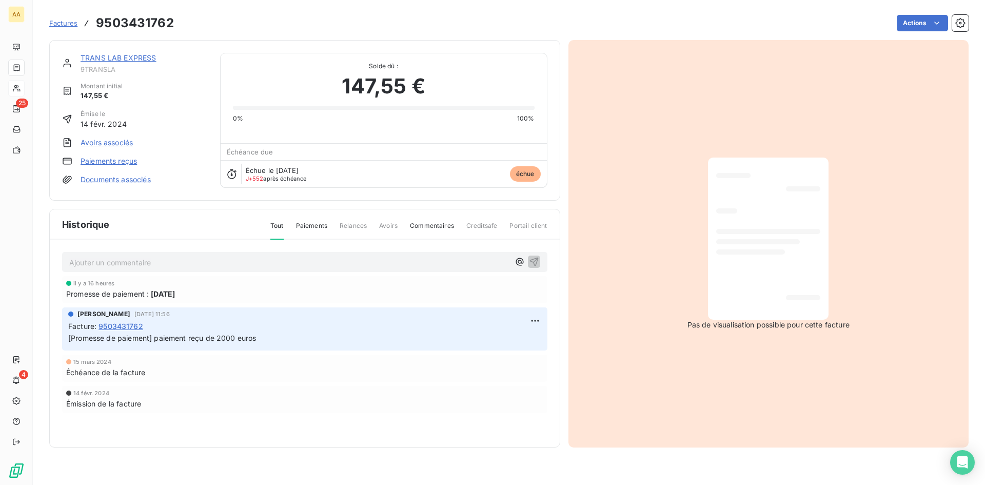
click at [97, 159] on link "Paiements reçus" at bounding box center [109, 161] width 56 height 10
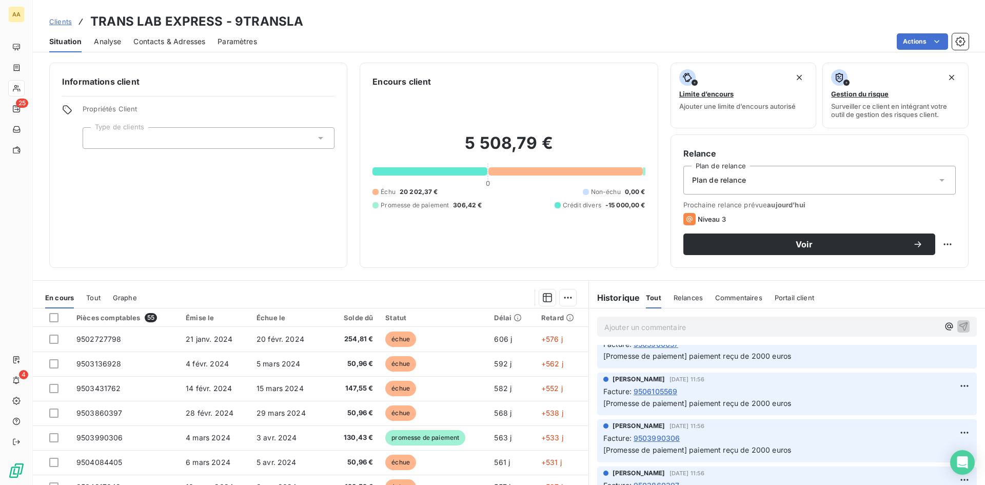
scroll to position [860, 0]
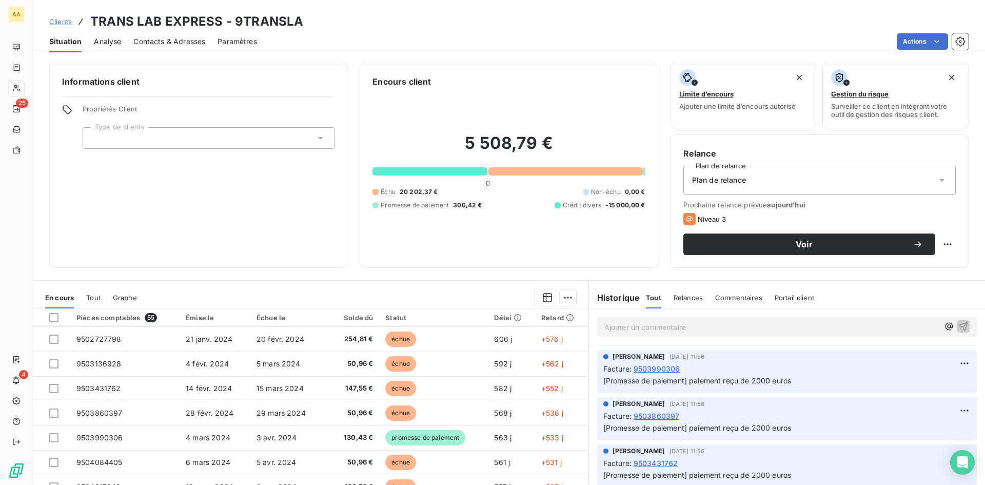
click at [651, 415] on span "9503860397" at bounding box center [657, 415] width 46 height 11
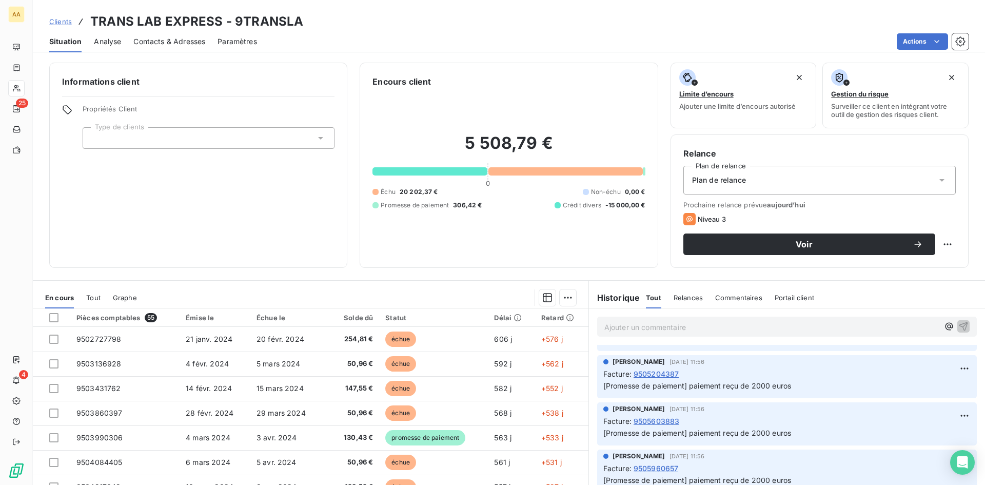
scroll to position [860, 0]
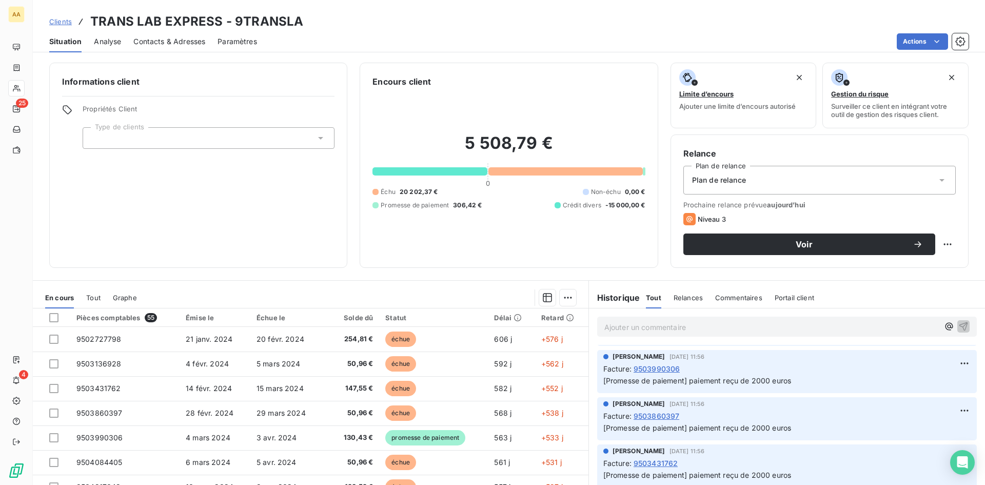
click at [657, 366] on span "9503990306" at bounding box center [657, 368] width 47 height 11
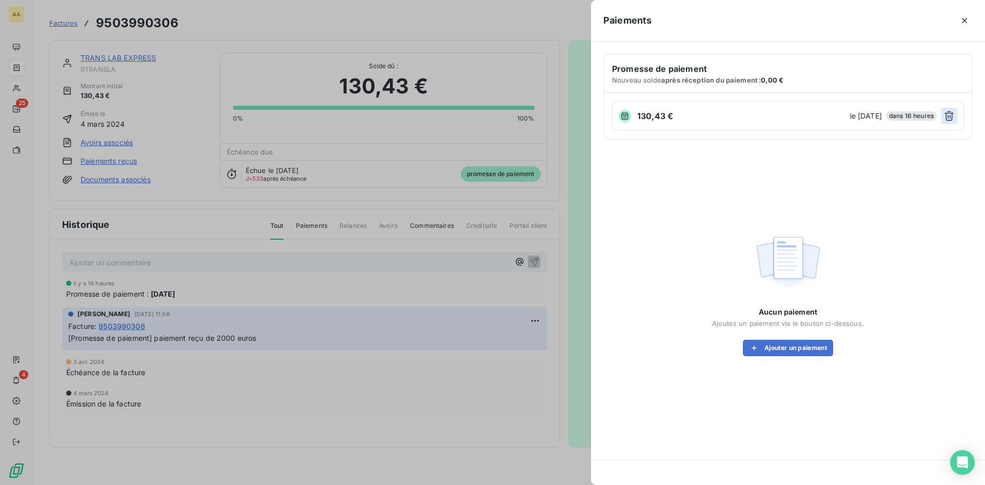
click at [946, 109] on button "button" at bounding box center [949, 116] width 16 height 16
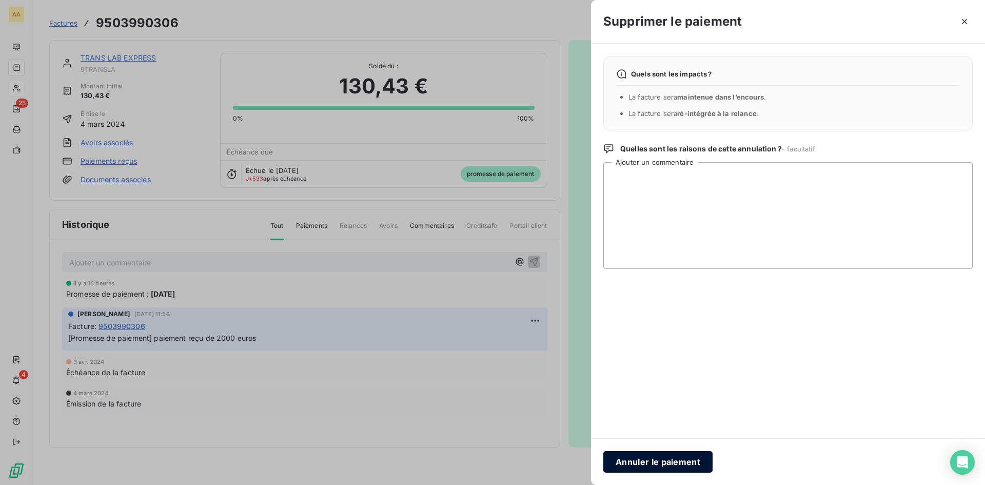
click at [668, 462] on button "Annuler le paiement" at bounding box center [657, 462] width 109 height 22
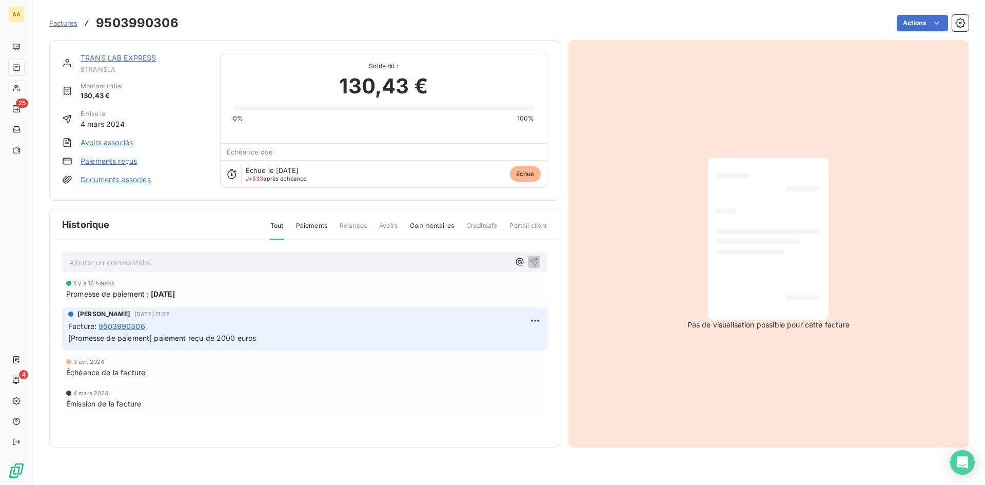
click at [118, 51] on div "TRANS LAB EXPRESS 9TRANSLA Montant initial 130,43 € Émise le [DATE] Avoirs asso…" at bounding box center [304, 120] width 511 height 161
click at [118, 56] on link "TRANS LAB EXPRESS" at bounding box center [119, 57] width 76 height 9
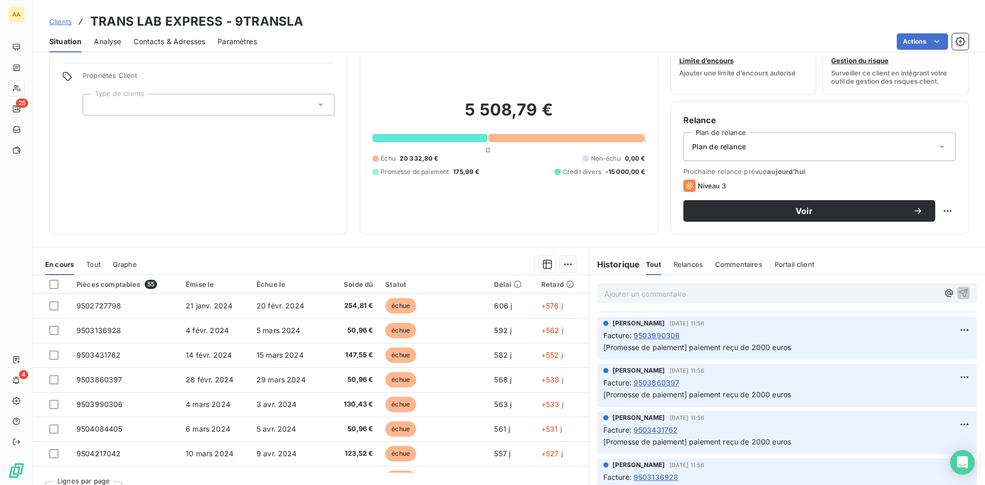
scroll to position [52, 0]
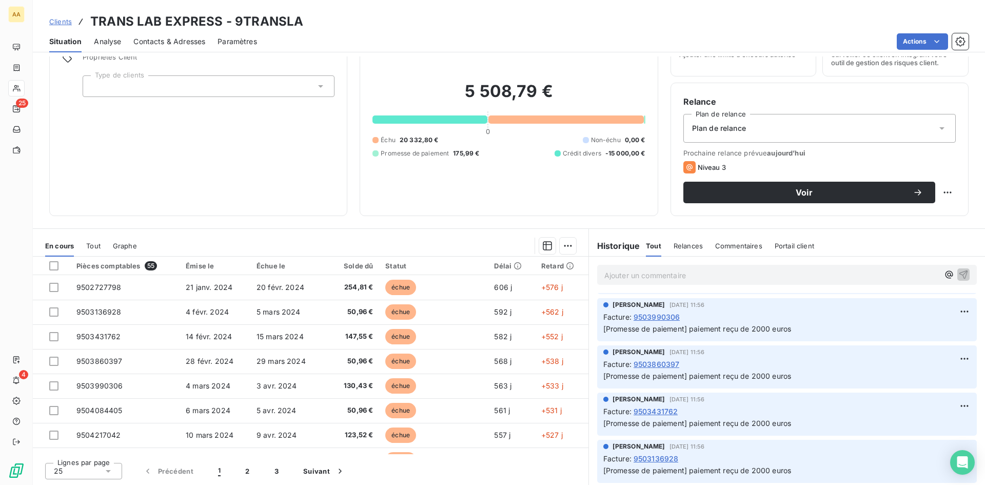
click at [656, 362] on span "9503860397" at bounding box center [657, 364] width 46 height 11
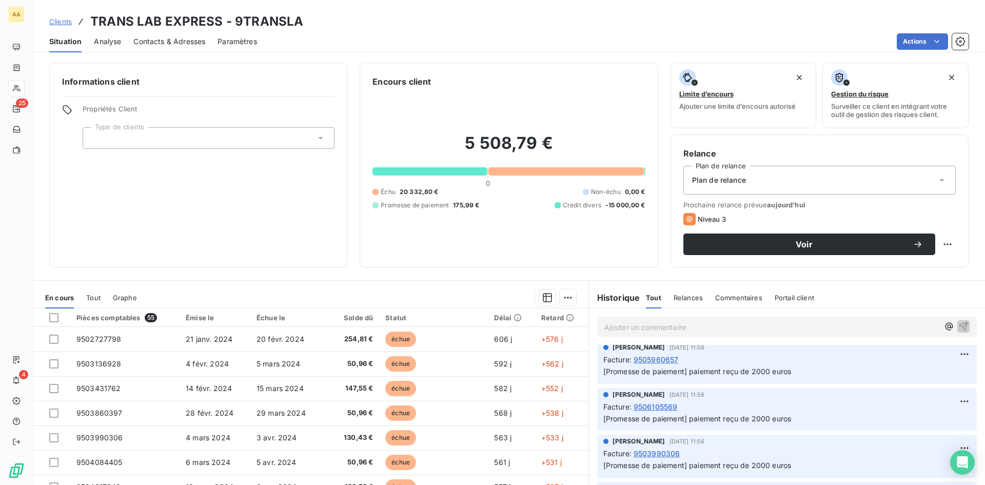
scroll to position [758, 0]
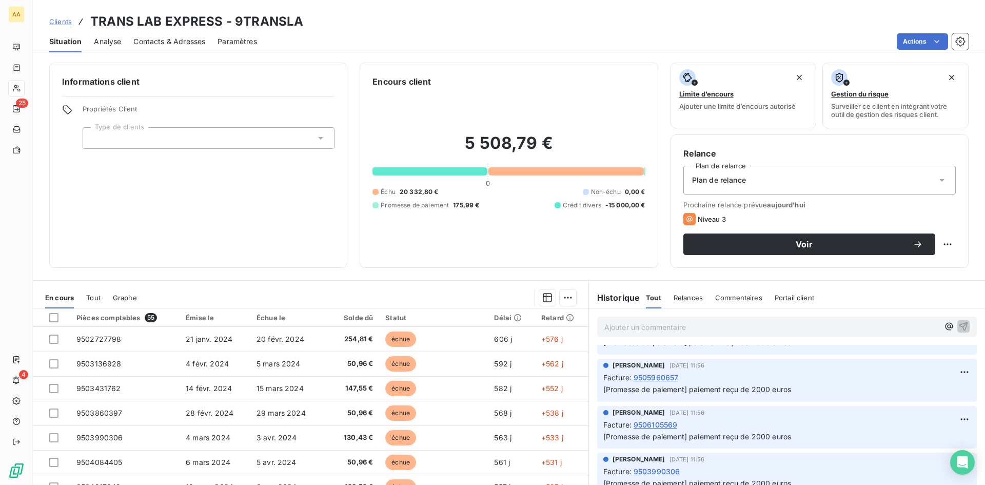
click at [657, 424] on span "9506105569" at bounding box center [656, 424] width 44 height 11
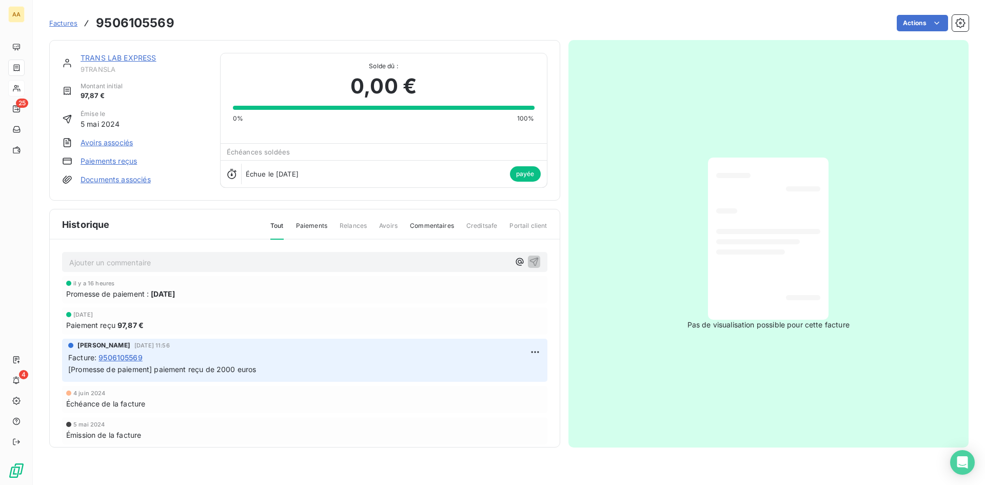
click at [116, 157] on link "Paiements reçus" at bounding box center [109, 161] width 56 height 10
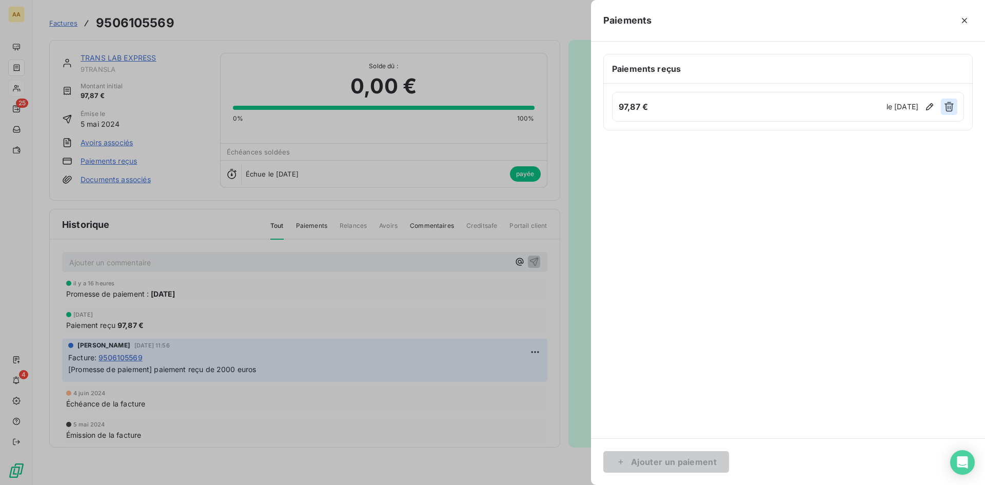
click at [950, 103] on icon "button" at bounding box center [949, 107] width 9 height 10
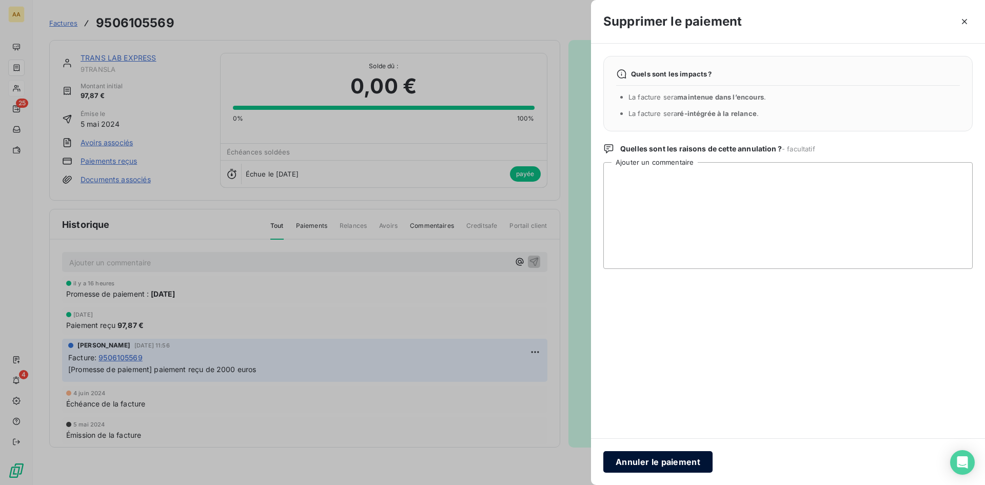
click at [660, 462] on button "Annuler le paiement" at bounding box center [657, 462] width 109 height 22
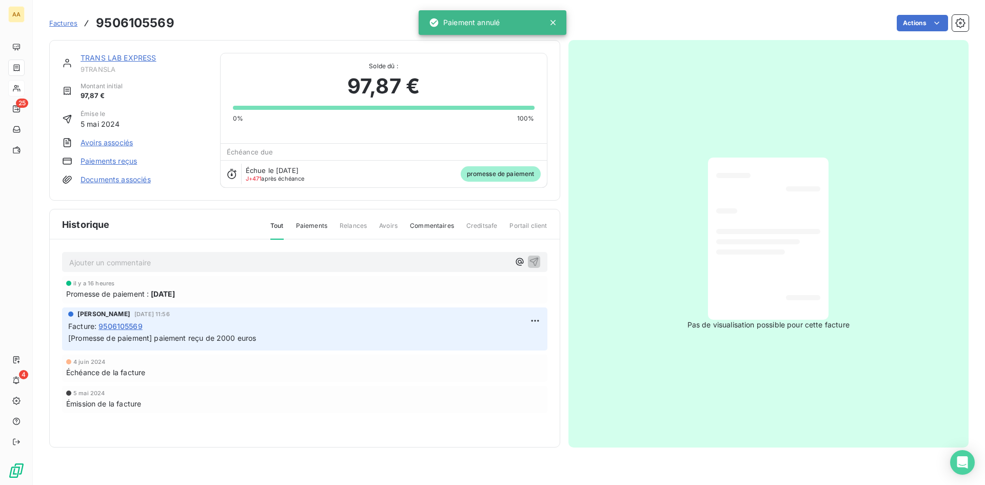
click at [131, 53] on link "TRANS LAB EXPRESS" at bounding box center [119, 57] width 76 height 9
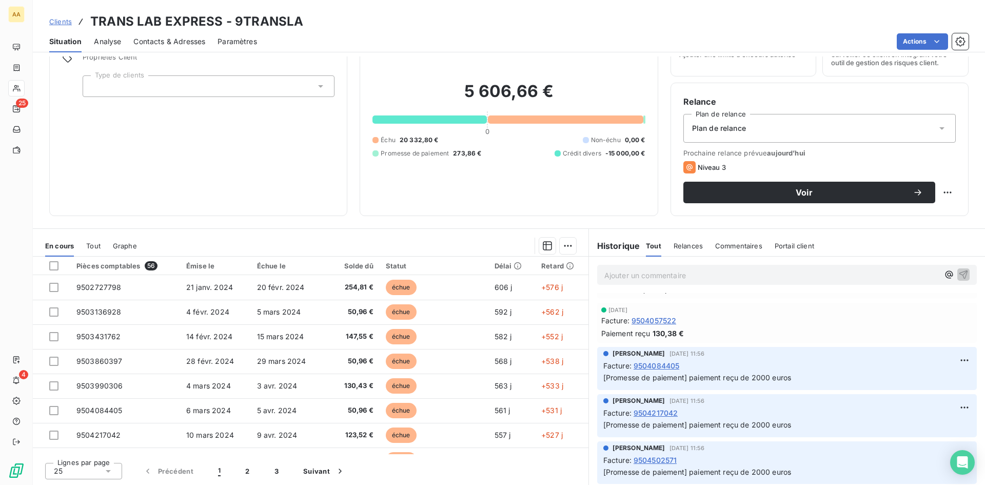
scroll to position [257, 0]
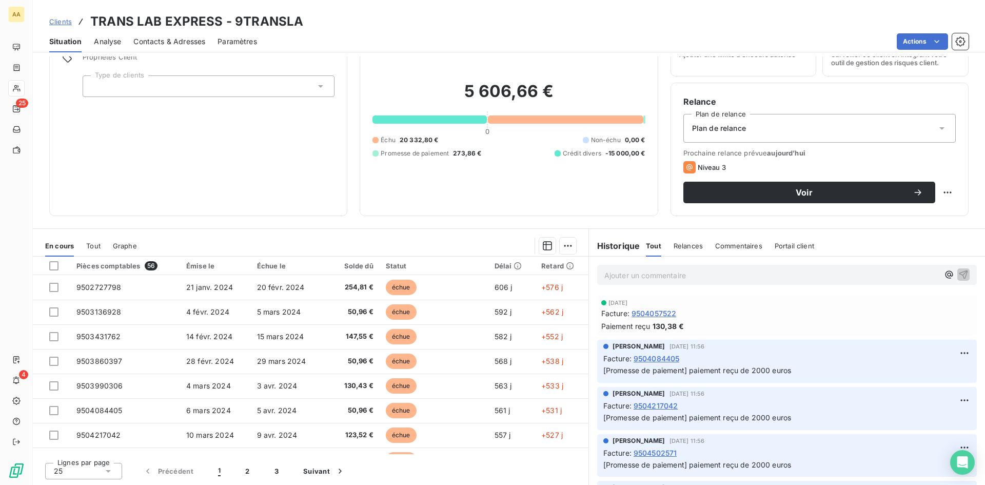
click at [650, 358] on span "9504084405" at bounding box center [657, 358] width 46 height 11
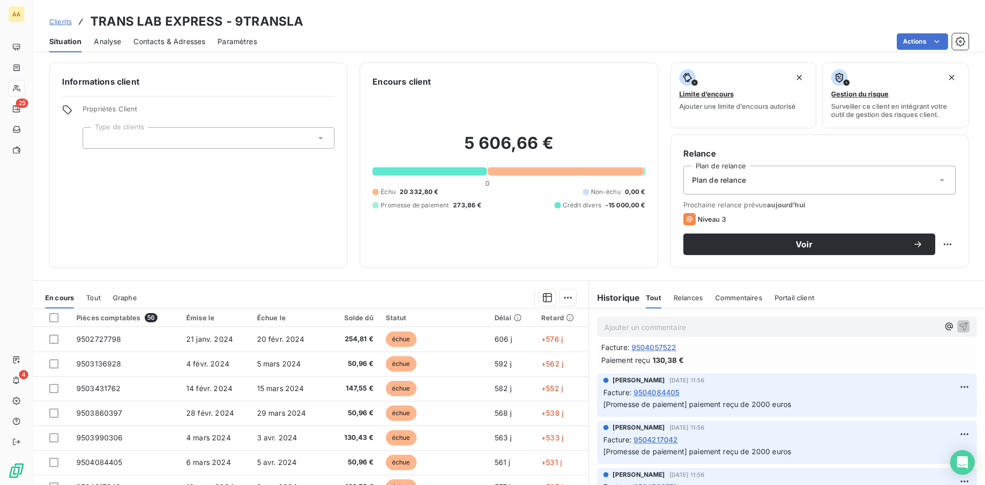
scroll to position [410, 0]
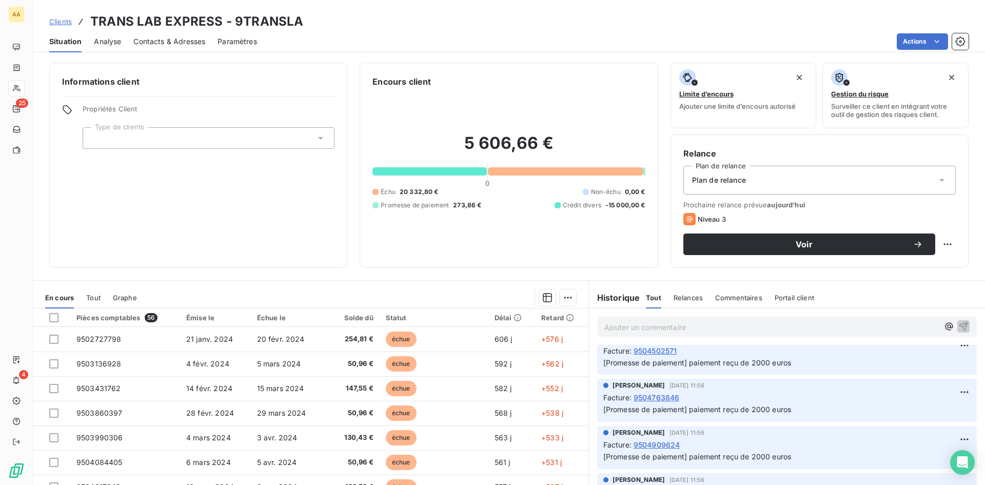
click at [653, 353] on span "9504502571" at bounding box center [656, 350] width 44 height 11
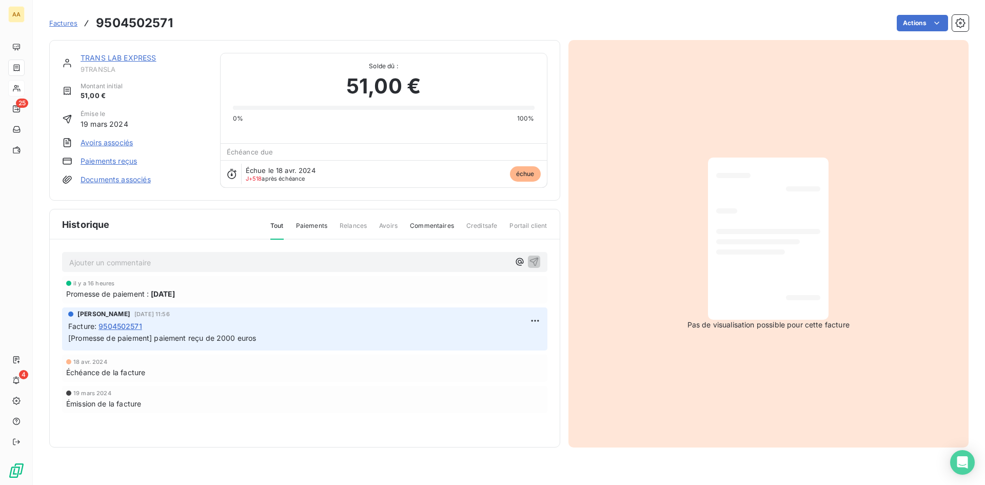
click at [121, 162] on link "Paiements reçus" at bounding box center [109, 161] width 56 height 10
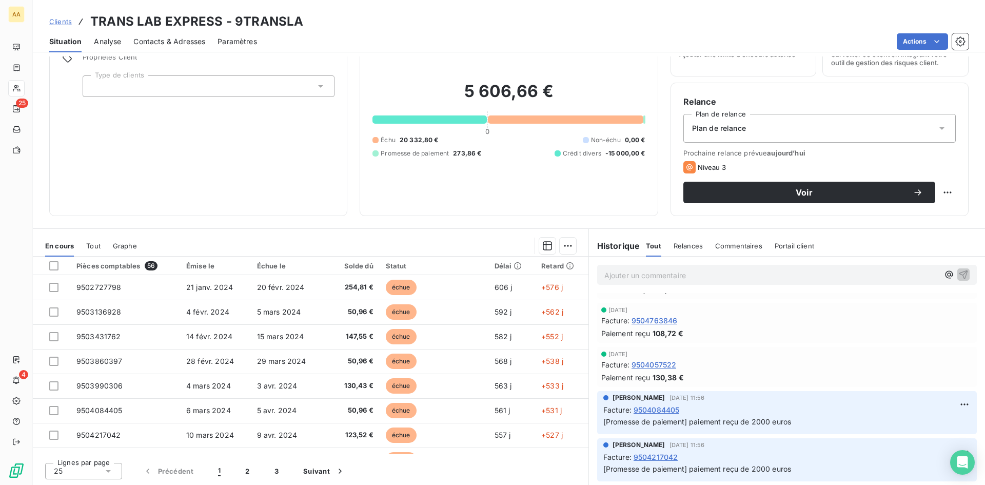
scroll to position [359, 0]
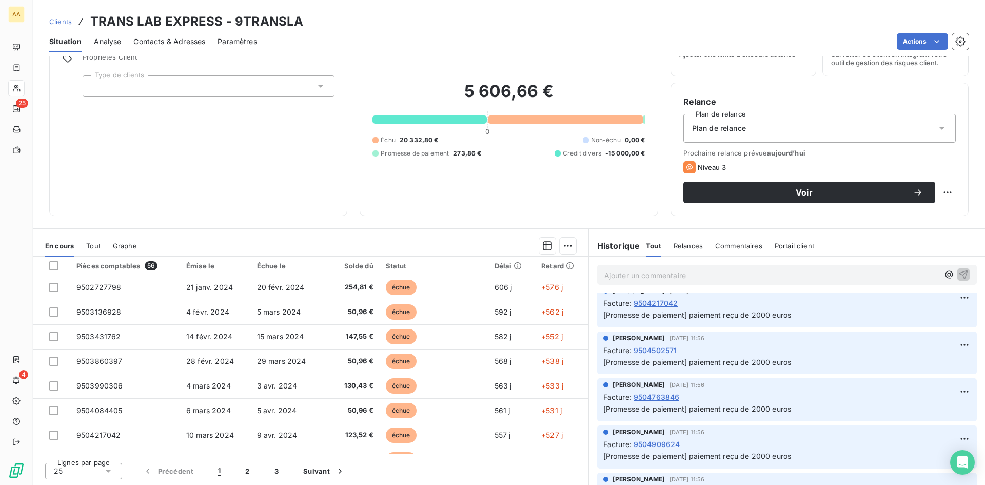
click at [644, 349] on span "9504502571" at bounding box center [656, 350] width 44 height 11
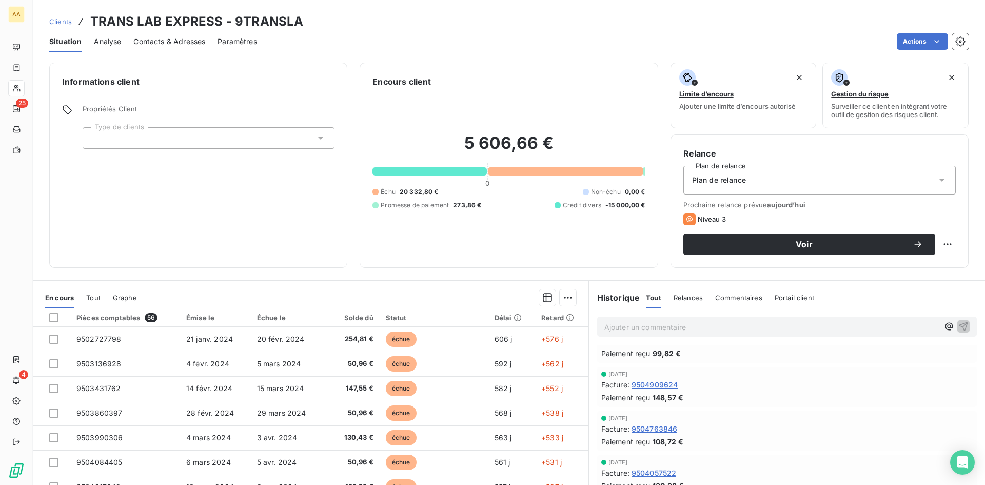
scroll to position [154, 0]
click at [638, 377] on span "9504909624" at bounding box center [655, 379] width 47 height 11
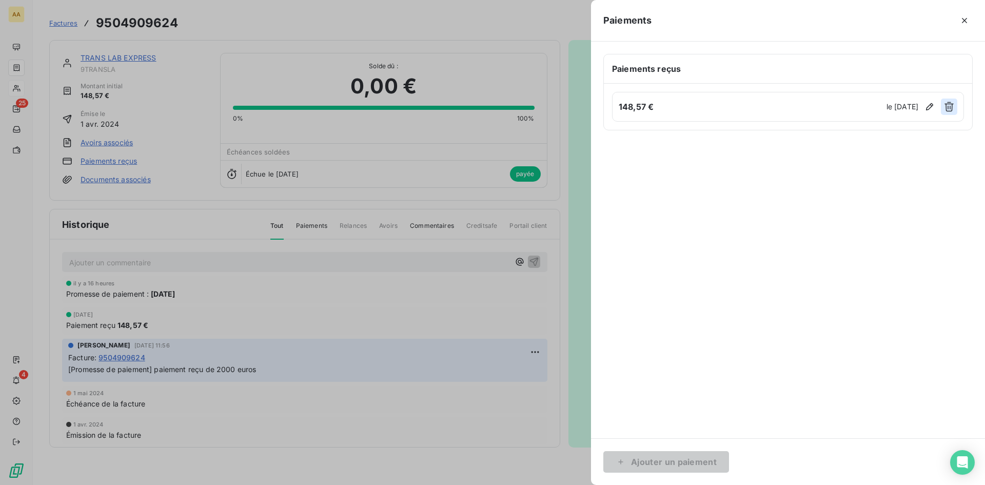
click at [944, 107] on icon "button" at bounding box center [949, 107] width 10 height 10
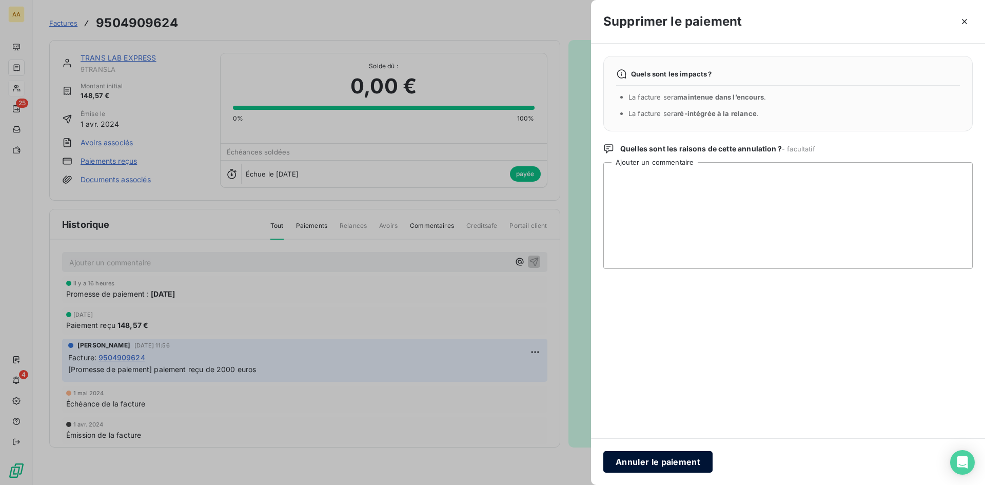
click at [662, 458] on button "Annuler le paiement" at bounding box center [657, 462] width 109 height 22
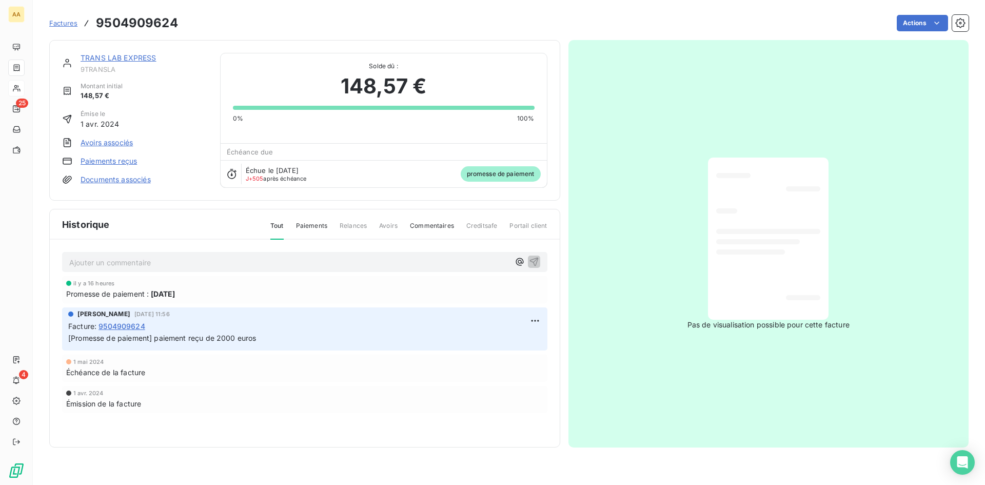
click at [61, 22] on span "Factures" at bounding box center [63, 23] width 28 height 8
click at [133, 56] on link "TRANS LAB EXPRESS" at bounding box center [119, 57] width 76 height 9
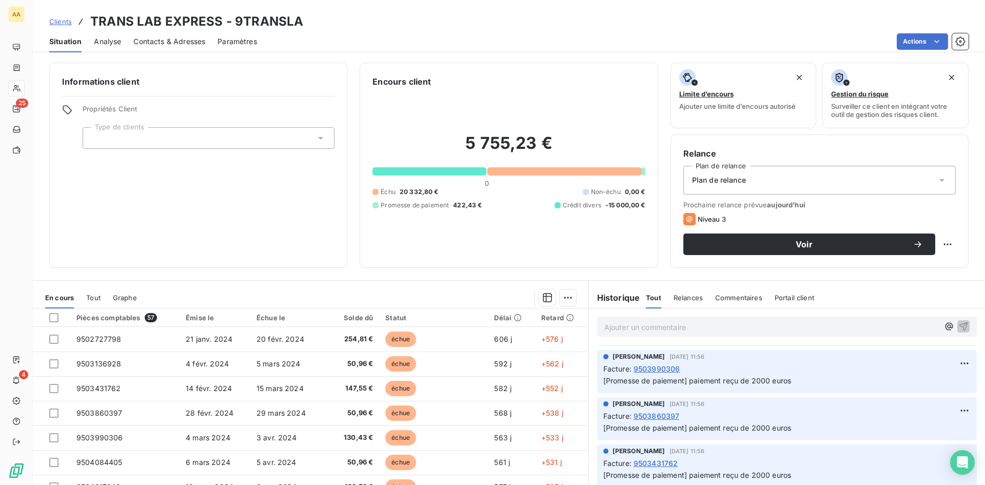
scroll to position [52, 0]
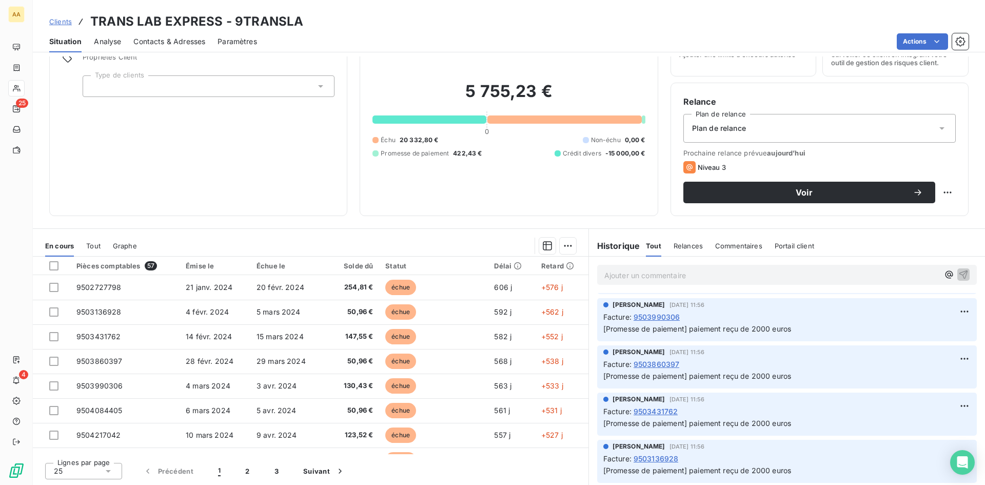
click at [656, 456] on span "9503136928" at bounding box center [656, 458] width 45 height 11
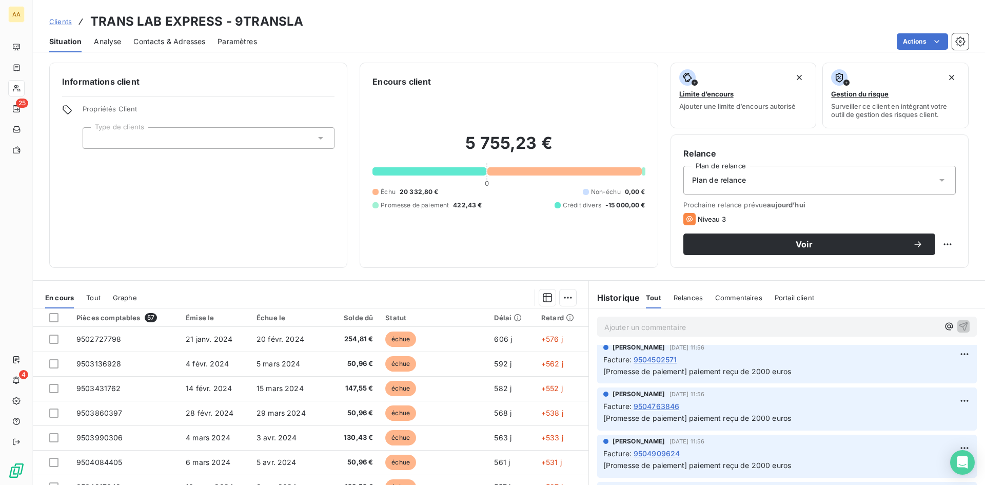
scroll to position [359, 0]
click at [650, 405] on span "9504763846" at bounding box center [657, 404] width 46 height 11
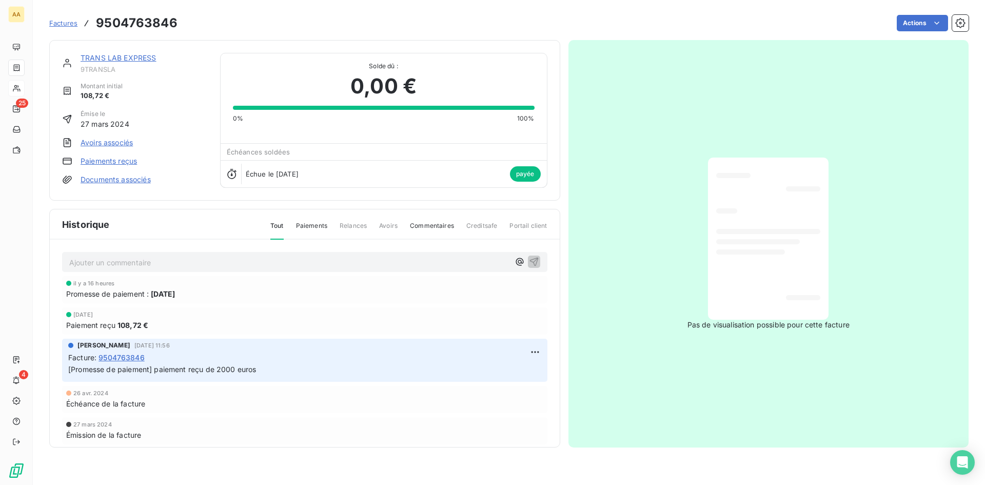
click at [122, 160] on link "Paiements reçus" at bounding box center [109, 161] width 56 height 10
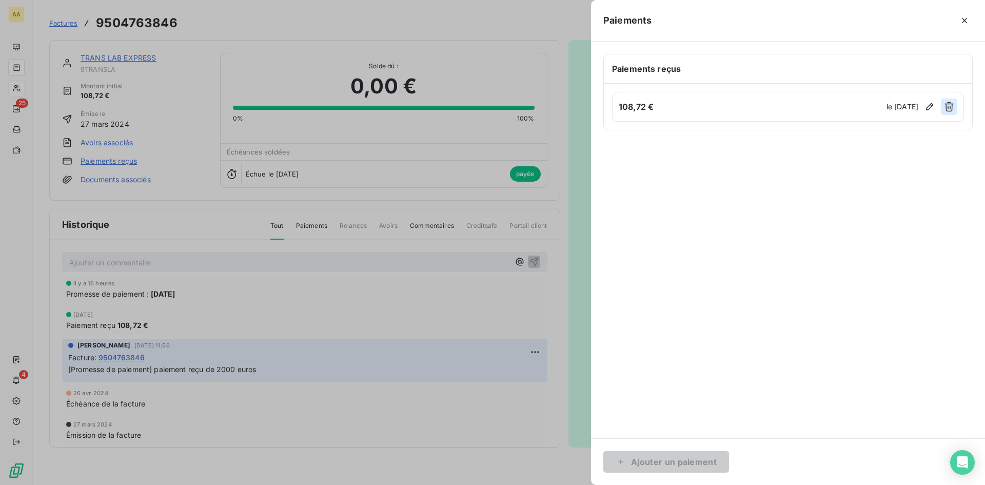
click at [944, 109] on button "button" at bounding box center [949, 107] width 16 height 16
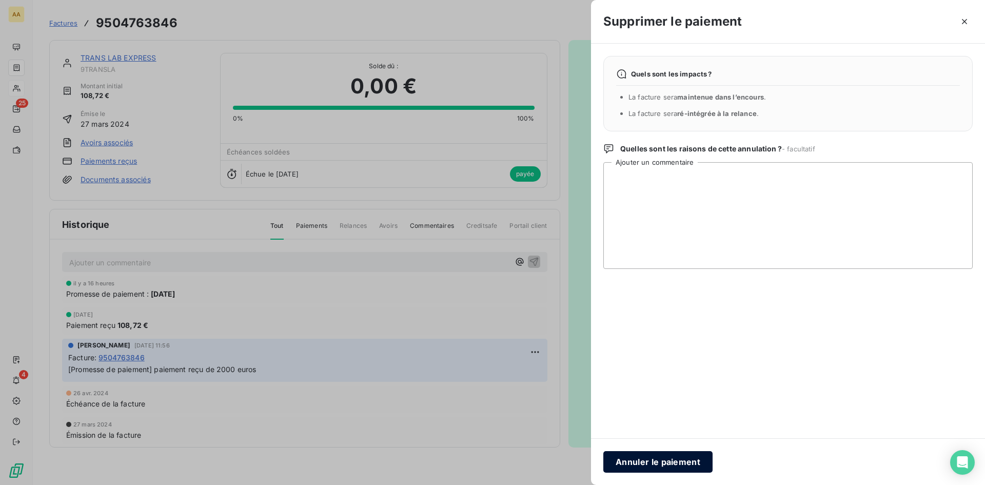
click at [668, 462] on button "Annuler le paiement" at bounding box center [657, 462] width 109 height 22
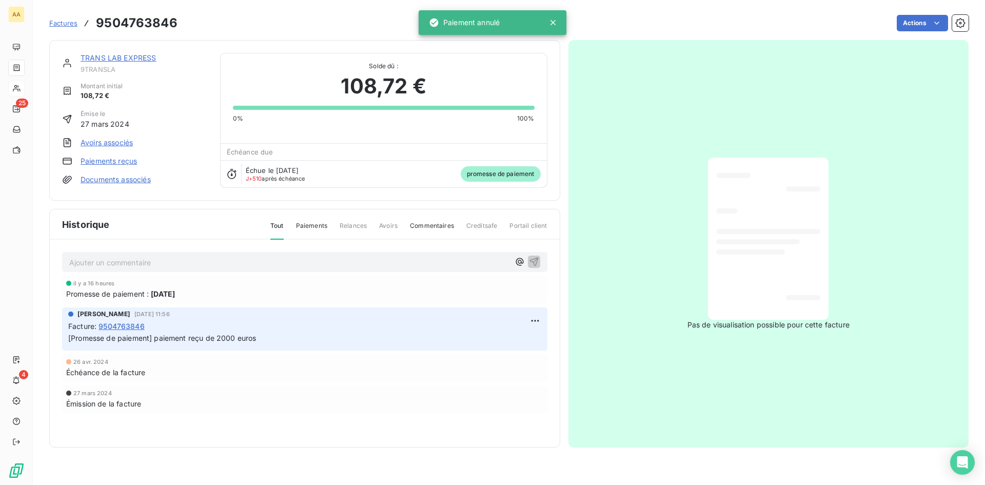
click at [113, 56] on link "TRANS LAB EXPRESS" at bounding box center [119, 57] width 76 height 9
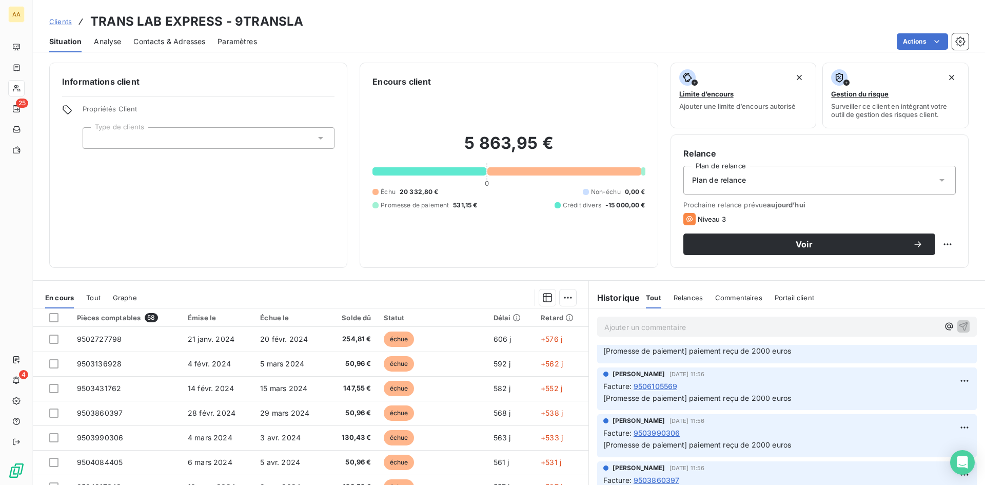
scroll to position [718, 0]
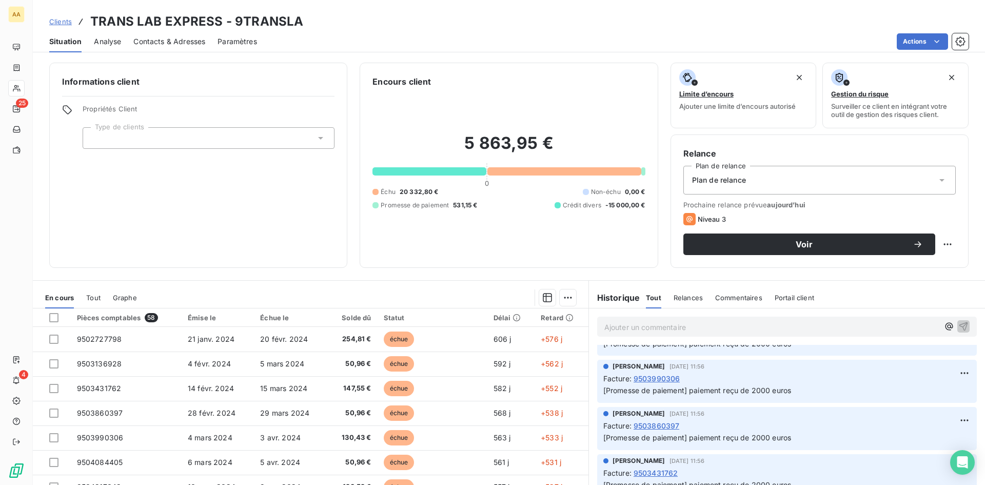
click at [659, 378] on span "9503990306" at bounding box center [657, 378] width 47 height 11
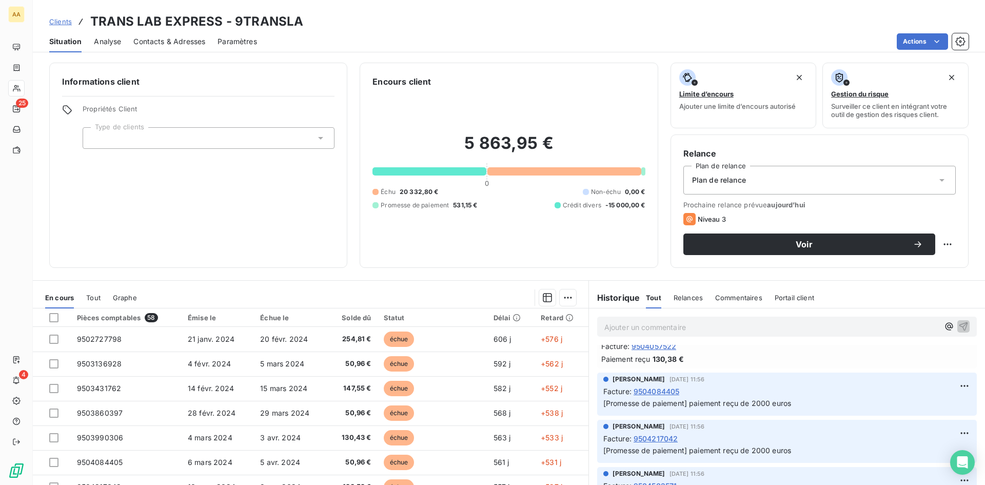
scroll to position [205, 0]
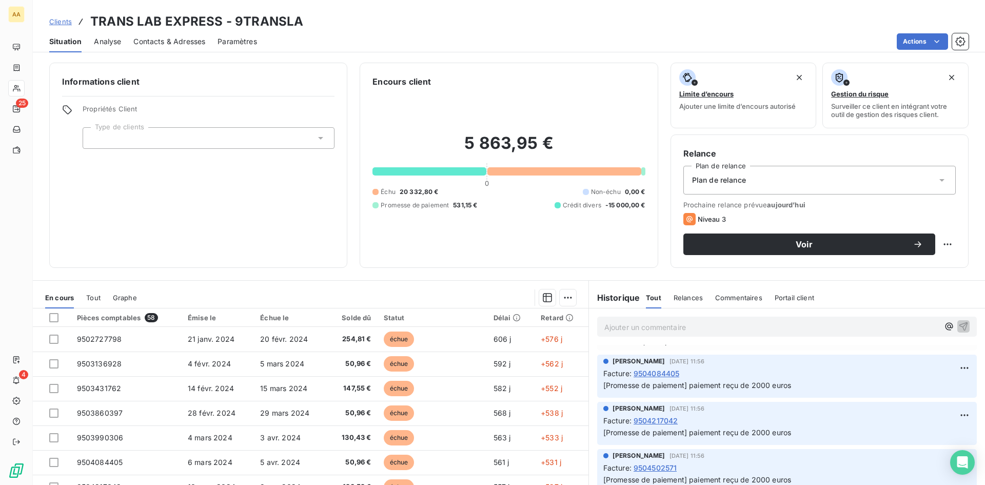
click at [654, 373] on span "9504084405" at bounding box center [657, 373] width 46 height 11
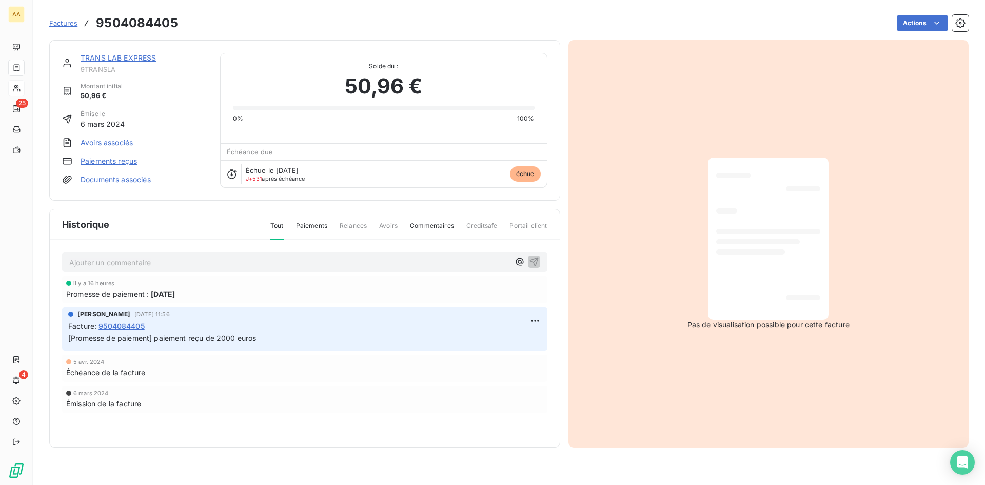
click at [135, 57] on link "TRANS LAB EXPRESS" at bounding box center [119, 57] width 76 height 9
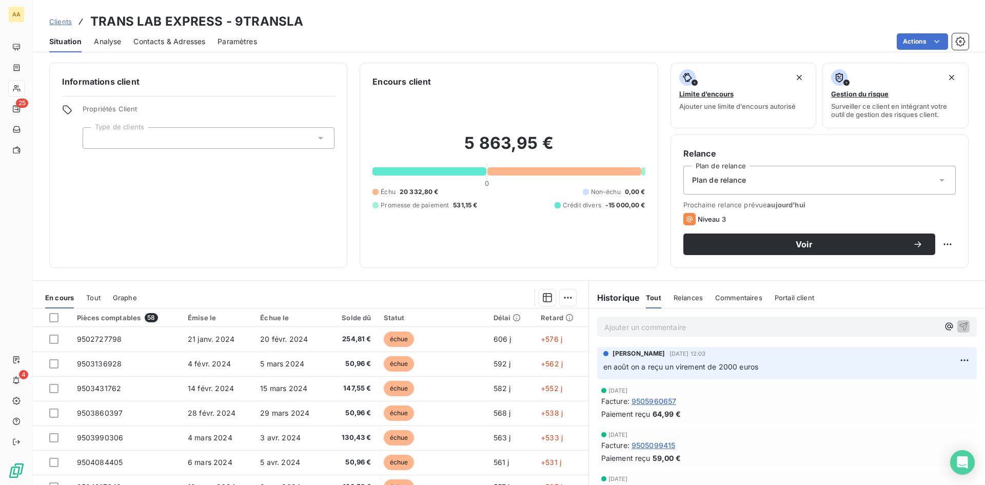
click at [637, 400] on span "9505960657" at bounding box center [654, 401] width 45 height 11
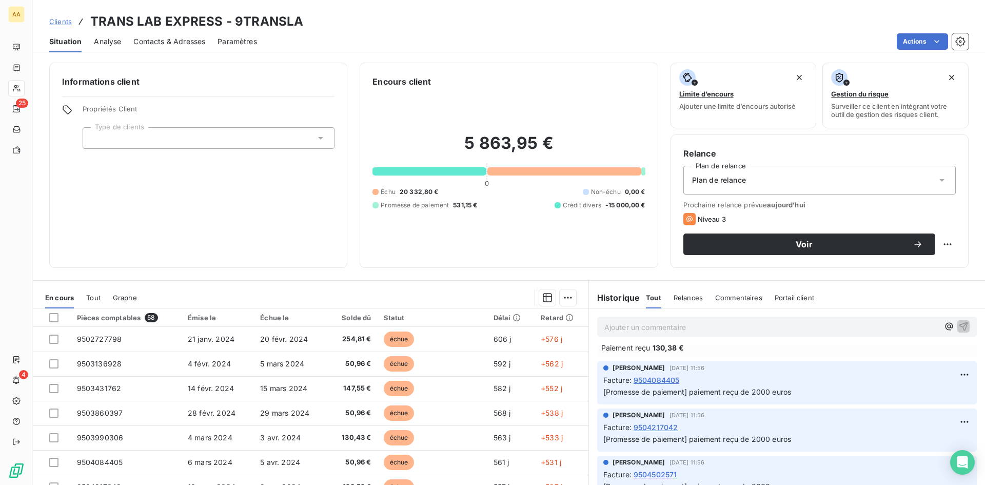
scroll to position [205, 0]
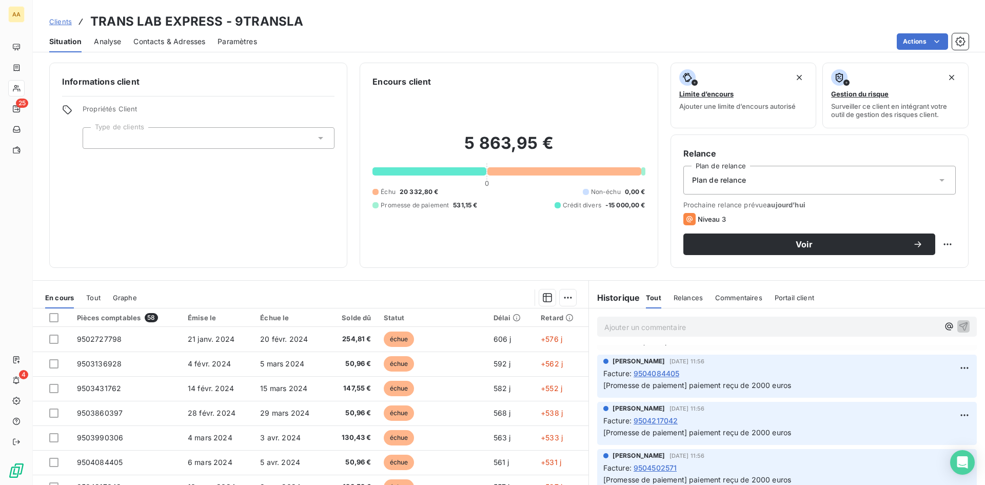
click at [658, 372] on span "9504084405" at bounding box center [657, 373] width 46 height 11
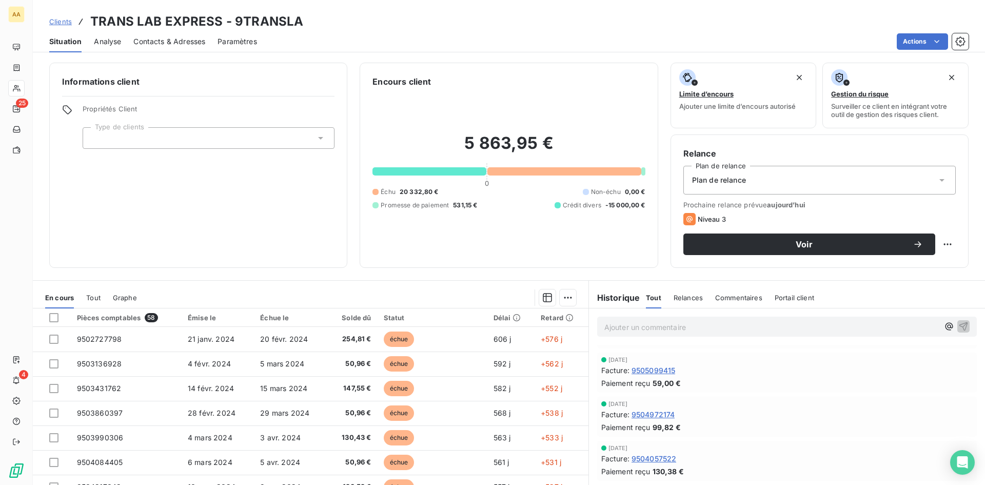
scroll to position [51, 0]
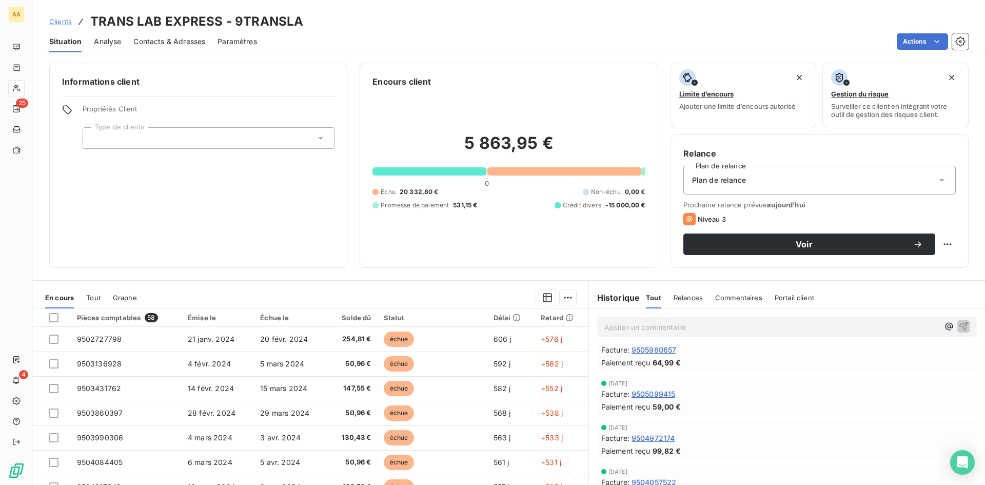
click at [659, 393] on span "9505099415" at bounding box center [654, 393] width 44 height 11
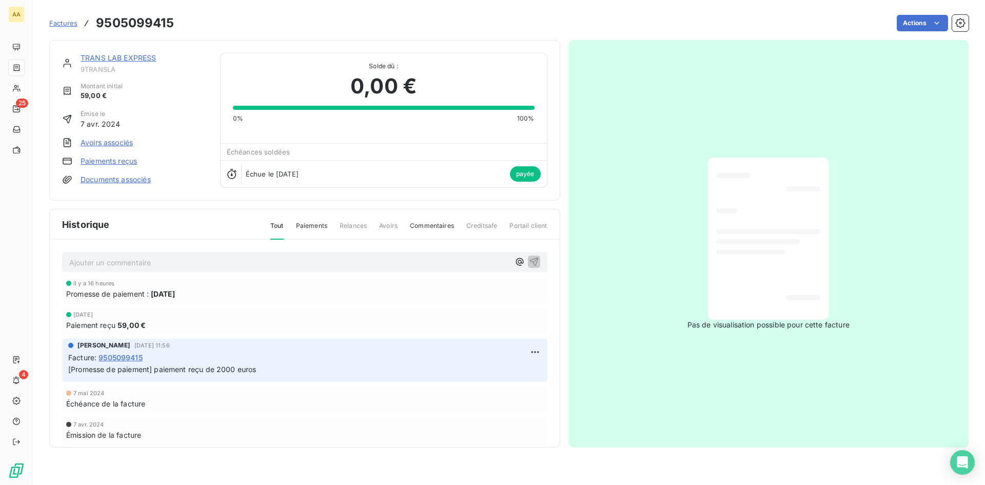
click at [113, 161] on link "Paiements reçus" at bounding box center [109, 161] width 56 height 10
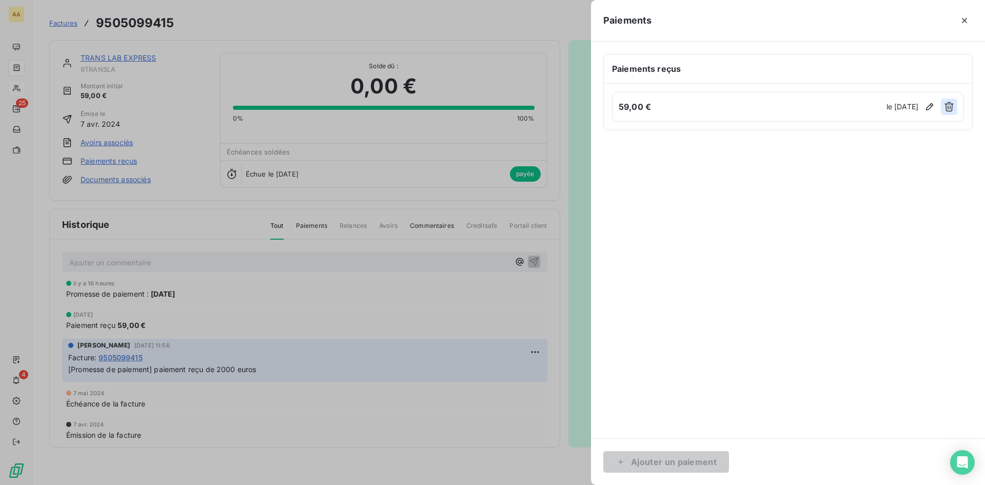
click at [952, 105] on icon "button" at bounding box center [949, 107] width 9 height 10
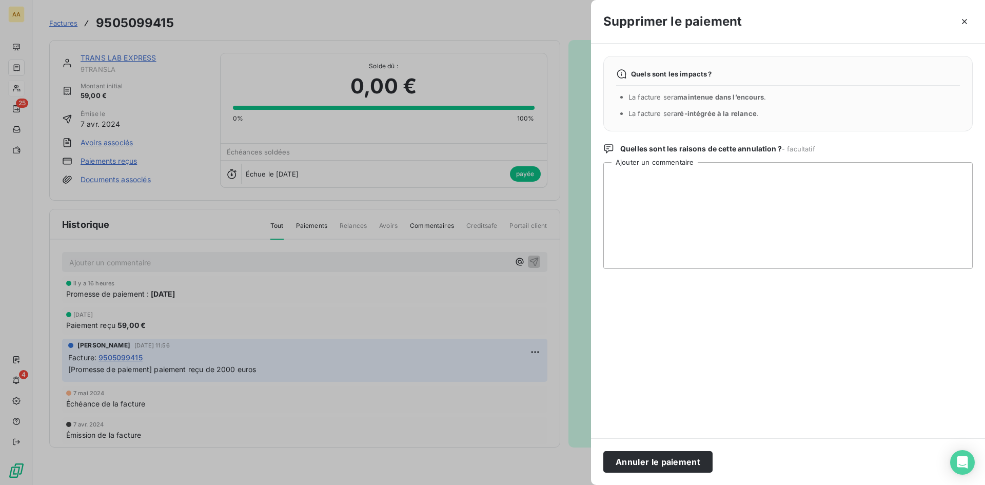
click at [673, 459] on button "Annuler le paiement" at bounding box center [657, 462] width 109 height 22
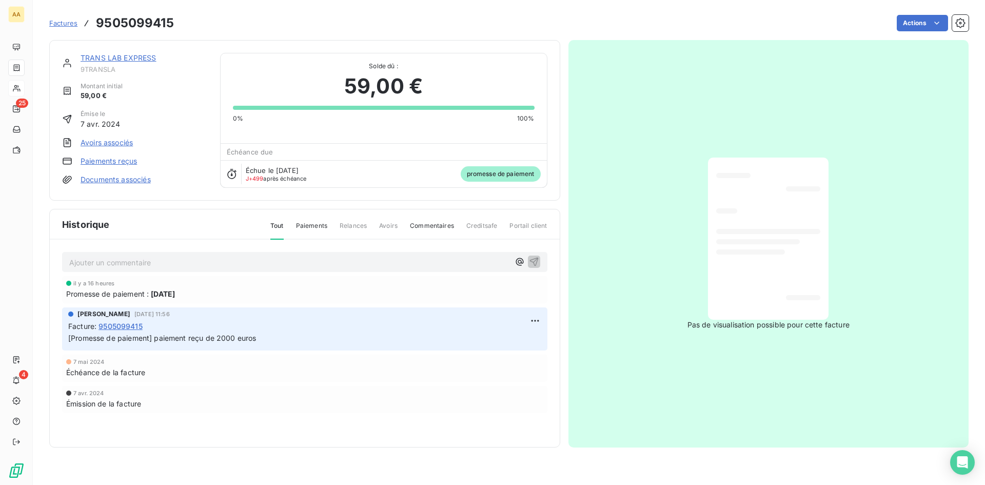
click at [95, 54] on link "TRANS LAB EXPRESS" at bounding box center [119, 57] width 76 height 9
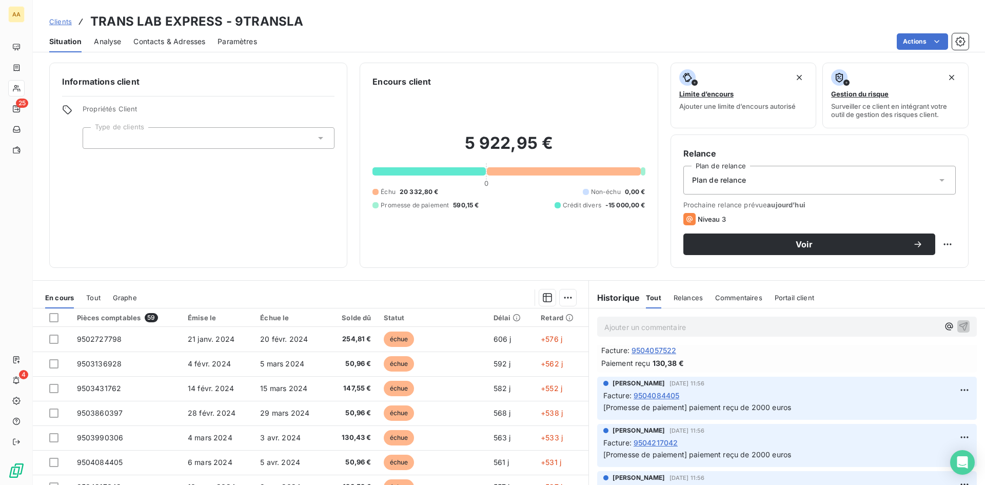
scroll to position [205, 0]
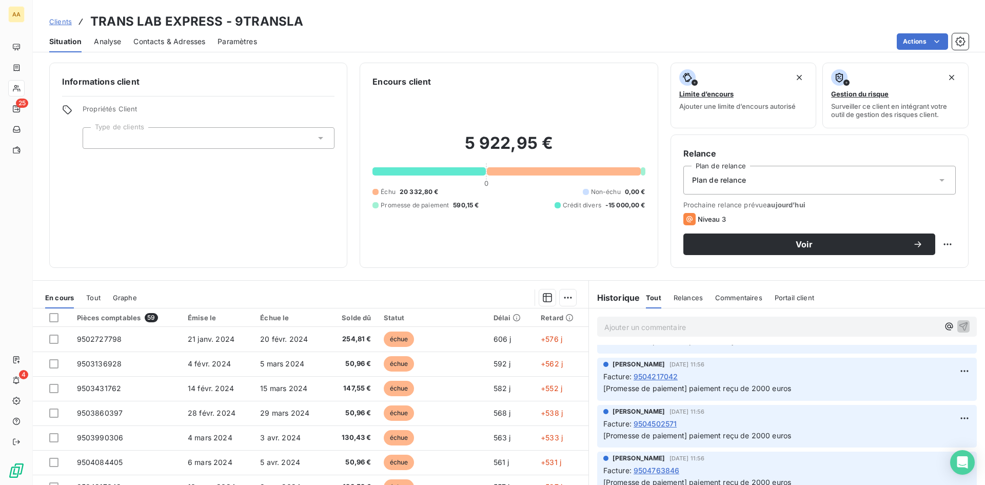
click at [645, 377] on span "9504217042" at bounding box center [656, 376] width 45 height 11
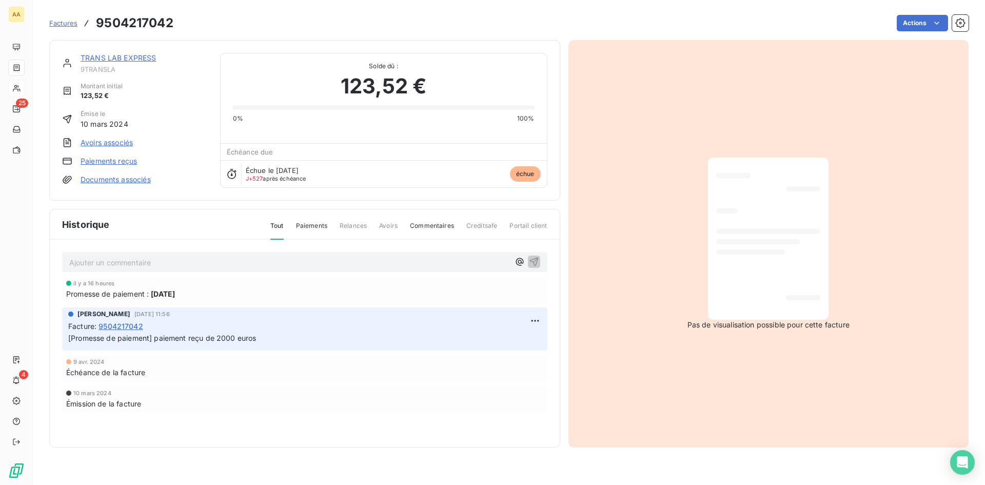
click at [135, 160] on link "Paiements reçus" at bounding box center [109, 161] width 56 height 10
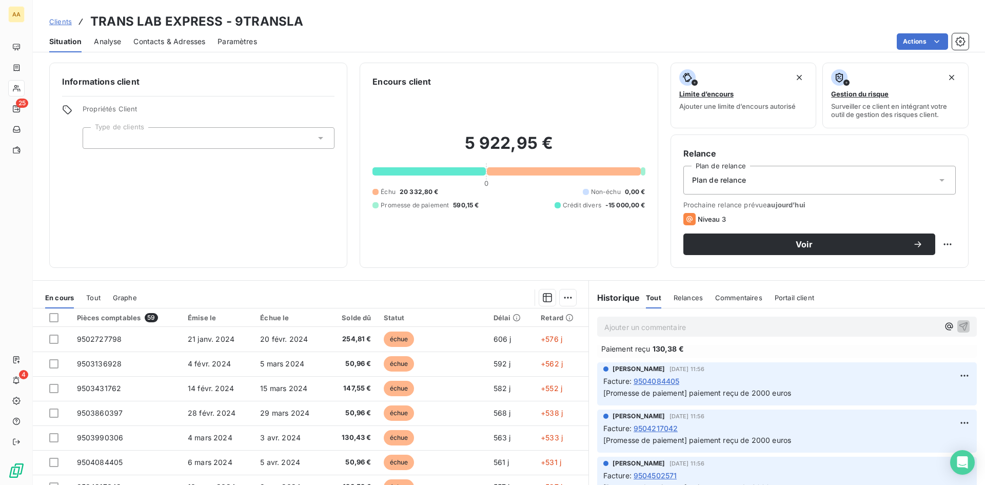
scroll to position [154, 0]
click at [645, 426] on span "9504217042" at bounding box center [656, 427] width 45 height 11
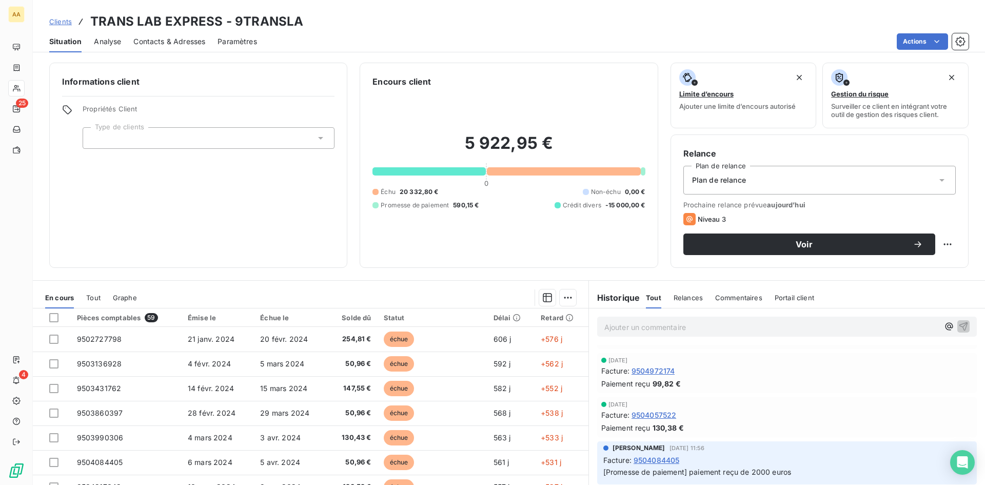
scroll to position [154, 0]
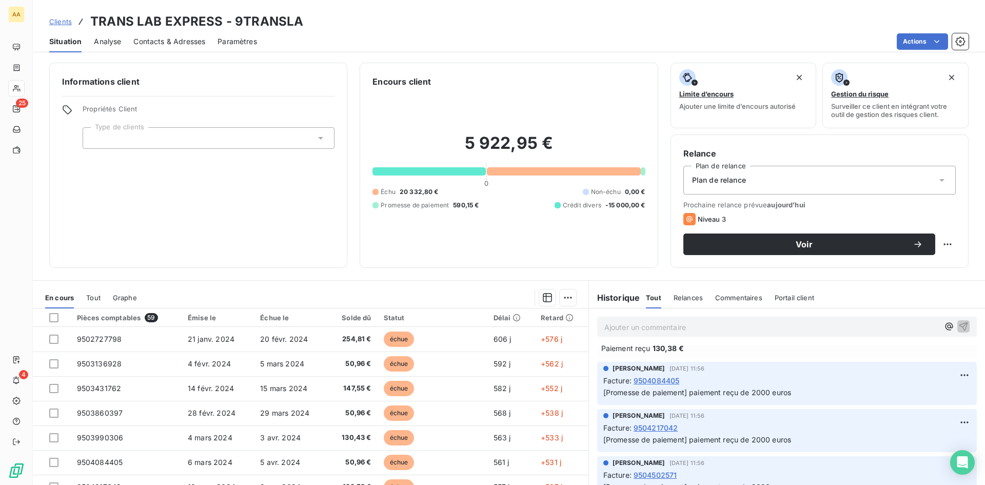
click at [651, 425] on span "9504217042" at bounding box center [656, 427] width 45 height 11
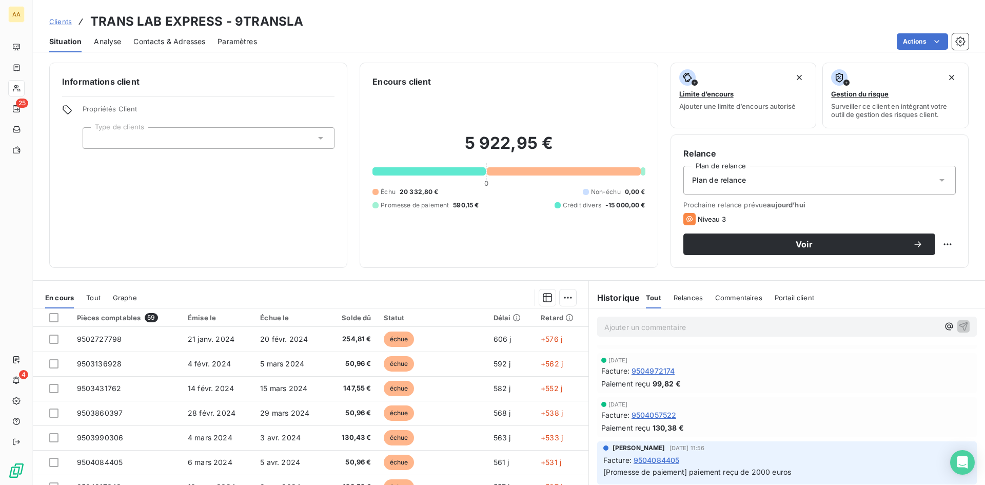
scroll to position [154, 0]
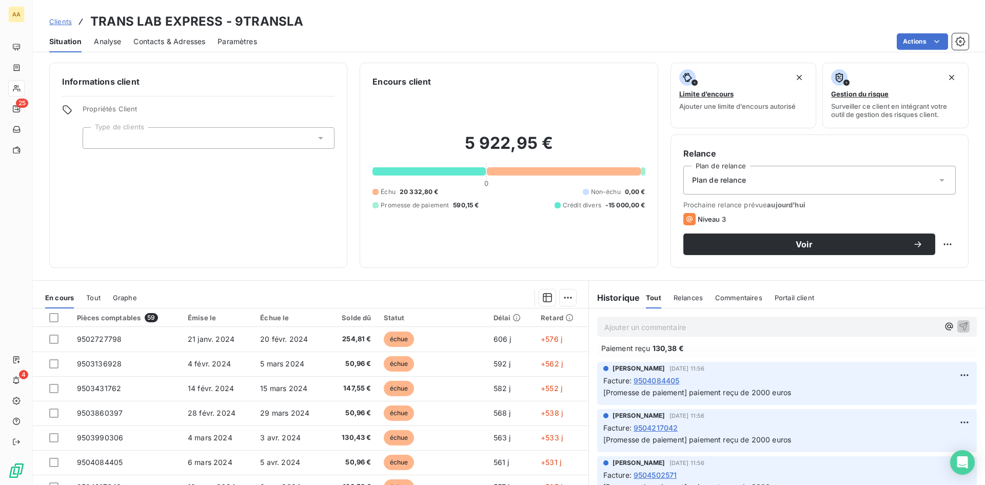
drag, startPoint x: 648, startPoint y: 419, endPoint x: 649, endPoint y: 425, distance: 5.8
click at [648, 421] on div "[PERSON_NAME] [DATE] 11:56 Facture : 9504217042 [Promesse de paiement] paiement…" at bounding box center [786, 428] width 367 height 35
click at [650, 427] on span "9504217042" at bounding box center [656, 427] width 45 height 11
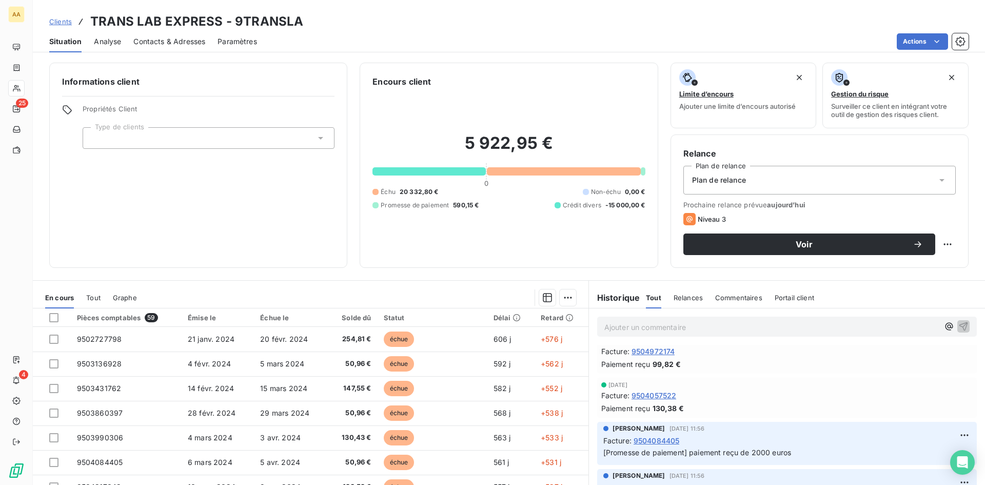
scroll to position [103, 0]
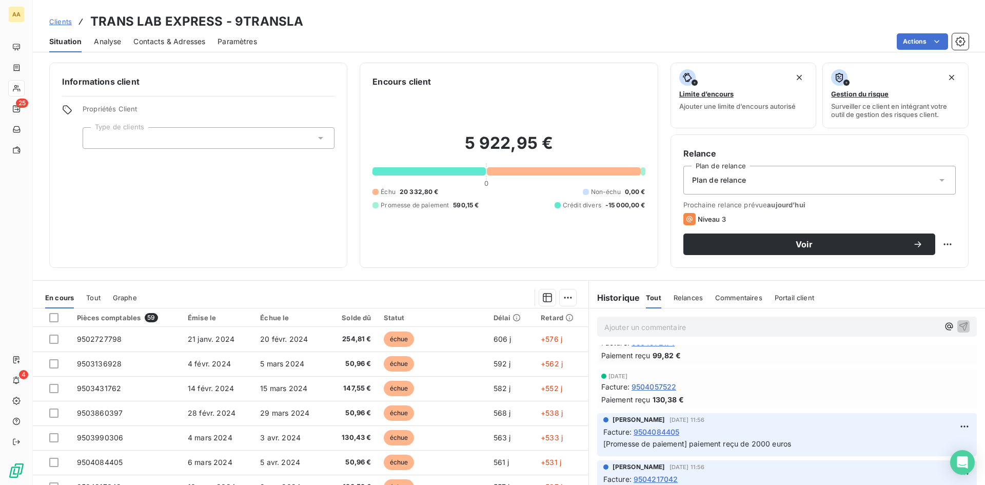
click at [652, 427] on span "9504084405" at bounding box center [657, 431] width 46 height 11
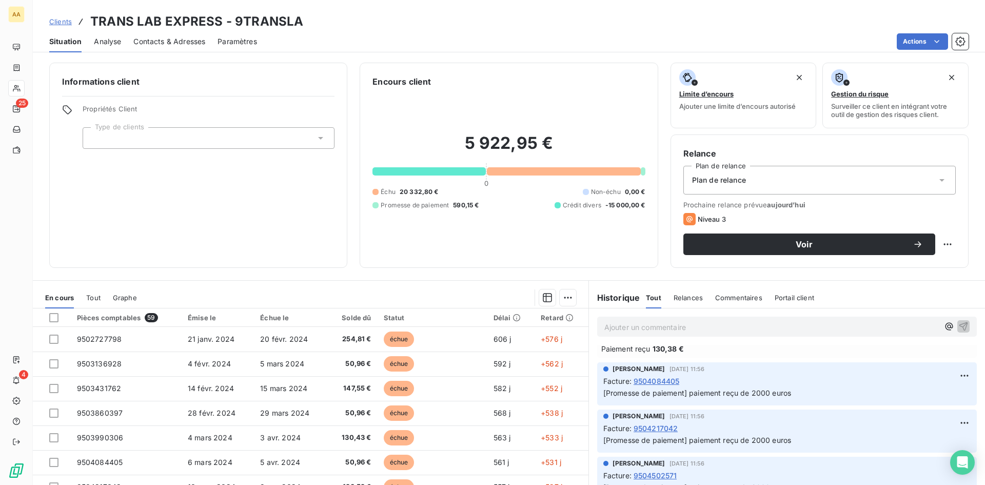
scroll to position [154, 0]
click at [655, 424] on span "9504217042" at bounding box center [656, 427] width 45 height 11
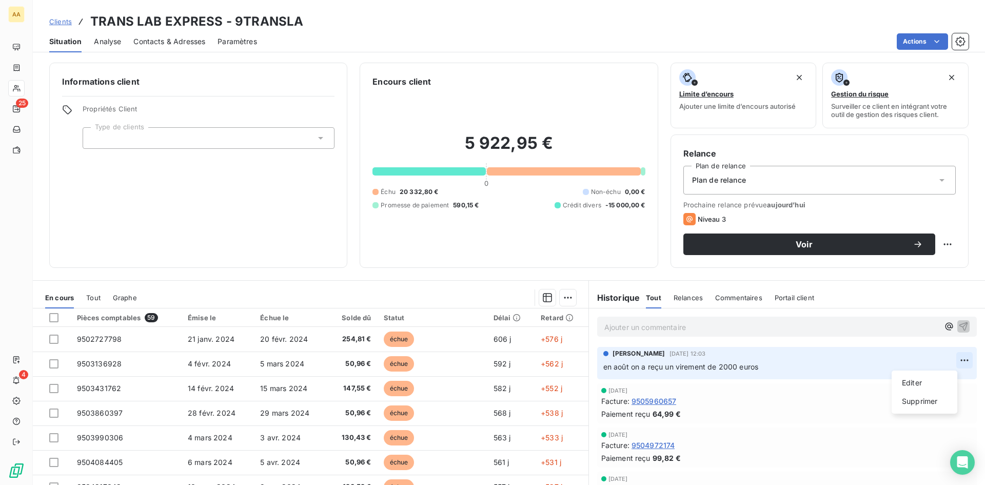
click at [947, 356] on html "AA 25 4 Clients TRANS LAB EXPRESS - 9TRANSLA Situation Analyse Contacts & Adres…" at bounding box center [492, 242] width 985 height 485
click at [933, 403] on div "Supprimer" at bounding box center [924, 401] width 57 height 16
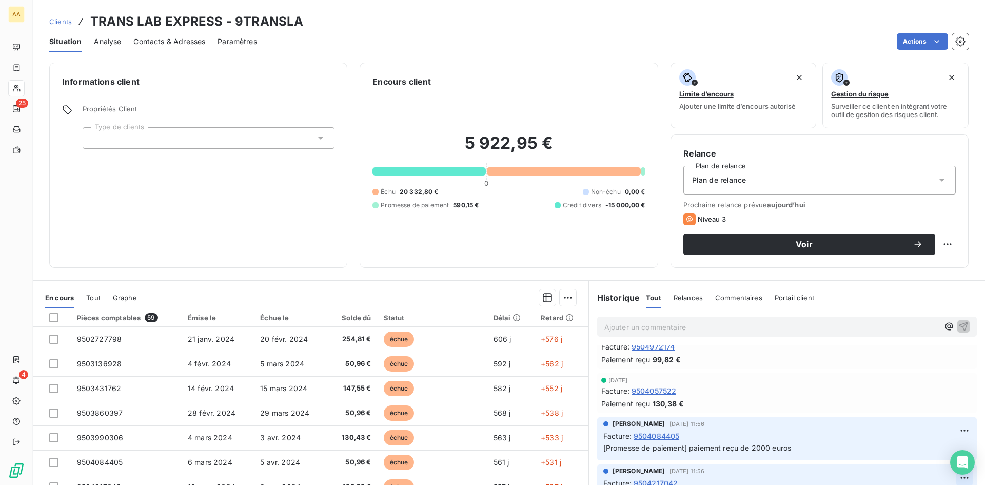
scroll to position [154, 0]
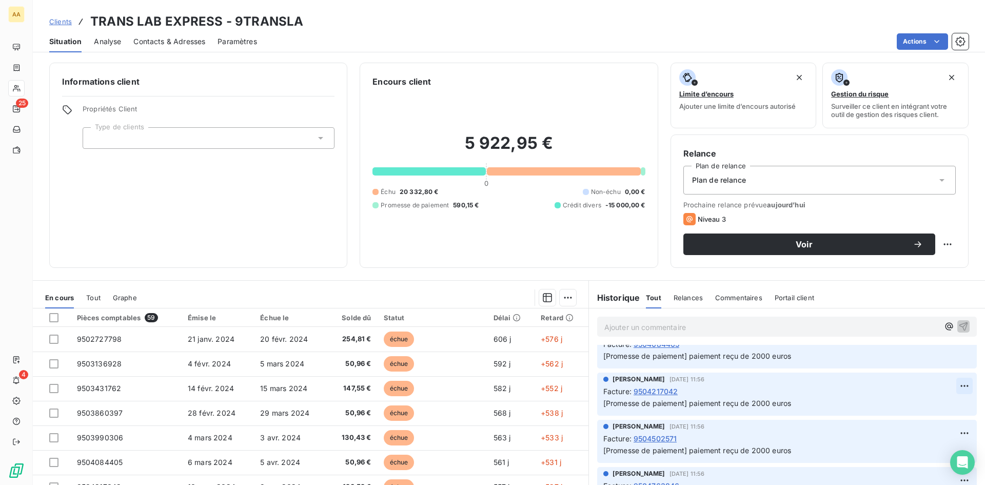
click at [943, 383] on html "AA 25 4 Clients TRANS LAB EXPRESS - 9TRANSLA Situation Analyse Contacts & Adres…" at bounding box center [492, 242] width 985 height 485
click at [932, 427] on div "Supprimer" at bounding box center [924, 427] width 57 height 16
click at [652, 386] on span "9504502571" at bounding box center [656, 391] width 44 height 11
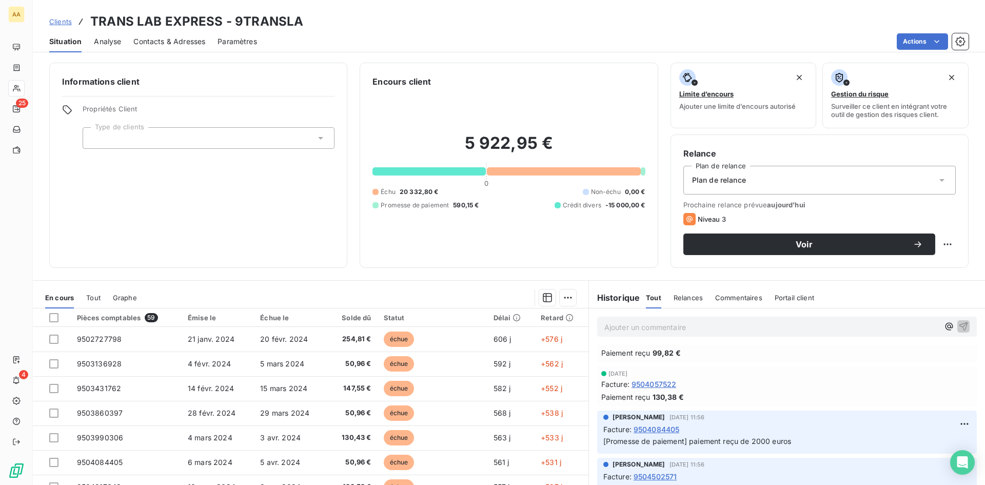
scroll to position [154, 0]
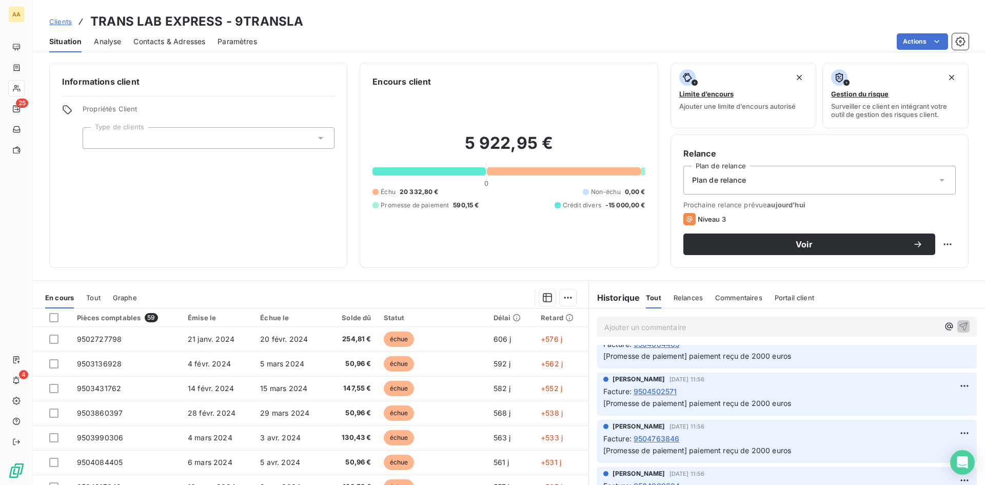
click at [641, 389] on span "9504502571" at bounding box center [656, 391] width 44 height 11
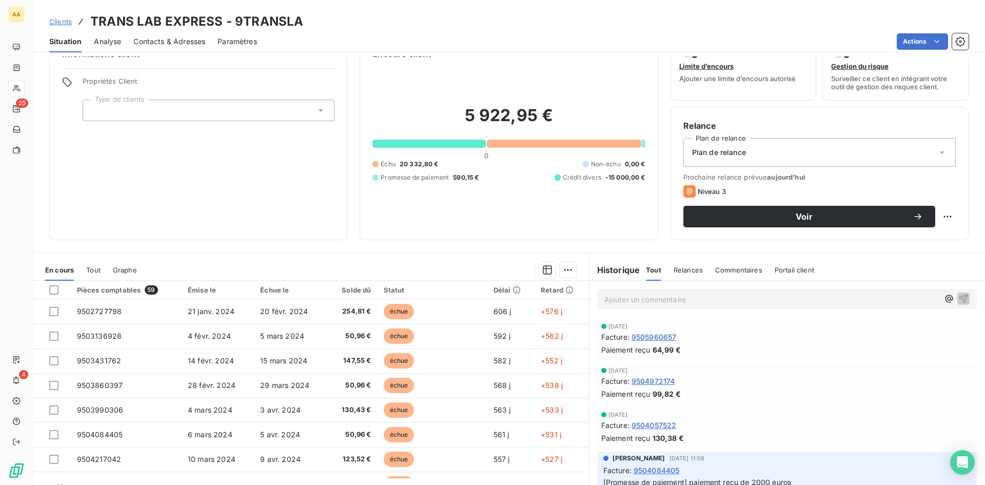
scroll to position [52, 0]
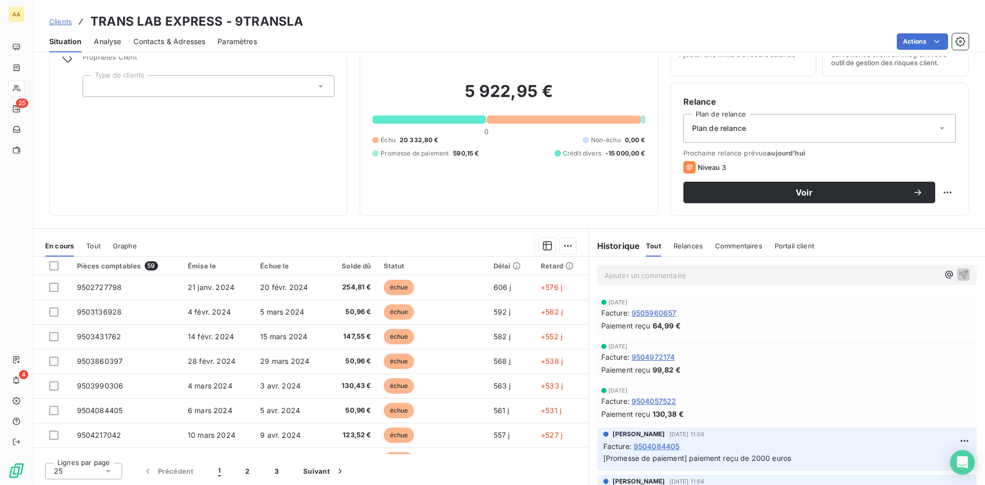
click at [652, 400] on span "9504057522" at bounding box center [654, 401] width 45 height 11
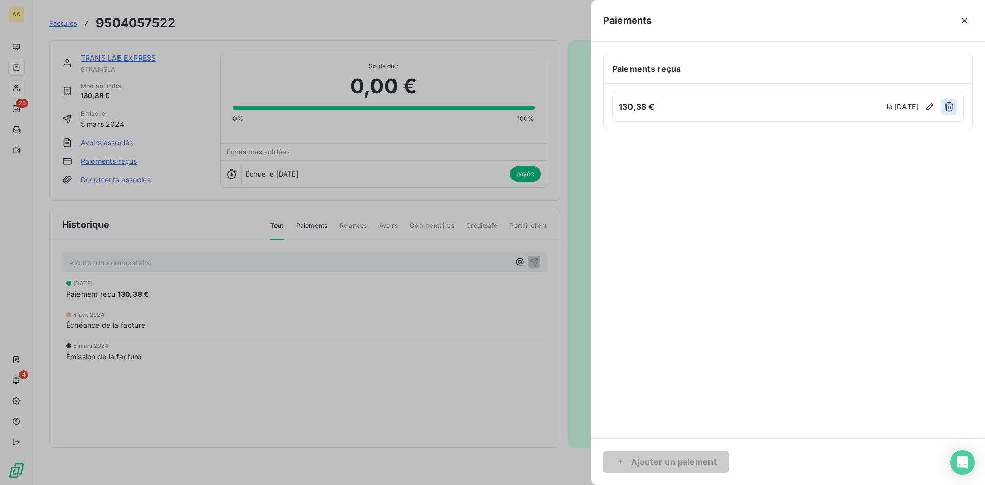
click at [950, 109] on icon "button" at bounding box center [949, 107] width 9 height 10
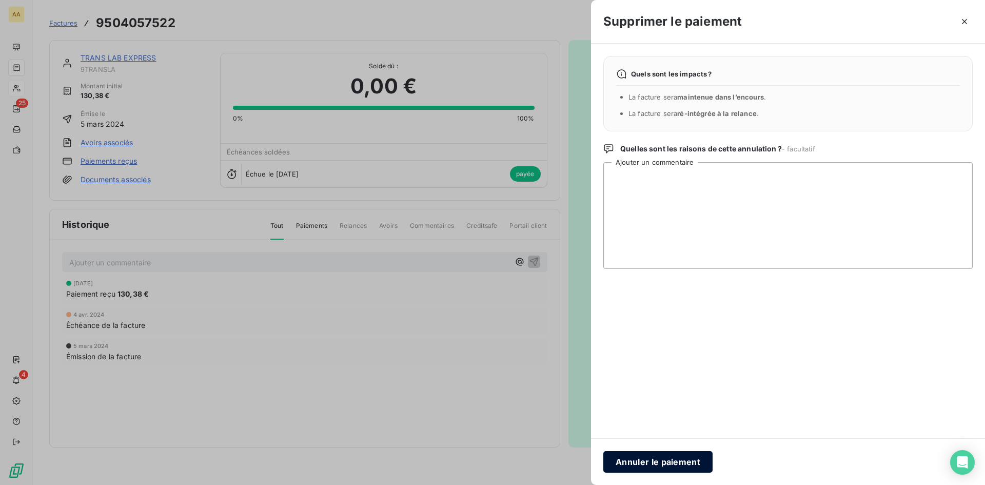
click at [672, 456] on button "Annuler le paiement" at bounding box center [657, 462] width 109 height 22
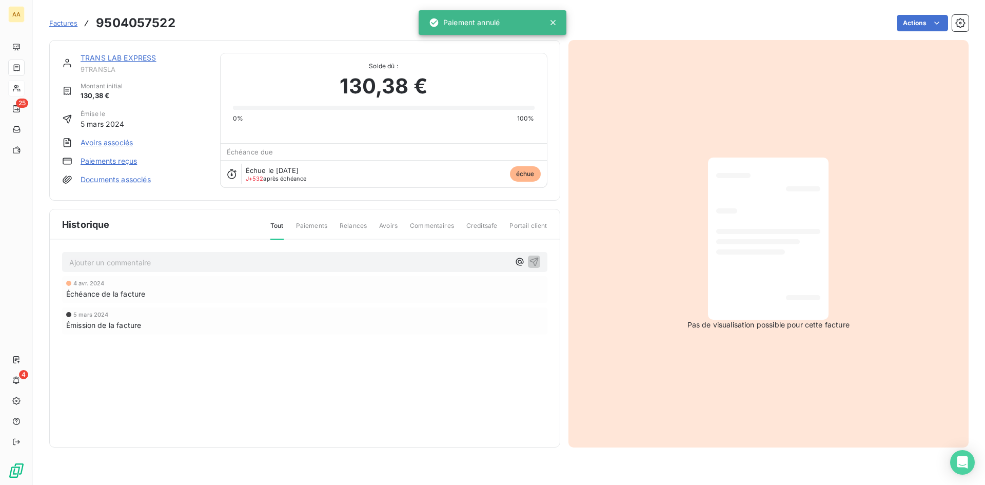
click at [142, 57] on link "TRANS LAB EXPRESS" at bounding box center [119, 57] width 76 height 9
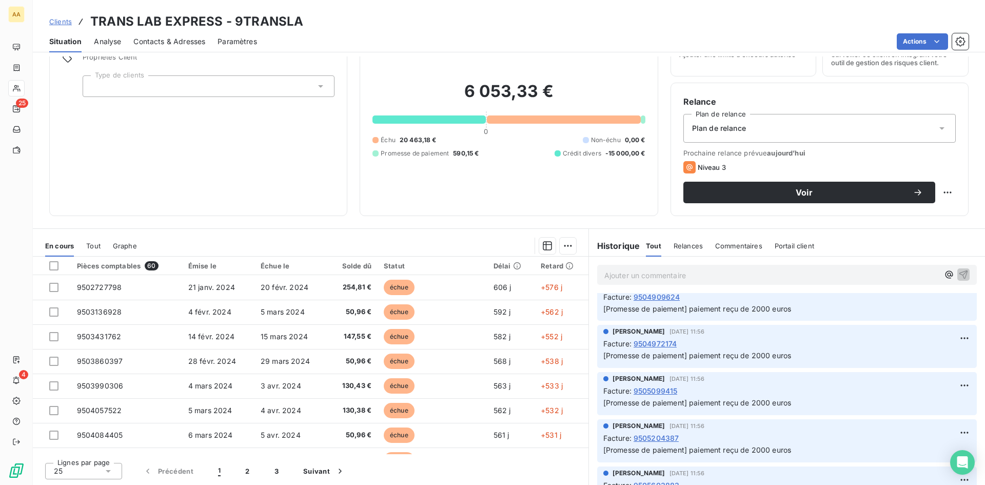
scroll to position [308, 0]
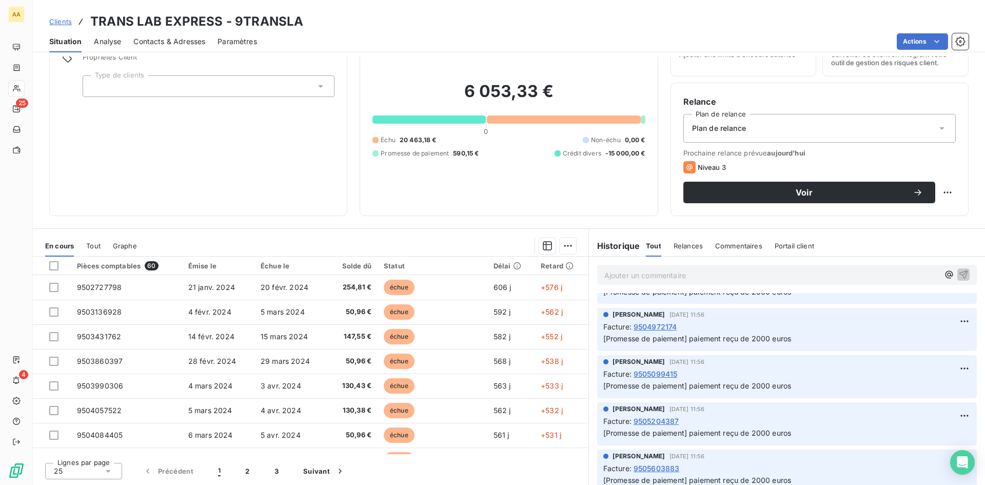
click at [640, 321] on span "9504972174" at bounding box center [656, 326] width 44 height 11
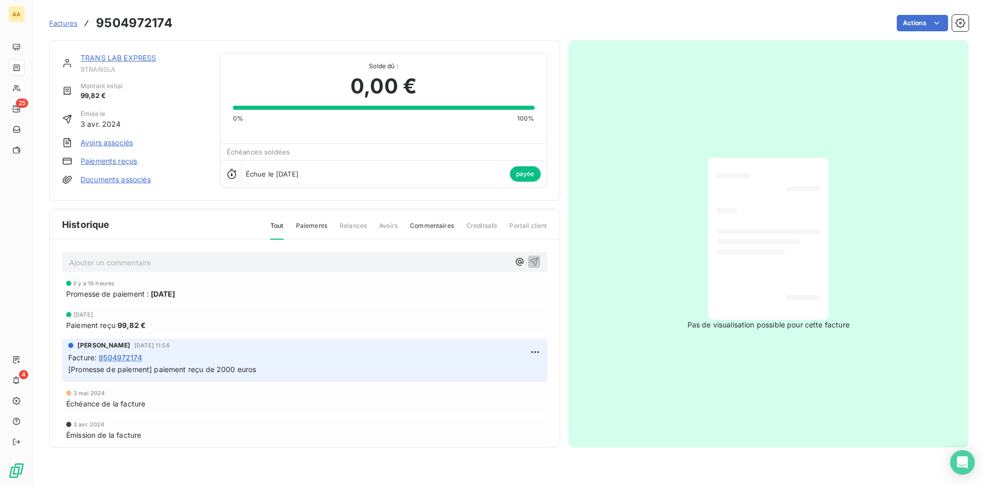
click at [119, 161] on link "Paiements reçus" at bounding box center [109, 161] width 56 height 10
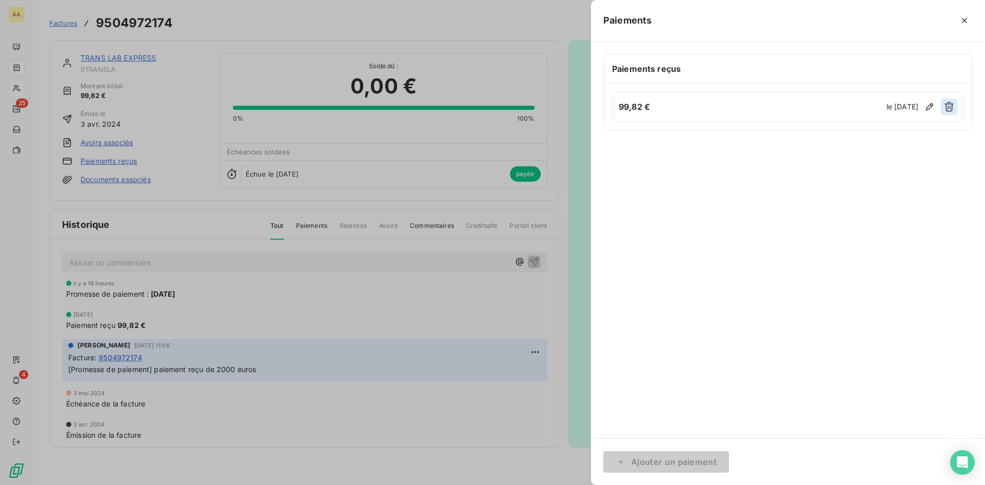
click at [948, 108] on icon "button" at bounding box center [949, 107] width 10 height 10
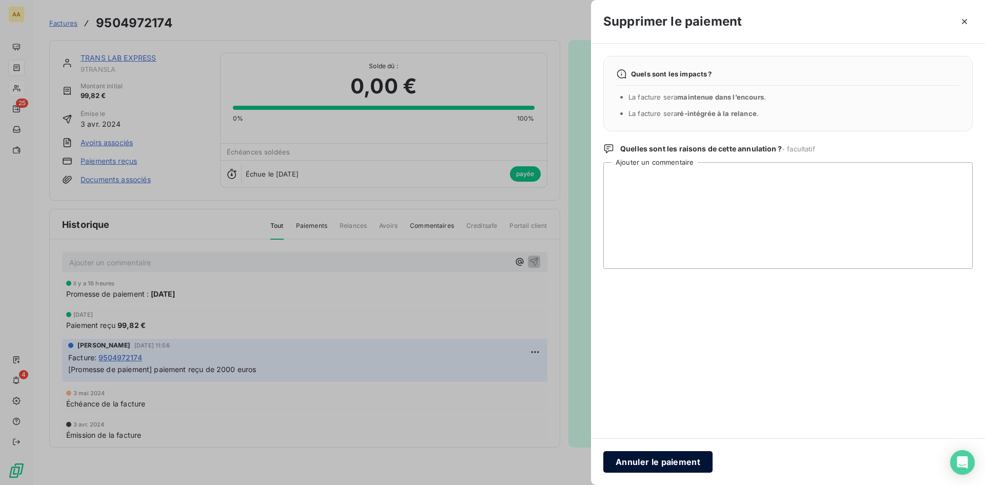
click at [679, 459] on button "Annuler le paiement" at bounding box center [657, 462] width 109 height 22
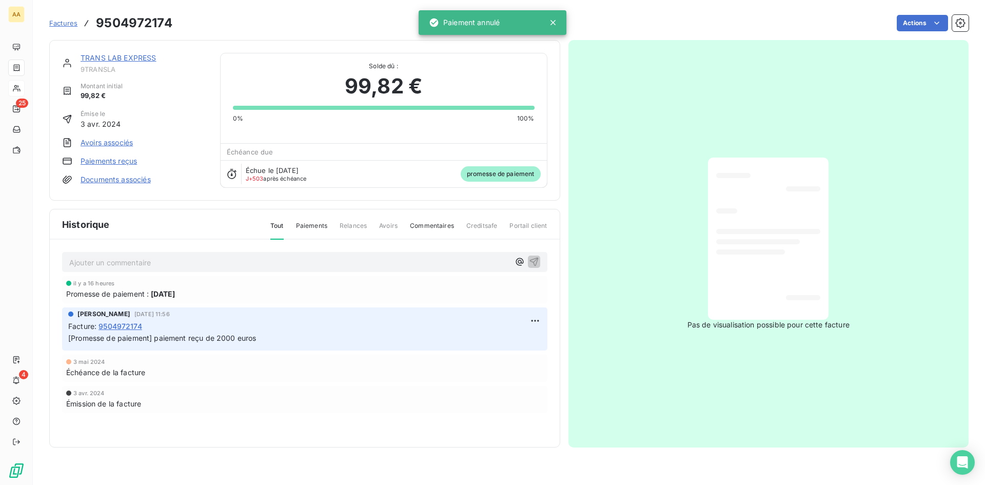
click at [127, 61] on link "TRANS LAB EXPRESS" at bounding box center [119, 57] width 76 height 9
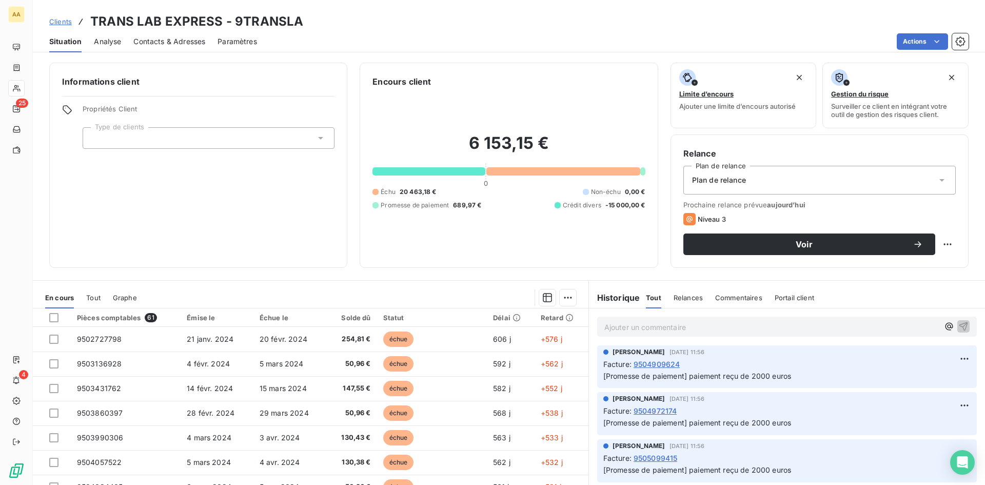
scroll to position [205, 0]
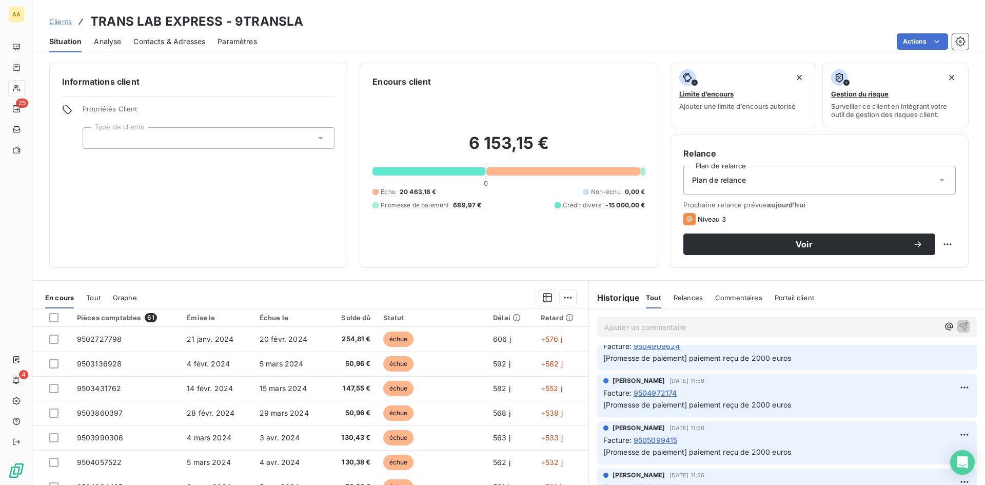
click at [654, 389] on span "9504972174" at bounding box center [656, 392] width 44 height 11
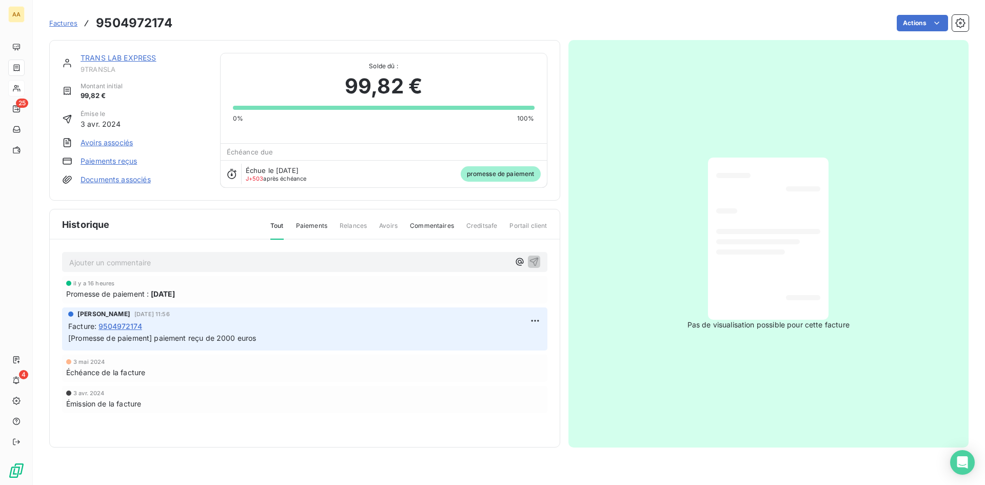
click at [116, 156] on link "Paiements reçus" at bounding box center [109, 161] width 56 height 10
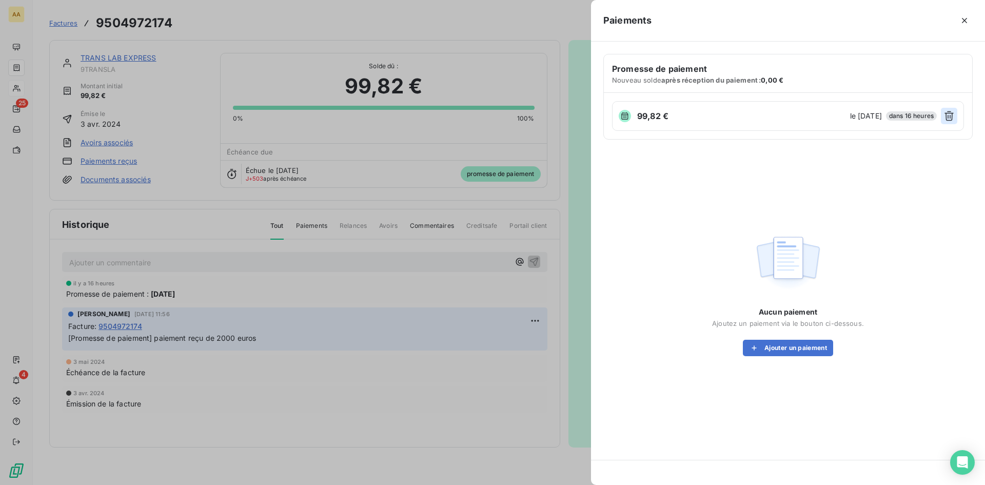
click at [946, 117] on icon "button" at bounding box center [949, 116] width 9 height 10
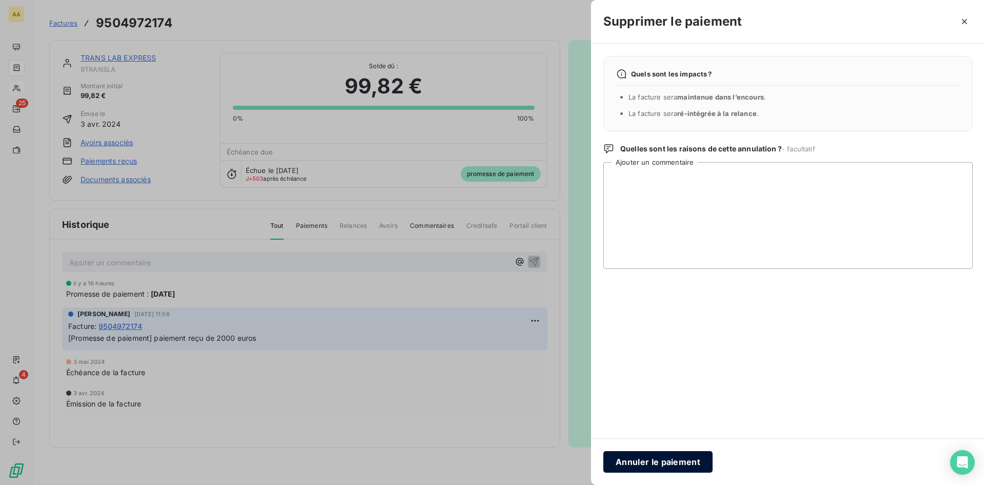
click at [673, 458] on button "Annuler le paiement" at bounding box center [657, 462] width 109 height 22
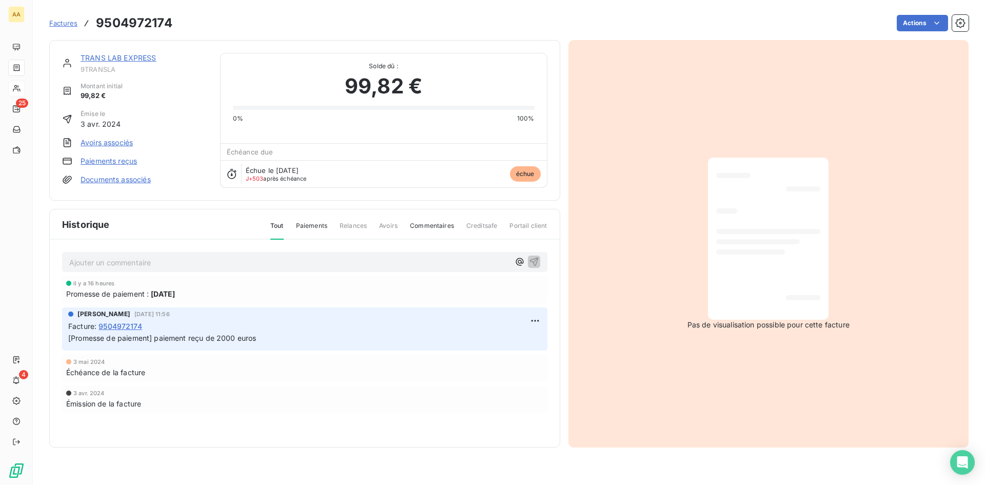
click at [126, 57] on link "TRANS LAB EXPRESS" at bounding box center [119, 57] width 76 height 9
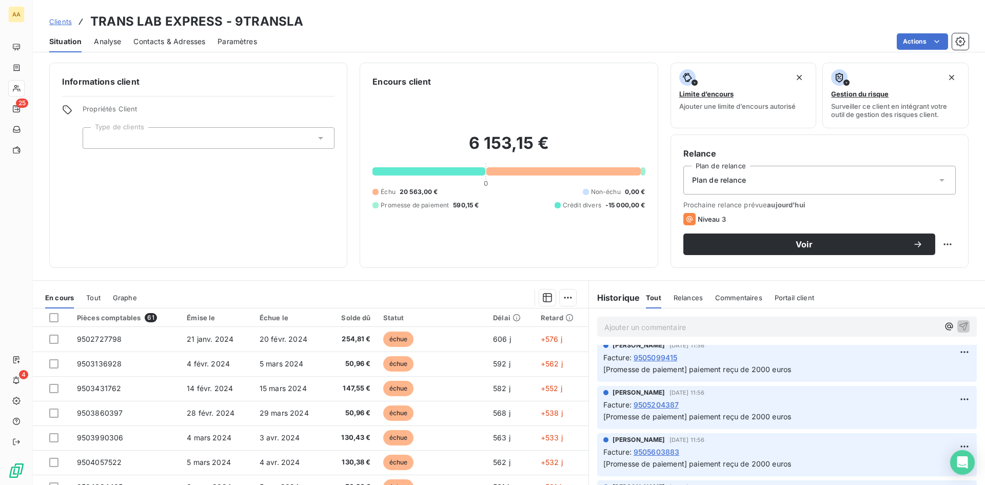
scroll to position [257, 0]
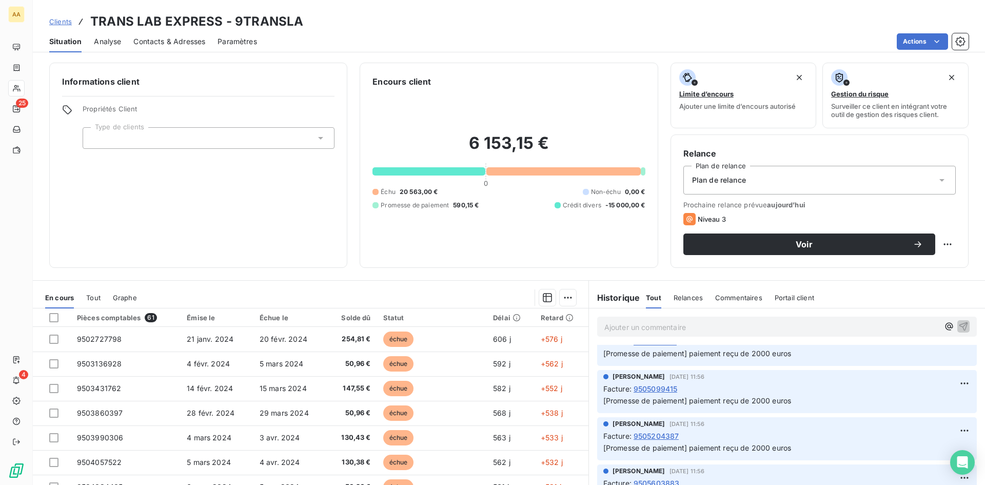
click at [651, 383] on div "[PERSON_NAME] [DATE] 11:56 Facture : 9505099415 [Promesse de paiement] paiement…" at bounding box center [786, 389] width 367 height 35
click at [652, 389] on span "9505099415" at bounding box center [656, 388] width 44 height 11
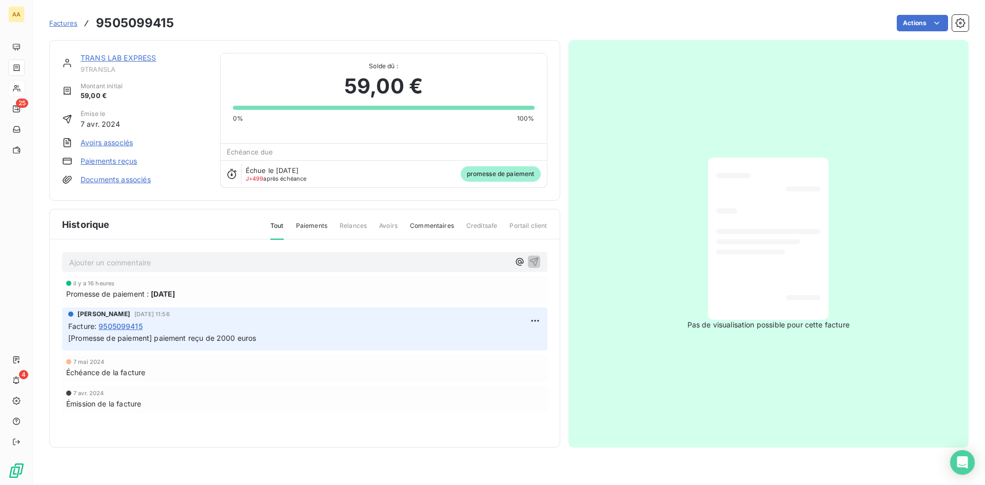
click at [120, 162] on link "Paiements reçus" at bounding box center [109, 161] width 56 height 10
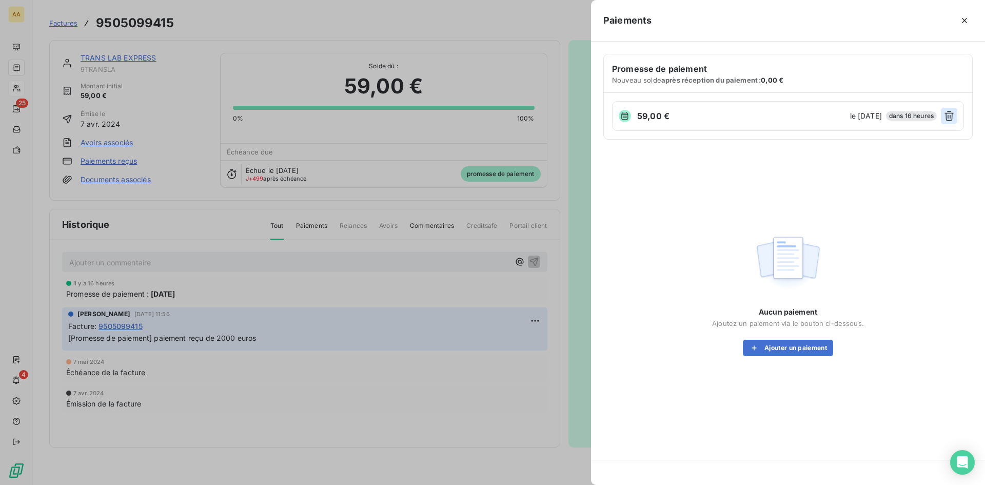
click at [948, 117] on icon "button" at bounding box center [949, 116] width 10 height 10
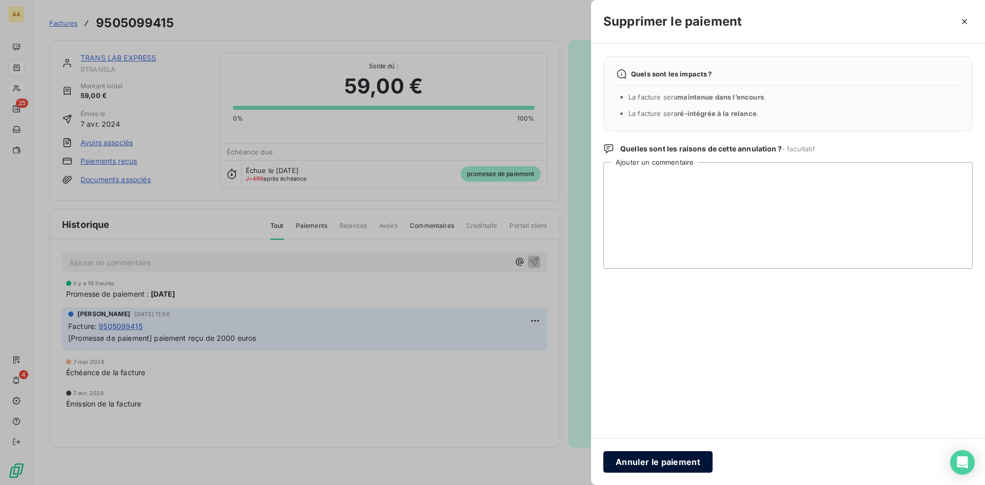
click at [676, 464] on button "Annuler le paiement" at bounding box center [657, 462] width 109 height 22
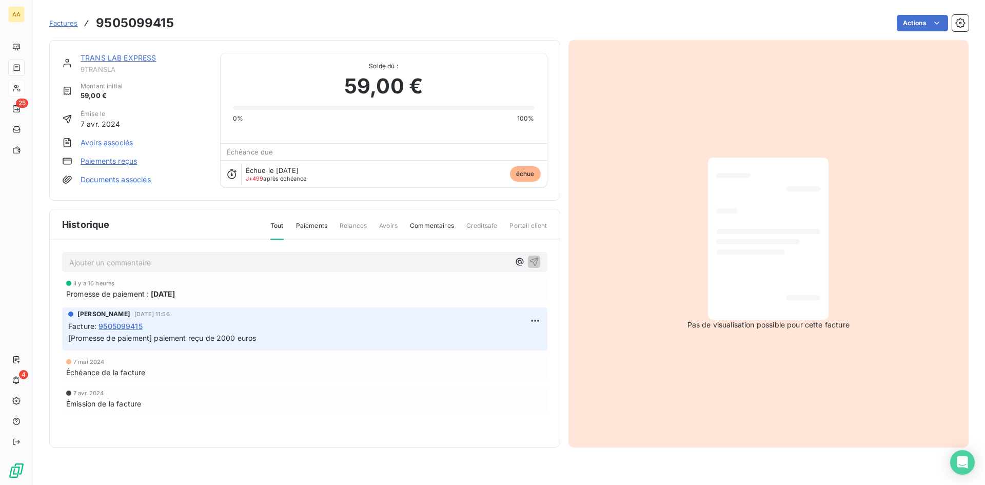
click at [118, 59] on link "TRANS LAB EXPRESS" at bounding box center [119, 57] width 76 height 9
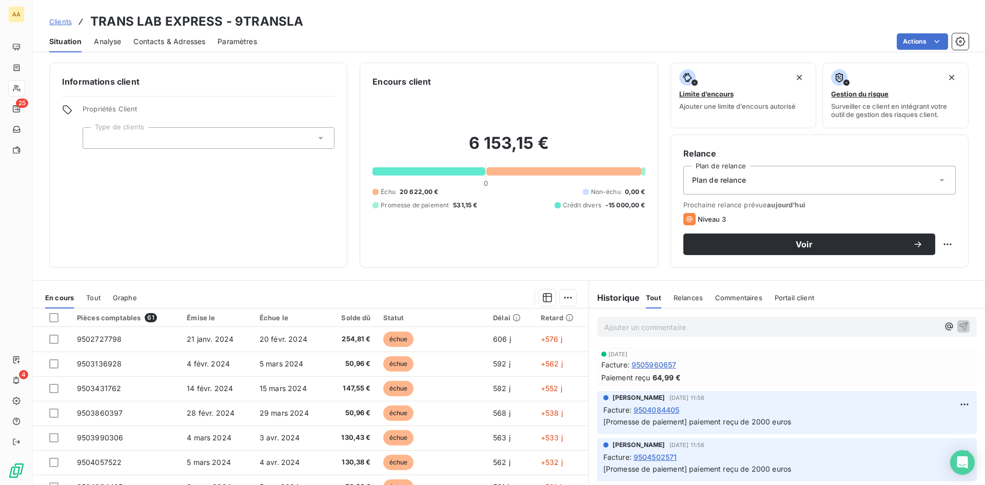
click at [669, 406] on span "9504084405" at bounding box center [657, 409] width 46 height 11
click at [953, 403] on html "AA 25 4 Clients TRANS LAB EXPRESS - 9TRANSLA Situation Analyse Contacts & Adres…" at bounding box center [492, 242] width 985 height 485
click at [927, 447] on div "Supprimer" at bounding box center [924, 445] width 57 height 16
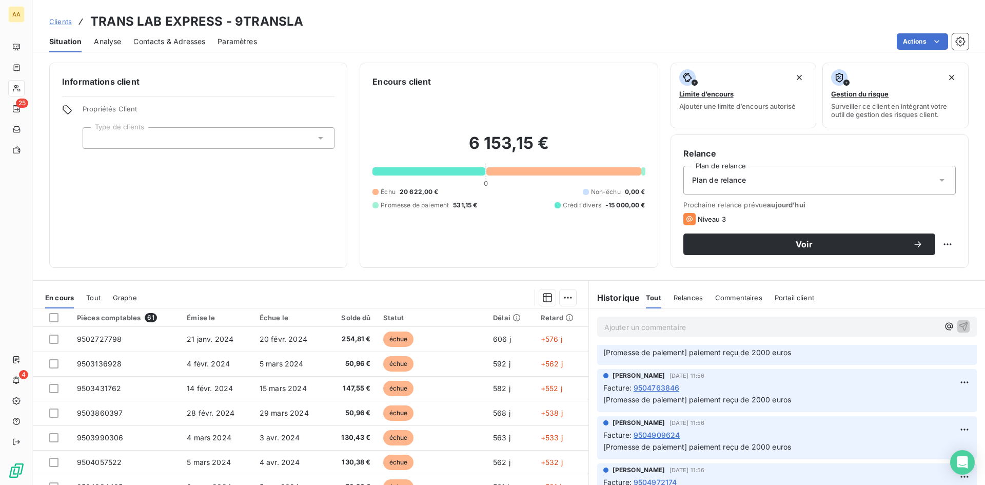
scroll to position [51, 0]
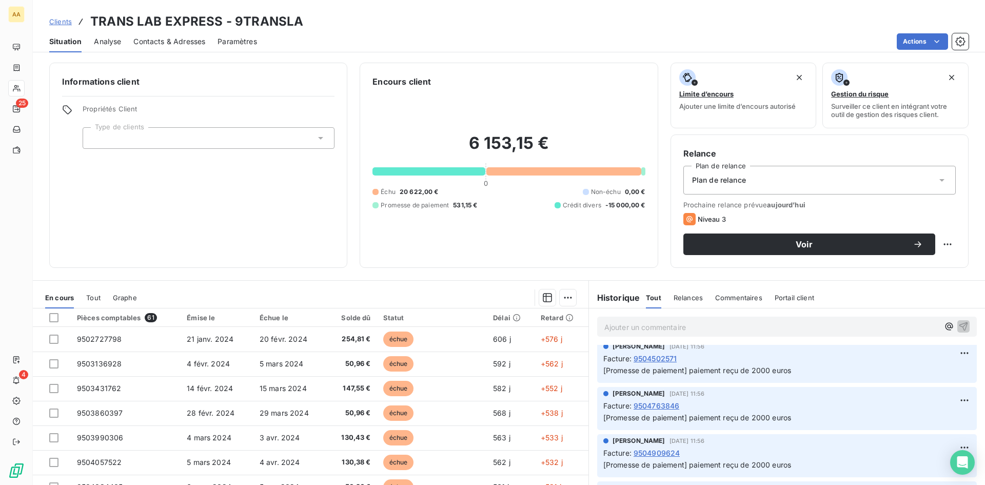
click at [662, 362] on span "9504502571" at bounding box center [656, 358] width 44 height 11
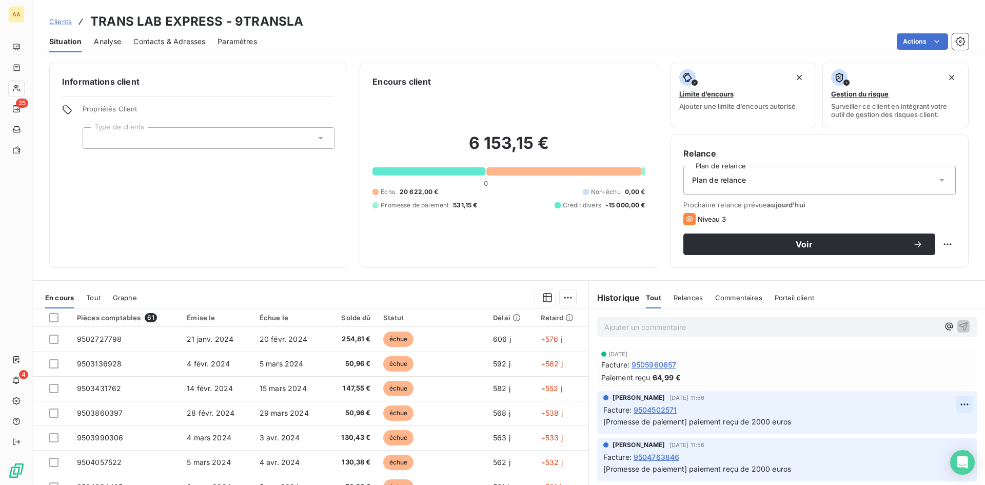
click at [952, 403] on html "AA 25 4 Clients TRANS LAB EXPRESS - 9TRANSLA Situation Analyse Contacts & Adres…" at bounding box center [492, 242] width 985 height 485
click at [934, 444] on div "Supprimer" at bounding box center [924, 445] width 57 height 16
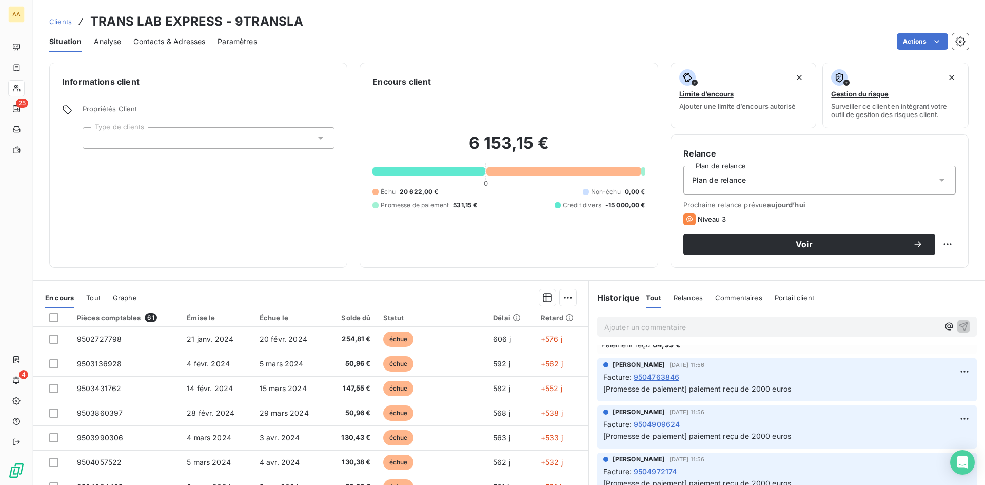
scroll to position [51, 0]
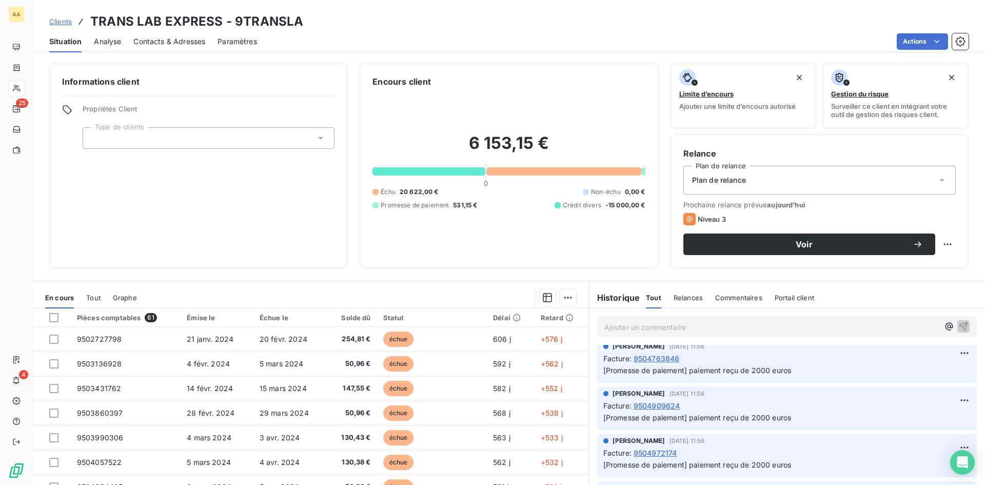
click at [655, 406] on span "9504909624" at bounding box center [657, 405] width 47 height 11
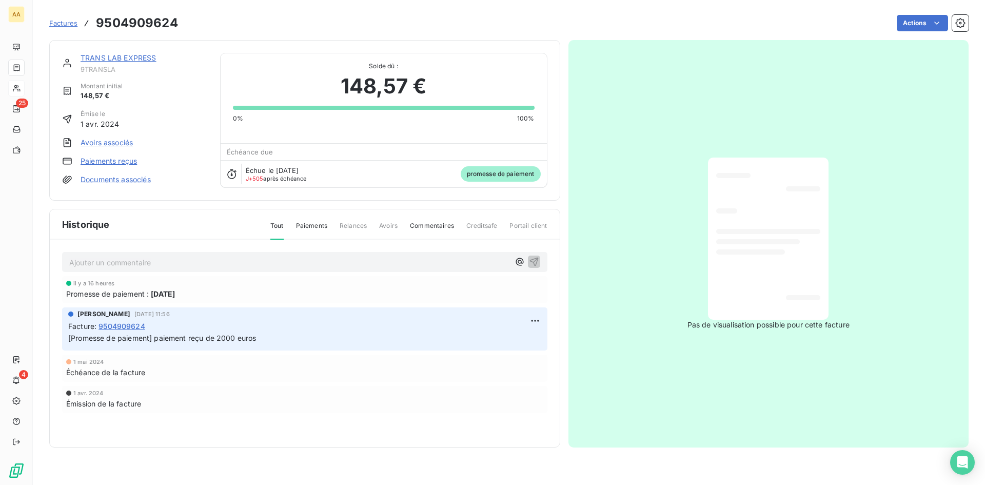
click at [128, 164] on link "Paiements reçus" at bounding box center [109, 161] width 56 height 10
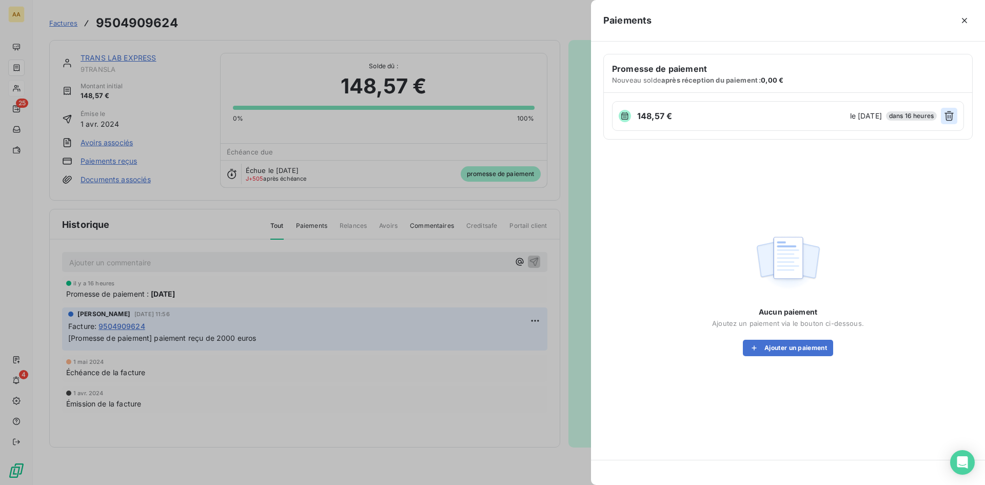
click at [948, 117] on icon "button" at bounding box center [949, 116] width 9 height 10
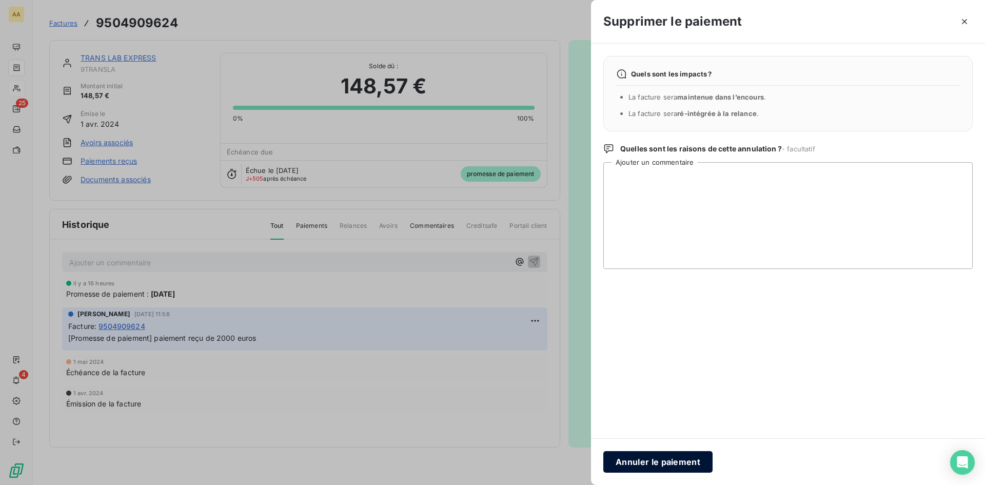
click at [667, 460] on button "Annuler le paiement" at bounding box center [657, 462] width 109 height 22
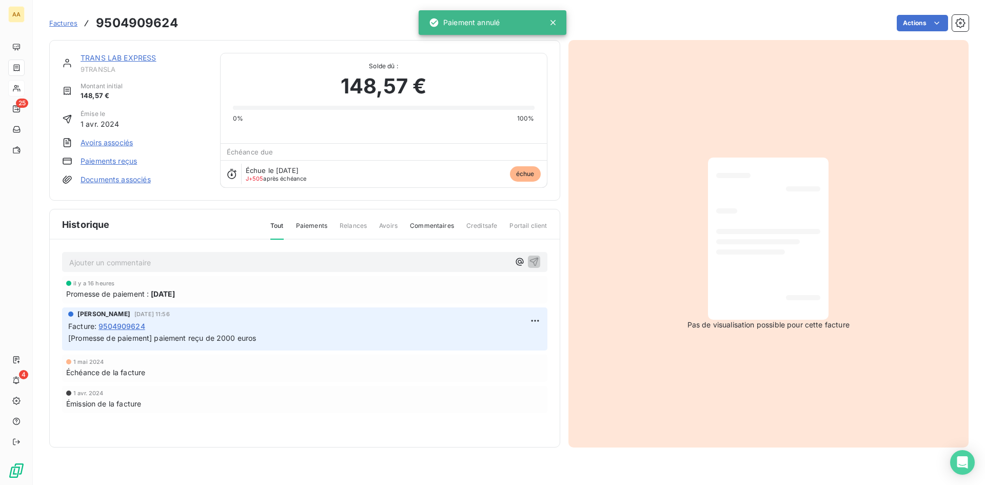
click at [129, 61] on link "TRANS LAB EXPRESS" at bounding box center [119, 57] width 76 height 9
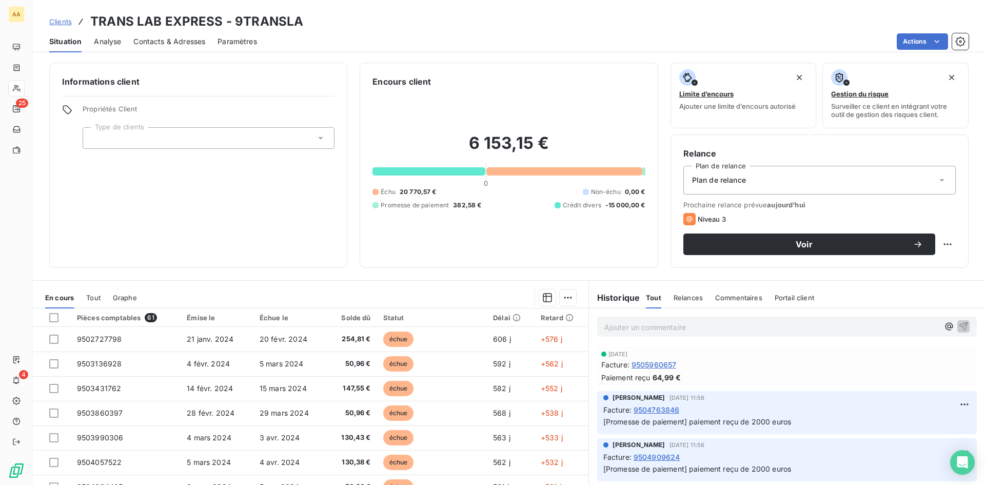
click at [664, 408] on span "9504763846" at bounding box center [657, 409] width 46 height 11
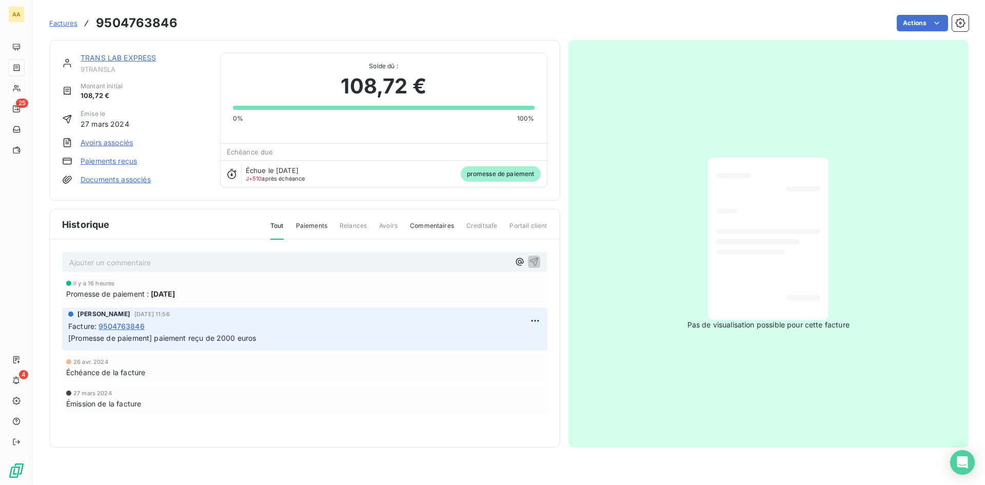
click at [128, 160] on link "Paiements reçus" at bounding box center [109, 161] width 56 height 10
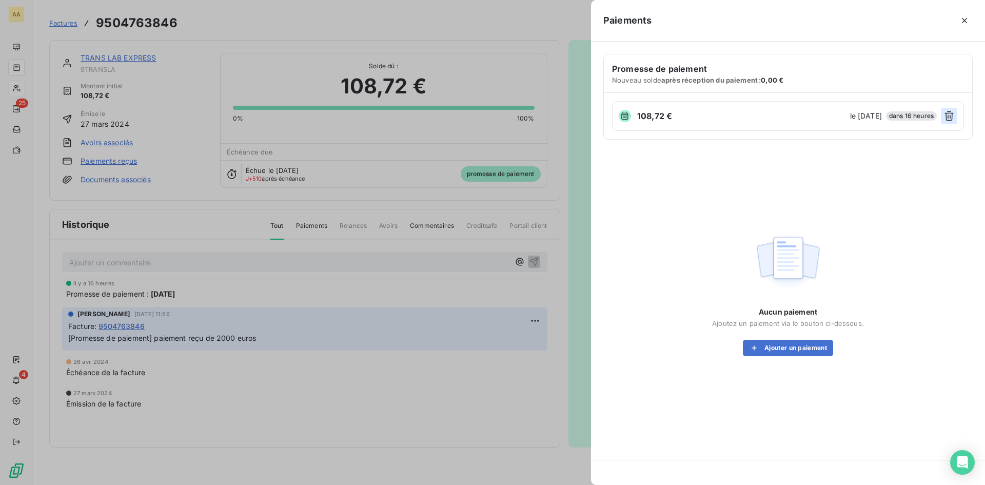
click at [946, 115] on icon "button" at bounding box center [949, 116] width 10 height 10
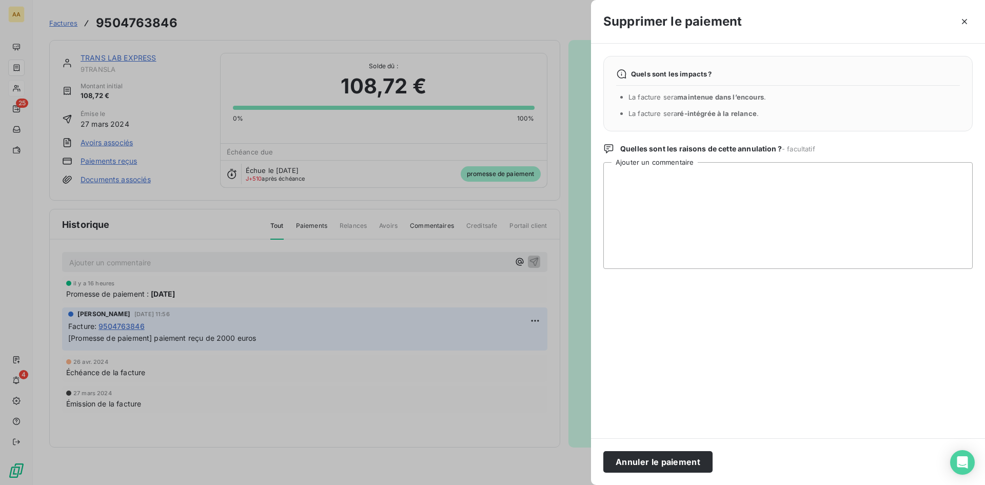
click at [657, 461] on button "Annuler le paiement" at bounding box center [657, 462] width 109 height 22
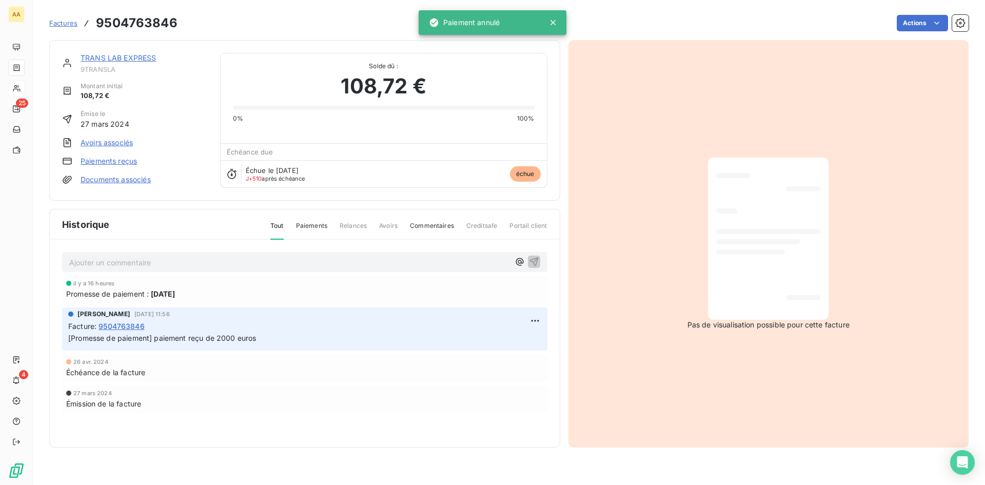
click at [126, 56] on link "TRANS LAB EXPRESS" at bounding box center [119, 57] width 76 height 9
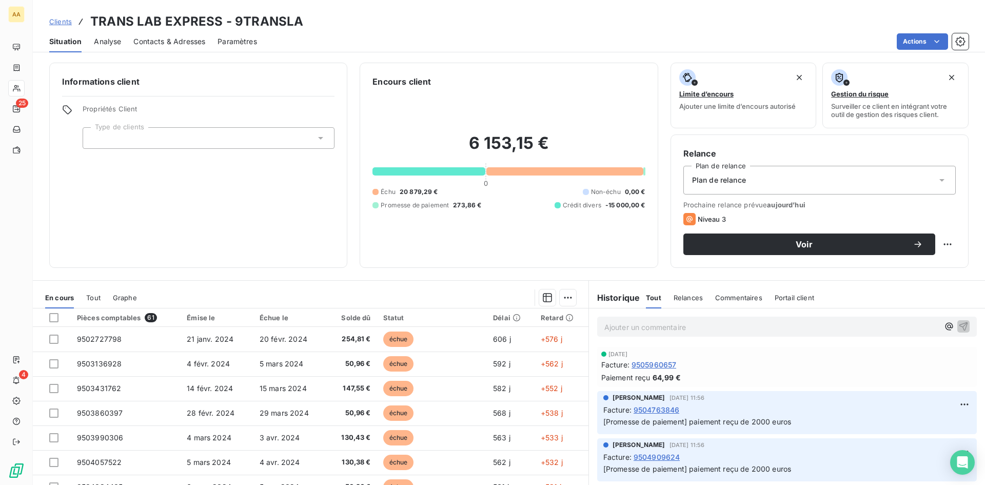
click at [650, 409] on span "9504763846" at bounding box center [657, 409] width 46 height 11
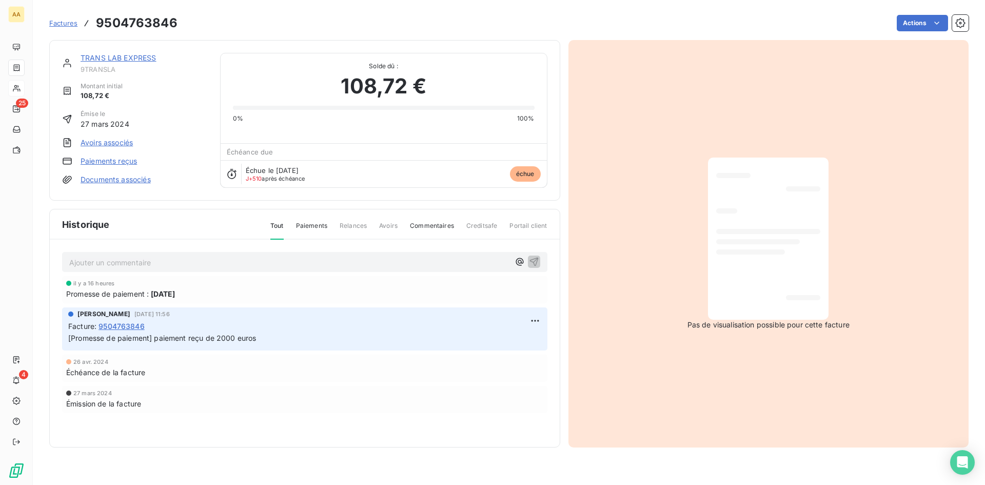
click at [120, 161] on link "Paiements reçus" at bounding box center [109, 161] width 56 height 10
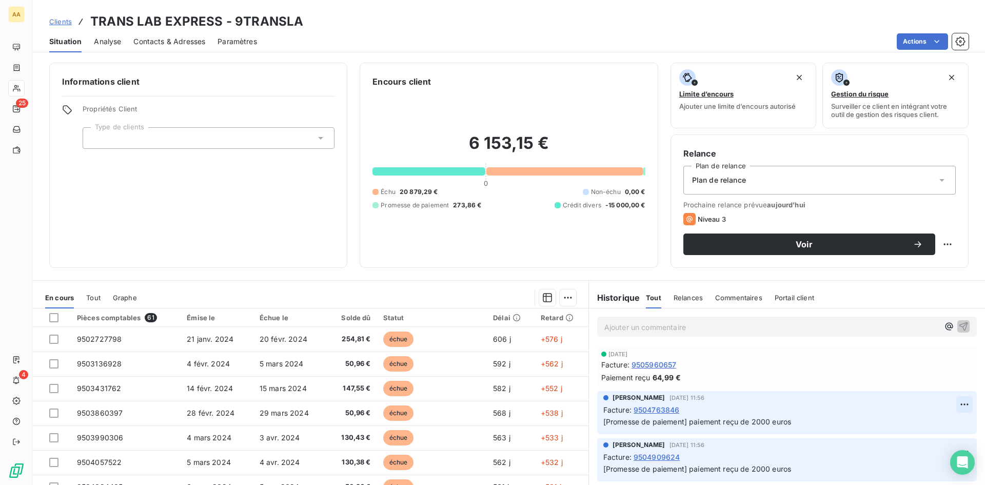
click at [948, 404] on html "AA 25 4 Clients TRANS LAB EXPRESS - 9TRANSLA Situation Analyse Contacts & Adres…" at bounding box center [492, 242] width 985 height 485
click at [935, 442] on div "Supprimer" at bounding box center [924, 445] width 57 height 16
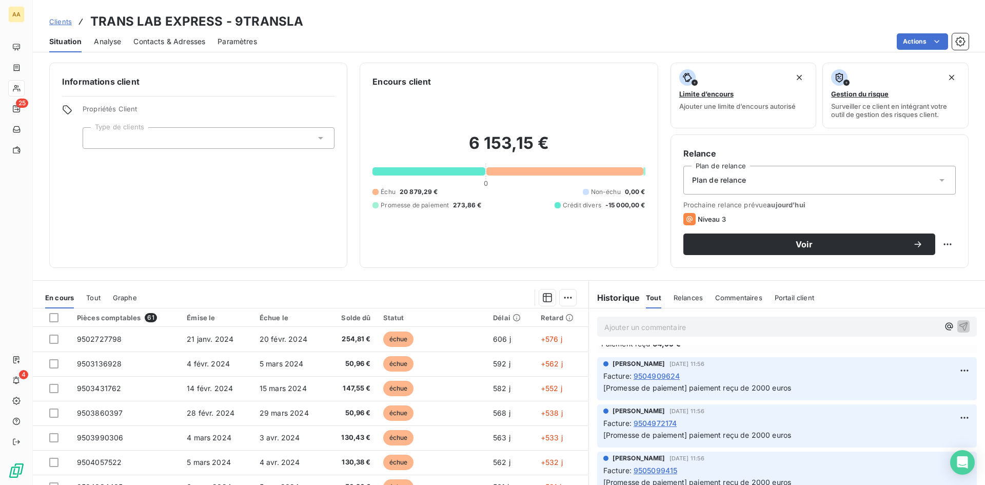
scroll to position [51, 0]
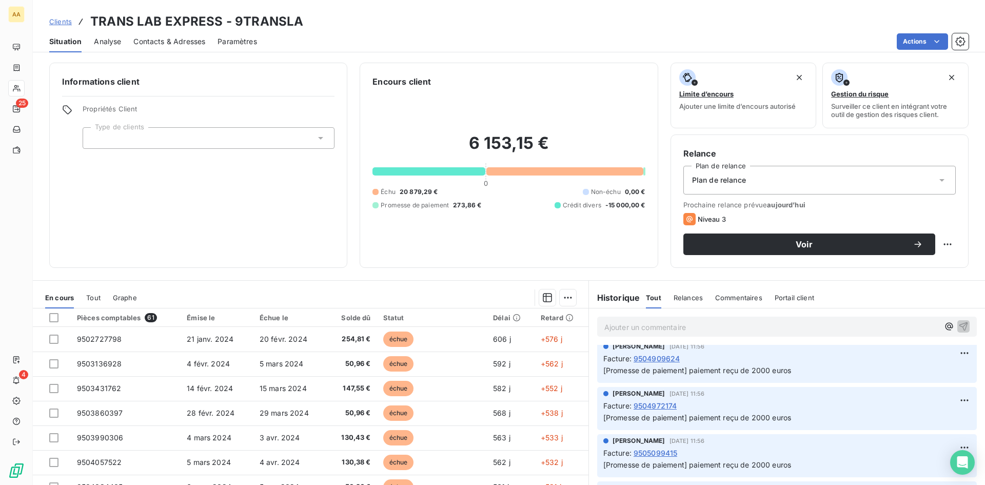
click at [653, 359] on span "9504909624" at bounding box center [657, 358] width 47 height 11
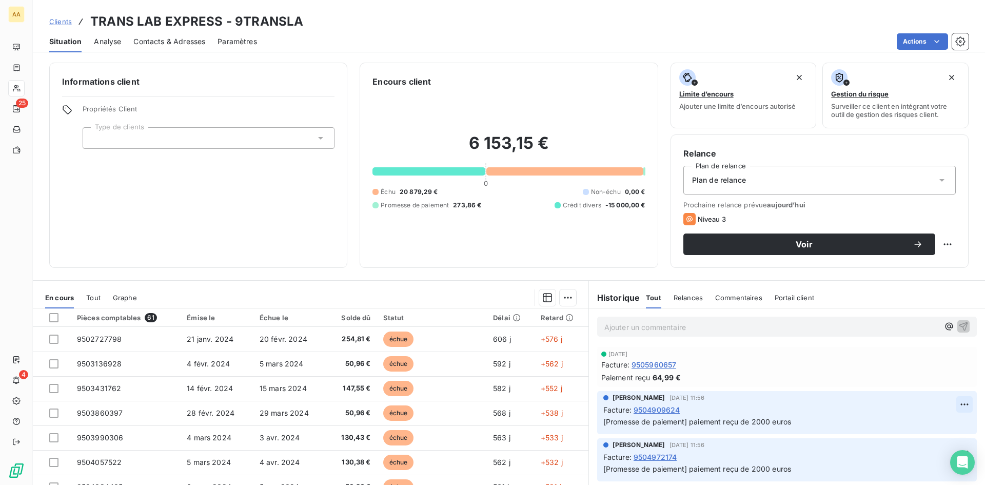
click at [954, 405] on html "AA 25 4 Clients TRANS LAB EXPRESS - 9TRANSLA Situation Analyse Contacts & Adres…" at bounding box center [492, 242] width 985 height 485
click at [932, 444] on div "Supprimer" at bounding box center [924, 445] width 57 height 16
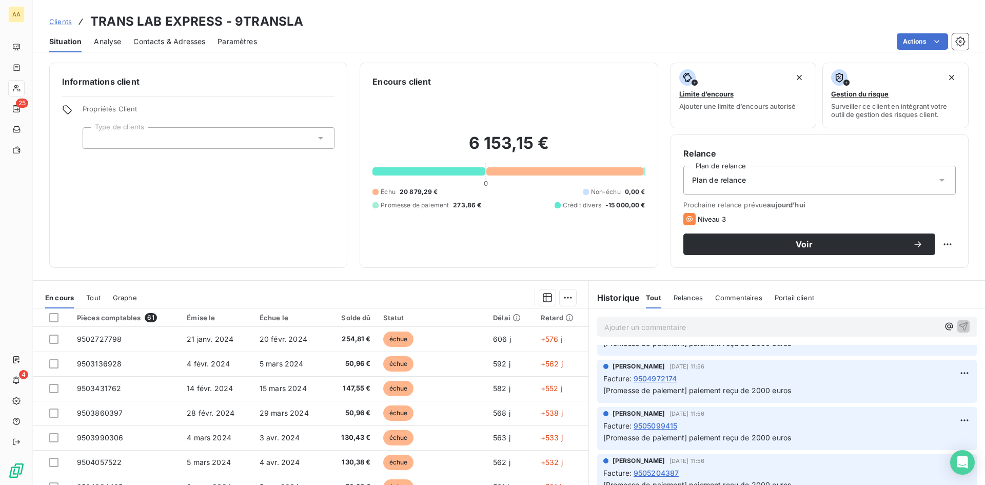
scroll to position [103, 0]
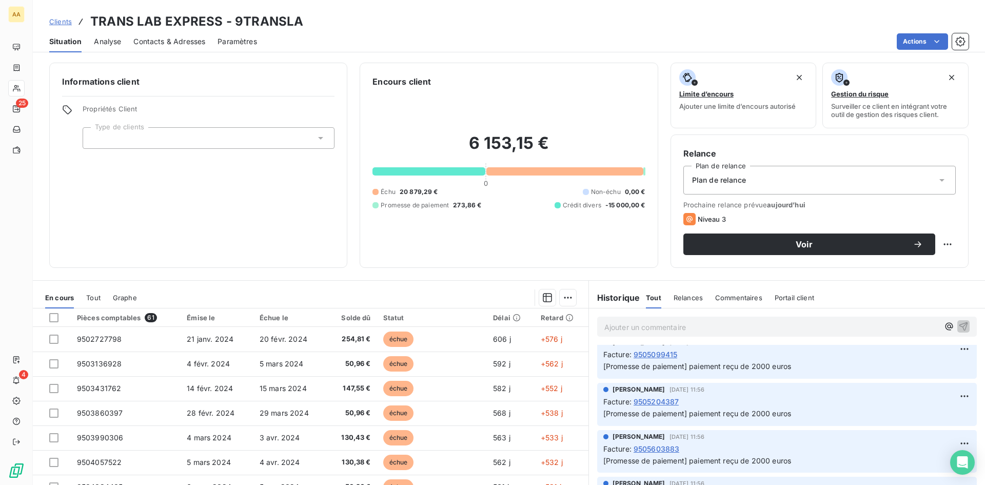
click at [639, 354] on span "9505099415" at bounding box center [656, 354] width 44 height 11
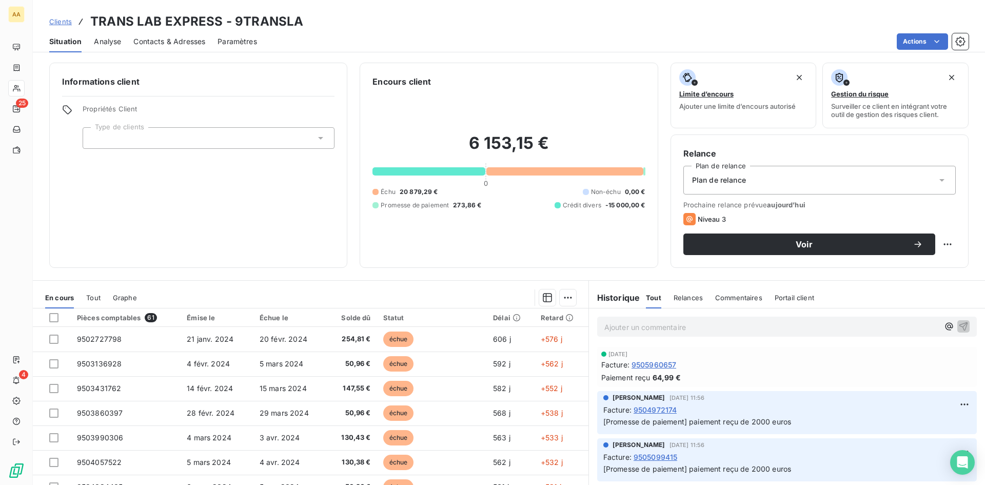
click at [658, 409] on span "9504972174" at bounding box center [656, 409] width 44 height 11
click at [951, 401] on html "AA 25 4 Clients TRANS LAB EXPRESS - 9TRANSLA Situation Analyse Contacts & Adres…" at bounding box center [492, 242] width 985 height 485
click at [937, 444] on div "Supprimer" at bounding box center [924, 445] width 57 height 16
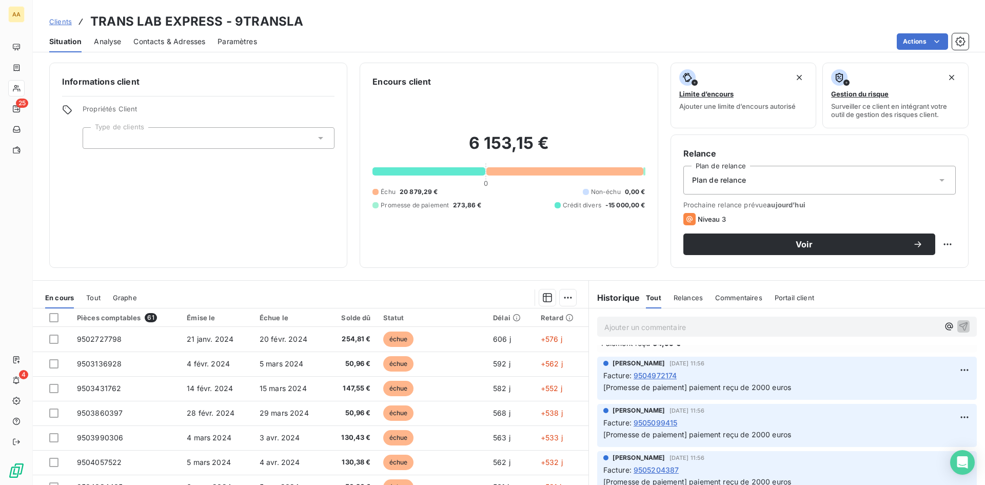
scroll to position [51, 0]
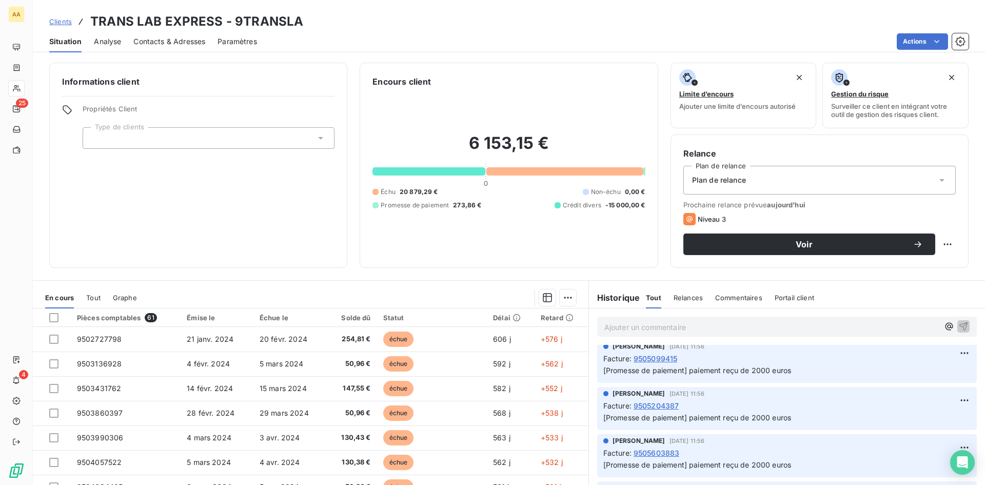
click at [659, 359] on span "9505099415" at bounding box center [656, 358] width 44 height 11
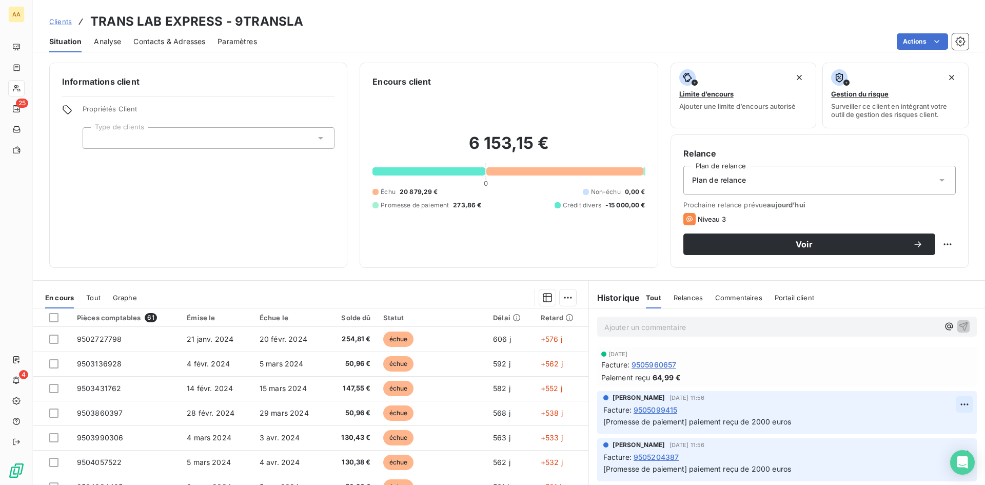
click at [955, 402] on html "AA 25 4 Clients TRANS LAB EXPRESS - 9TRANSLA Situation Analyse Contacts & Adres…" at bounding box center [492, 242] width 985 height 485
click at [940, 442] on div "Supprimer" at bounding box center [924, 445] width 57 height 16
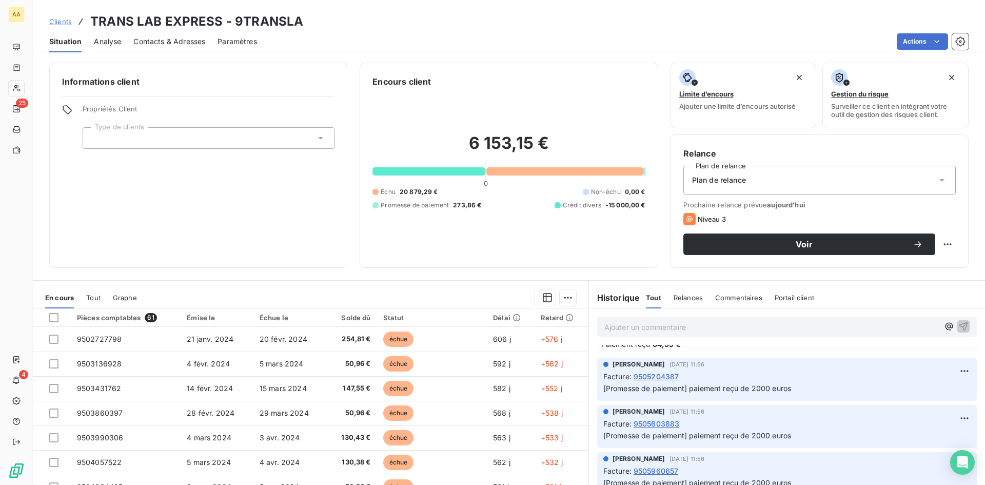
scroll to position [51, 0]
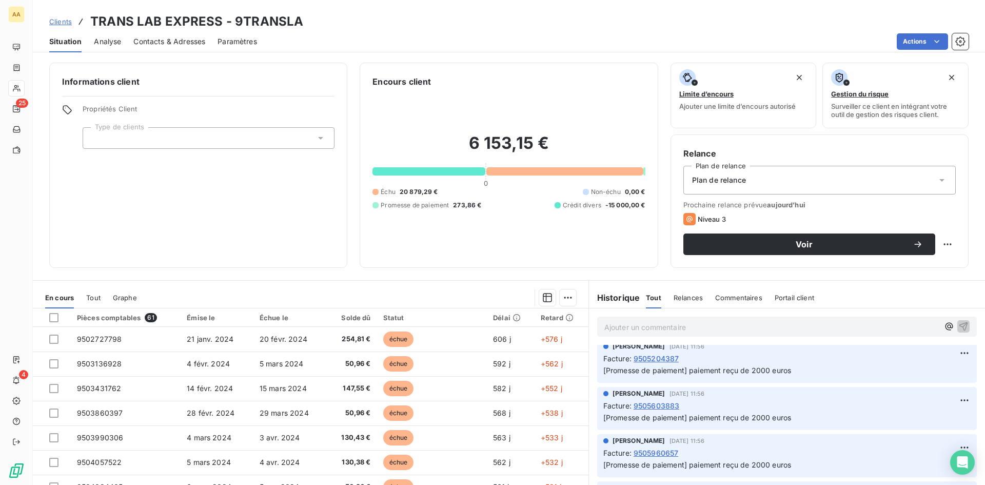
click at [662, 404] on span "9505603883" at bounding box center [657, 405] width 46 height 11
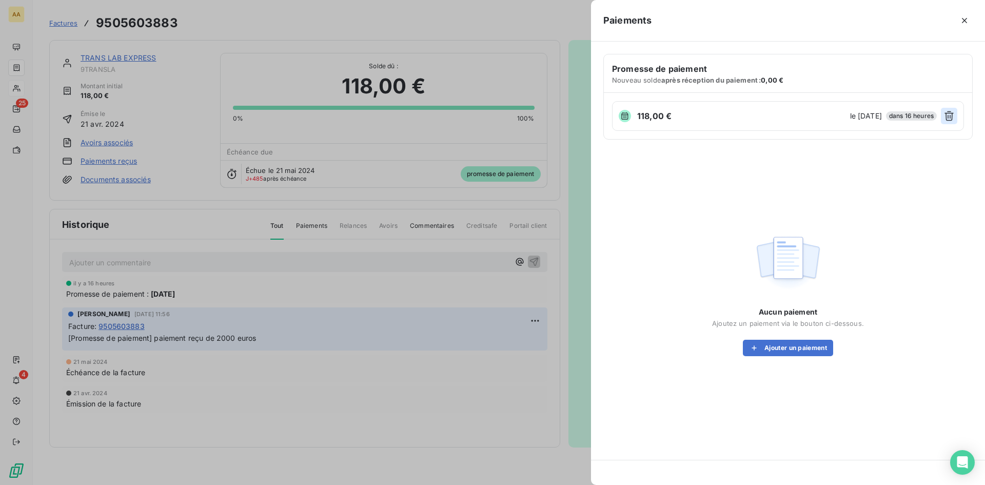
click at [954, 114] on icon "button" at bounding box center [949, 116] width 10 height 10
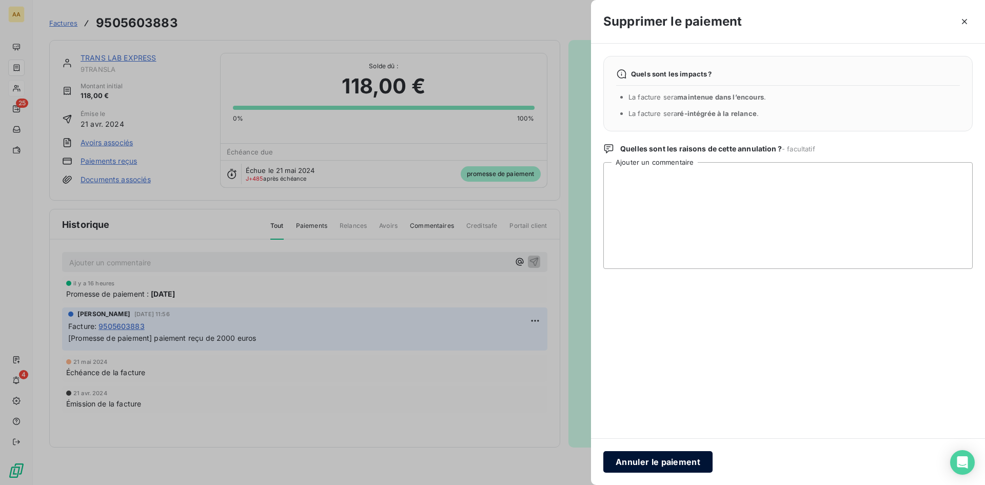
click at [664, 460] on button "Annuler le paiement" at bounding box center [657, 462] width 109 height 22
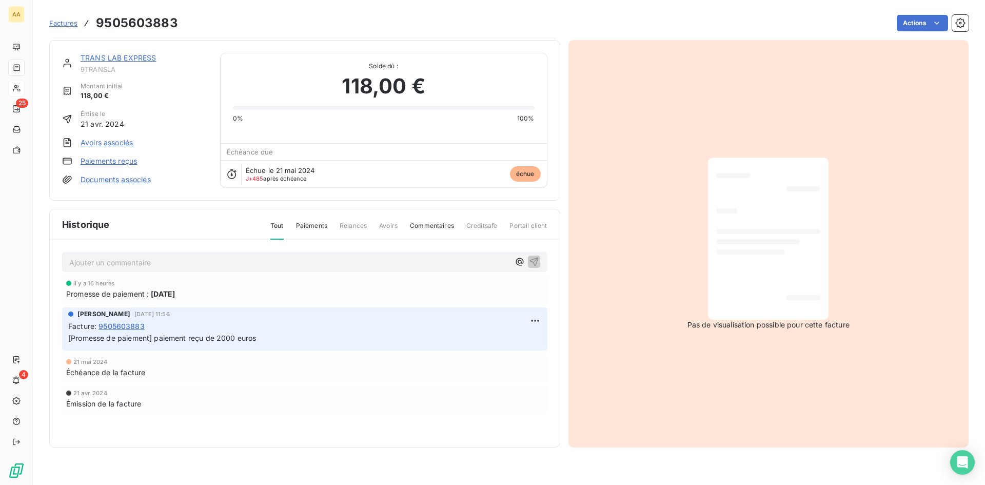
click at [141, 58] on link "TRANS LAB EXPRESS" at bounding box center [119, 57] width 76 height 9
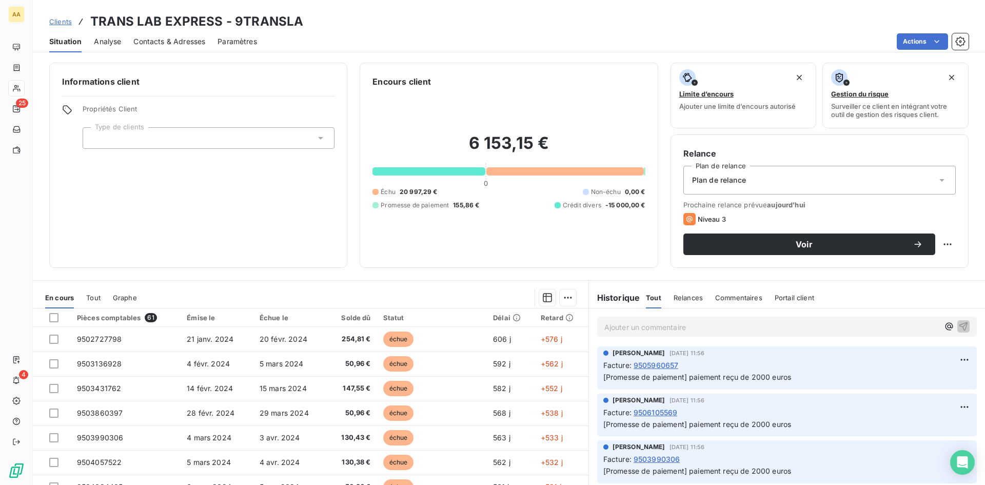
scroll to position [154, 0]
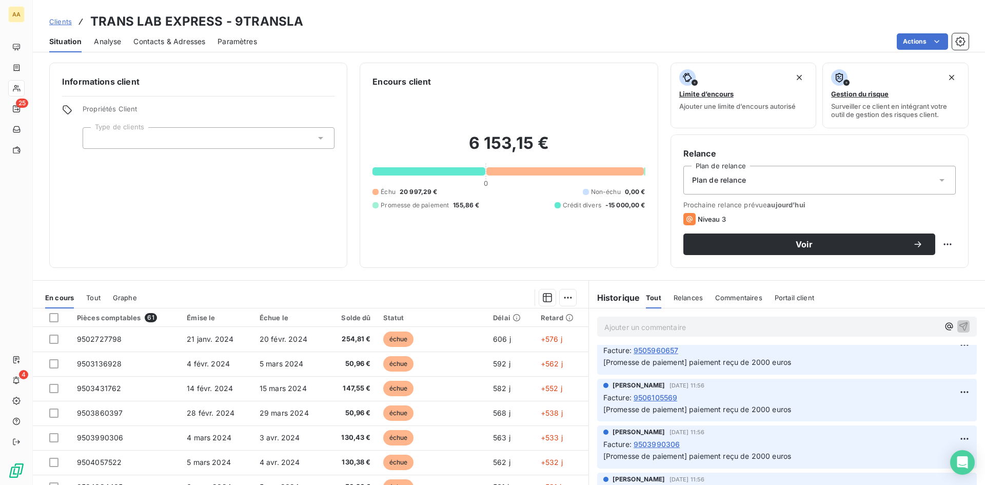
click at [646, 399] on span "9506105569" at bounding box center [656, 397] width 44 height 11
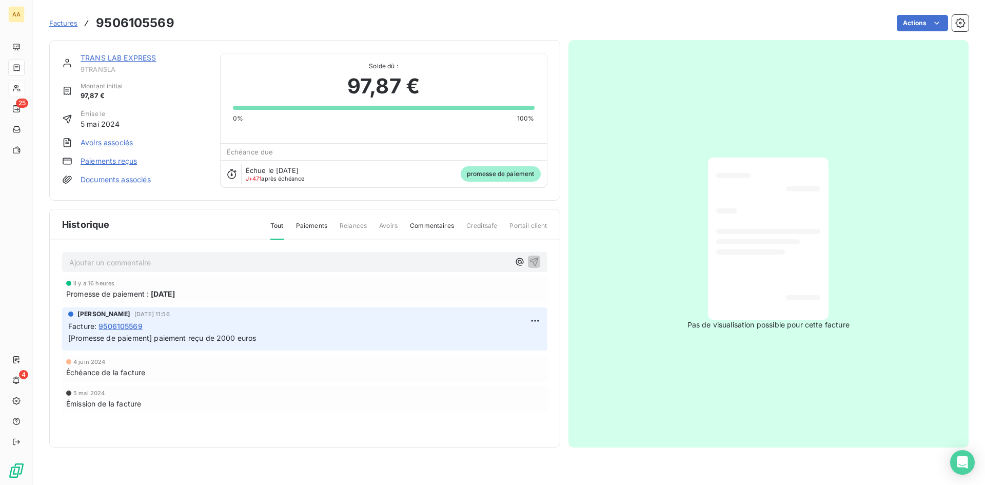
click at [122, 160] on link "Paiements reçus" at bounding box center [109, 161] width 56 height 10
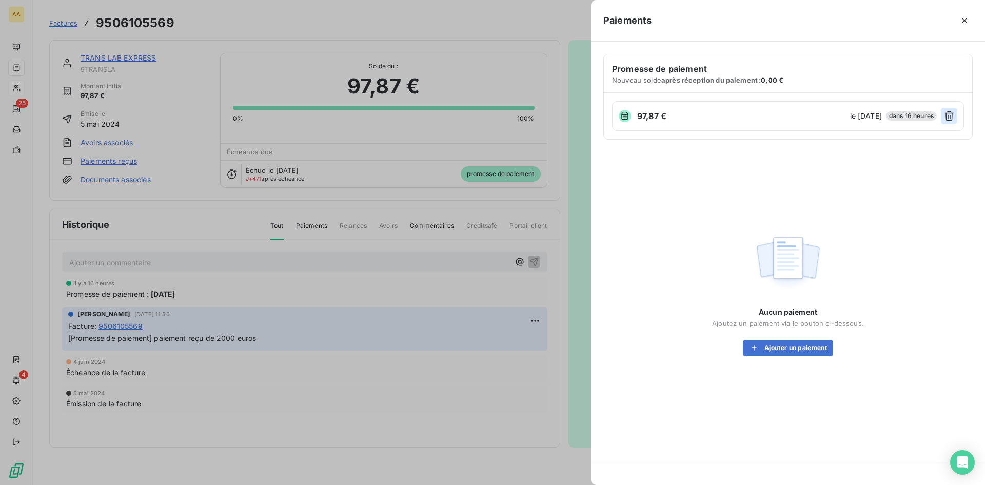
click at [948, 118] on icon "button" at bounding box center [949, 116] width 10 height 10
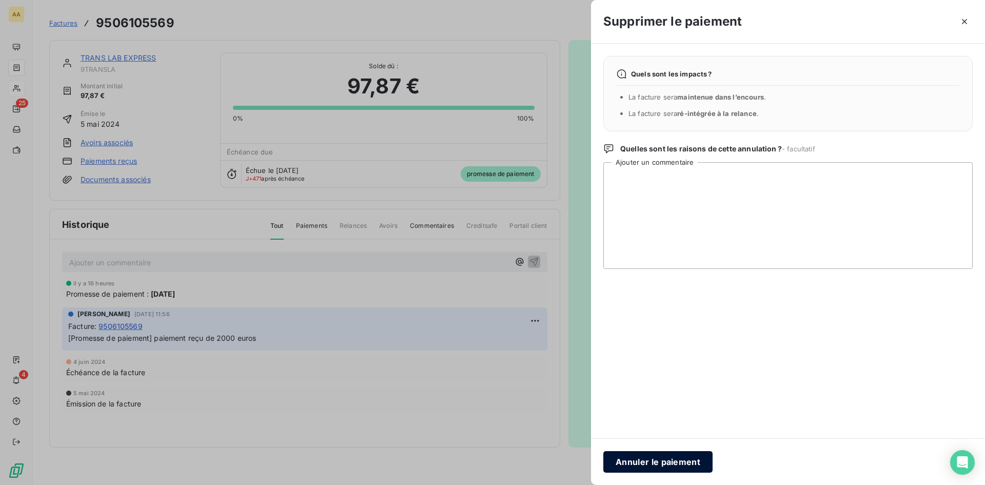
click at [659, 458] on button "Annuler le paiement" at bounding box center [657, 462] width 109 height 22
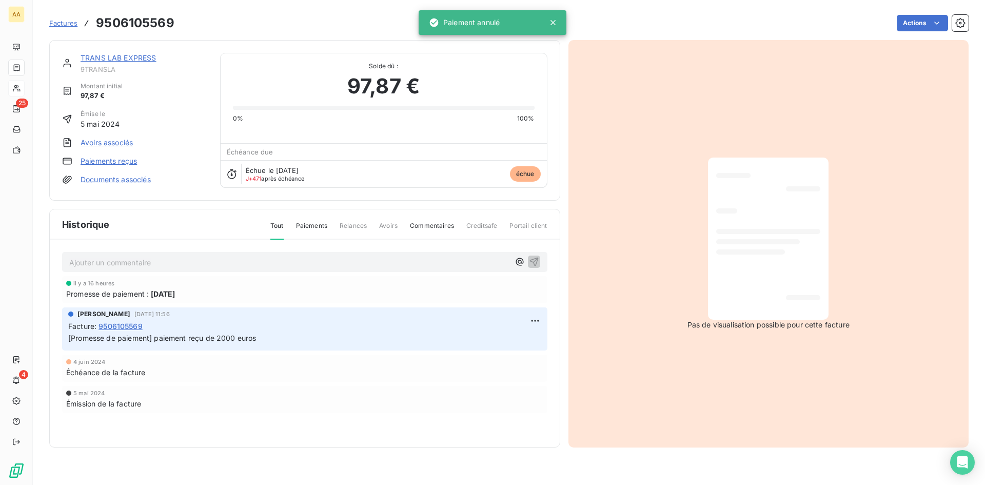
click at [100, 55] on link "TRANS LAB EXPRESS" at bounding box center [119, 57] width 76 height 9
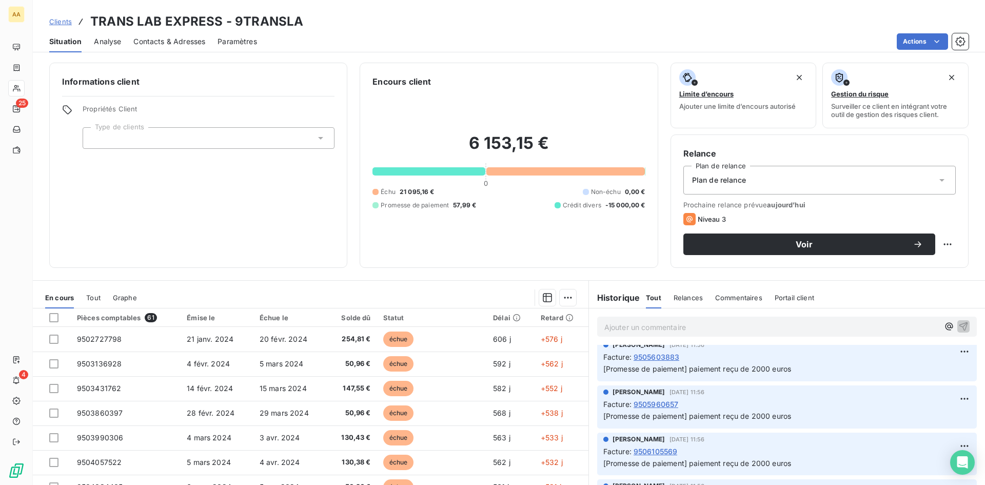
scroll to position [103, 0]
click at [661, 400] on span "9505960657" at bounding box center [656, 401] width 45 height 11
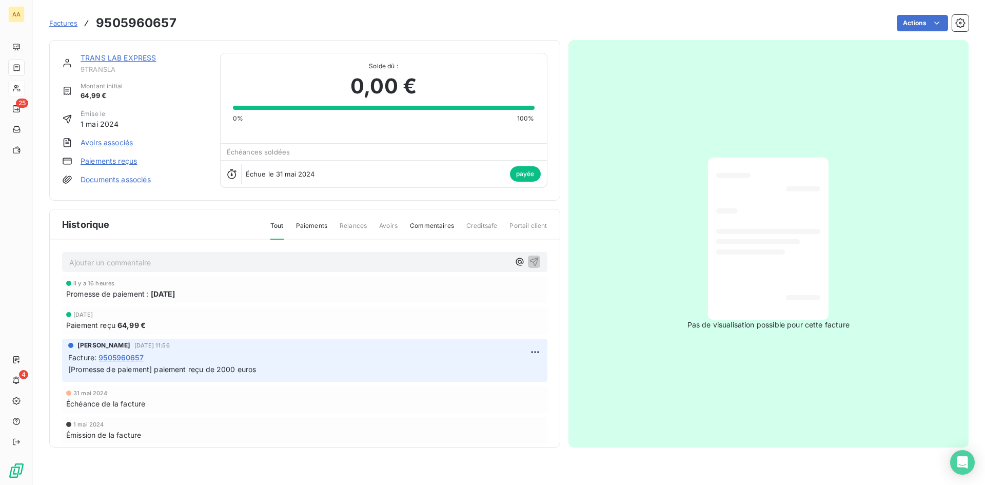
click at [122, 162] on link "Paiements reçus" at bounding box center [109, 161] width 56 height 10
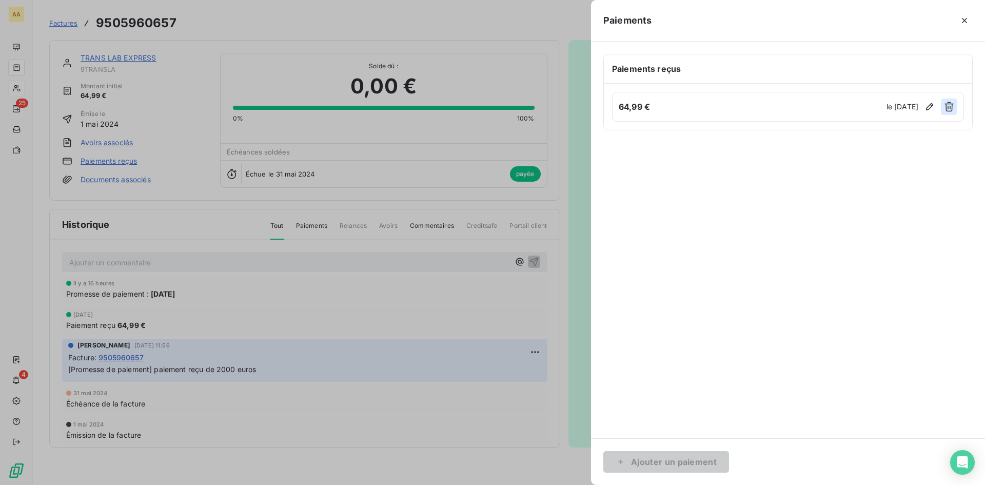
click at [954, 104] on icon "button" at bounding box center [949, 107] width 10 height 10
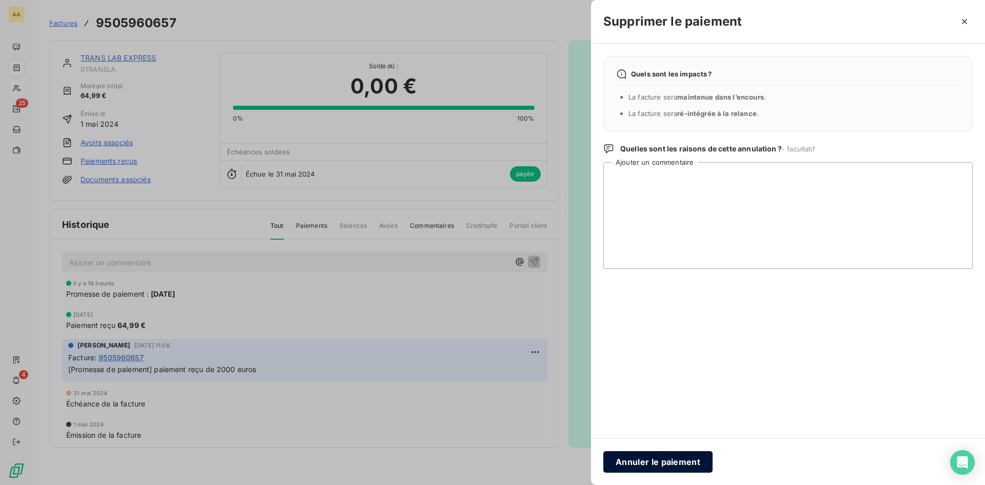
click at [663, 460] on button "Annuler le paiement" at bounding box center [657, 462] width 109 height 22
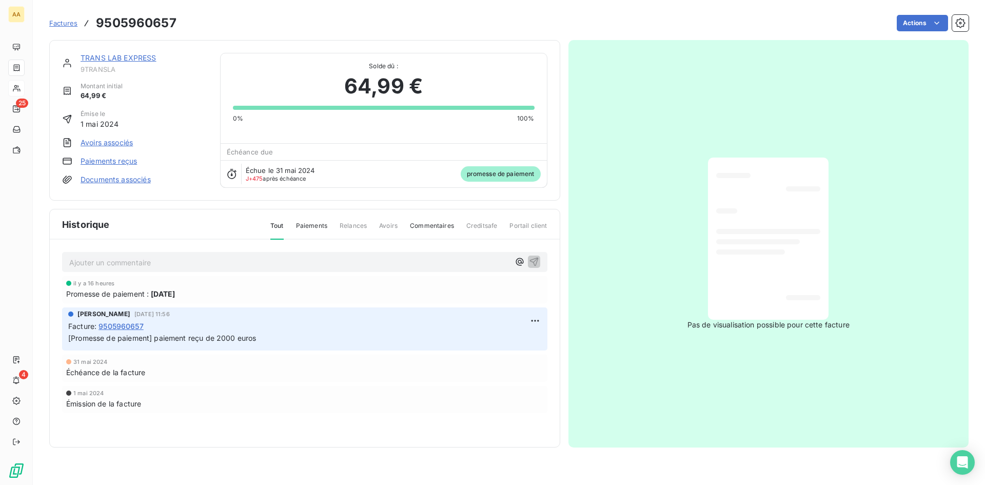
click at [123, 59] on link "TRANS LAB EXPRESS" at bounding box center [119, 57] width 76 height 9
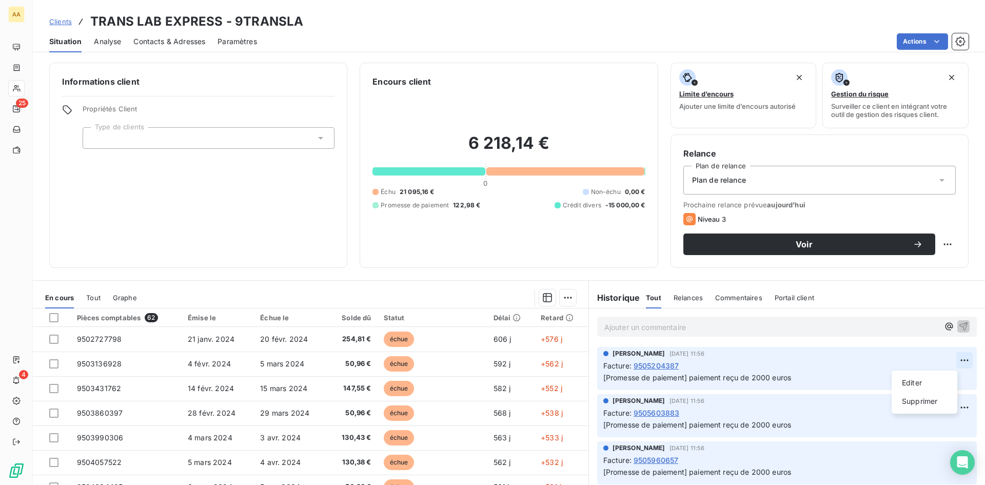
click at [943, 356] on html "AA 25 4 Clients TRANS LAB EXPRESS - 9TRANSLA Situation Analyse Contacts & Adres…" at bounding box center [492, 242] width 985 height 485
click at [935, 404] on div "Supprimer" at bounding box center [924, 401] width 57 height 16
click at [954, 360] on html "AA 25 4 Clients TRANS LAB EXPRESS - 9TRANSLA Situation Analyse Contacts & Adres…" at bounding box center [492, 242] width 985 height 485
click at [939, 401] on div "Supprimer" at bounding box center [924, 401] width 57 height 16
click at [951, 356] on html "AA 25 4 Clients TRANS LAB EXPRESS - 9TRANSLA Situation Analyse Contacts & Adres…" at bounding box center [492, 242] width 985 height 485
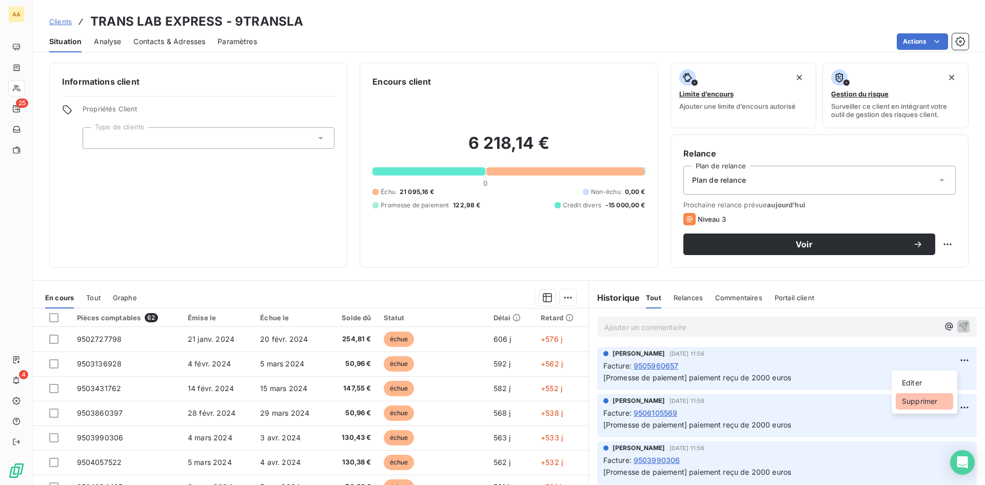
click at [930, 400] on div "Supprimer" at bounding box center [924, 401] width 57 height 16
click at [952, 358] on html "AA 25 4 Clients TRANS LAB EXPRESS - 9TRANSLA Situation Analyse Contacts & Adres…" at bounding box center [492, 242] width 985 height 485
click at [937, 403] on div "Supprimer" at bounding box center [924, 401] width 57 height 16
click at [948, 360] on html "AA 25 4 Clients TRANS LAB EXPRESS - 9TRANSLA Situation Analyse Contacts & Adres…" at bounding box center [492, 242] width 985 height 485
click at [943, 404] on div "Supprimer" at bounding box center [924, 401] width 57 height 16
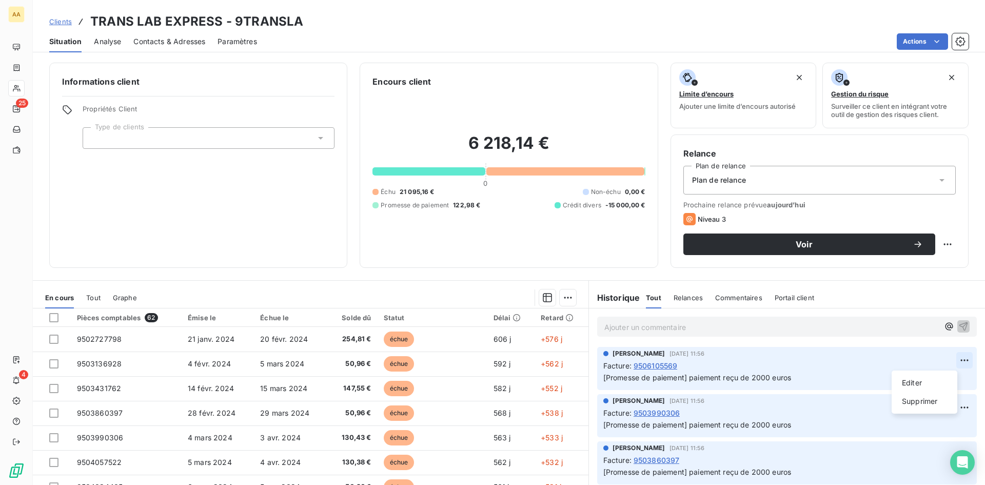
click at [949, 359] on html "AA 25 4 Clients TRANS LAB EXPRESS - 9TRANSLA Situation Analyse Contacts & Adres…" at bounding box center [492, 242] width 985 height 485
click at [960, 361] on html "AA 25 4 Clients TRANS LAB EXPRESS - 9TRANSLA Situation Analyse Contacts & Adres…" at bounding box center [492, 242] width 985 height 485
click at [944, 398] on div "Supprimer" at bounding box center [932, 401] width 57 height 16
click at [954, 402] on html "AA 25 4 Clients TRANS LAB EXPRESS - 9TRANSLA Situation Analyse Contacts & Adres…" at bounding box center [492, 242] width 985 height 485
click at [933, 448] on html "AA 25 4 Clients TRANS LAB EXPRESS - 9TRANSLA Situation Analyse Contacts & Adres…" at bounding box center [492, 242] width 985 height 485
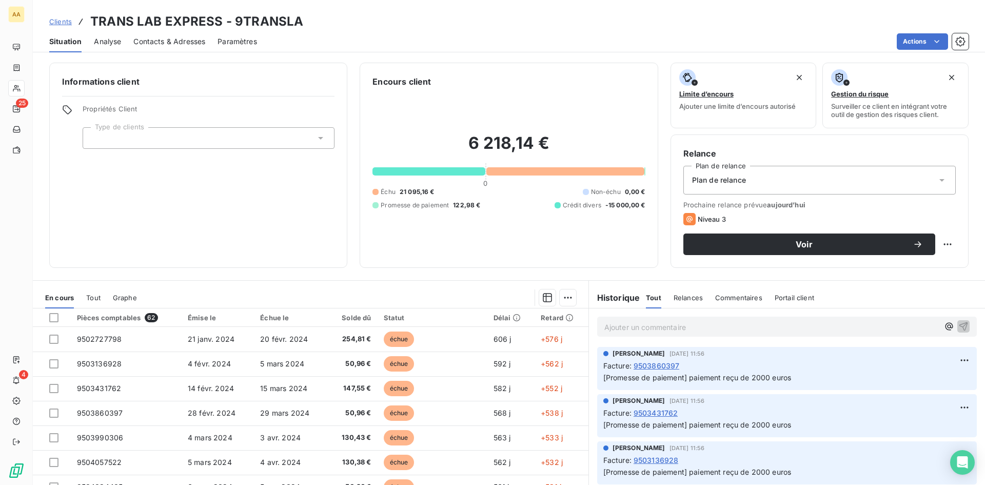
scroll to position [52, 0]
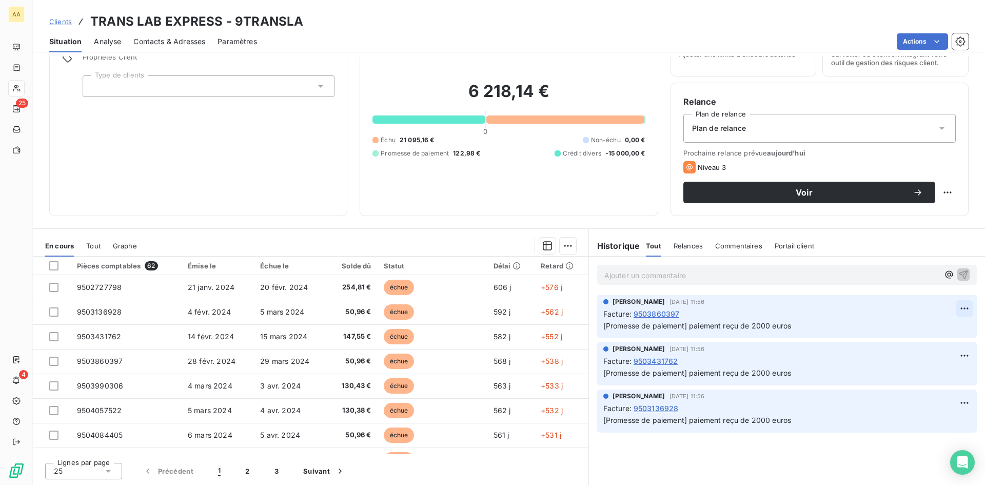
click at [956, 310] on html "AA 25 4 Clients TRANS LAB EXPRESS - 9TRANSLA Situation Analyse Contacts & Adres…" at bounding box center [492, 242] width 985 height 485
click at [940, 347] on div "Supprimer" at bounding box center [932, 349] width 57 height 16
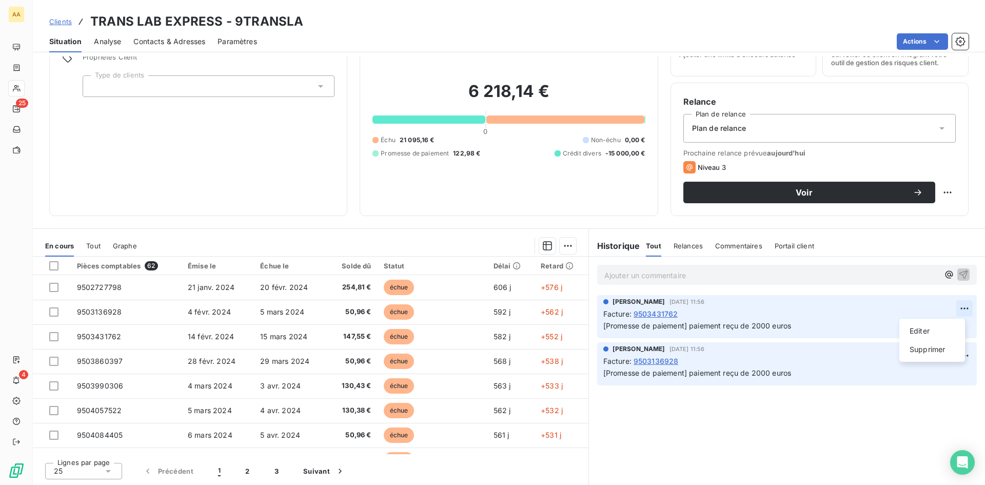
click at [954, 307] on html "AA 25 4 Clients TRANS LAB EXPRESS - 9TRANSLA Situation Analyse Contacts & Adres…" at bounding box center [492, 242] width 985 height 485
click at [940, 348] on div "Supprimer" at bounding box center [932, 349] width 57 height 16
click at [958, 307] on html "AA 25 4 Clients TRANS LAB EXPRESS - 9TRANSLA Situation Analyse Contacts & Adres…" at bounding box center [492, 242] width 985 height 485
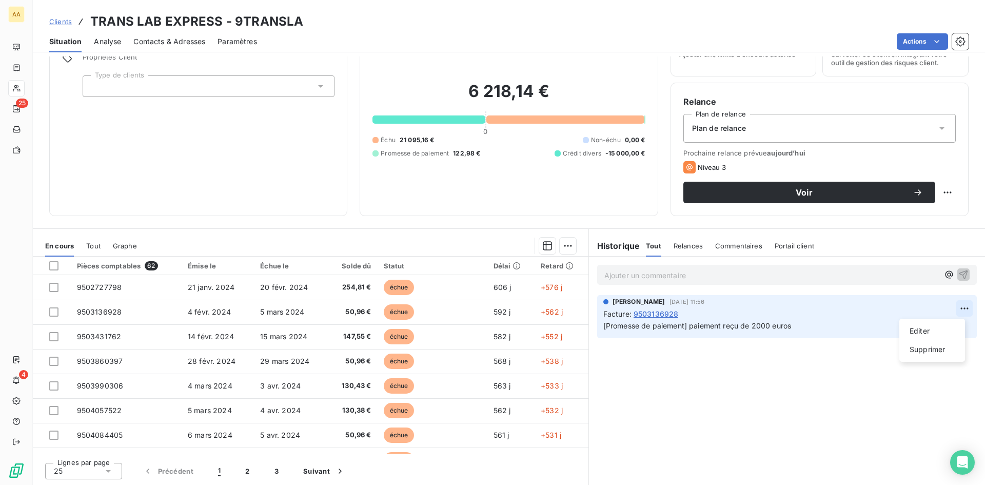
click at [960, 307] on html "AA 25 4 Clients TRANS LAB EXPRESS - 9TRANSLA Situation Analyse Contacts & Adres…" at bounding box center [492, 242] width 985 height 485
click at [944, 347] on div "Supprimer" at bounding box center [932, 349] width 57 height 16
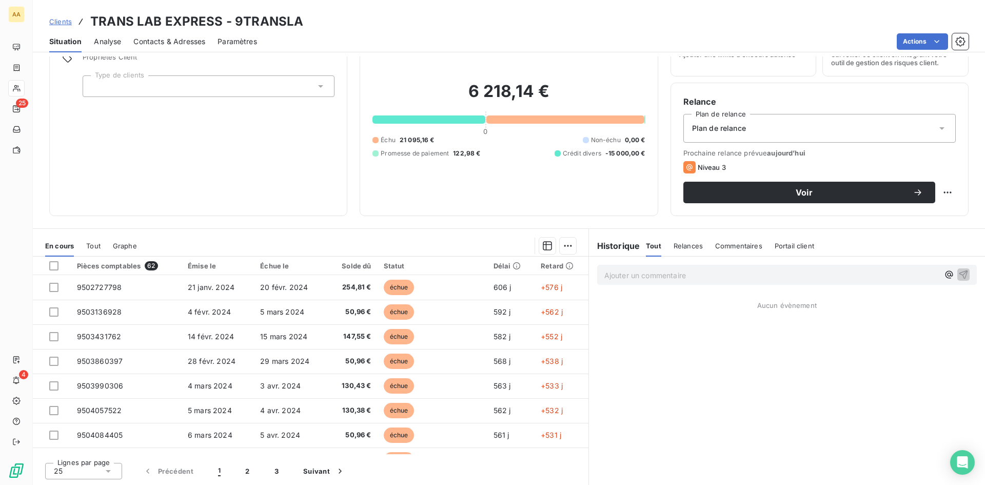
click at [741, 247] on span "Commentaires" at bounding box center [738, 246] width 47 height 8
click at [679, 248] on span "Relances" at bounding box center [687, 246] width 29 height 8
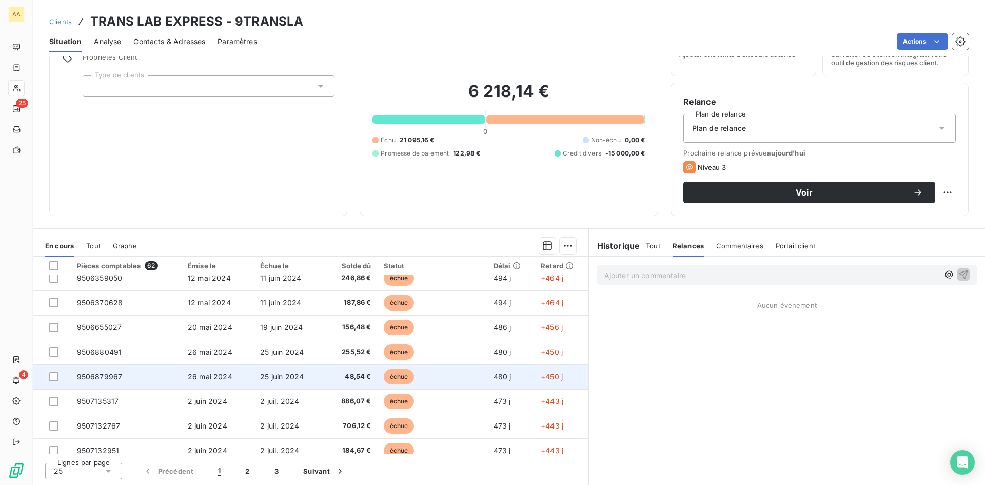
scroll to position [437, 0]
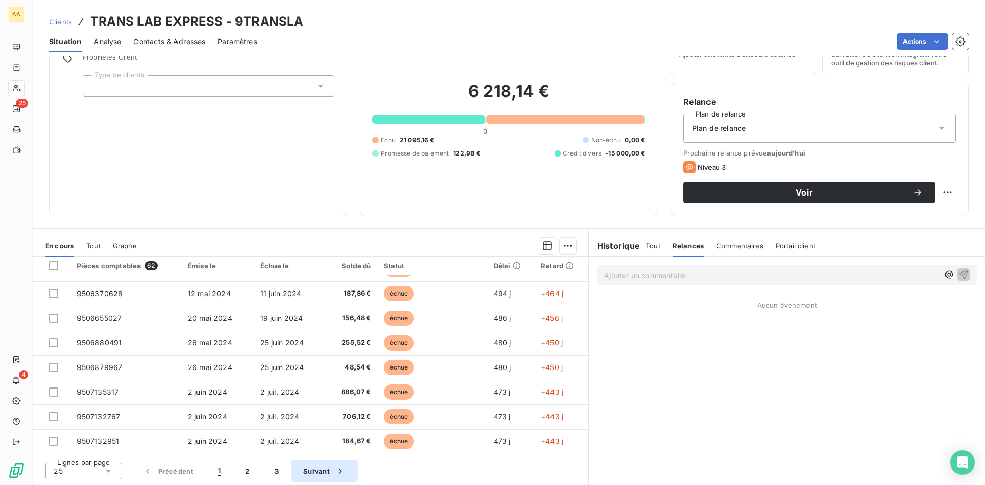
click at [327, 466] on button "Suivant" at bounding box center [324, 471] width 67 height 22
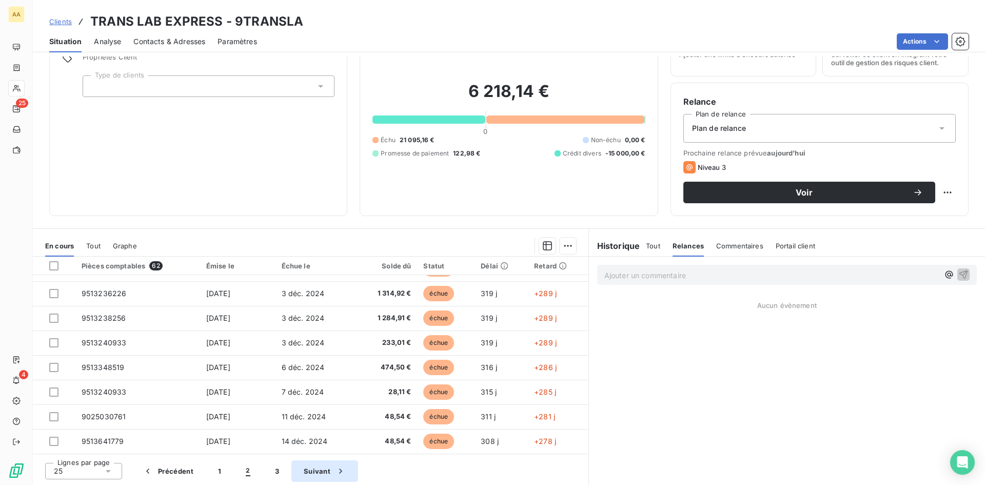
click at [316, 466] on button "Suivant" at bounding box center [324, 471] width 67 height 22
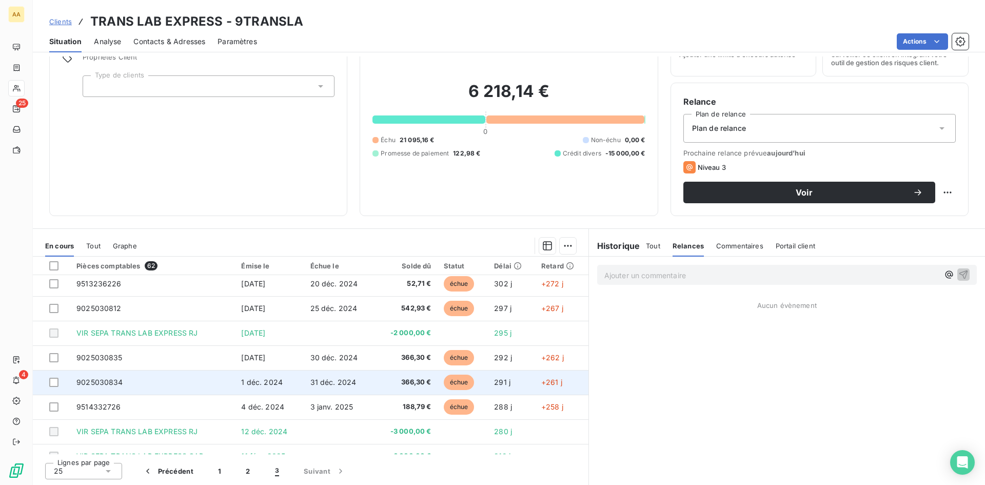
scroll to position [117, 0]
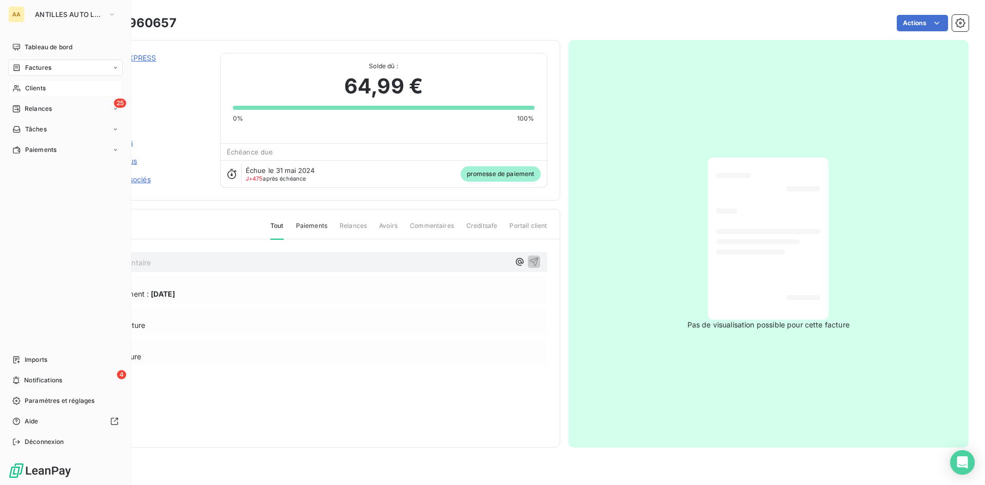
click at [52, 87] on div "Clients" at bounding box center [65, 88] width 114 height 16
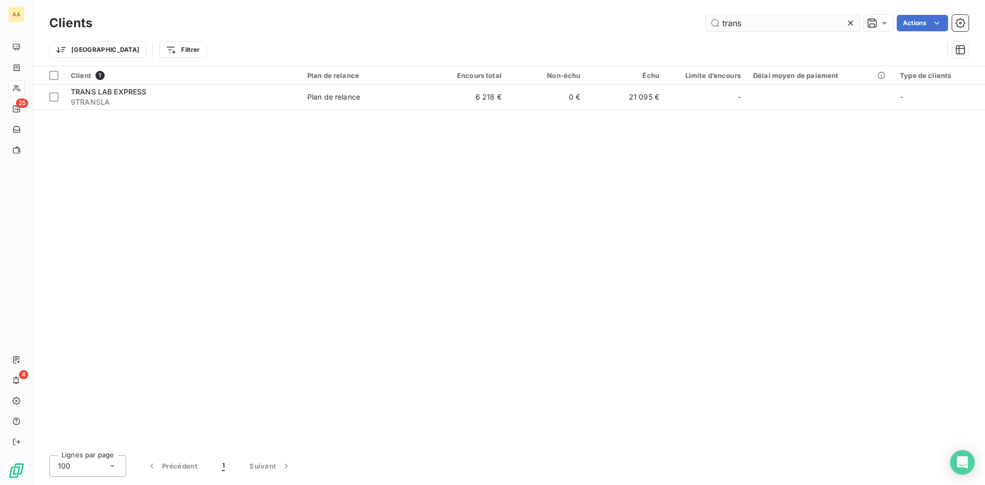
click at [765, 26] on input "trans" at bounding box center [783, 23] width 154 height 16
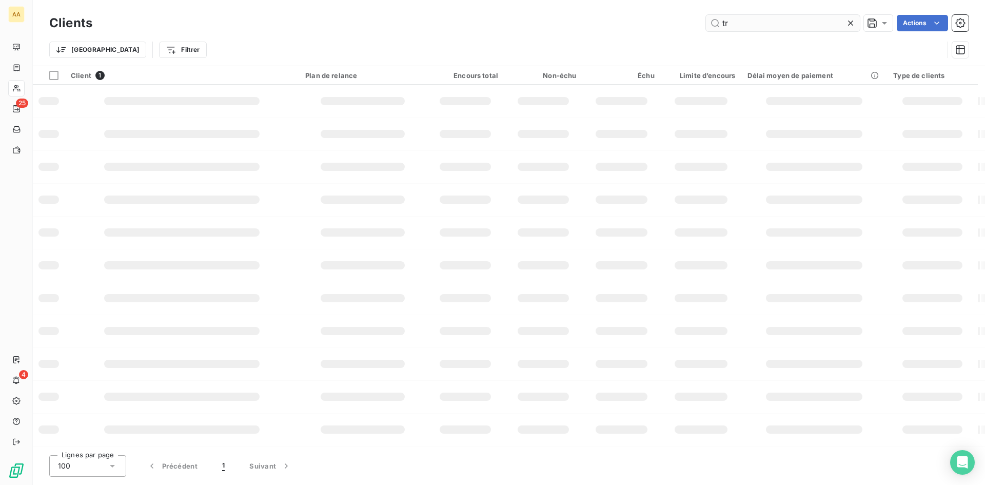
type input "t"
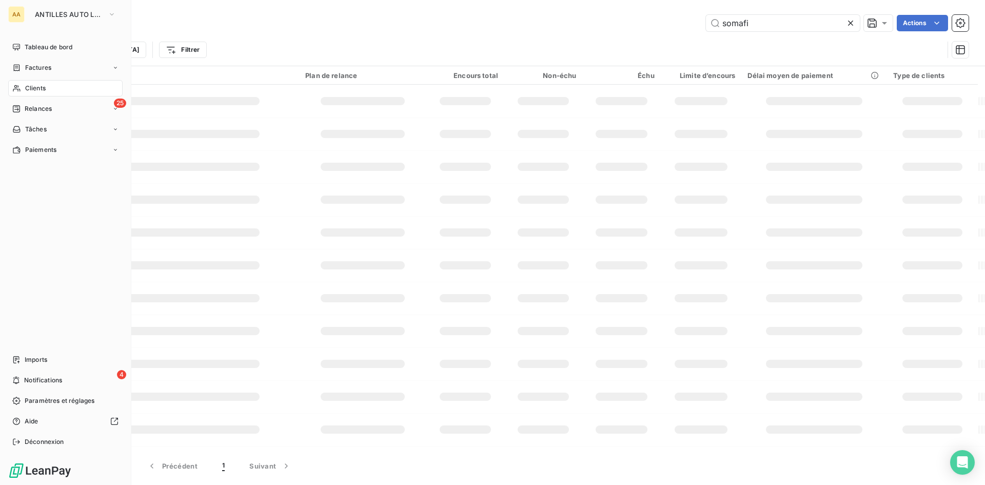
type input "somafi"
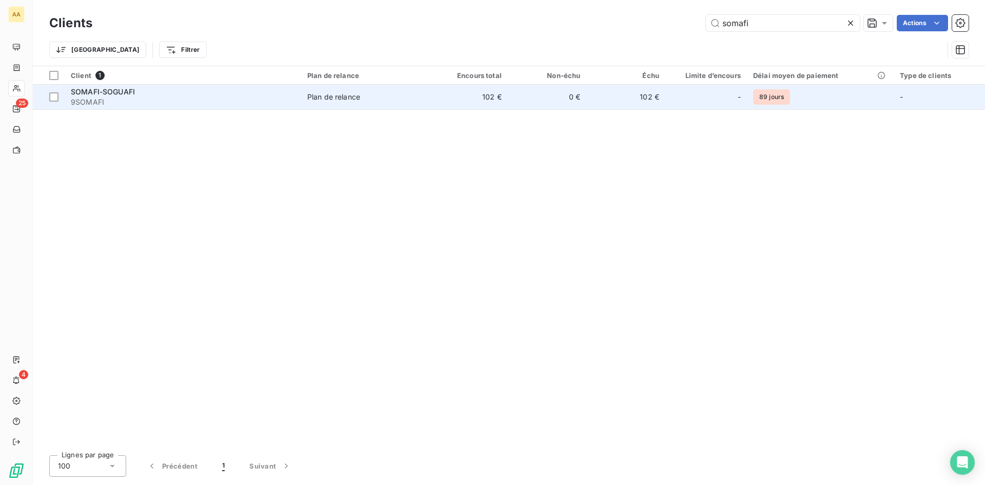
click at [337, 95] on div "Plan de relance" at bounding box center [333, 97] width 53 height 10
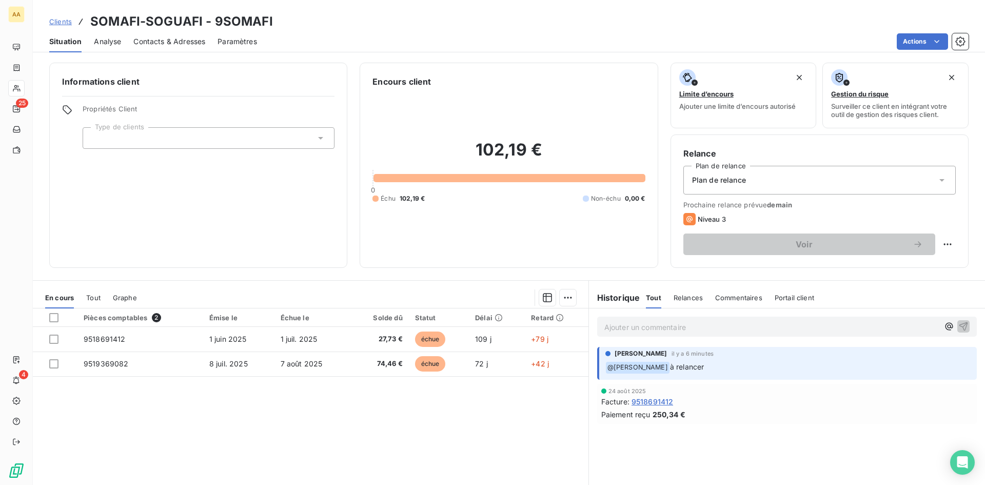
click at [719, 331] on p "Ajouter un commentaire ﻿" at bounding box center [771, 327] width 335 height 13
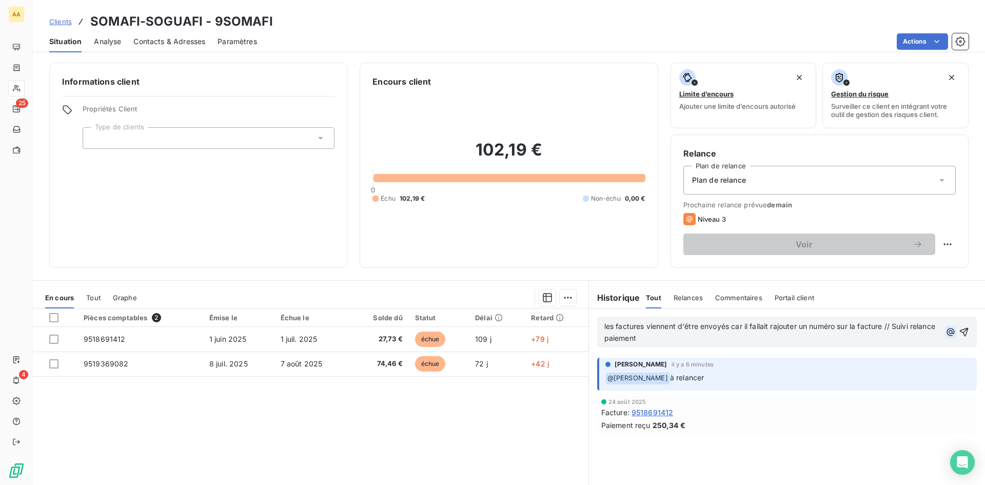
click at [947, 331] on icon "button" at bounding box center [951, 332] width 8 height 8
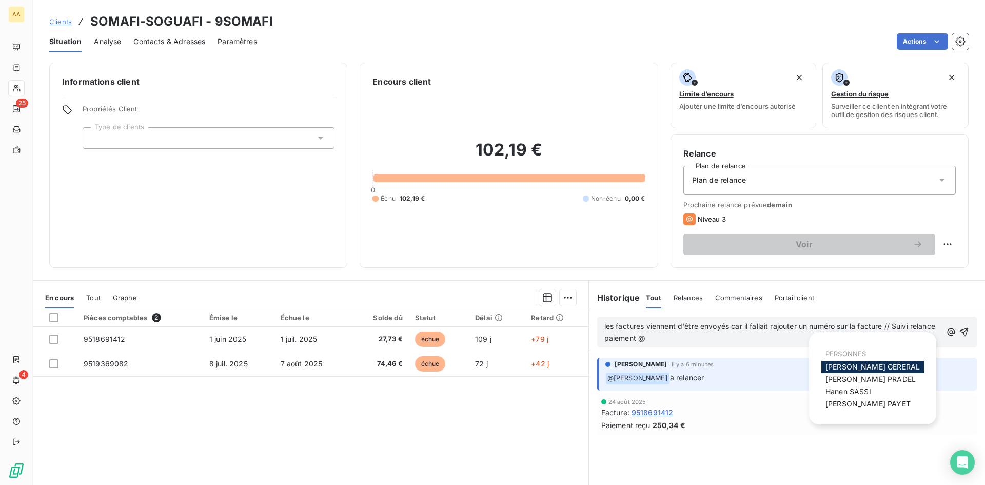
click at [947, 292] on div "Historique Tout Relances Commentaires Portail client Tout Relances Commentaires…" at bounding box center [787, 298] width 396 height 22
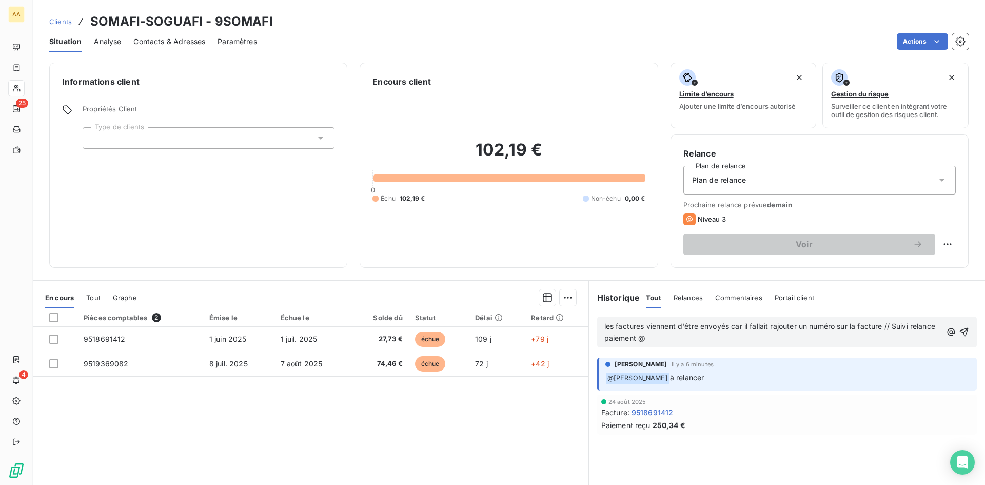
click at [908, 293] on div "Historique Tout Relances Commentaires Portail client Tout Relances Commentaires…" at bounding box center [787, 298] width 396 height 22
click at [733, 441] on div "les factures viennent d'être envoyés car il fallait rajouter un numéro sur la f…" at bounding box center [787, 422] width 396 height 228
click at [745, 411] on div "Facture : 9518691412" at bounding box center [786, 412] width 371 height 11
click at [946, 331] on icon "button" at bounding box center [951, 332] width 10 height 10
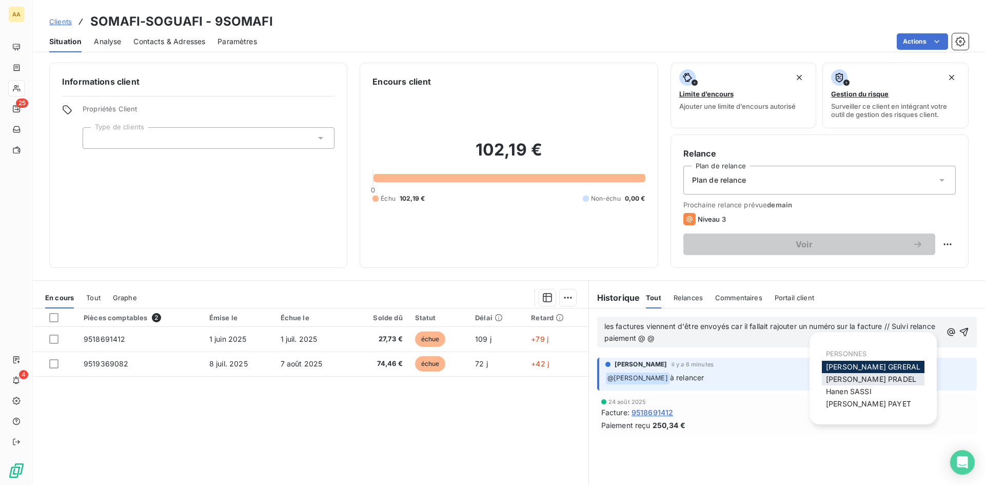
click at [886, 377] on span "[PERSON_NAME]" at bounding box center [871, 379] width 90 height 9
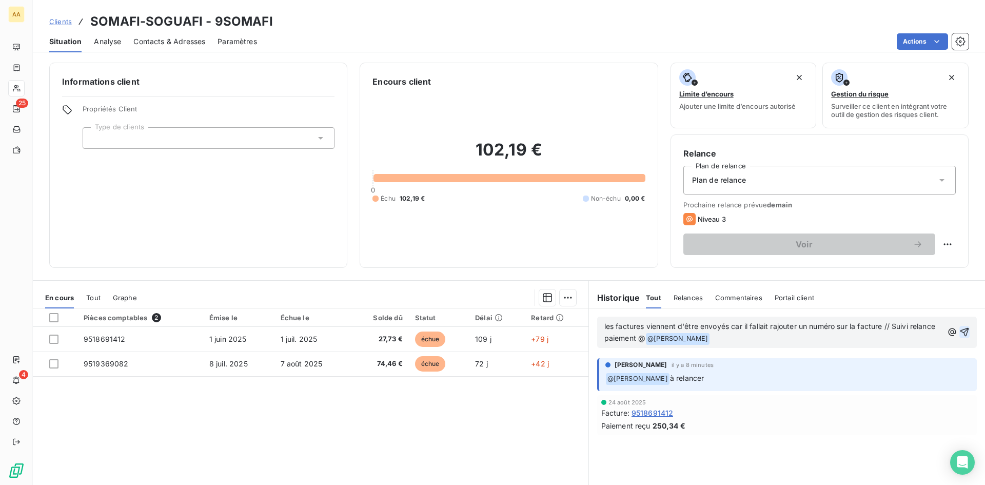
click at [960, 331] on icon "button" at bounding box center [964, 332] width 9 height 9
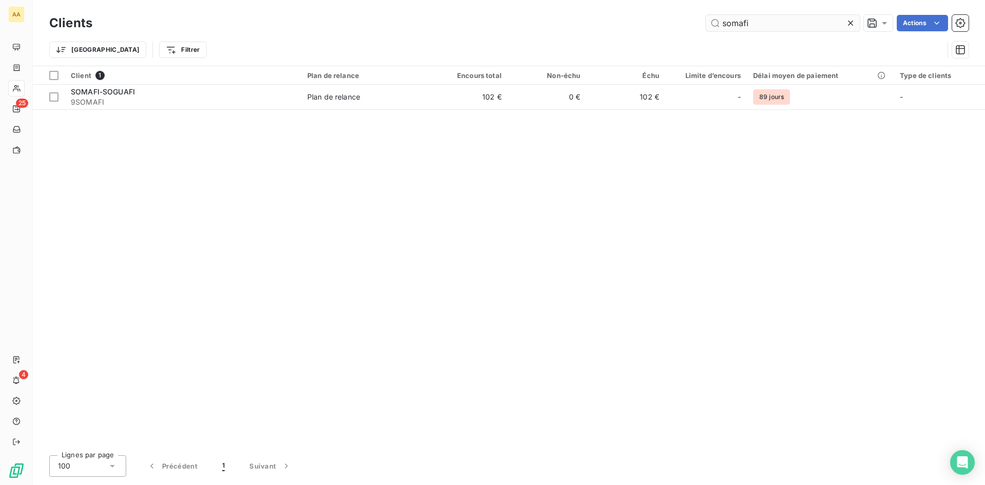
click at [773, 26] on input "somafi" at bounding box center [783, 23] width 154 height 16
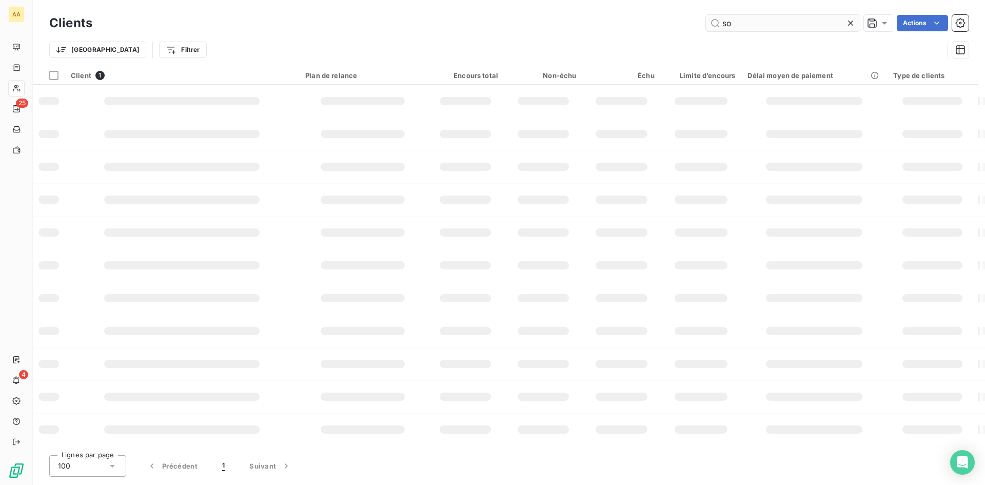
type input "s"
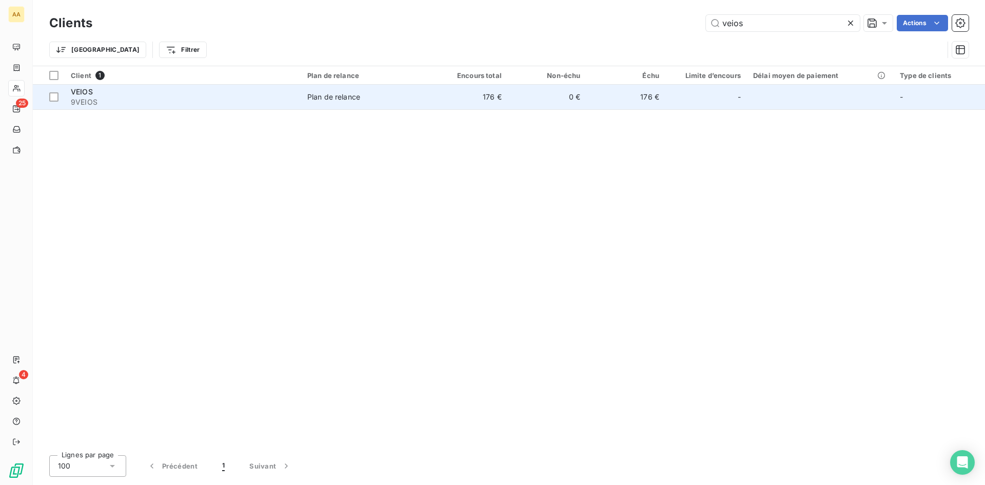
type input "veios"
click at [108, 104] on span "9VEIOS" at bounding box center [183, 102] width 224 height 10
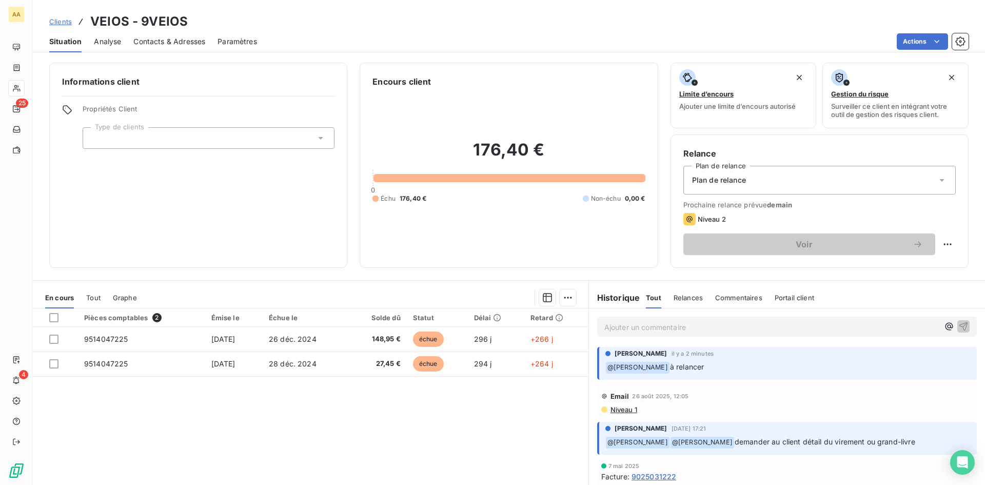
click at [228, 248] on div "Informations client Propriétés Client Type de clients" at bounding box center [198, 165] width 298 height 205
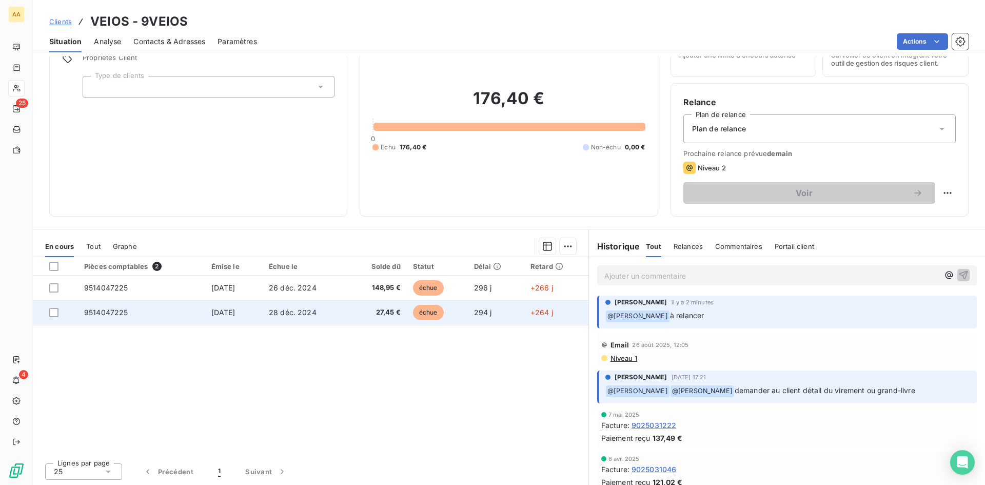
scroll to position [52, 0]
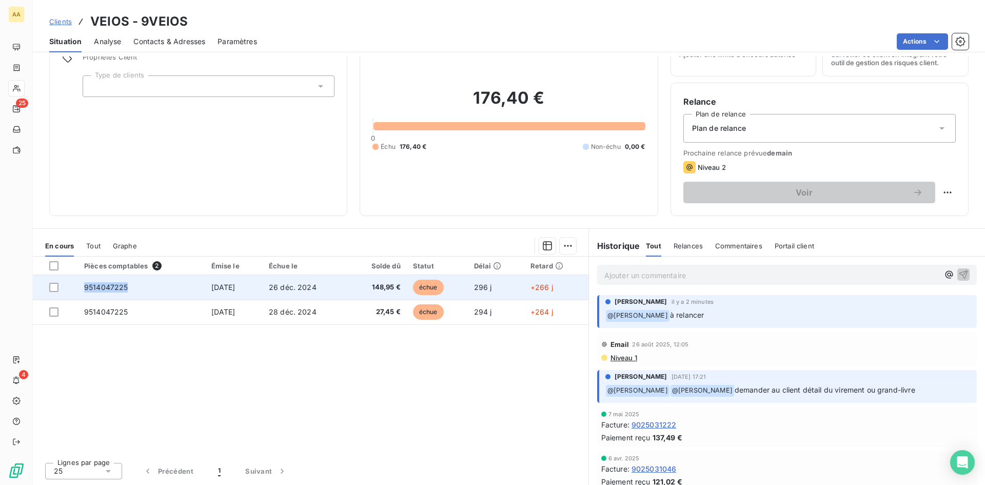
drag, startPoint x: 144, startPoint y: 288, endPoint x: 78, endPoint y: 291, distance: 66.3
click at [78, 291] on td "9514047225" at bounding box center [141, 287] width 127 height 25
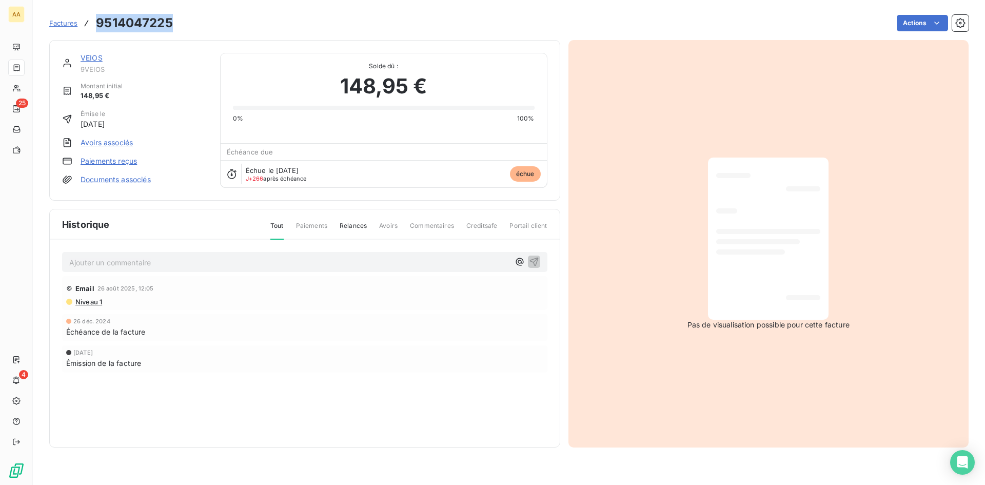
drag, startPoint x: 173, startPoint y: 17, endPoint x: 95, endPoint y: 23, distance: 78.2
click at [95, 23] on div "Factures 9514047225 Actions" at bounding box center [508, 23] width 919 height 22
copy h3 "9514047225"
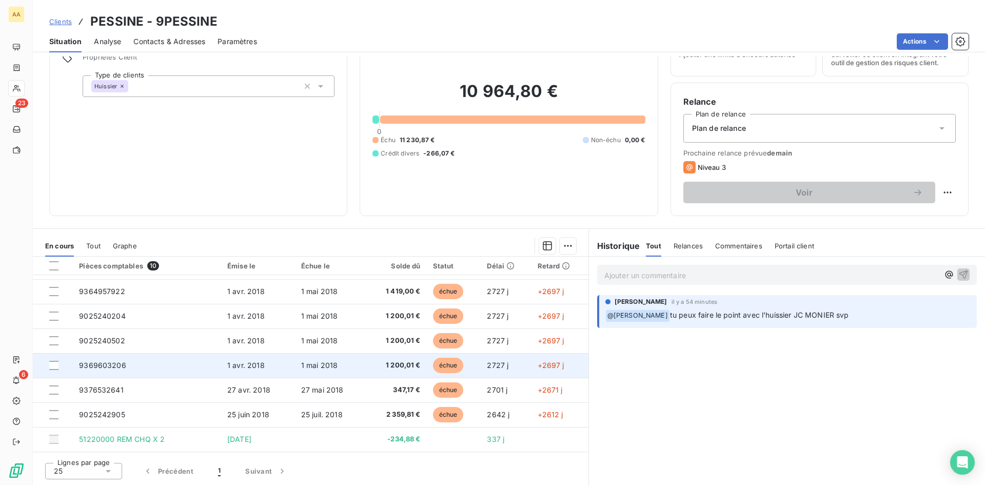
scroll to position [68, 0]
